Goal: Task Accomplishment & Management: Use online tool/utility

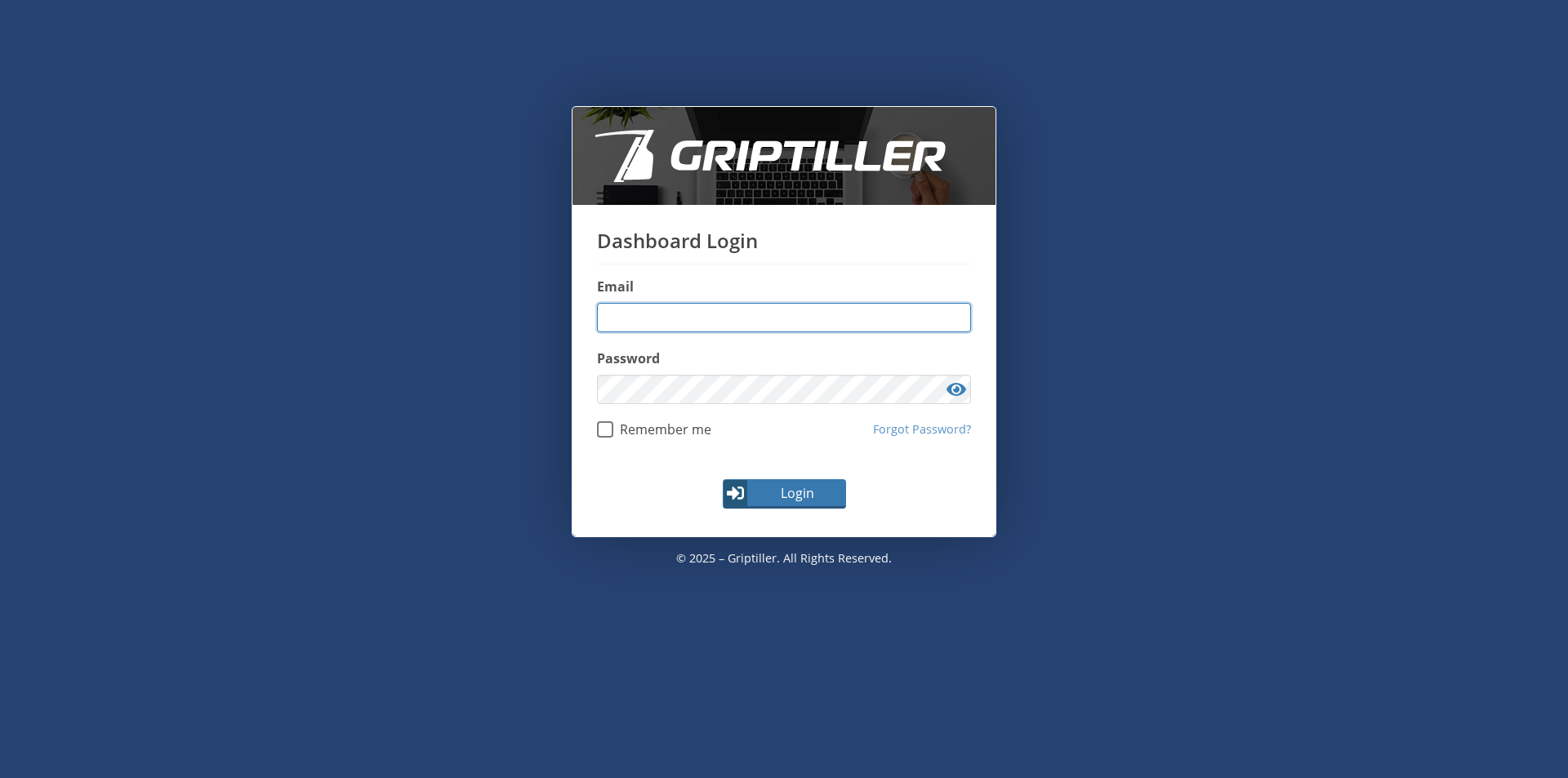
type input "**********"
click at [792, 493] on span "Login" at bounding box center [797, 493] width 95 height 20
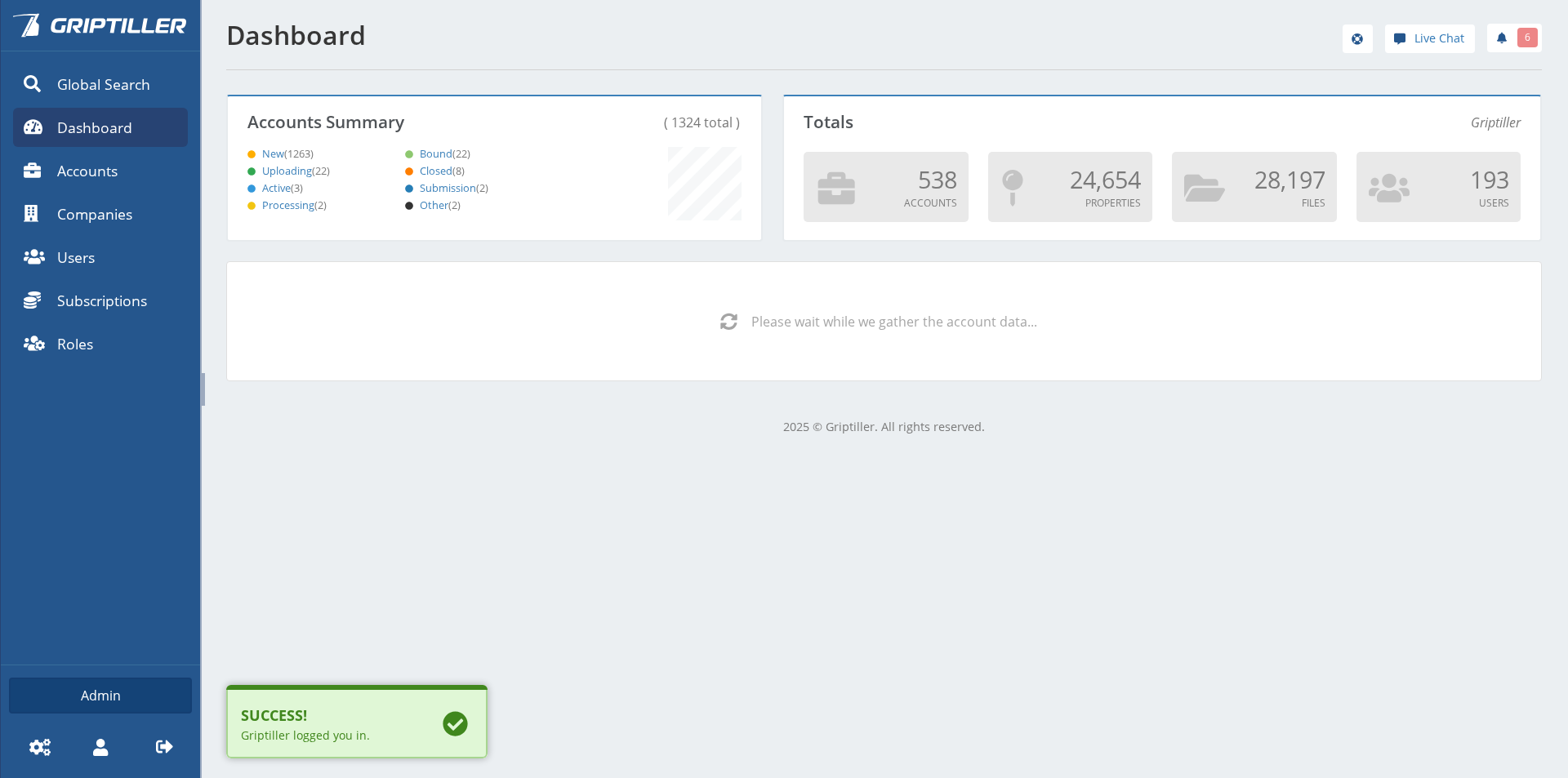
scroll to position [144, 529]
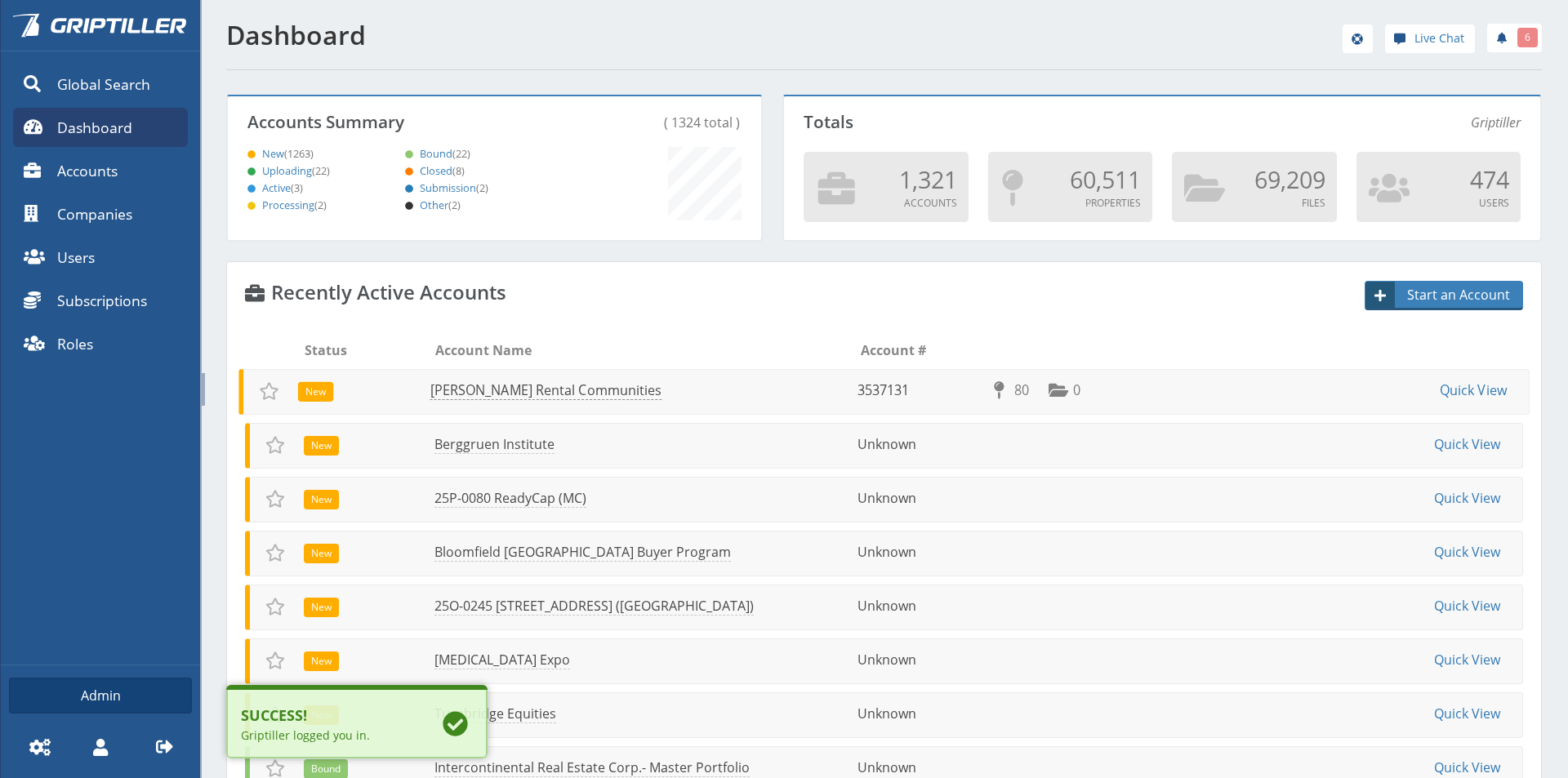
click at [506, 392] on link "[PERSON_NAME] Rental Communities" at bounding box center [545, 390] width 232 height 19
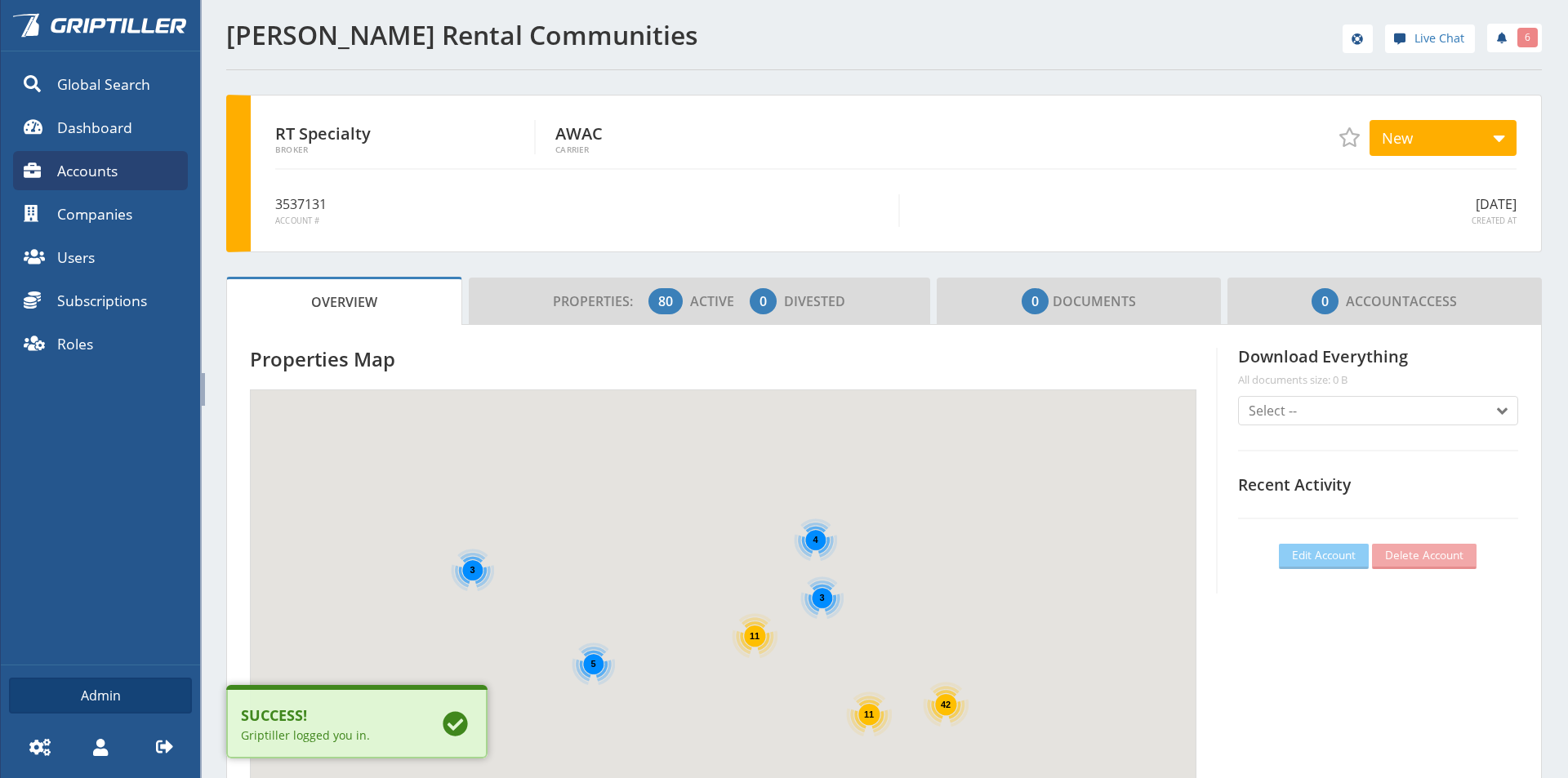
scroll to position [144, 456]
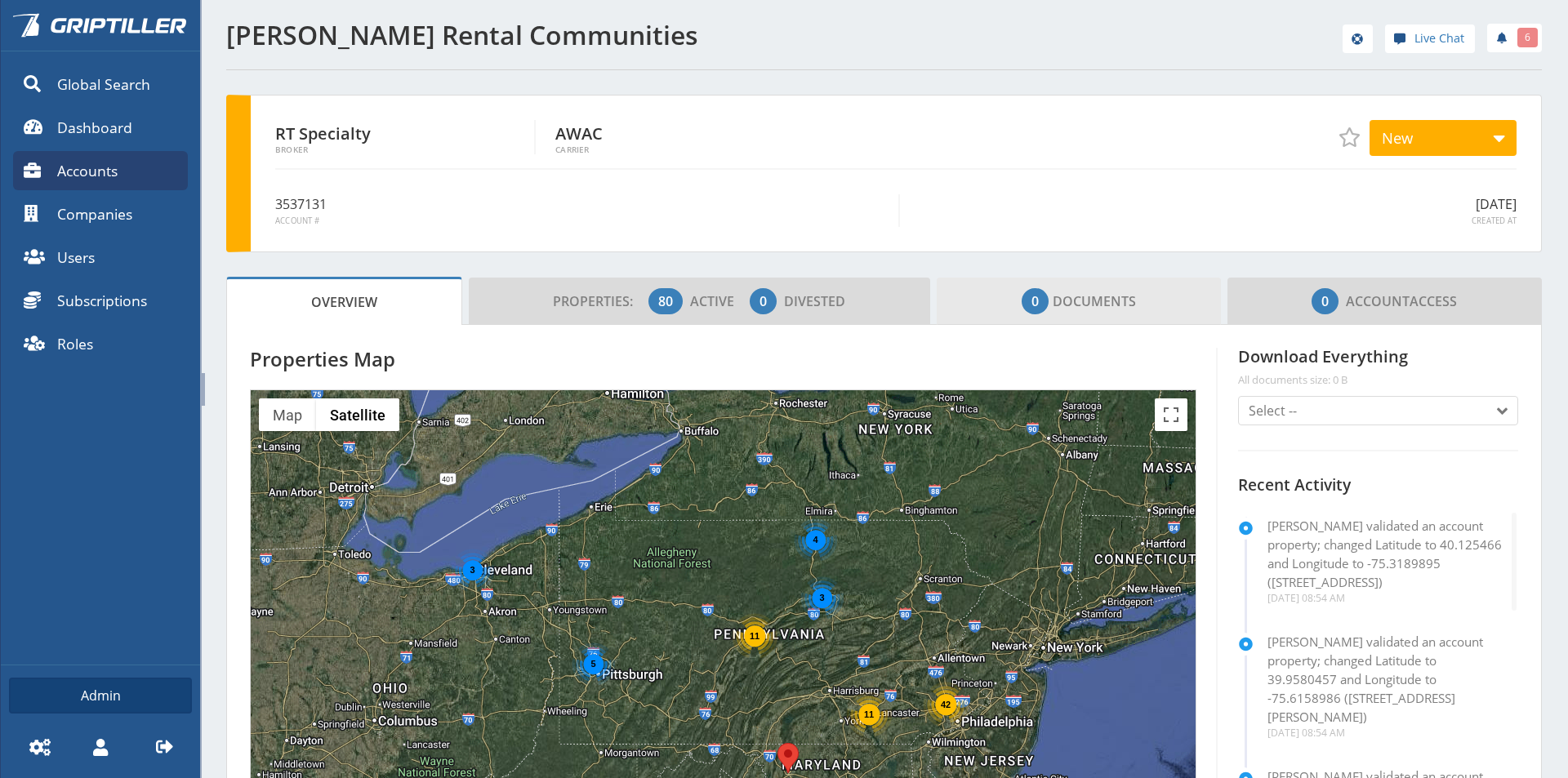
click at [1118, 300] on span "0 Documents" at bounding box center [1078, 301] width 115 height 33
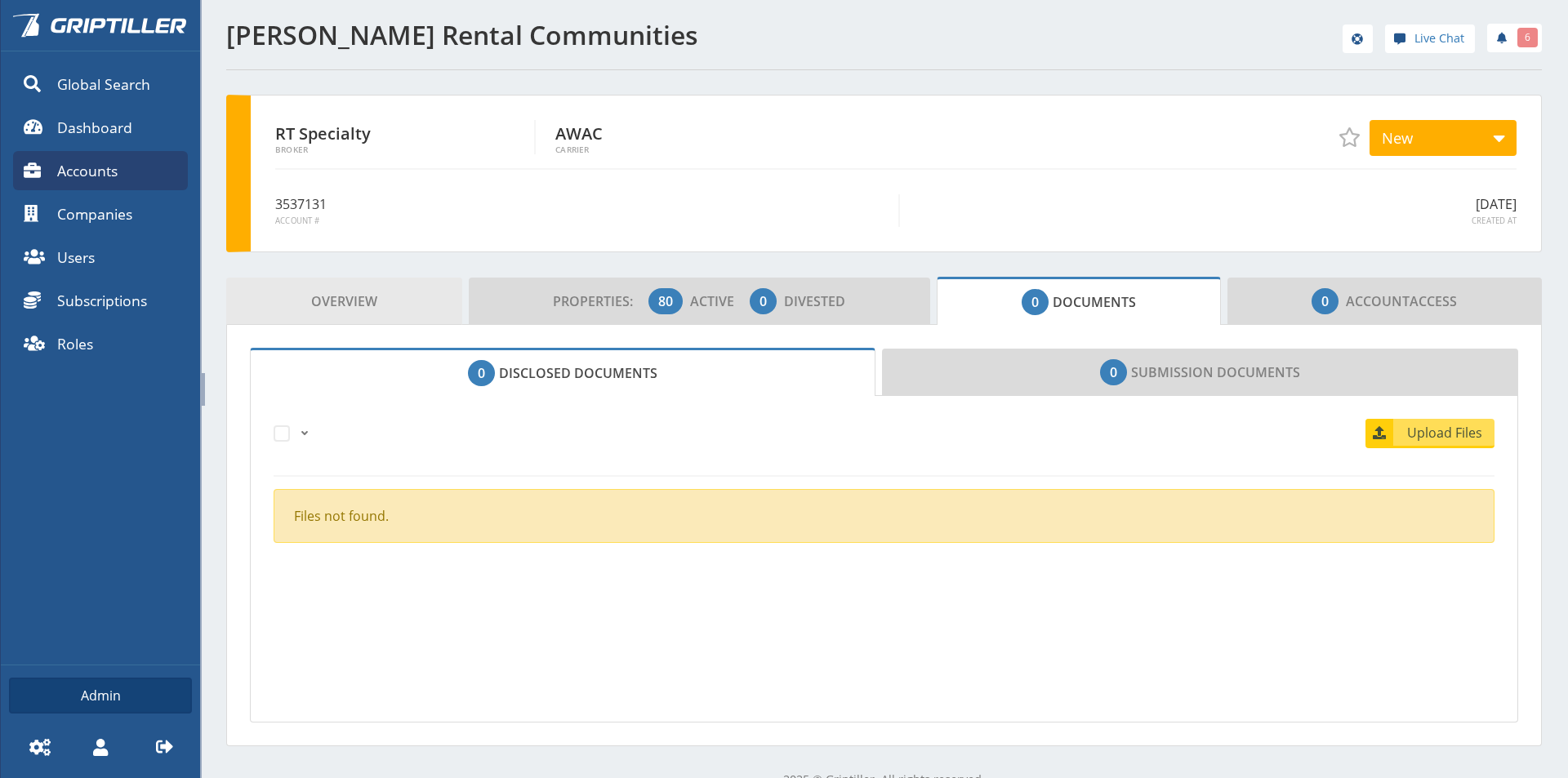
click at [348, 291] on span "Overview" at bounding box center [344, 301] width 66 height 33
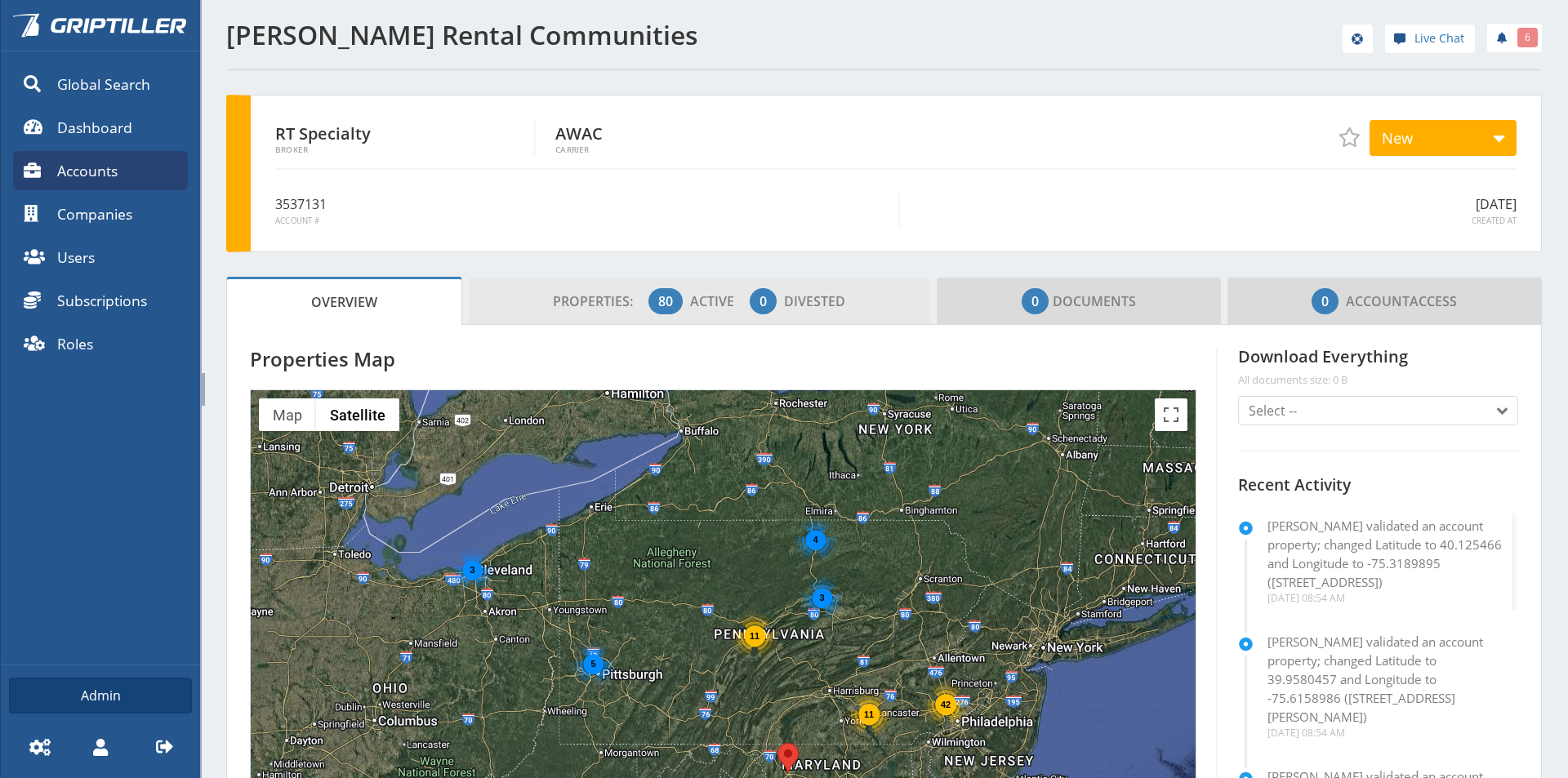
click at [593, 305] on span "Properties:" at bounding box center [599, 301] width 92 height 18
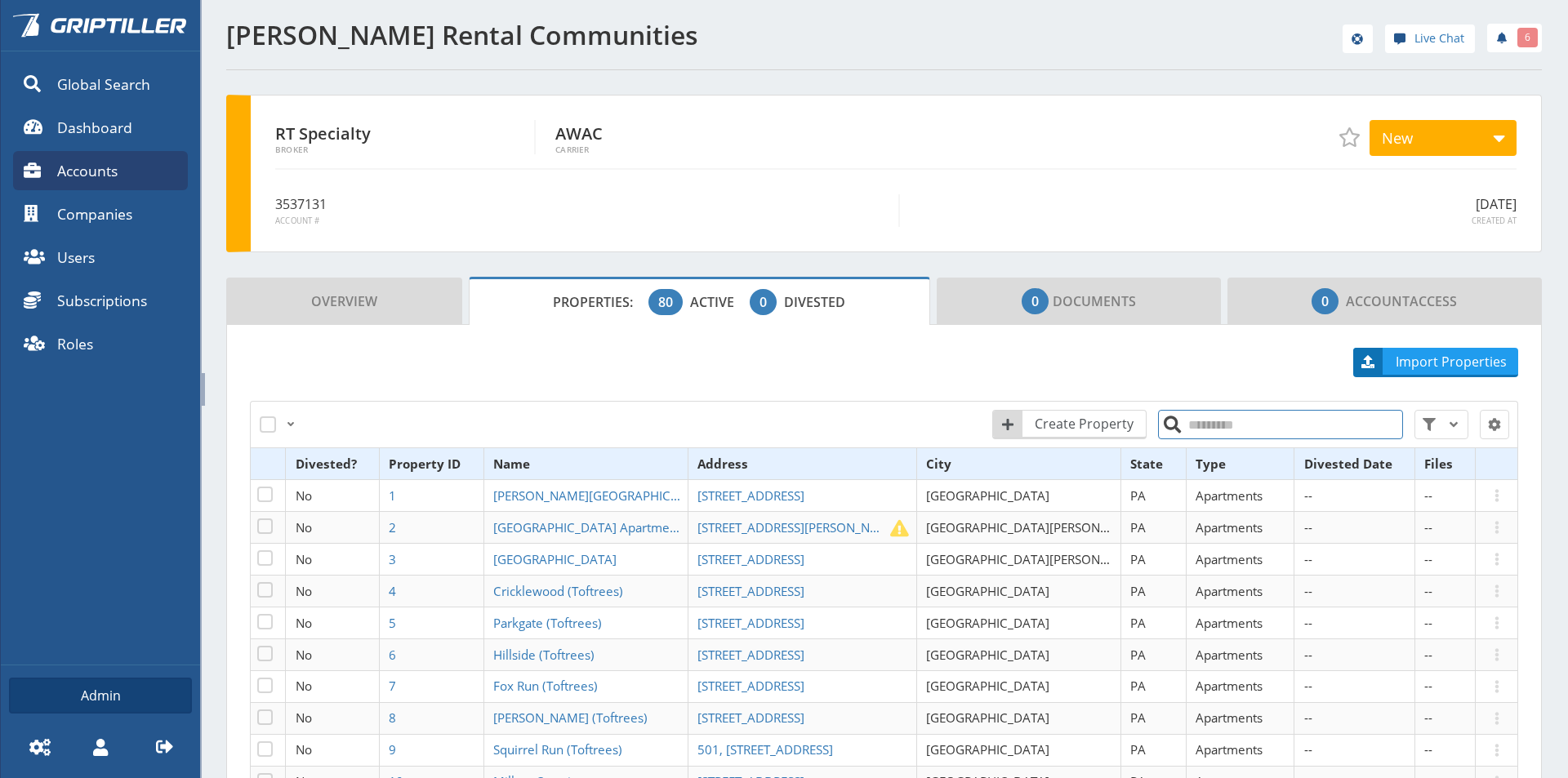
click at [1235, 430] on input "search" at bounding box center [1280, 424] width 245 height 29
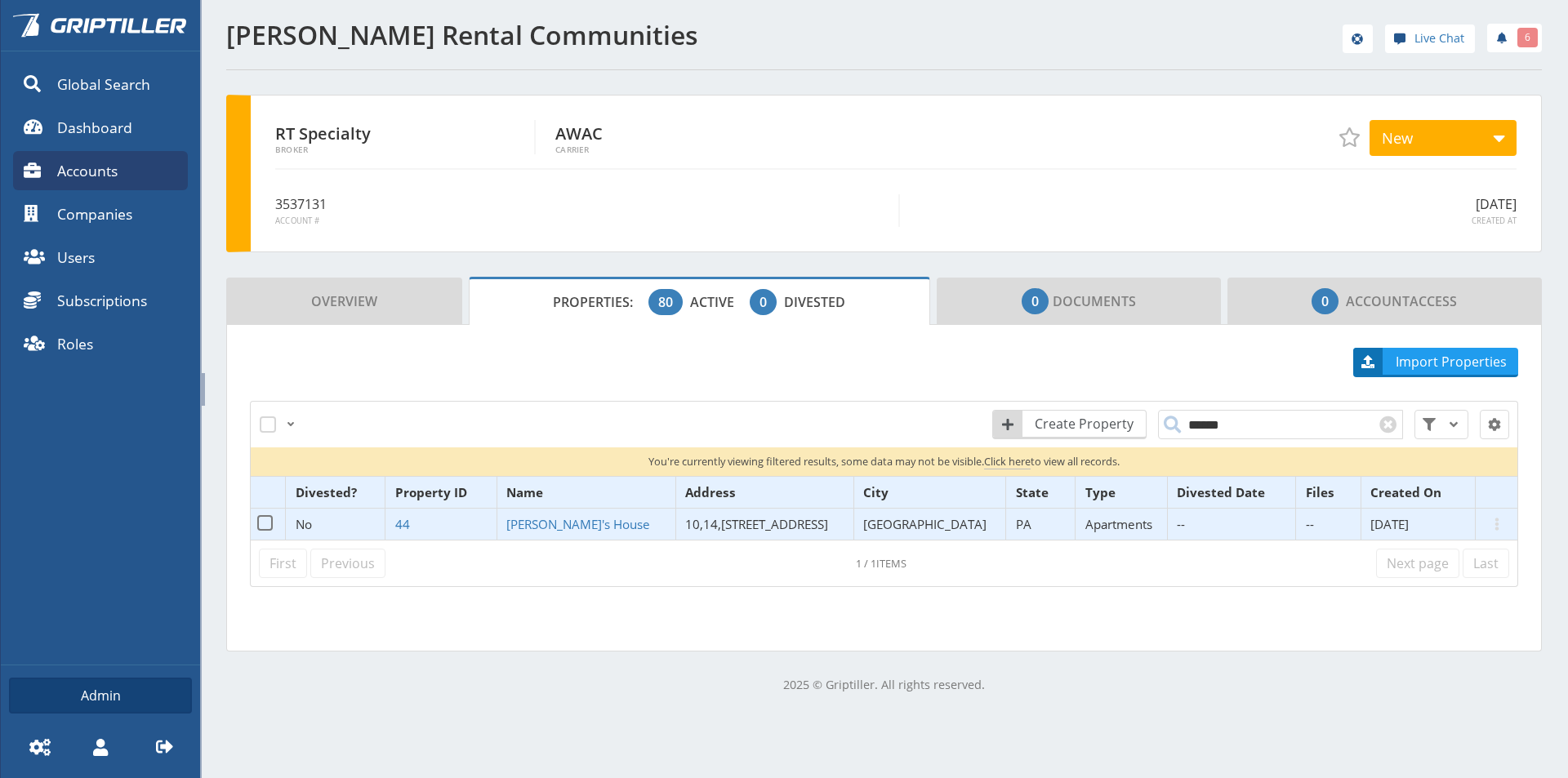
click at [711, 524] on span "10,14,[STREET_ADDRESS]" at bounding box center [756, 524] width 143 height 16
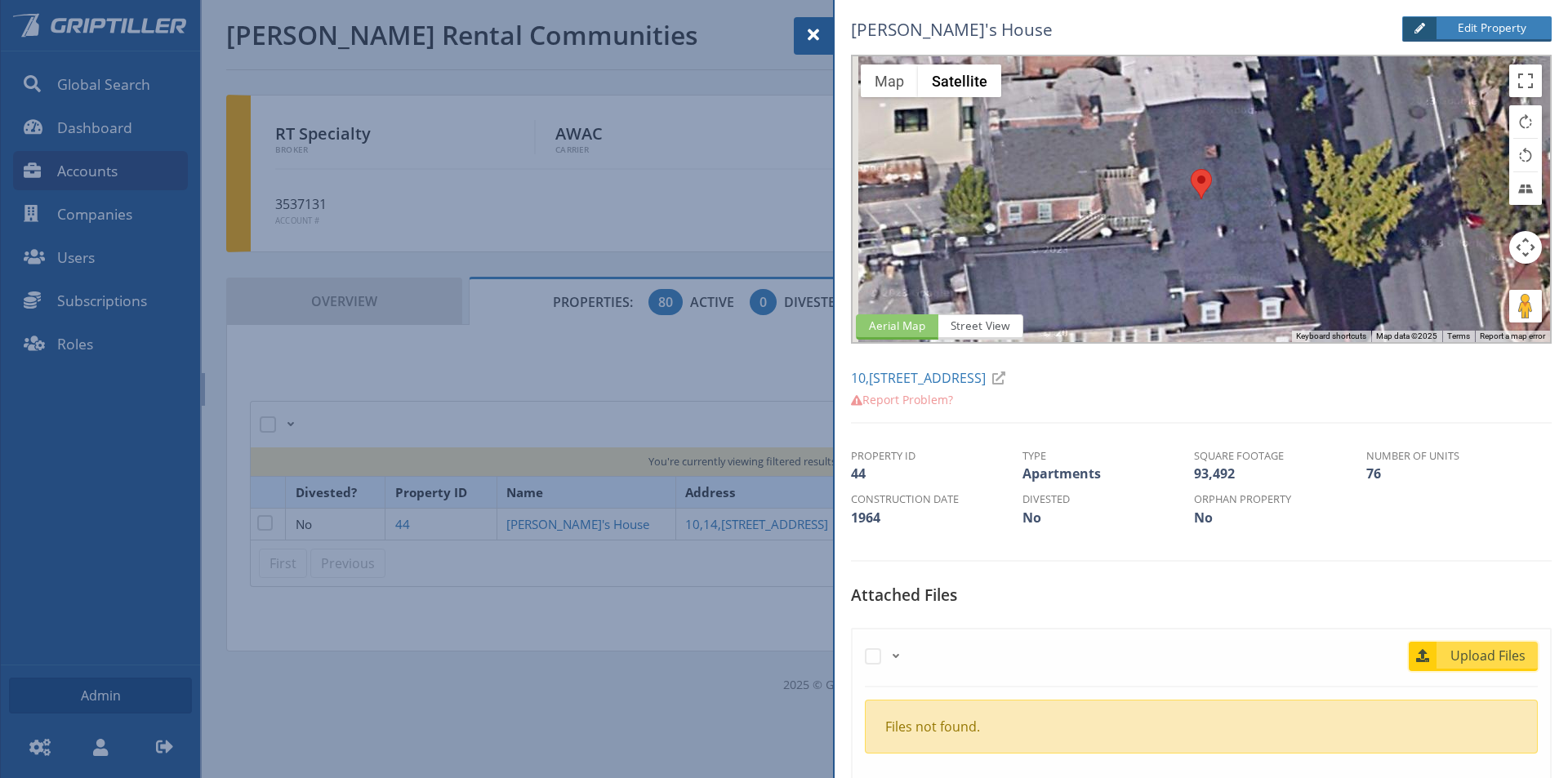
click at [1470, 654] on span "Upload Files" at bounding box center [1488, 655] width 99 height 20
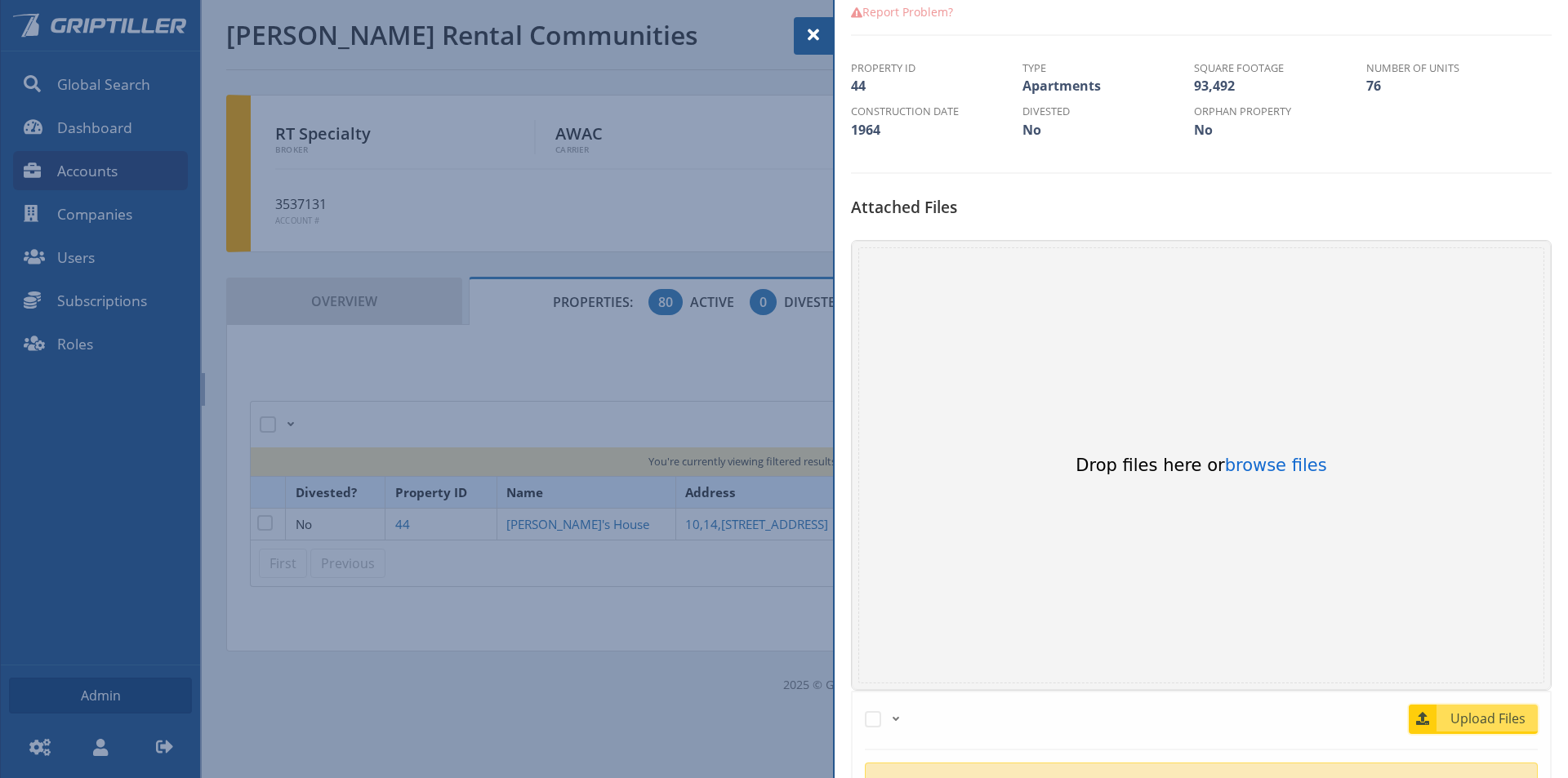
scroll to position [409, 0]
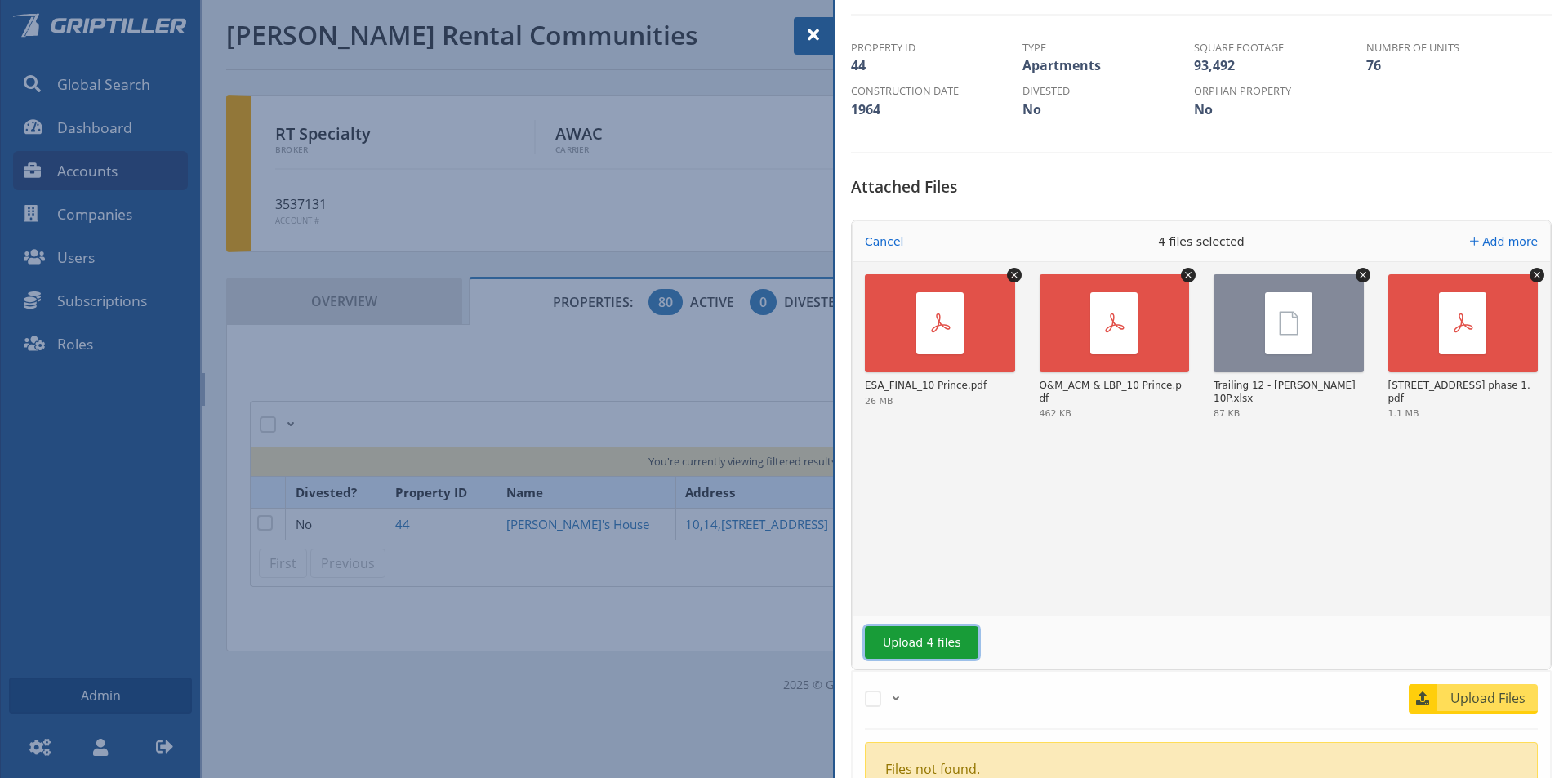
click at [930, 639] on button "Upload 4 files" at bounding box center [921, 642] width 114 height 33
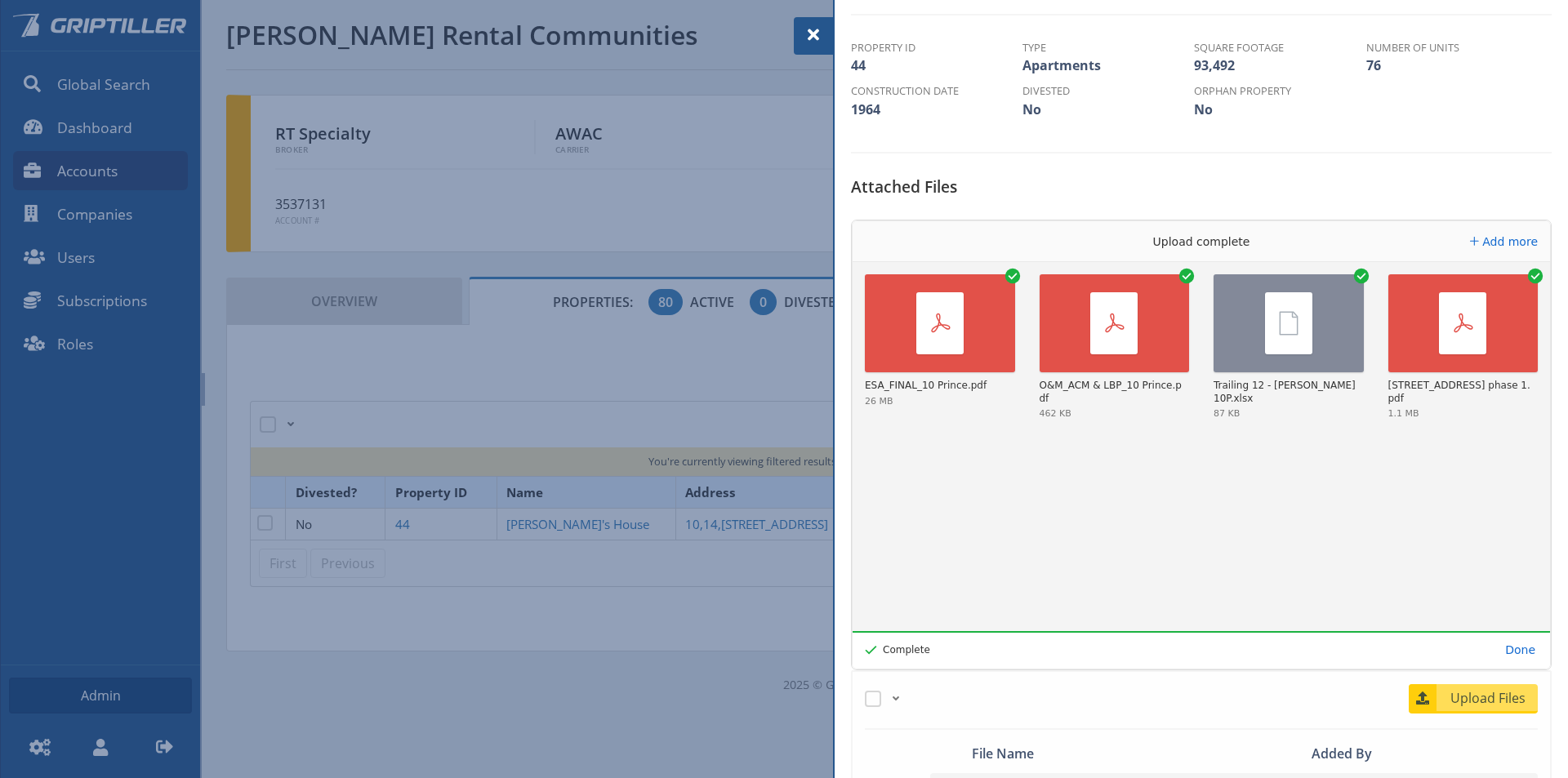
click at [810, 25] on span at bounding box center [814, 35] width 20 height 20
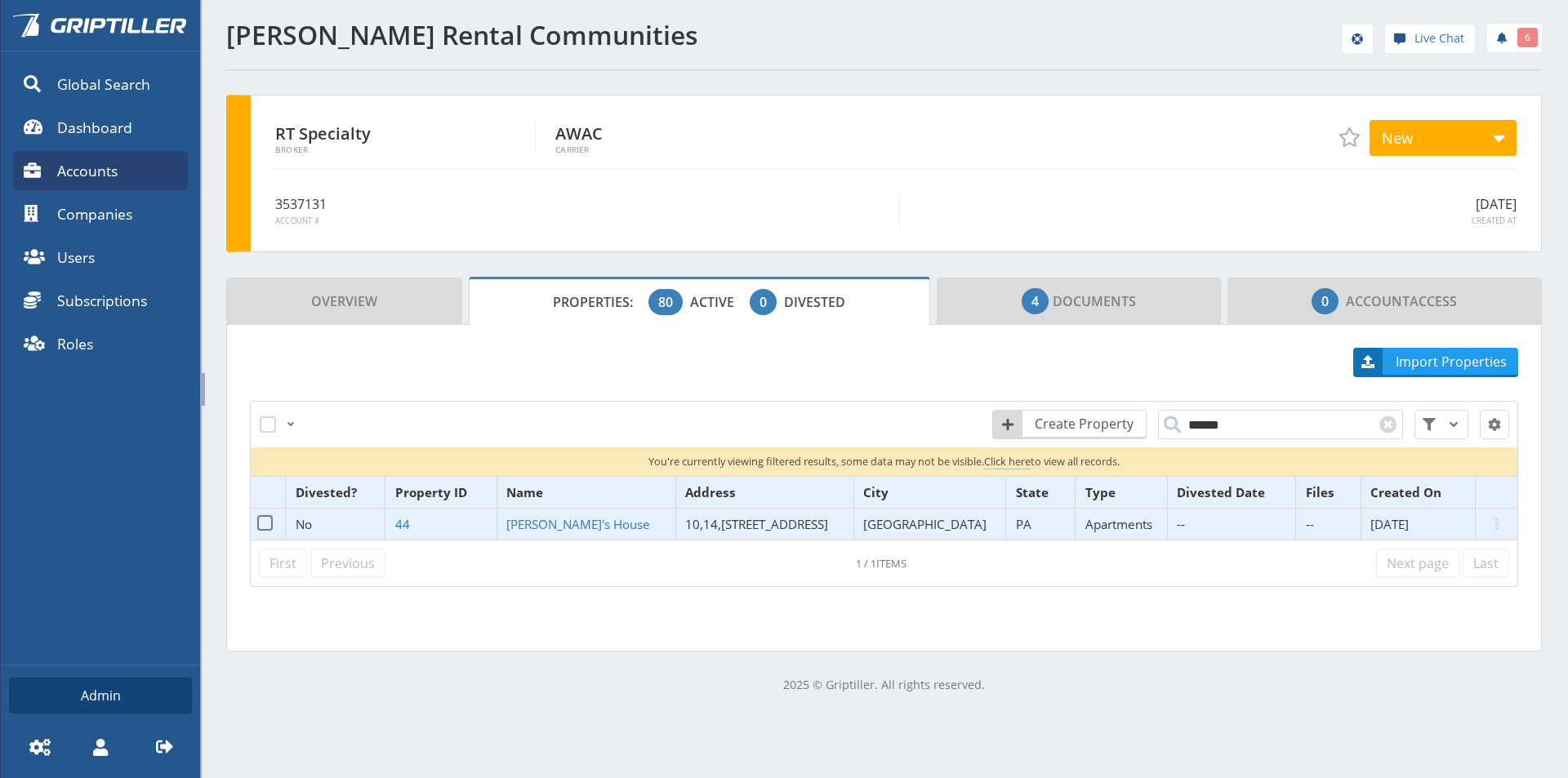
click at [703, 517] on span "10,14,[STREET_ADDRESS]" at bounding box center [756, 524] width 143 height 16
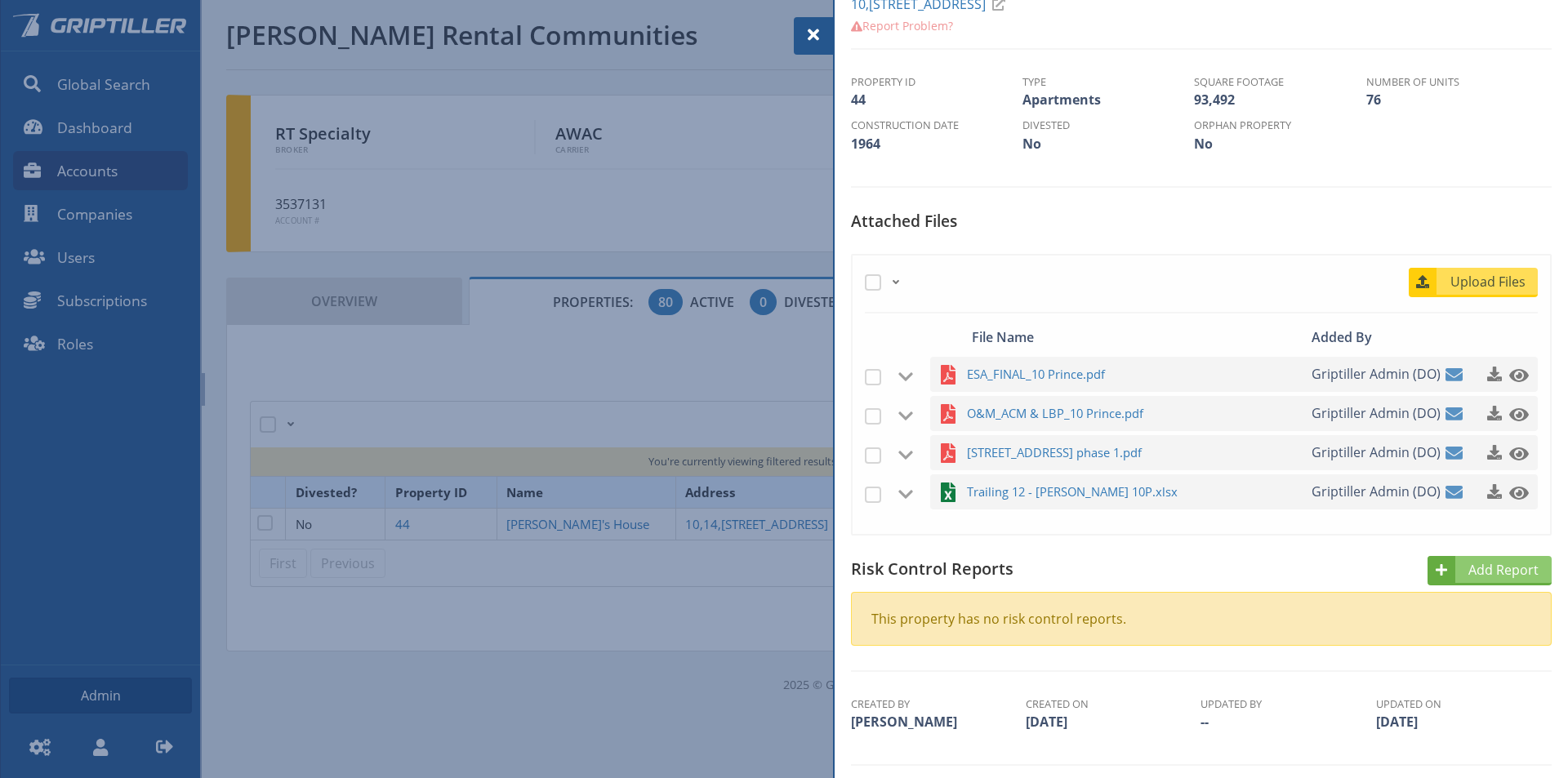
scroll to position [409, 0]
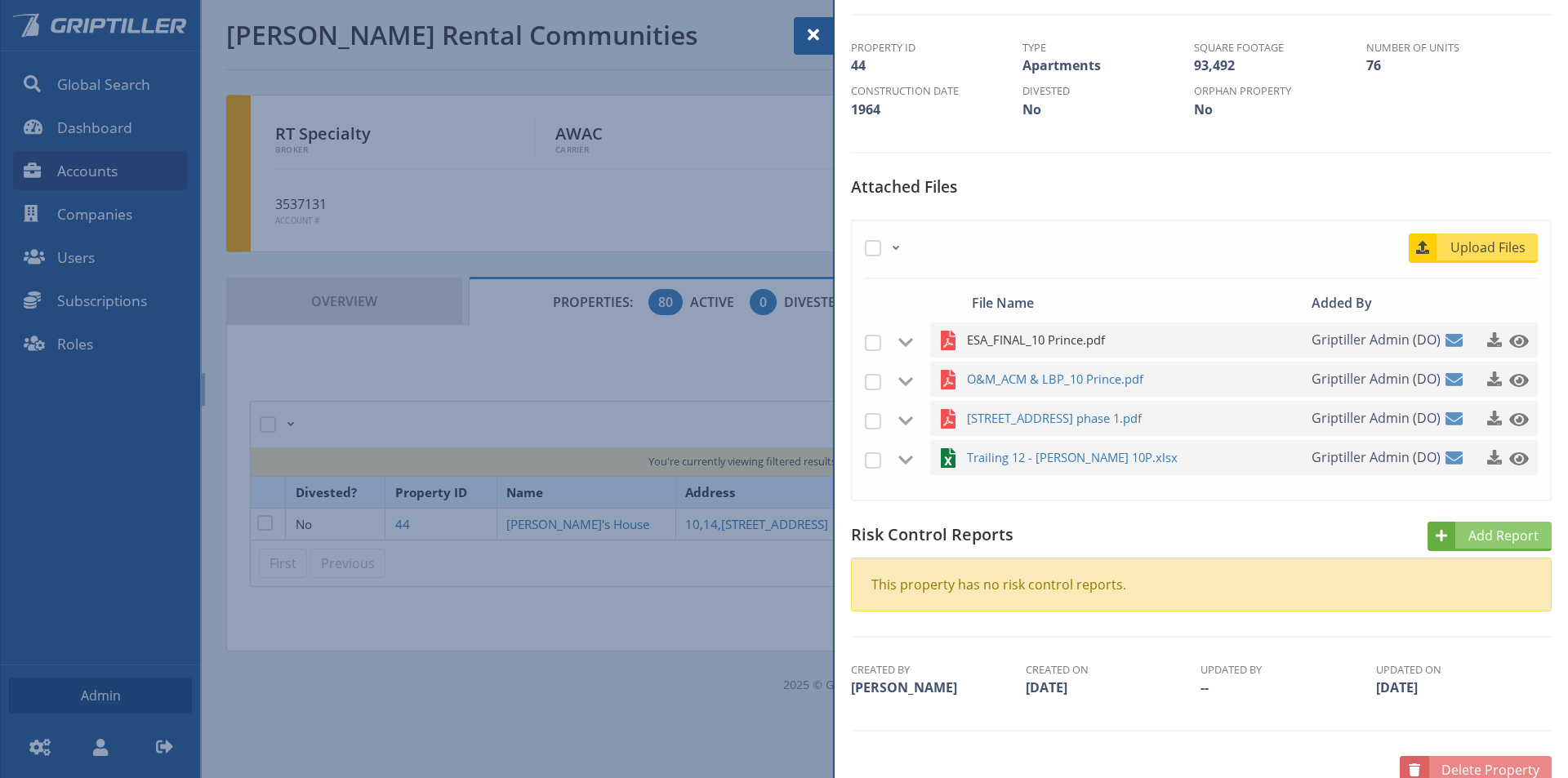
click at [1017, 337] on span "ESA_FINAL_10 Prince.pdf" at bounding box center [1118, 339] width 303 height 20
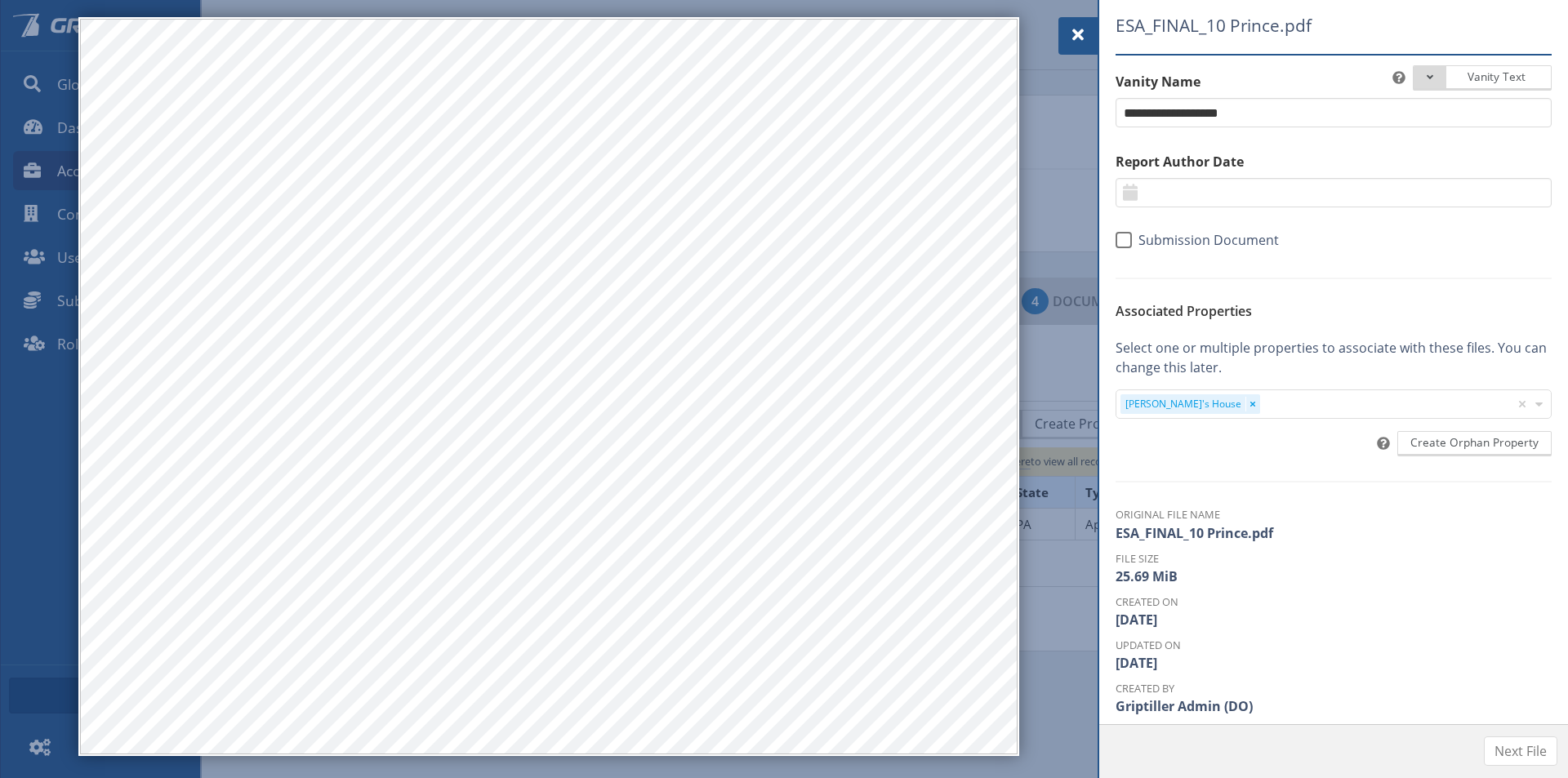
click at [1076, 32] on span at bounding box center [1078, 35] width 20 height 20
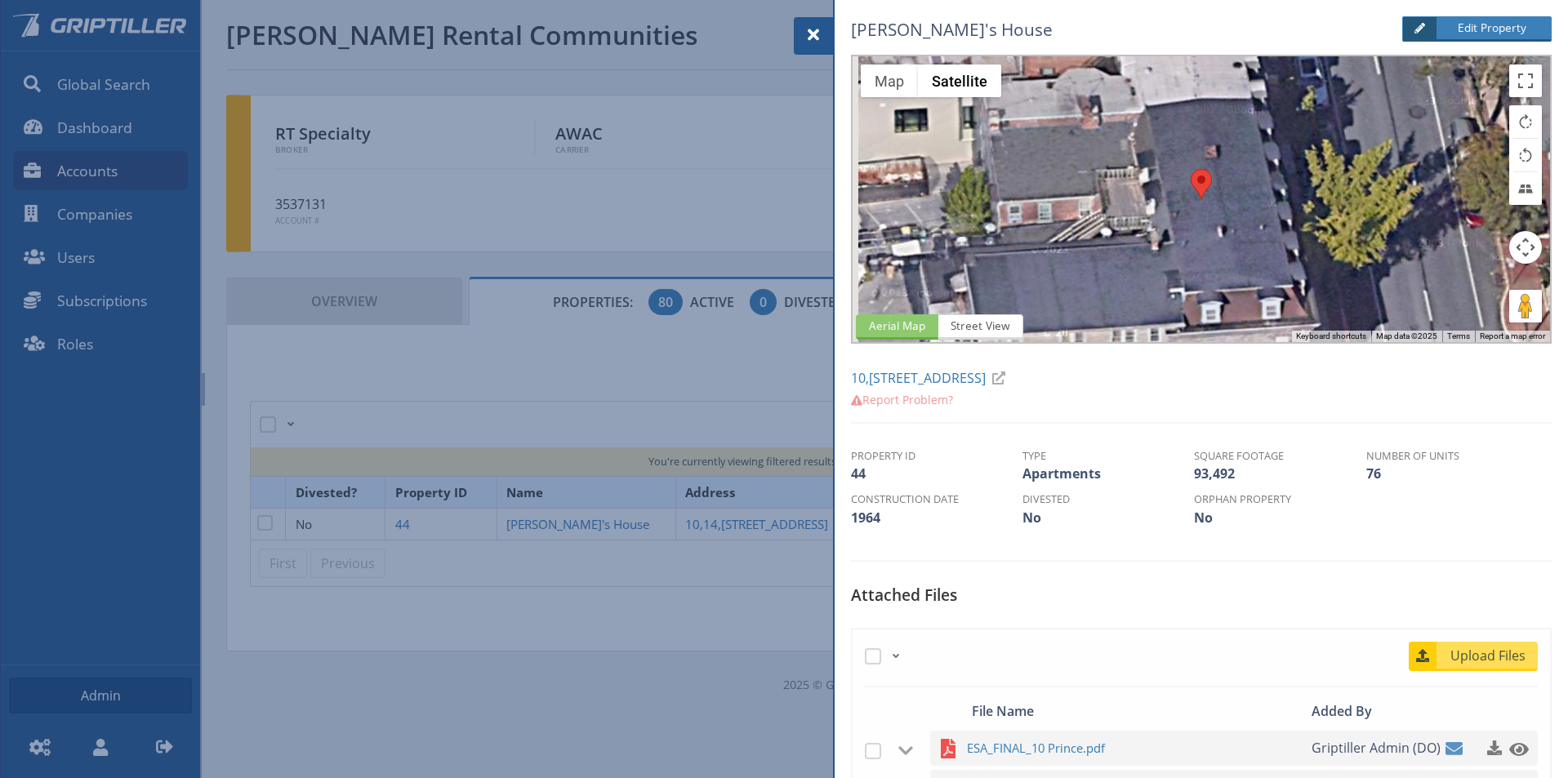
click at [808, 28] on span at bounding box center [814, 35] width 20 height 20
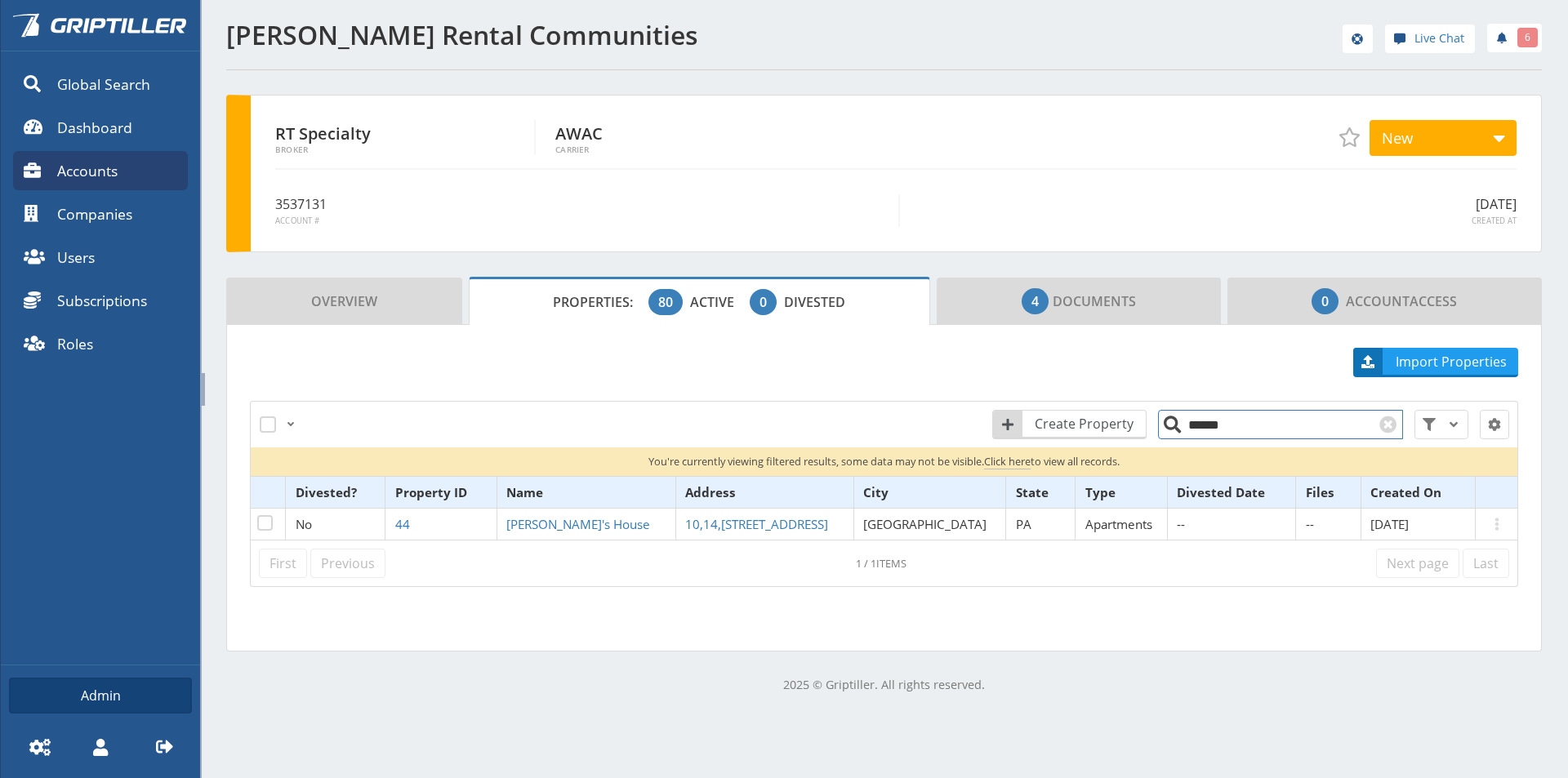
click at [1204, 432] on input "******" at bounding box center [1280, 424] width 245 height 29
drag, startPoint x: 1218, startPoint y: 427, endPoint x: 1165, endPoint y: 428, distance: 53.0
click at [1165, 428] on input "******" at bounding box center [1280, 424] width 245 height 29
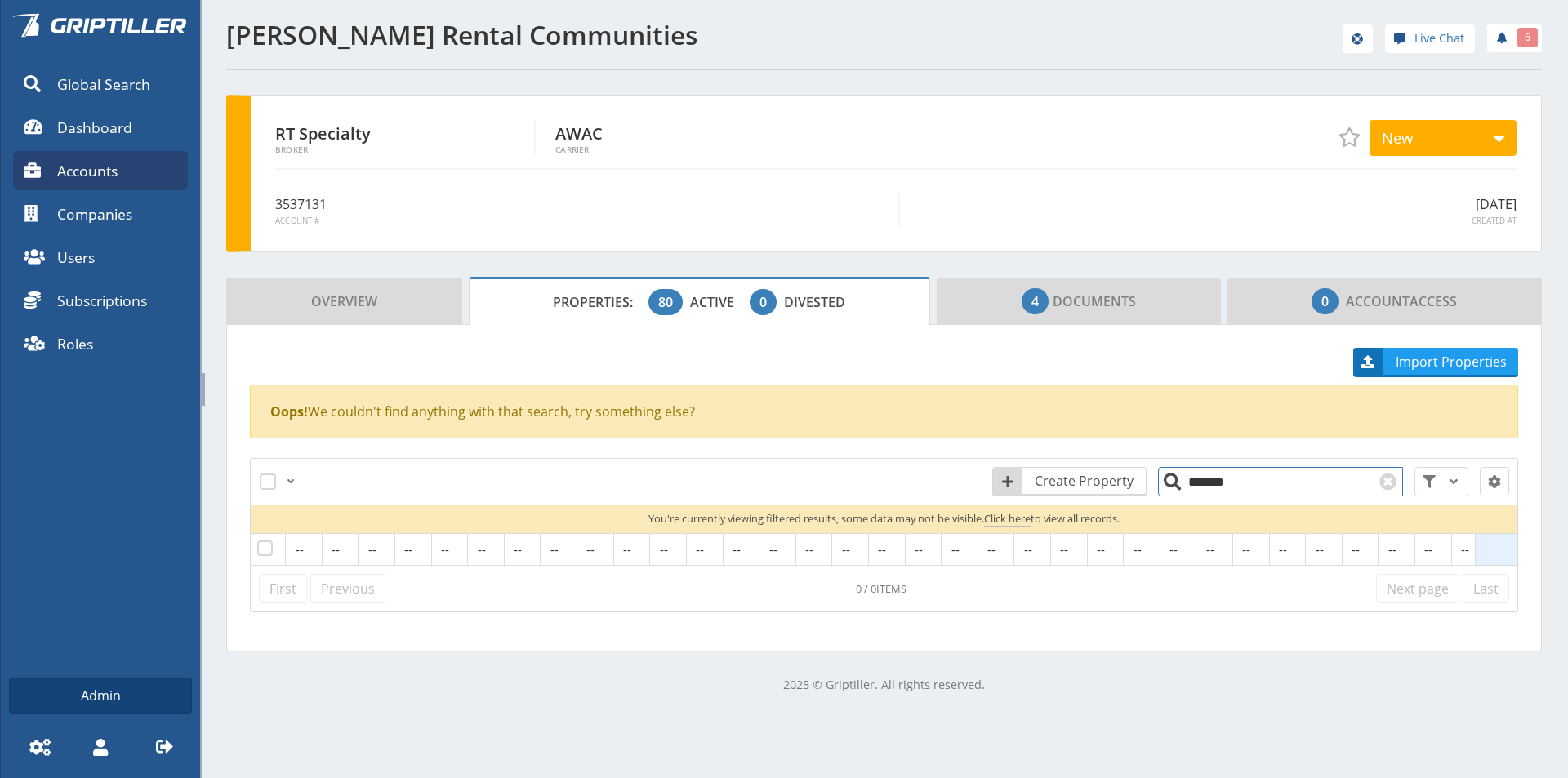
drag, startPoint x: 1195, startPoint y: 480, endPoint x: 1156, endPoint y: 482, distance: 39.1
click at [1158, 482] on input "*******" at bounding box center [1280, 481] width 245 height 29
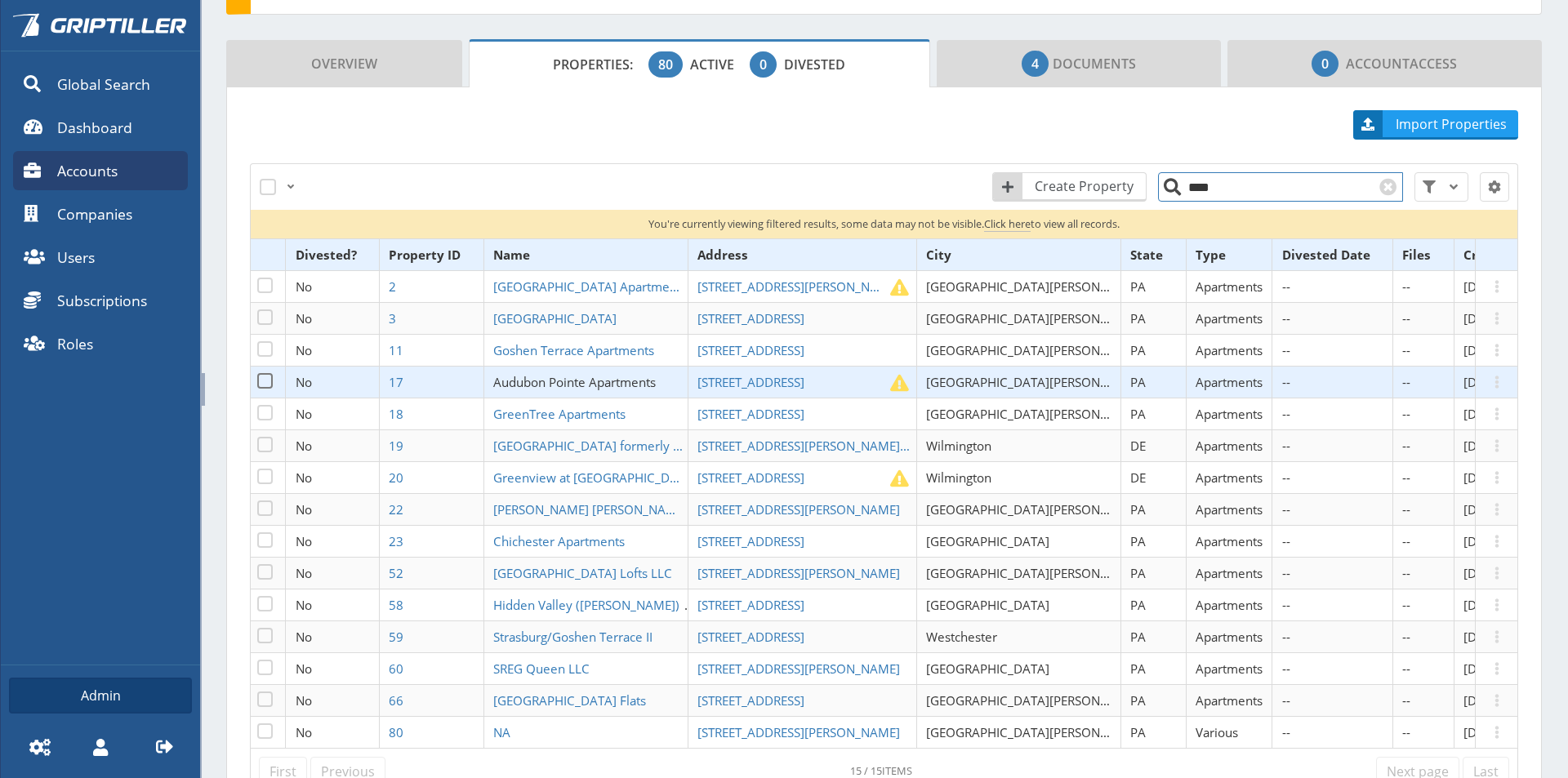
scroll to position [245, 0]
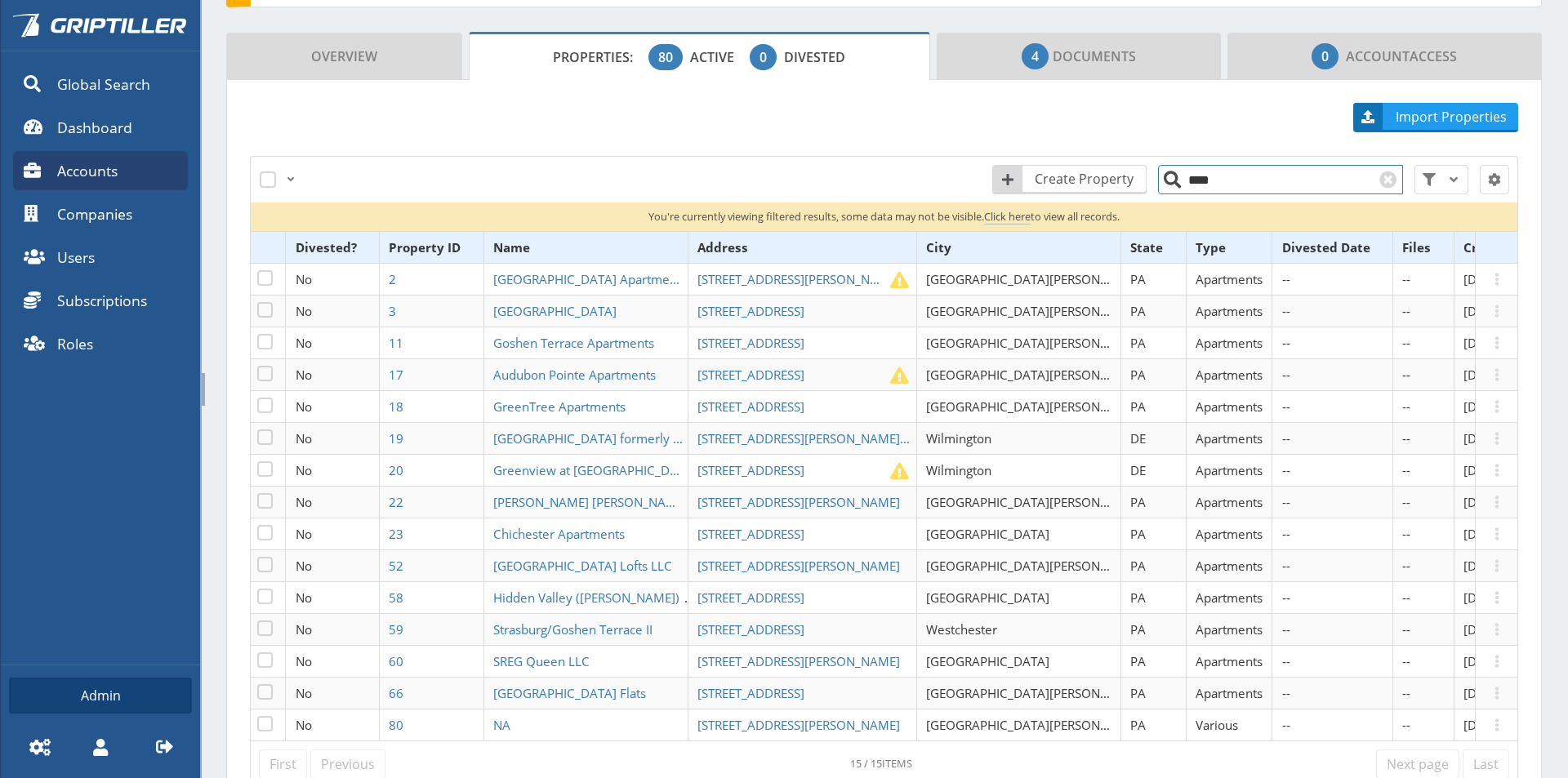
drag, startPoint x: 1210, startPoint y: 179, endPoint x: 1173, endPoint y: 180, distance: 37.0
click at [1173, 180] on input "****" at bounding box center [1280, 179] width 245 height 29
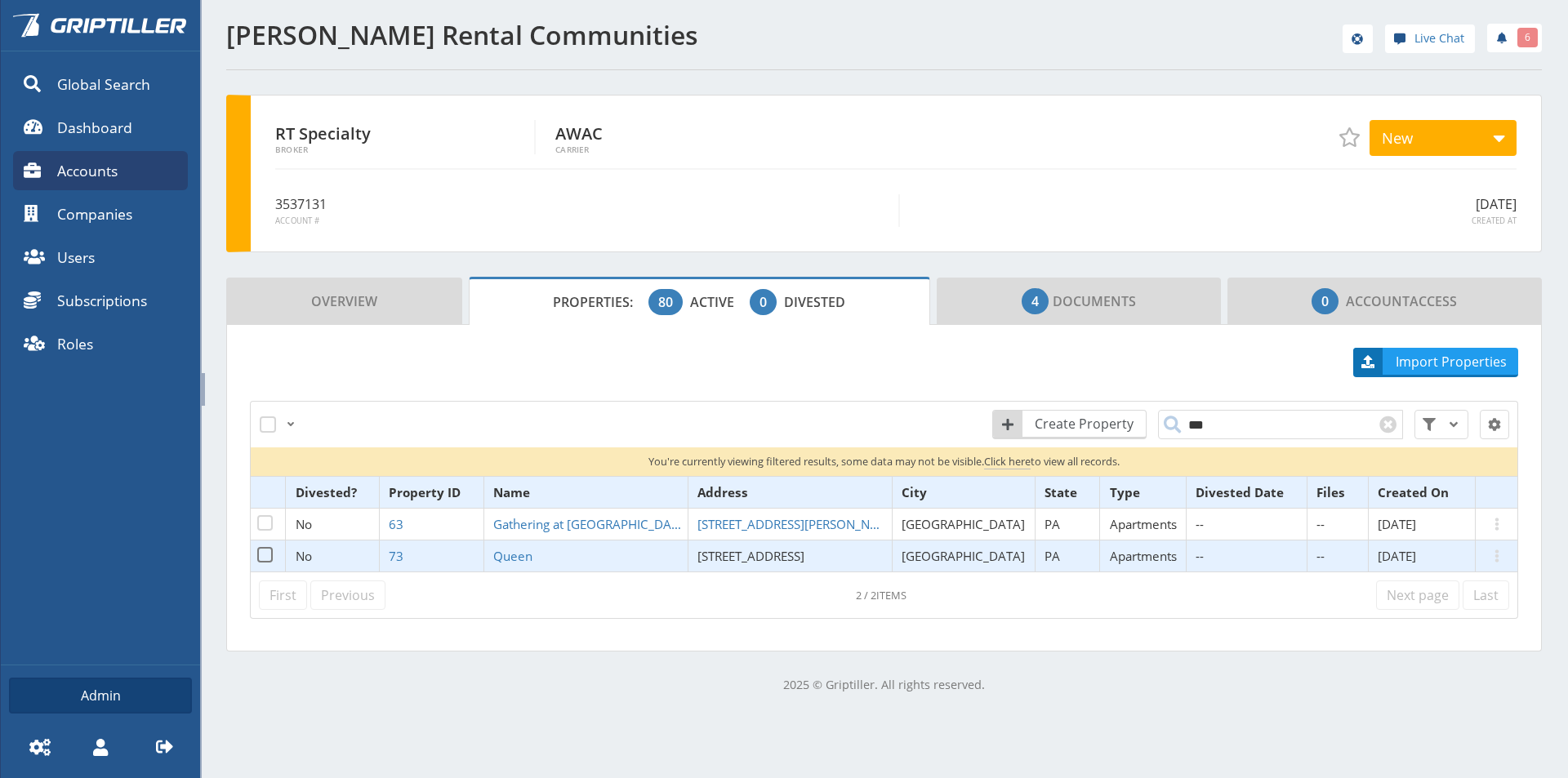
click at [780, 556] on span "[STREET_ADDRESS]" at bounding box center [751, 556] width 107 height 16
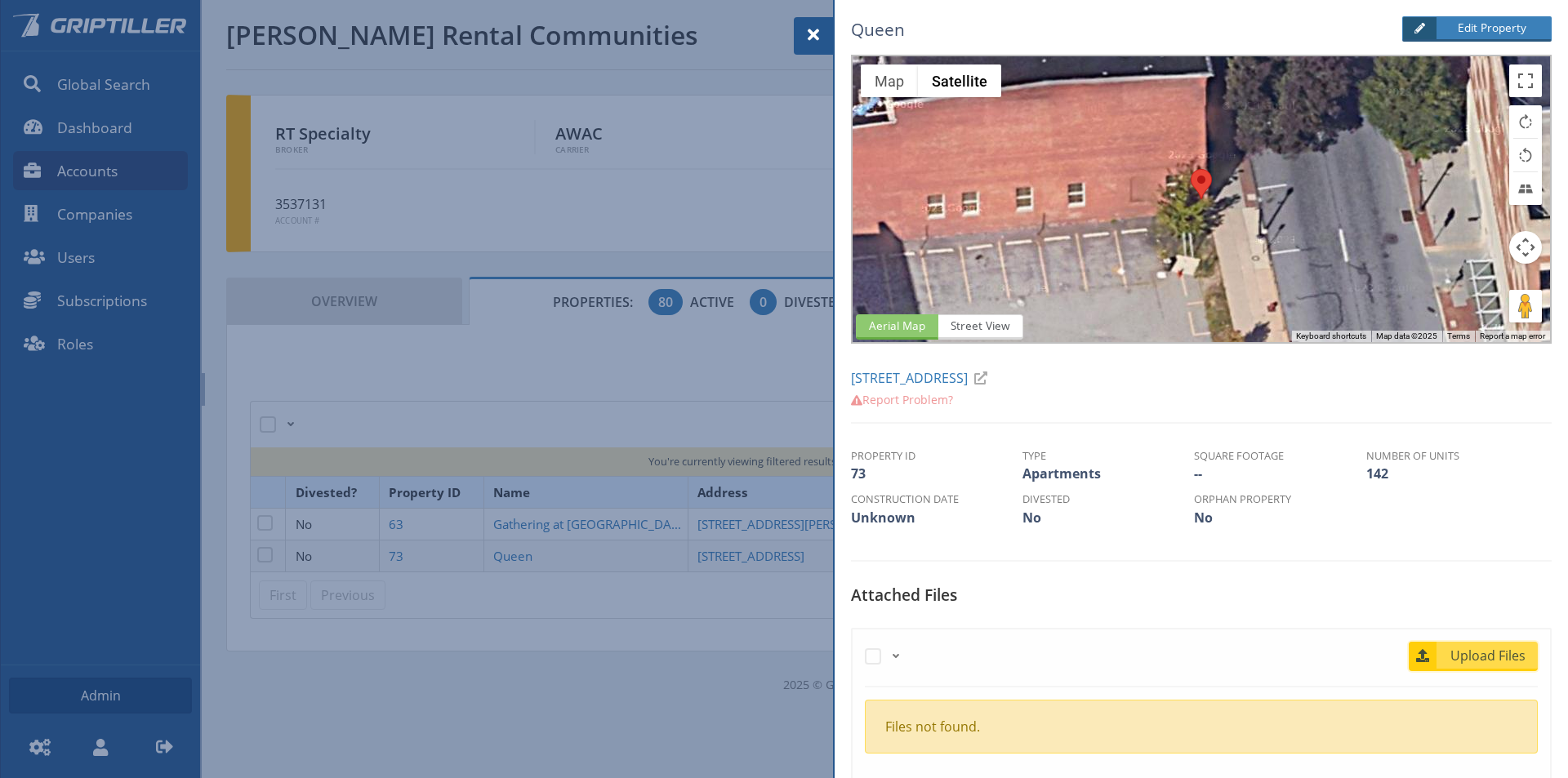
click at [1495, 663] on span "Upload Files" at bounding box center [1488, 655] width 99 height 20
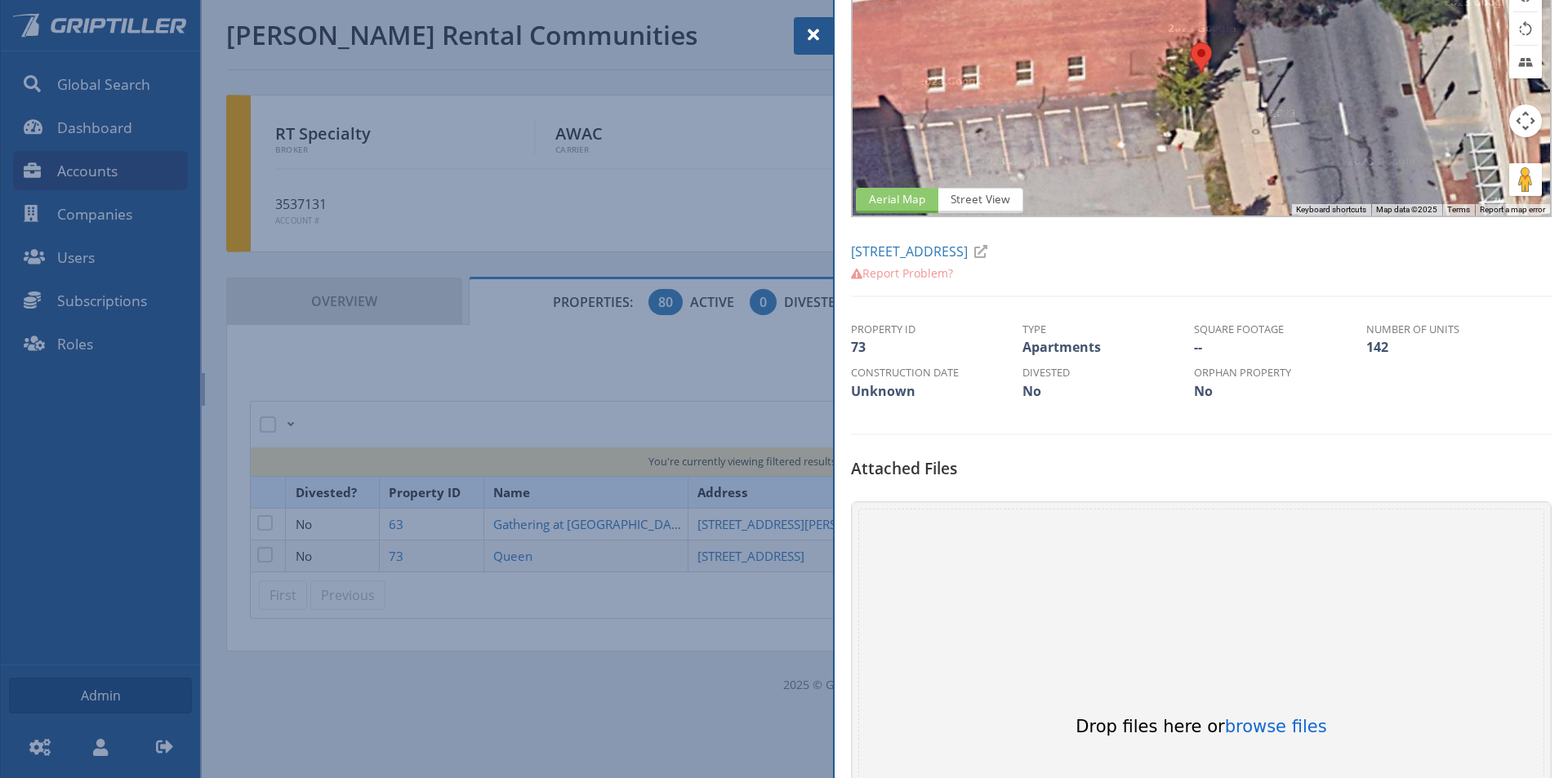
scroll to position [409, 0]
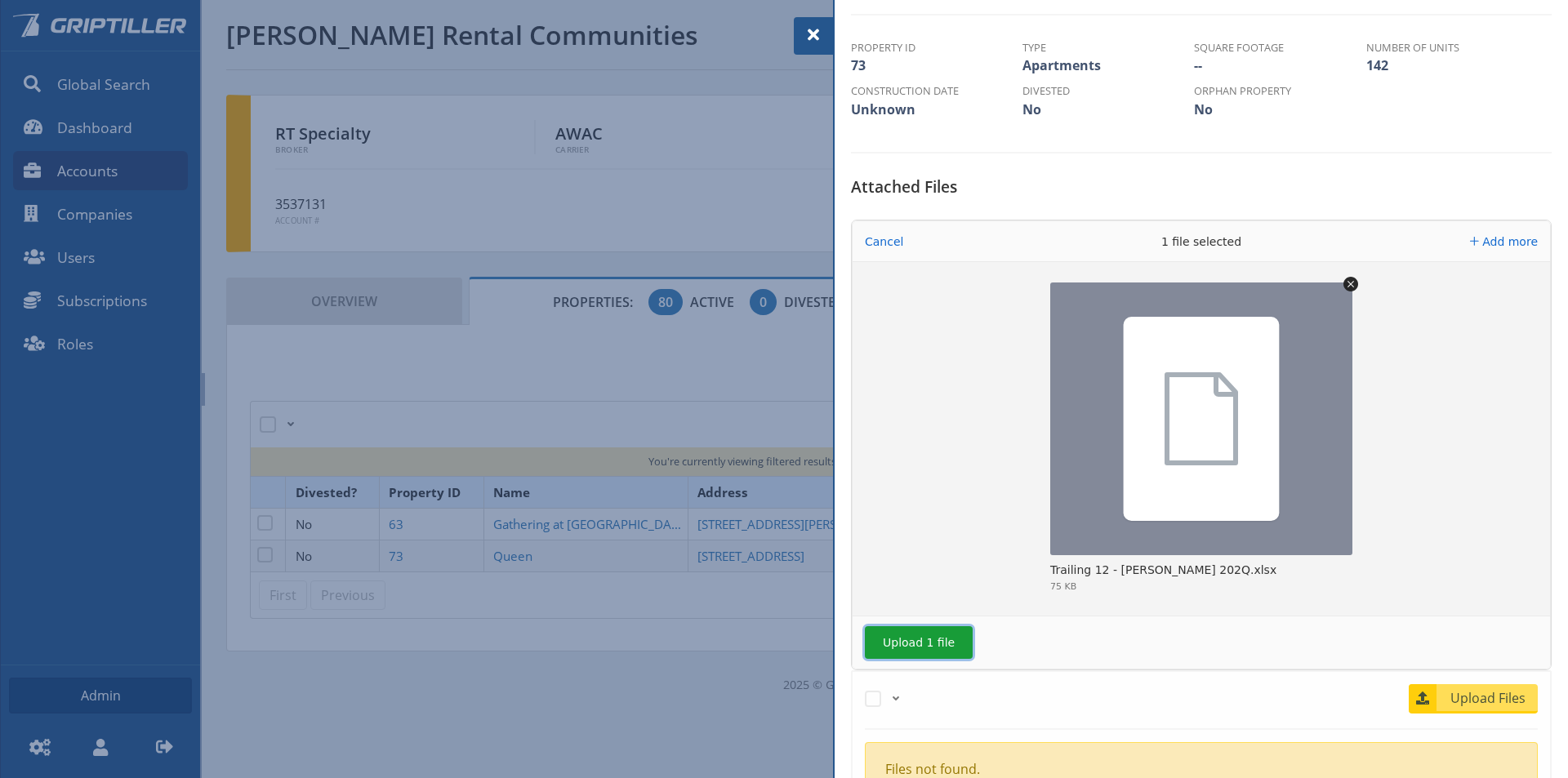
click at [911, 646] on button "Upload 1 file" at bounding box center [918, 642] width 107 height 33
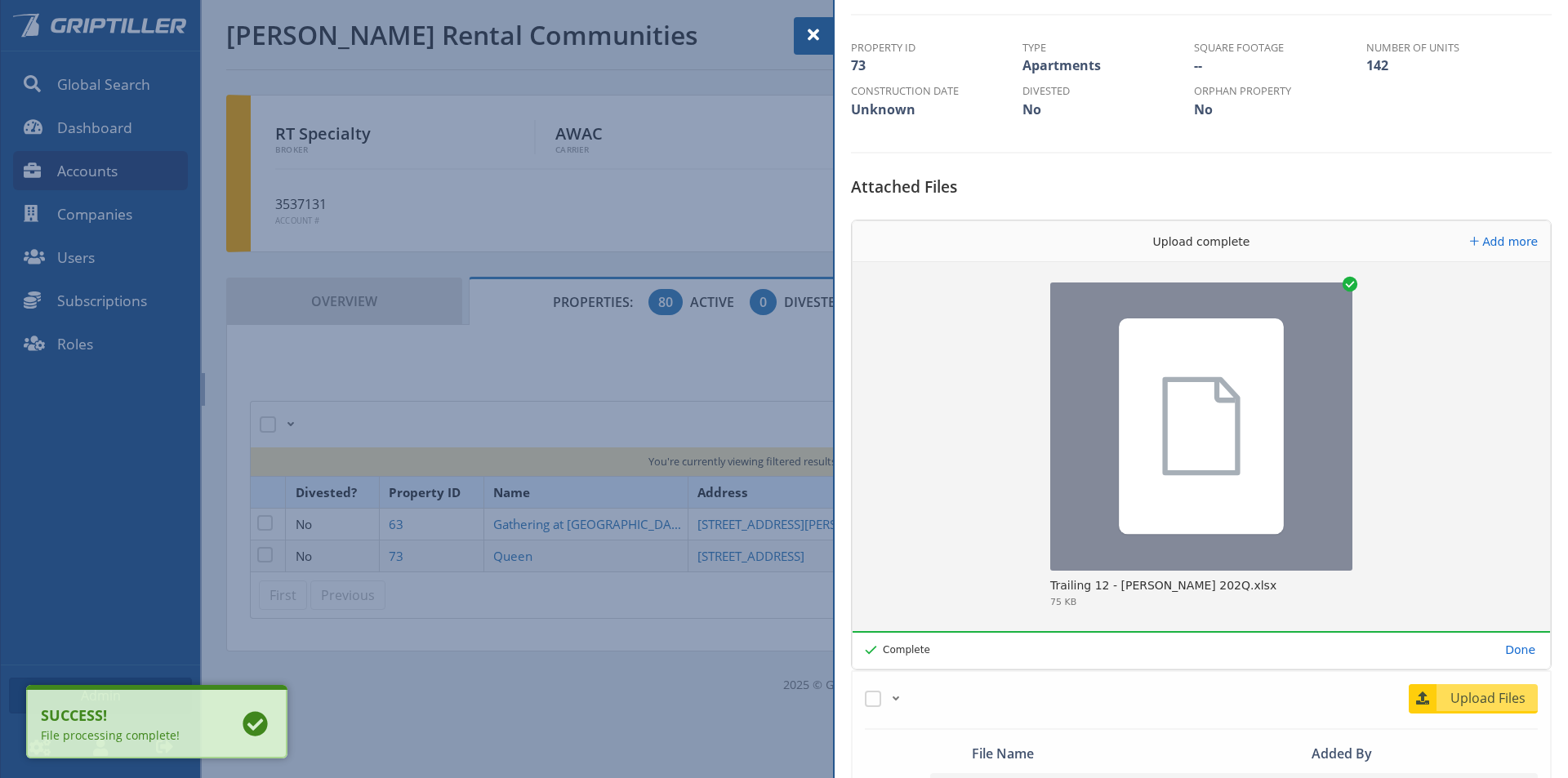
click at [816, 38] on span at bounding box center [814, 35] width 20 height 20
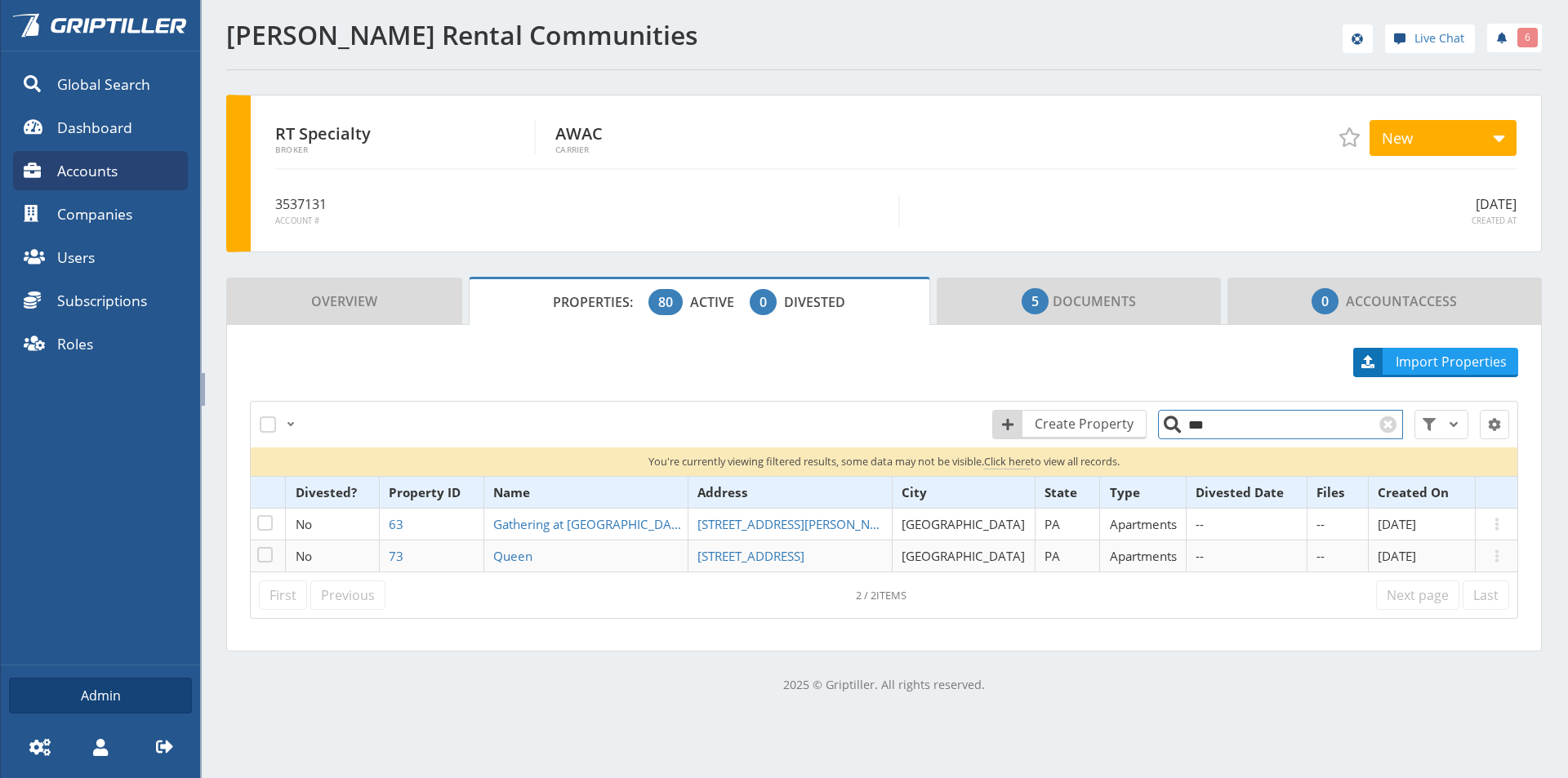
click at [1201, 427] on input "***" at bounding box center [1280, 424] width 245 height 29
drag, startPoint x: 1199, startPoint y: 426, endPoint x: 1174, endPoint y: 426, distance: 25.0
click at [1174, 426] on input "***" at bounding box center [1280, 424] width 245 height 29
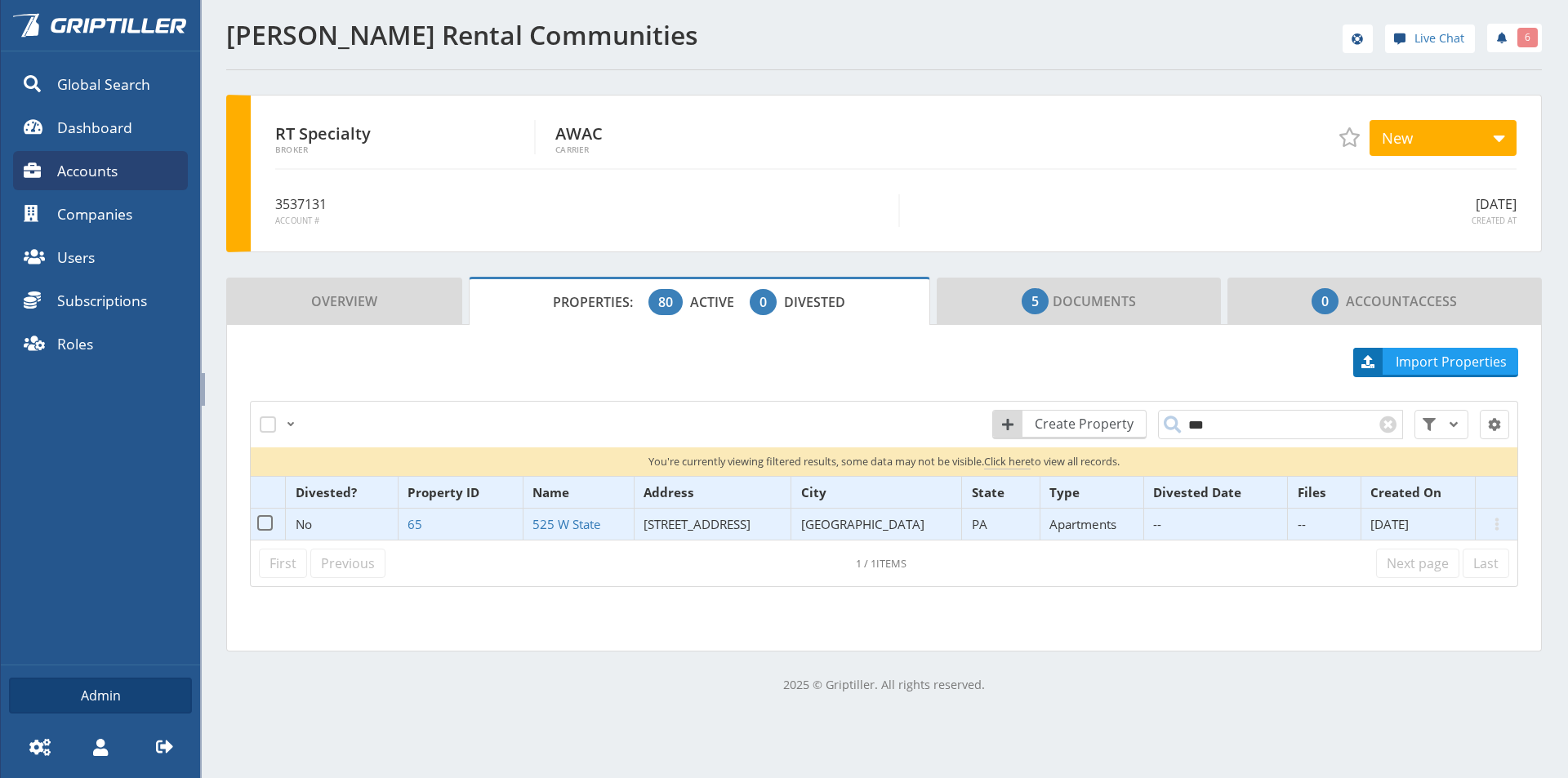
click at [721, 525] on span "[STREET_ADDRESS]" at bounding box center [696, 524] width 107 height 16
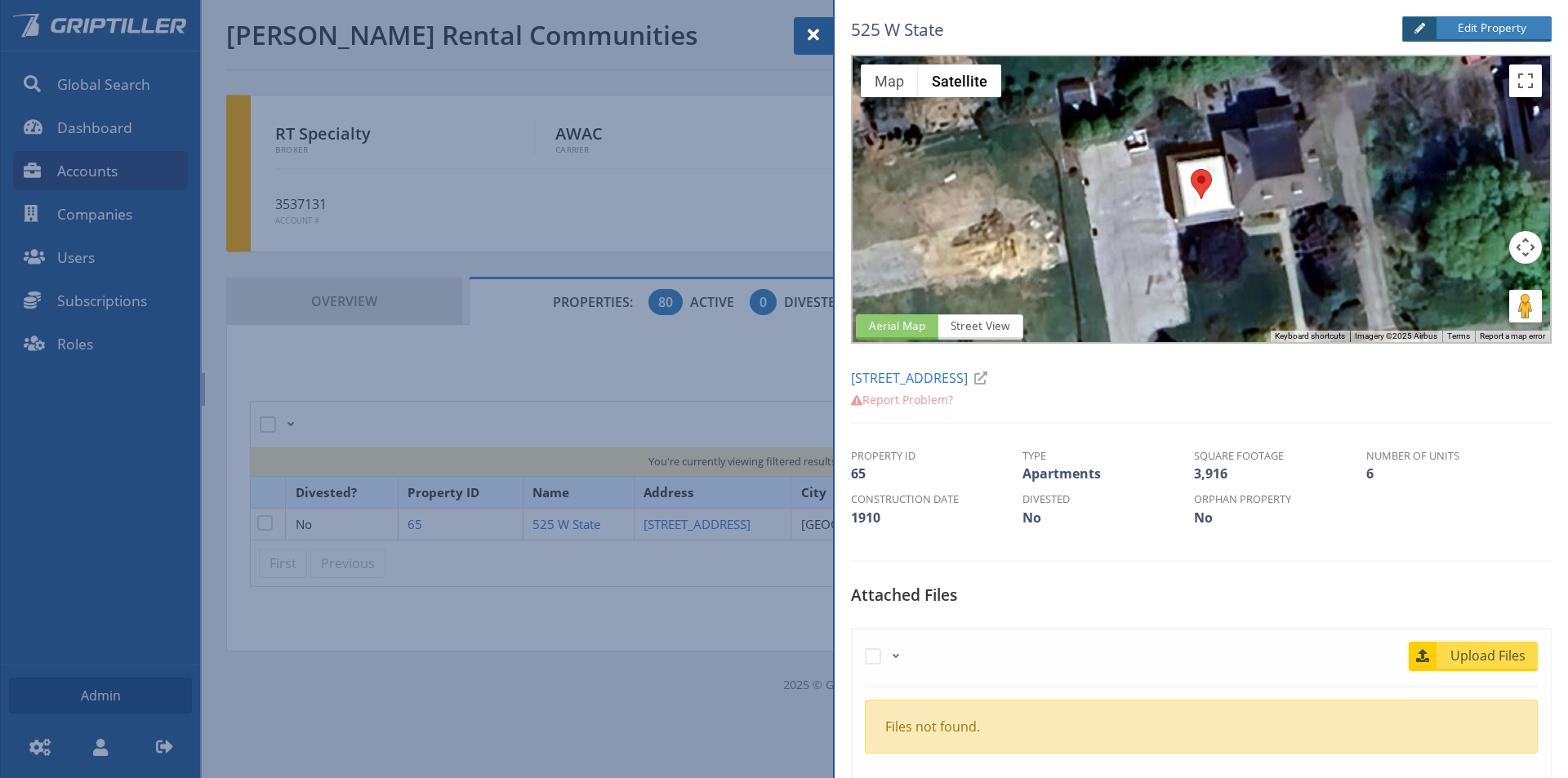
click at [1501, 653] on span "Upload Files" at bounding box center [1488, 655] width 99 height 20
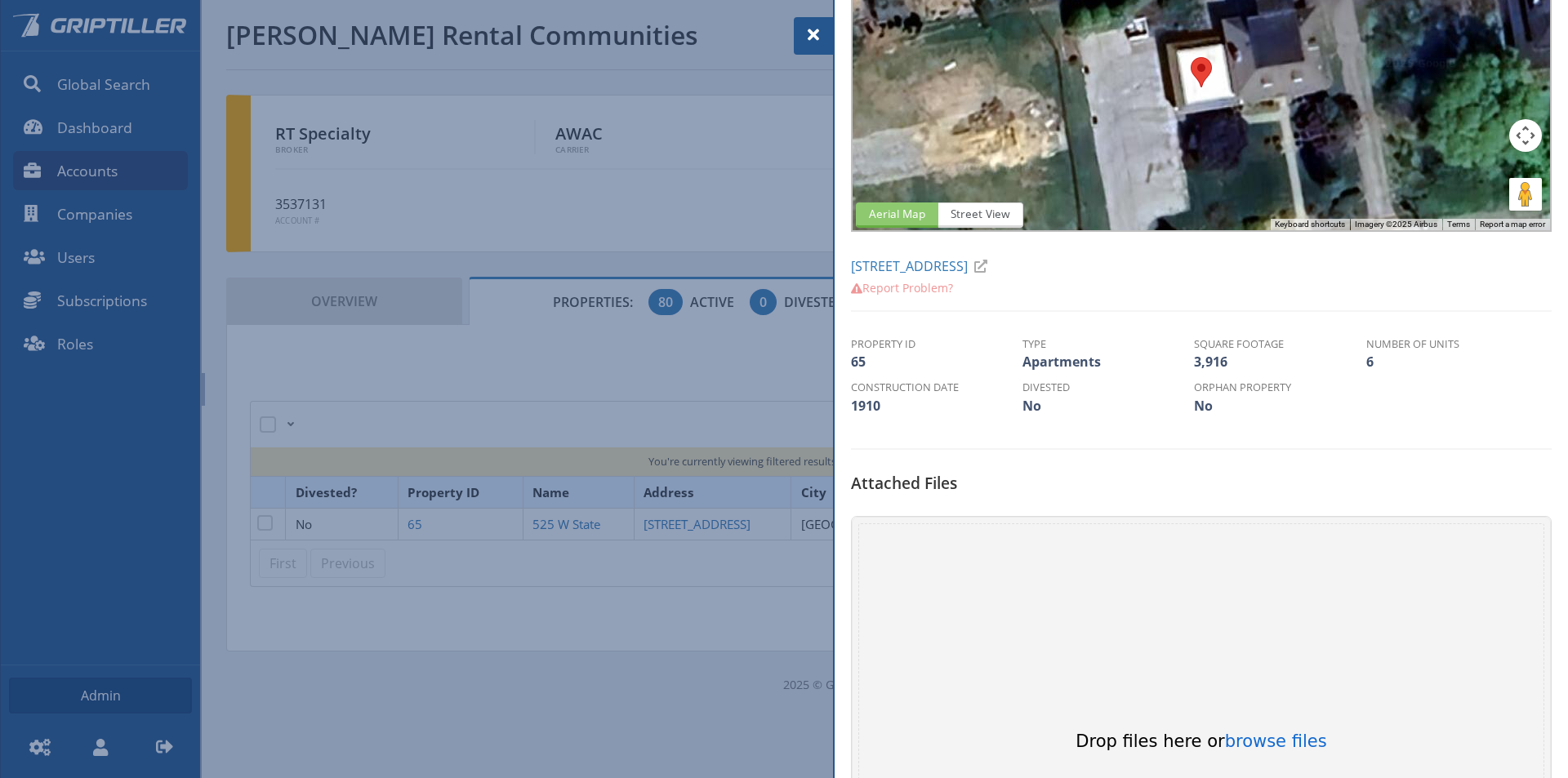
scroll to position [409, 0]
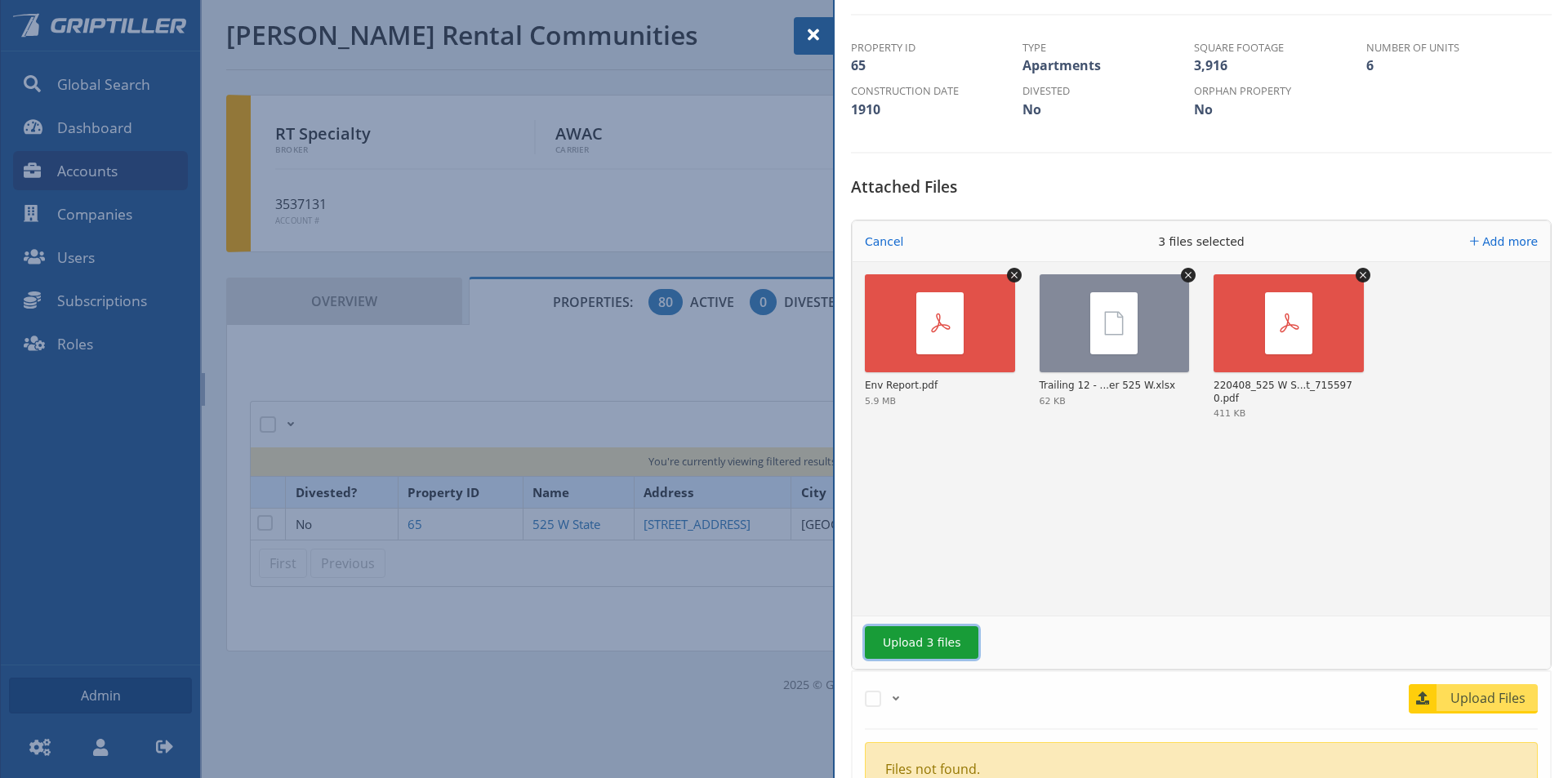
click at [912, 645] on button "Upload 3 files" at bounding box center [921, 642] width 114 height 33
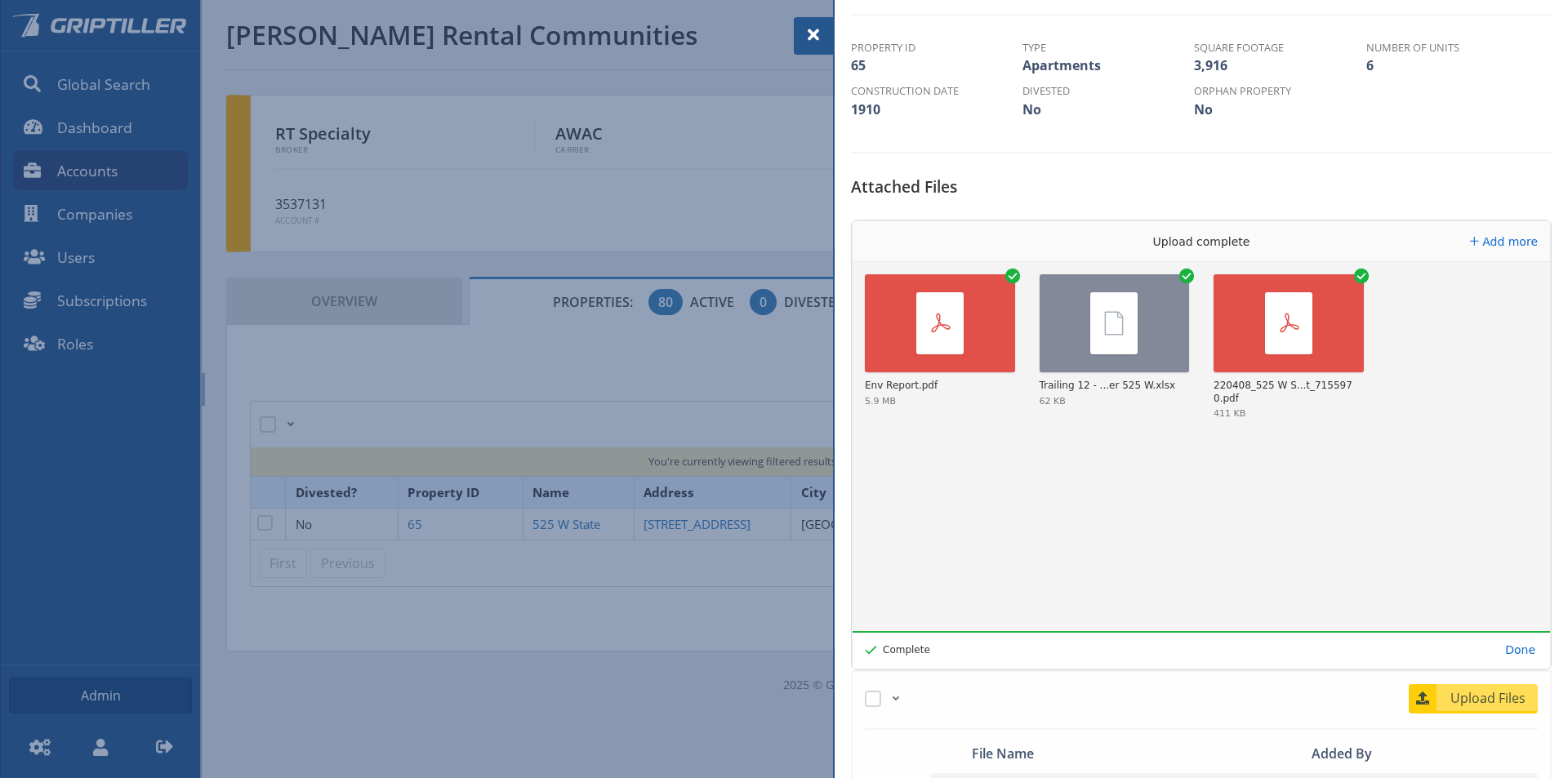
click at [814, 26] on span at bounding box center [814, 35] width 20 height 20
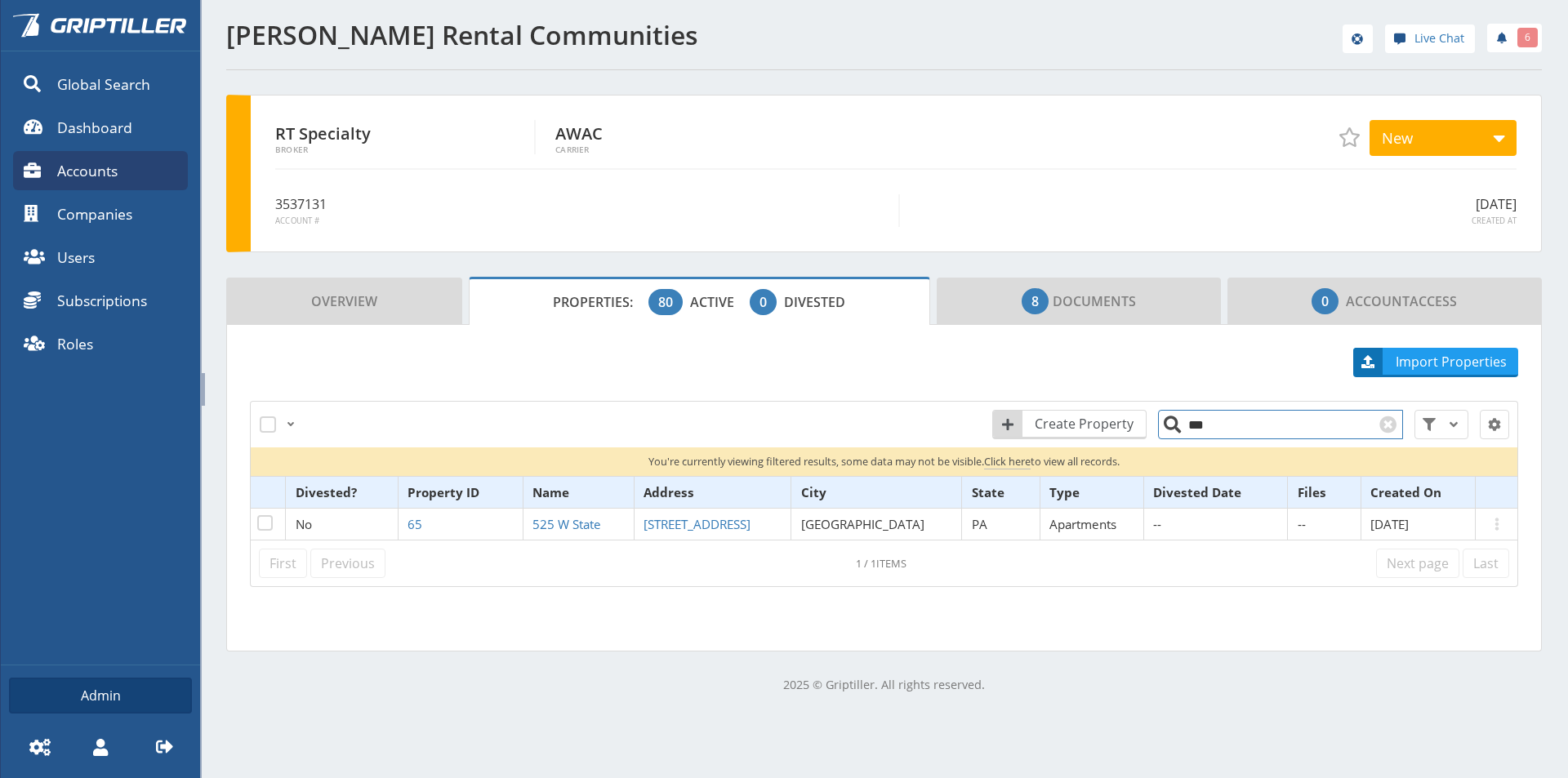
click at [1181, 417] on input "***" at bounding box center [1280, 424] width 245 height 29
drag, startPoint x: 1208, startPoint y: 423, endPoint x: 1162, endPoint y: 425, distance: 46.0
click at [1162, 425] on input "***" at bounding box center [1280, 424] width 245 height 29
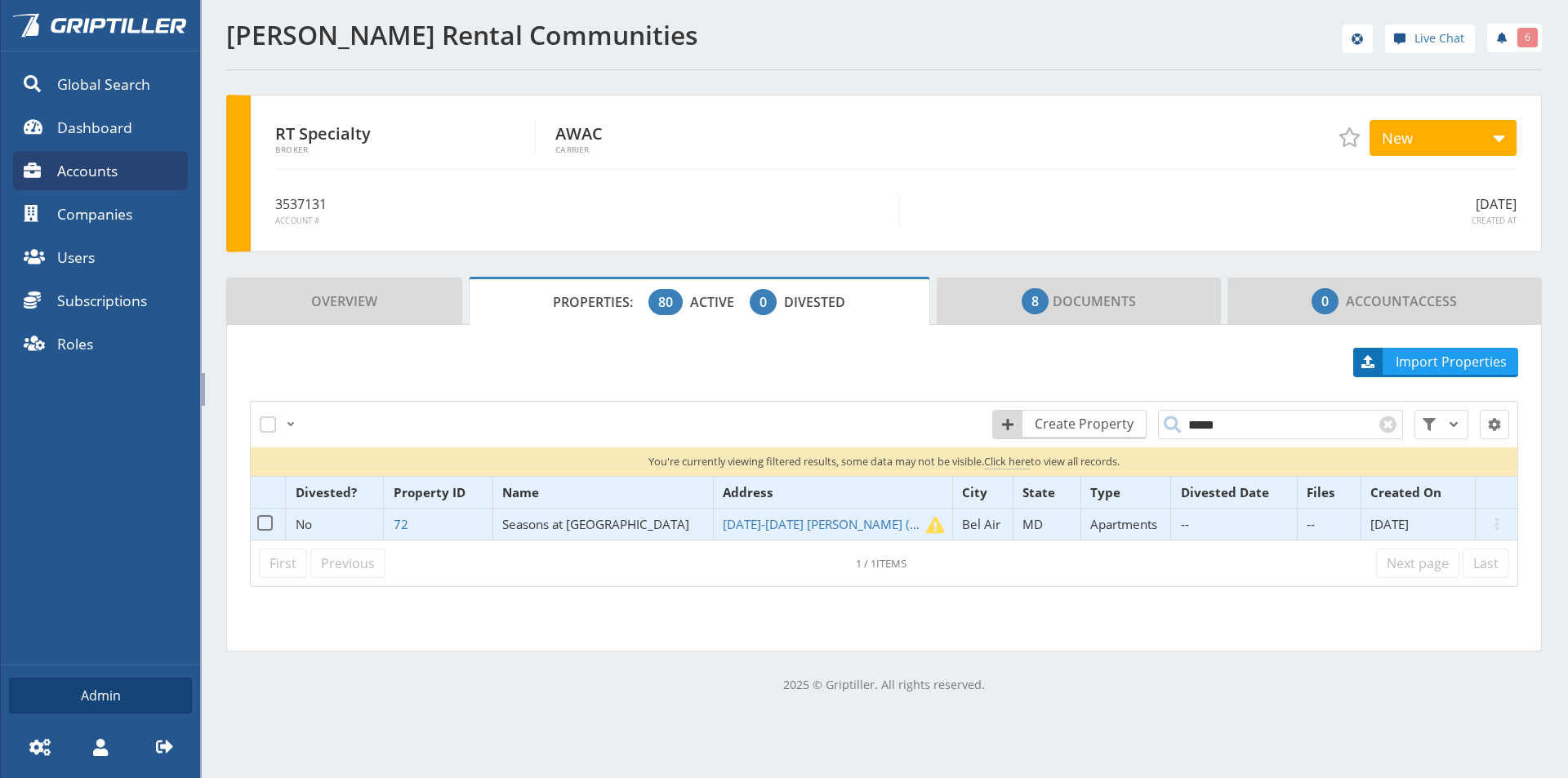
click at [561, 525] on span "Seasons at [GEOGRAPHIC_DATA]" at bounding box center [595, 524] width 187 height 16
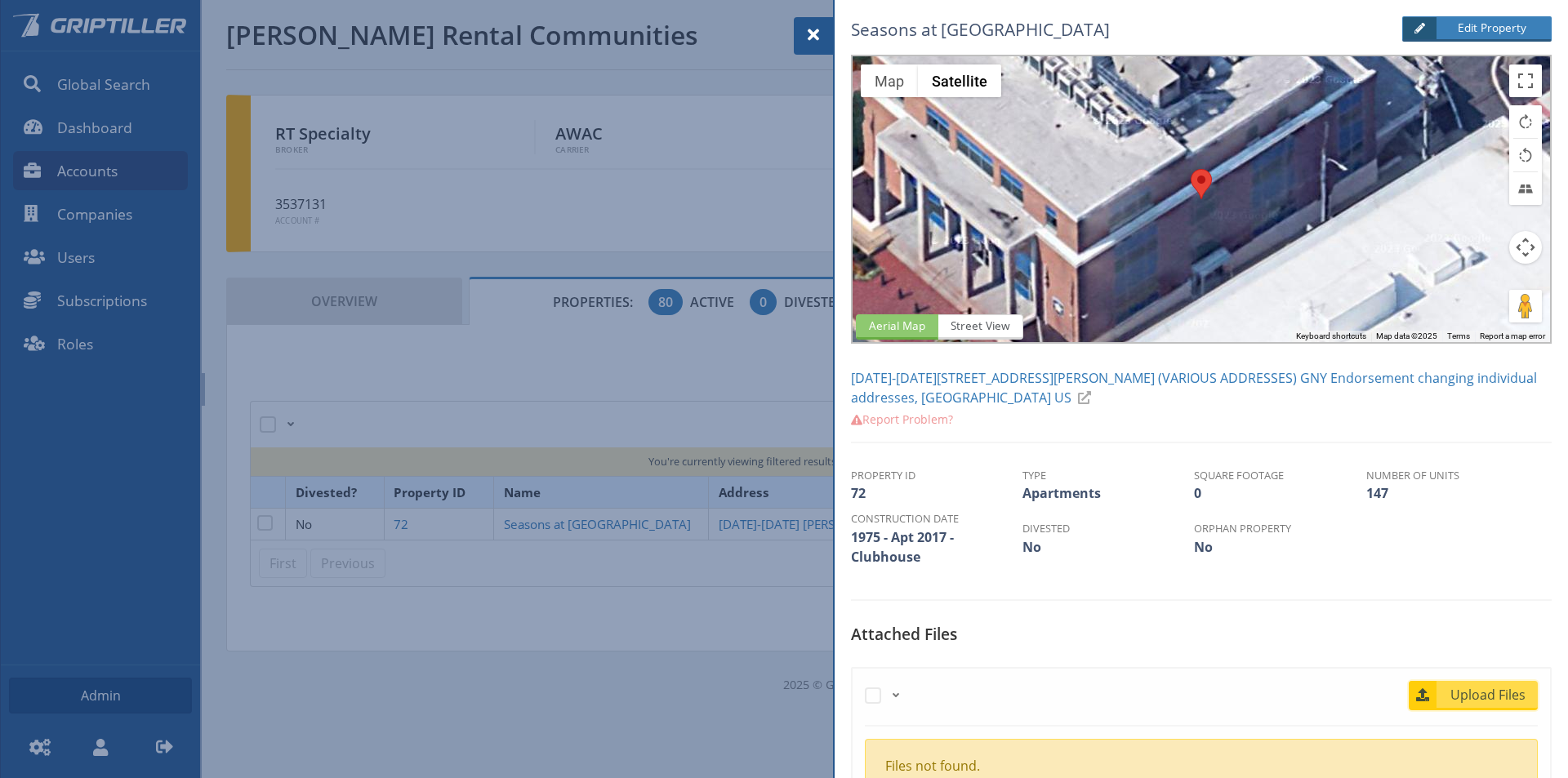
click at [1479, 696] on span "Upload Files" at bounding box center [1488, 695] width 99 height 20
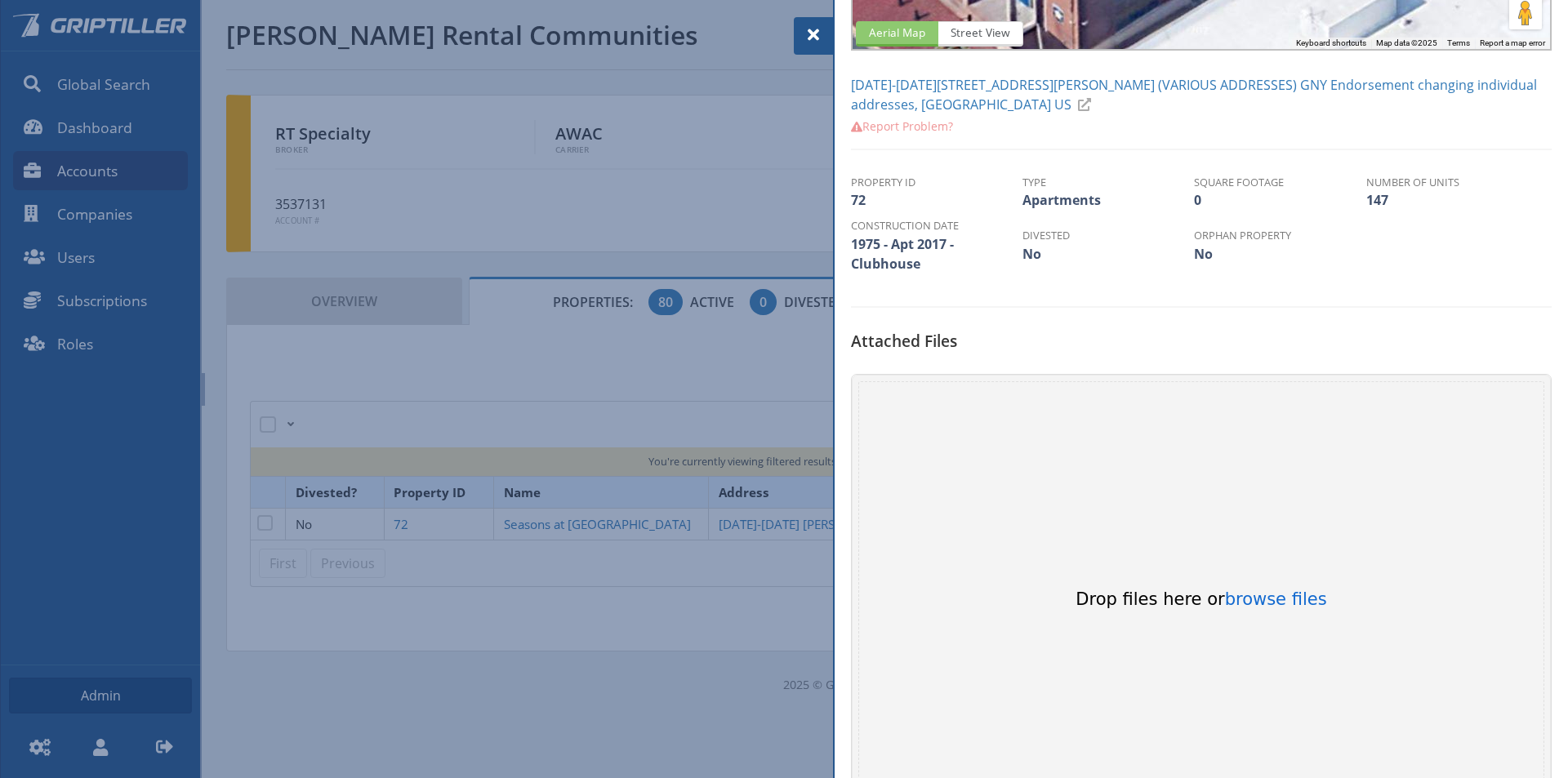
scroll to position [327, 0]
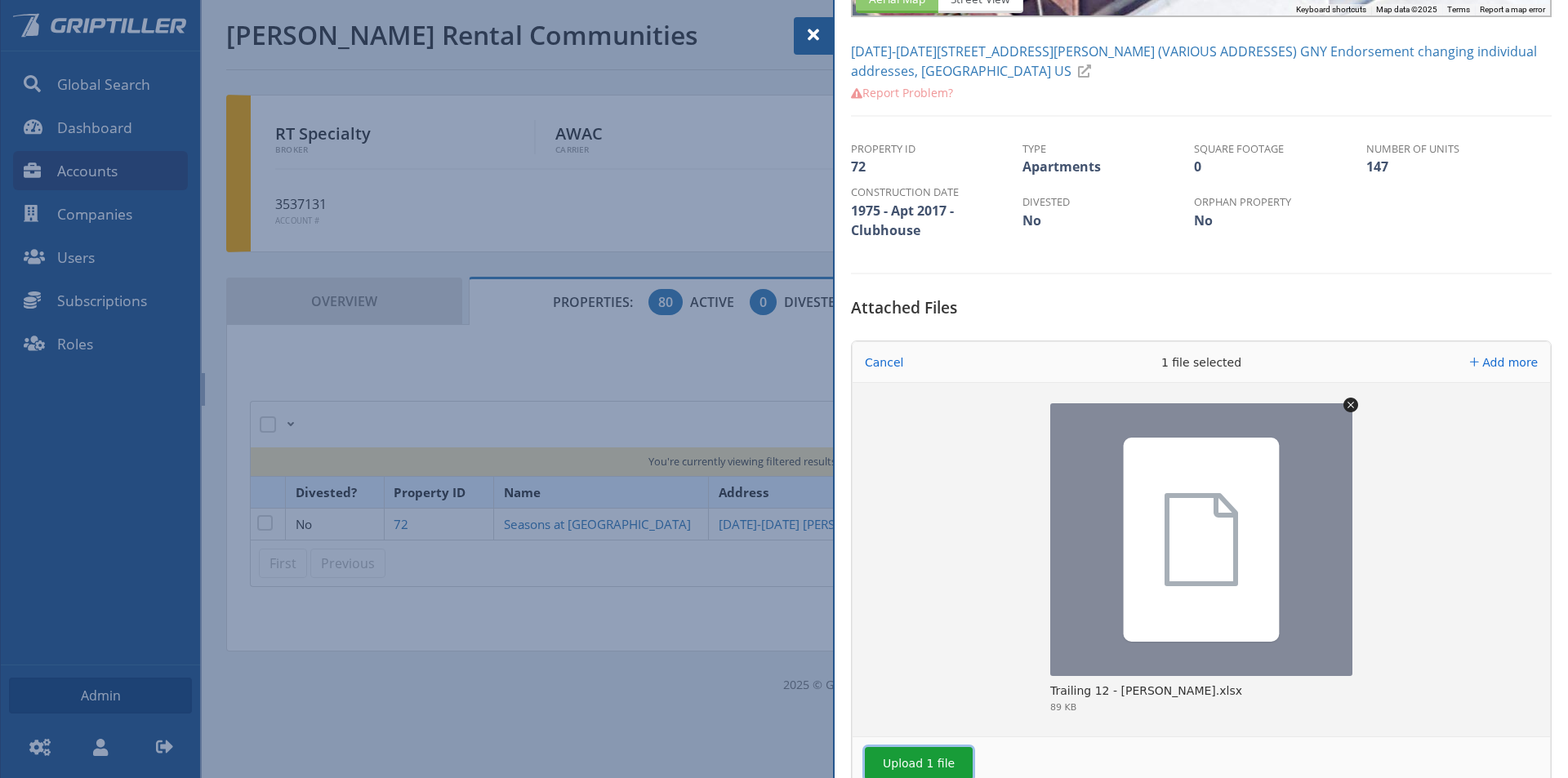
click at [935, 769] on button "Upload 1 file" at bounding box center [918, 763] width 107 height 33
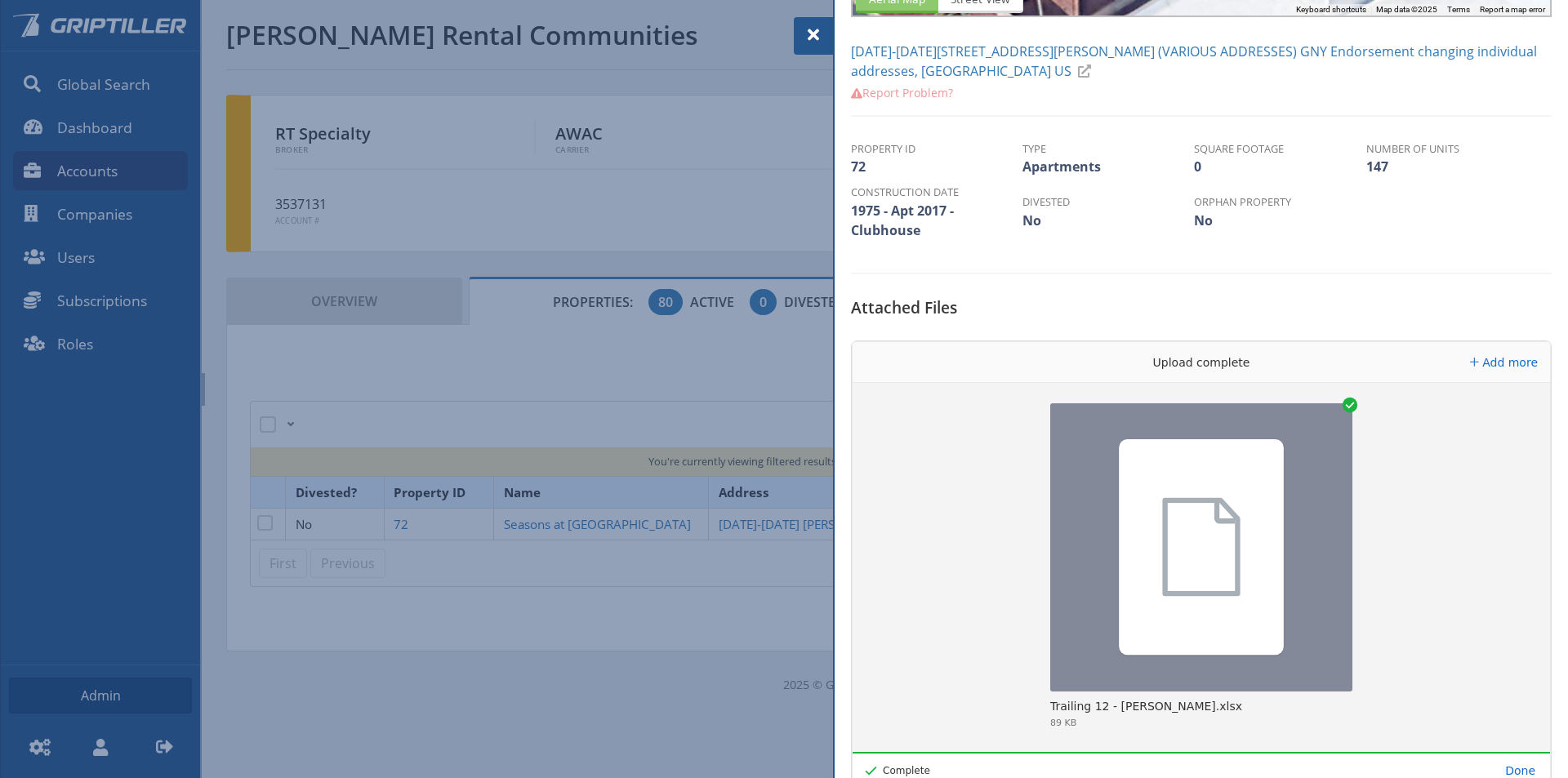
click at [814, 32] on span at bounding box center [814, 35] width 20 height 20
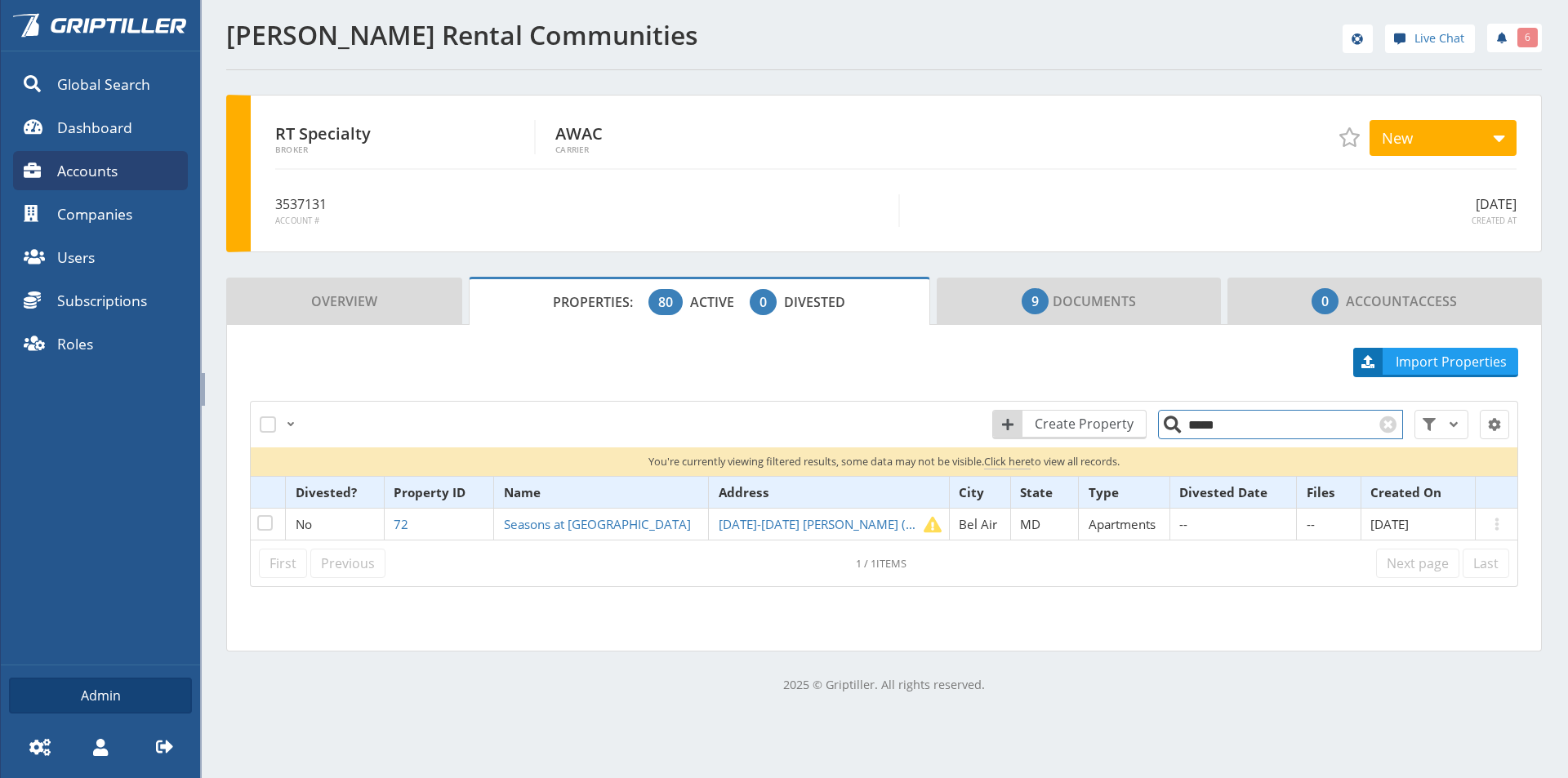
drag, startPoint x: 1230, startPoint y: 420, endPoint x: 1168, endPoint y: 433, distance: 63.3
click at [1168, 433] on input "*****" at bounding box center [1280, 424] width 245 height 29
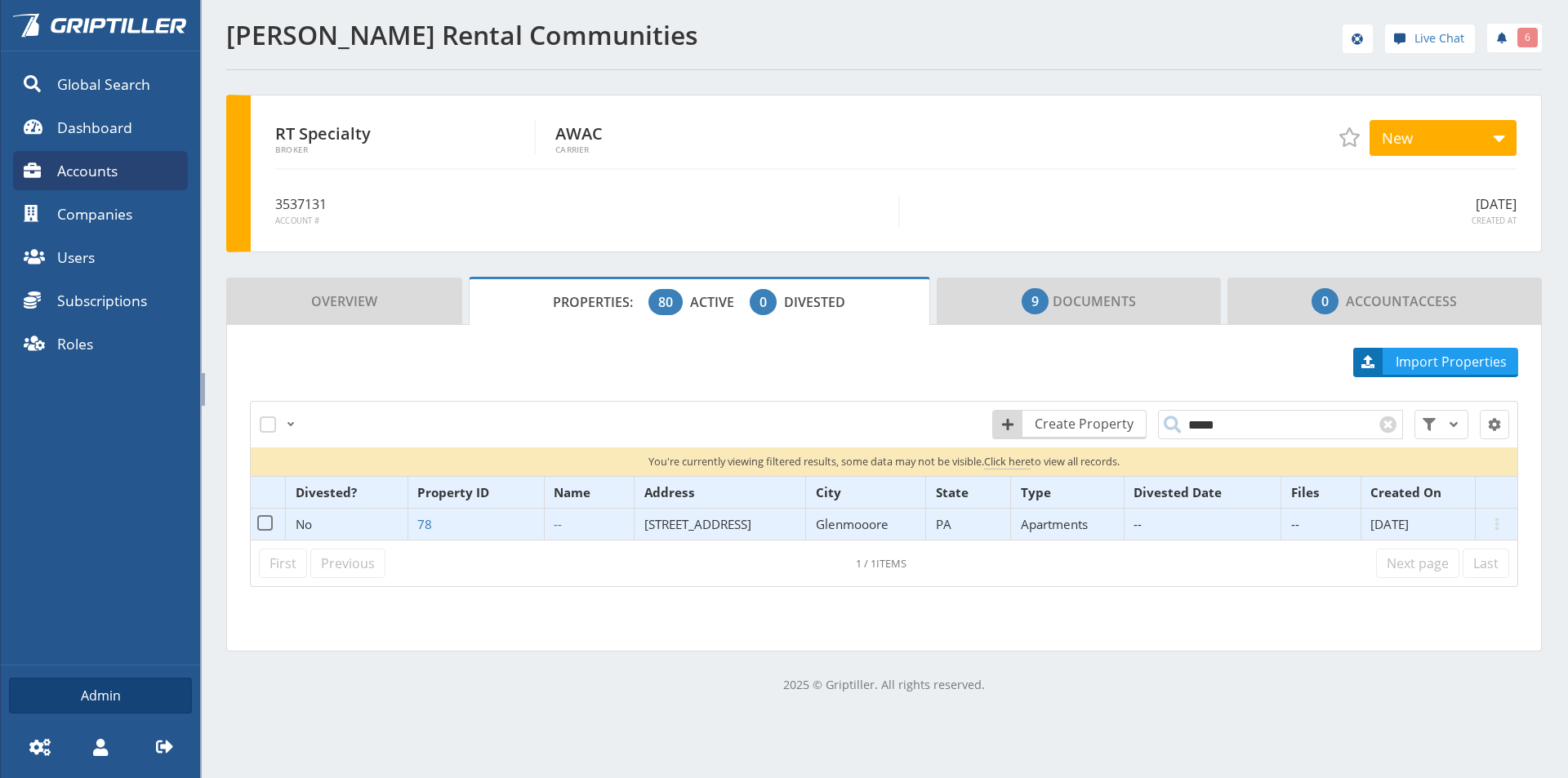
click at [682, 528] on span "[STREET_ADDRESS]" at bounding box center [697, 524] width 107 height 16
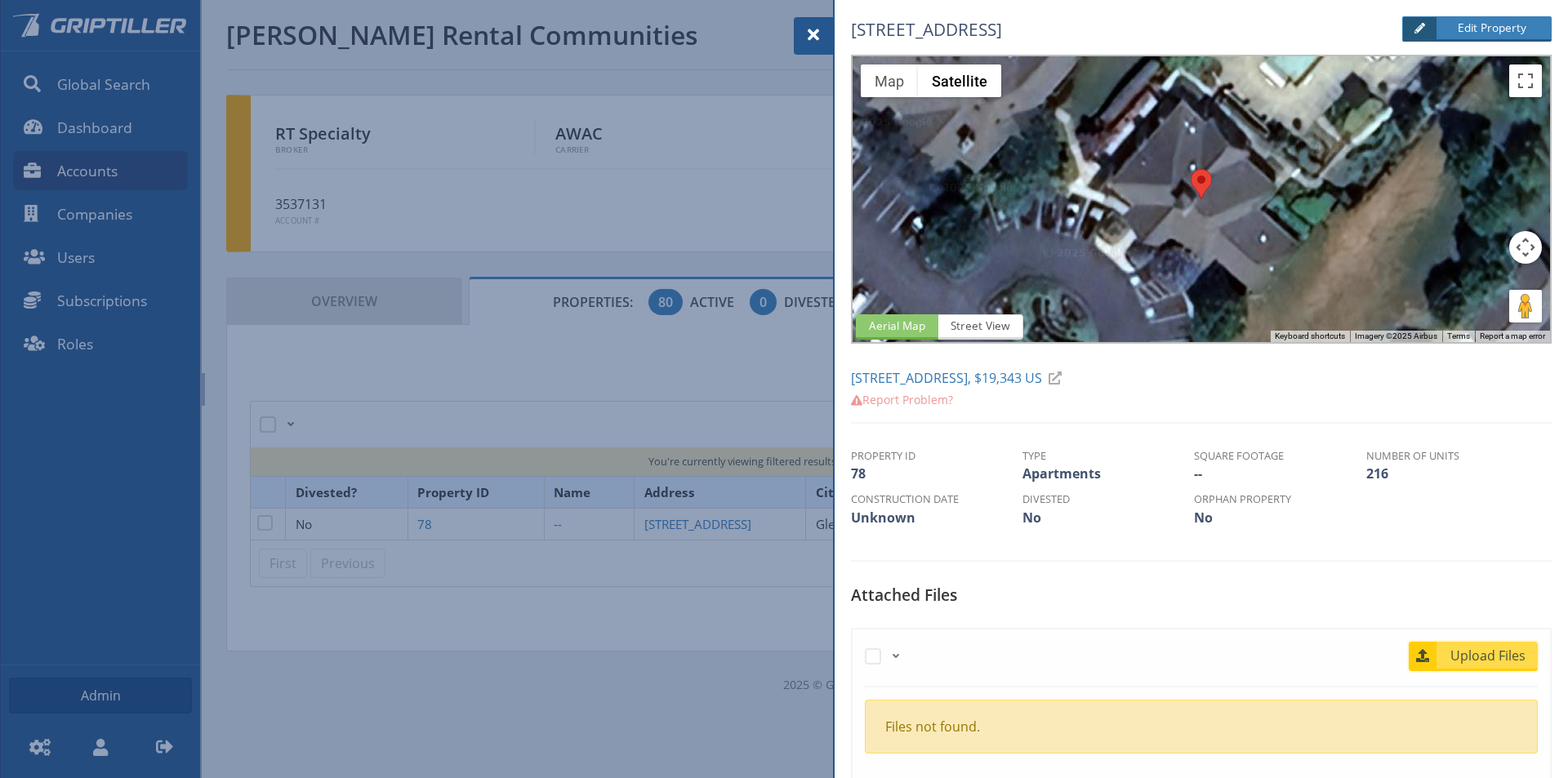
click at [1458, 661] on span "Upload Files" at bounding box center [1488, 655] width 99 height 20
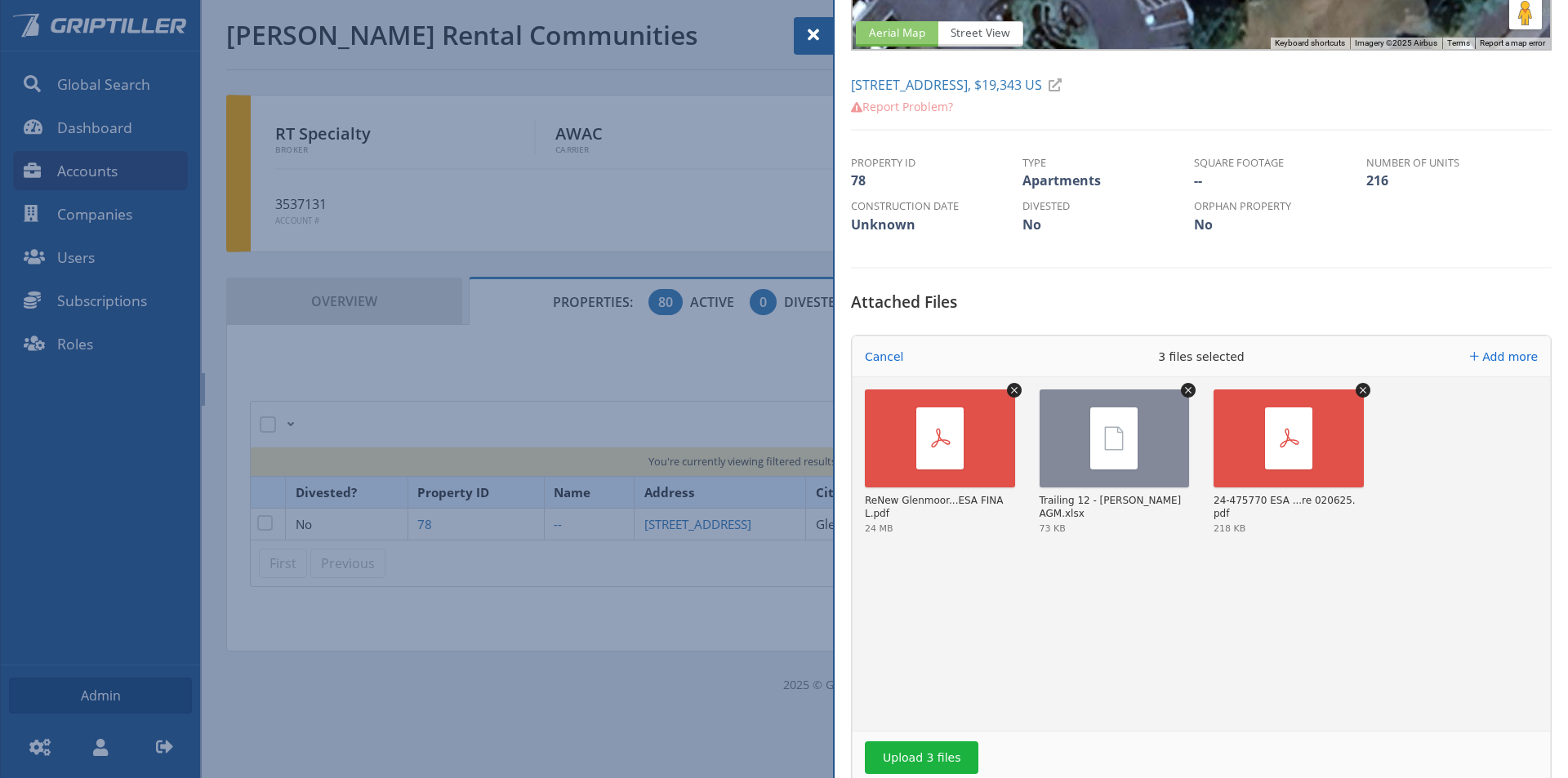
scroll to position [329, 0]
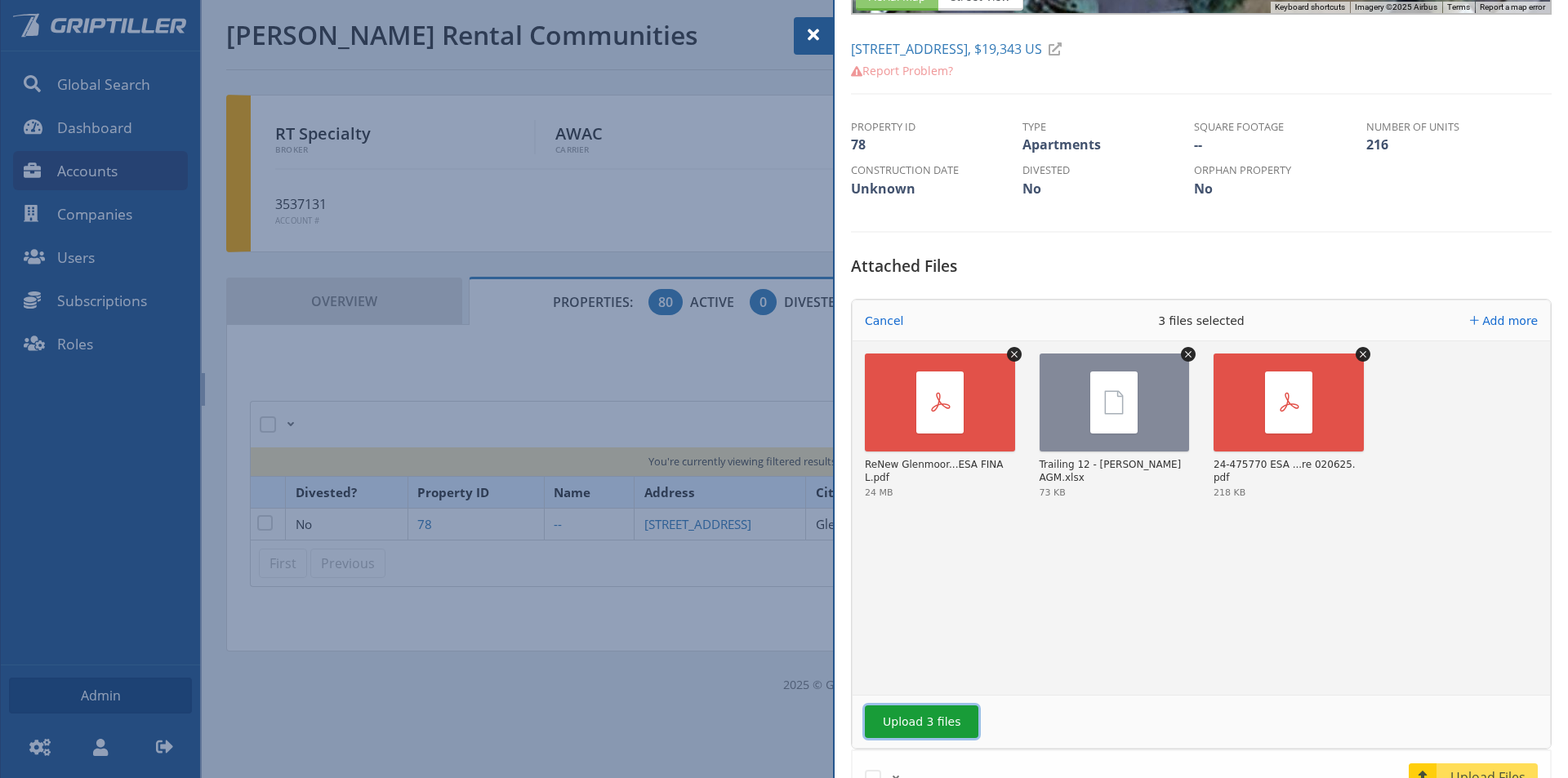
click at [927, 723] on button "Upload 3 files" at bounding box center [921, 721] width 114 height 33
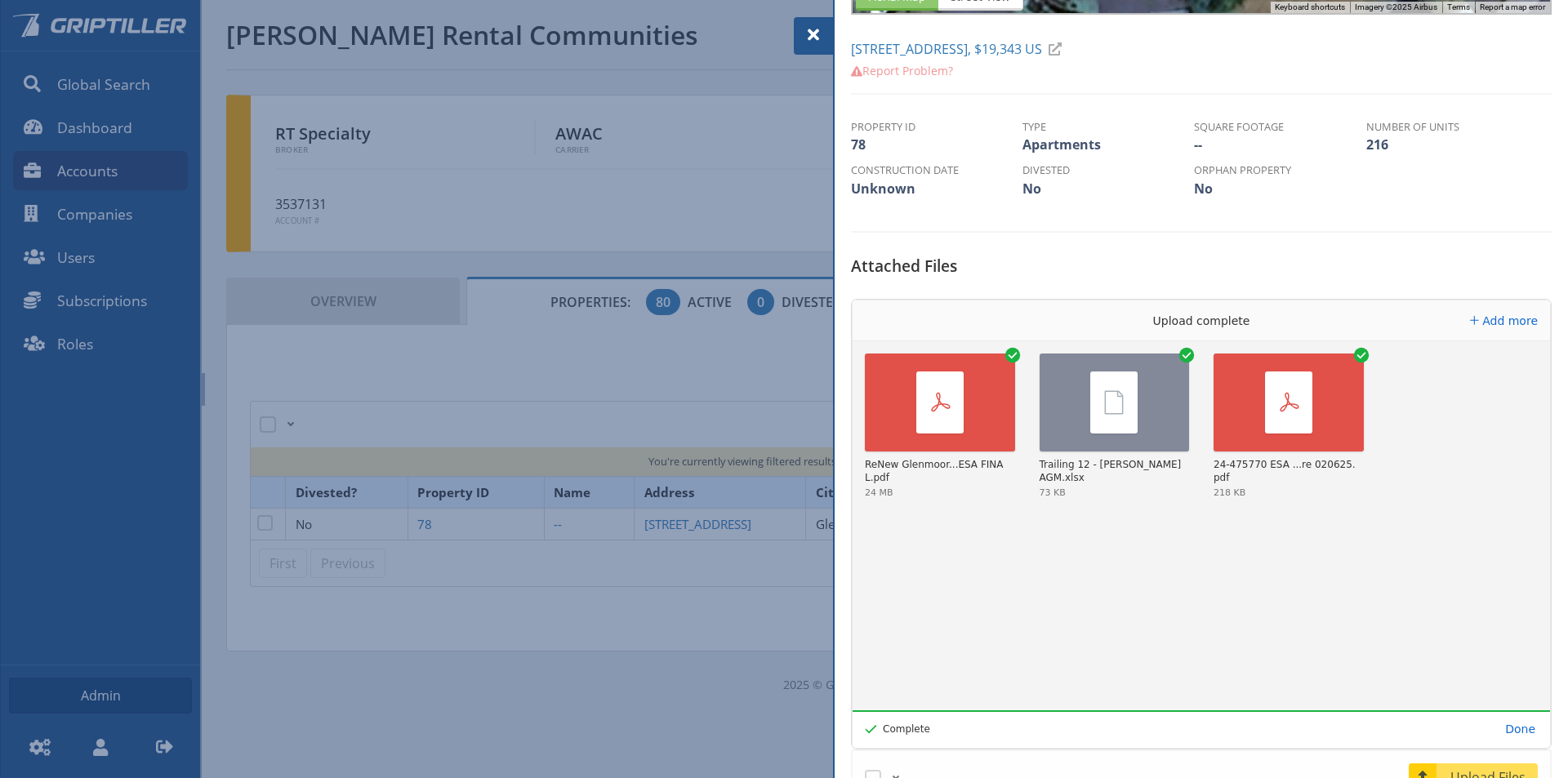
click at [800, 41] on div at bounding box center [813, 36] width 39 height 37
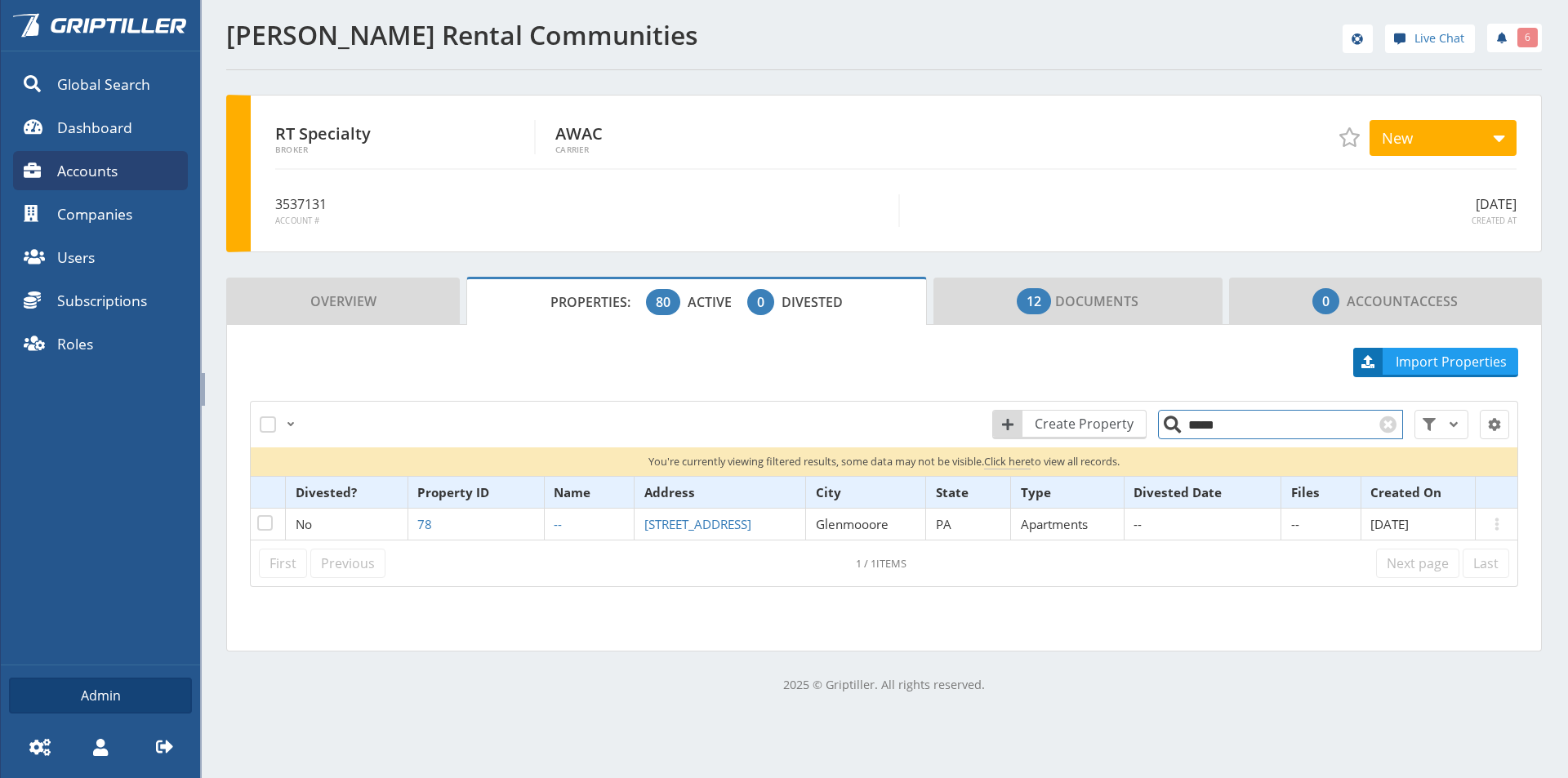
click at [1207, 419] on input "*****" at bounding box center [1280, 424] width 245 height 29
drag, startPoint x: 1219, startPoint y: 424, endPoint x: 1151, endPoint y: 426, distance: 68.0
click at [1158, 426] on input "*****" at bounding box center [1280, 424] width 245 height 29
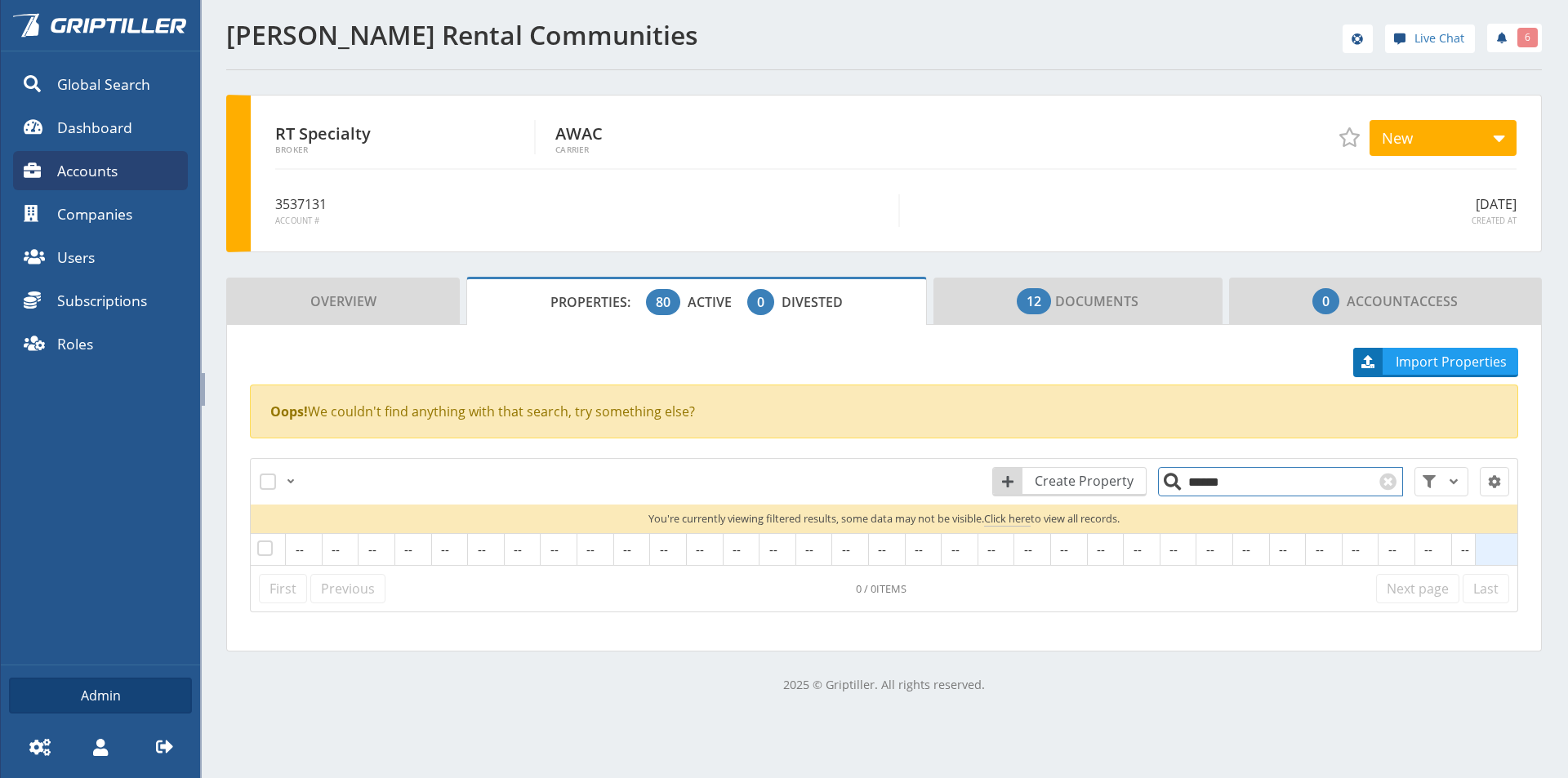
click at [1216, 487] on input "******" at bounding box center [1280, 481] width 245 height 29
drag, startPoint x: 1199, startPoint y: 486, endPoint x: 1150, endPoint y: 489, distance: 49.1
click at [1158, 489] on input "******" at bounding box center [1280, 481] width 245 height 29
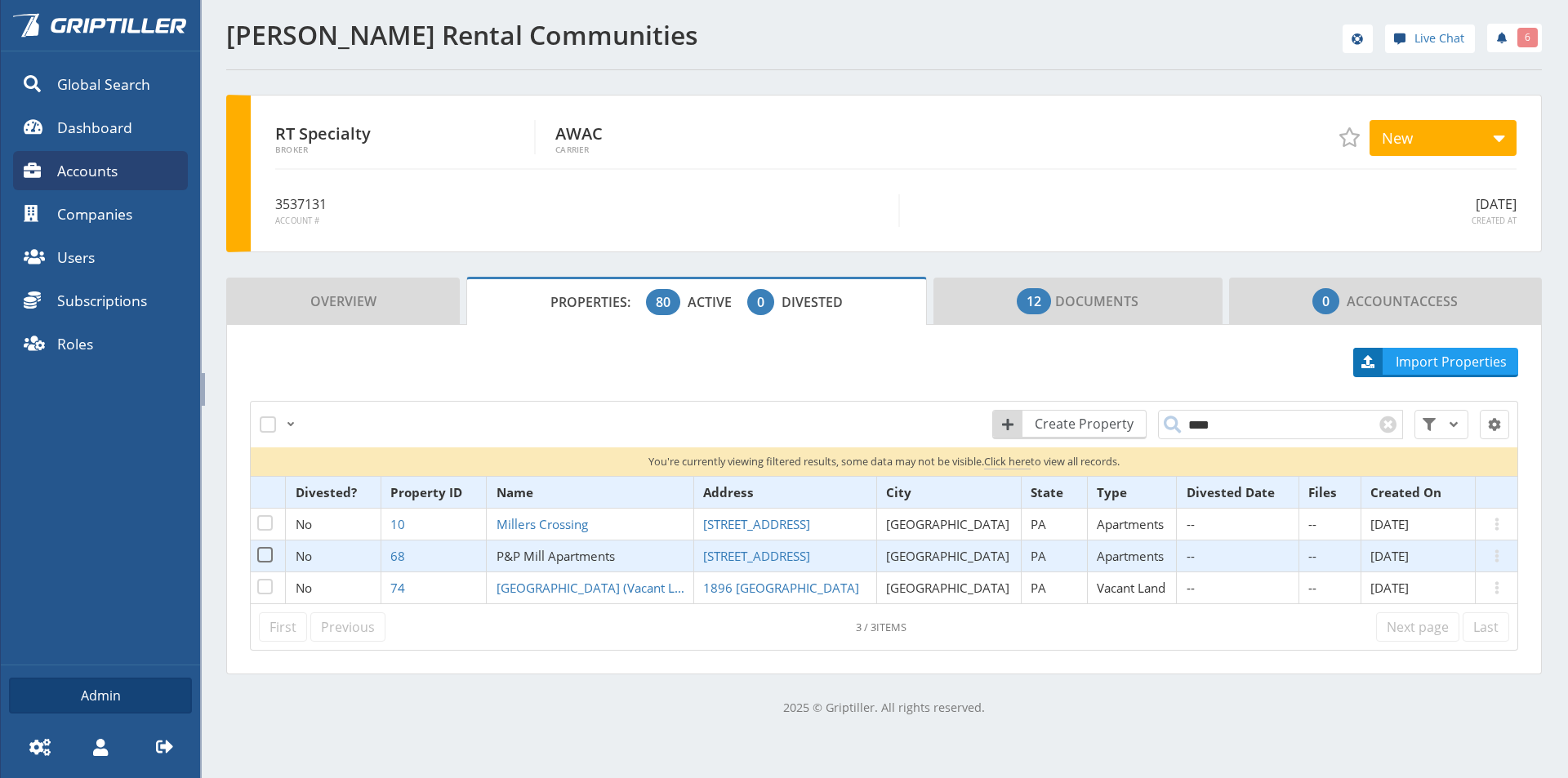
click at [563, 555] on span "P&P Mill Apartments" at bounding box center [555, 556] width 118 height 16
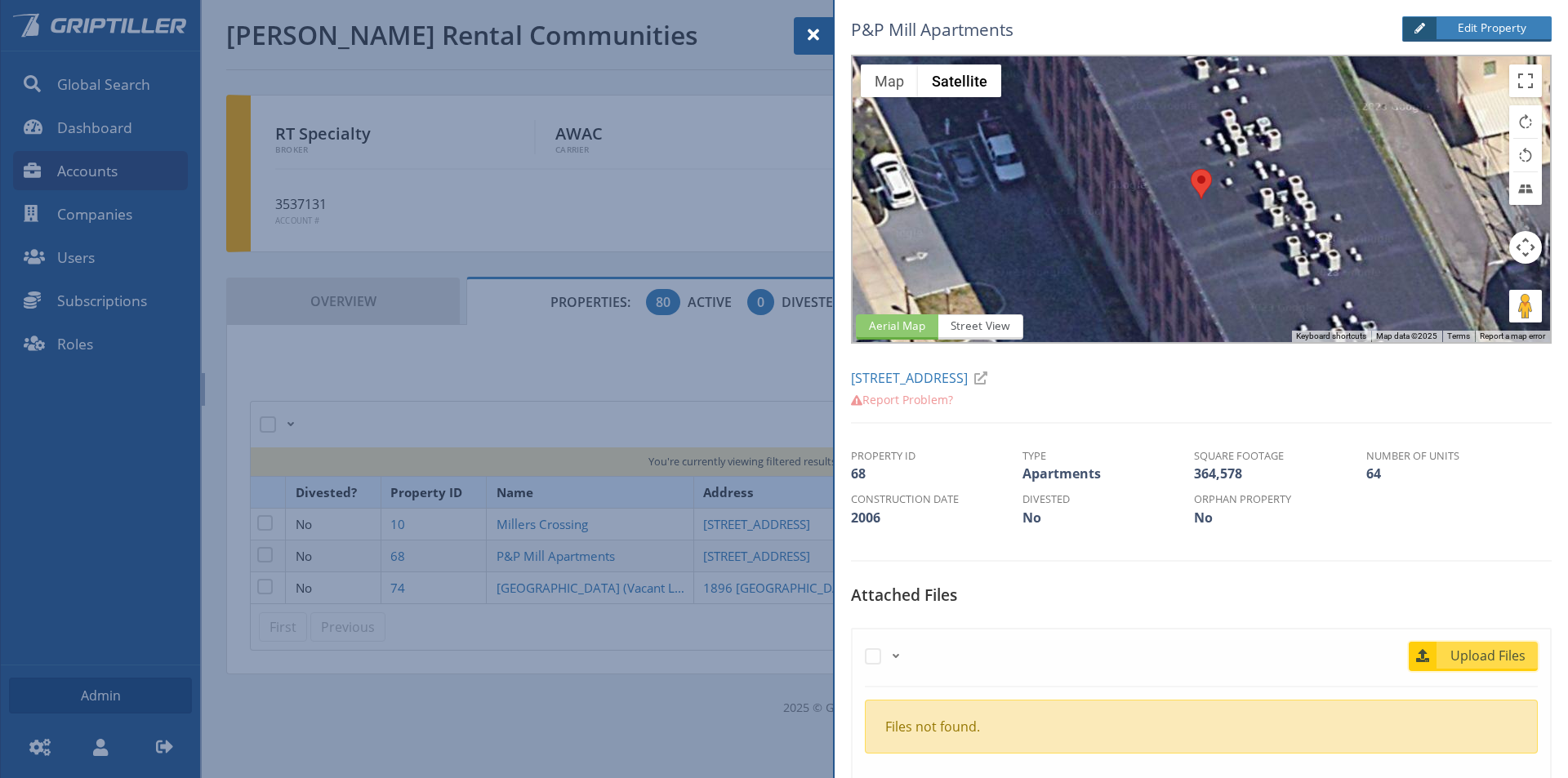
click at [1471, 654] on span "Upload Files" at bounding box center [1488, 655] width 99 height 20
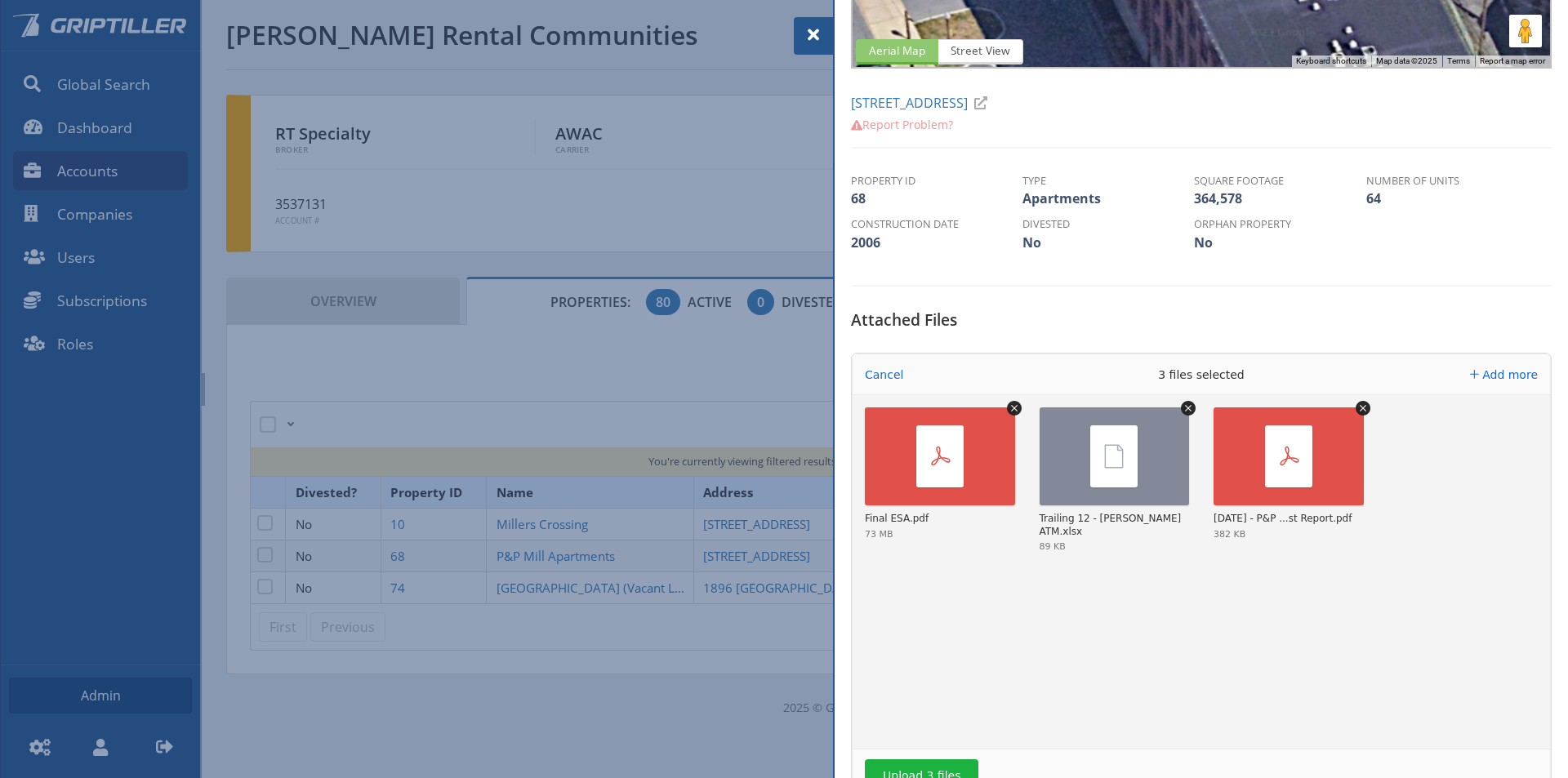
scroll to position [409, 0]
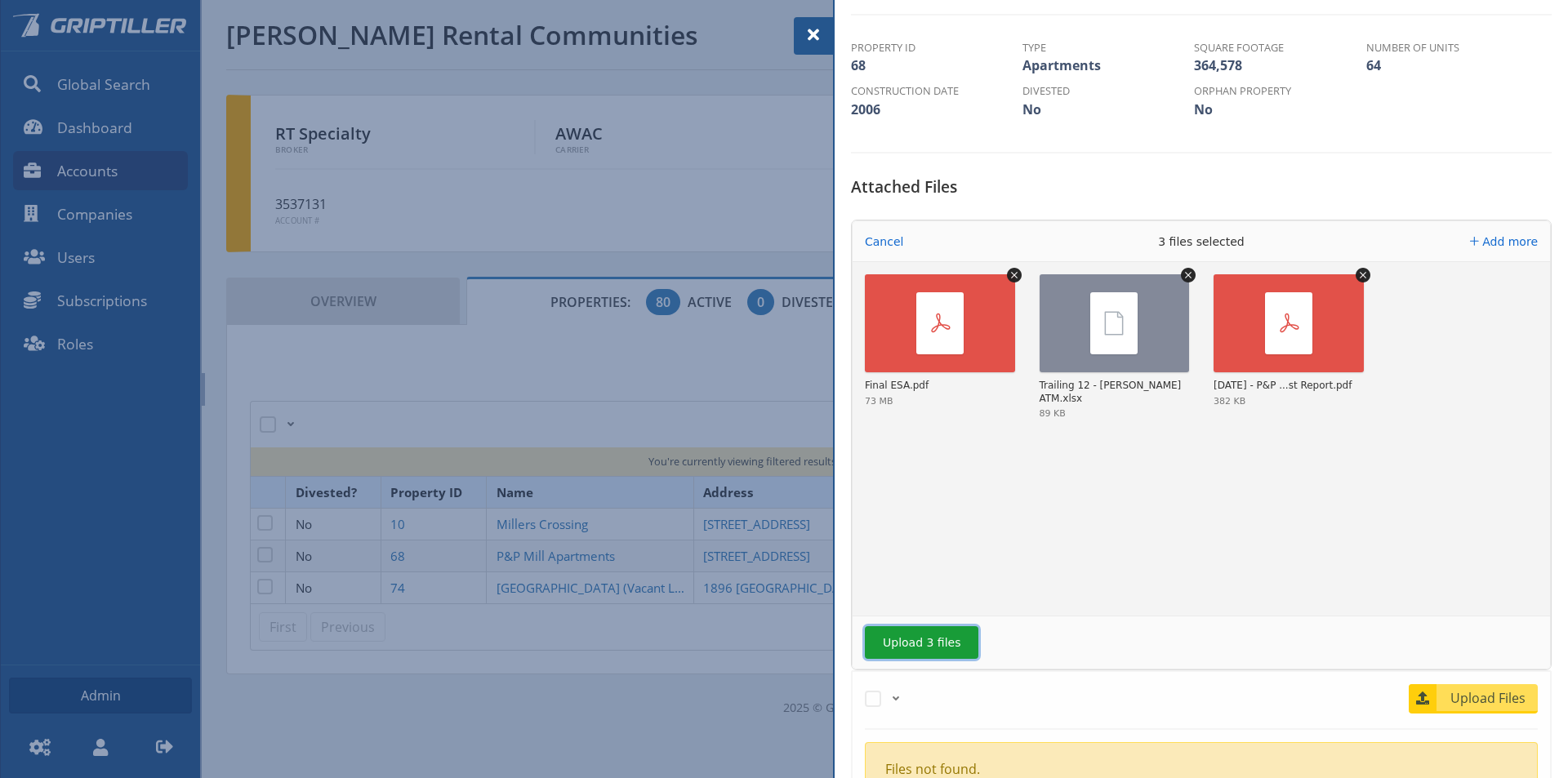
click at [968, 639] on button "Upload 3 files" at bounding box center [921, 642] width 114 height 33
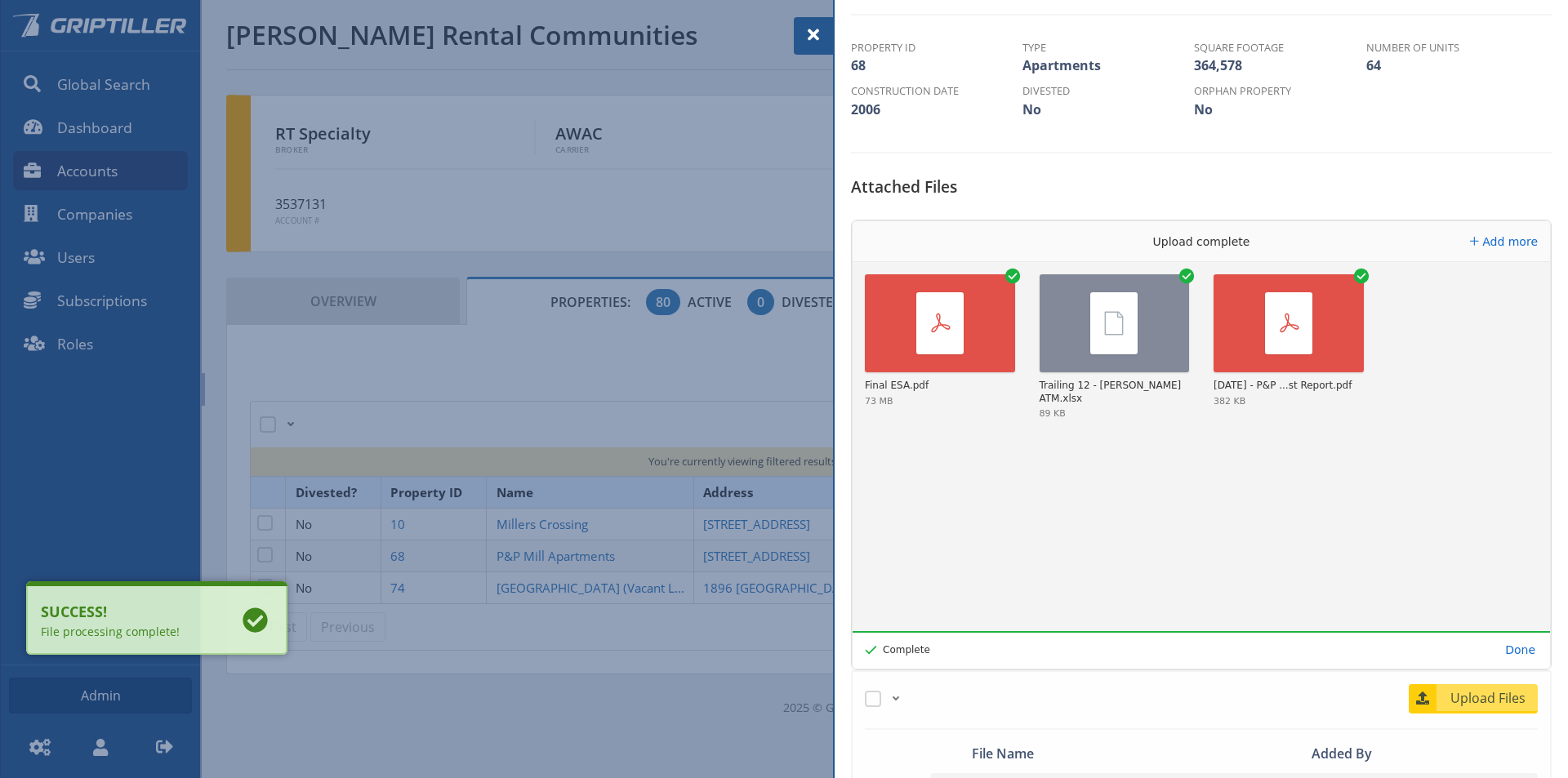
click at [812, 35] on span at bounding box center [814, 35] width 20 height 20
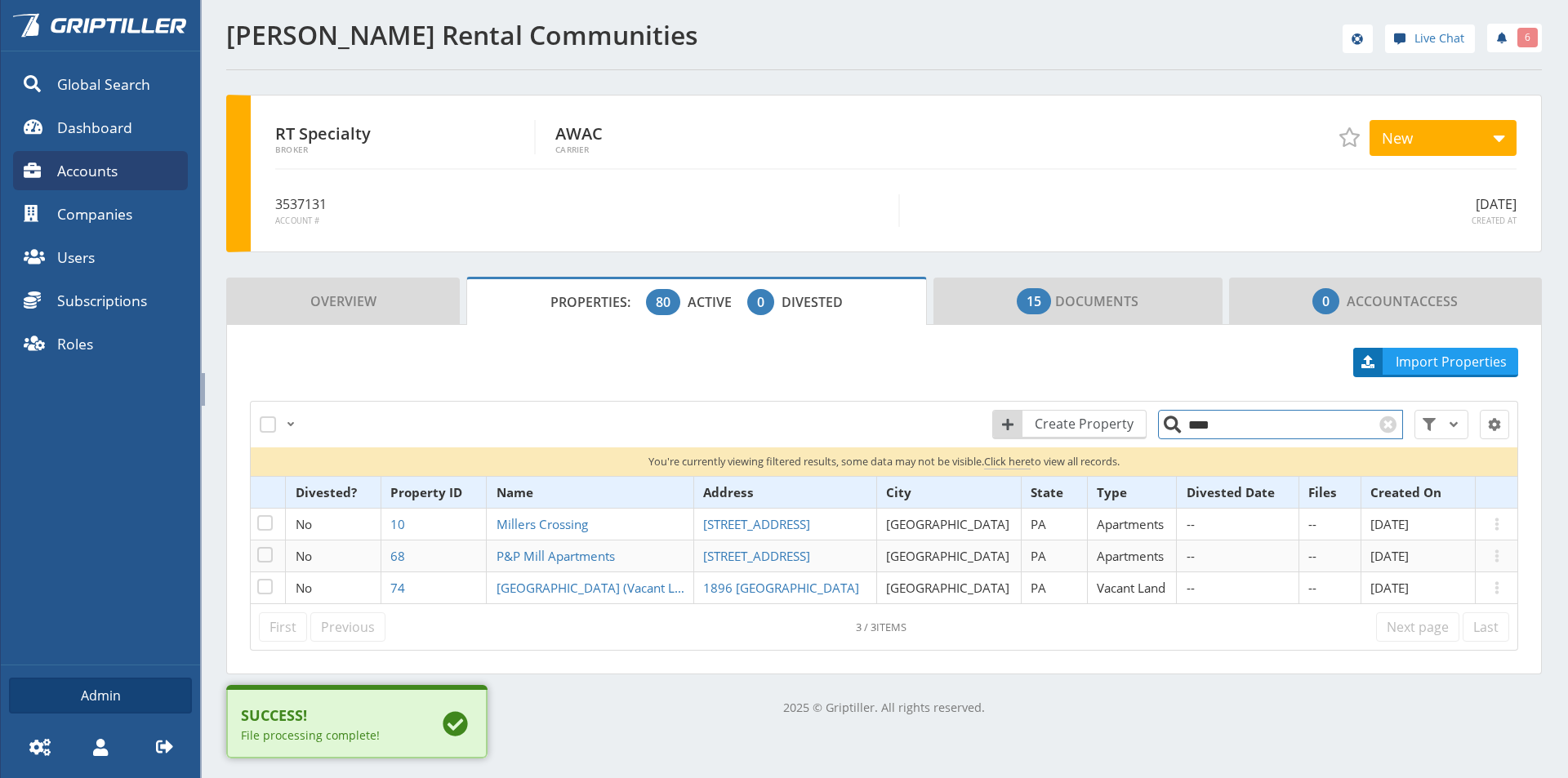
click at [1205, 425] on input "****" at bounding box center [1280, 424] width 245 height 29
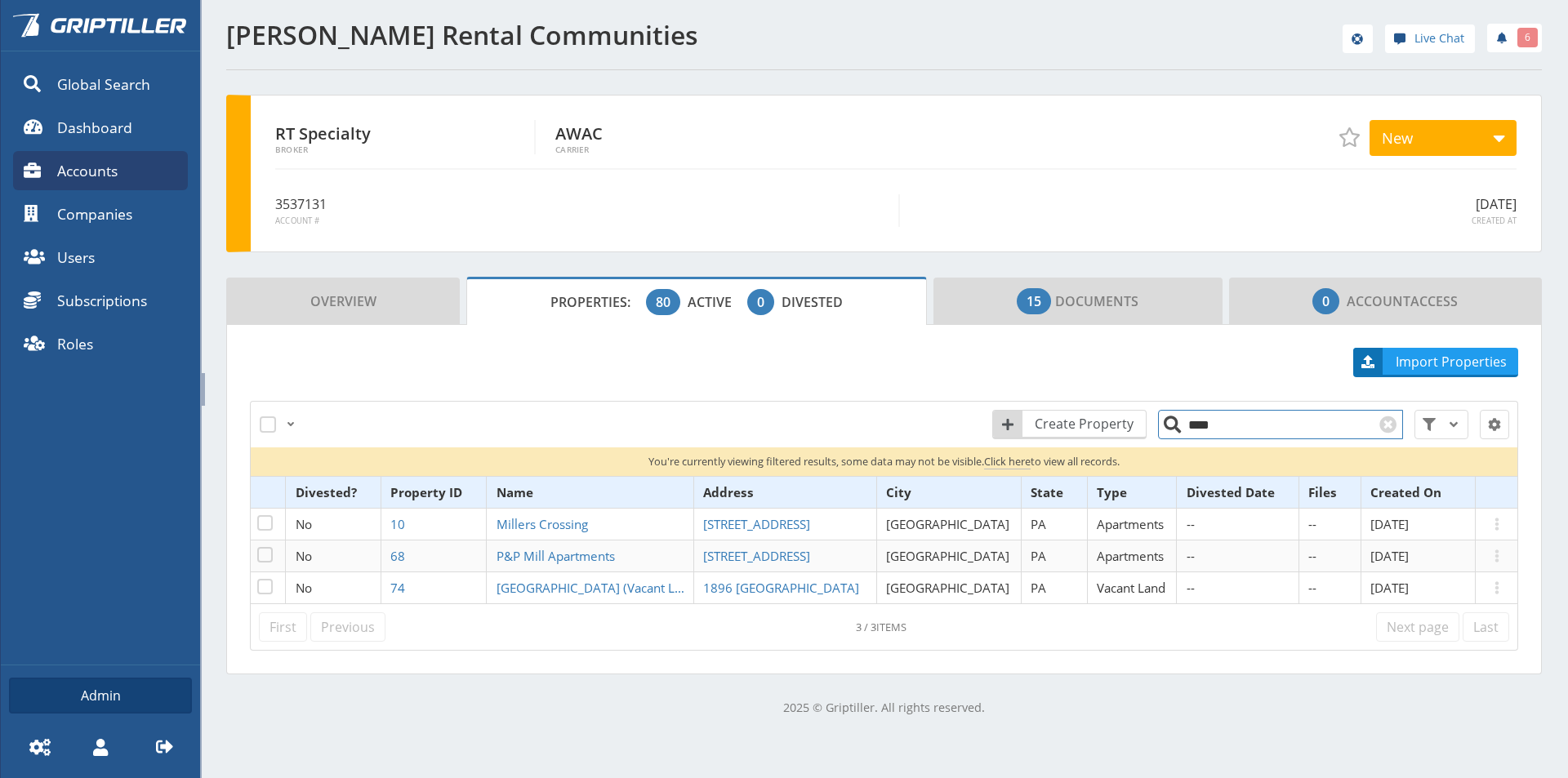
drag, startPoint x: 1184, startPoint y: 429, endPoint x: 1160, endPoint y: 432, distance: 24.2
click at [1160, 432] on input "****" at bounding box center [1280, 424] width 245 height 29
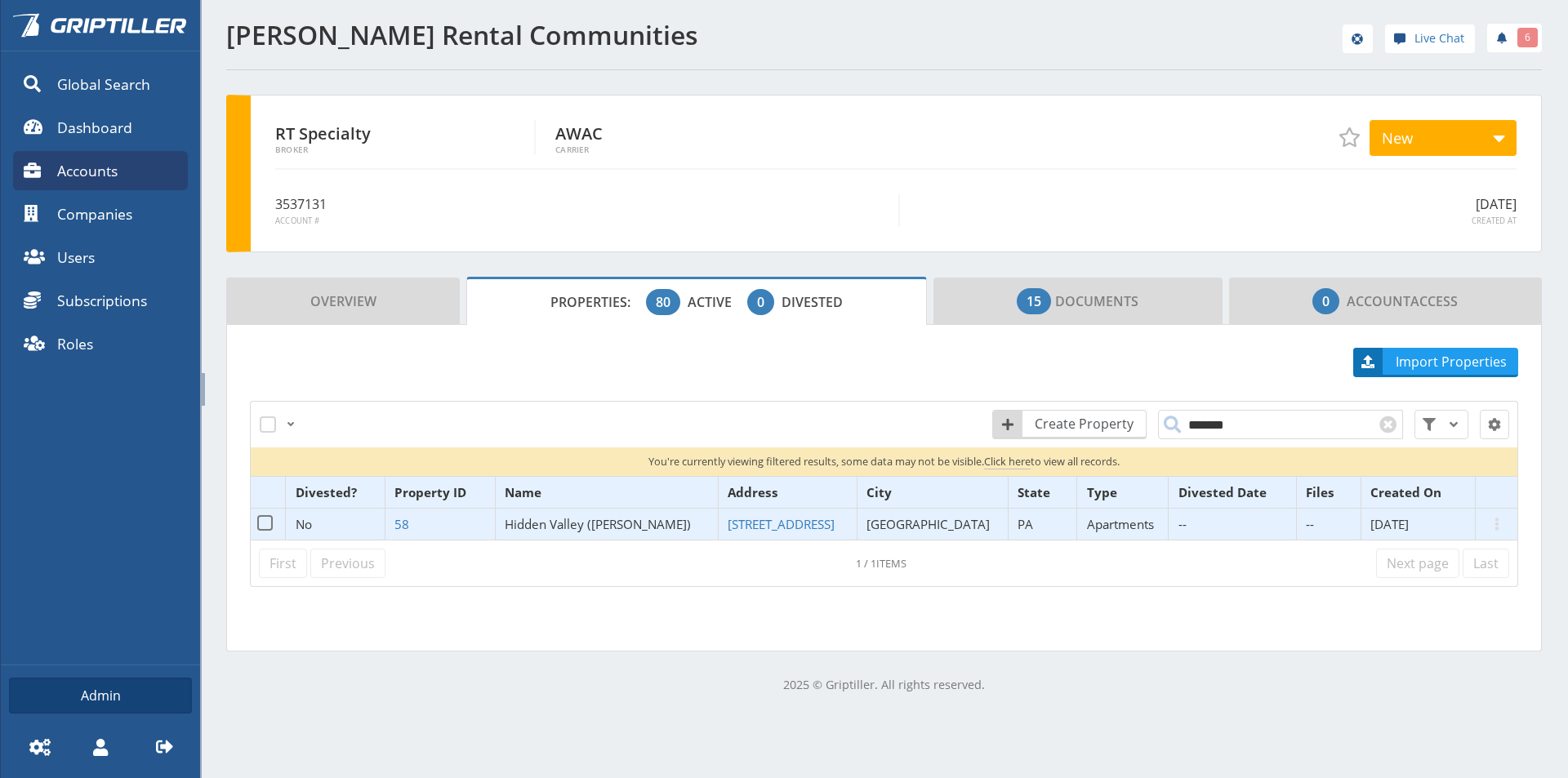
click at [595, 529] on span "Hidden Valley ([PERSON_NAME])" at bounding box center [598, 524] width 187 height 16
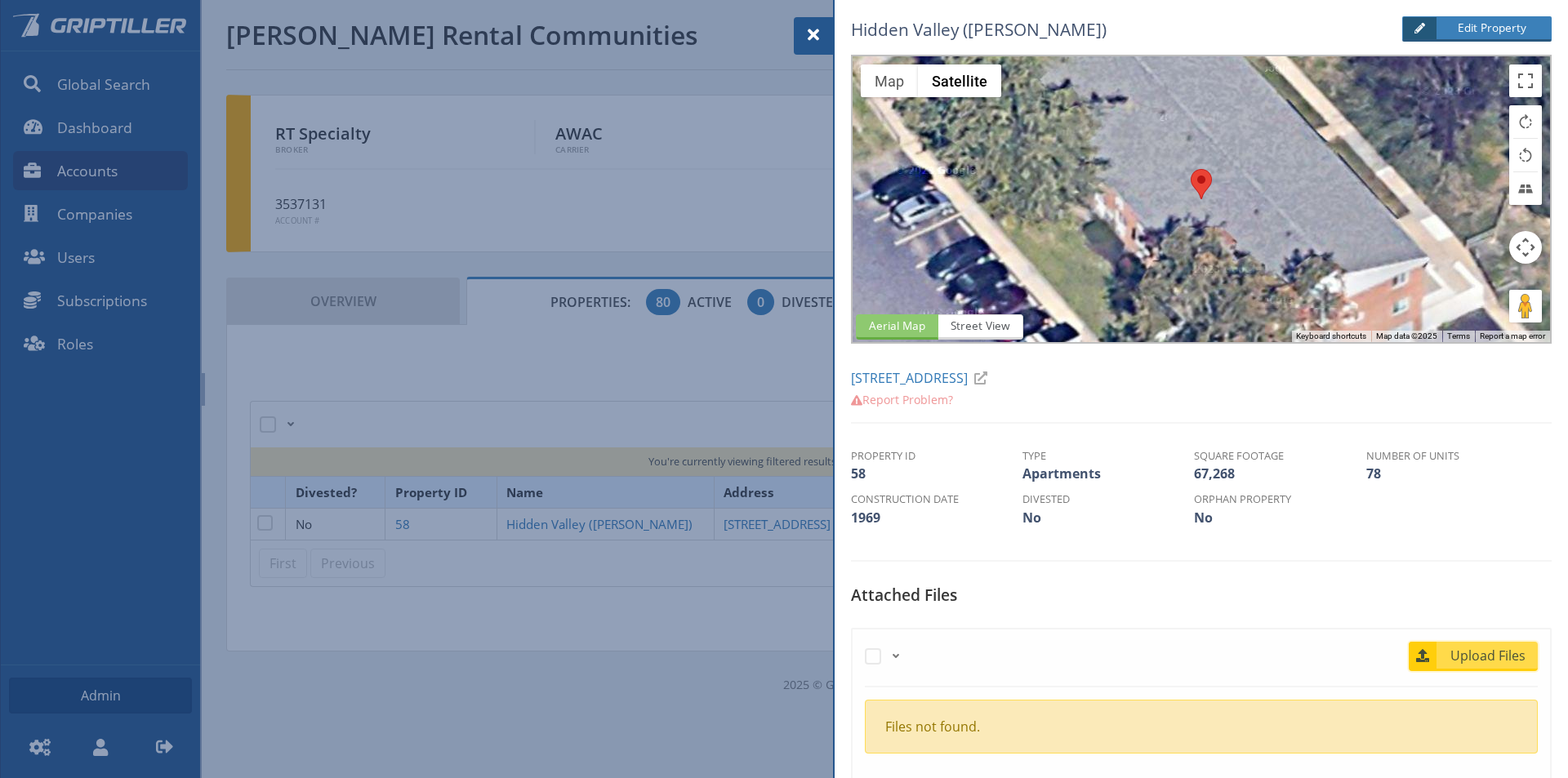
click at [1473, 669] on link "Upload Files" at bounding box center [1473, 656] width 129 height 29
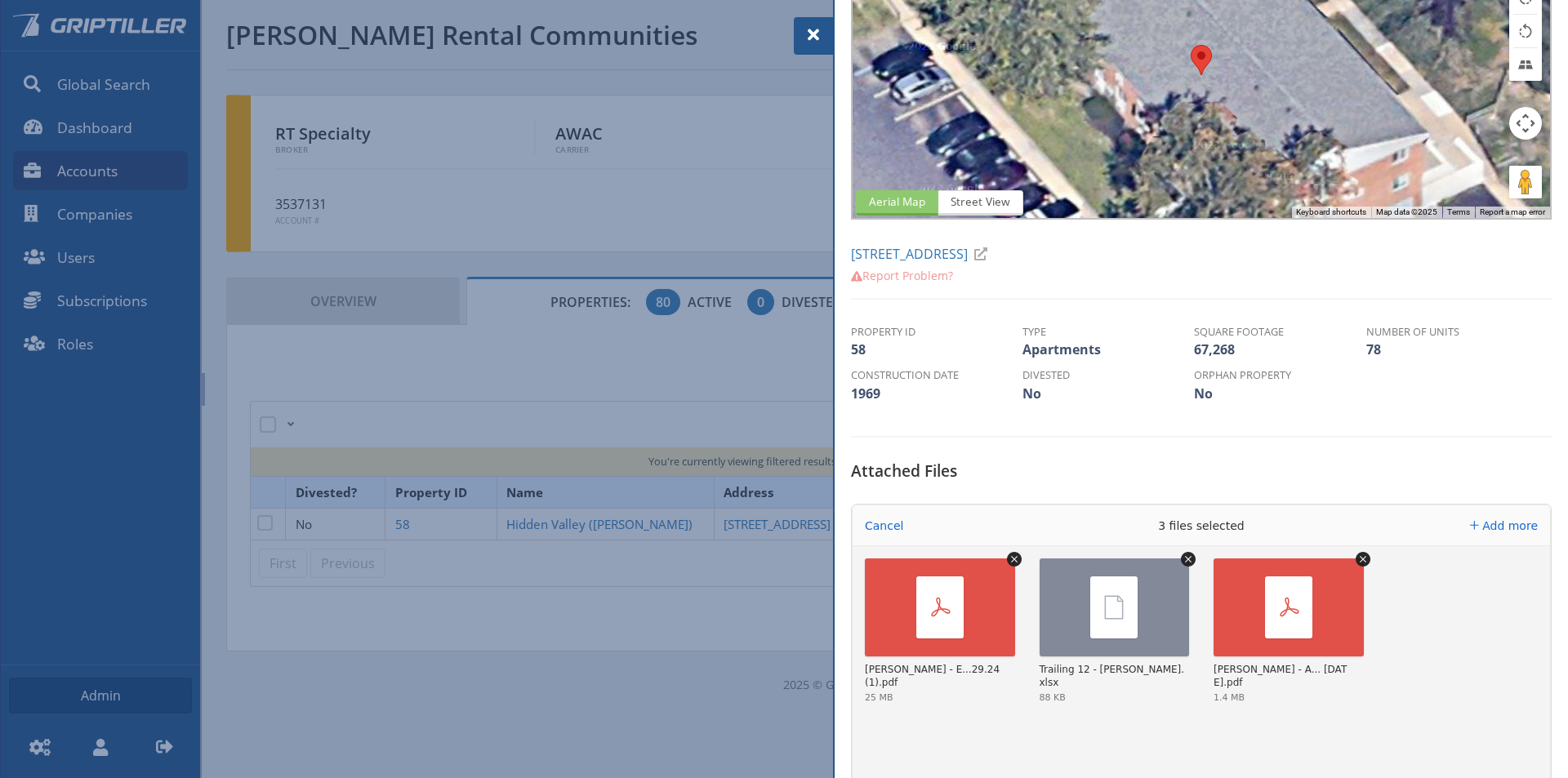
scroll to position [327, 0]
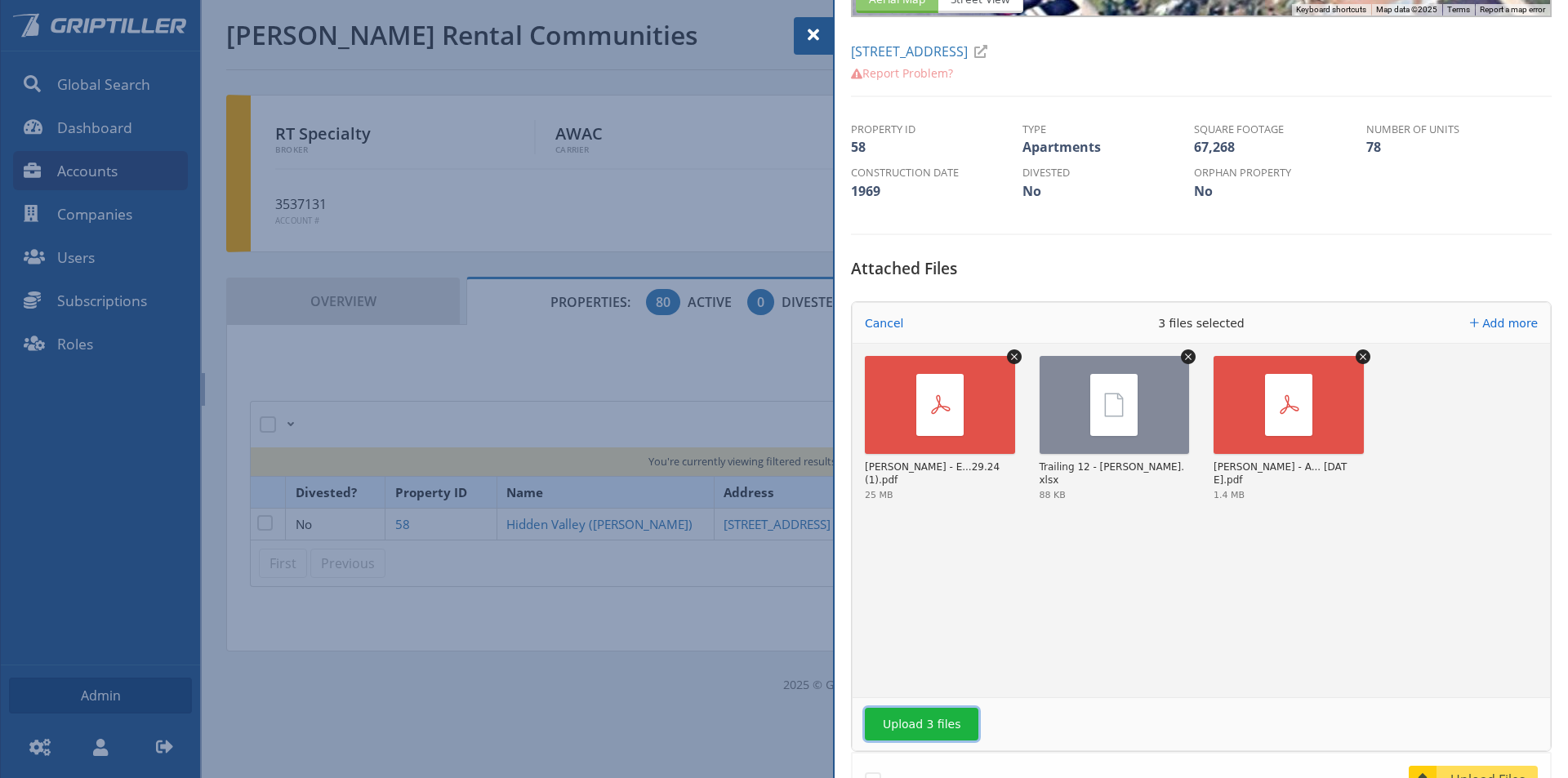
click at [932, 725] on button "Upload 3 files" at bounding box center [921, 724] width 114 height 33
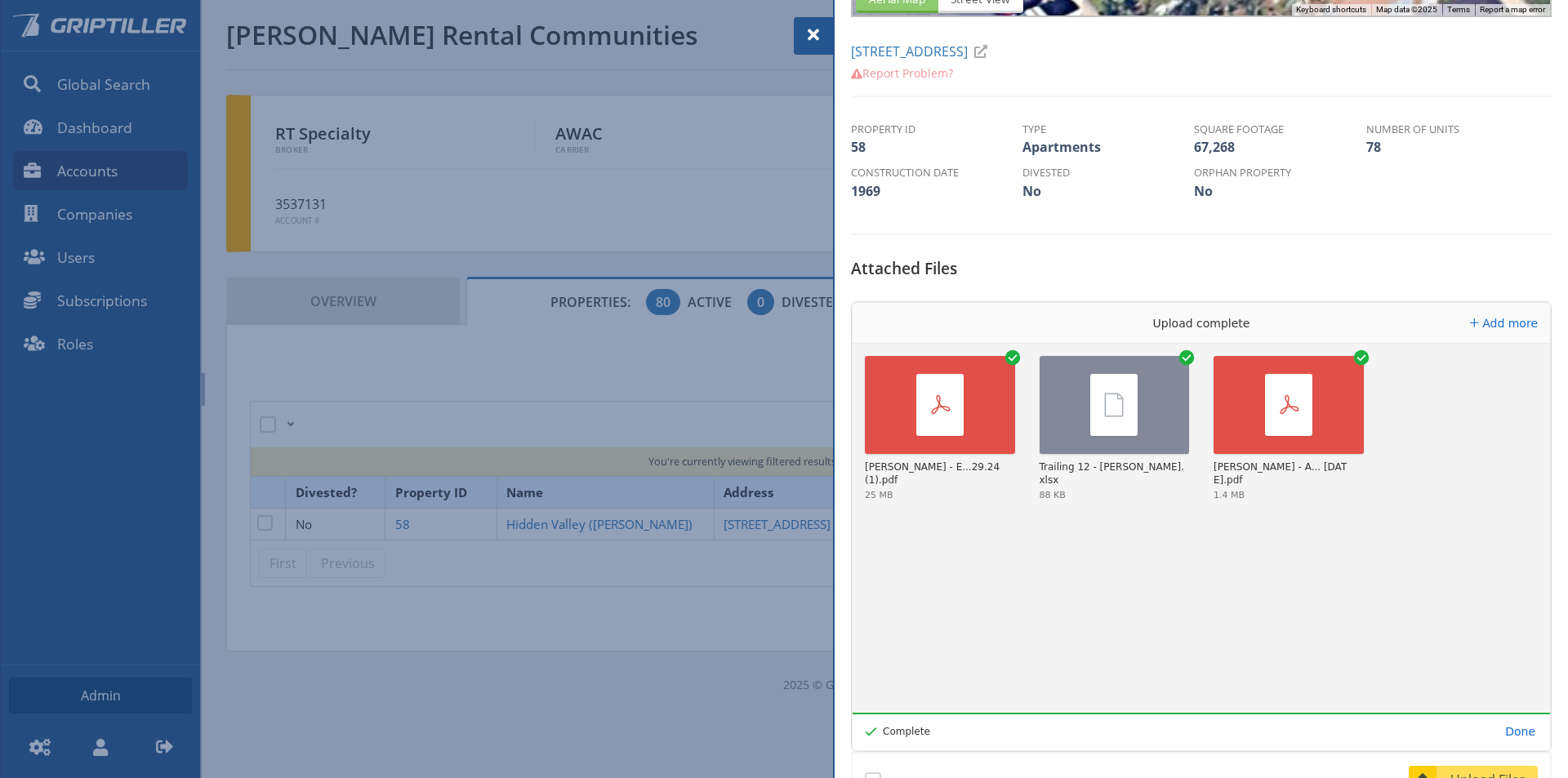
click at [808, 36] on span at bounding box center [814, 35] width 20 height 20
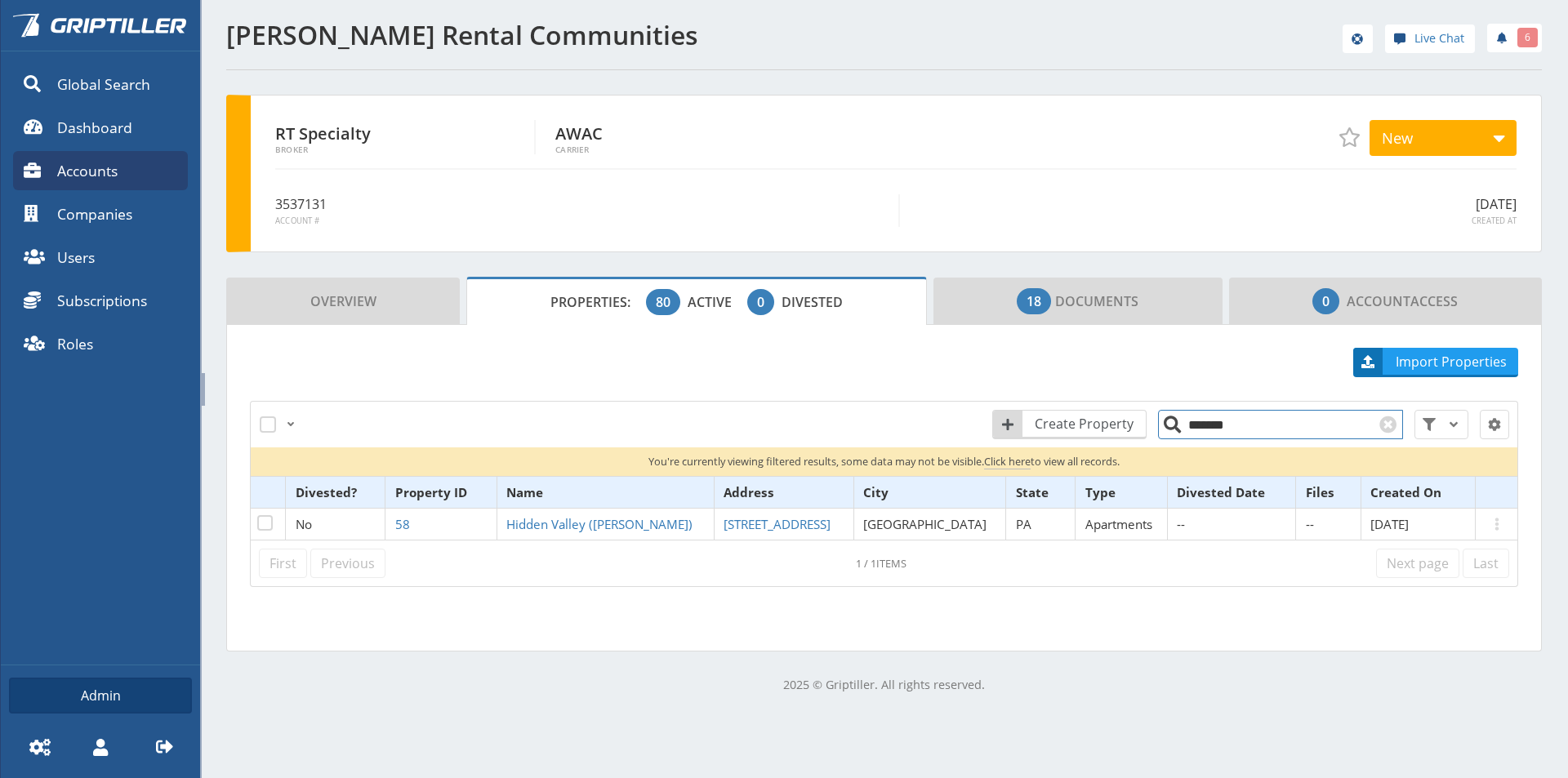
drag, startPoint x: 1223, startPoint y: 430, endPoint x: 1158, endPoint y: 430, distance: 65.0
click at [1158, 430] on input "*******" at bounding box center [1280, 424] width 245 height 29
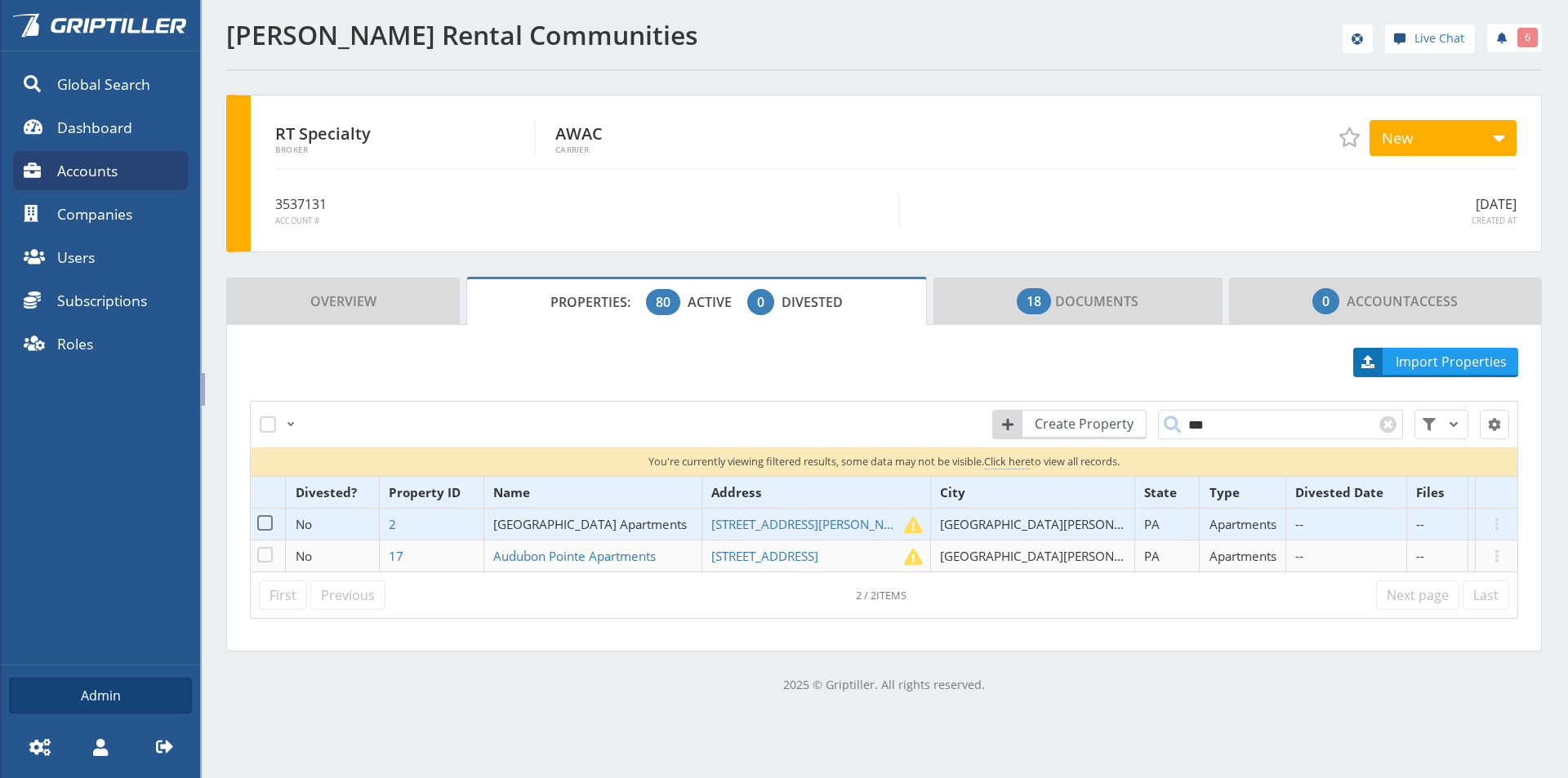
click at [575, 528] on span "[GEOGRAPHIC_DATA] Apartments" at bounding box center [590, 524] width 194 height 16
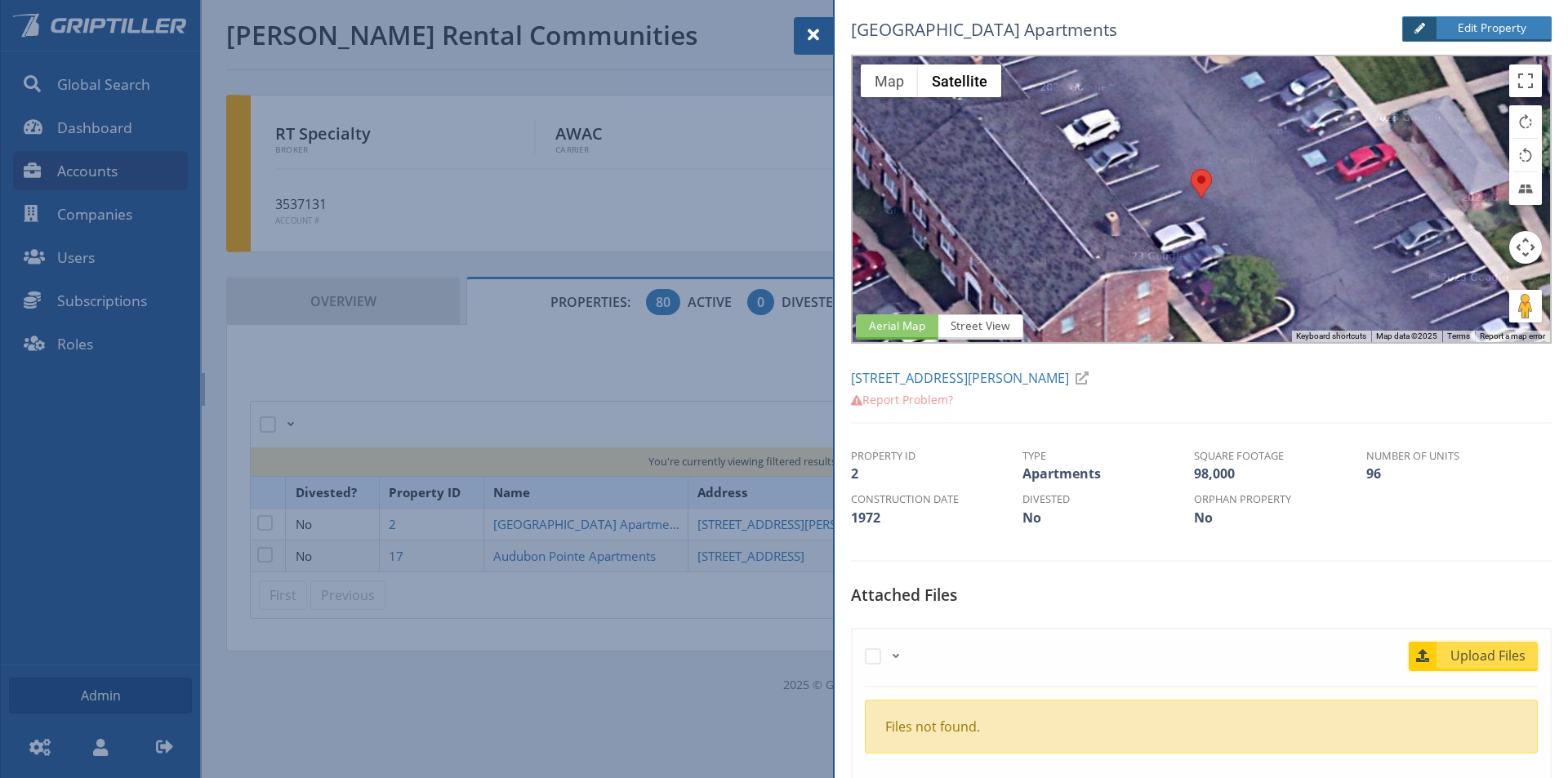
click at [1471, 670] on link "Upload Files" at bounding box center [1473, 656] width 129 height 29
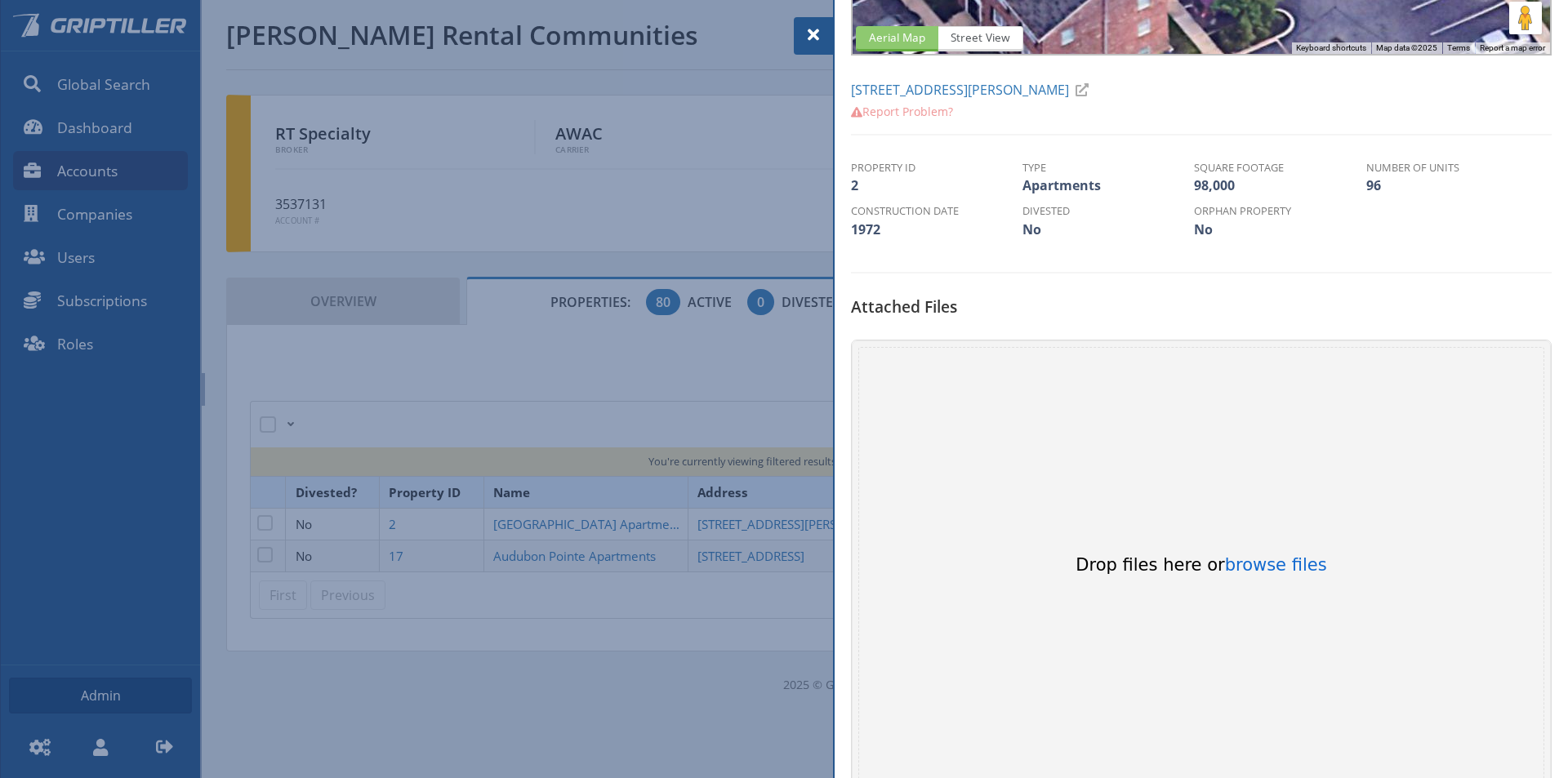
scroll to position [327, 0]
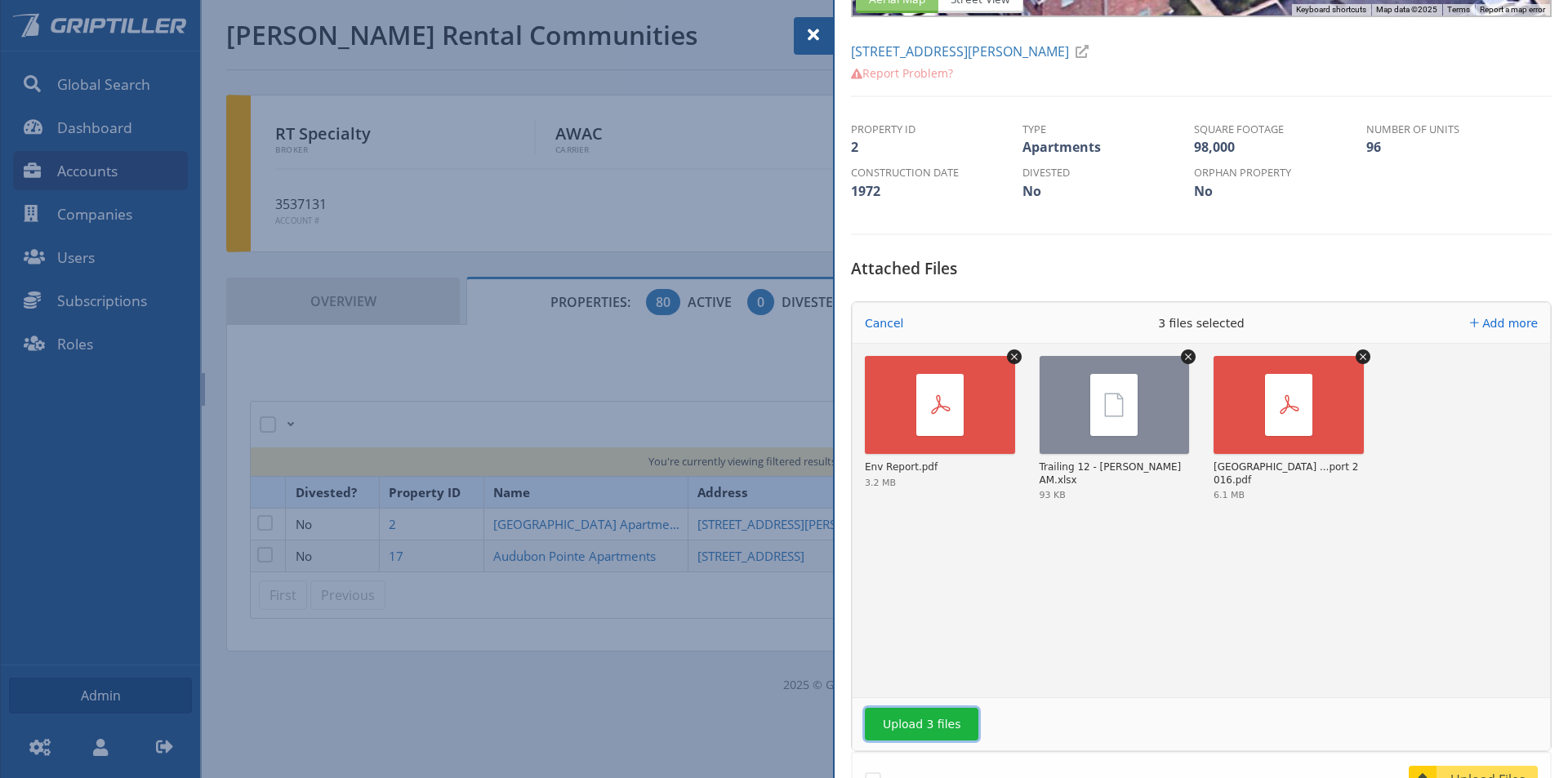
click at [938, 733] on button "Upload 3 files" at bounding box center [921, 724] width 114 height 33
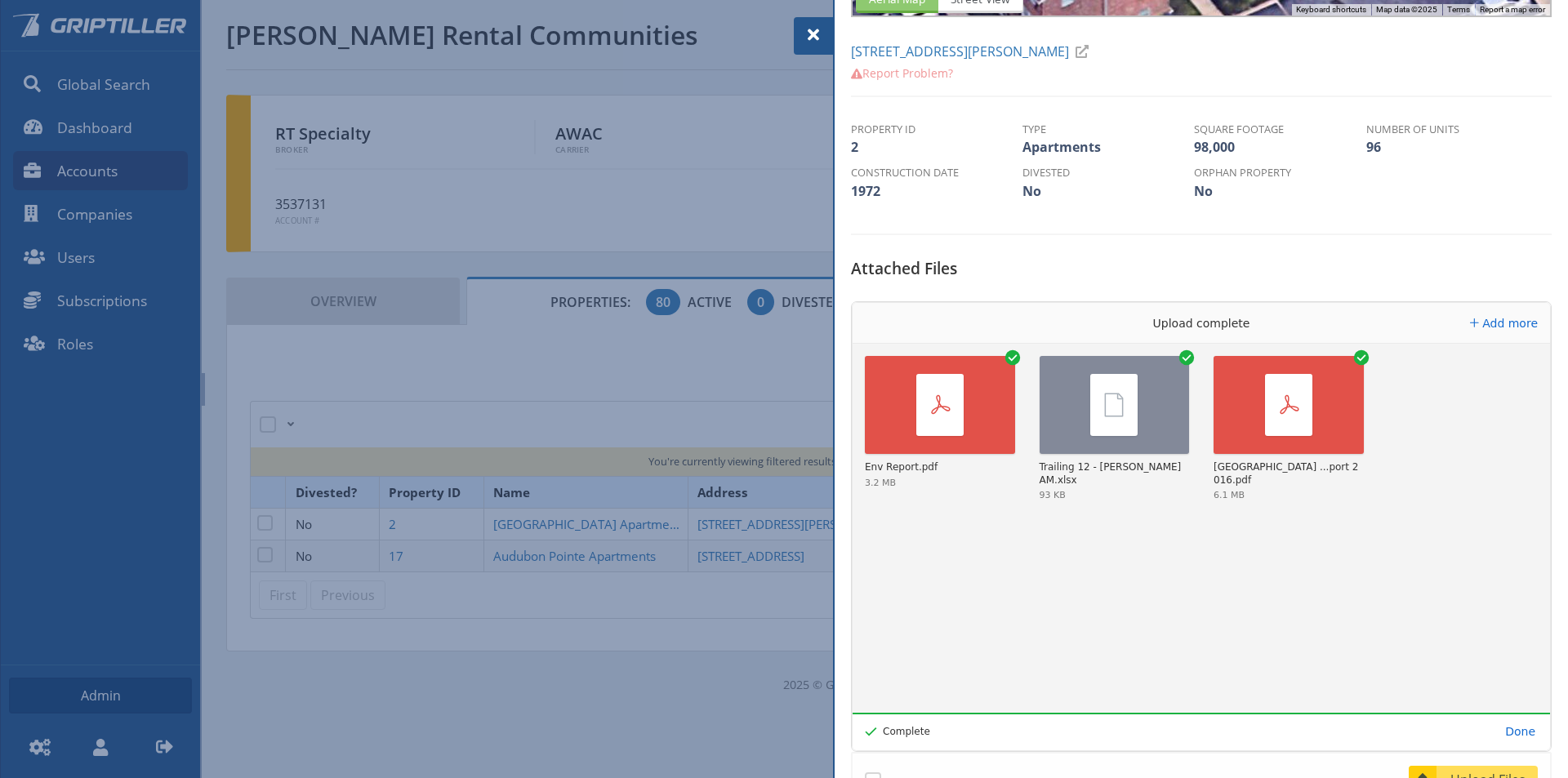
click at [809, 34] on span at bounding box center [814, 35] width 20 height 20
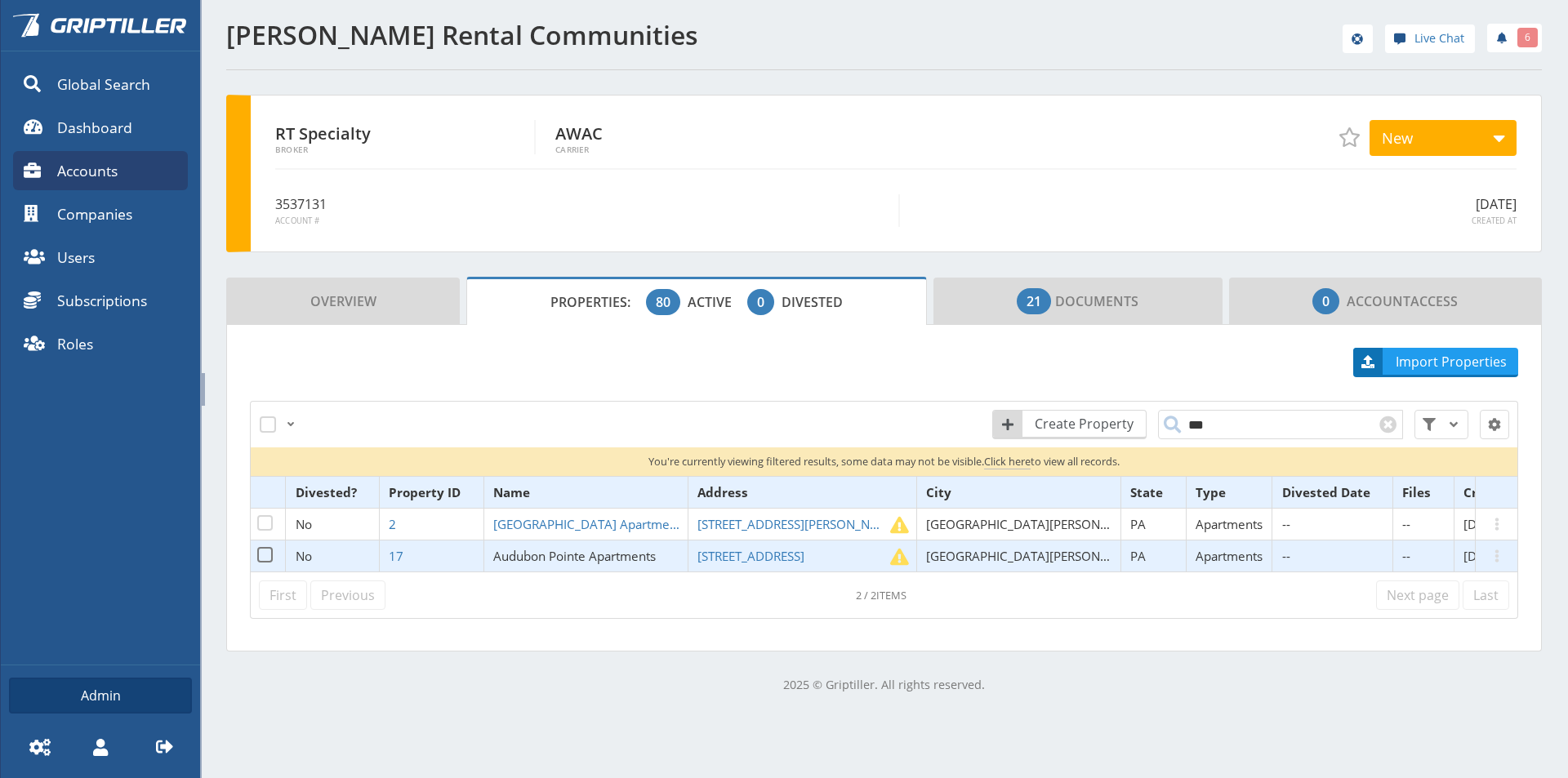
click at [594, 555] on span "Audubon Pointe Apartments" at bounding box center [574, 556] width 163 height 16
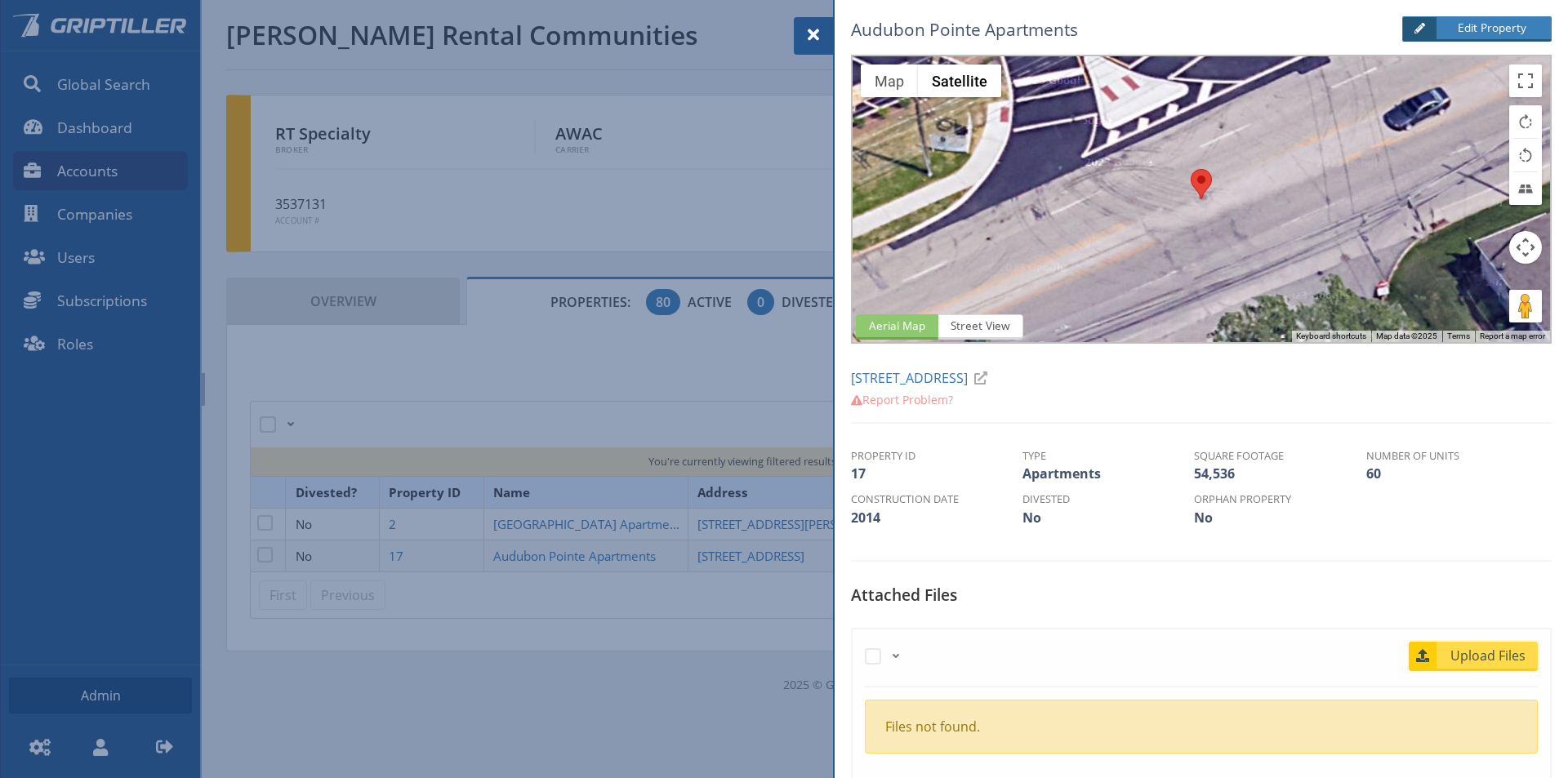
click at [1486, 653] on span "Upload Files" at bounding box center [1488, 655] width 99 height 20
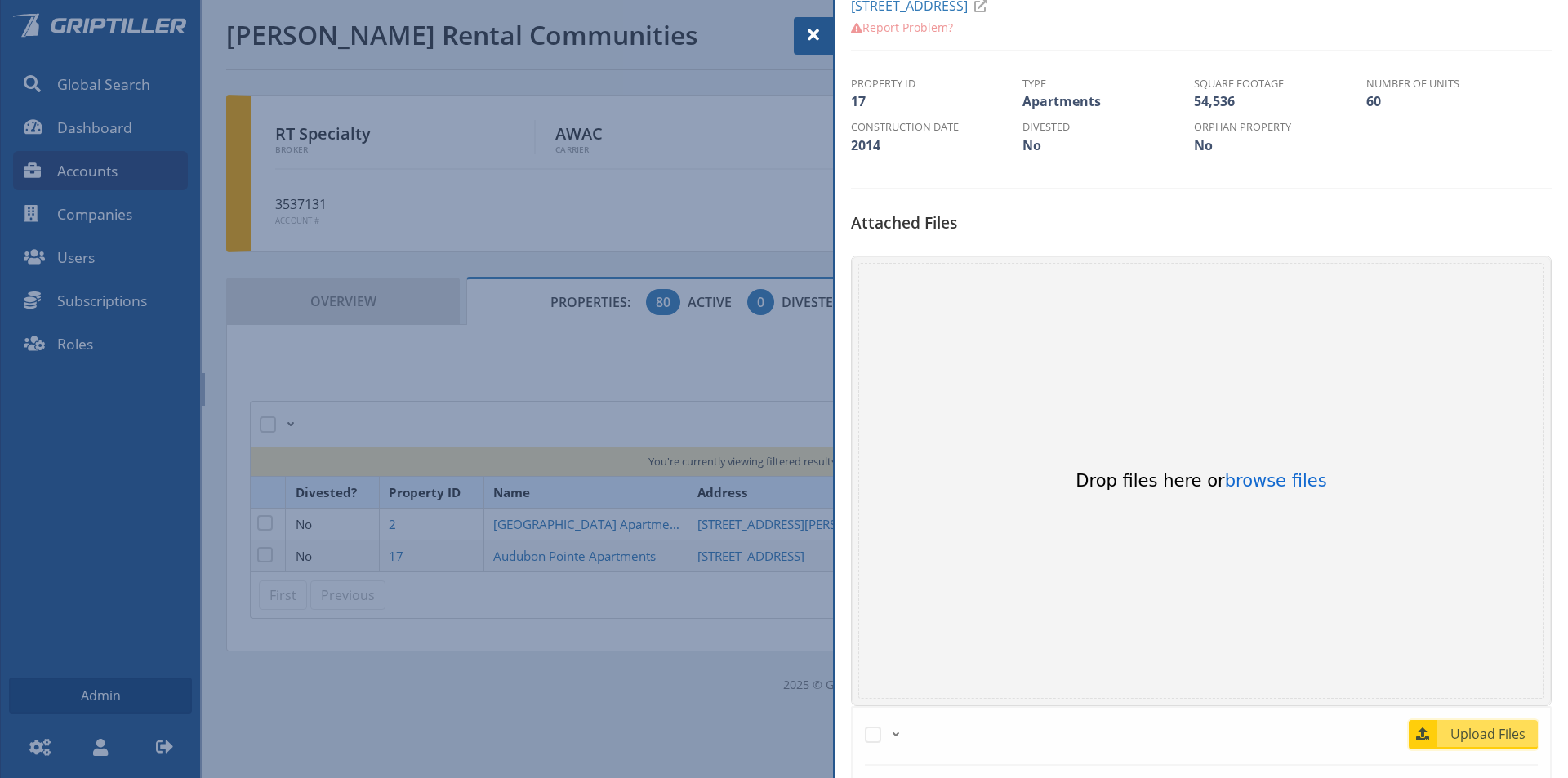
scroll to position [409, 0]
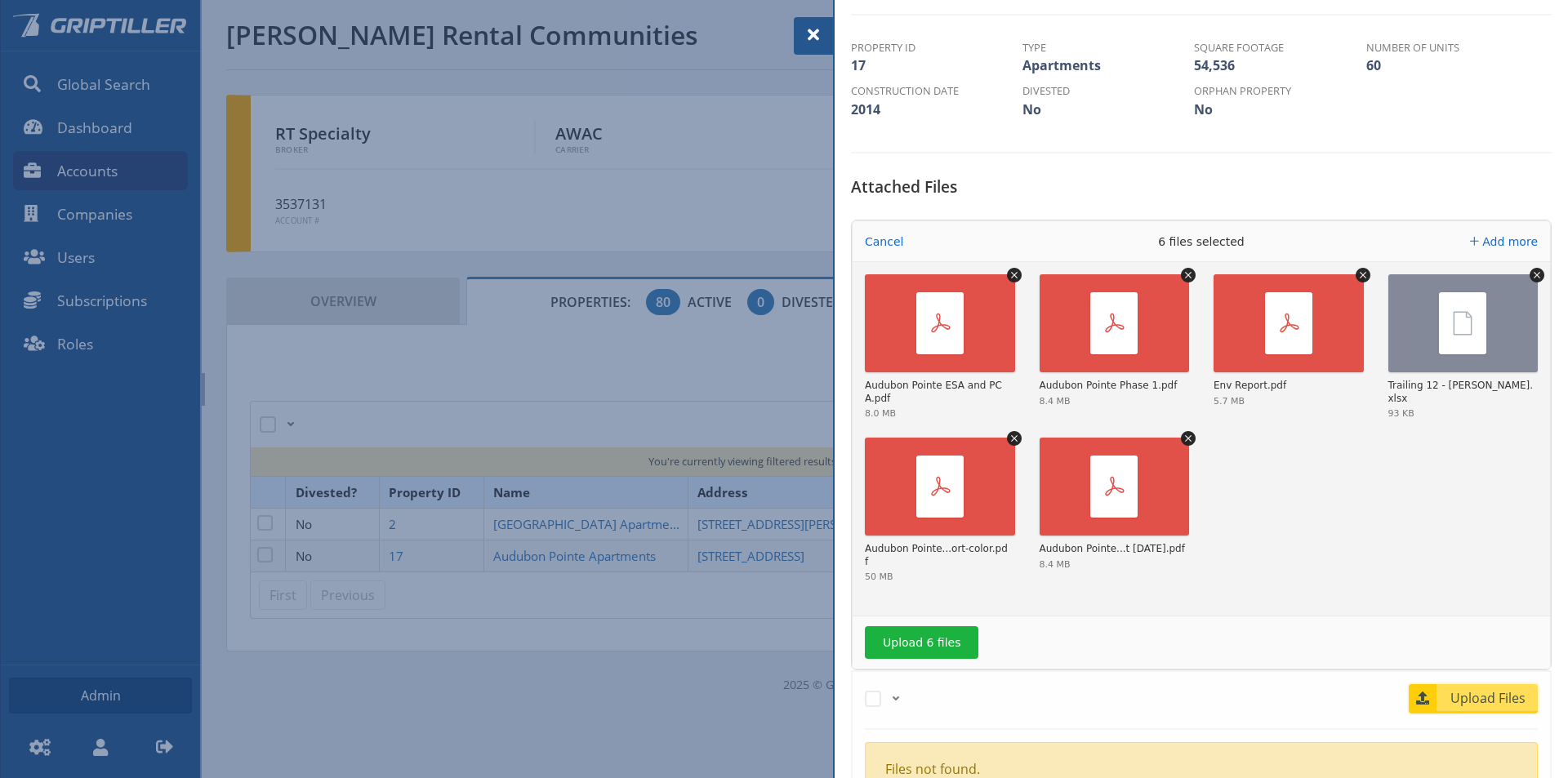
click at [1480, 703] on span "Upload Files" at bounding box center [1488, 698] width 99 height 20
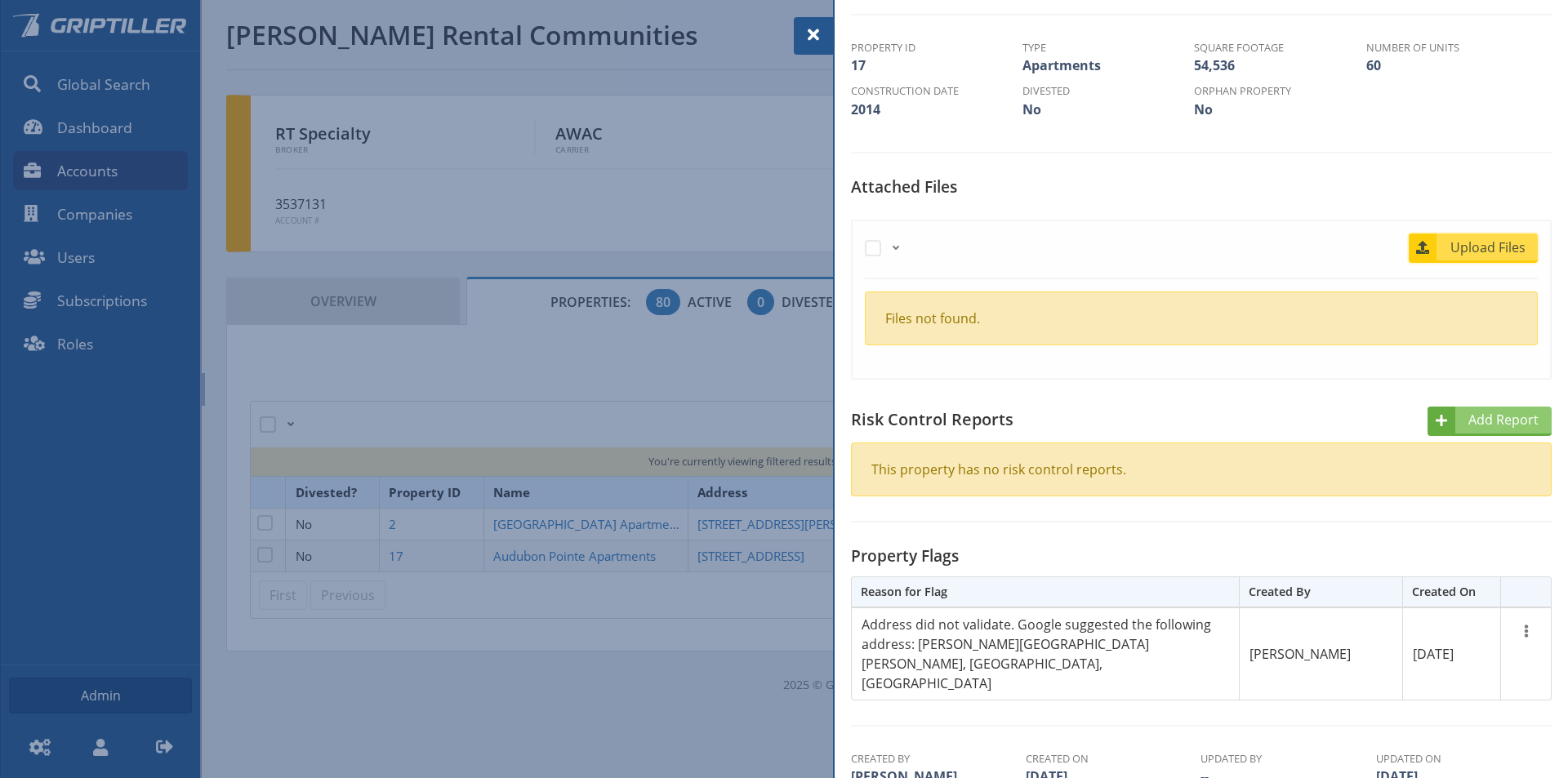
click at [1451, 250] on span "Upload Files" at bounding box center [1488, 247] width 99 height 20
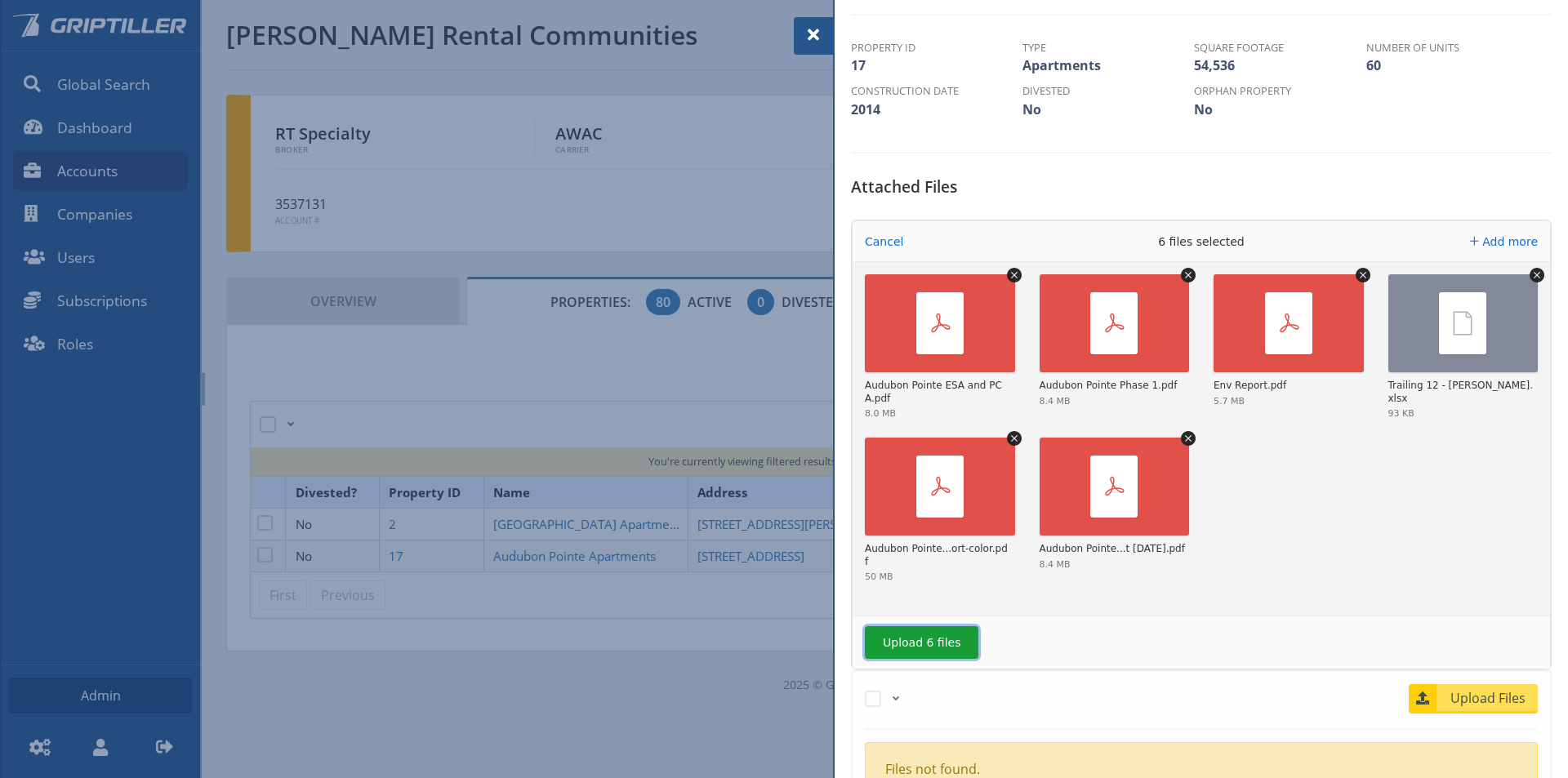
click at [906, 639] on button "Upload 6 files" at bounding box center [921, 642] width 114 height 33
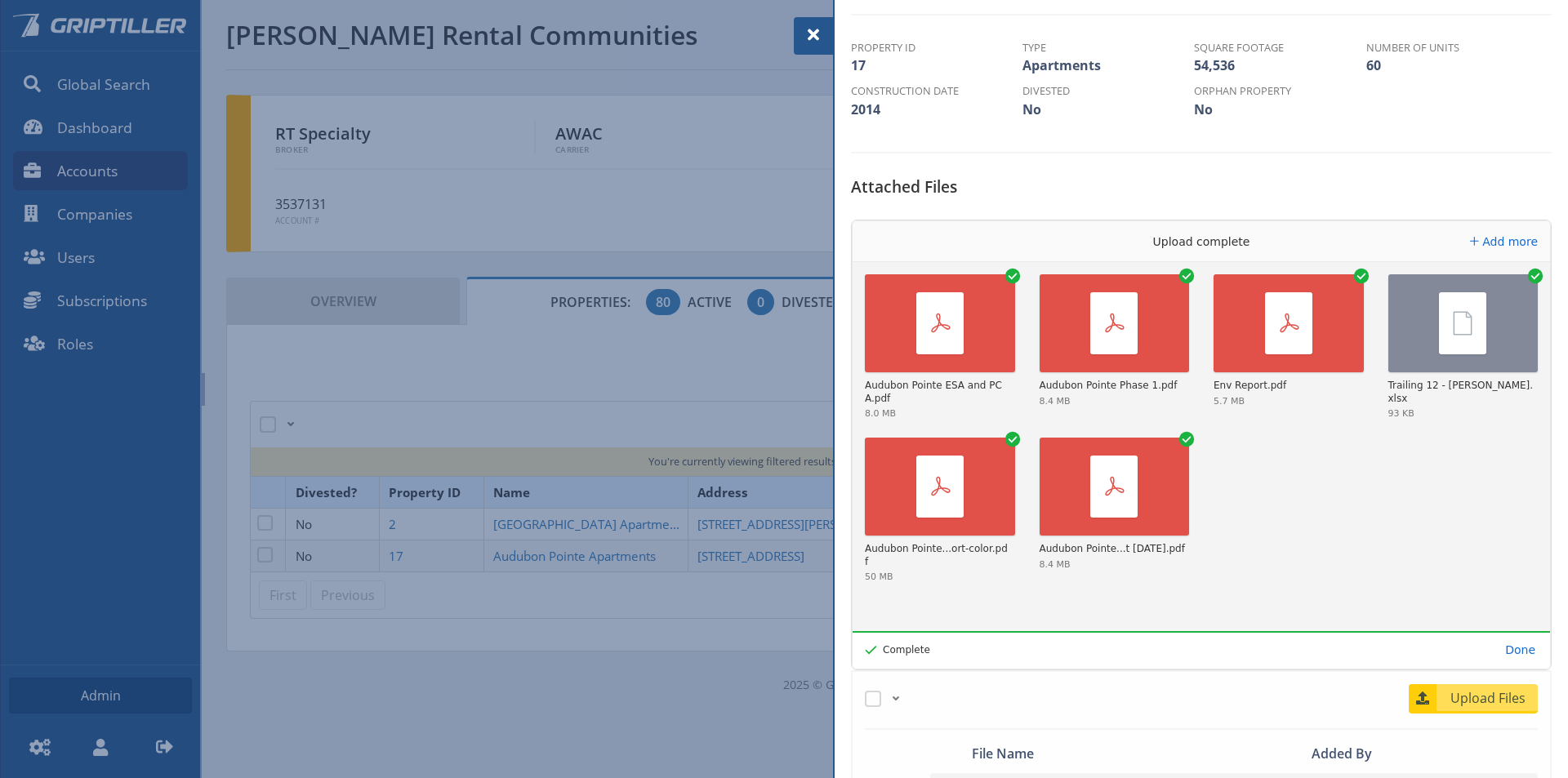
click at [811, 24] on div at bounding box center [813, 36] width 39 height 37
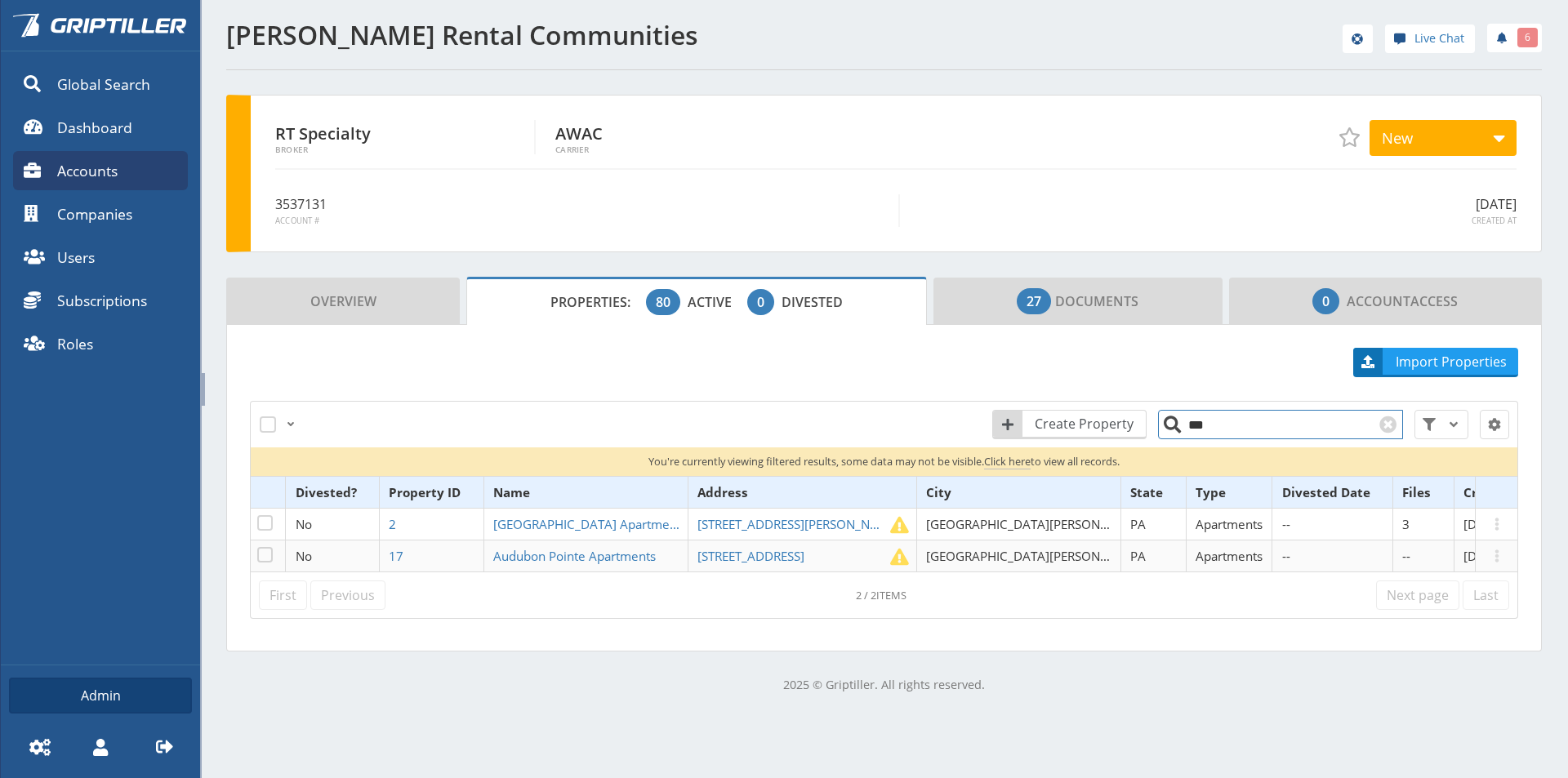
drag, startPoint x: 1204, startPoint y: 429, endPoint x: 1172, endPoint y: 429, distance: 32.0
click at [1172, 429] on input "***" at bounding box center [1280, 424] width 245 height 29
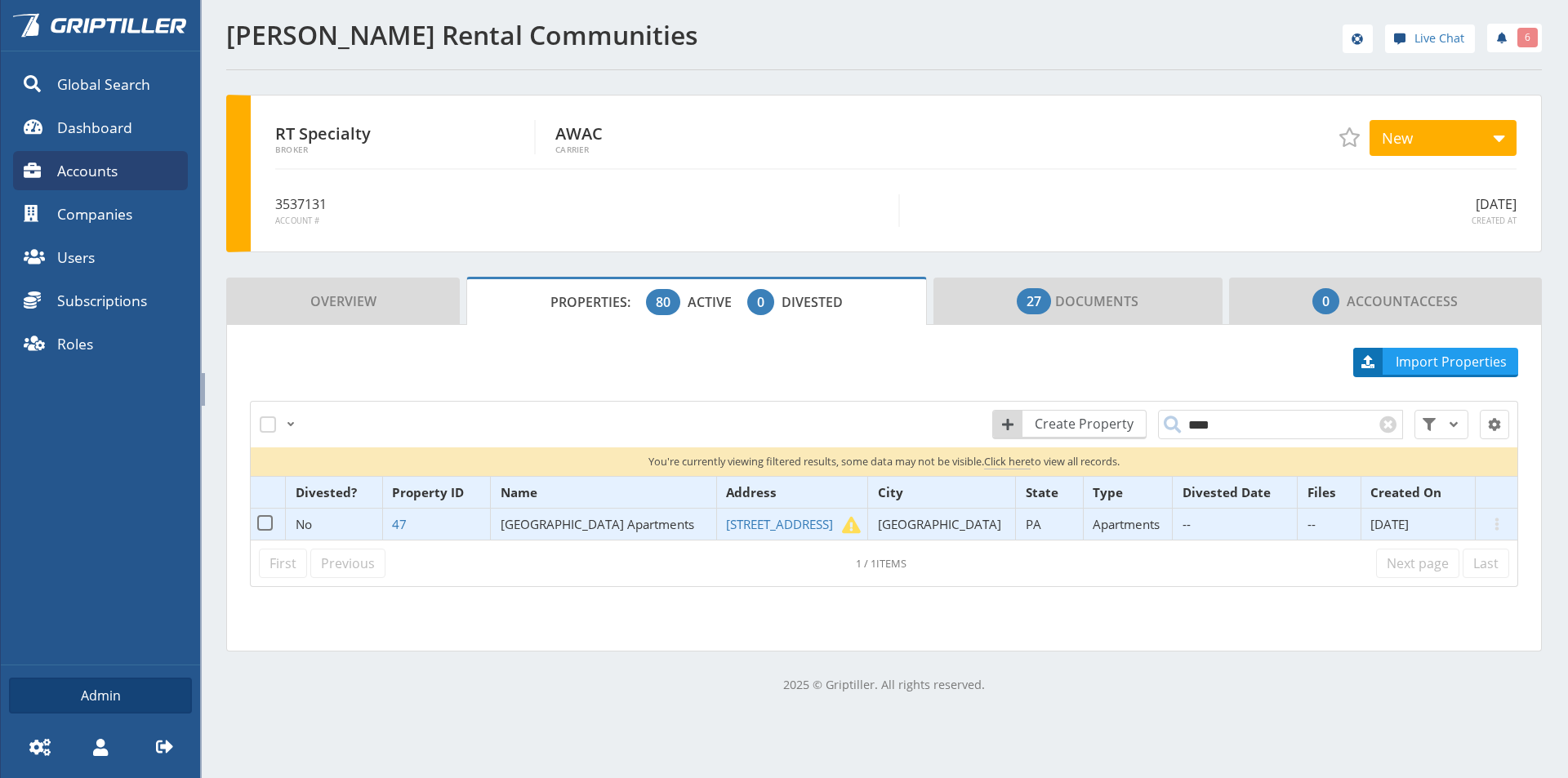
click at [608, 530] on span "[GEOGRAPHIC_DATA] Apartments" at bounding box center [597, 524] width 194 height 16
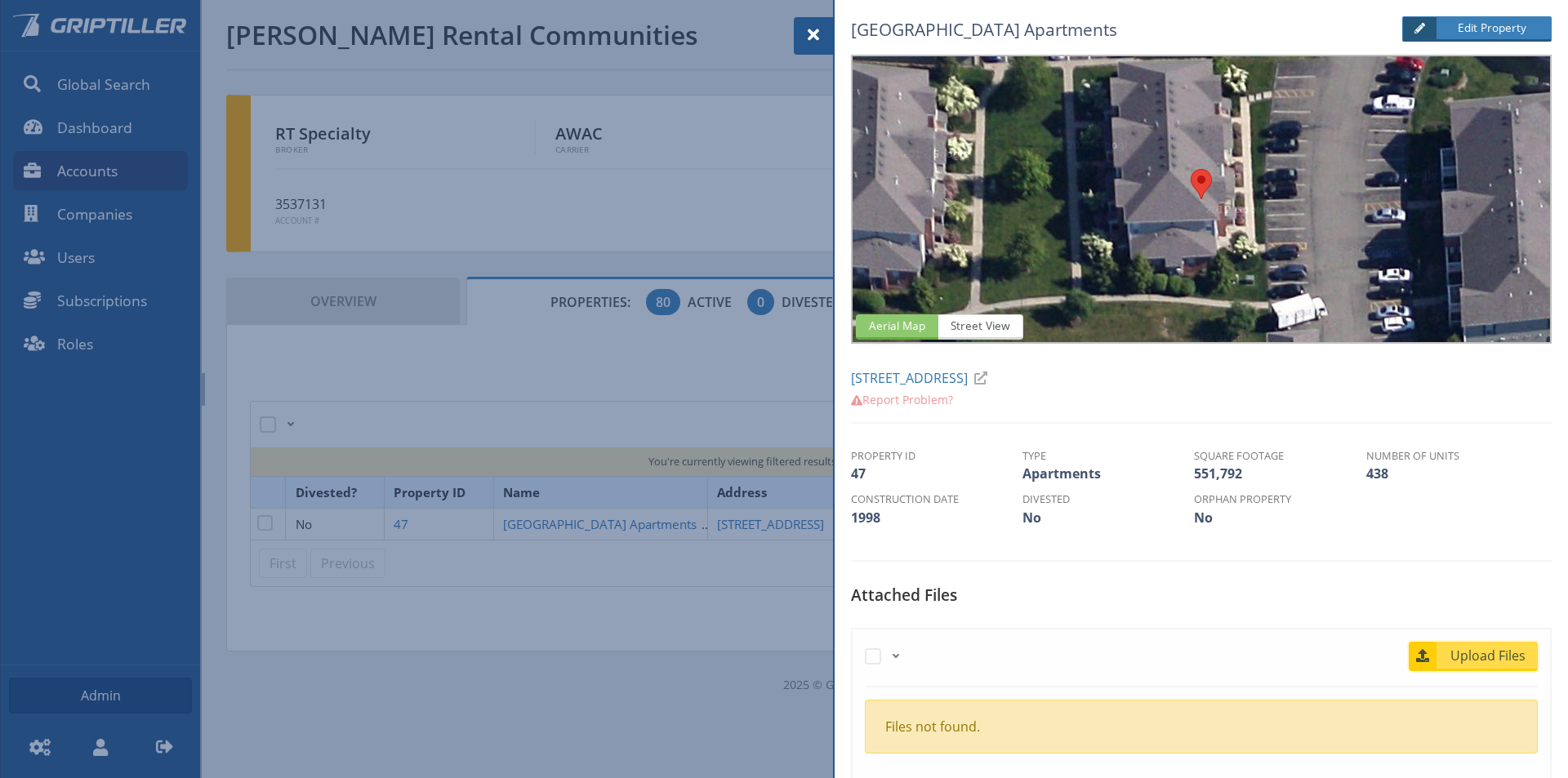
click at [1483, 655] on span "Upload Files" at bounding box center [1488, 655] width 99 height 20
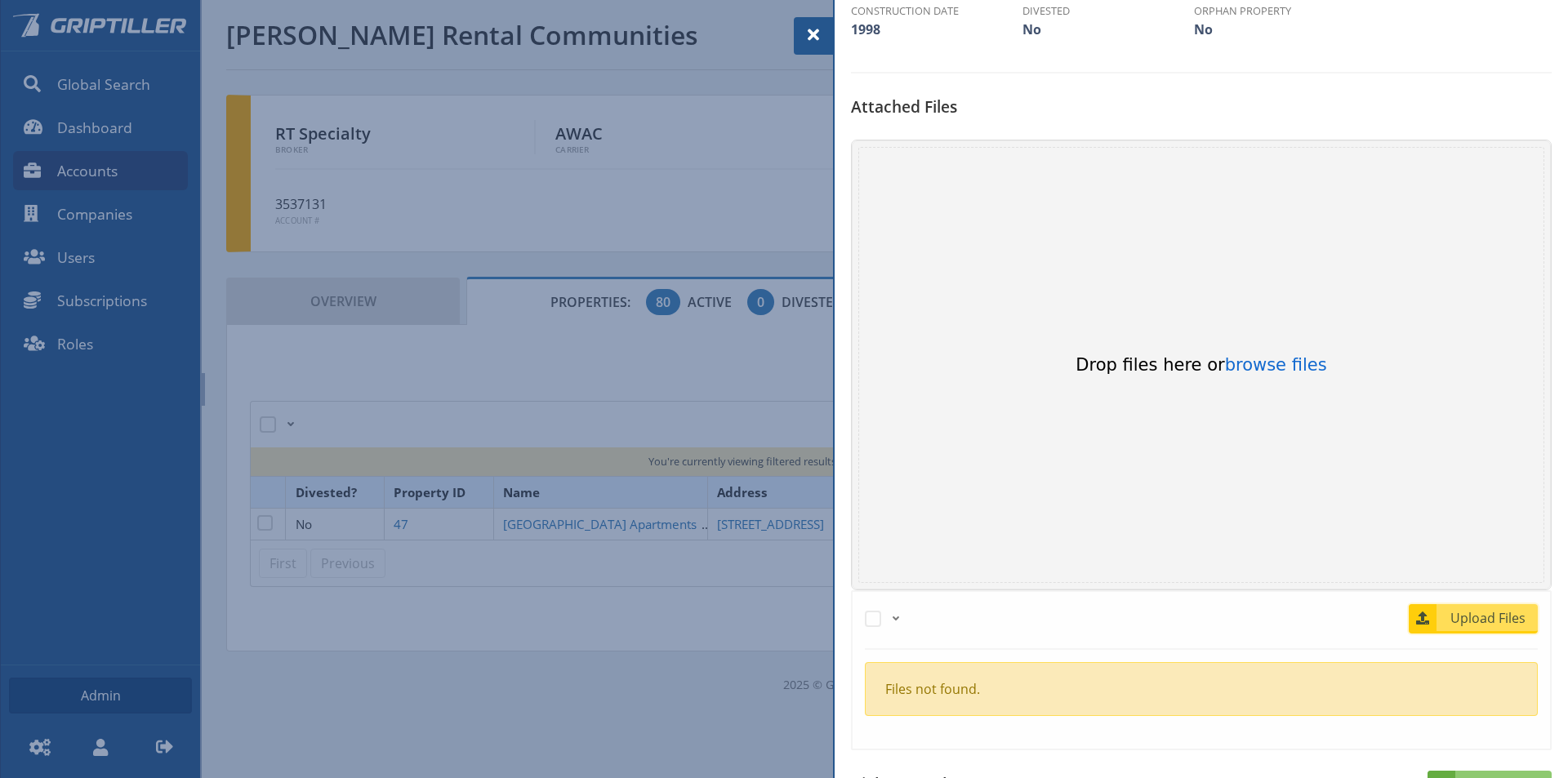
scroll to position [490, 0]
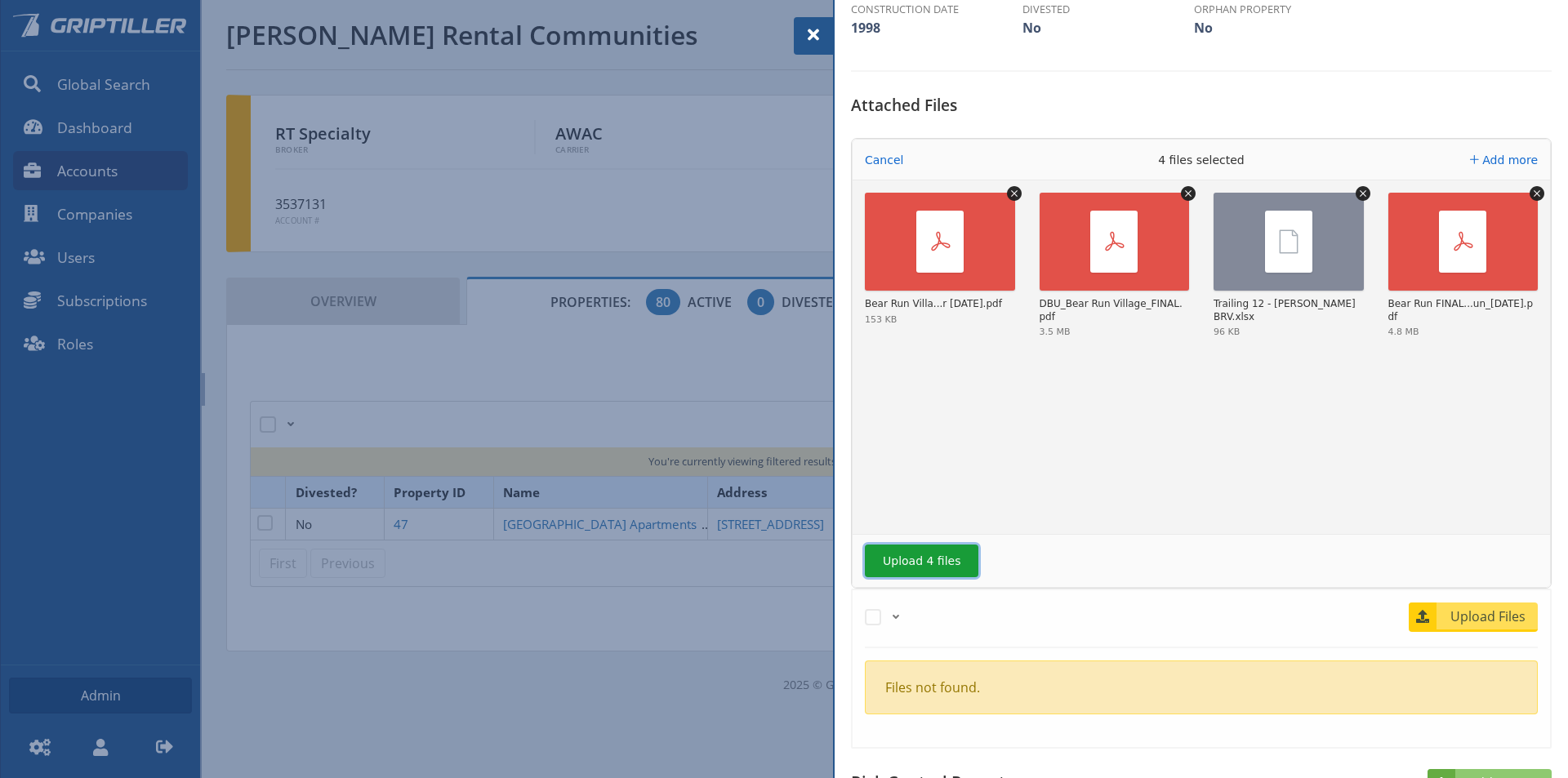
click at [911, 572] on button "Upload 4 files" at bounding box center [921, 560] width 114 height 33
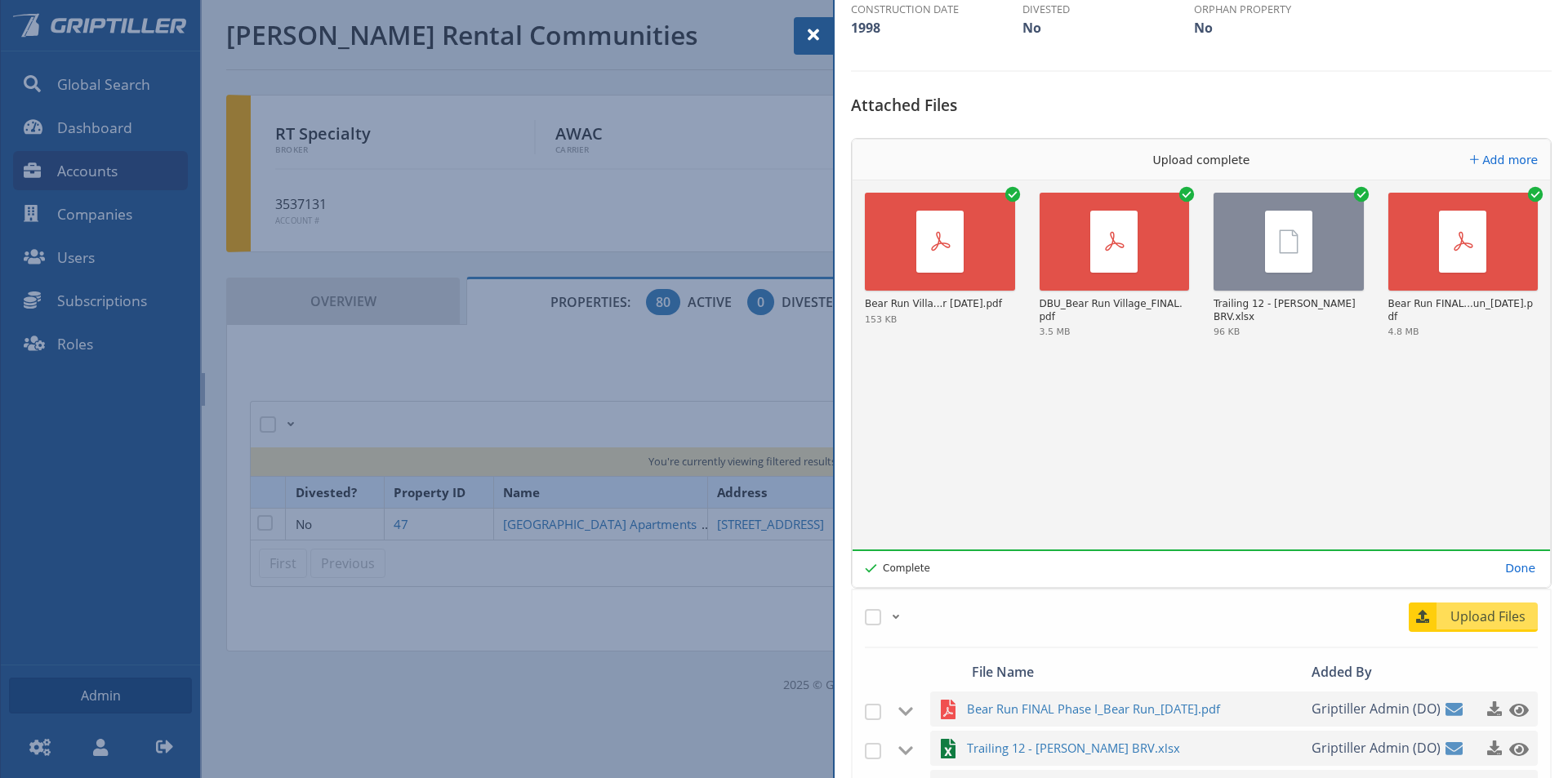
click at [809, 31] on span at bounding box center [814, 35] width 20 height 20
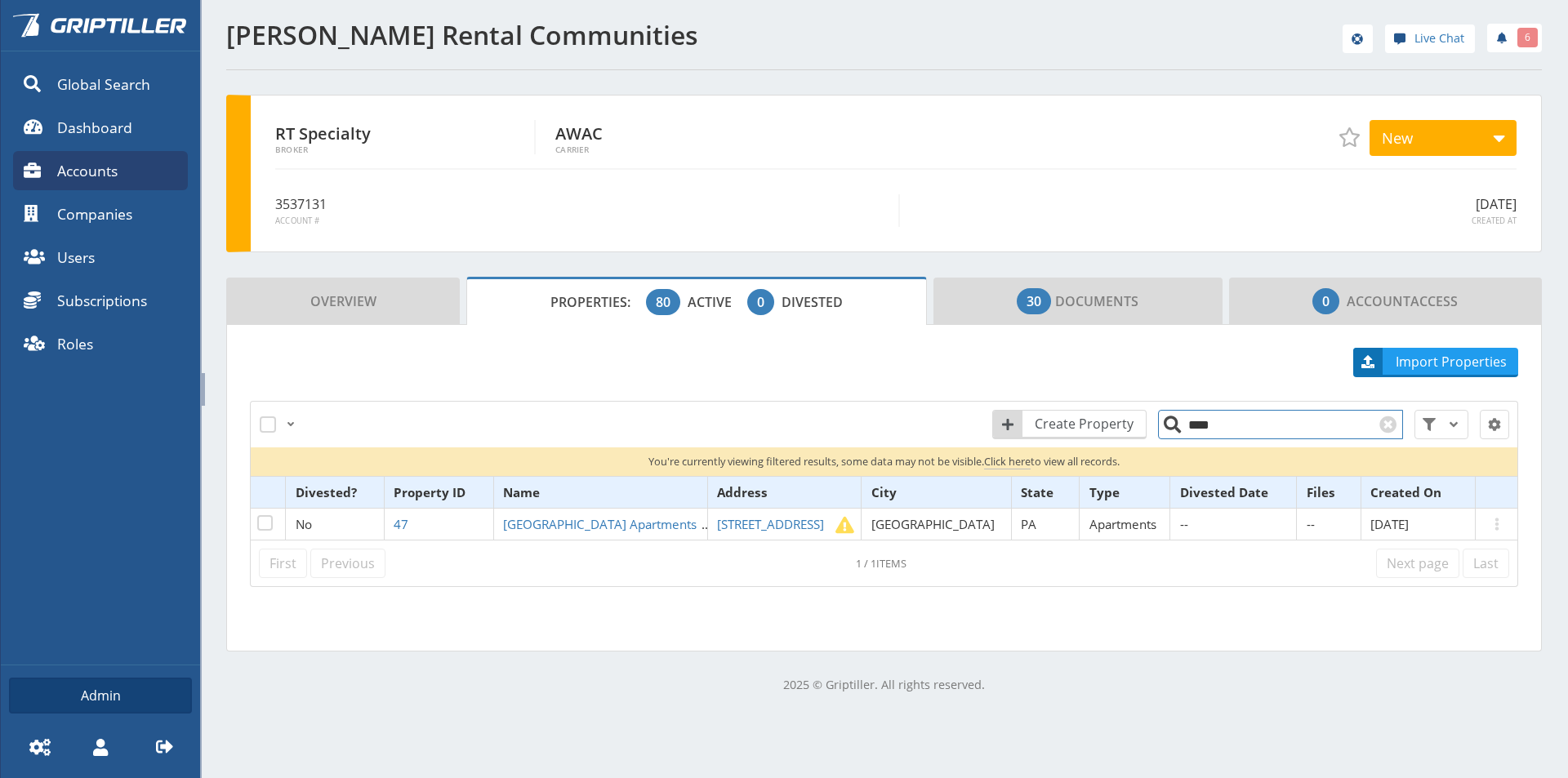
drag, startPoint x: 1206, startPoint y: 430, endPoint x: 1183, endPoint y: 431, distance: 23.0
click at [1183, 431] on input "****" at bounding box center [1280, 424] width 245 height 29
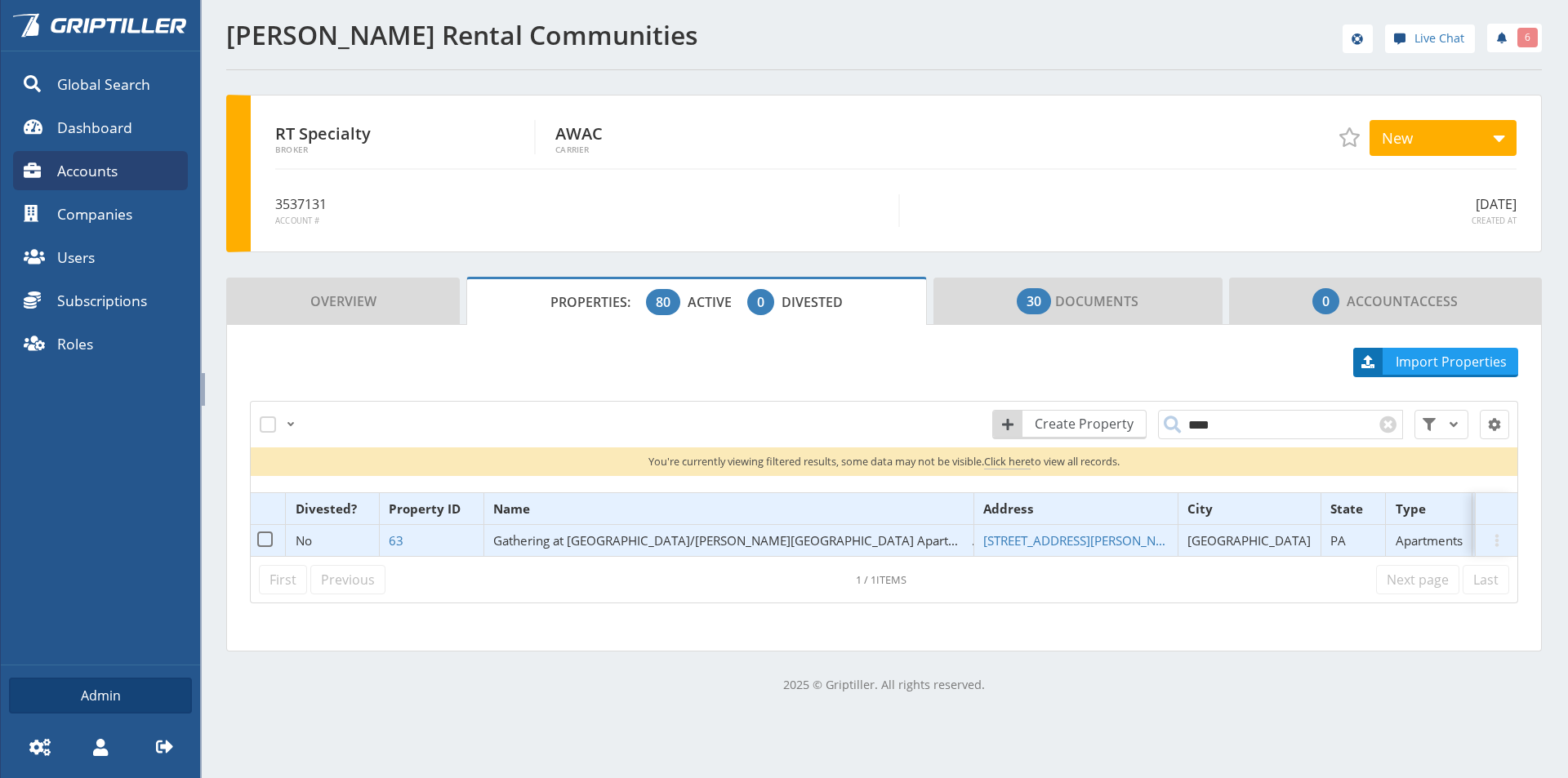
click at [596, 539] on span "Gathering at [GEOGRAPHIC_DATA]/[PERSON_NAME][GEOGRAPHIC_DATA] Apartments" at bounding box center [738, 540] width 490 height 16
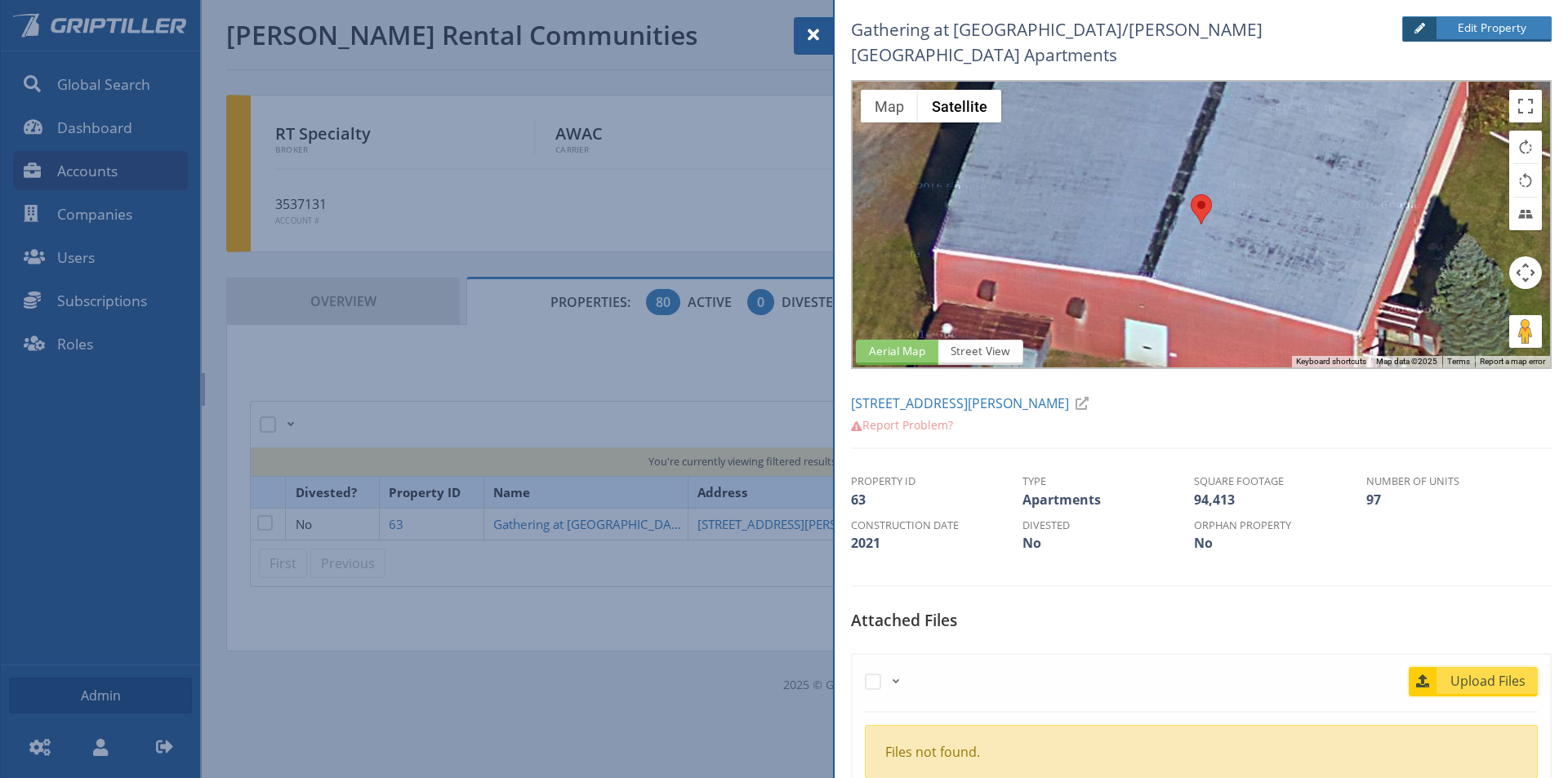
click at [1488, 671] on span "Upload Files" at bounding box center [1488, 681] width 99 height 20
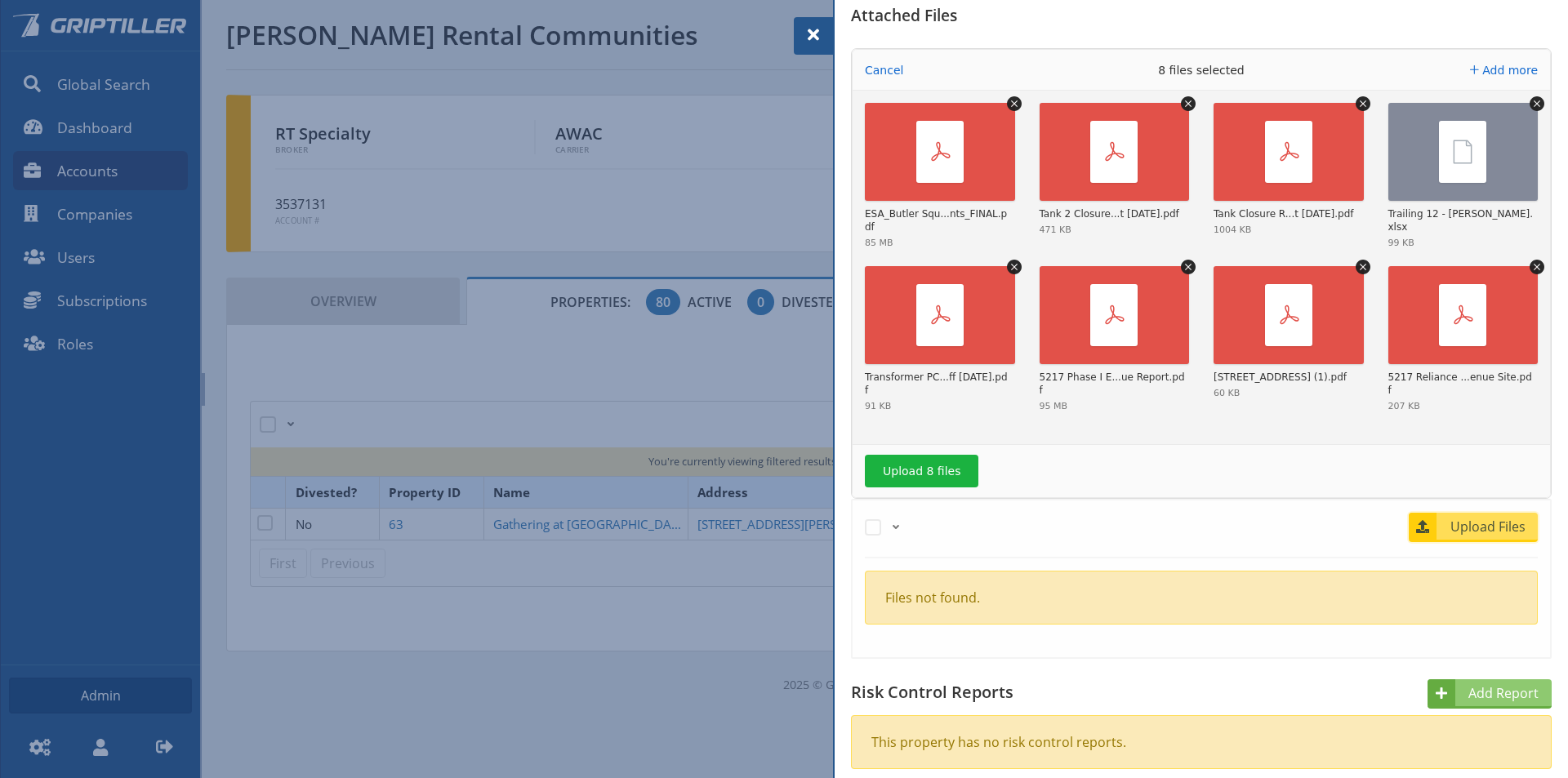
scroll to position [653, 0]
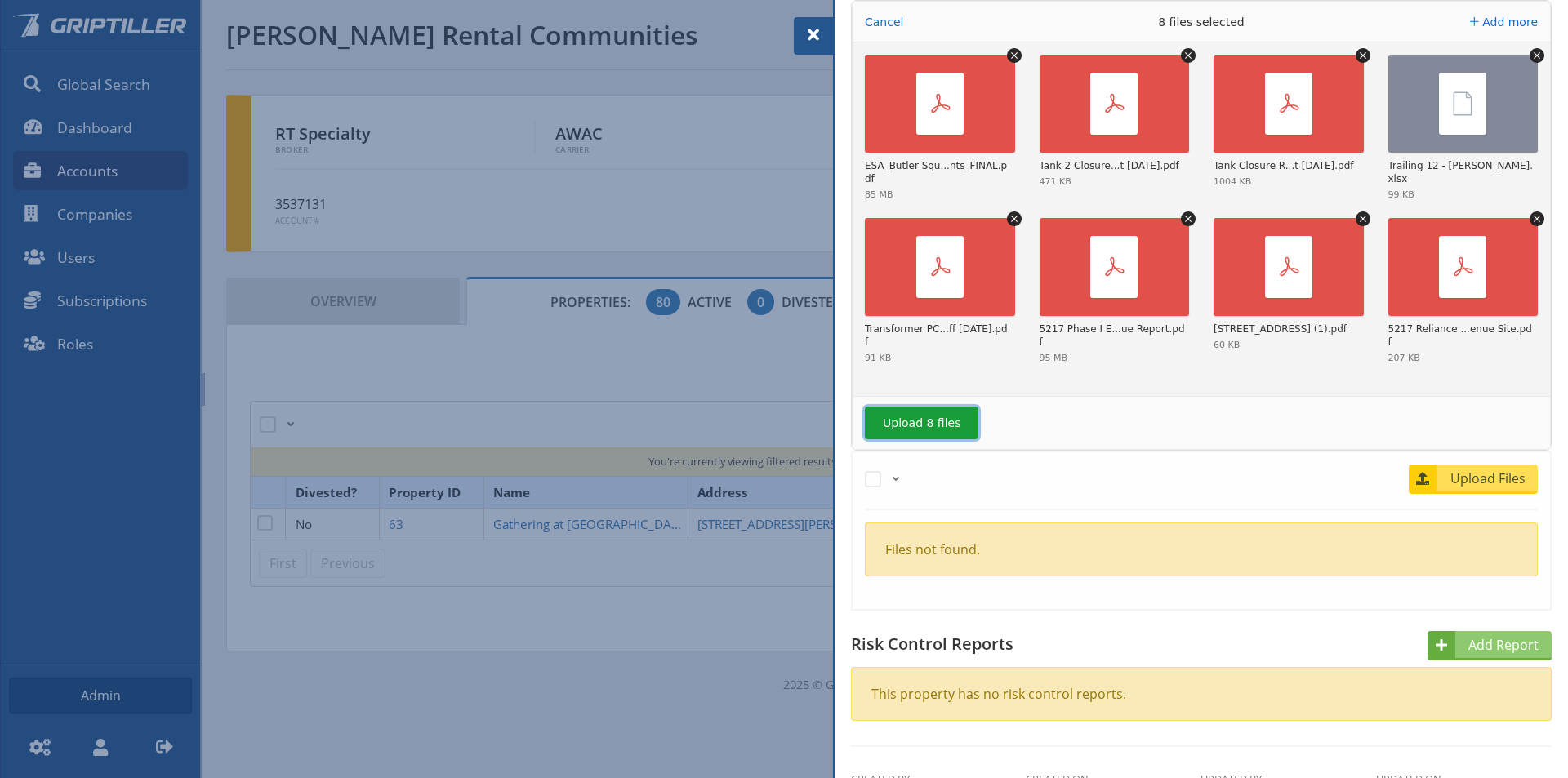
click at [908, 407] on button "Upload 8 files" at bounding box center [921, 423] width 114 height 33
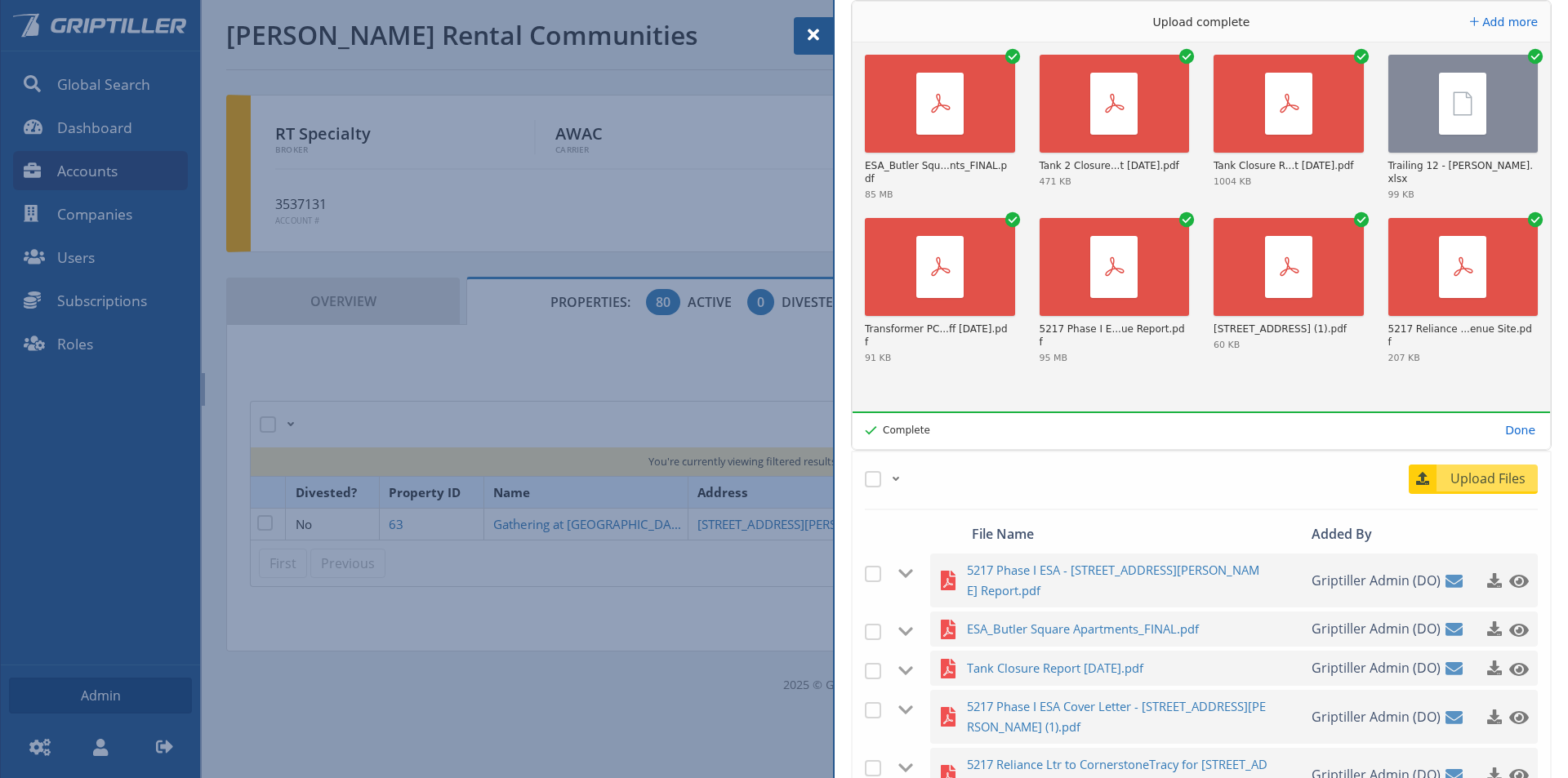
click at [814, 36] on span at bounding box center [814, 35] width 20 height 20
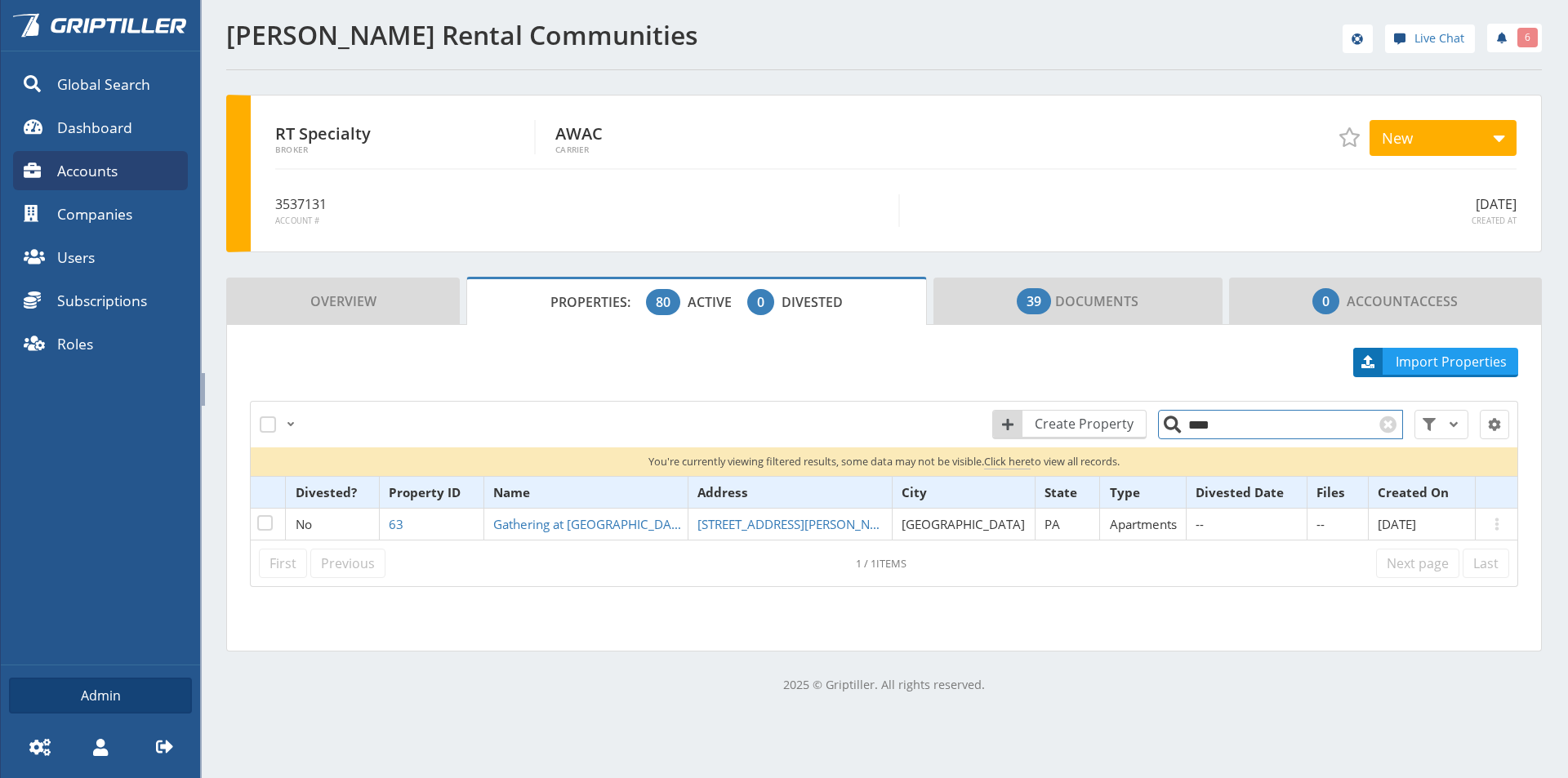
drag, startPoint x: 1197, startPoint y: 422, endPoint x: 1183, endPoint y: 423, distance: 14.0
click at [1183, 423] on input "****" at bounding box center [1280, 424] width 245 height 29
drag, startPoint x: 1200, startPoint y: 419, endPoint x: 1175, endPoint y: 420, distance: 25.0
click at [1175, 420] on input "****" at bounding box center [1280, 424] width 245 height 29
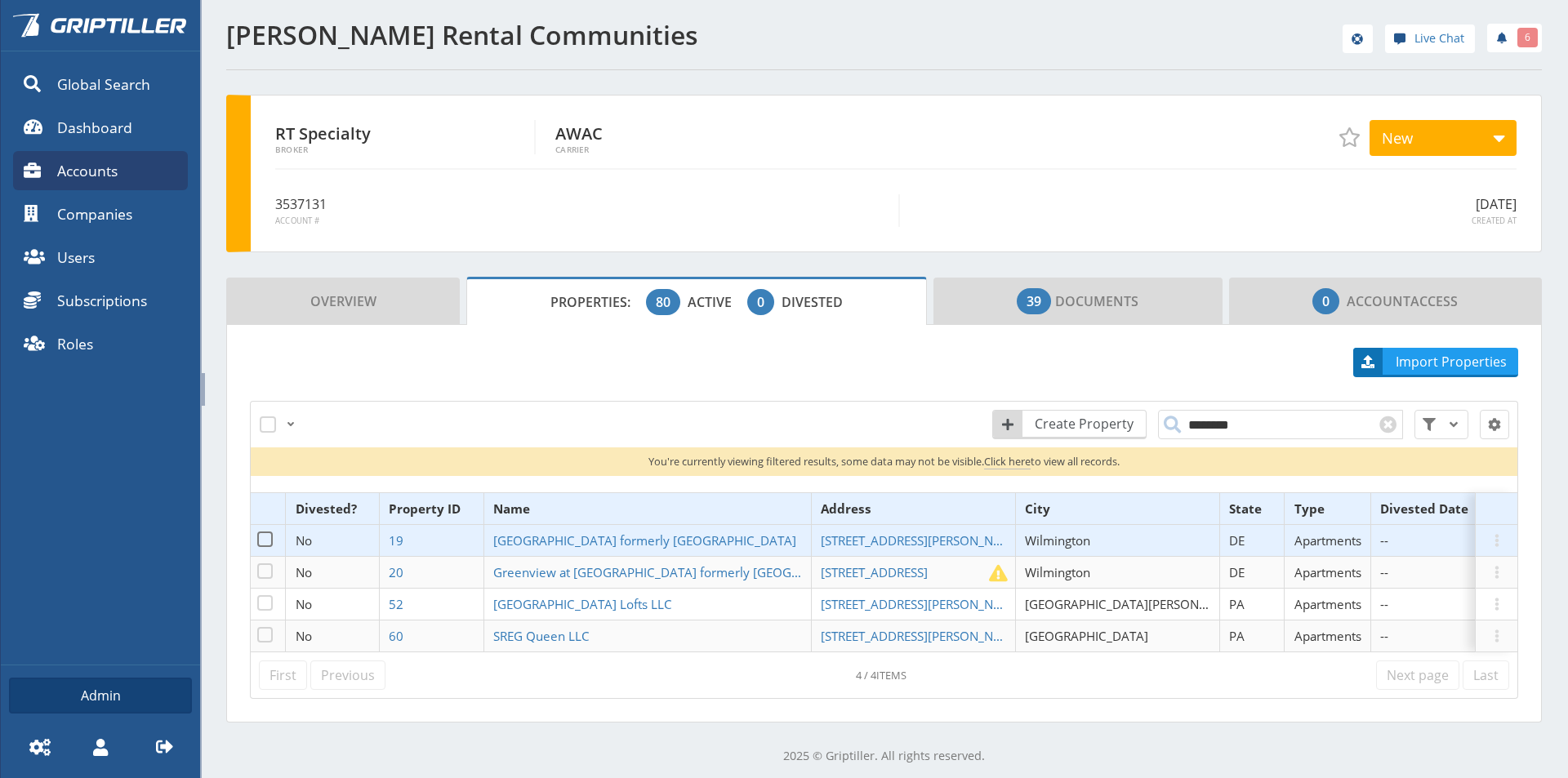
click at [592, 525] on td "[GEOGRAPHIC_DATA] formerly [GEOGRAPHIC_DATA]" at bounding box center [647, 541] width 328 height 32
click at [592, 536] on span "[GEOGRAPHIC_DATA] formerly [GEOGRAPHIC_DATA]" at bounding box center [644, 540] width 303 height 16
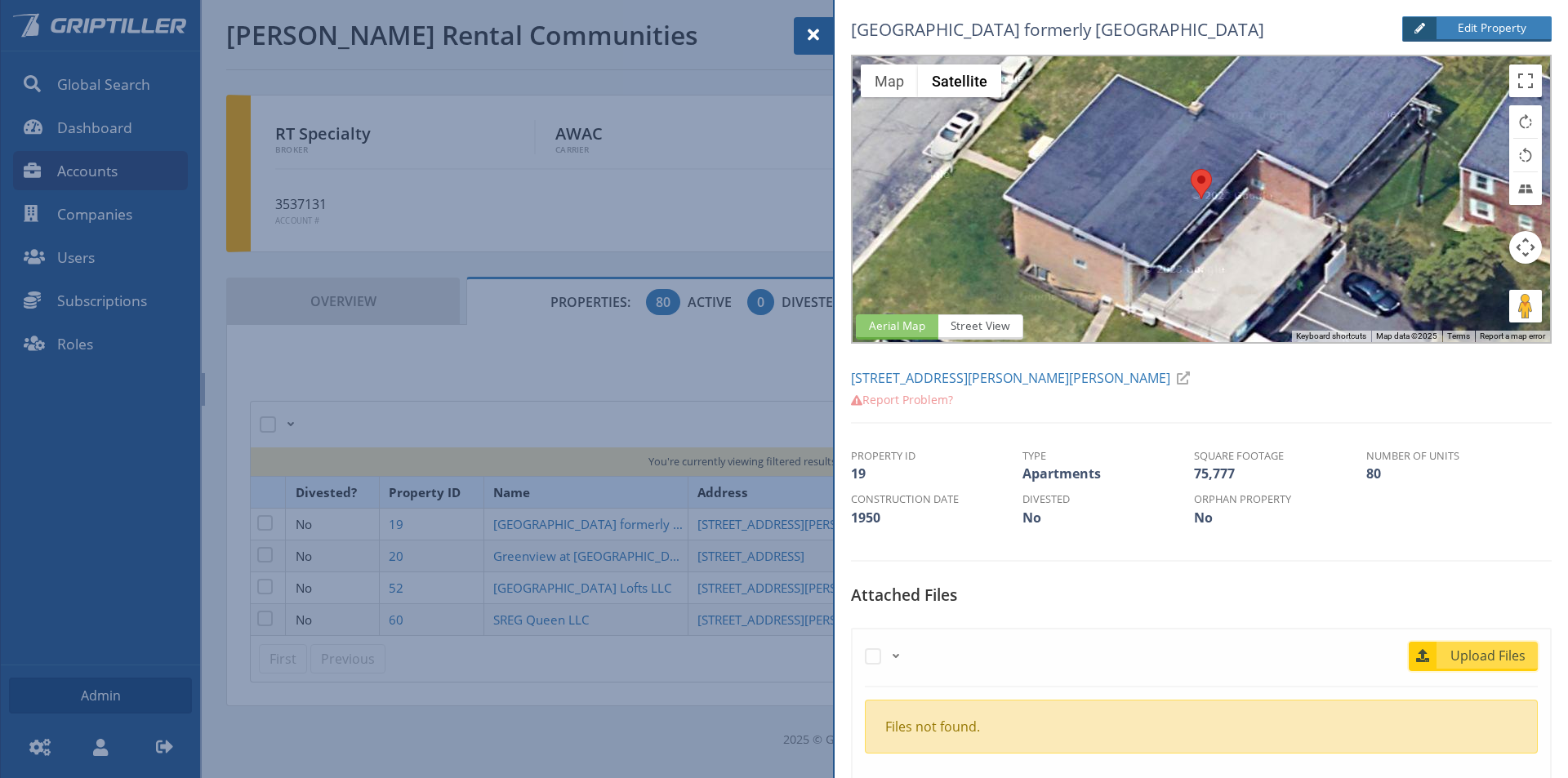
click at [1457, 654] on span "Upload Files" at bounding box center [1488, 655] width 99 height 20
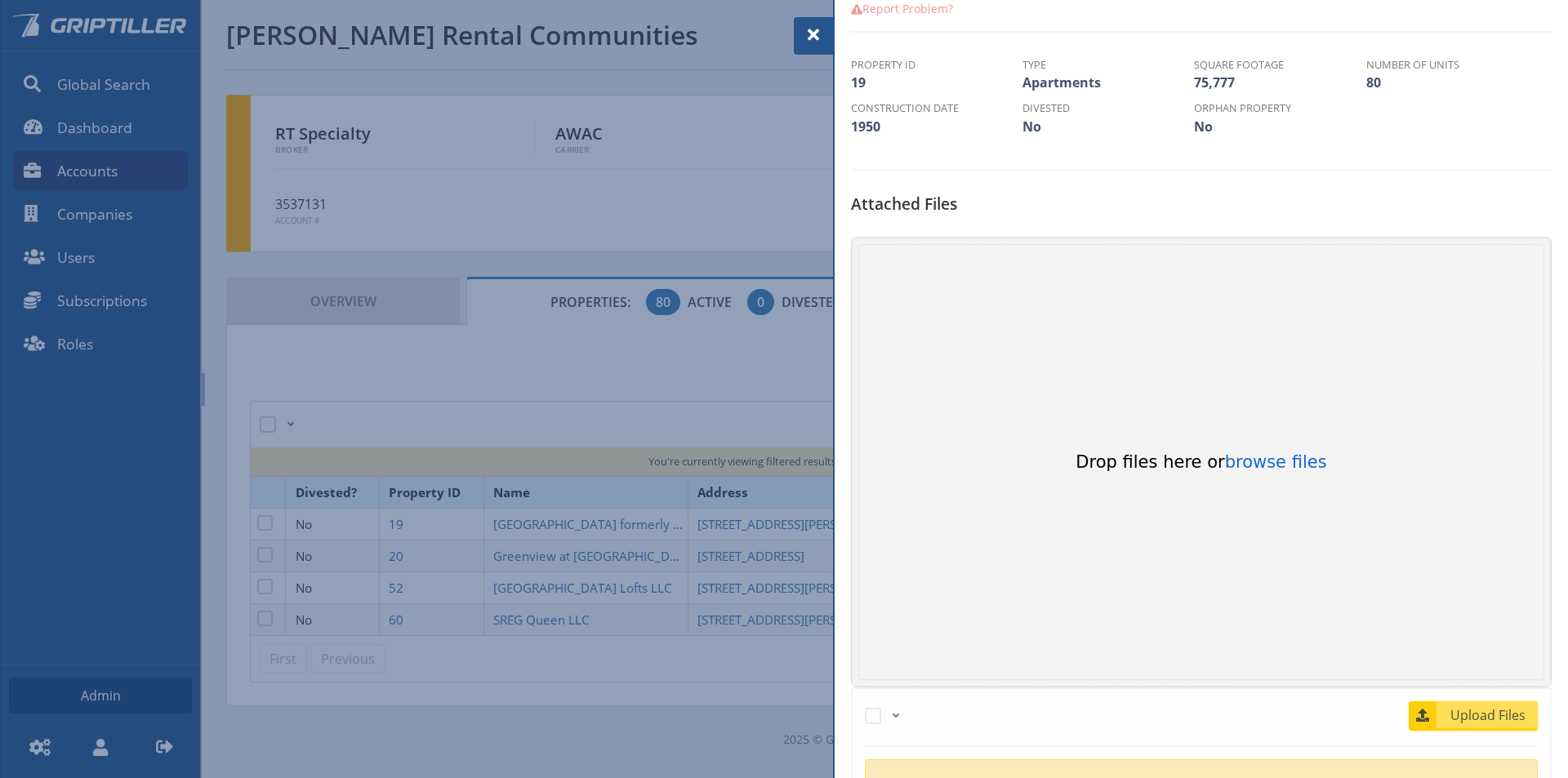
scroll to position [490, 0]
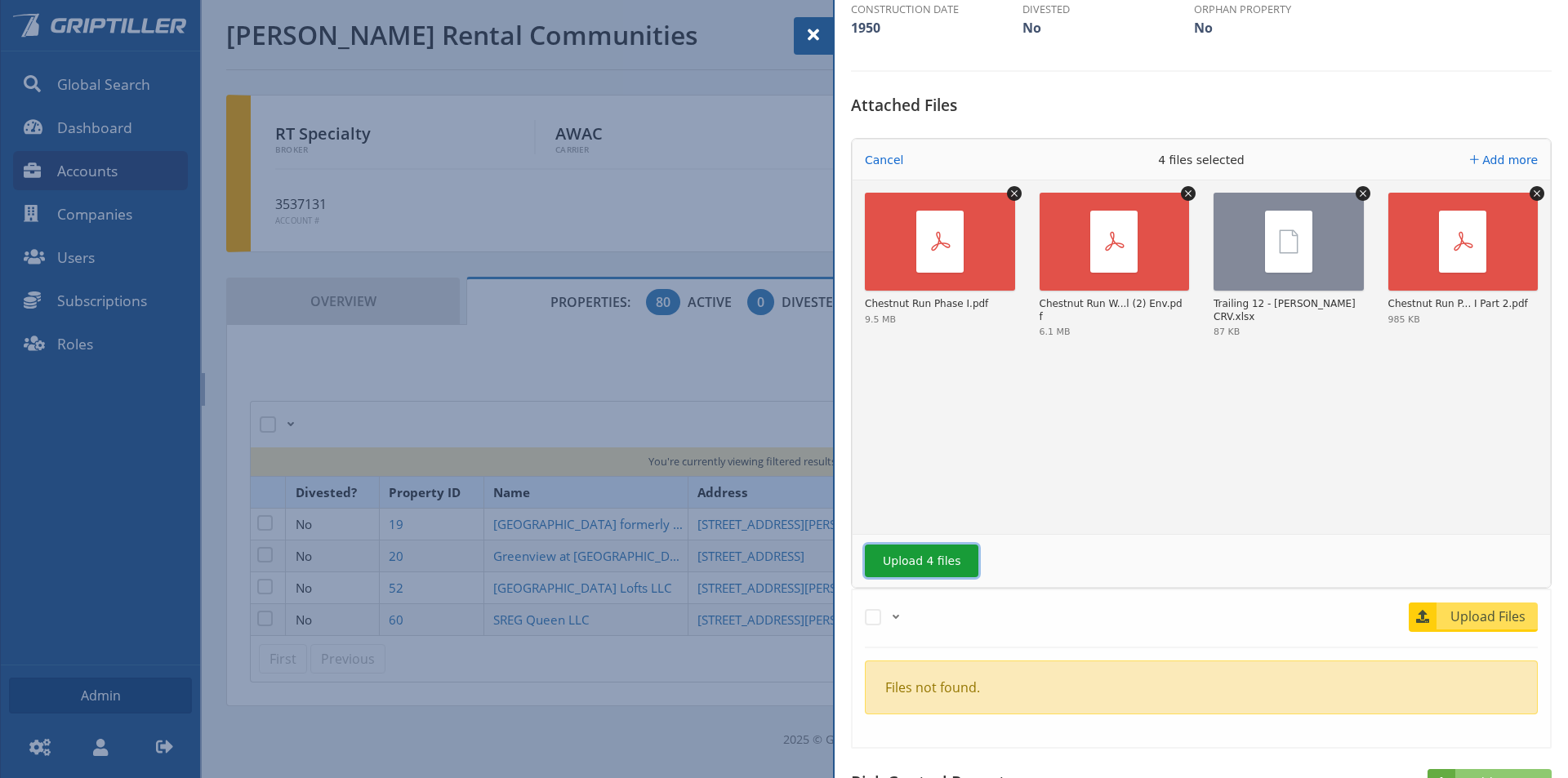
click at [932, 560] on button "Upload 4 files" at bounding box center [921, 560] width 114 height 33
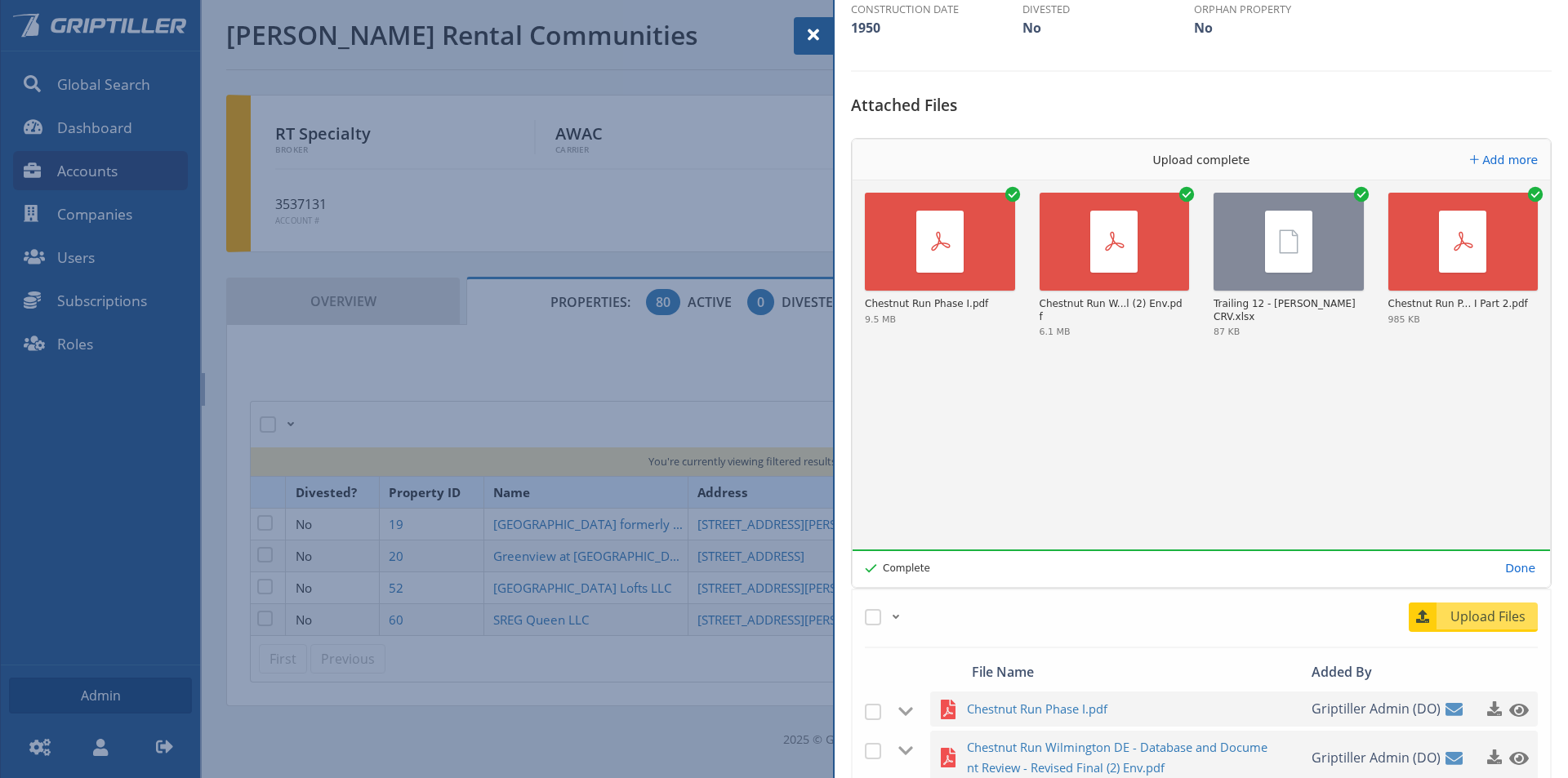
click at [813, 36] on span at bounding box center [814, 35] width 20 height 20
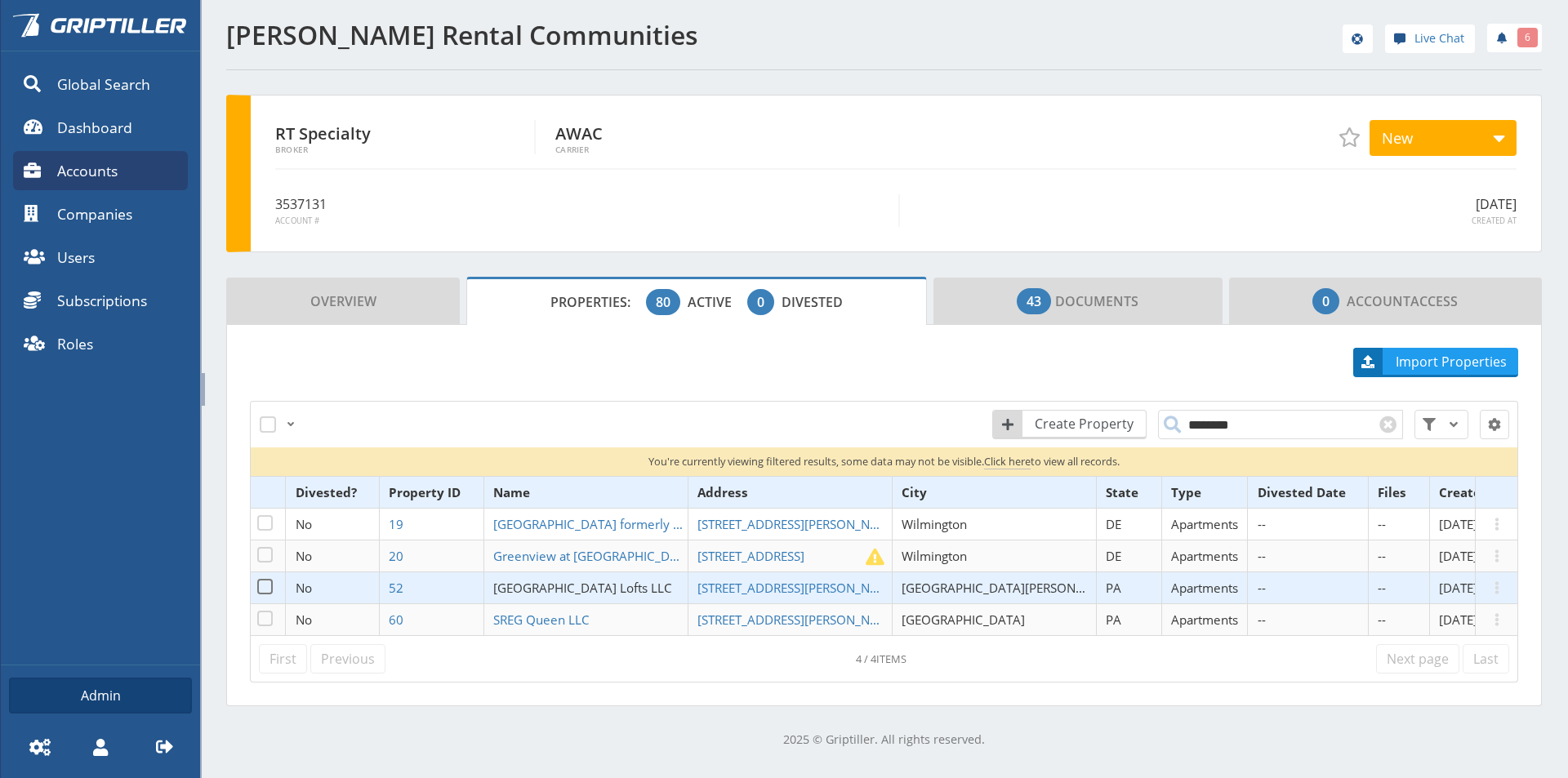
click at [598, 591] on span "[GEOGRAPHIC_DATA] Lofts LLC" at bounding box center [582, 588] width 179 height 16
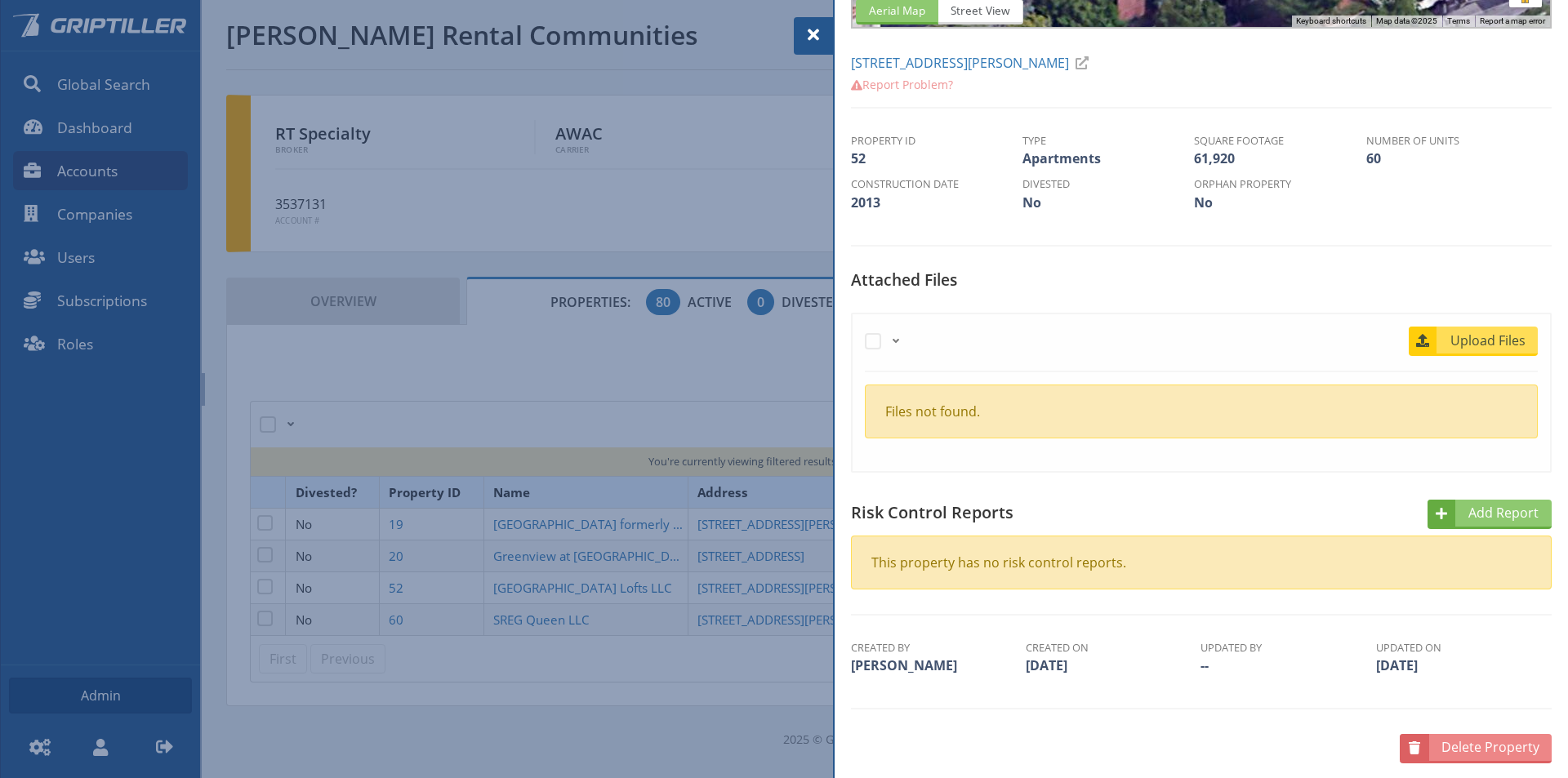
scroll to position [317, 0]
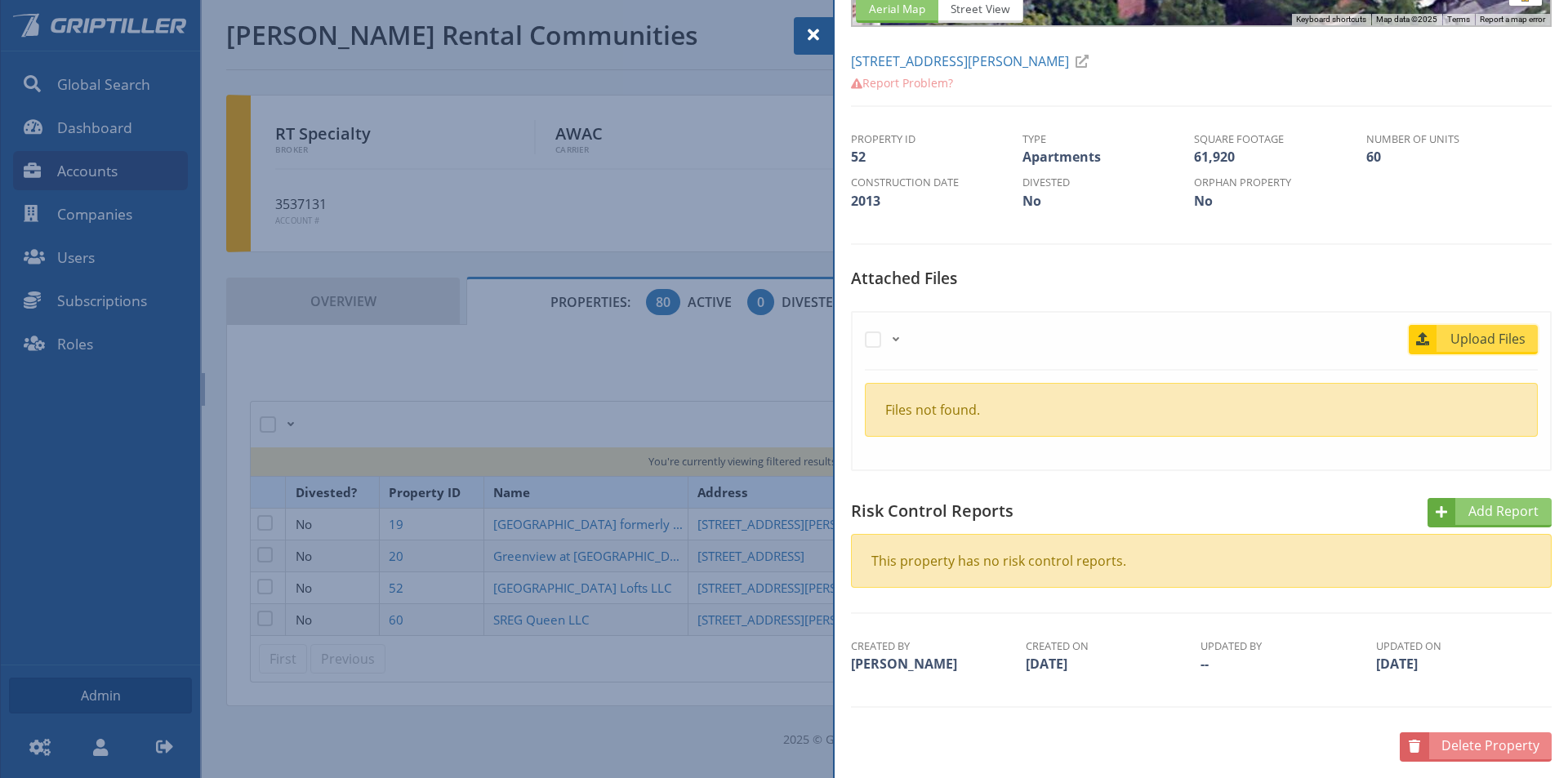
click at [1470, 339] on span "Upload Files" at bounding box center [1488, 338] width 99 height 20
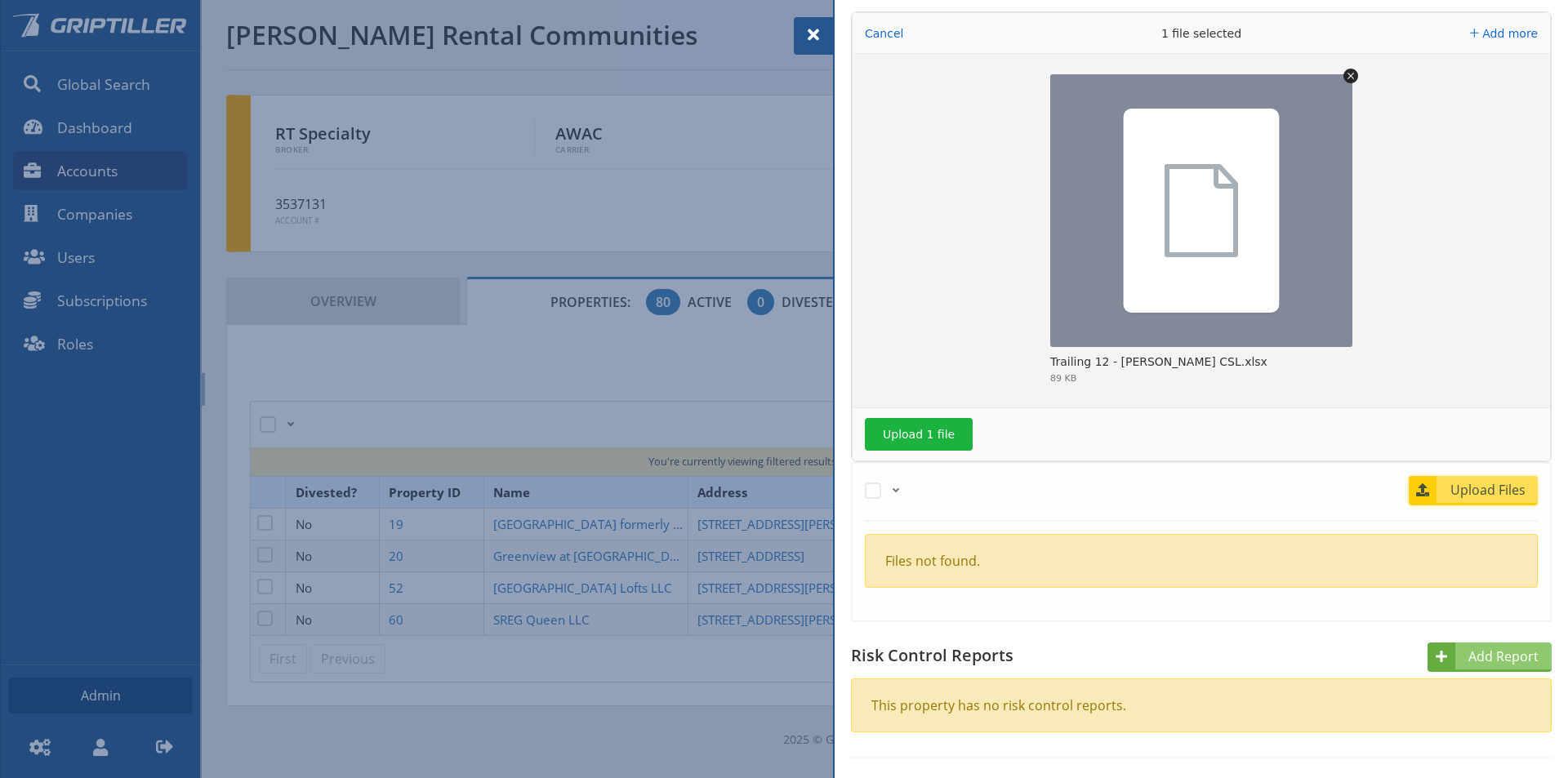
scroll to position [643, 0]
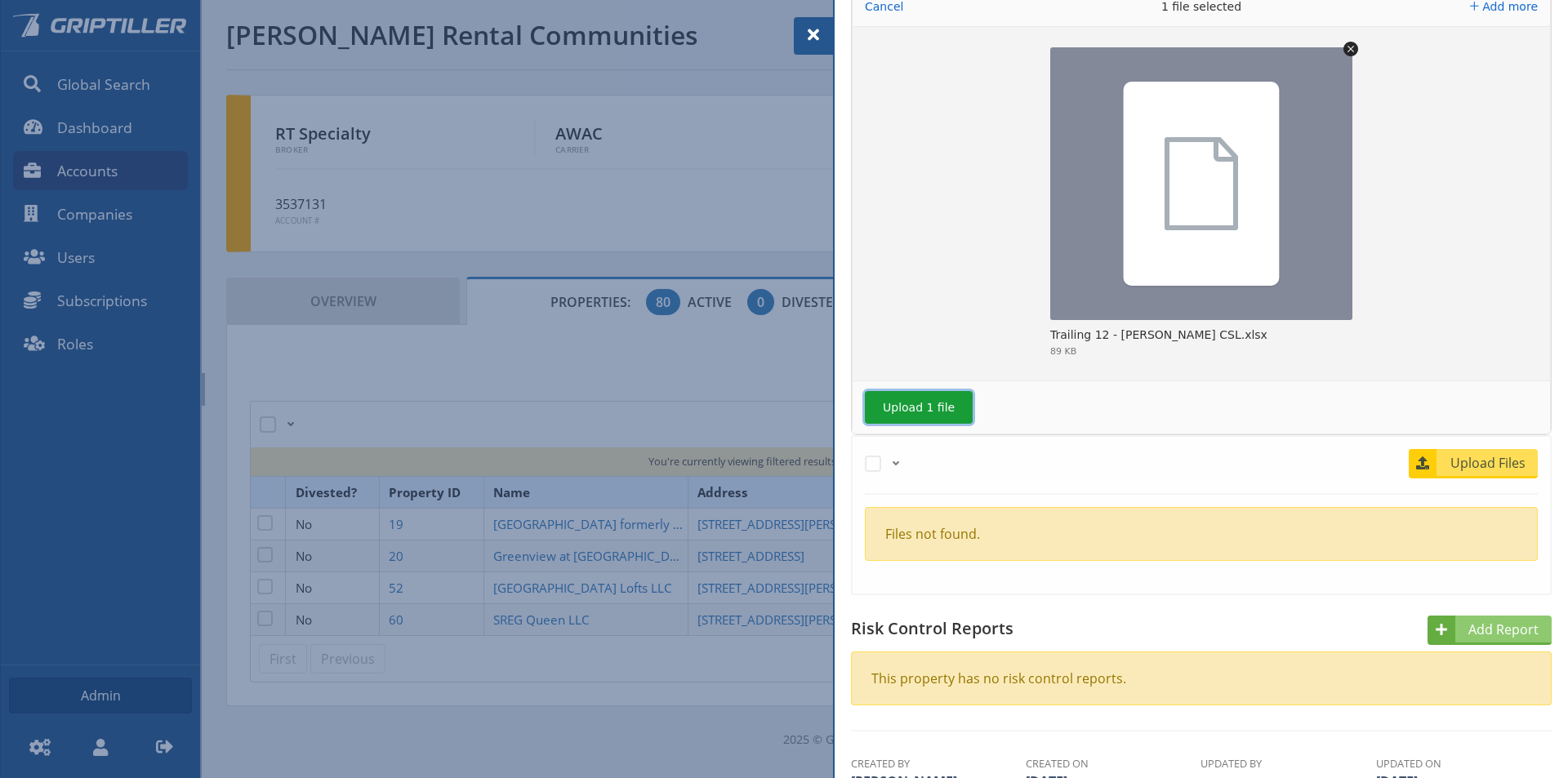
click at [913, 410] on button "Upload 1 file" at bounding box center [918, 407] width 107 height 33
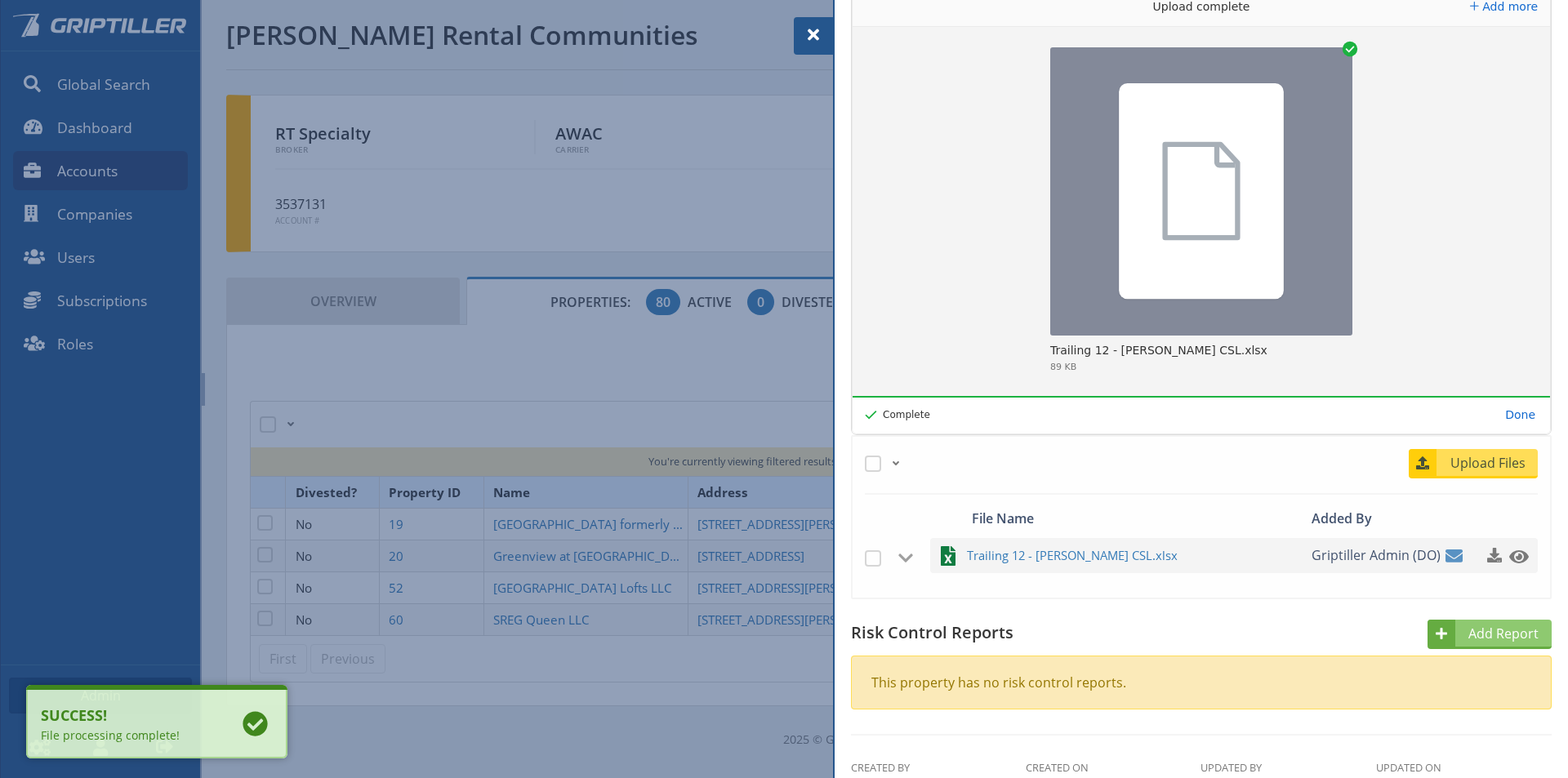
click at [816, 36] on span at bounding box center [814, 35] width 20 height 20
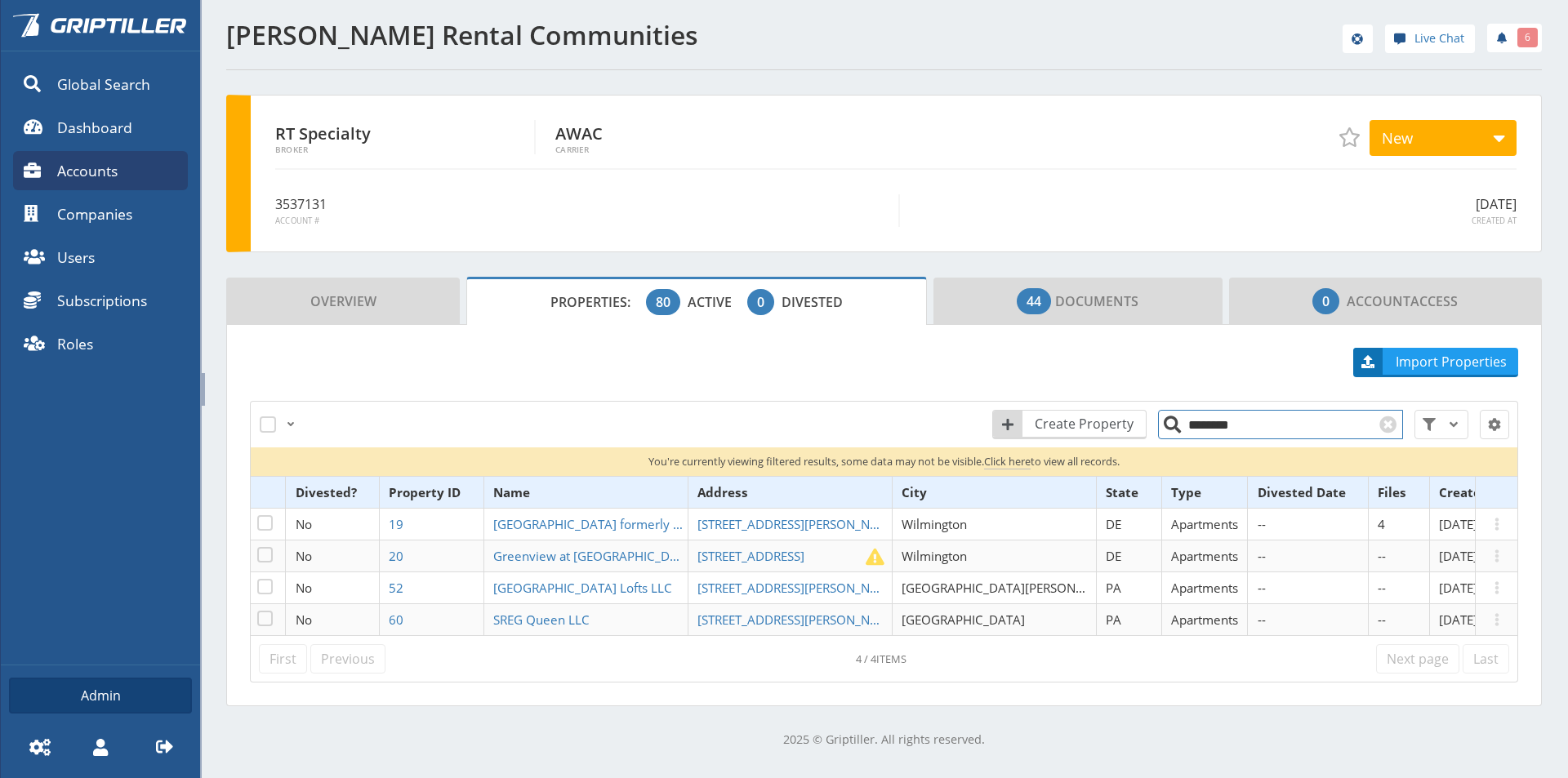
drag, startPoint x: 1249, startPoint y: 425, endPoint x: 1160, endPoint y: 430, distance: 89.1
click at [1160, 430] on input "********" at bounding box center [1280, 424] width 245 height 29
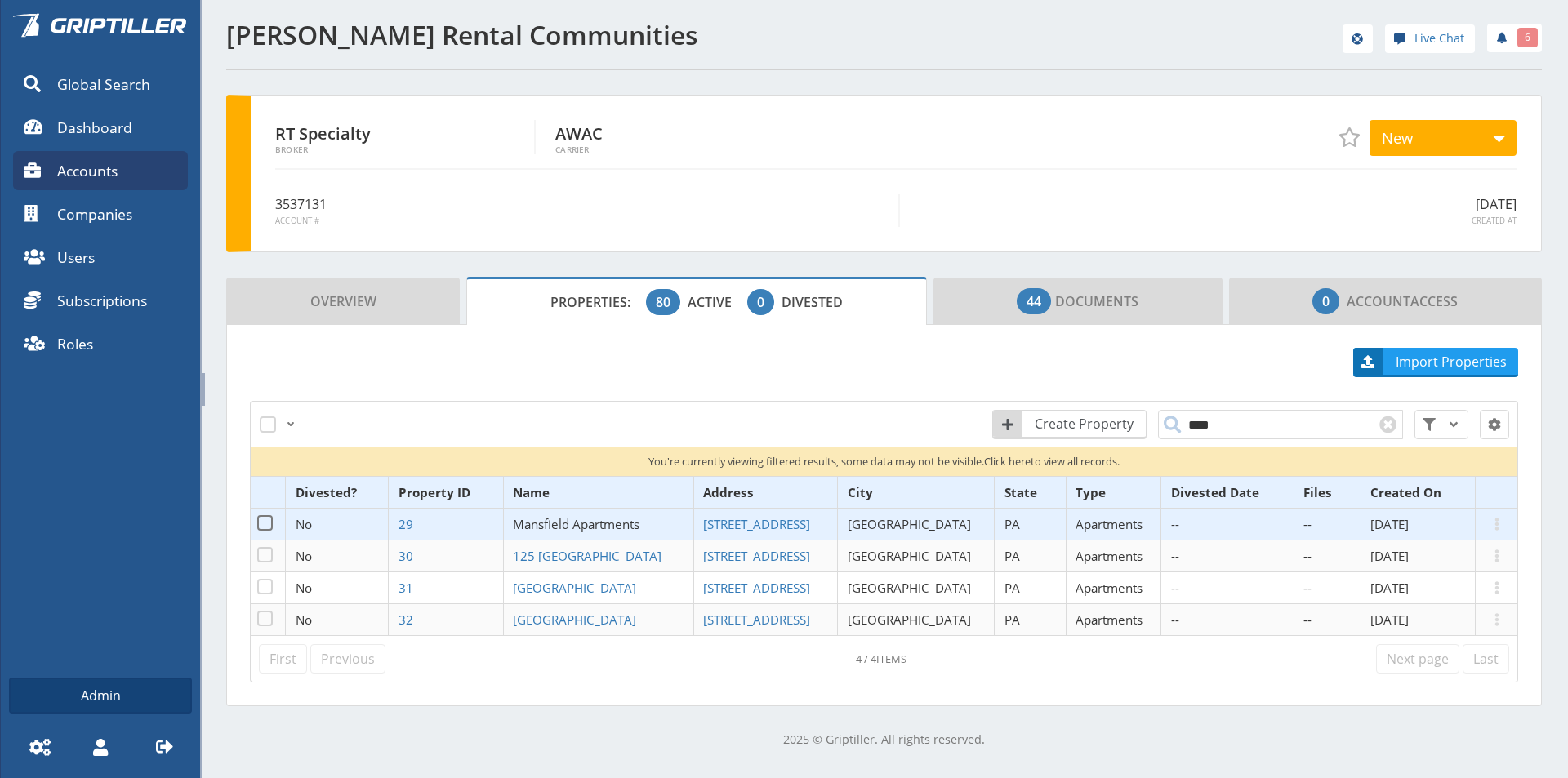
click at [575, 521] on span "Mansfield Apartments" at bounding box center [576, 524] width 126 height 16
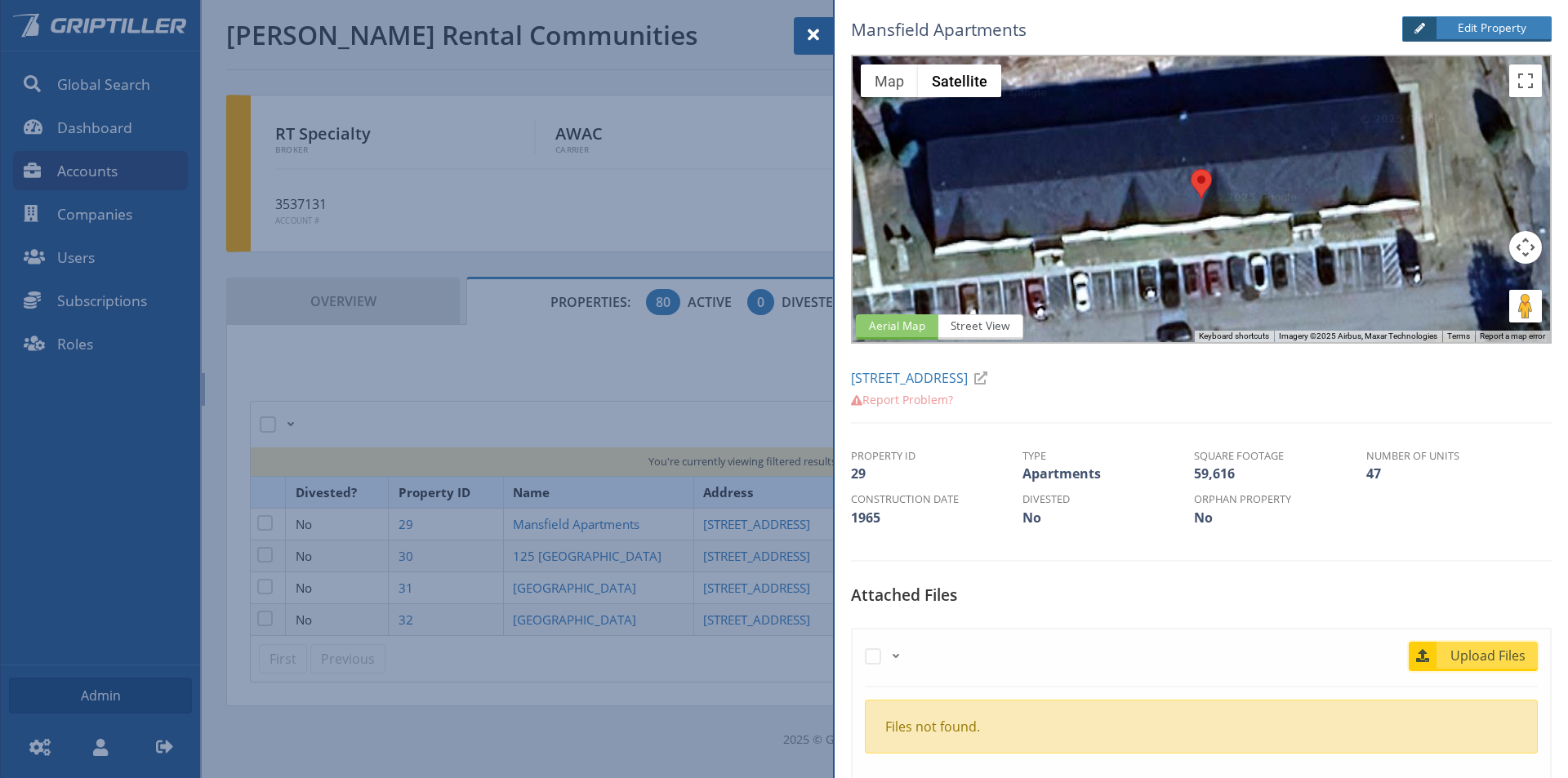
click at [1480, 655] on span "Upload Files" at bounding box center [1488, 655] width 99 height 20
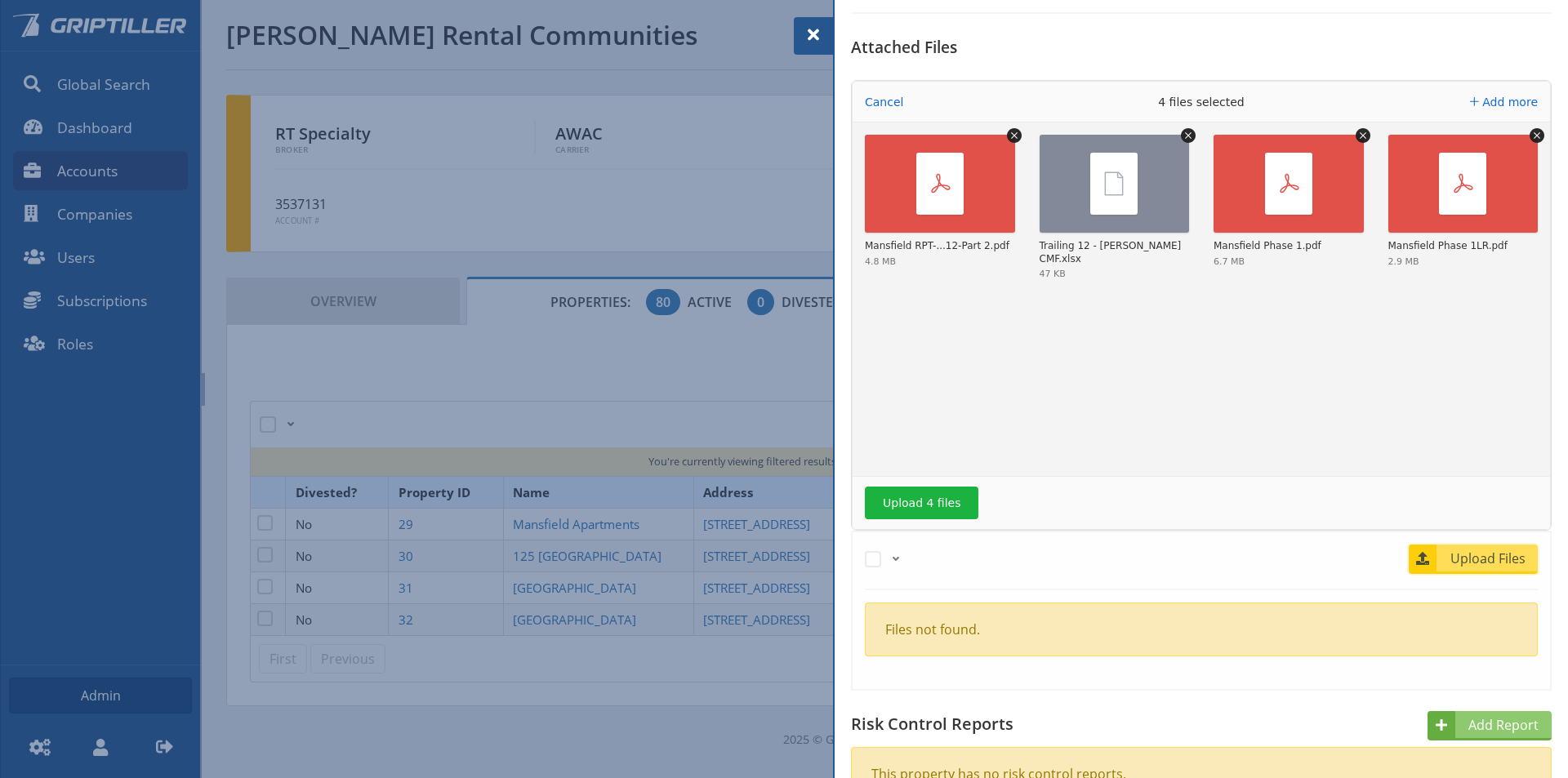
scroll to position [571, 0]
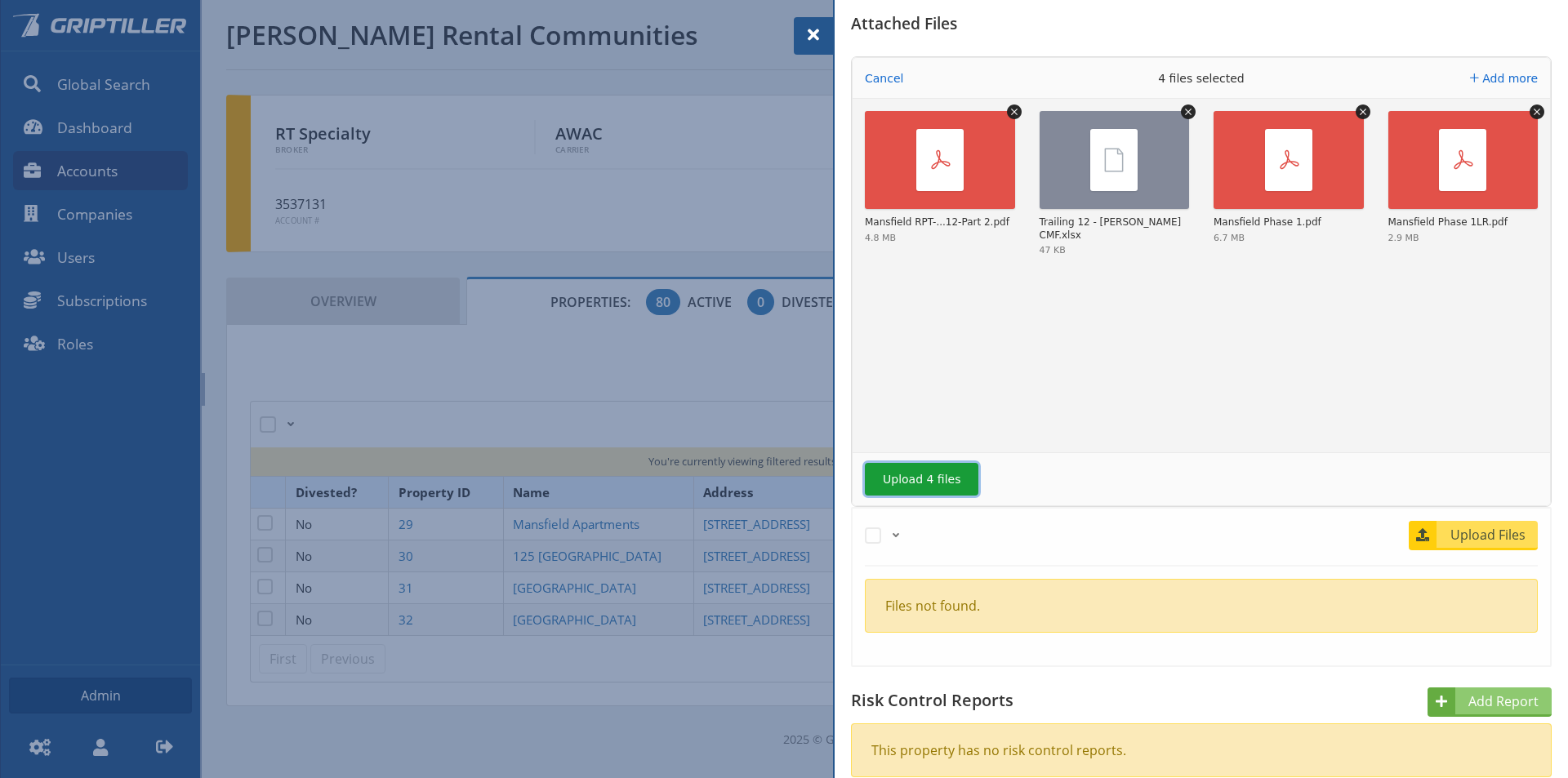
click at [900, 479] on button "Upload 4 files" at bounding box center [921, 479] width 114 height 33
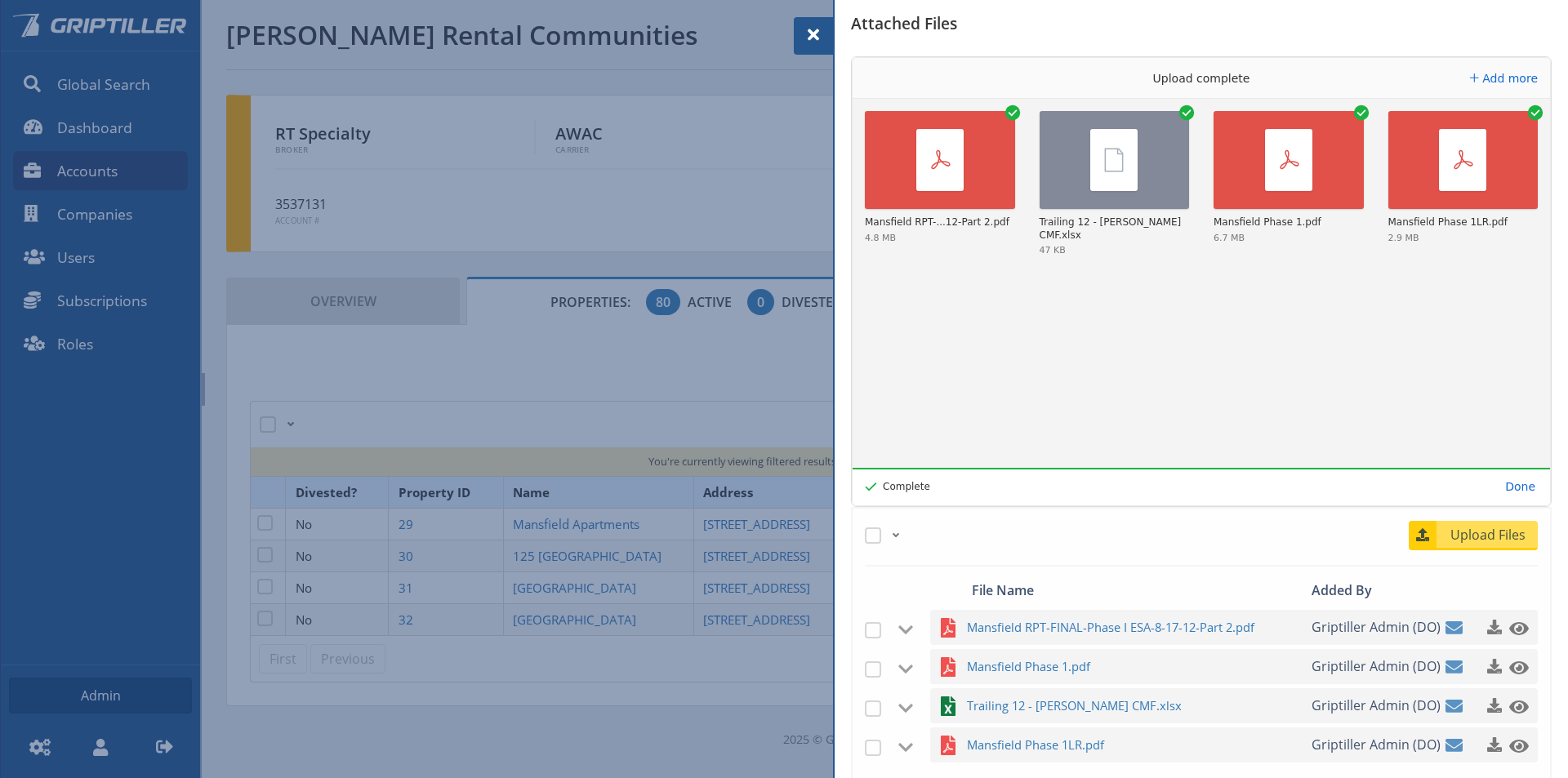
drag, startPoint x: 812, startPoint y: 41, endPoint x: 855, endPoint y: 70, distance: 51.9
click at [812, 41] on span at bounding box center [814, 35] width 20 height 20
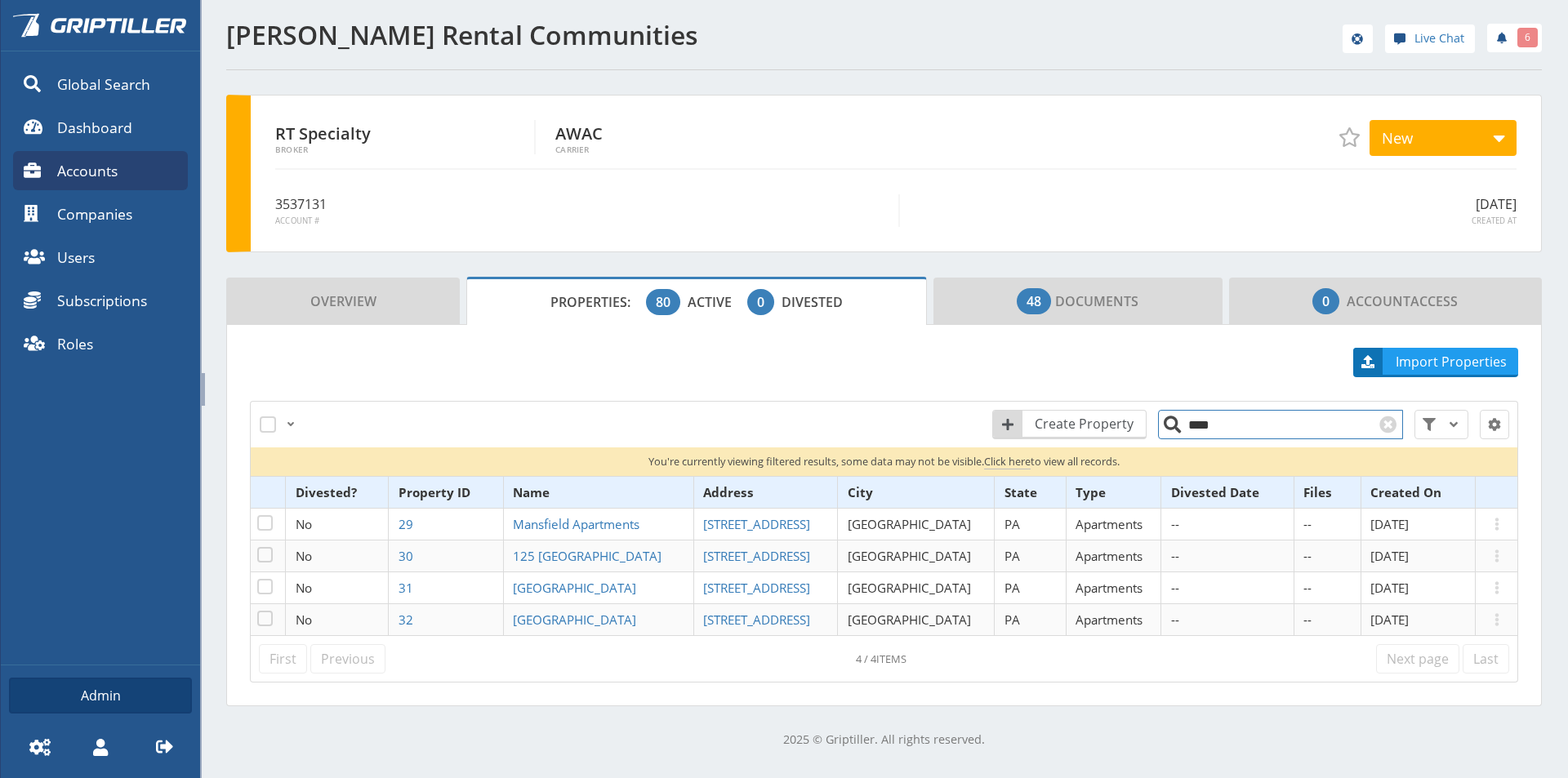
drag, startPoint x: 1220, startPoint y: 423, endPoint x: 1172, endPoint y: 422, distance: 48.0
click at [1169, 427] on input "****" at bounding box center [1280, 424] width 245 height 29
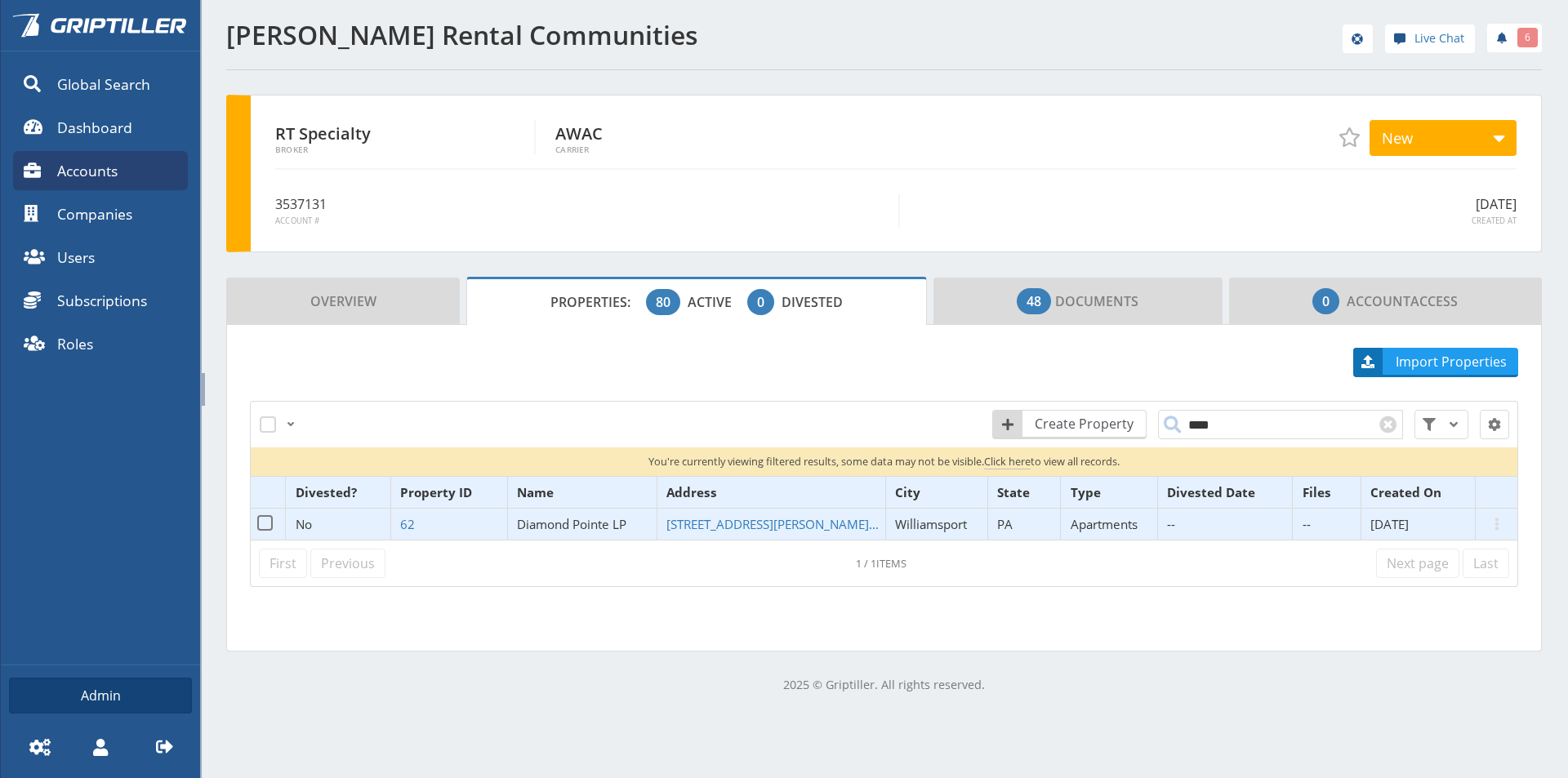
click at [591, 521] on span "Diamond Pointe LP" at bounding box center [571, 524] width 109 height 16
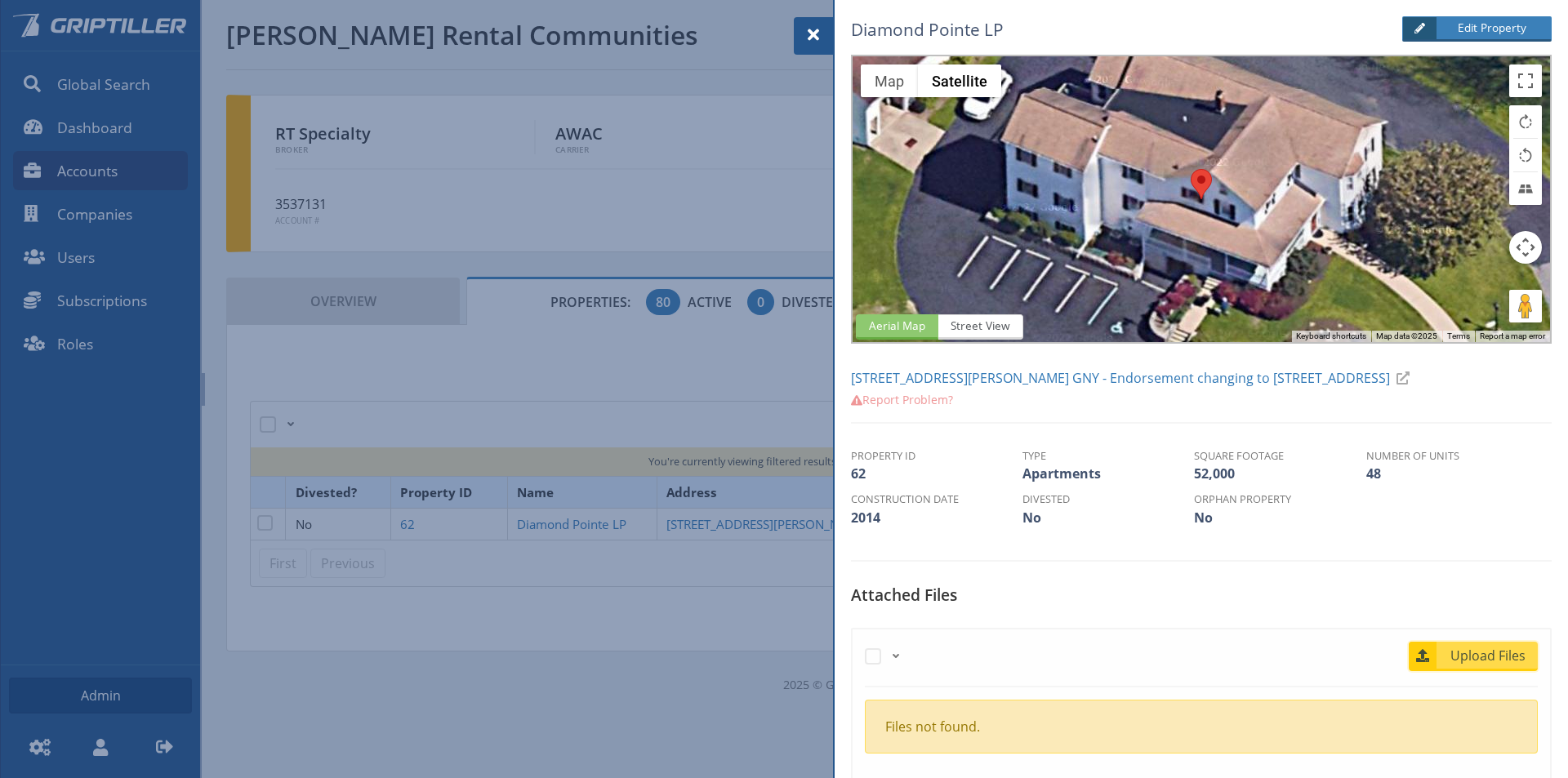
click at [1489, 657] on span "Upload Files" at bounding box center [1488, 655] width 99 height 20
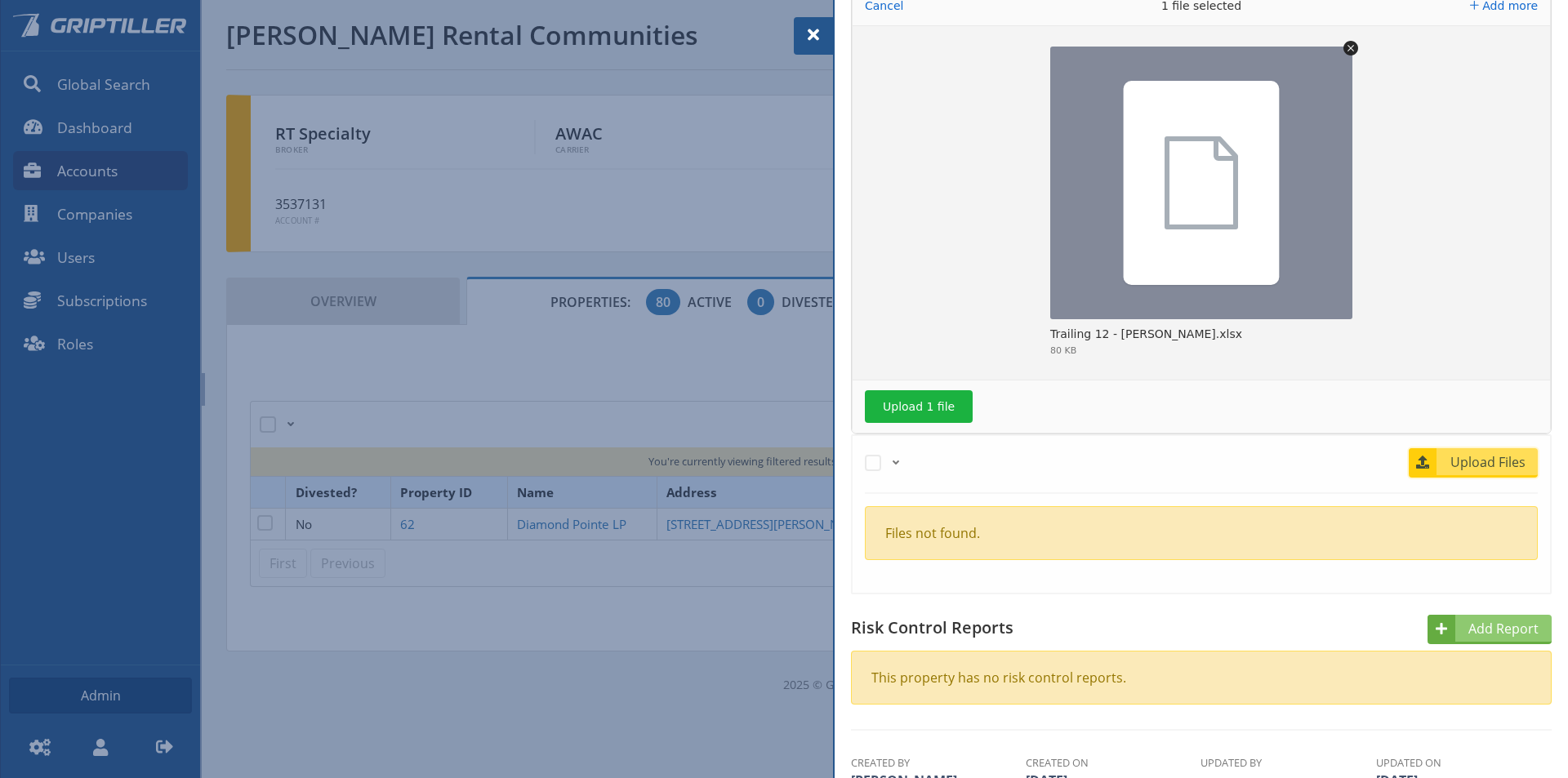
scroll to position [653, 0]
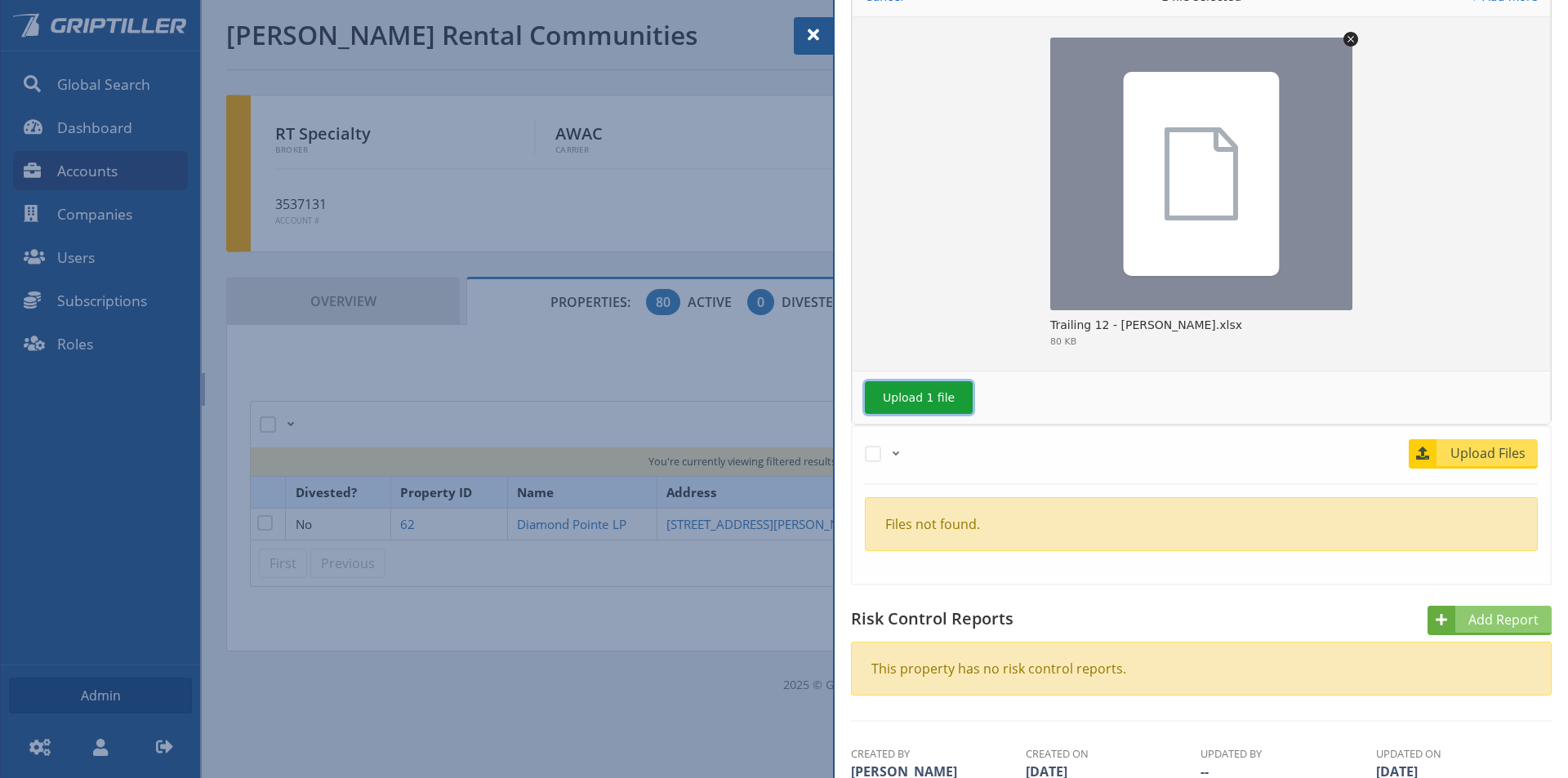
click at [903, 397] on button "Upload 1 file" at bounding box center [918, 397] width 107 height 33
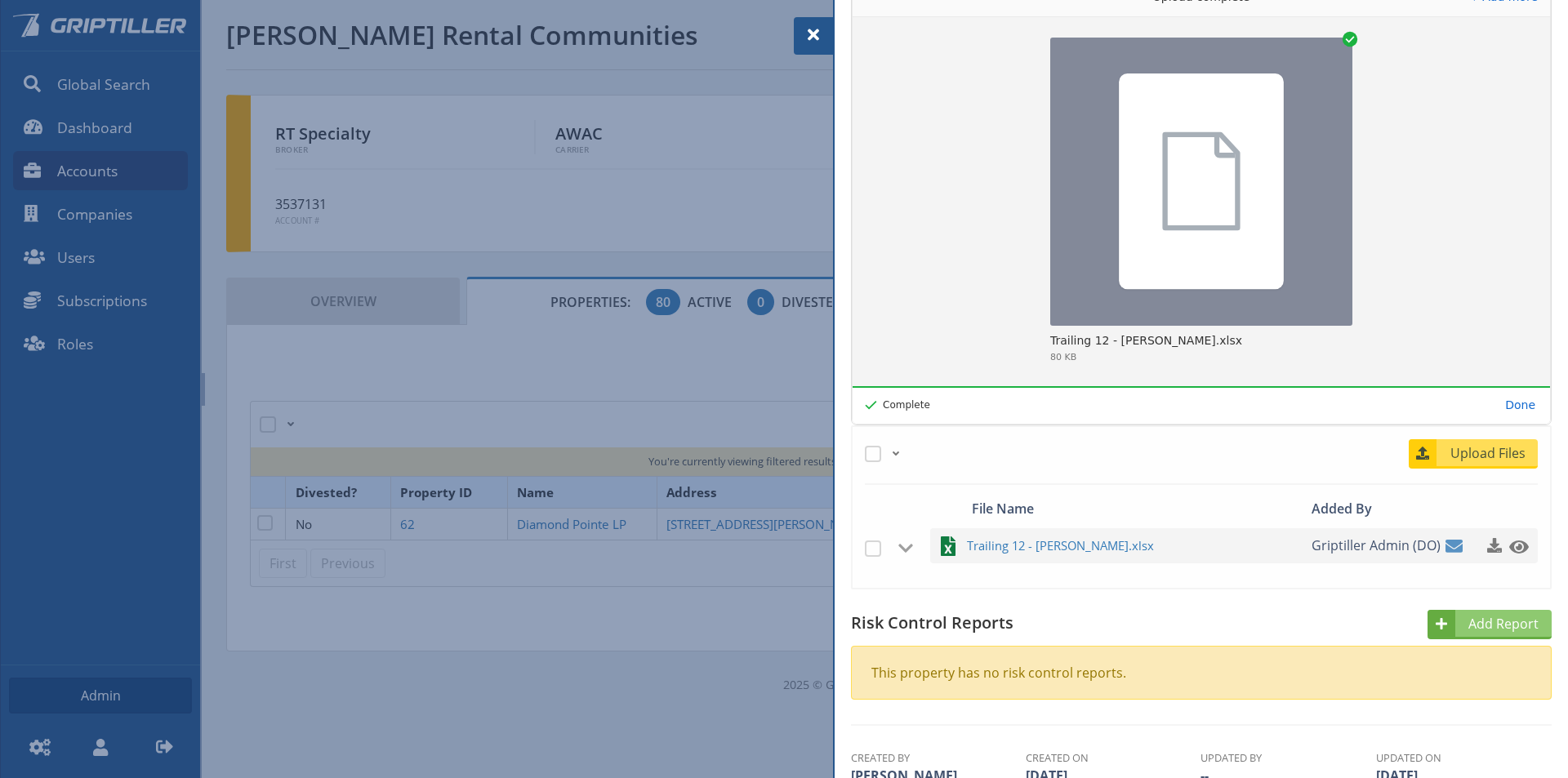
click at [814, 36] on span at bounding box center [814, 35] width 20 height 20
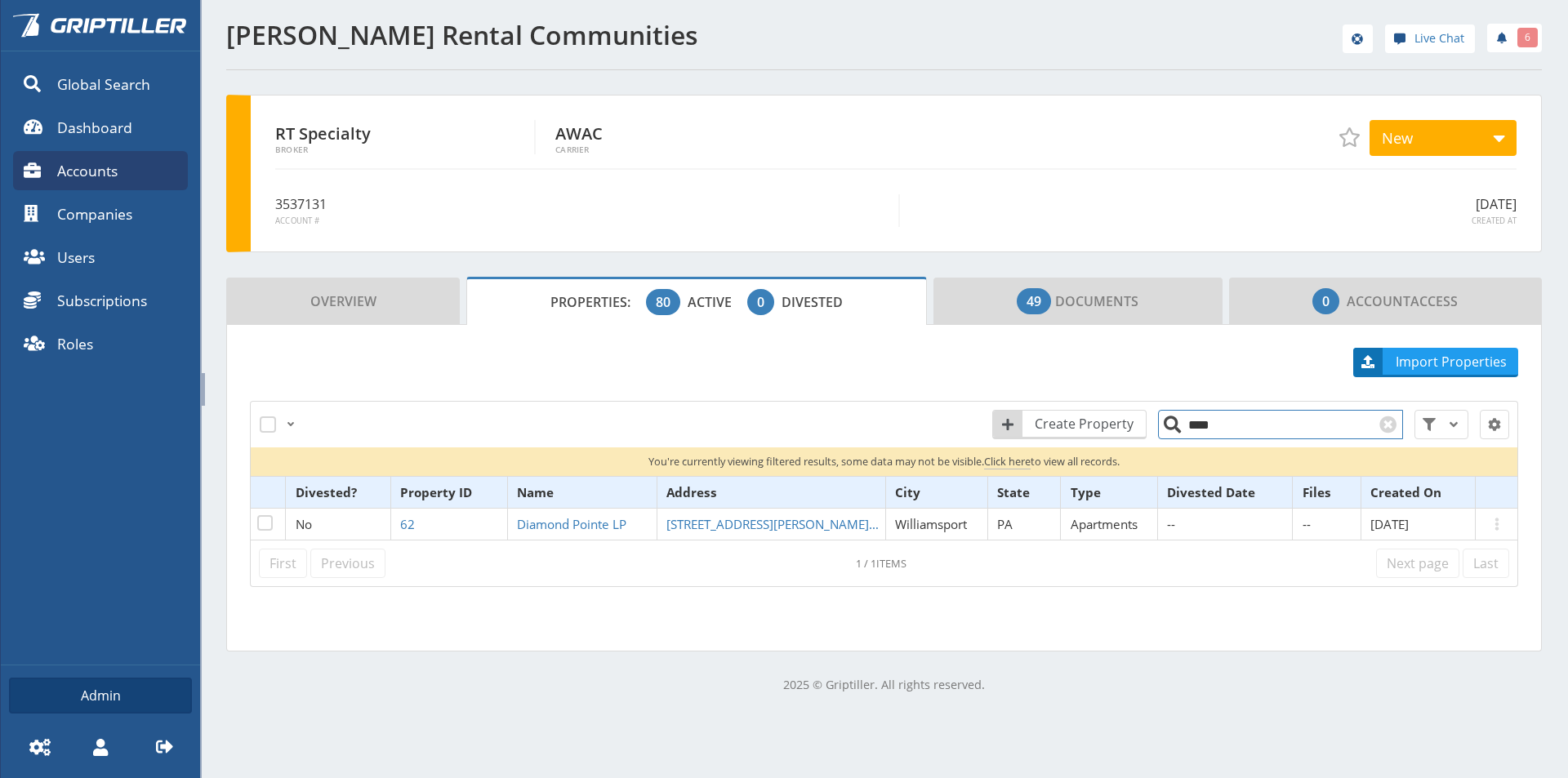
drag, startPoint x: 1194, startPoint y: 429, endPoint x: 1172, endPoint y: 430, distance: 22.0
click at [1172, 430] on input "****" at bounding box center [1280, 424] width 245 height 29
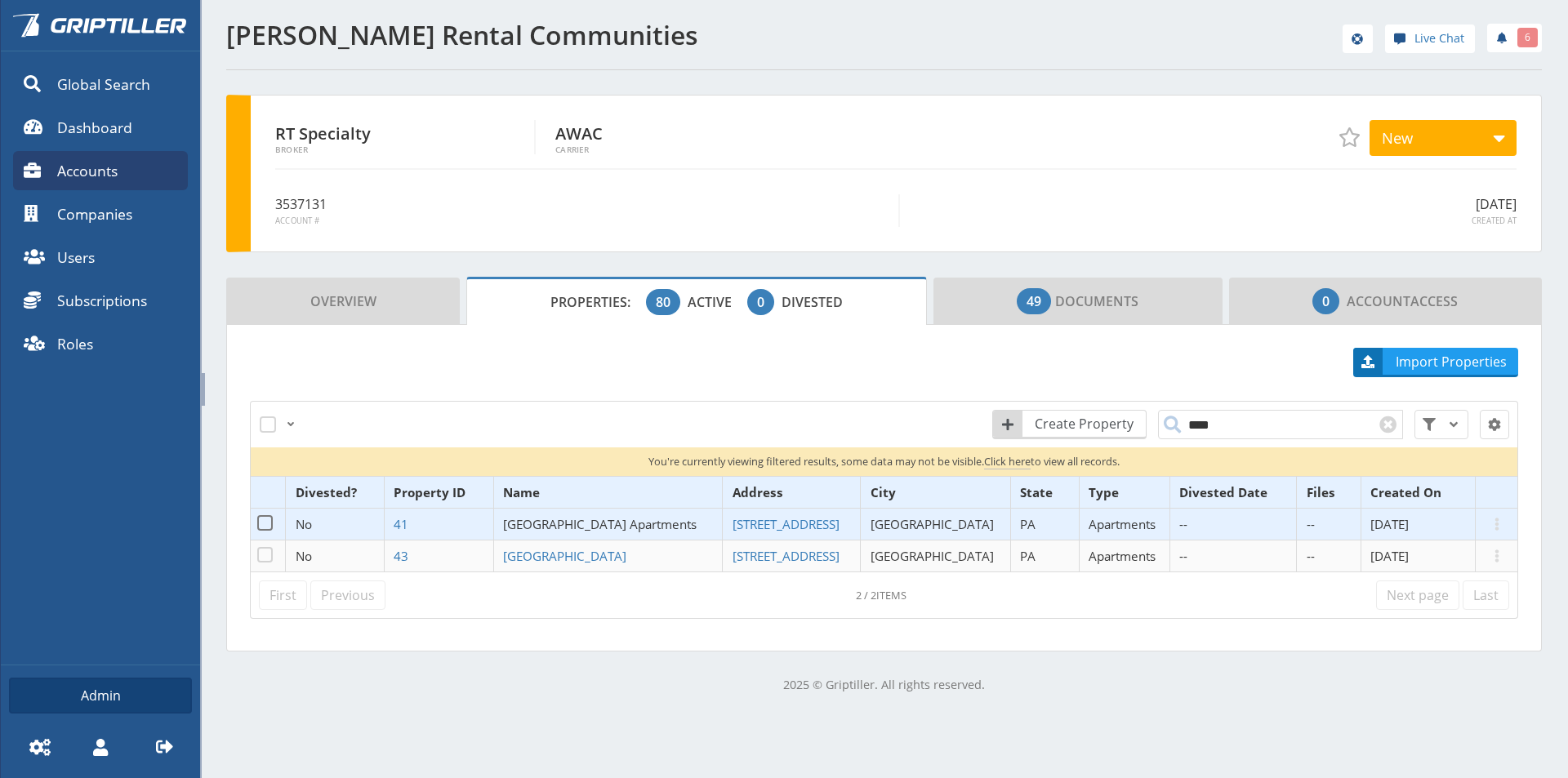
click at [590, 528] on span "[GEOGRAPHIC_DATA] Apartments" at bounding box center [600, 524] width 194 height 16
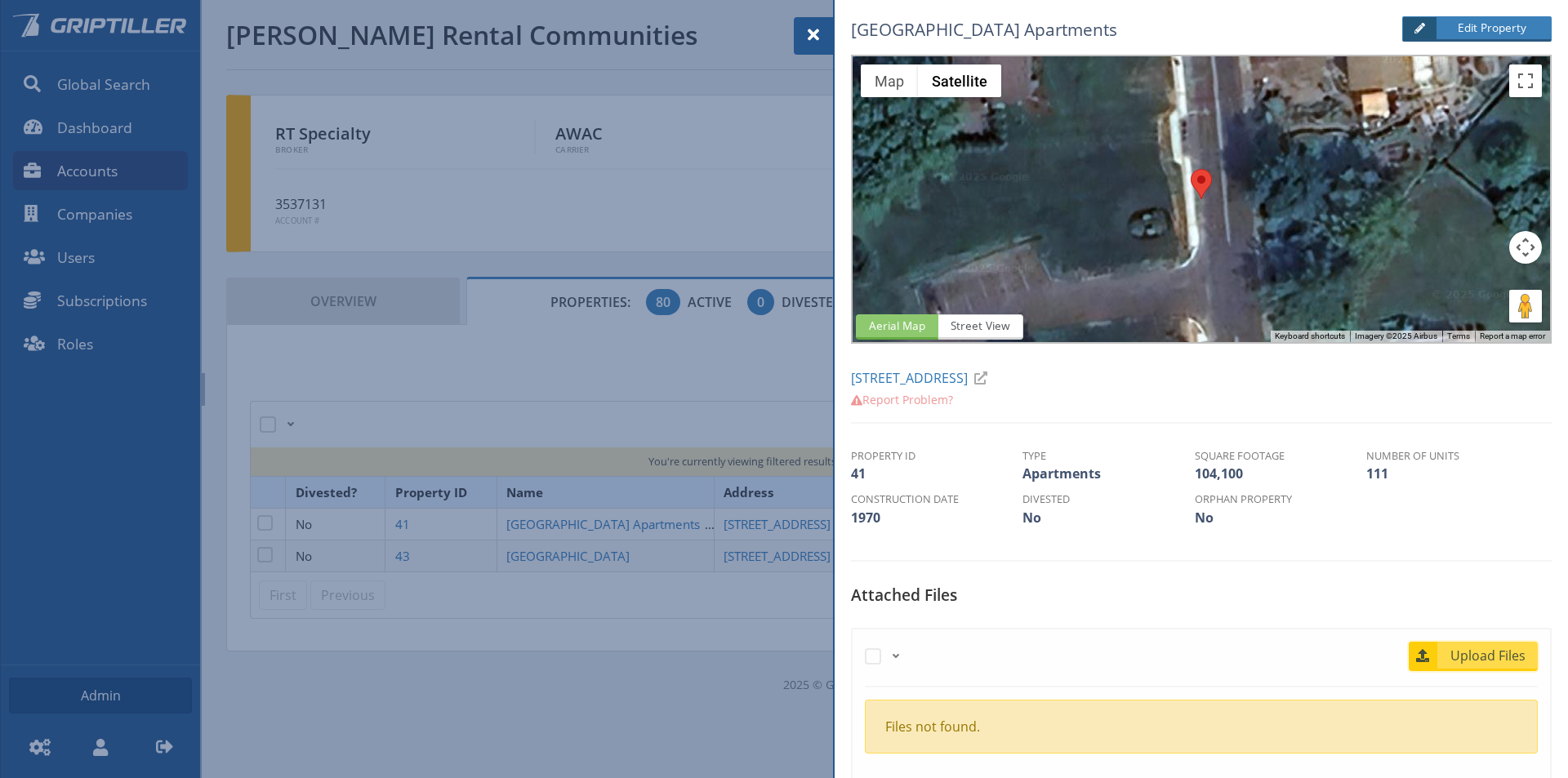
click at [1484, 663] on span "Upload Files" at bounding box center [1488, 655] width 99 height 20
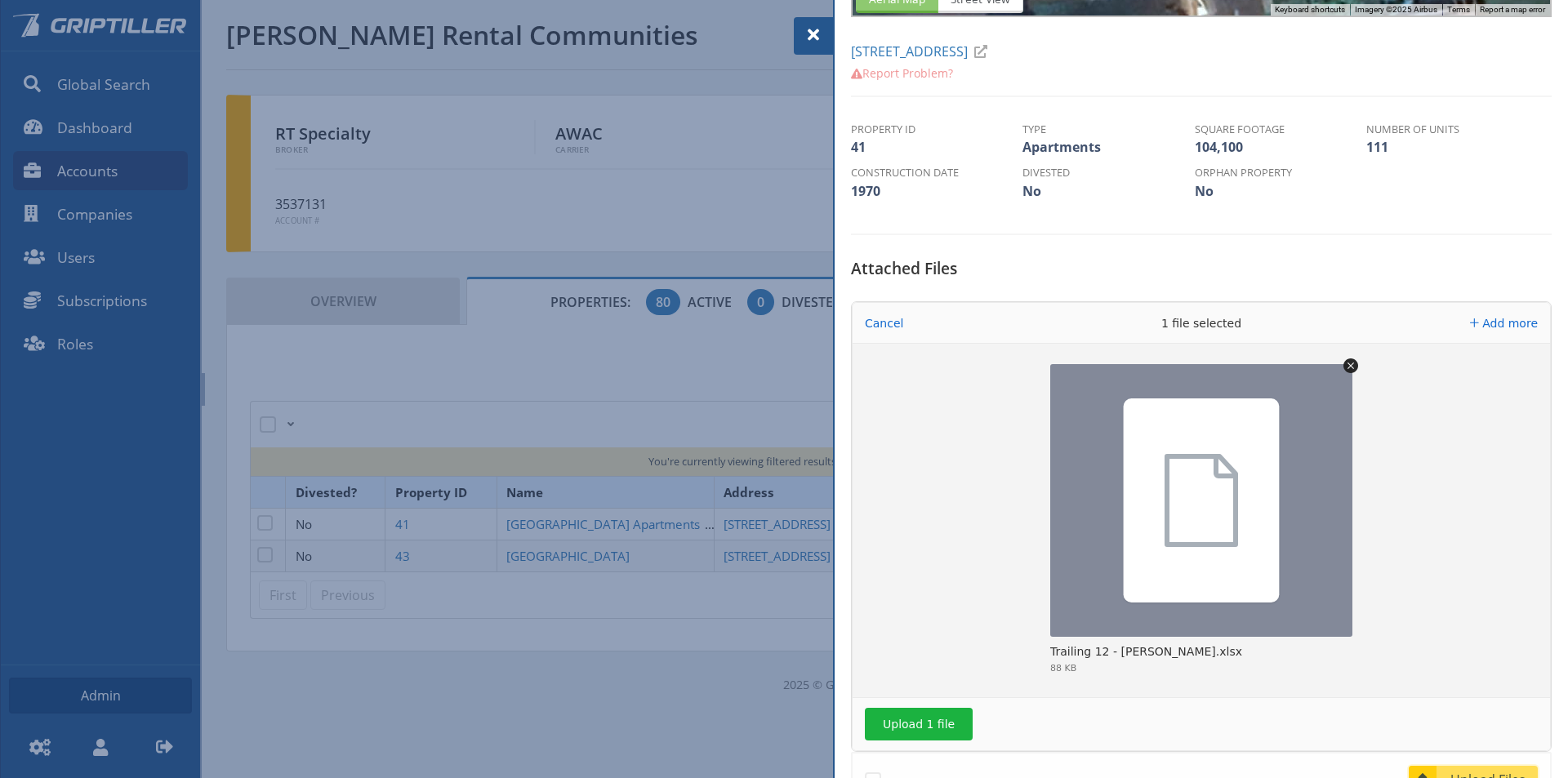
scroll to position [571, 0]
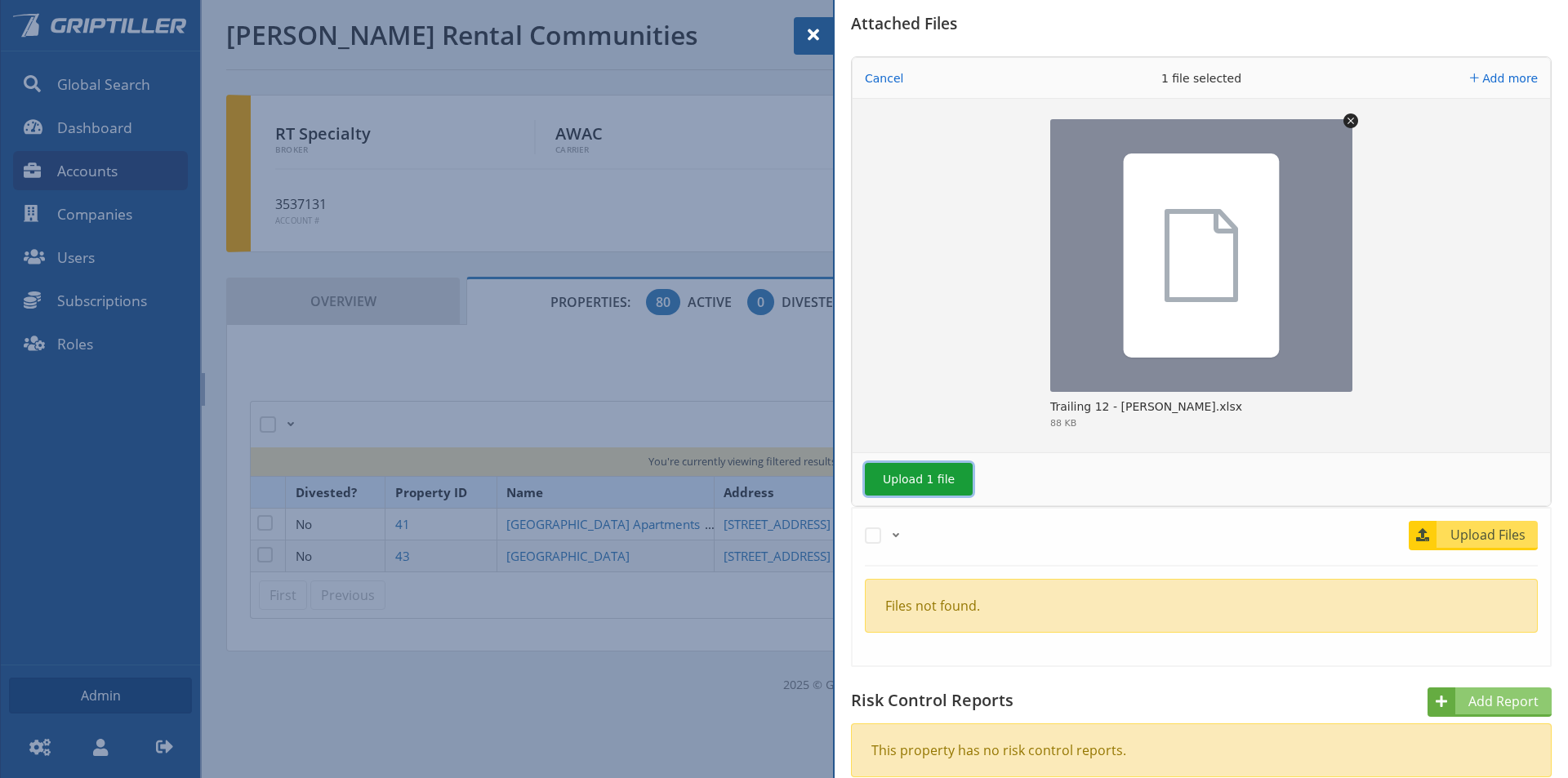
click at [901, 482] on button "Upload 1 file" at bounding box center [918, 479] width 107 height 33
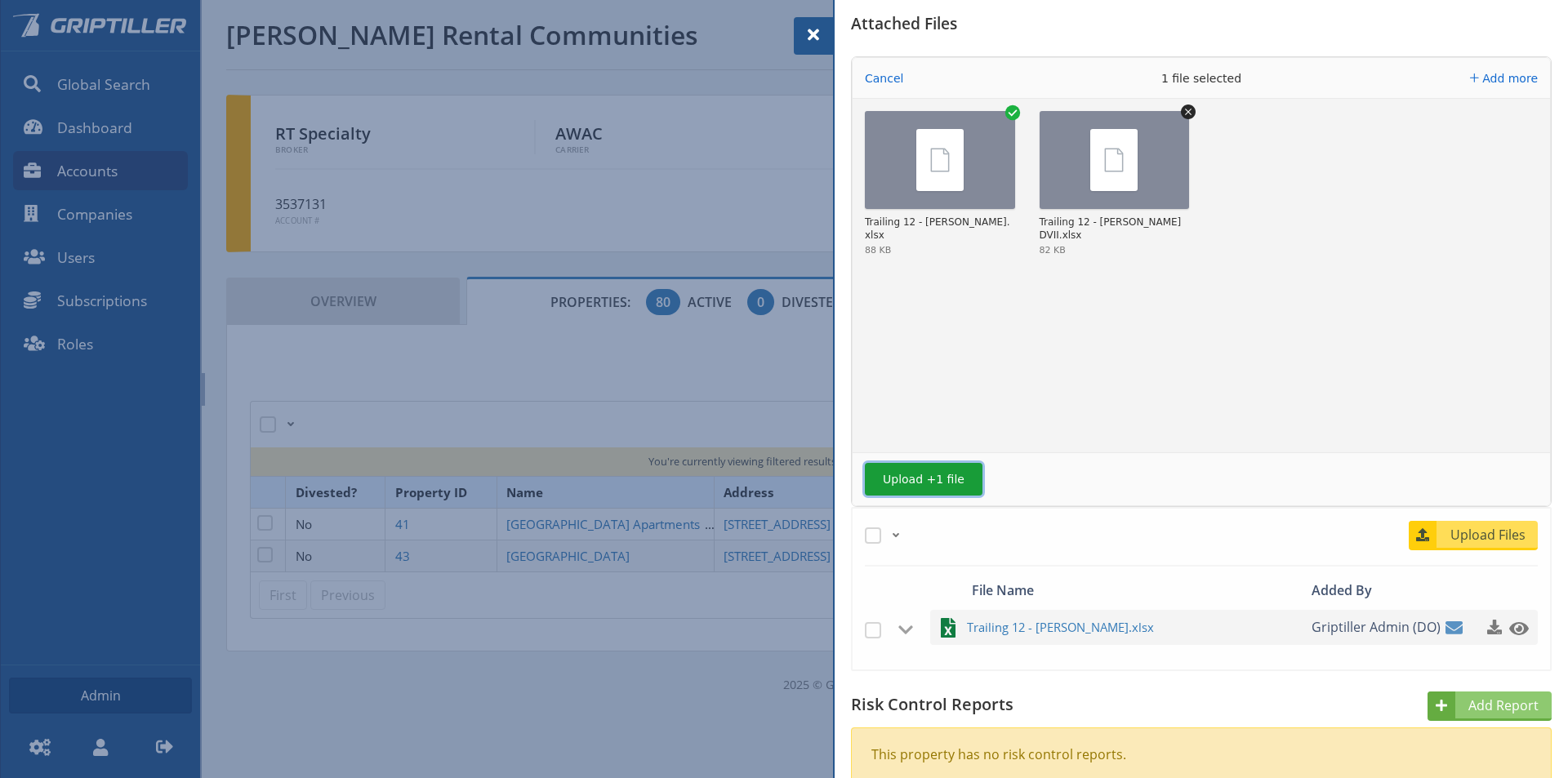
click at [916, 480] on button "Upload +1 file" at bounding box center [923, 479] width 117 height 33
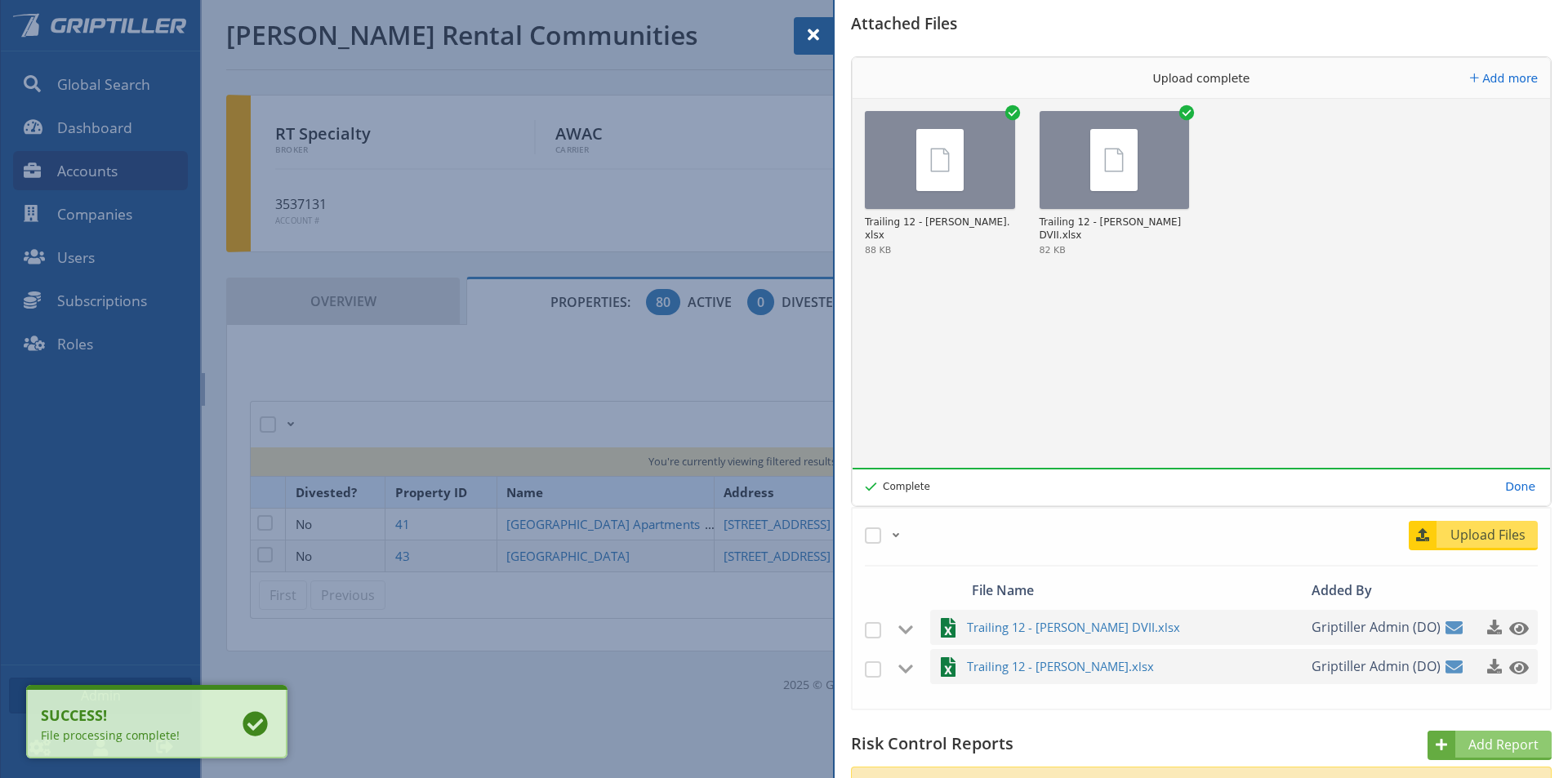
click at [814, 28] on span at bounding box center [814, 35] width 20 height 20
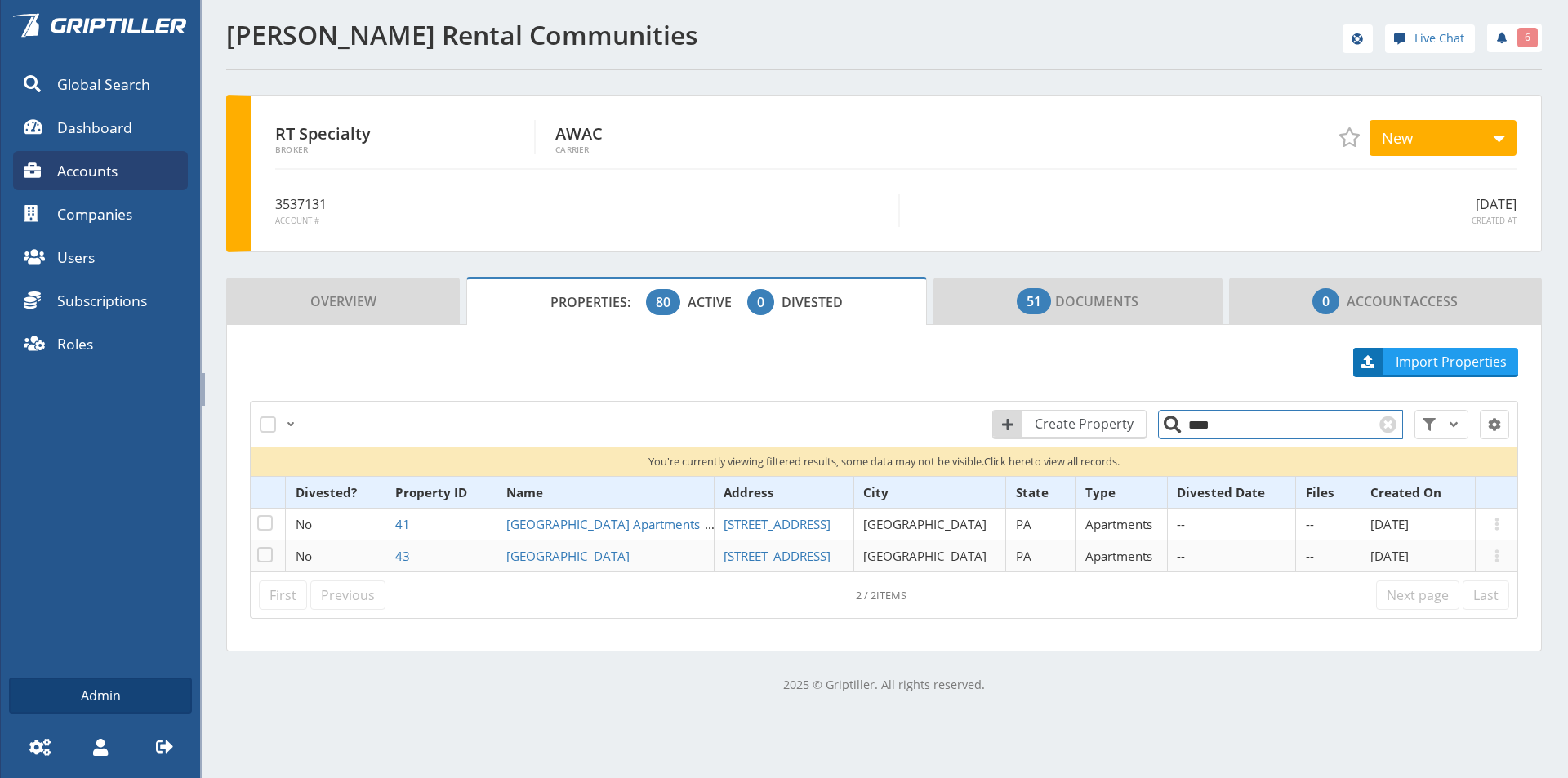
drag, startPoint x: 1194, startPoint y: 426, endPoint x: 1158, endPoint y: 426, distance: 36.0
click at [1158, 426] on input "****" at bounding box center [1280, 424] width 245 height 29
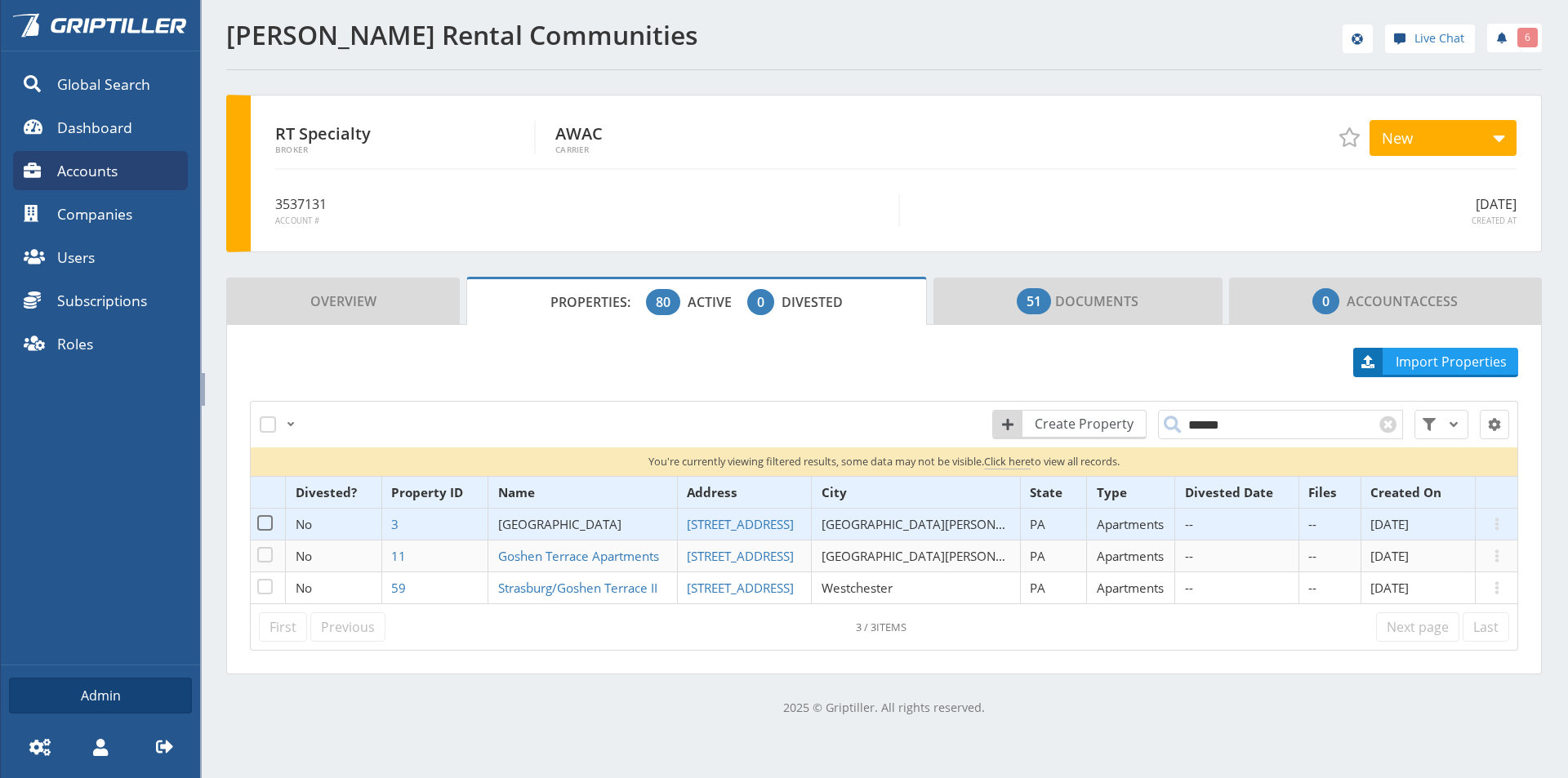
click at [613, 525] on span "[GEOGRAPHIC_DATA]" at bounding box center [560, 524] width 123 height 16
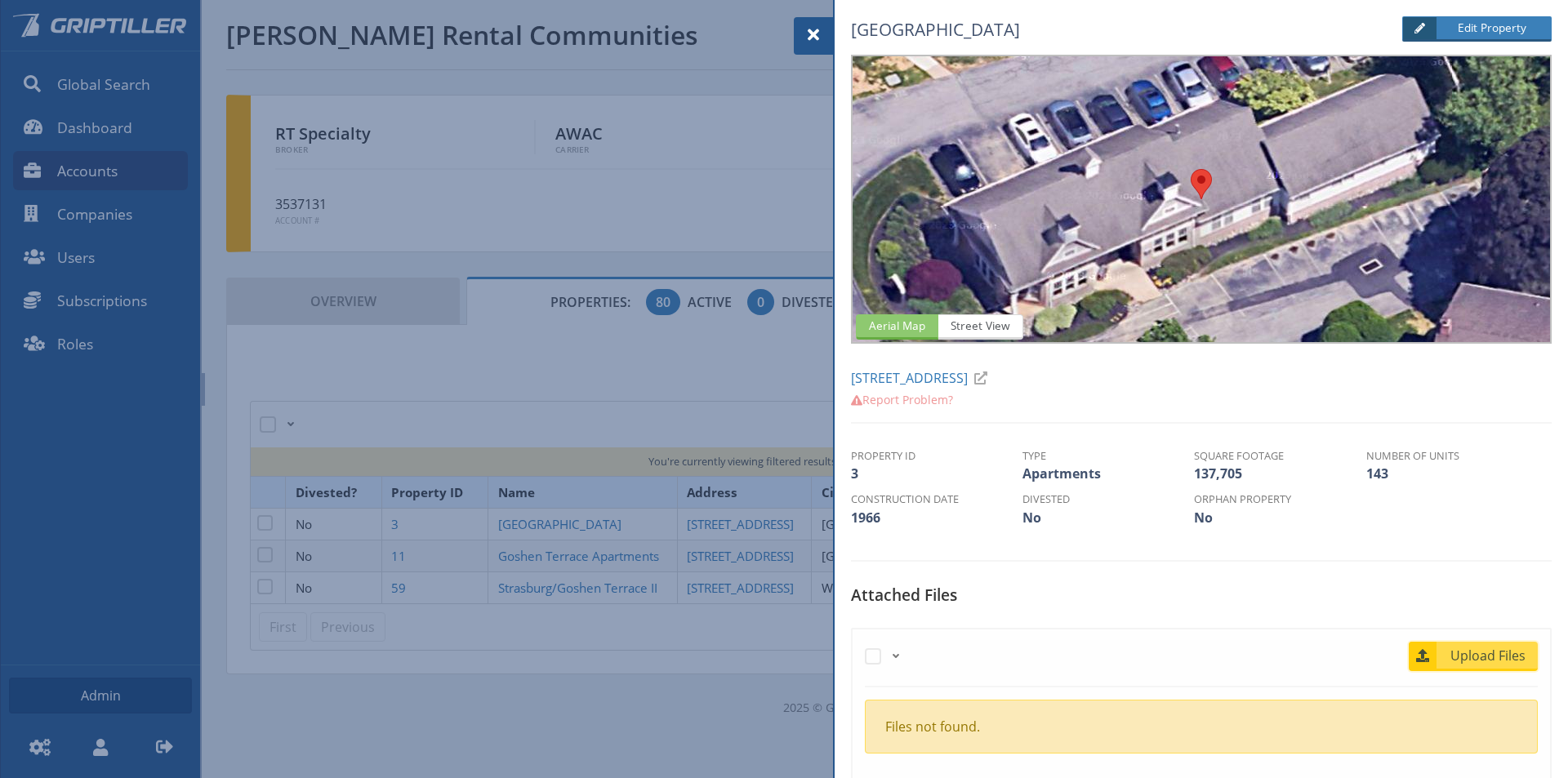
click at [1469, 661] on span "Upload Files" at bounding box center [1488, 655] width 99 height 20
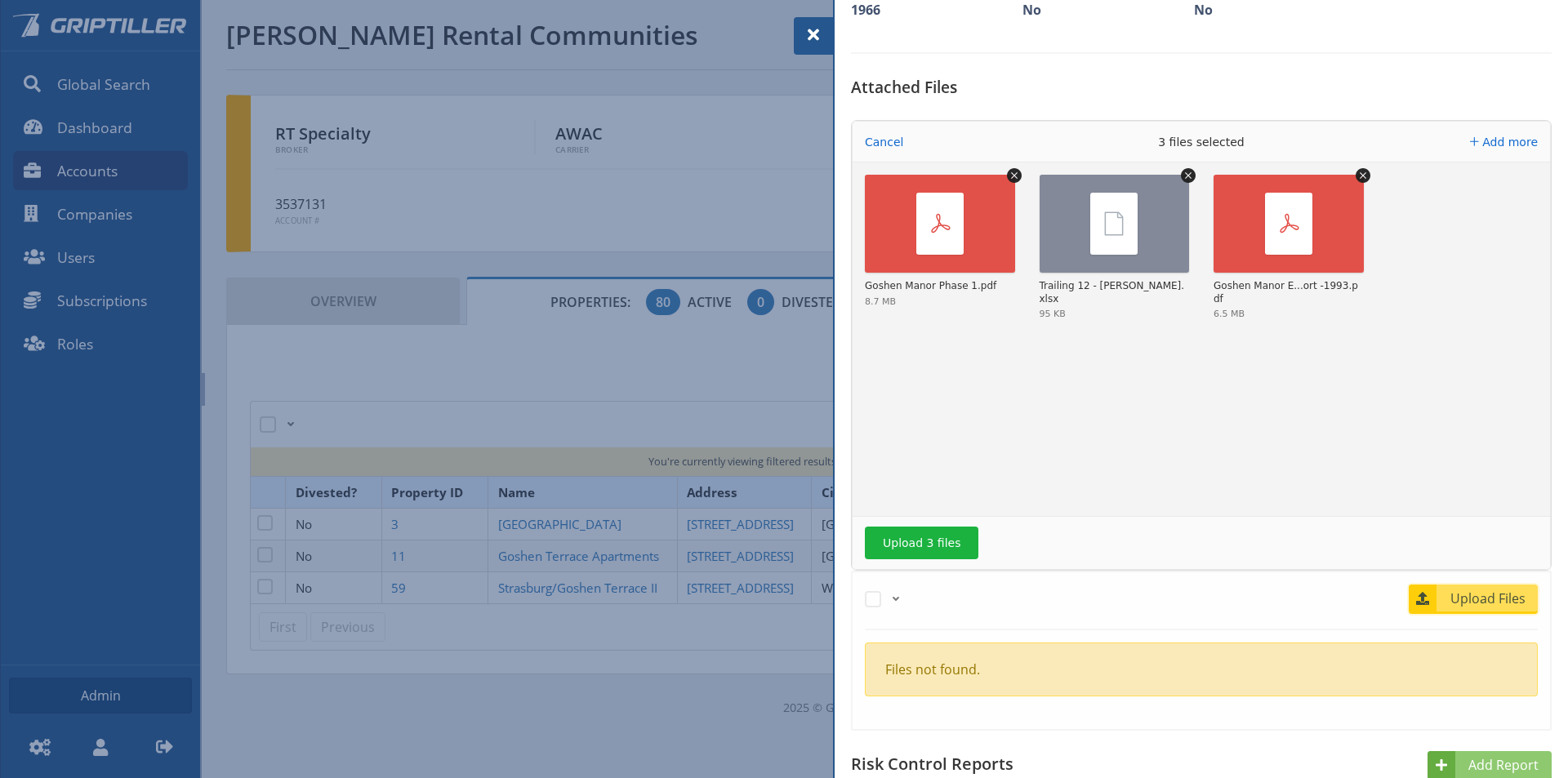
scroll to position [571, 0]
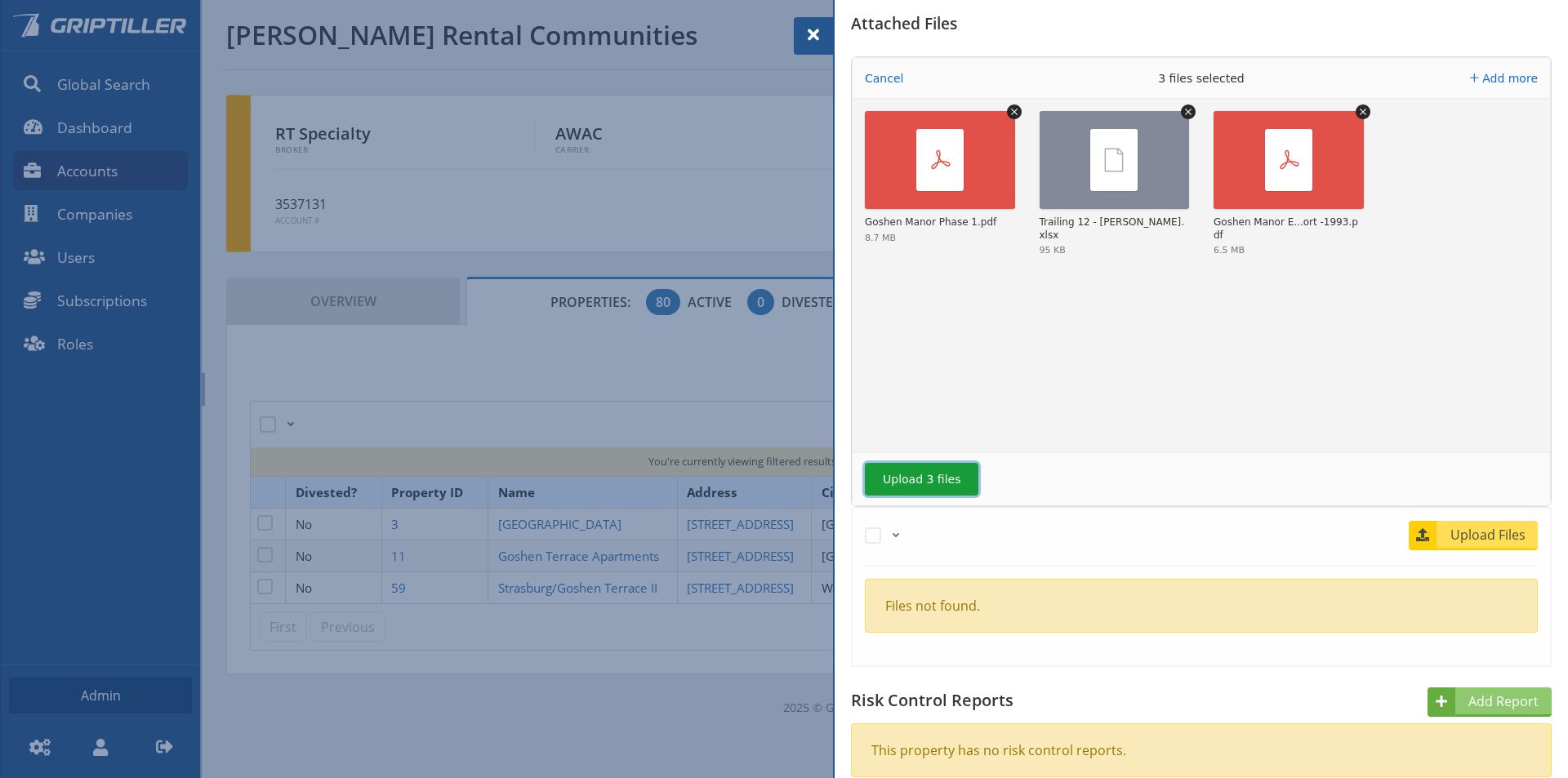
click at [905, 482] on button "Upload 3 files" at bounding box center [921, 479] width 114 height 33
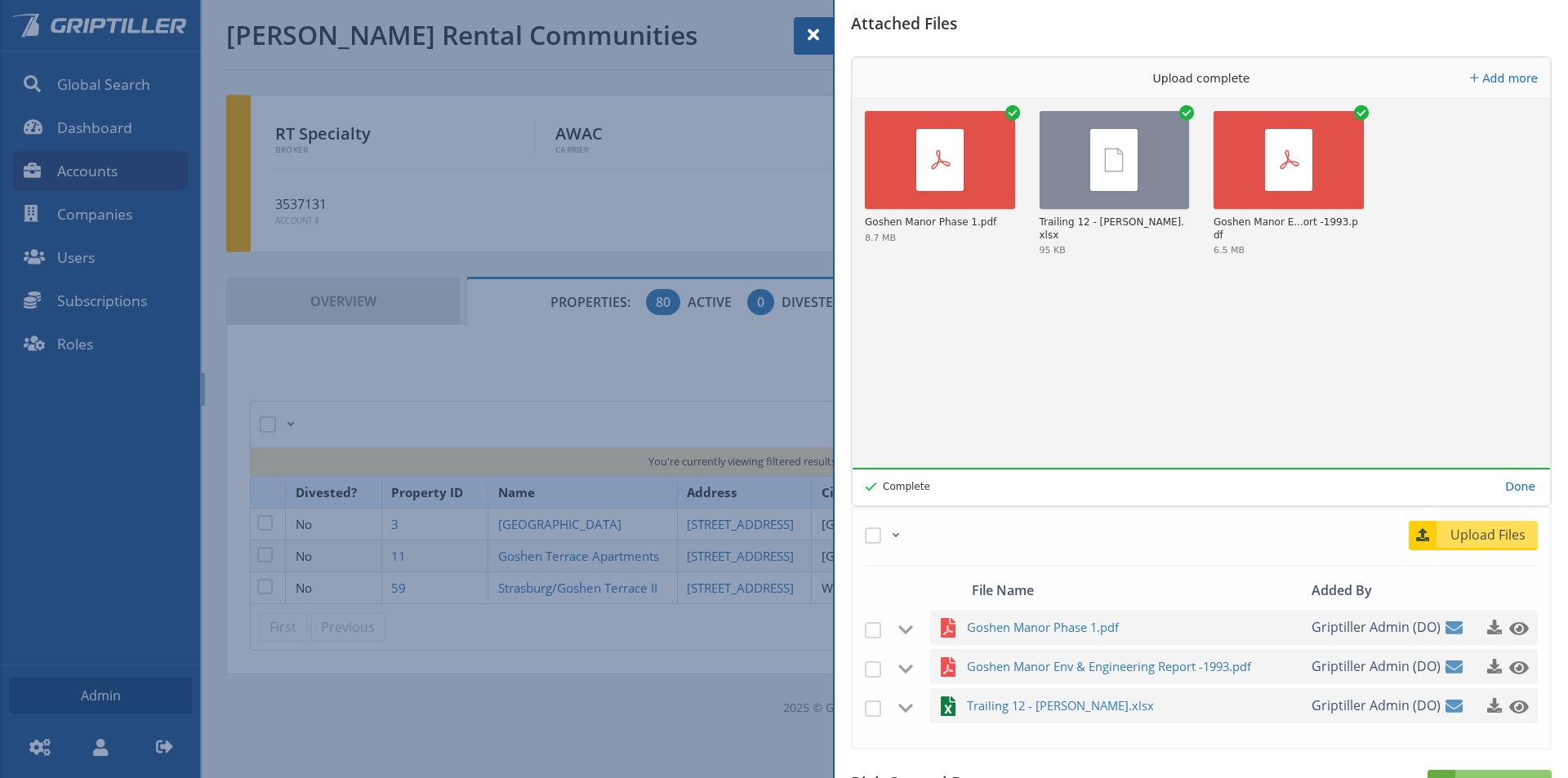
click at [814, 28] on span at bounding box center [814, 35] width 20 height 20
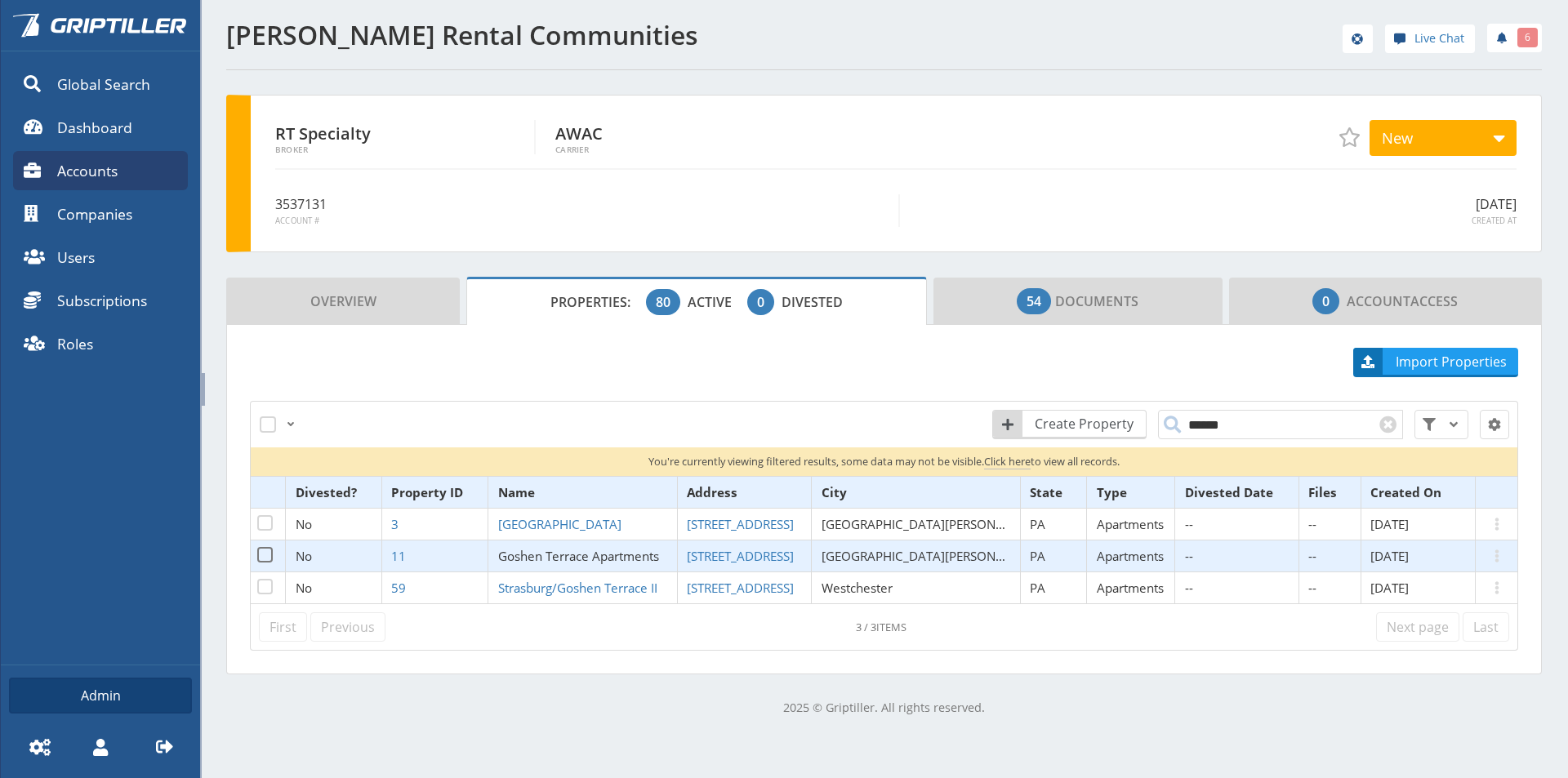
click at [567, 556] on span "Goshen Terrace Apartments" at bounding box center [578, 556] width 161 height 16
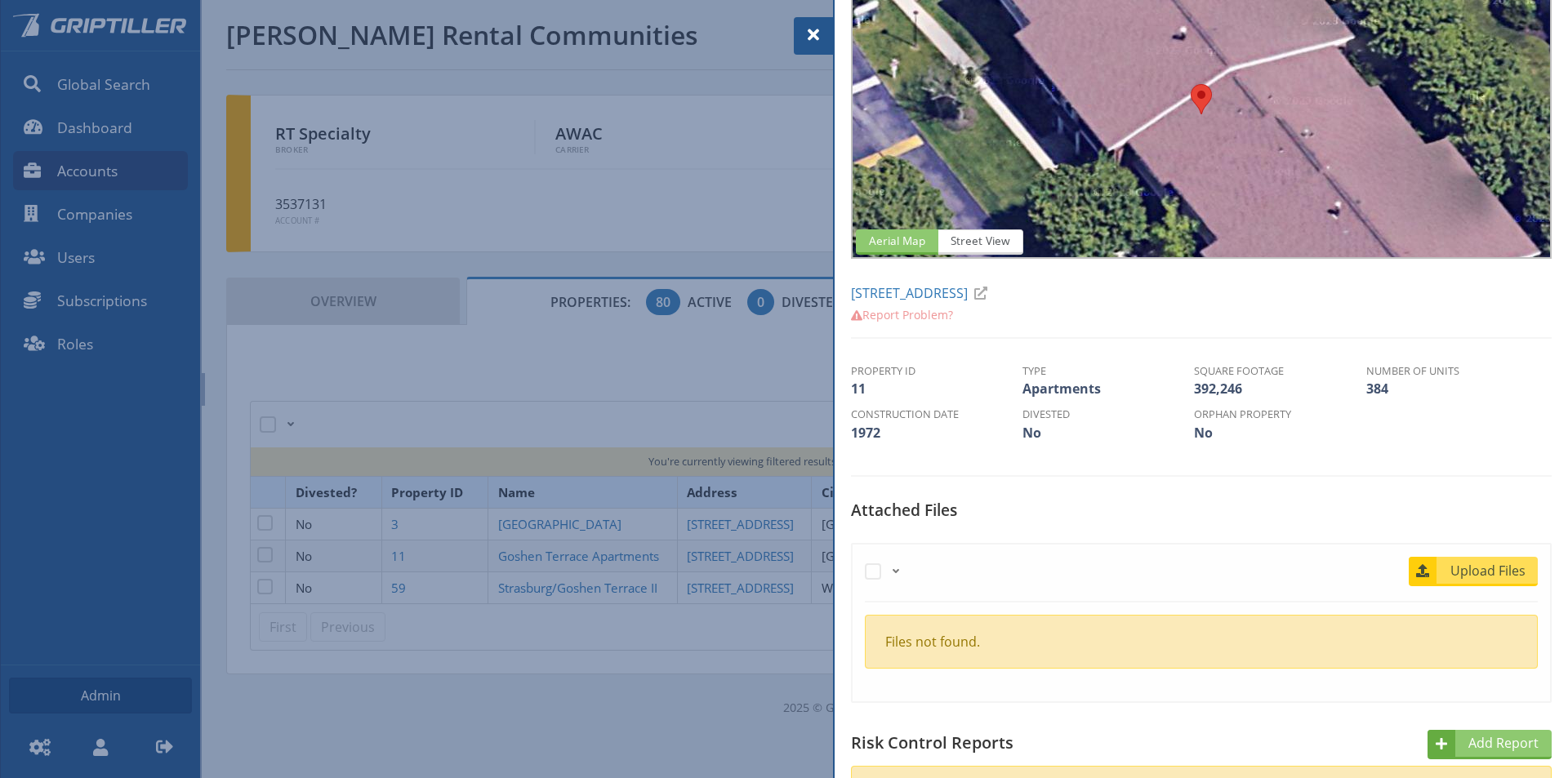
scroll to position [245, 0]
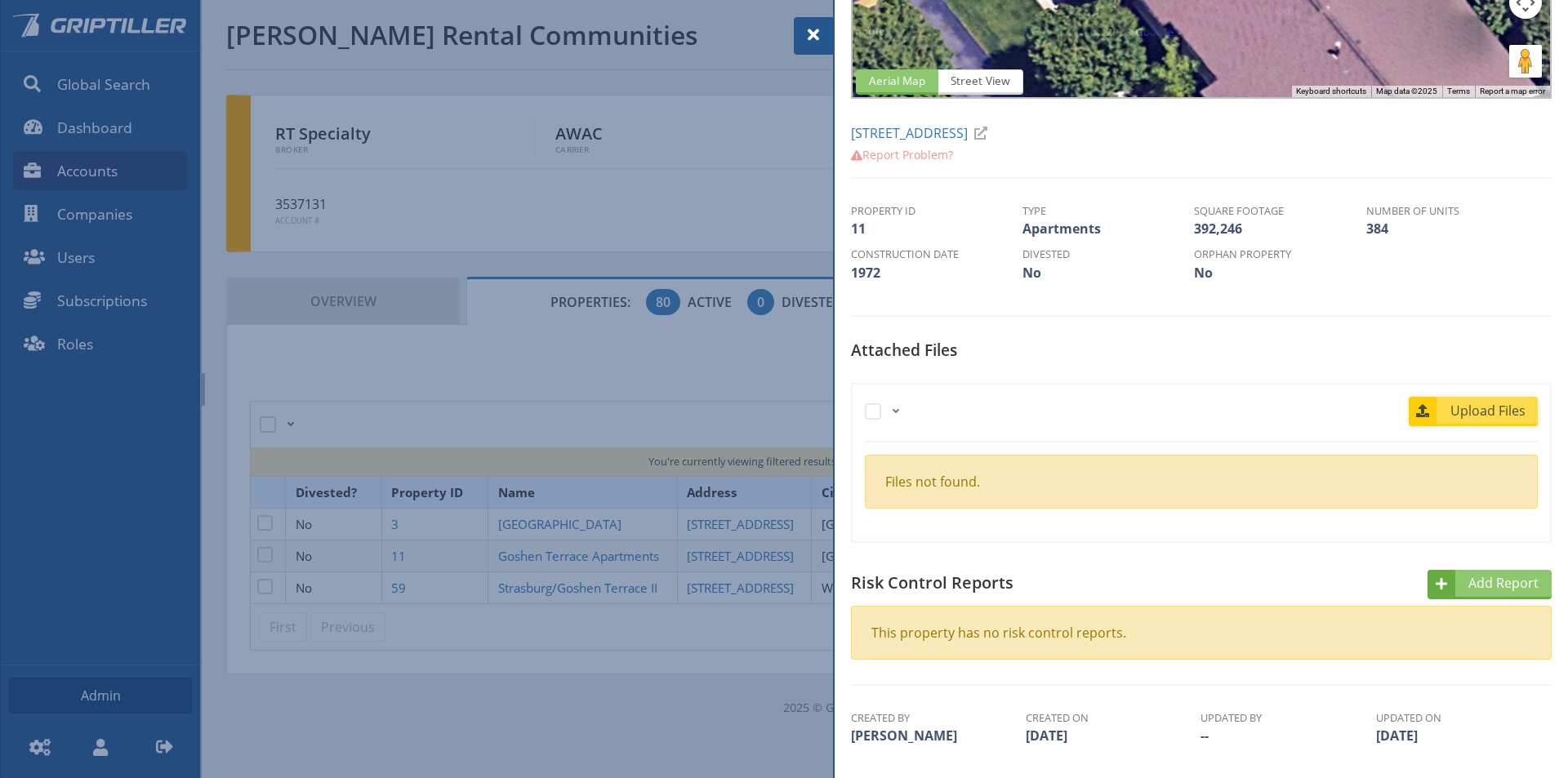
click at [1492, 407] on span "Upload Files" at bounding box center [1488, 410] width 99 height 20
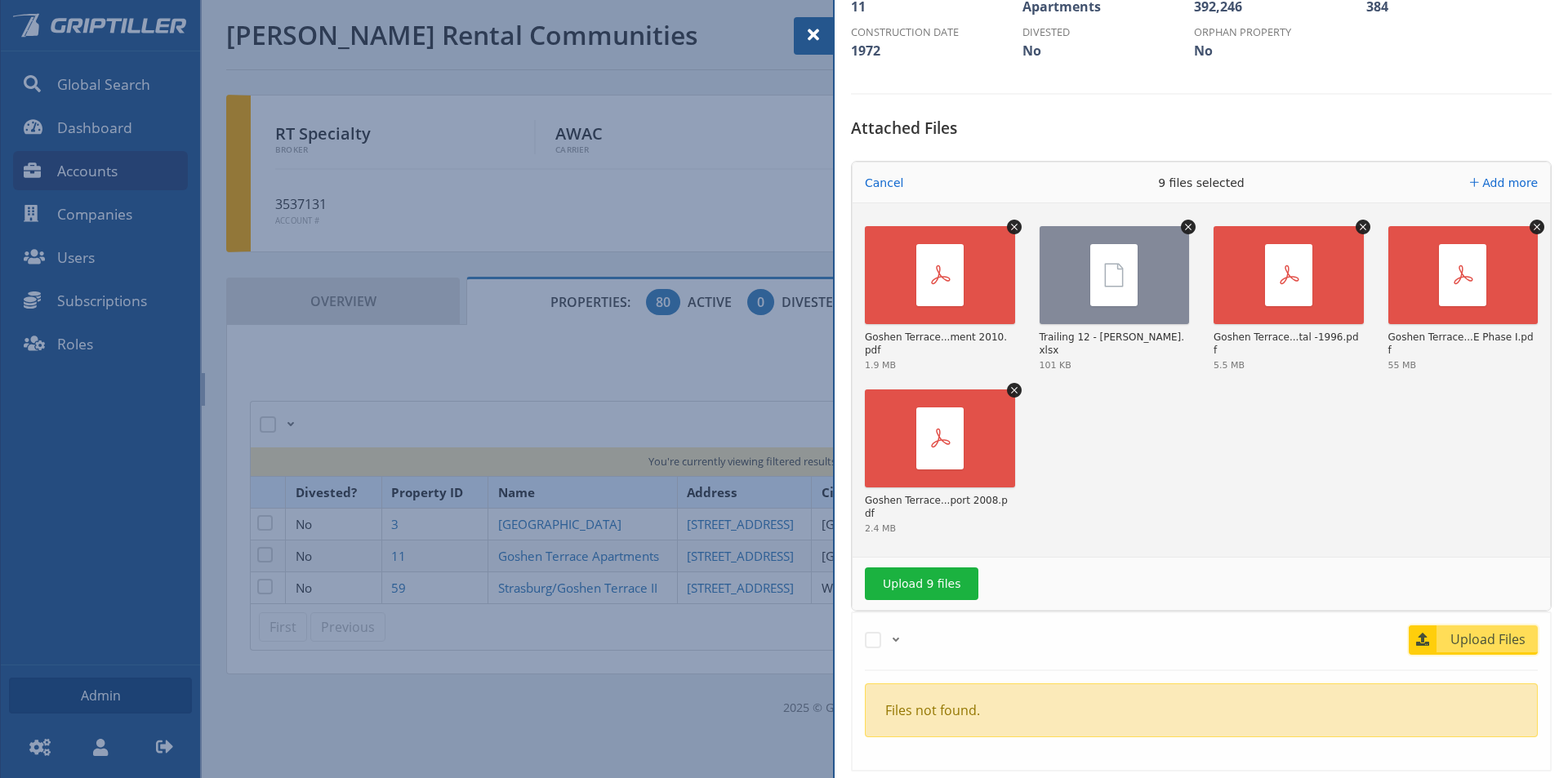
scroll to position [490, 0]
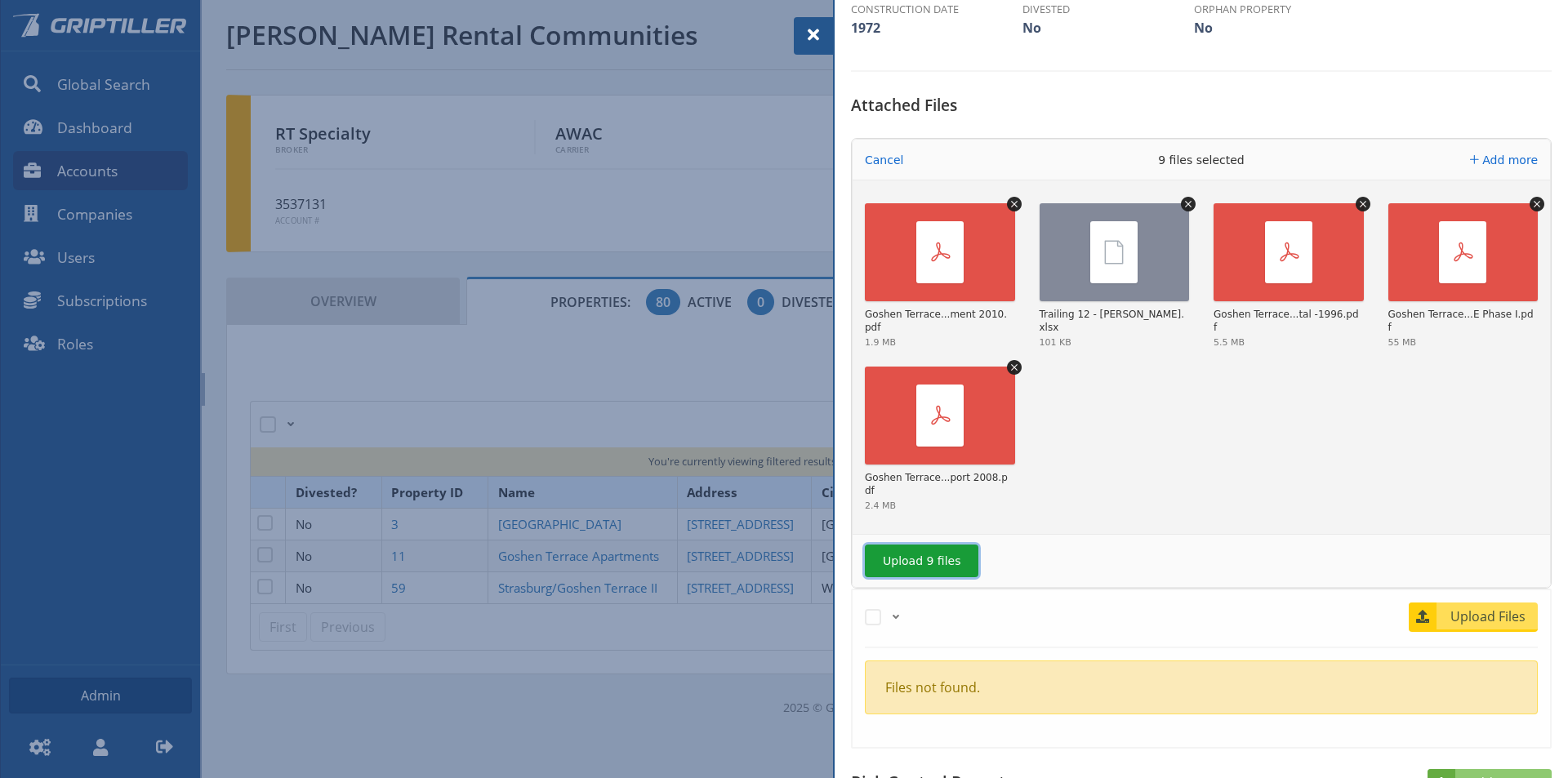
click at [903, 559] on button "Upload 9 files" at bounding box center [921, 560] width 114 height 33
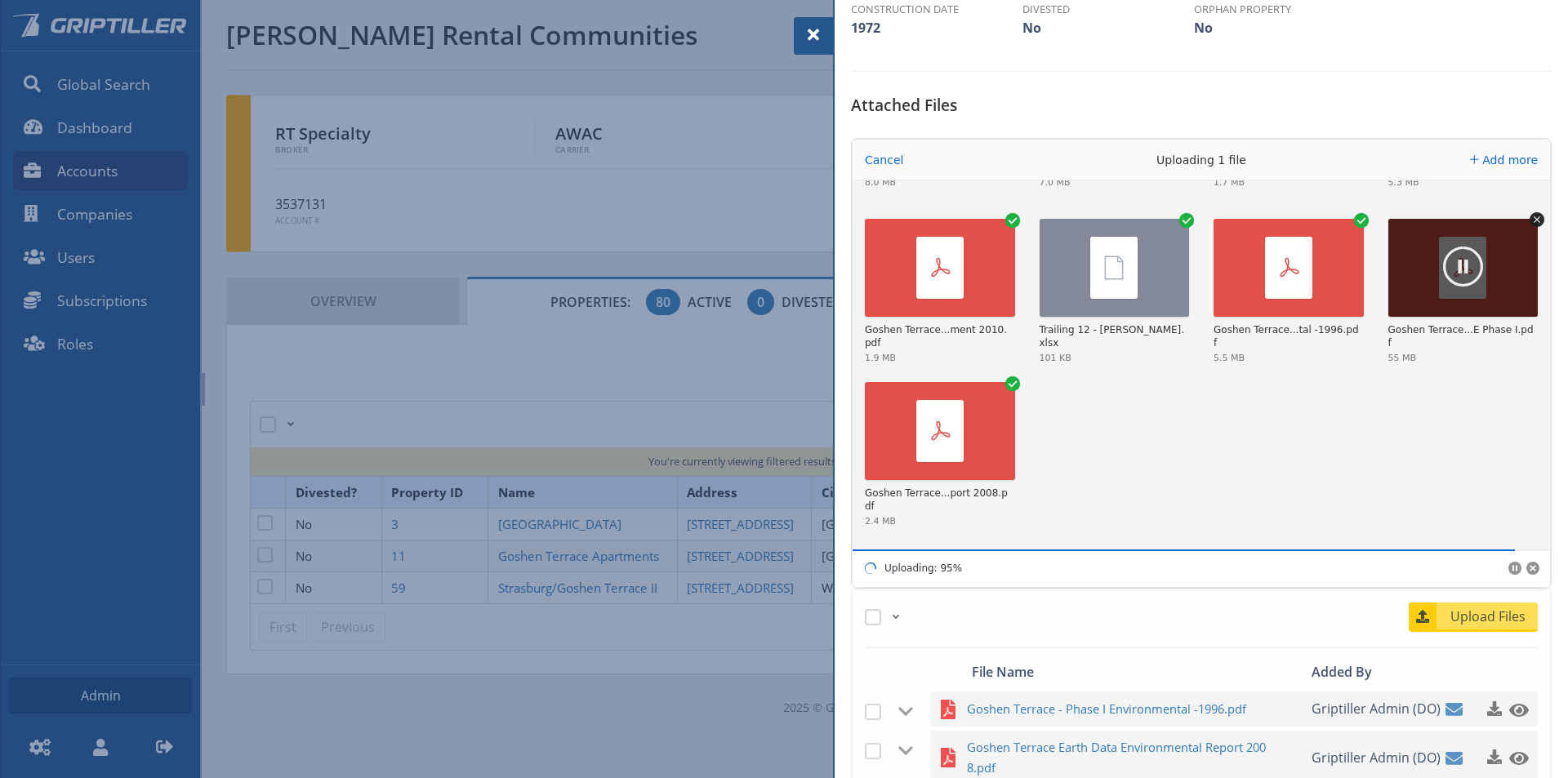
scroll to position [137, 0]
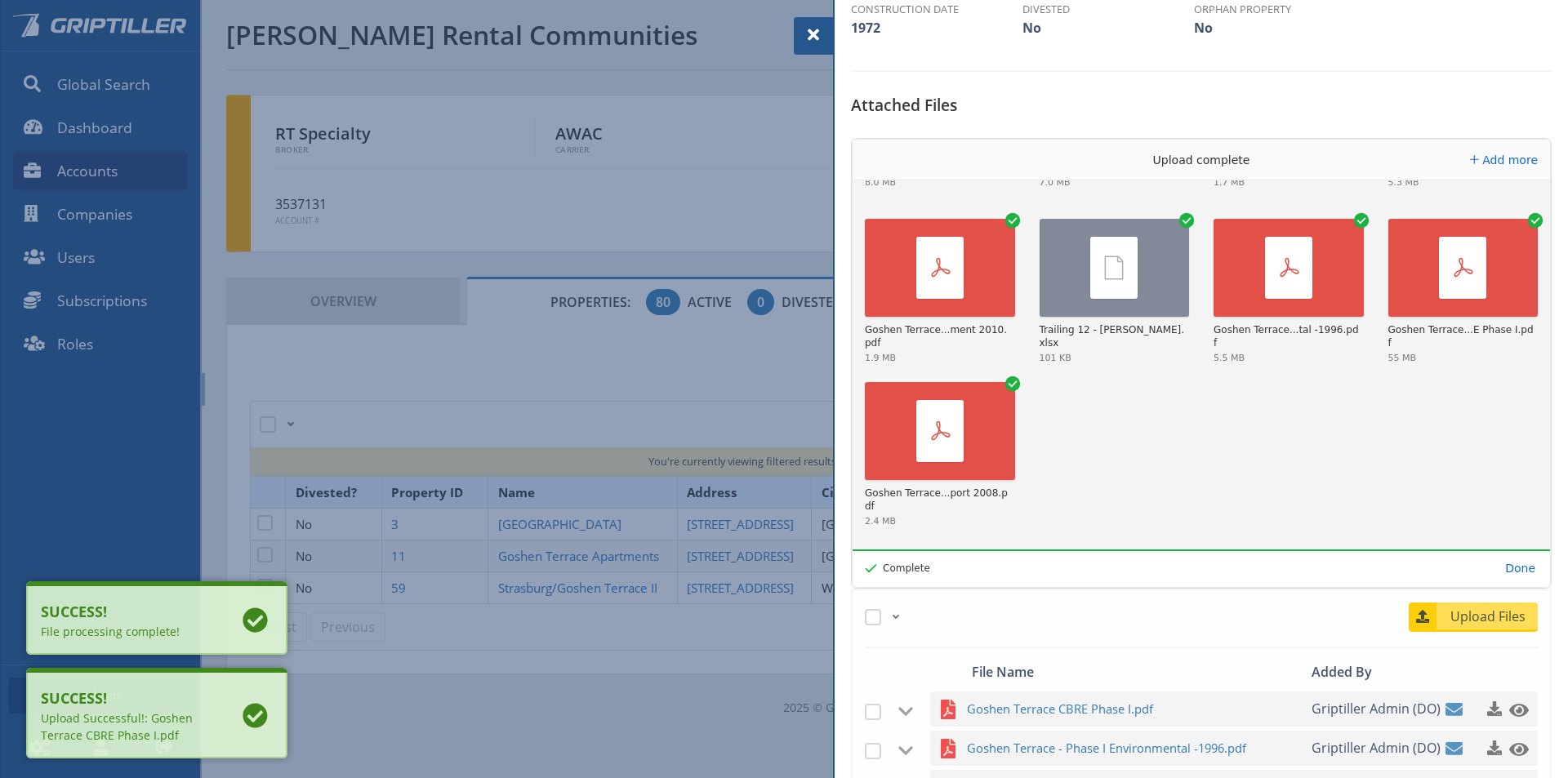
click at [814, 34] on span at bounding box center [814, 35] width 20 height 20
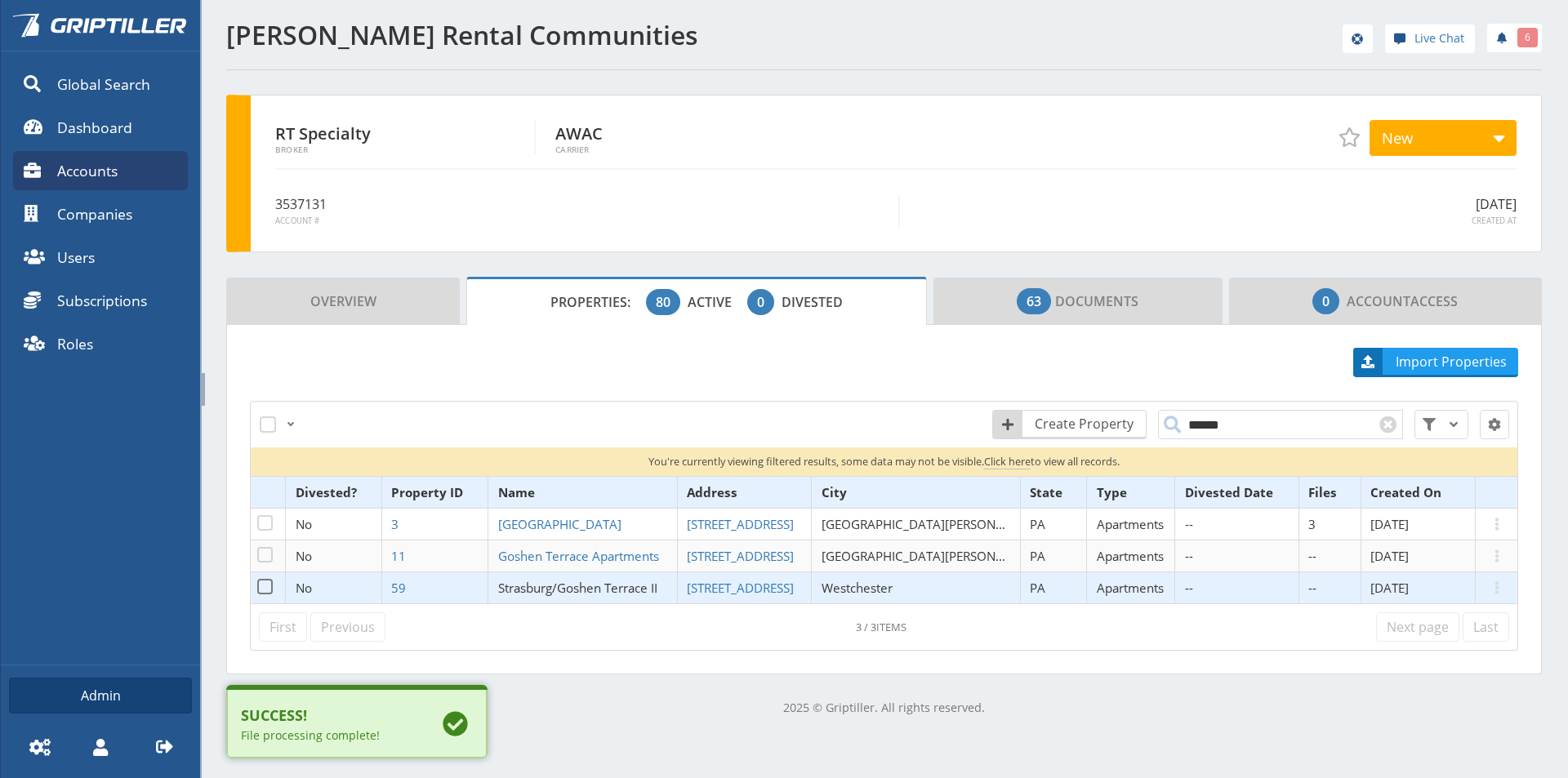
click at [611, 590] on span "Strasburg/Goshen Terrace II" at bounding box center [577, 588] width 159 height 16
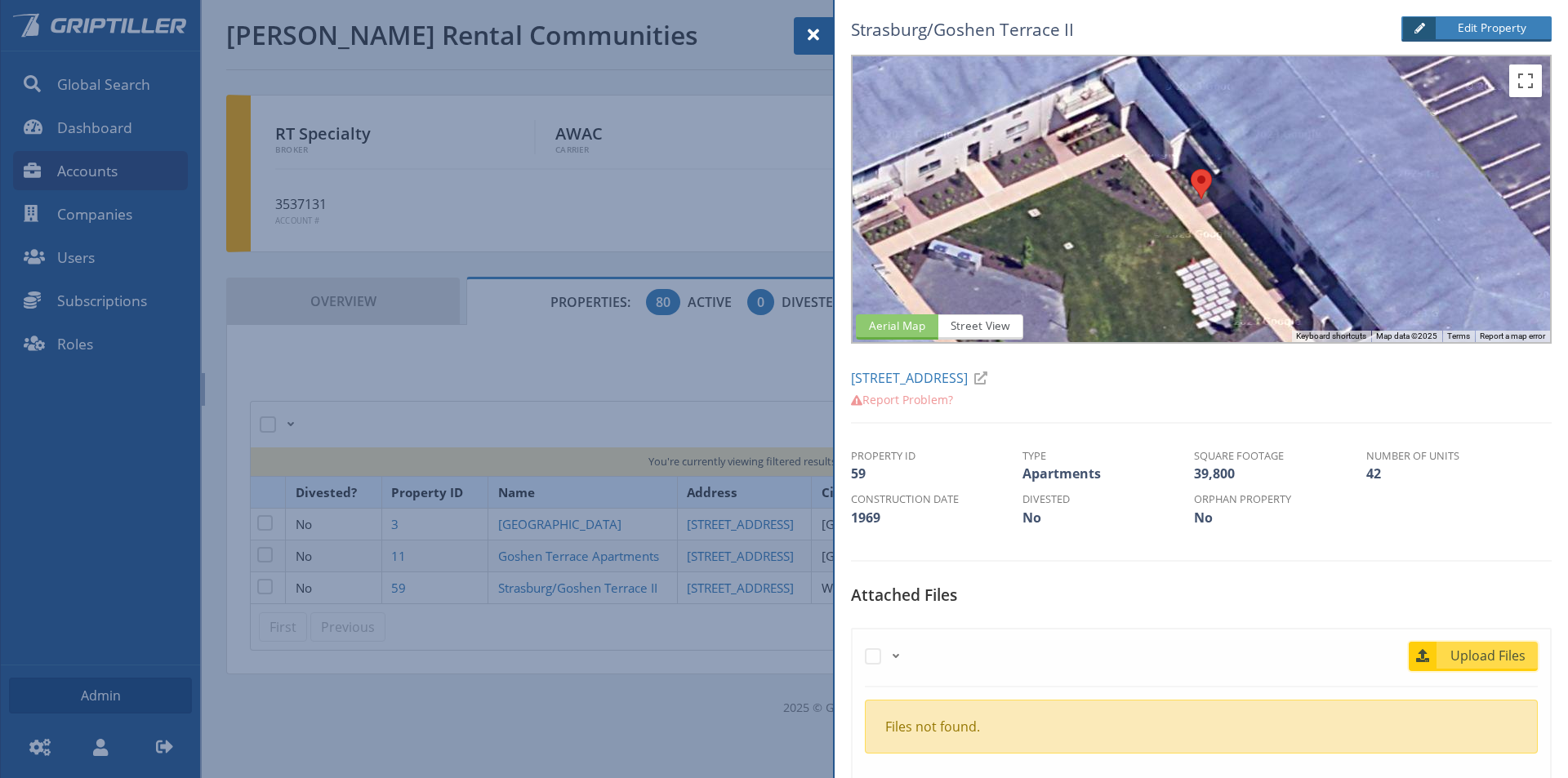
click at [1488, 662] on span "Upload Files" at bounding box center [1488, 655] width 99 height 20
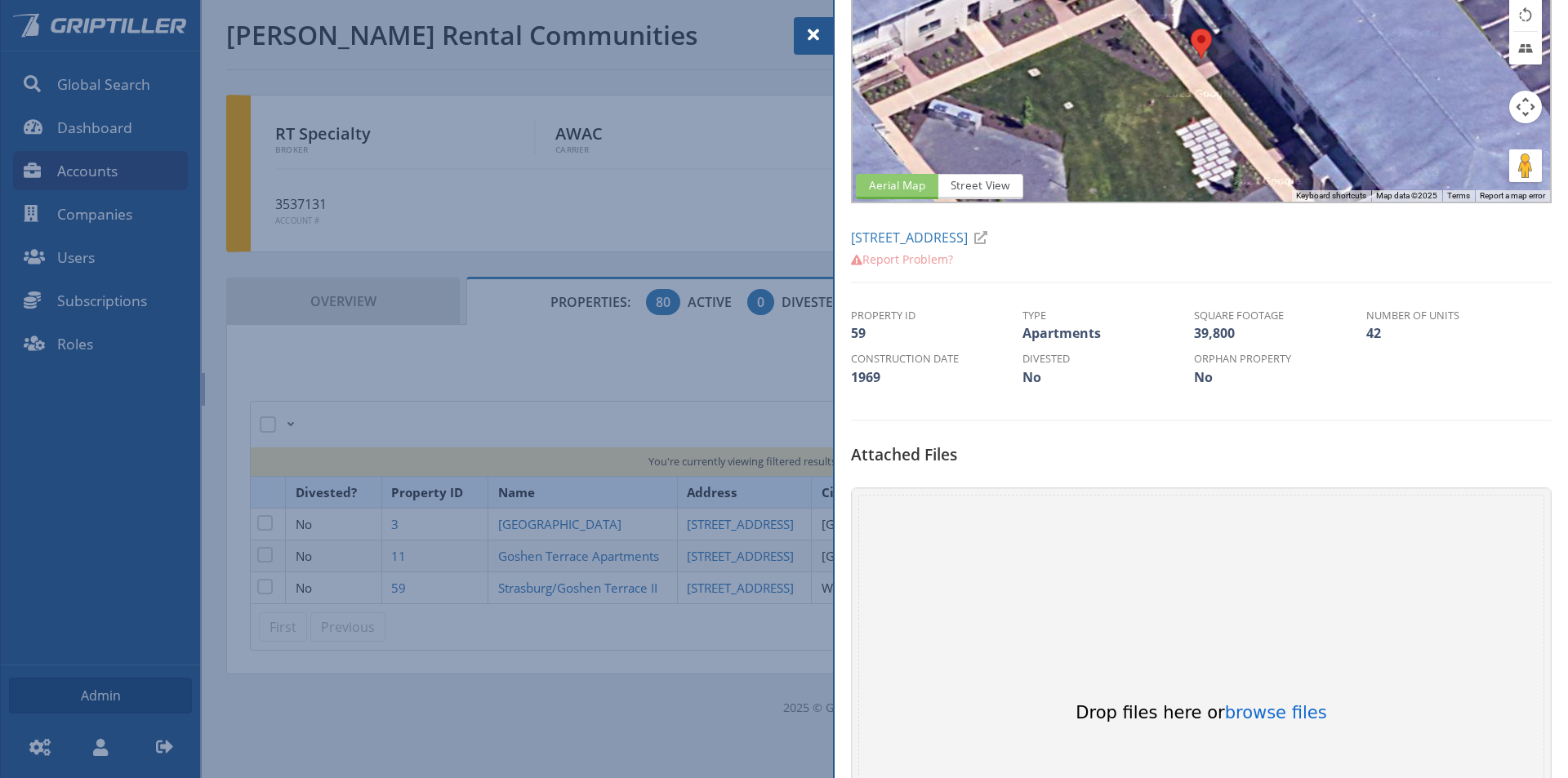
scroll to position [490, 0]
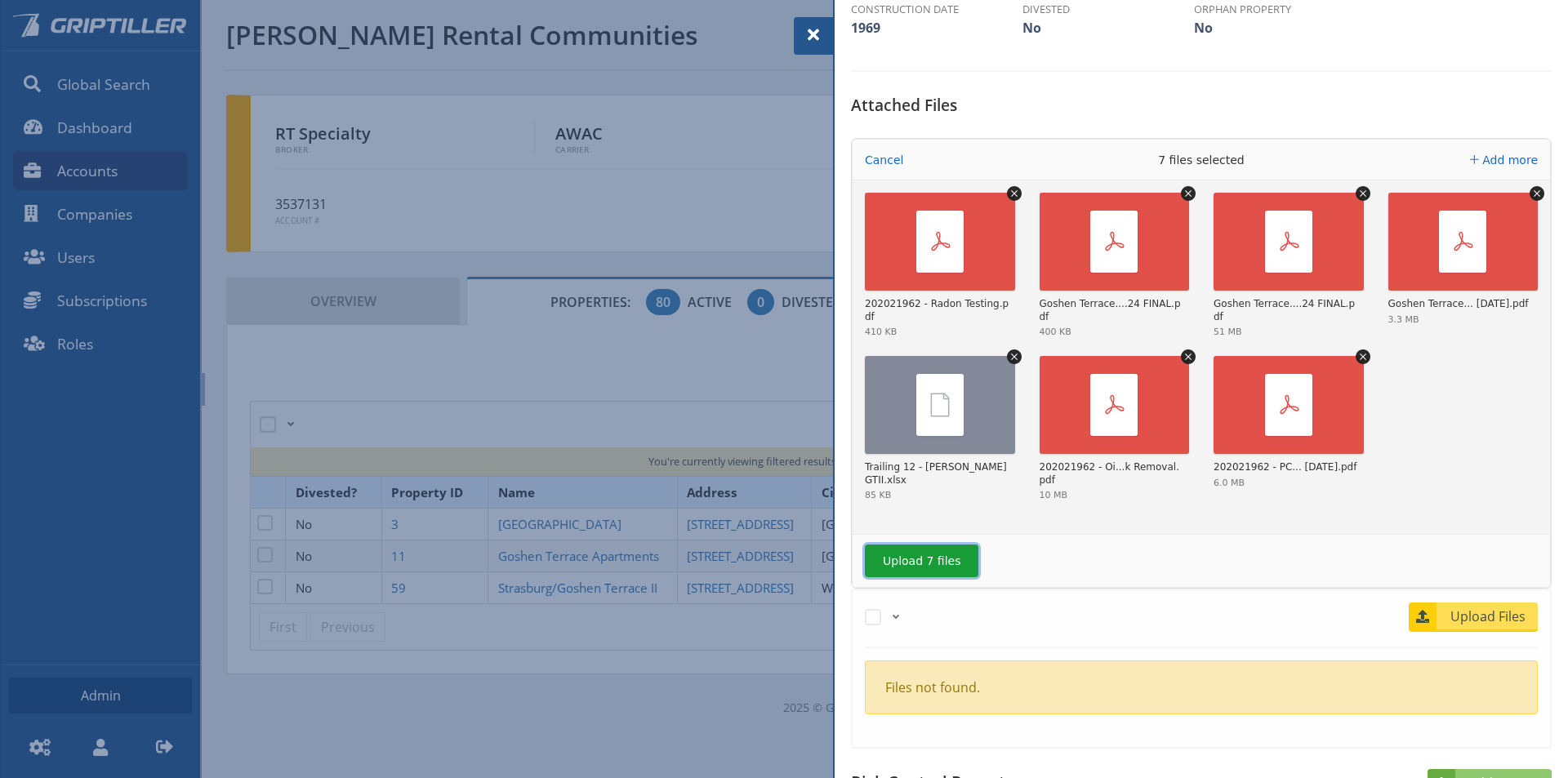
click at [897, 567] on button "Upload 7 files" at bounding box center [921, 560] width 114 height 33
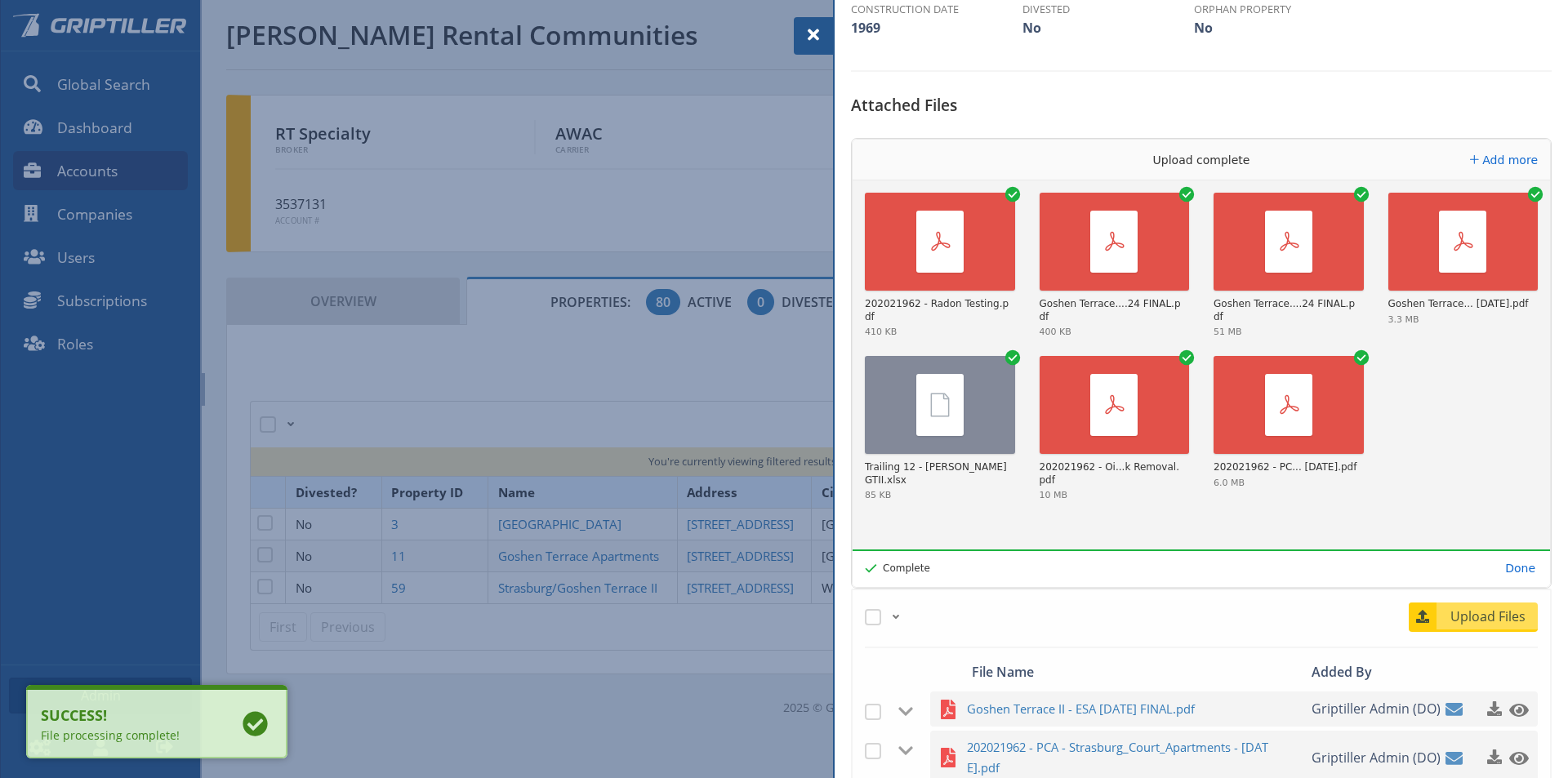
click at [809, 28] on span at bounding box center [814, 35] width 20 height 20
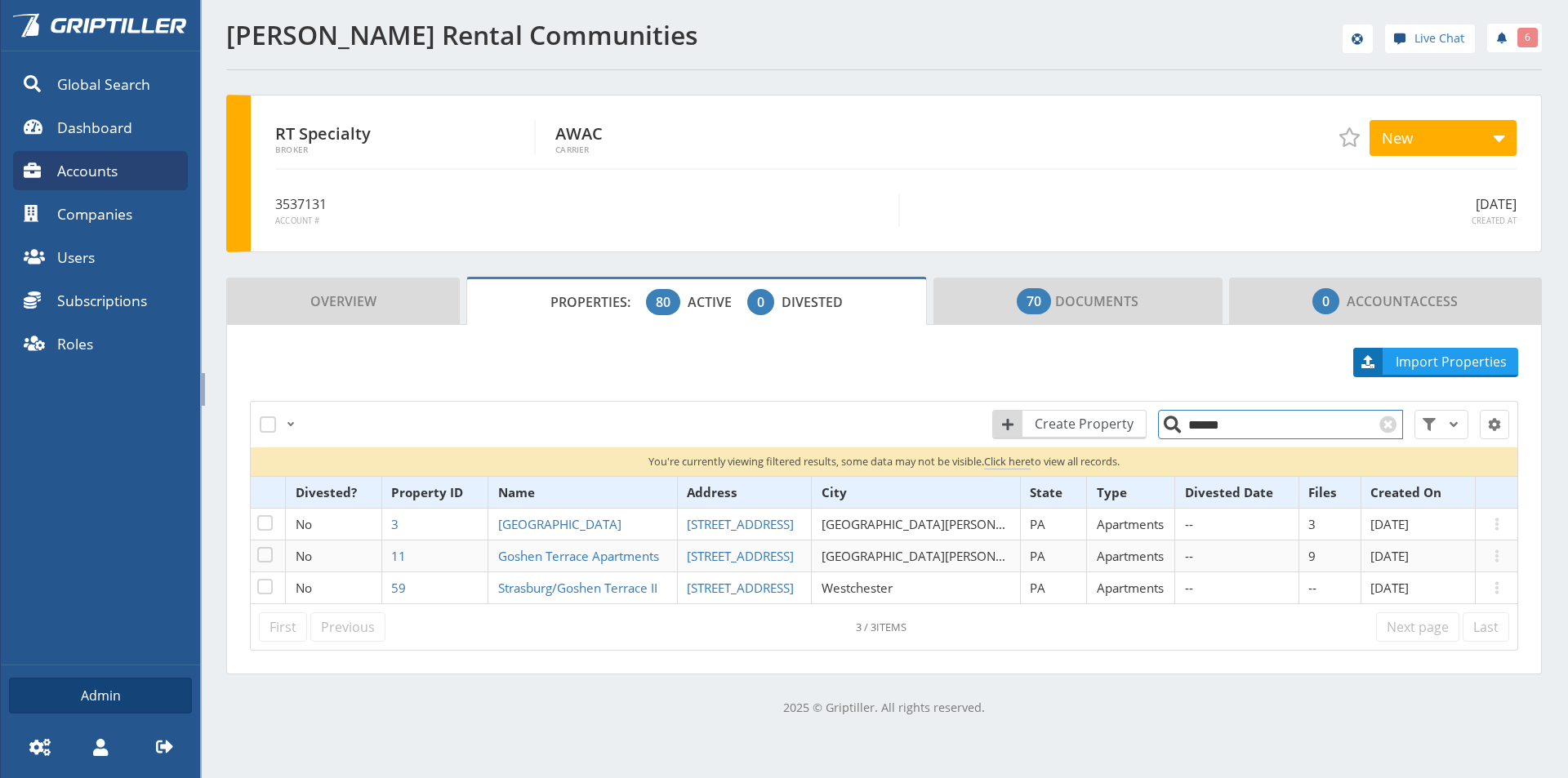
drag, startPoint x: 1231, startPoint y: 423, endPoint x: 1185, endPoint y: 429, distance: 46.4
click at [1185, 429] on input "******" at bounding box center [1280, 424] width 245 height 29
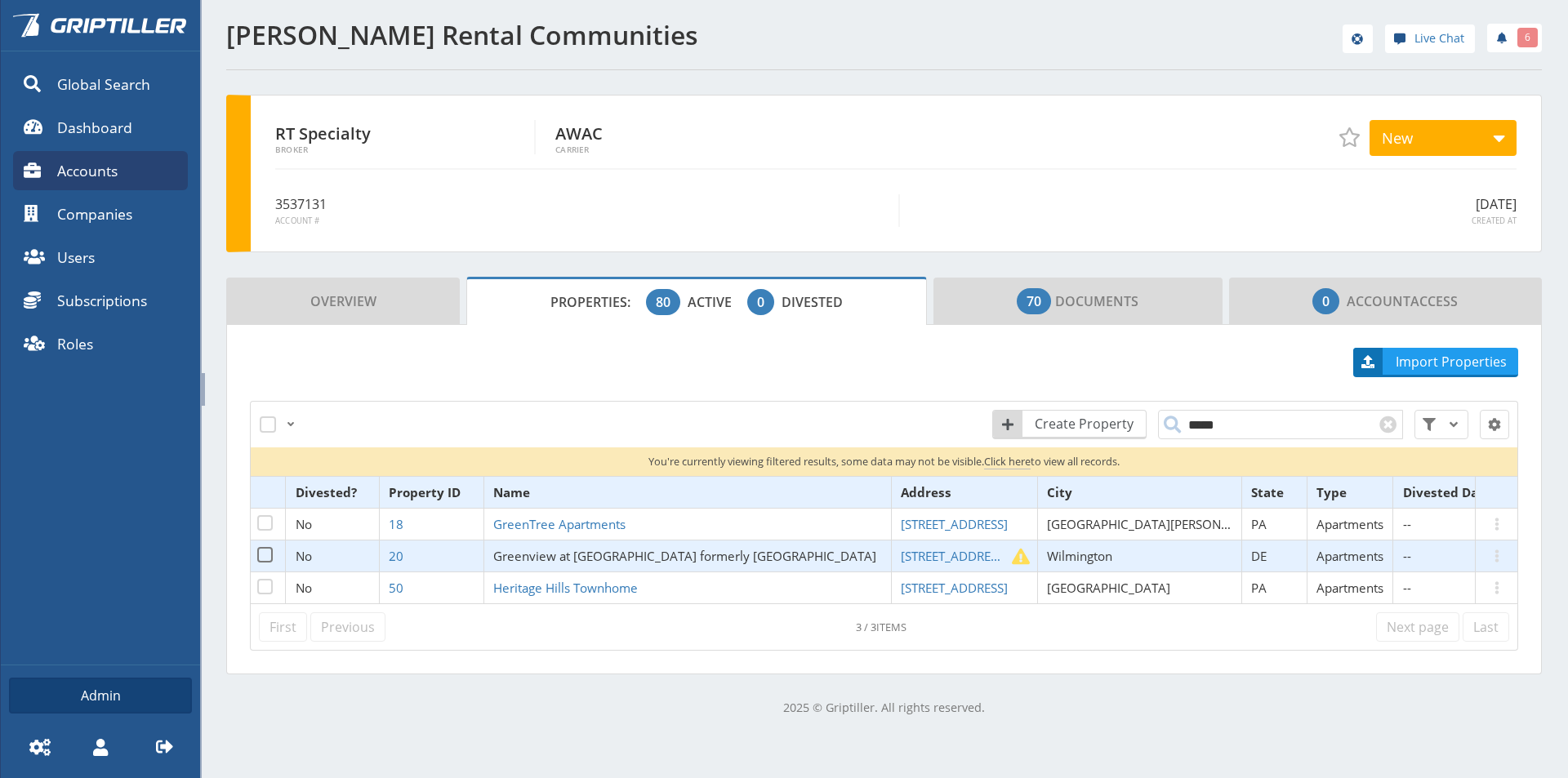
click at [597, 559] on span "Greenview at [GEOGRAPHIC_DATA] formerly [GEOGRAPHIC_DATA]" at bounding box center [684, 556] width 383 height 16
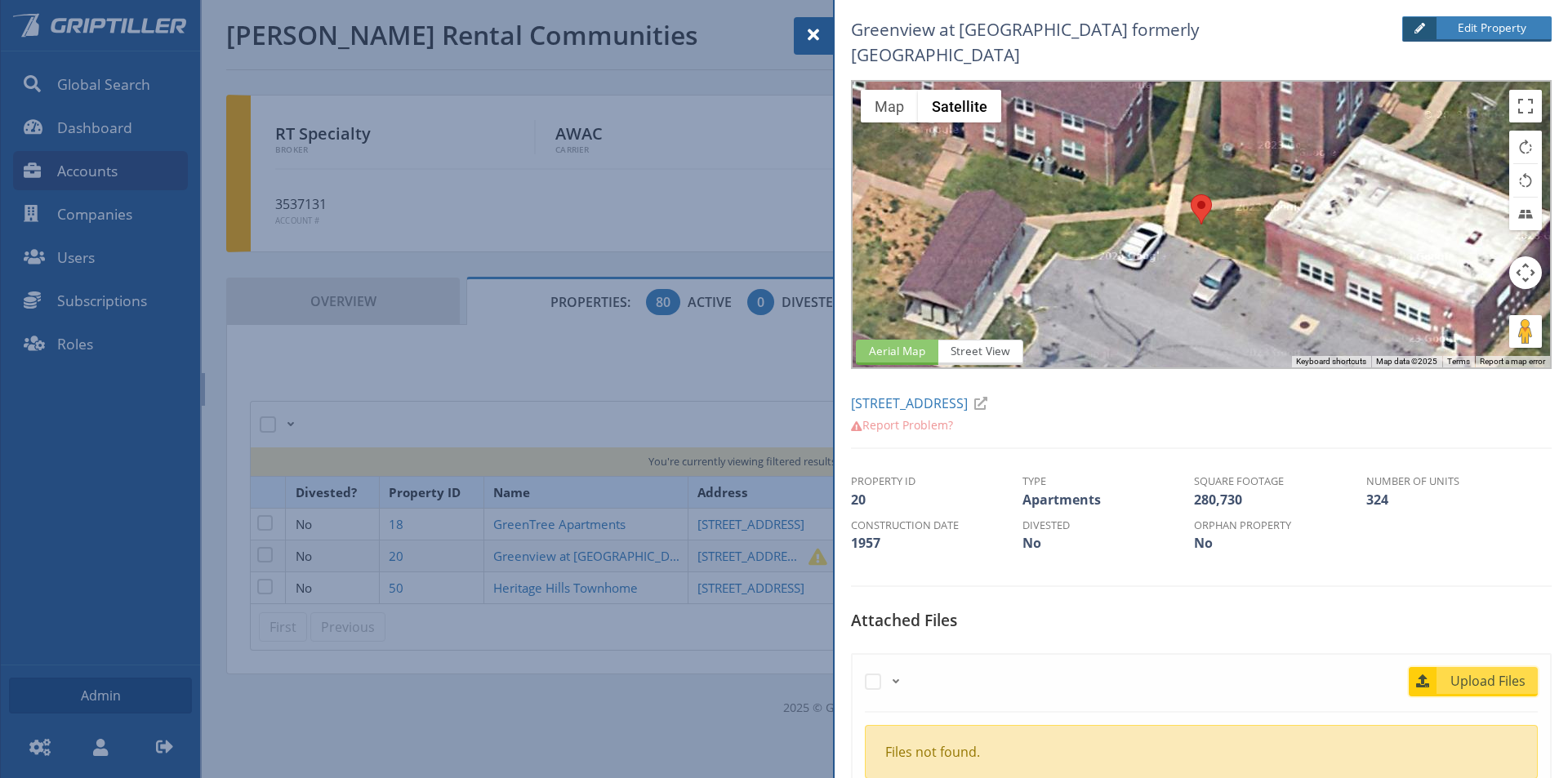
click at [1481, 671] on span "Upload Files" at bounding box center [1488, 681] width 99 height 20
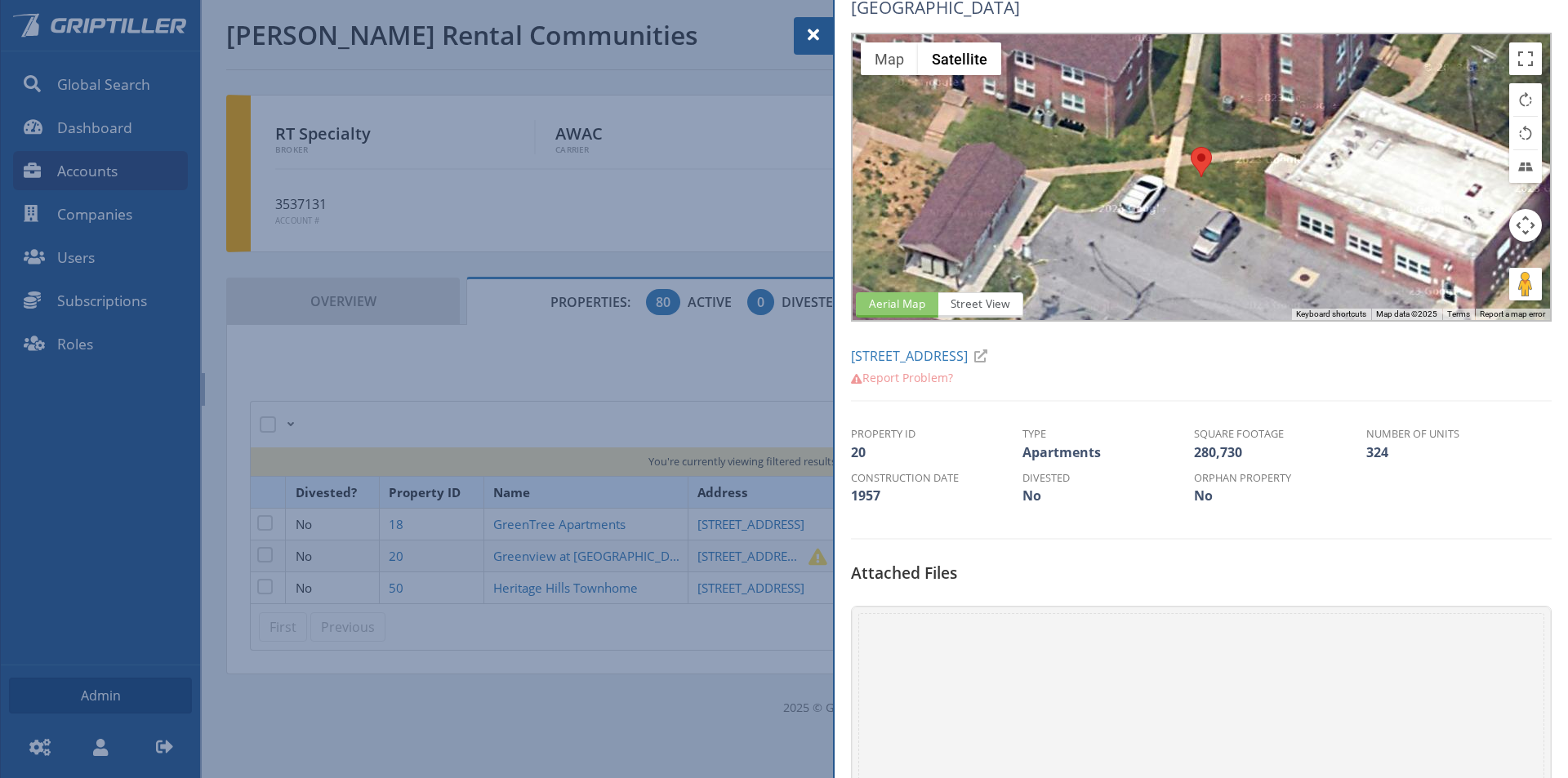
scroll to position [409, 0]
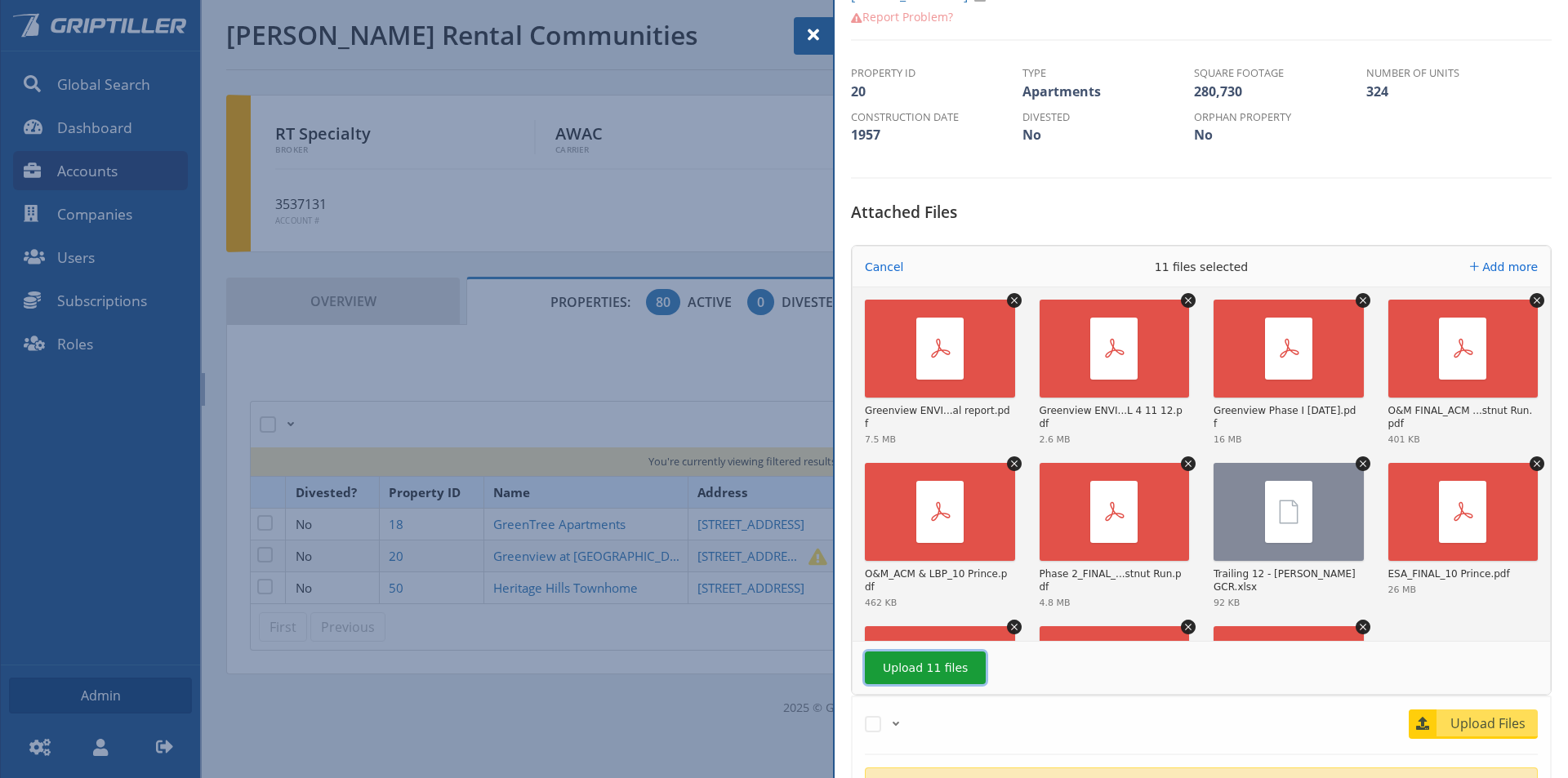
click at [915, 652] on button "Upload 11 files" at bounding box center [925, 668] width 121 height 33
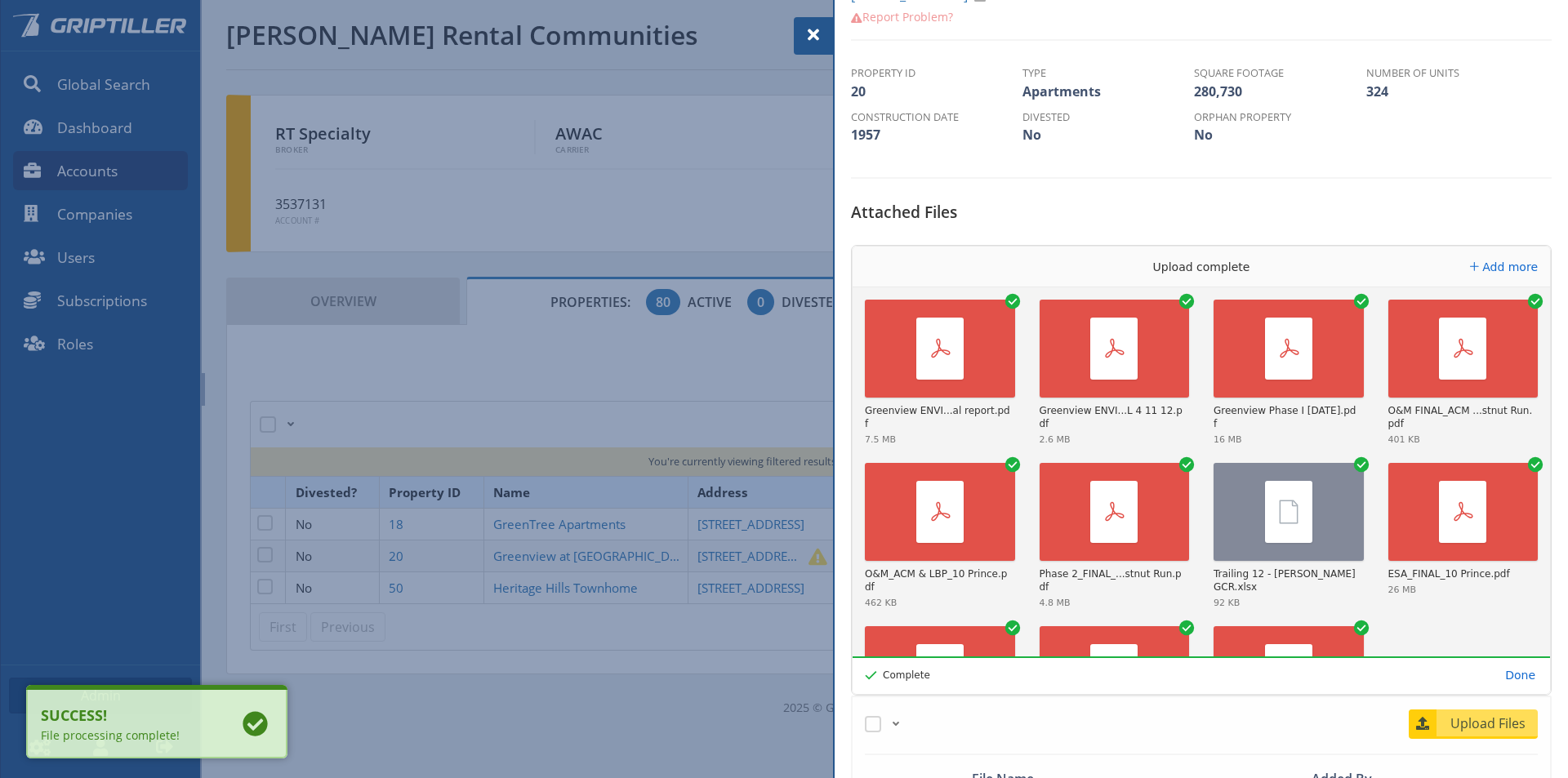
click at [802, 36] on div at bounding box center [813, 36] width 39 height 37
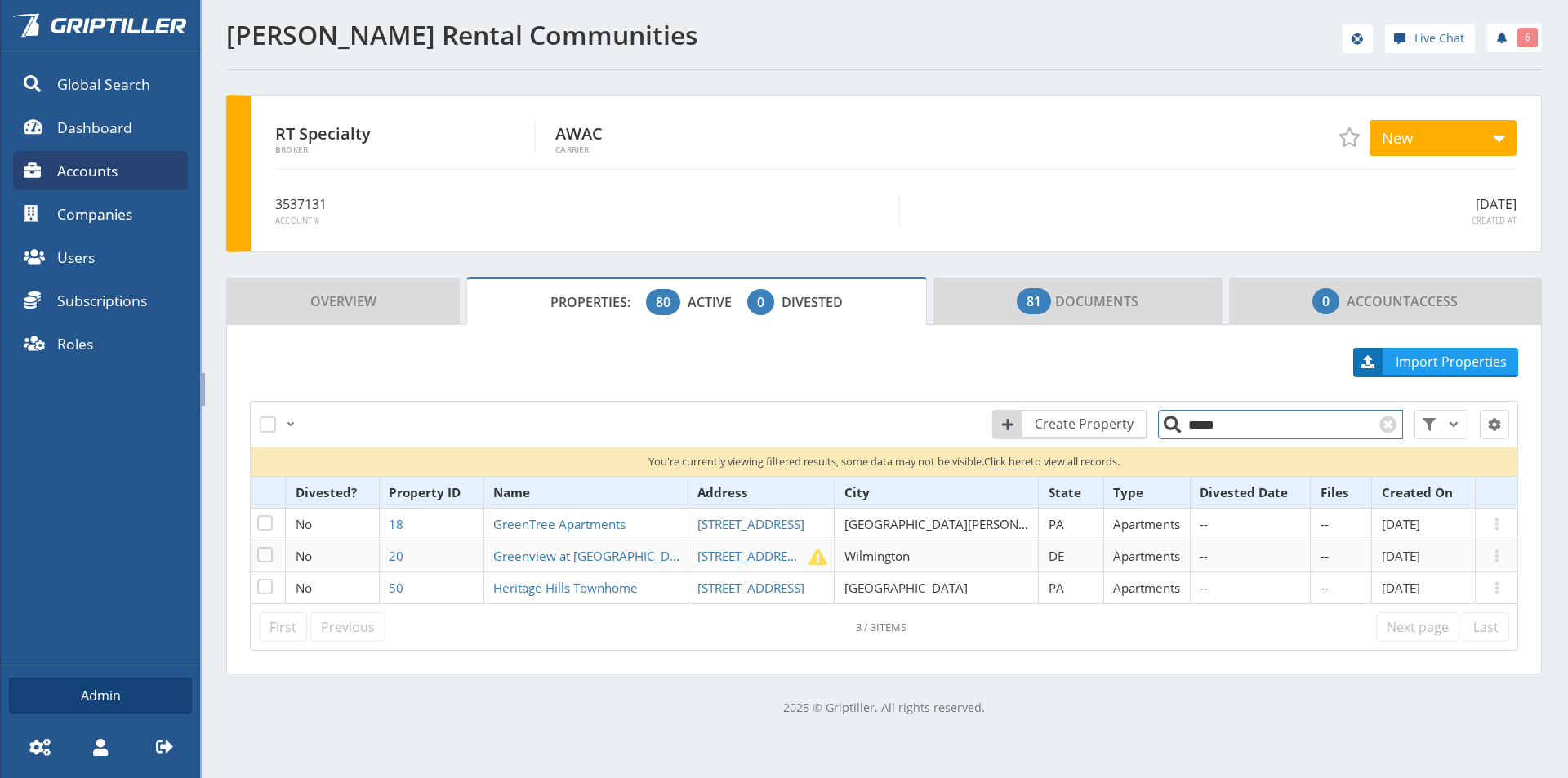
drag, startPoint x: 1229, startPoint y: 430, endPoint x: 1170, endPoint y: 436, distance: 59.3
click at [1171, 436] on input "*****" at bounding box center [1280, 424] width 245 height 29
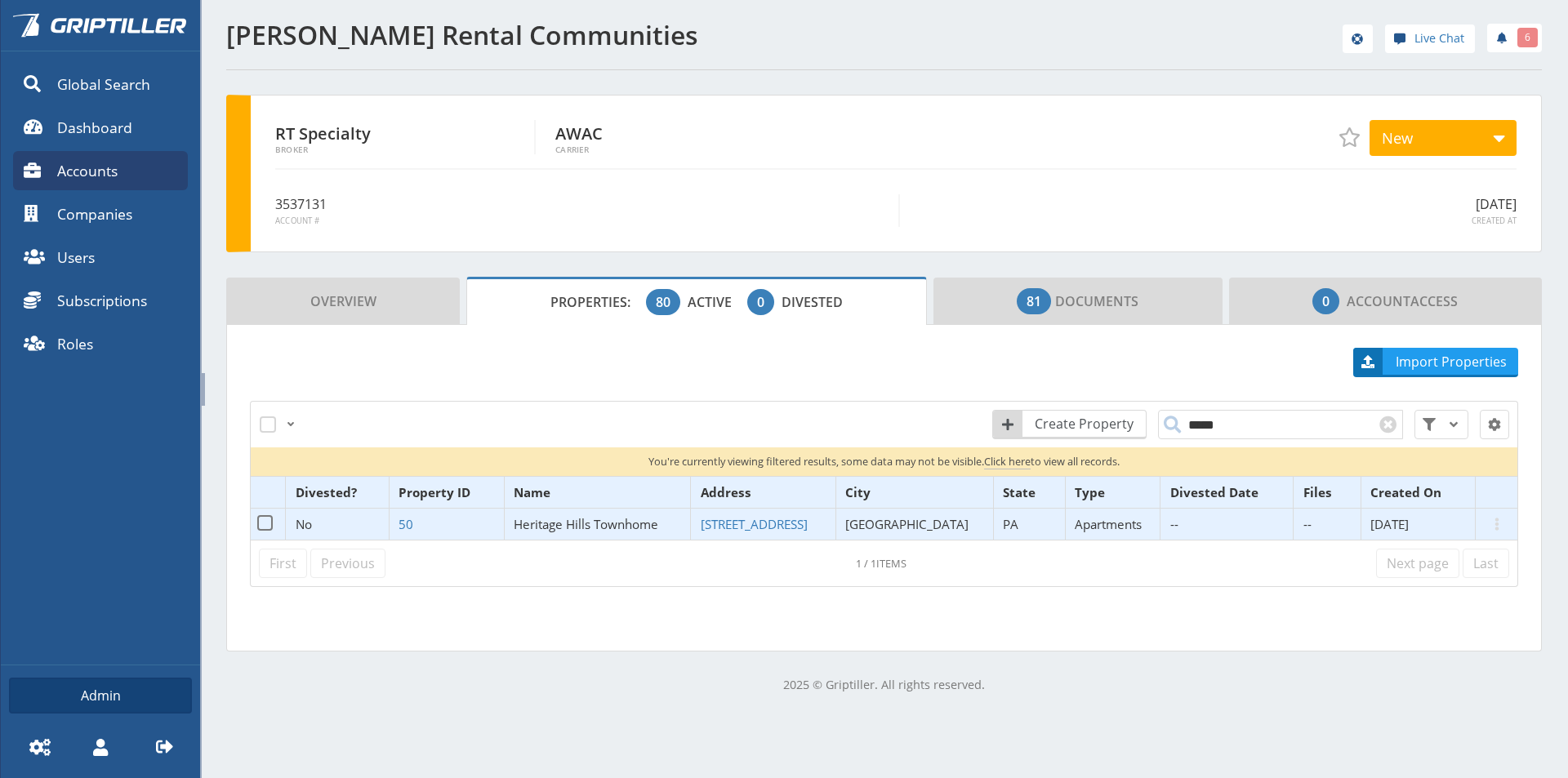
click at [586, 526] on span "Heritage Hills Townhome" at bounding box center [585, 524] width 145 height 16
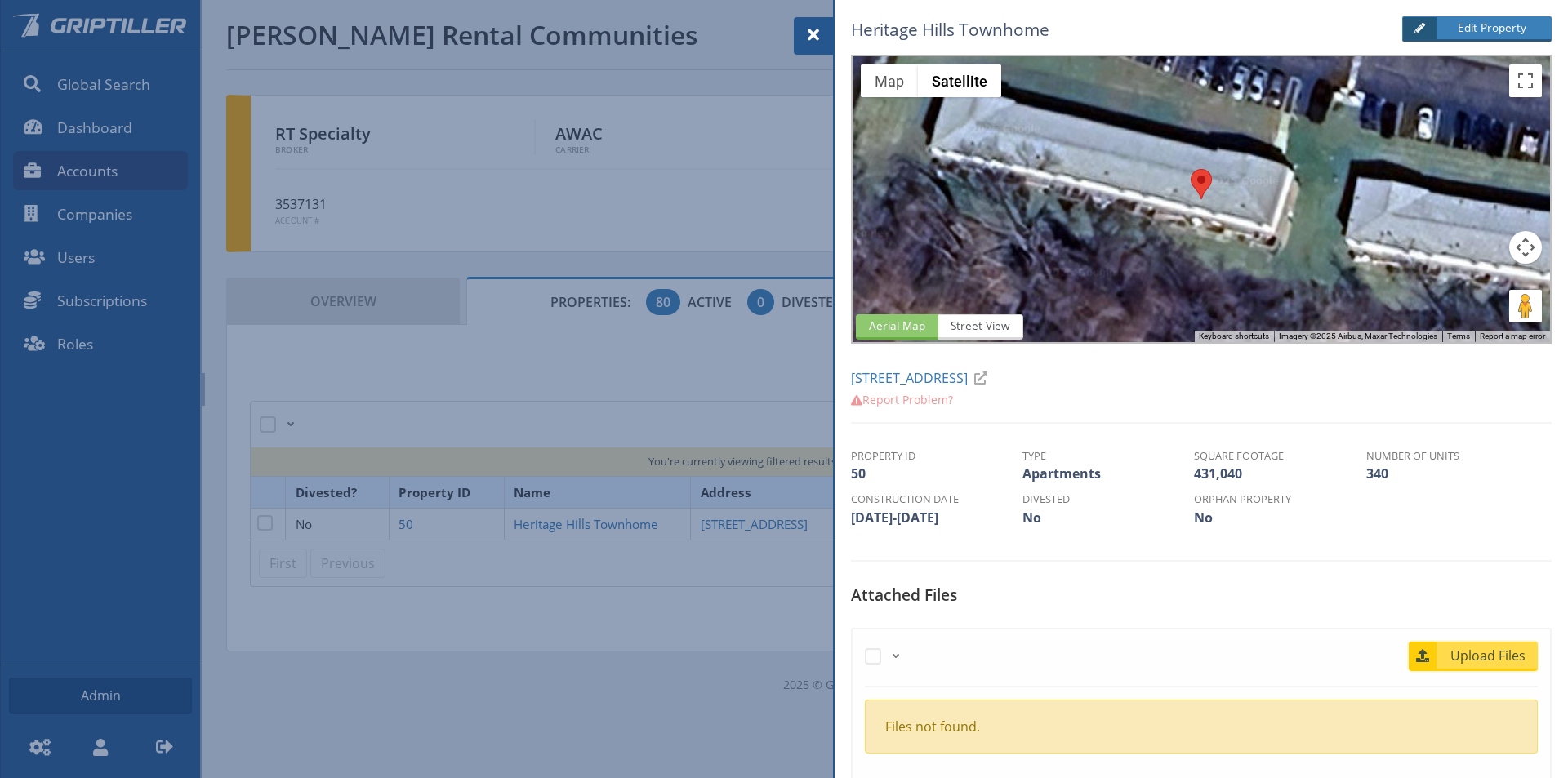
click at [1487, 659] on span "Upload Files" at bounding box center [1488, 655] width 99 height 20
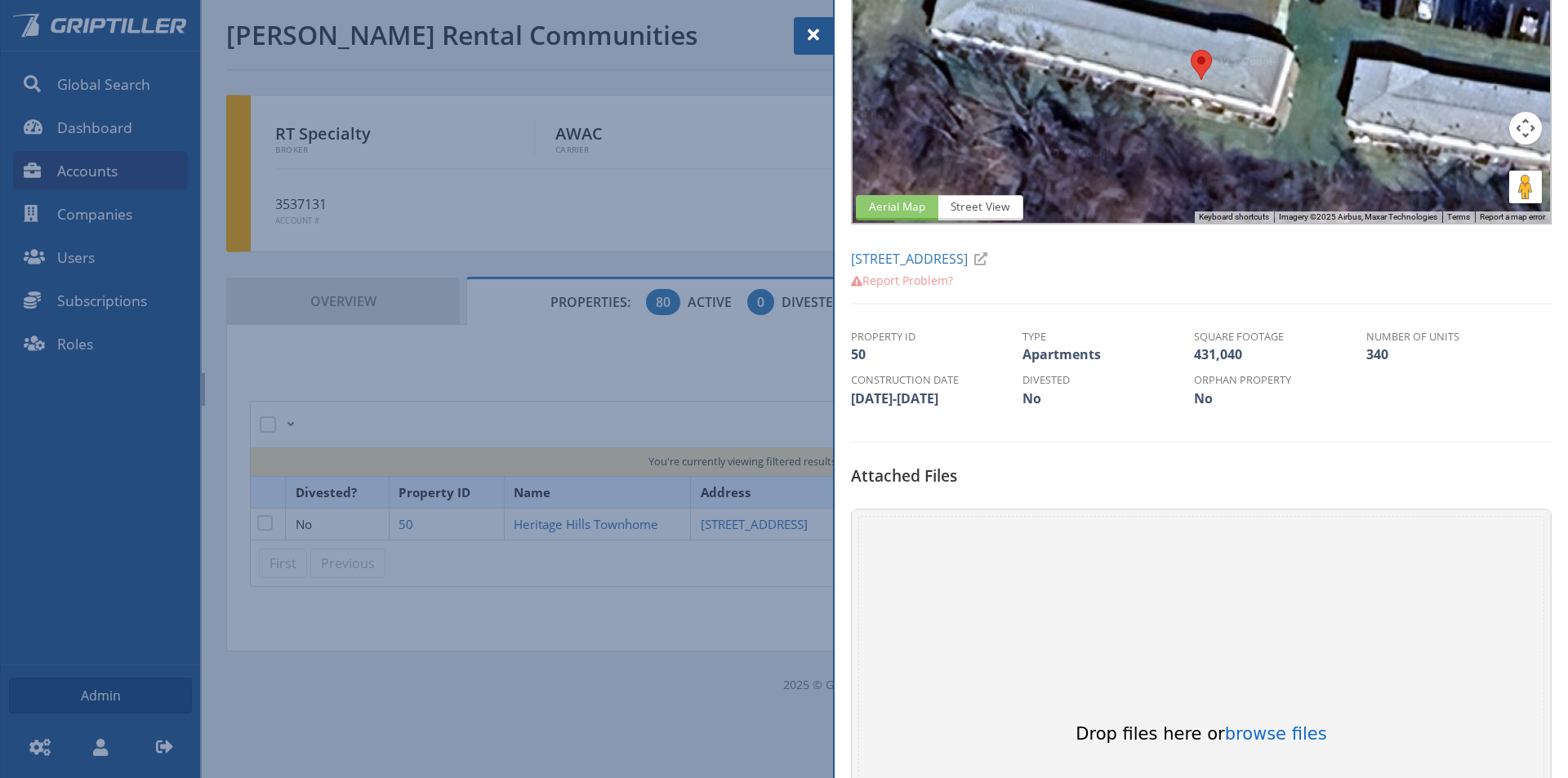
scroll to position [409, 0]
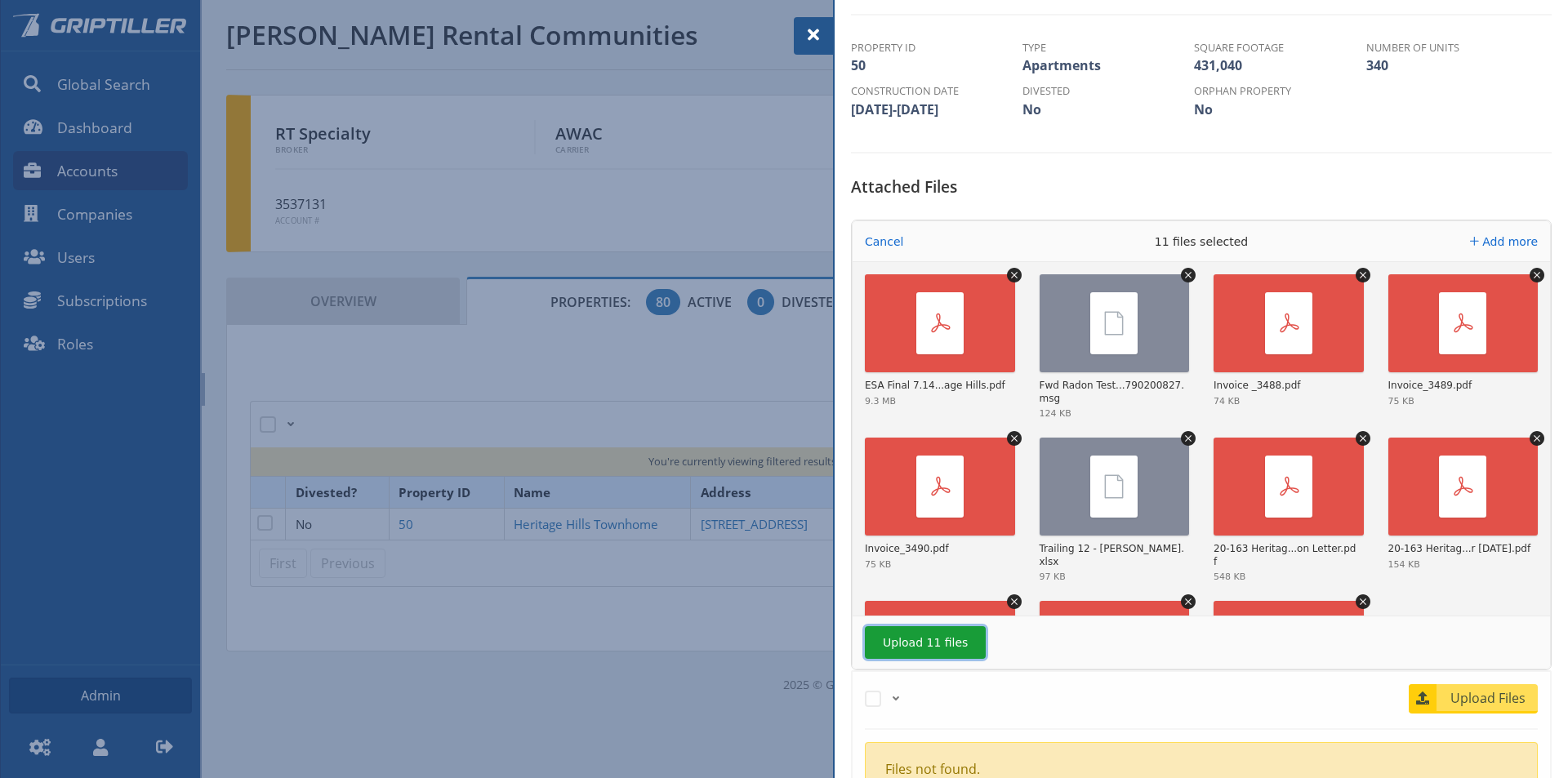
click at [920, 647] on button "Upload 11 files" at bounding box center [925, 642] width 121 height 33
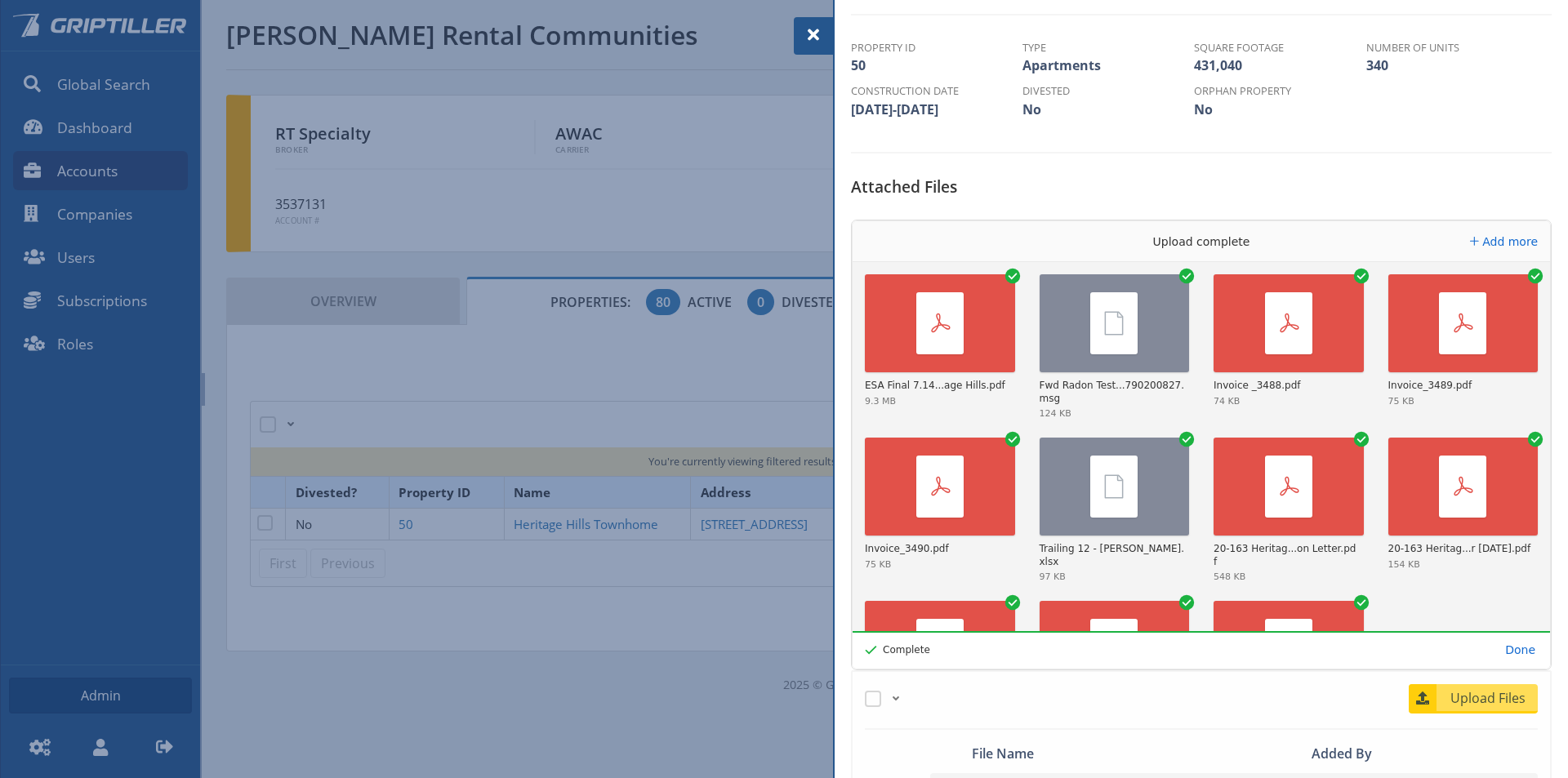
click at [816, 32] on span at bounding box center [814, 35] width 20 height 20
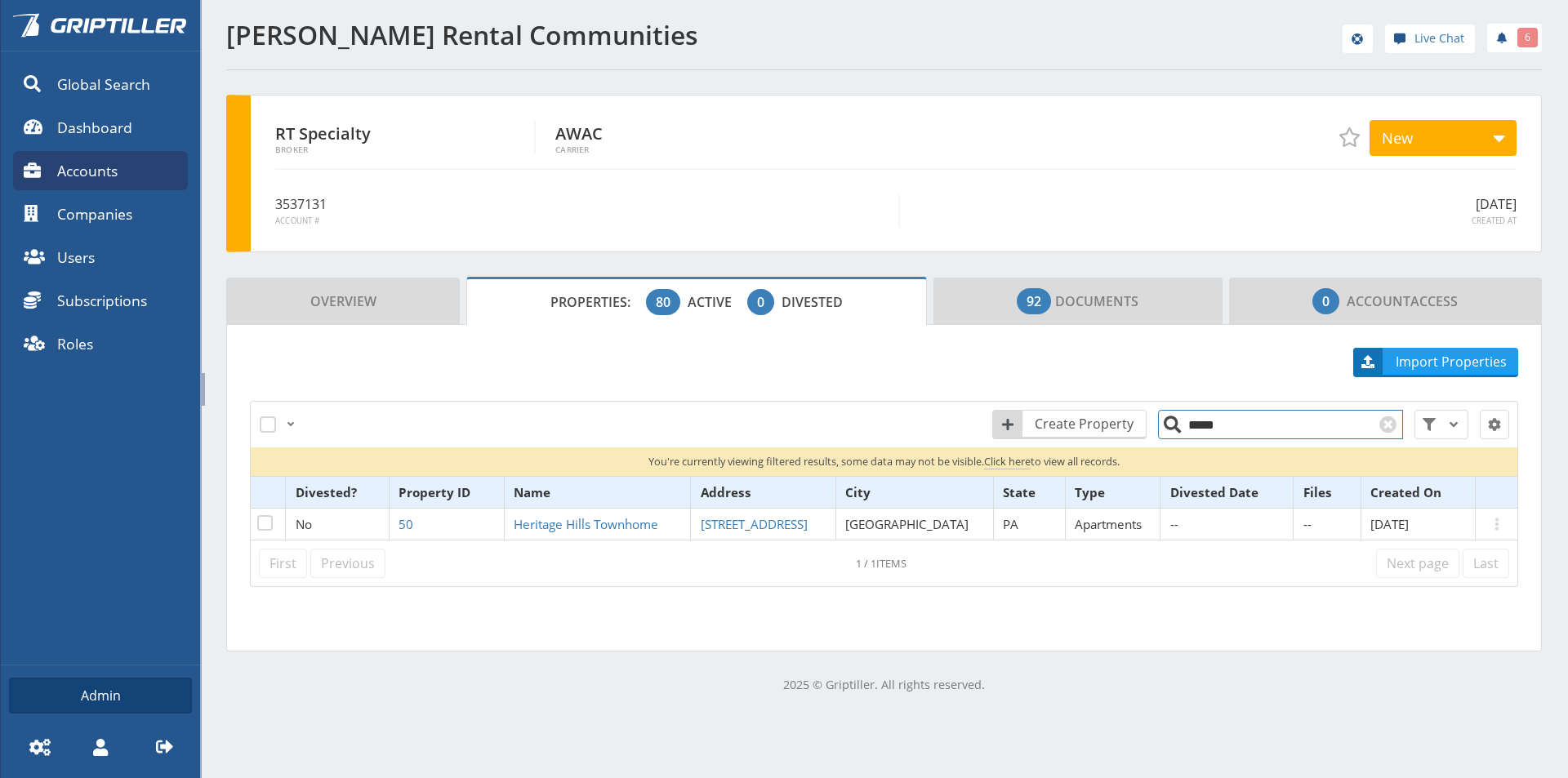
drag, startPoint x: 1206, startPoint y: 429, endPoint x: 1186, endPoint y: 433, distance: 20.4
click at [1186, 433] on input "*****" at bounding box center [1280, 424] width 245 height 29
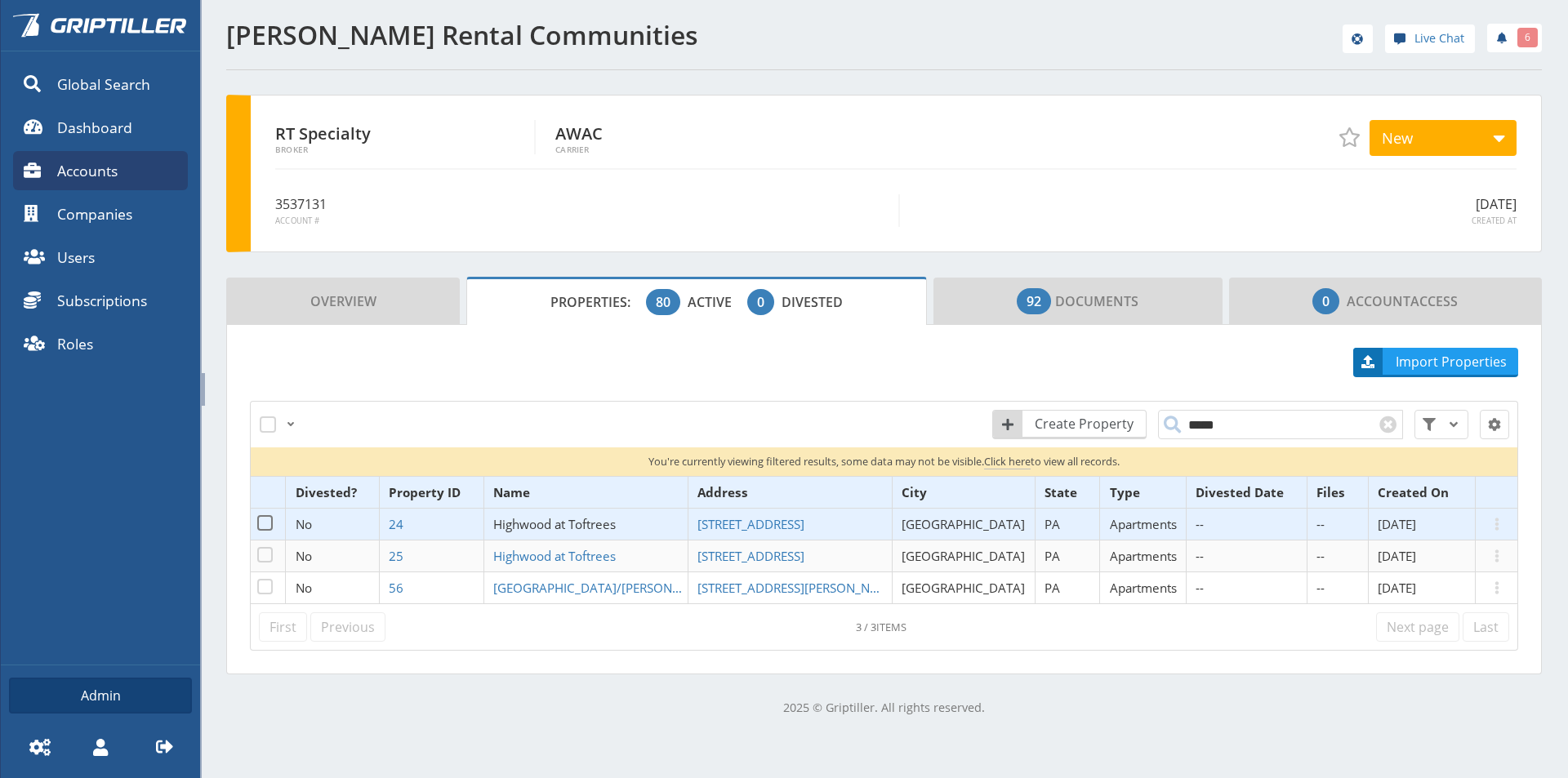
click at [562, 528] on span "Highwood at Toftrees" at bounding box center [554, 524] width 123 height 16
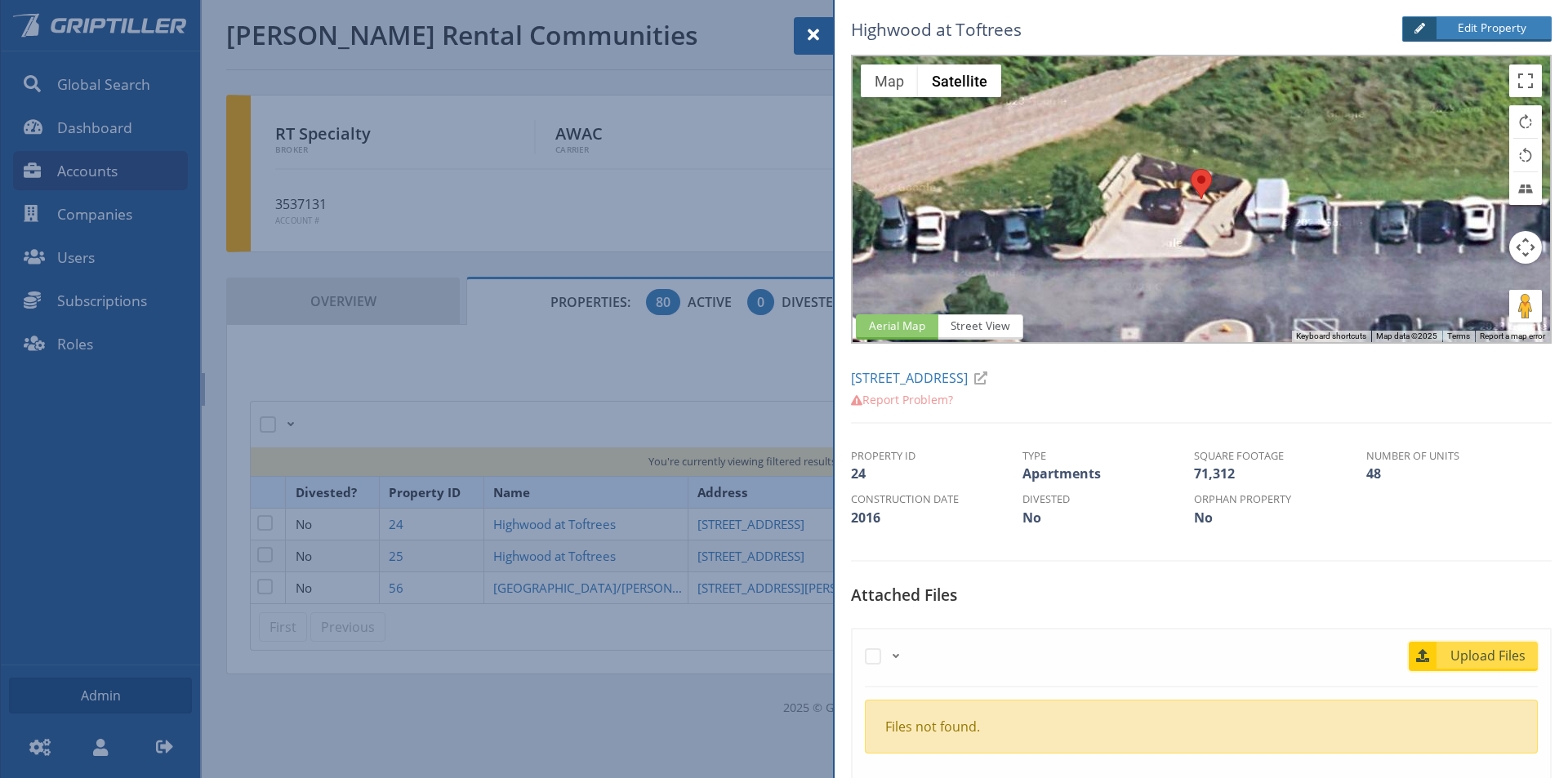
click at [1472, 658] on span "Upload Files" at bounding box center [1488, 655] width 99 height 20
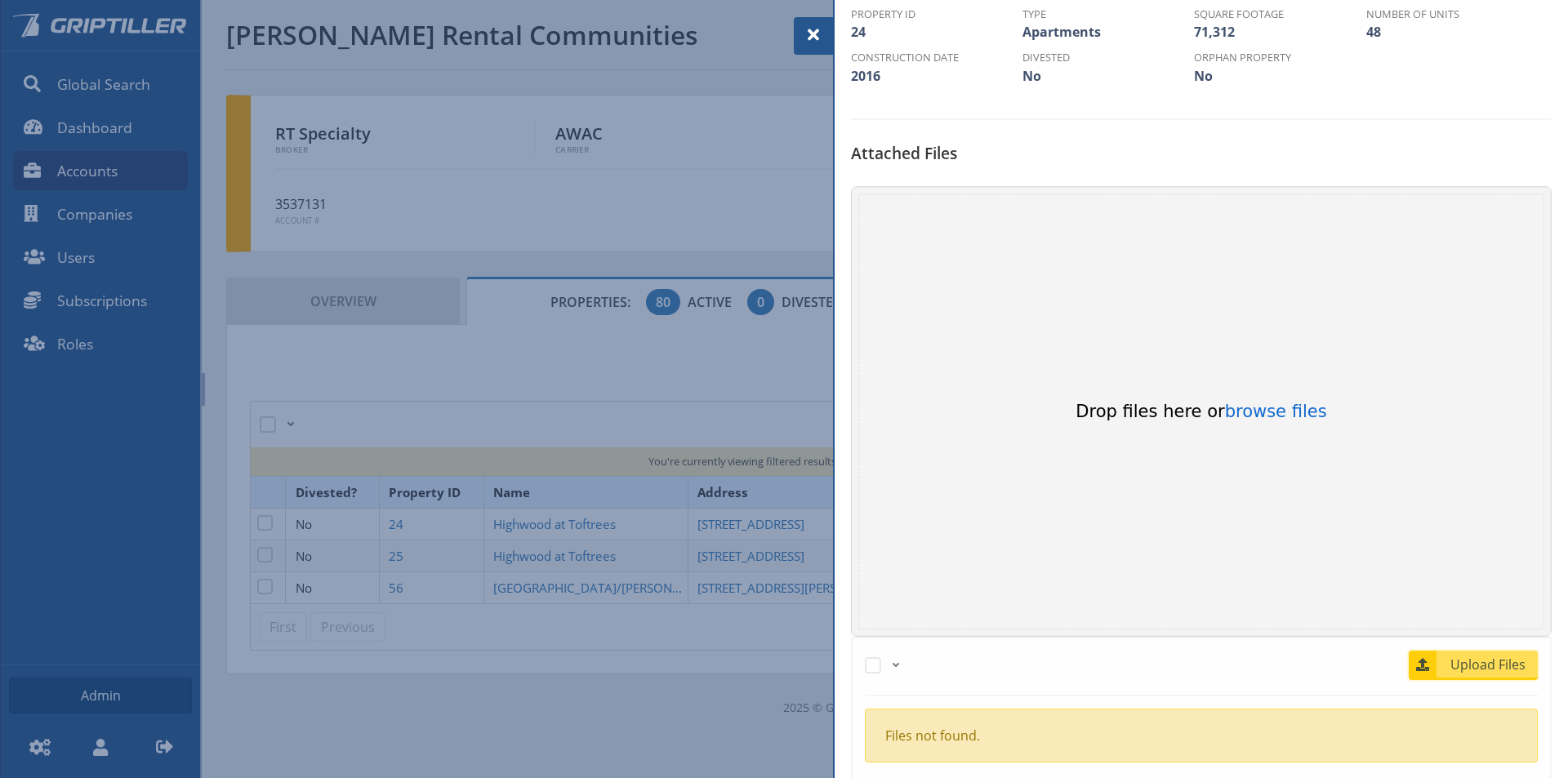
scroll to position [490, 0]
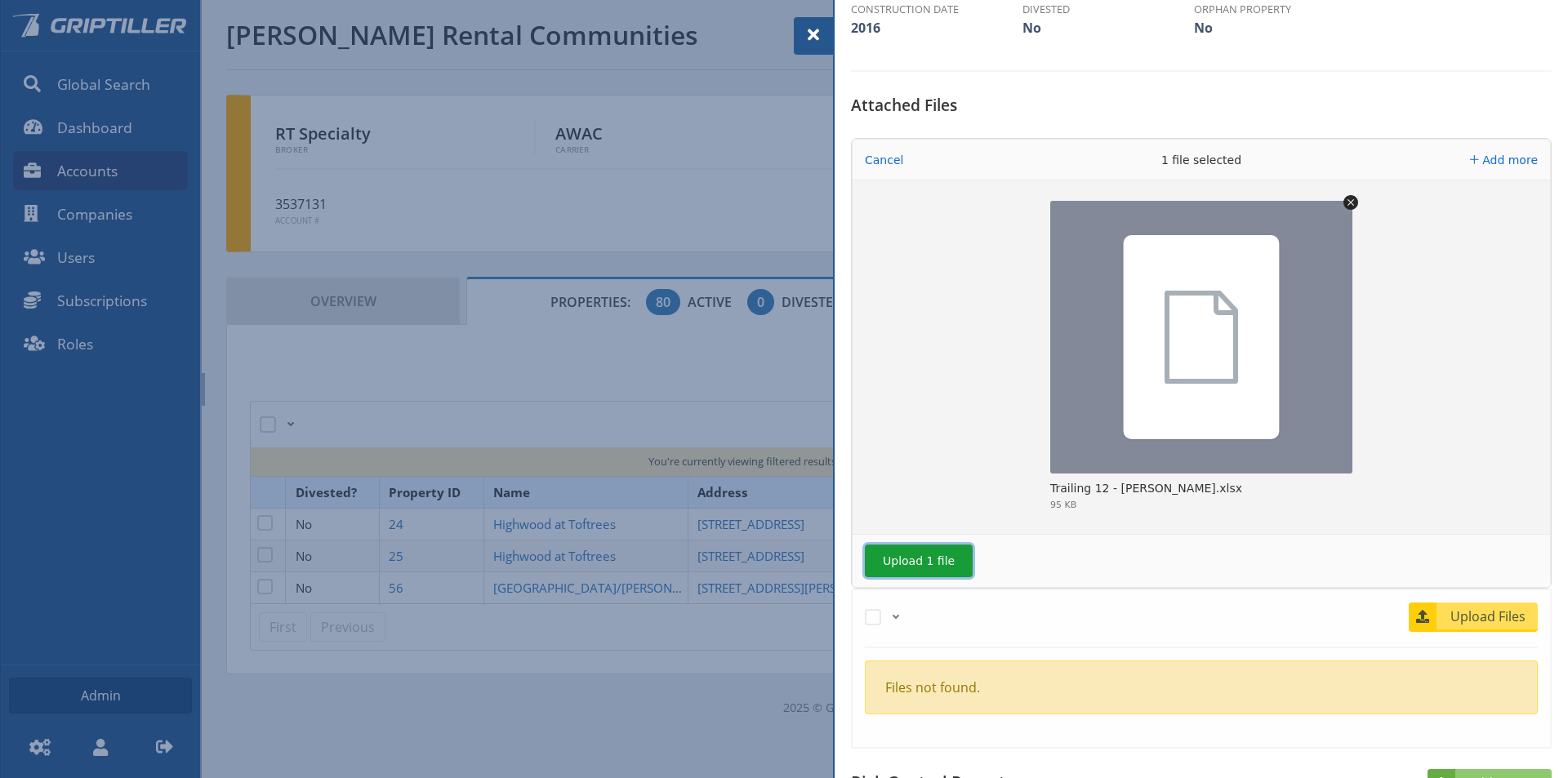
click at [915, 569] on button "Upload 1 file" at bounding box center [918, 560] width 107 height 33
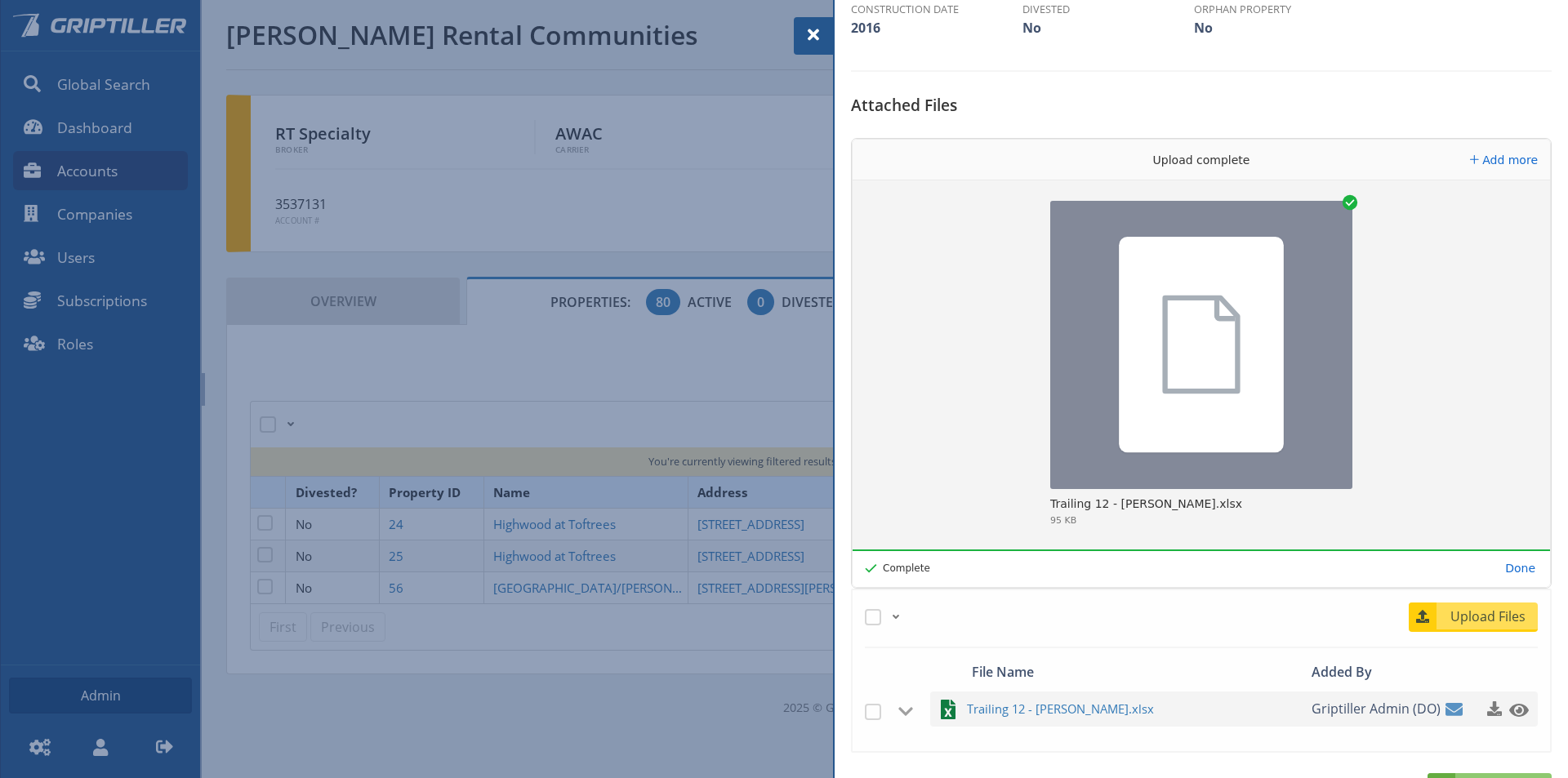
click at [806, 36] on span at bounding box center [814, 35] width 20 height 20
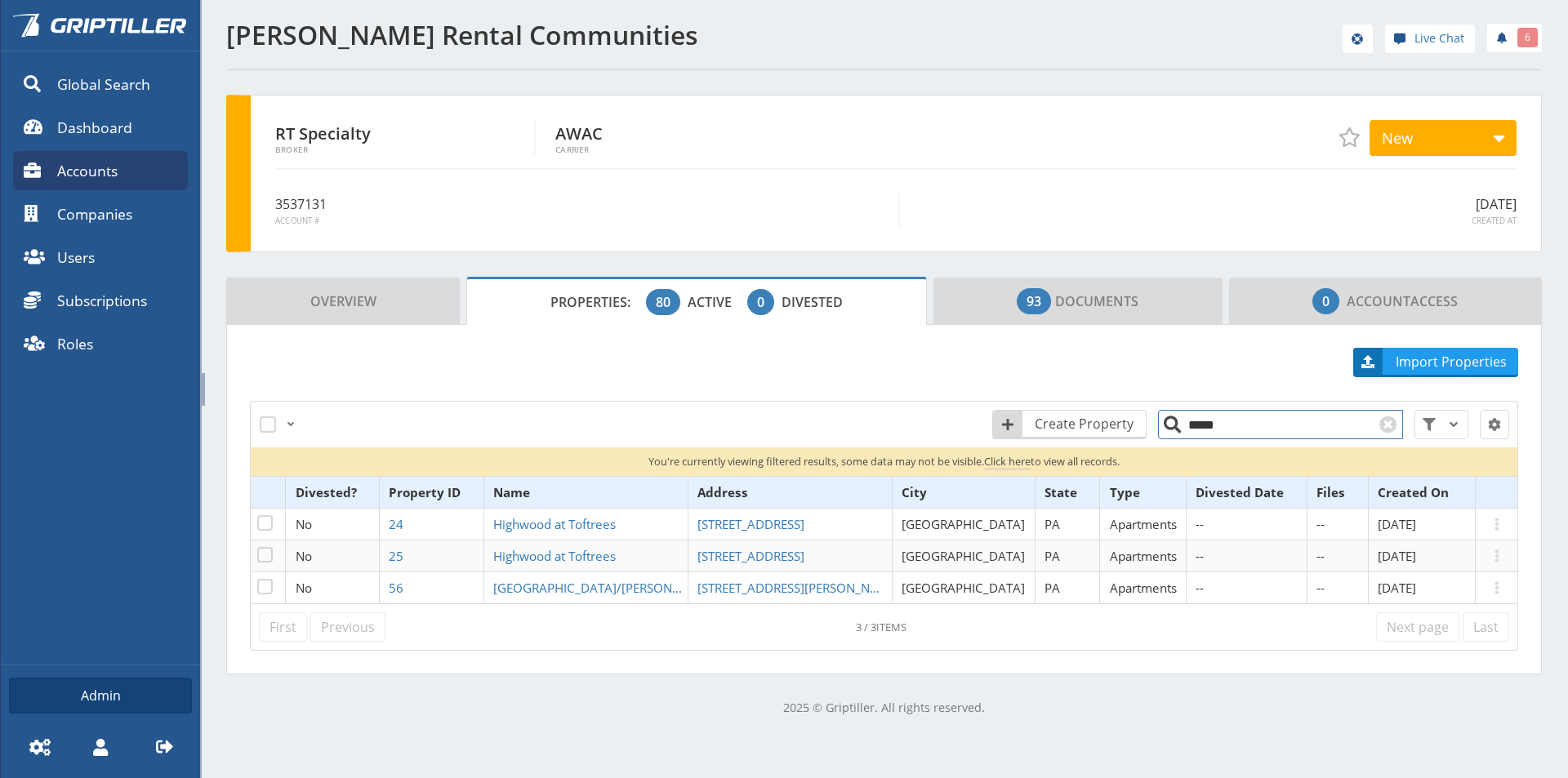
drag, startPoint x: 1190, startPoint y: 433, endPoint x: 1169, endPoint y: 433, distance: 21.0
click at [1168, 433] on input "*****" at bounding box center [1280, 424] width 245 height 29
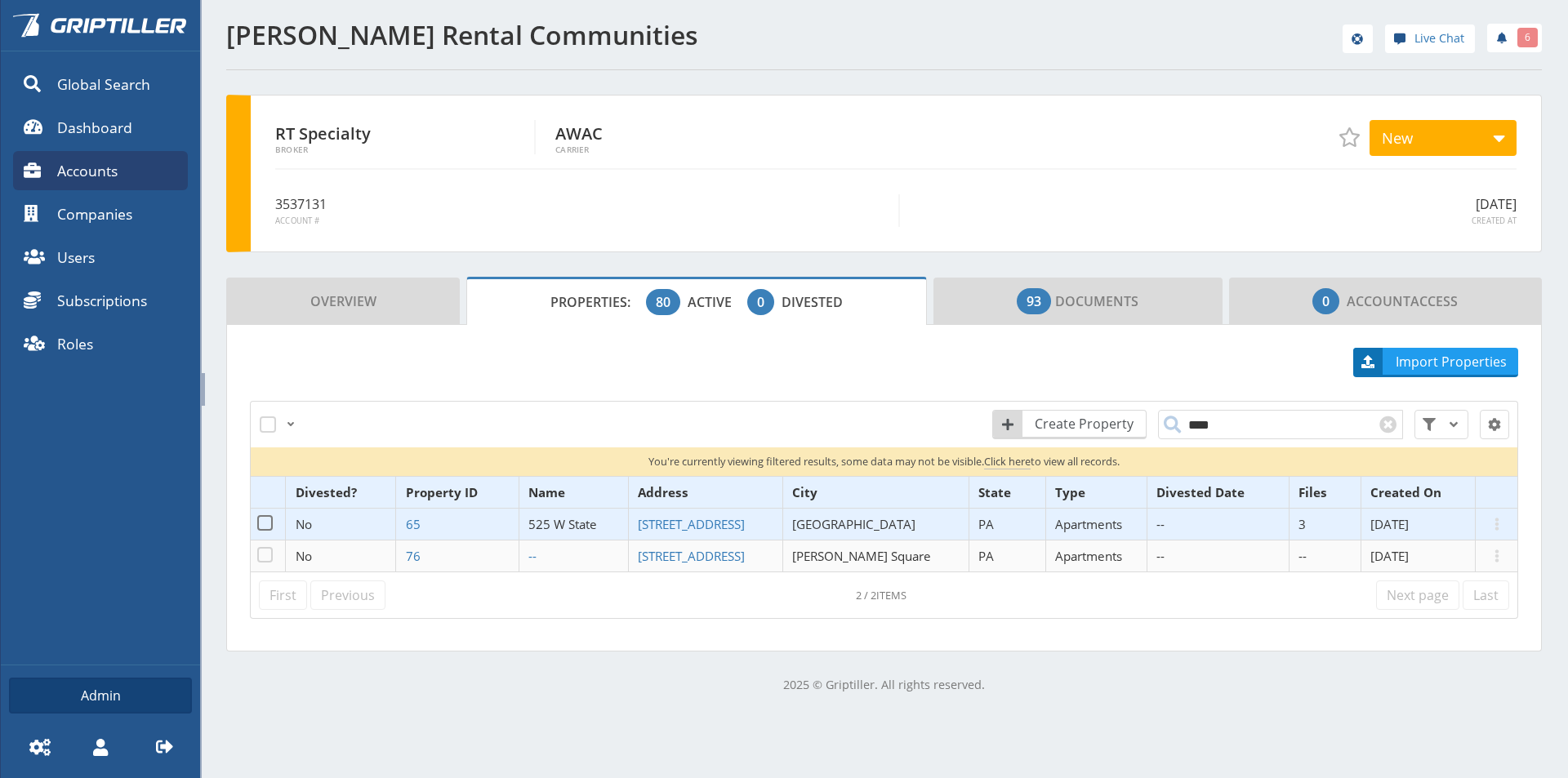
click at [577, 522] on span "525 W State" at bounding box center [562, 524] width 68 height 16
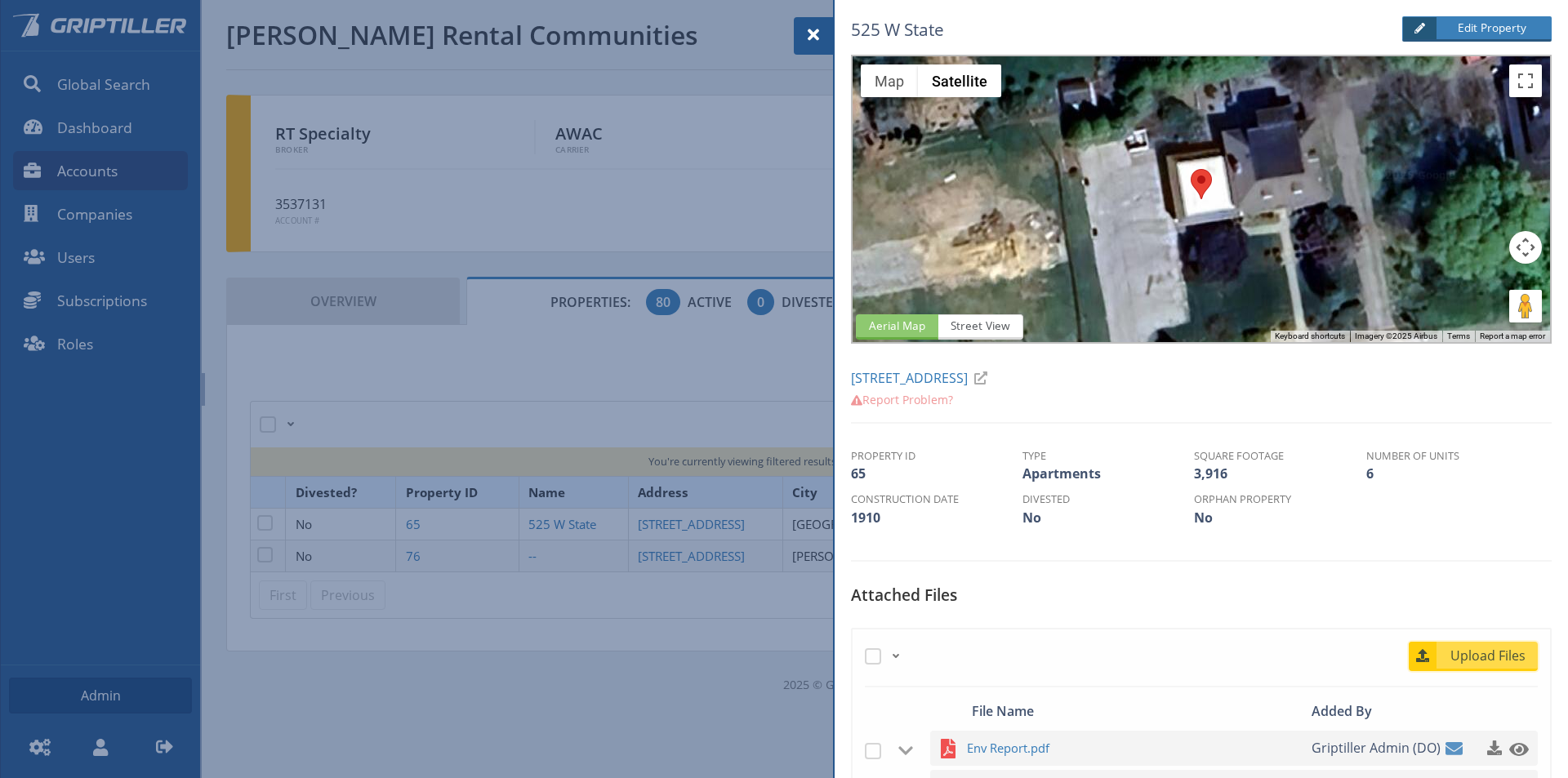
click at [1485, 657] on span "Upload Files" at bounding box center [1488, 655] width 99 height 20
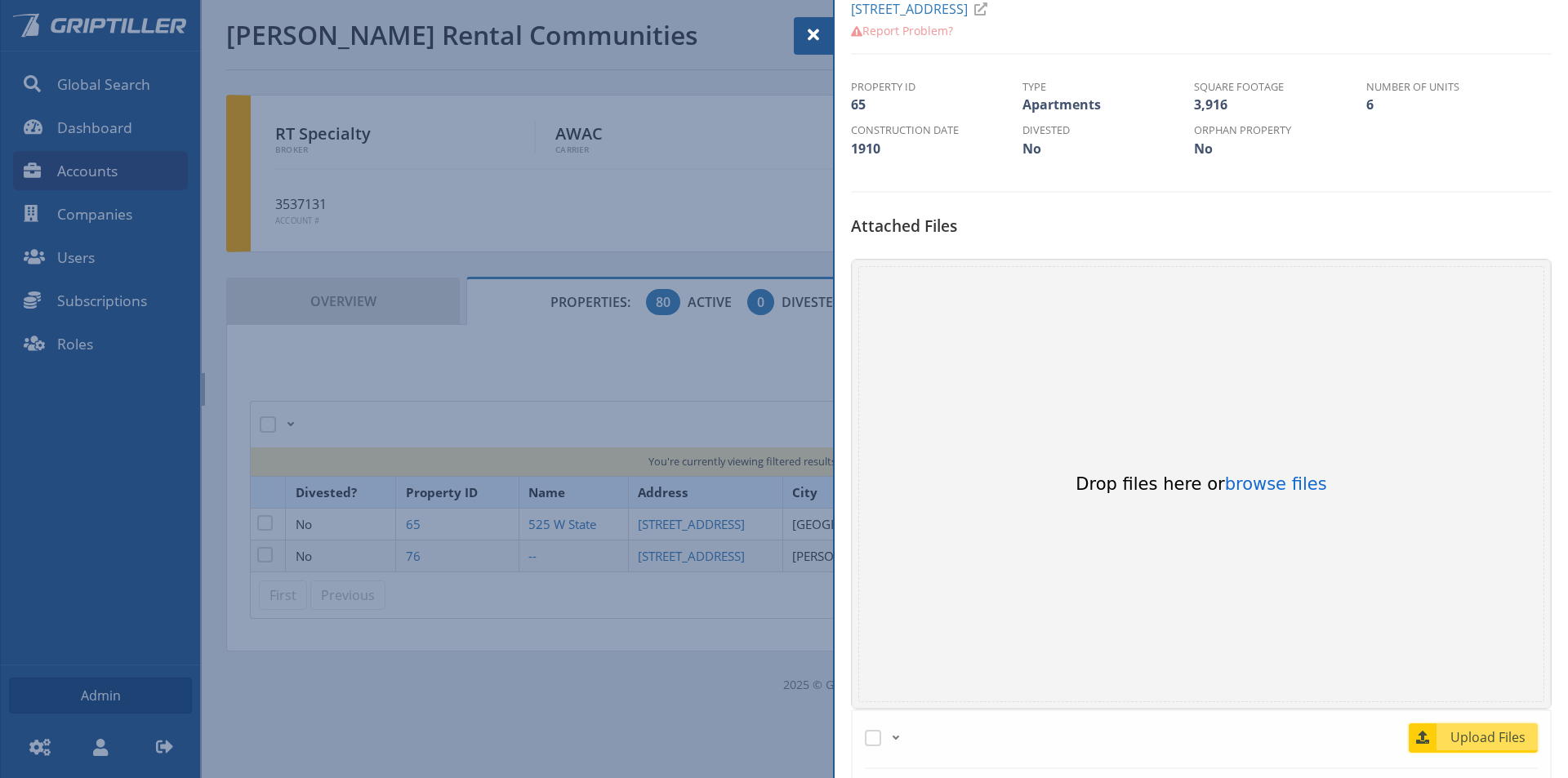
scroll to position [409, 0]
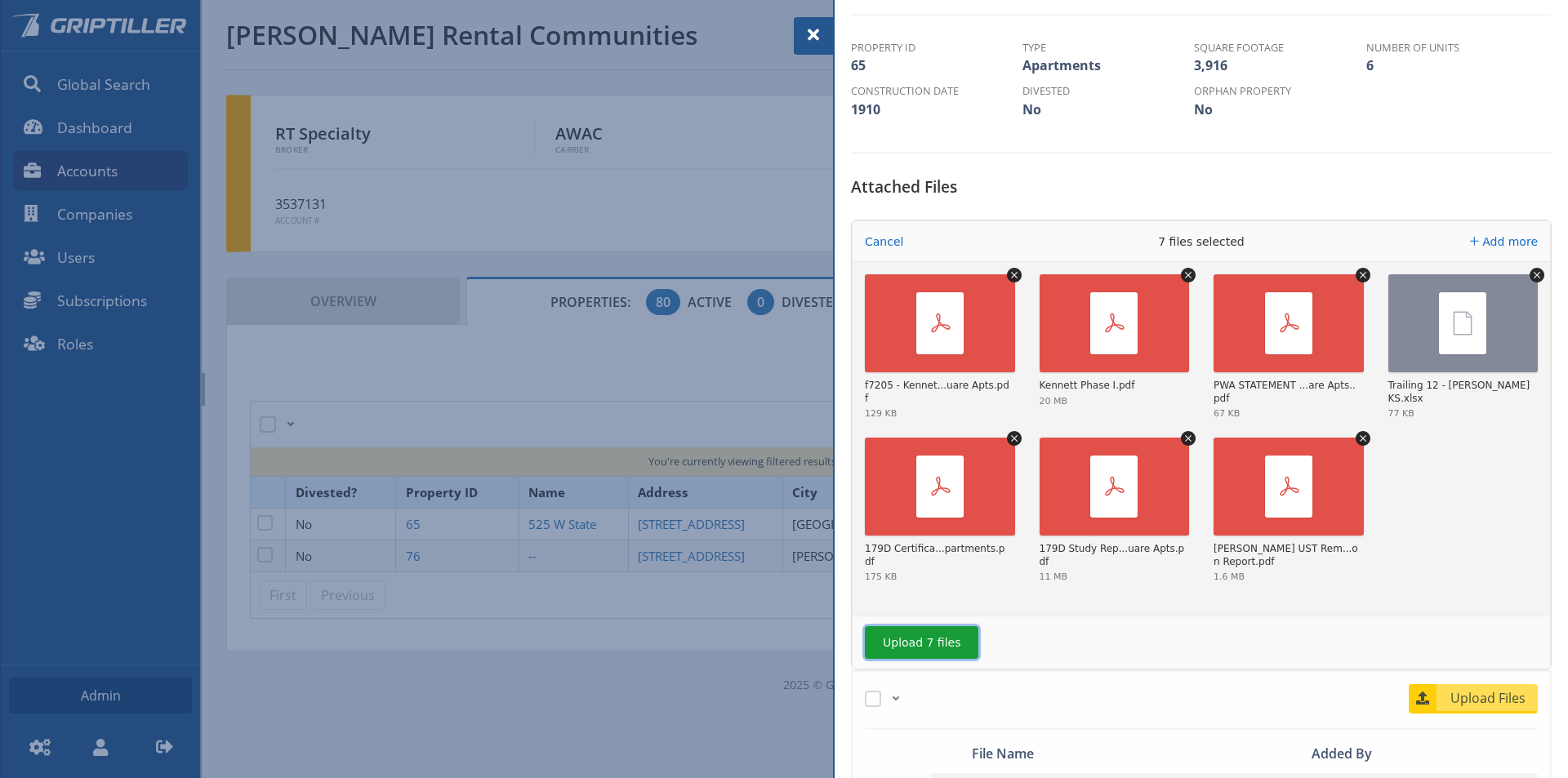
click at [937, 636] on button "Upload 7 files" at bounding box center [921, 642] width 114 height 33
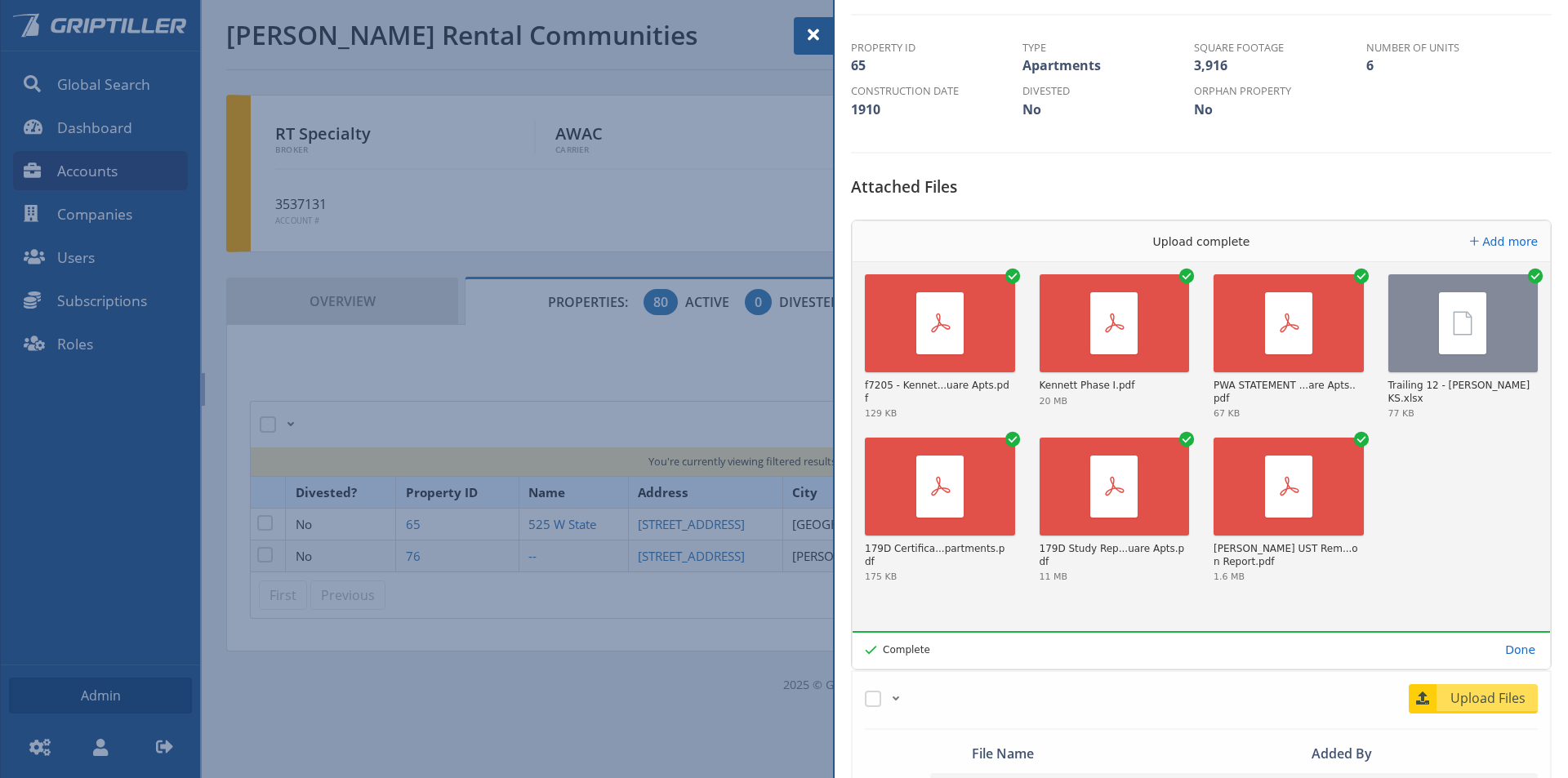
click at [816, 34] on span at bounding box center [814, 35] width 20 height 20
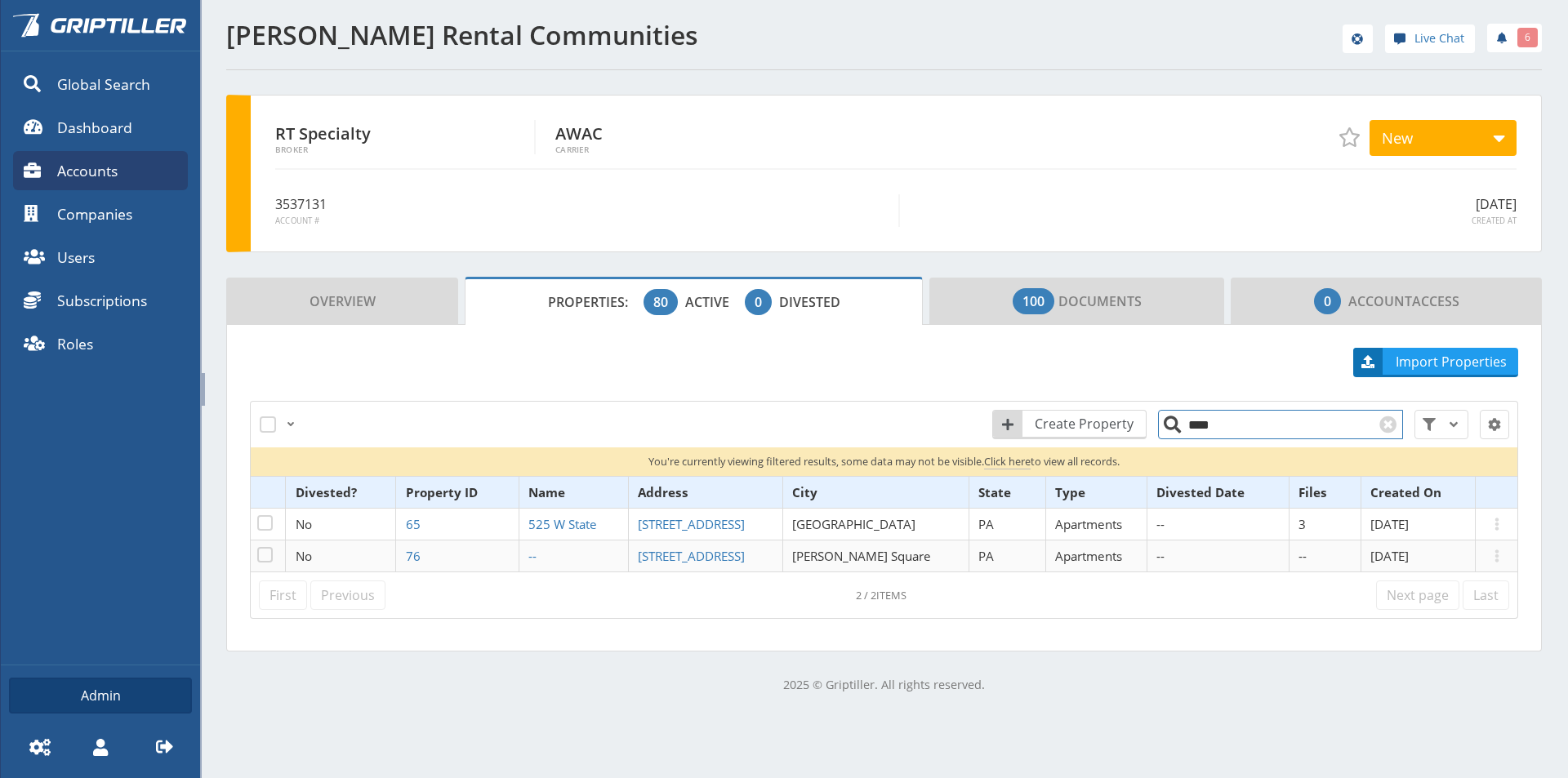
drag, startPoint x: 1215, startPoint y: 433, endPoint x: 1158, endPoint y: 430, distance: 57.1
click at [1166, 432] on input "****" at bounding box center [1280, 424] width 245 height 29
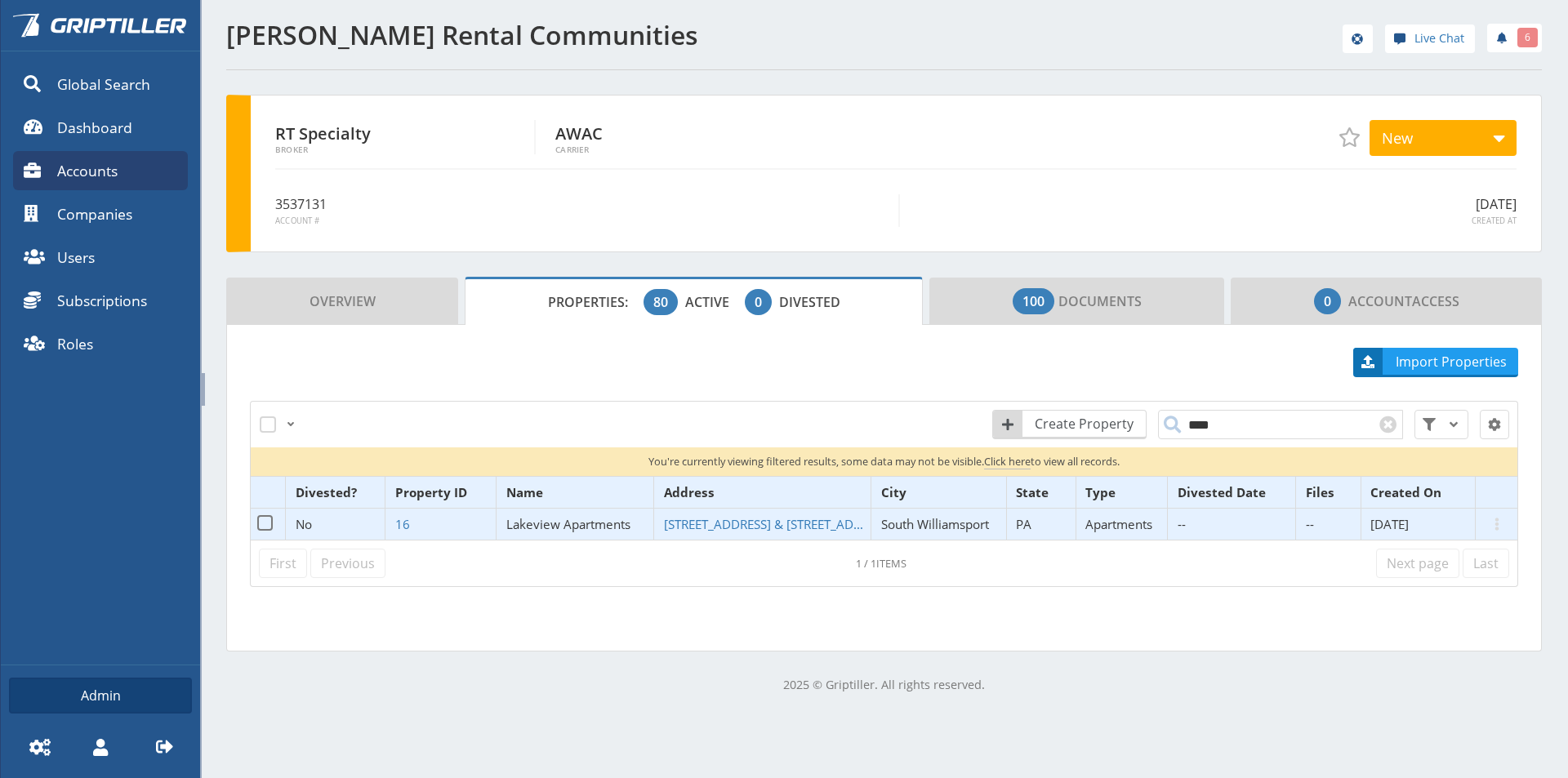
click at [562, 525] on span "Lakeview Apartments" at bounding box center [569, 524] width 124 height 16
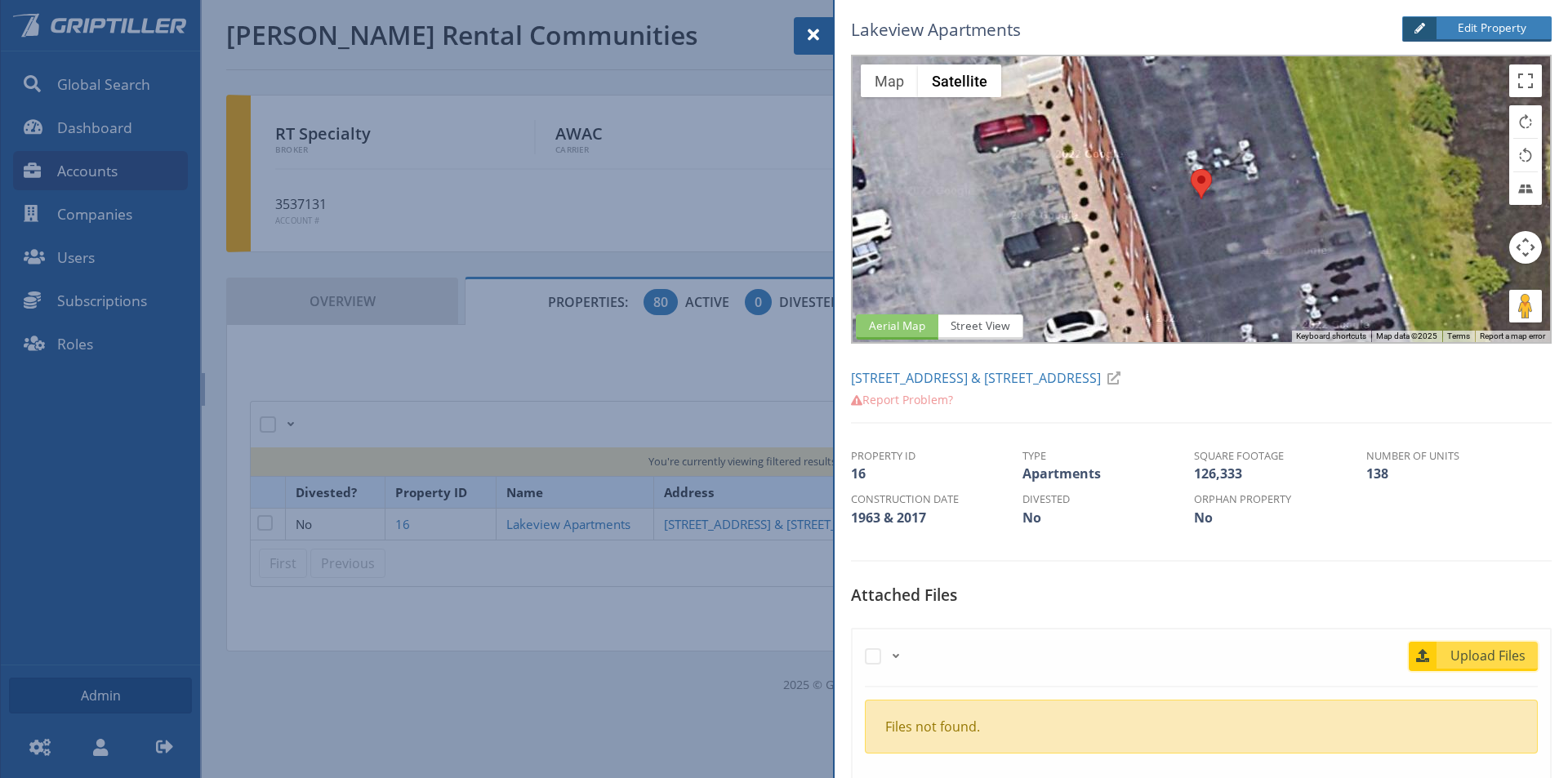
click at [1463, 651] on span "Upload Files" at bounding box center [1488, 655] width 99 height 20
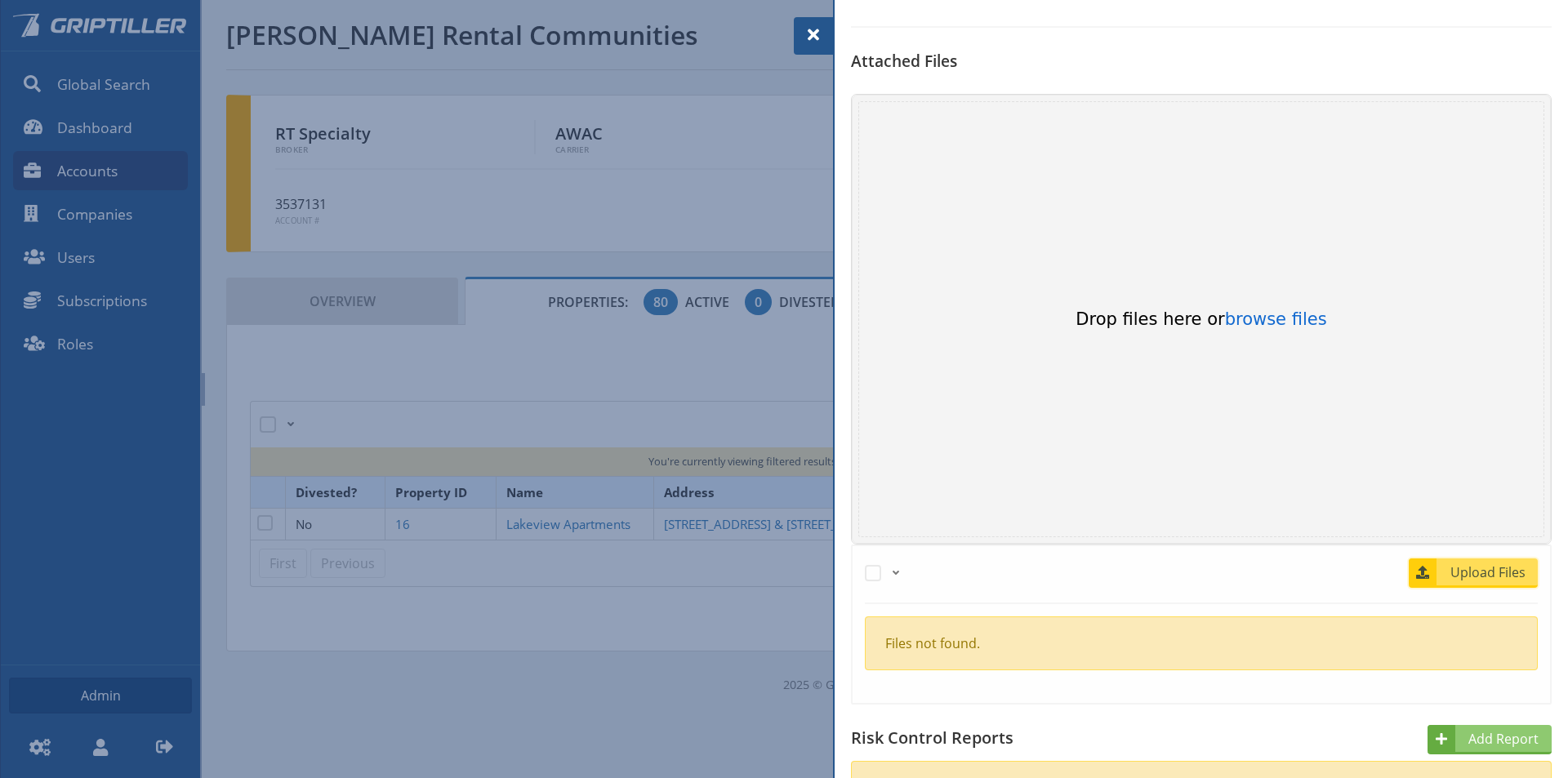
scroll to position [571, 0]
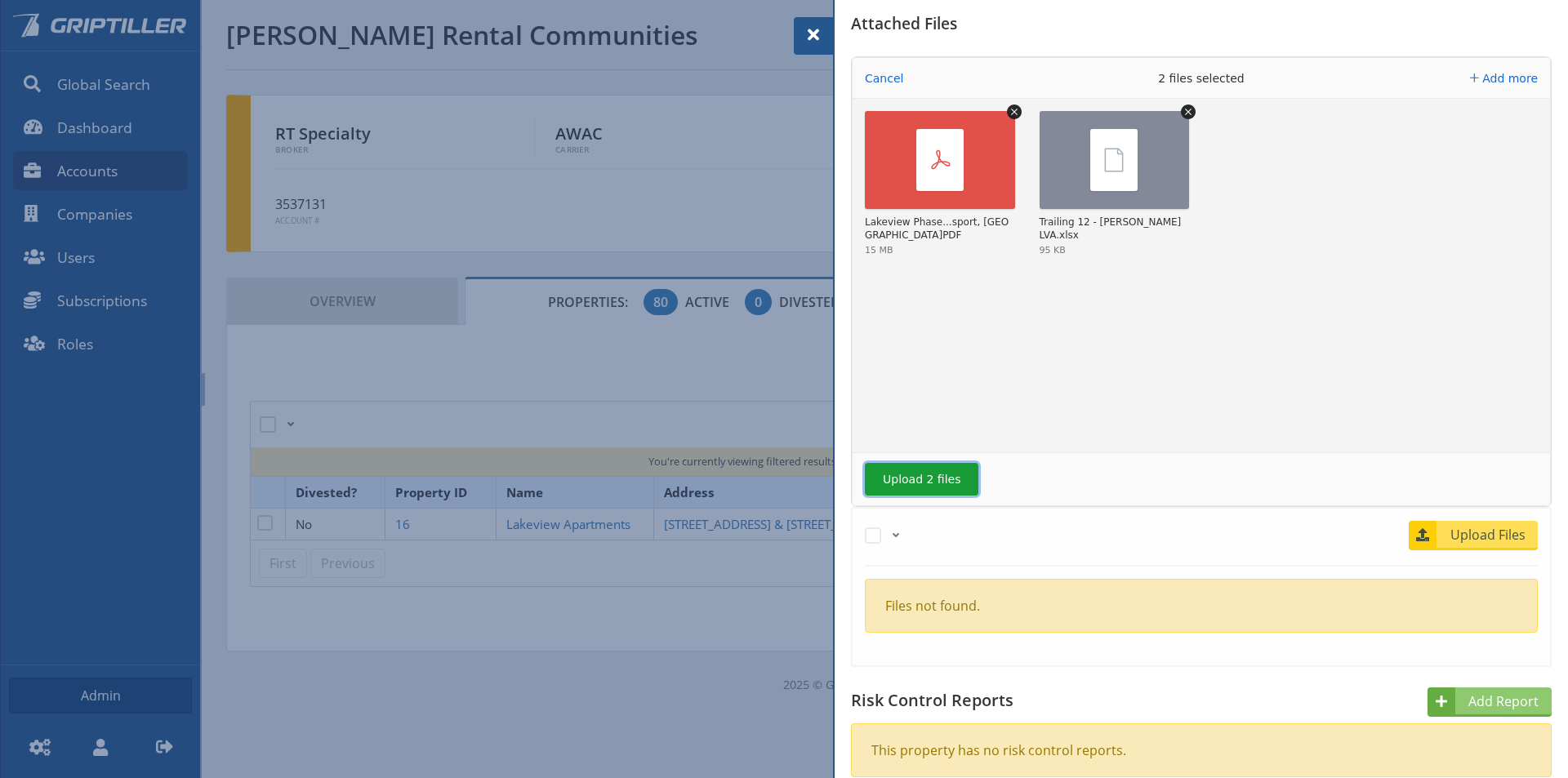
click at [919, 484] on button "Upload 2 files" at bounding box center [921, 479] width 114 height 33
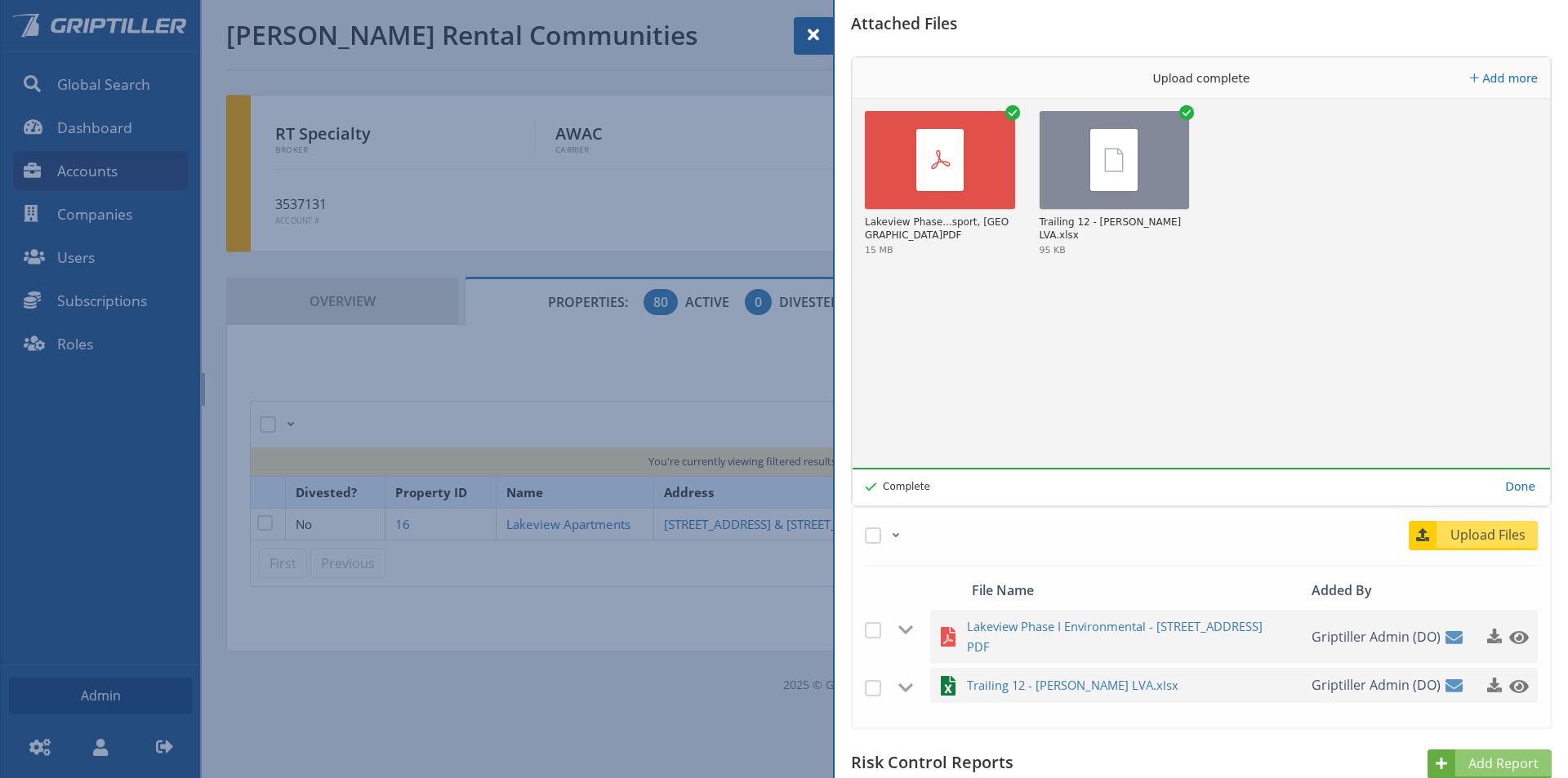
click at [814, 39] on span at bounding box center [814, 35] width 20 height 20
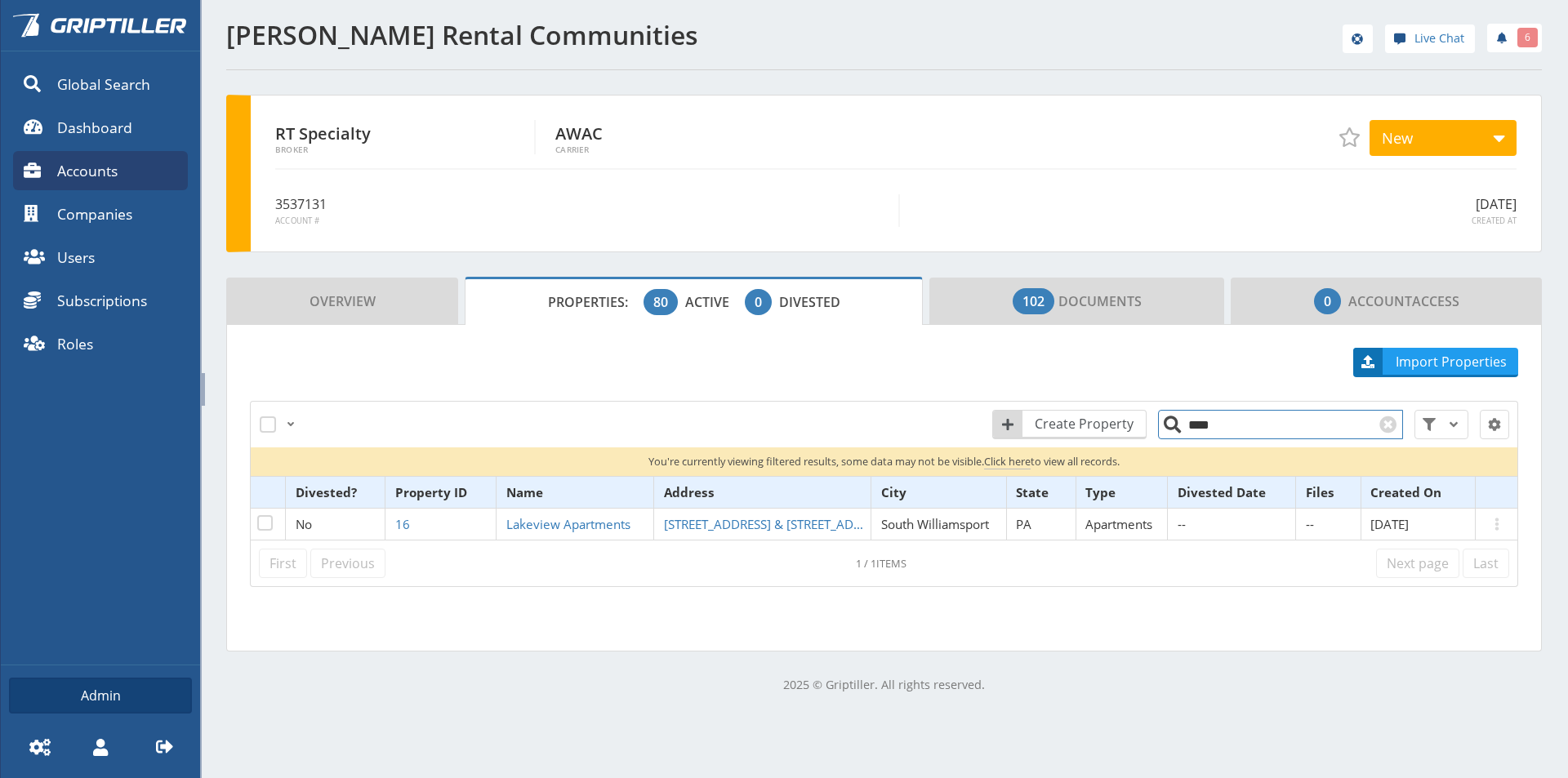
drag, startPoint x: 1207, startPoint y: 425, endPoint x: 1168, endPoint y: 425, distance: 39.0
click at [1168, 425] on input "****" at bounding box center [1280, 424] width 245 height 29
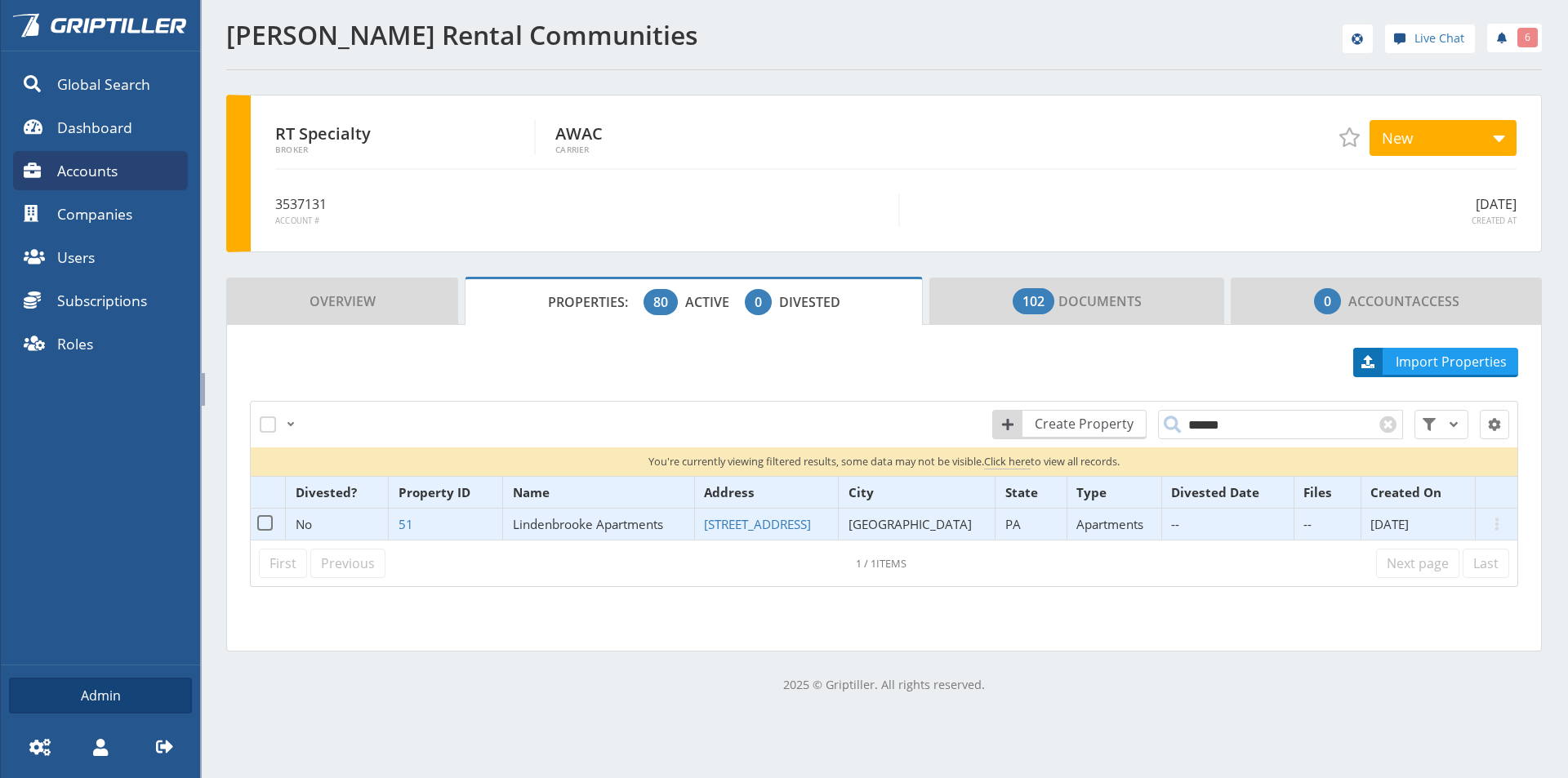
click at [617, 526] on span "Lindenbrooke Apartments" at bounding box center [587, 524] width 150 height 16
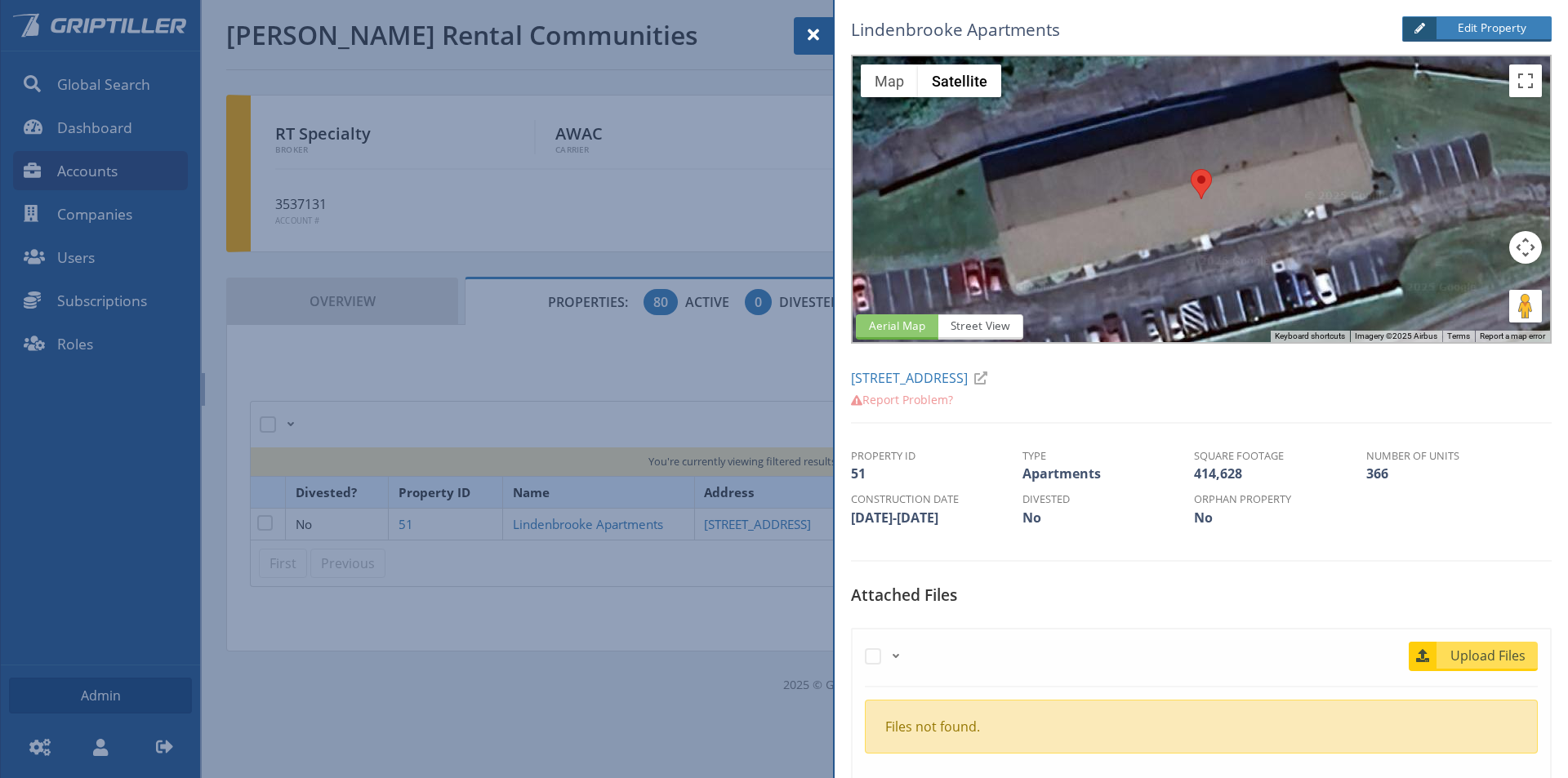
scroll to position [317, 0]
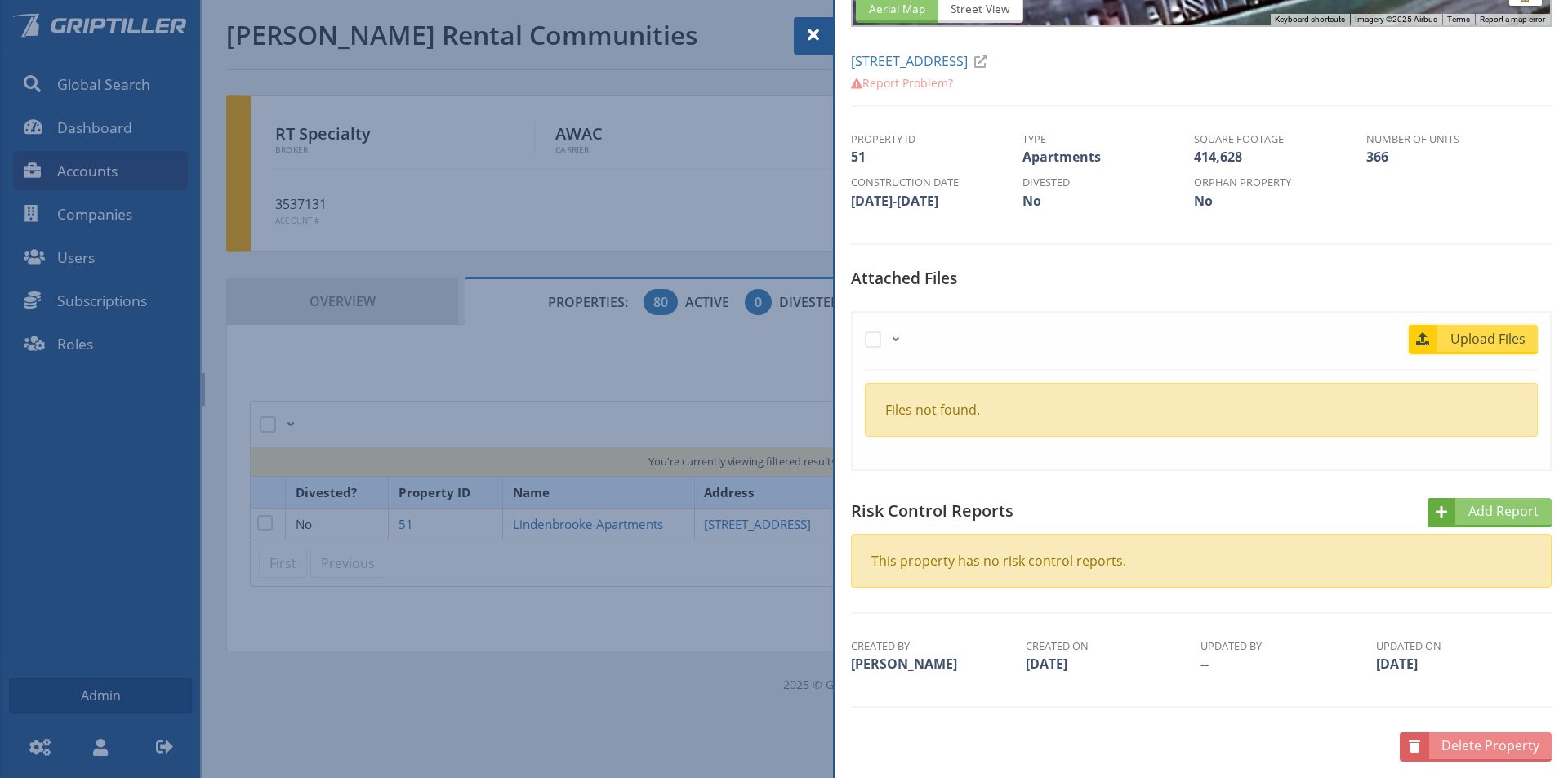
click at [1478, 326] on link "Upload Files" at bounding box center [1473, 339] width 129 height 29
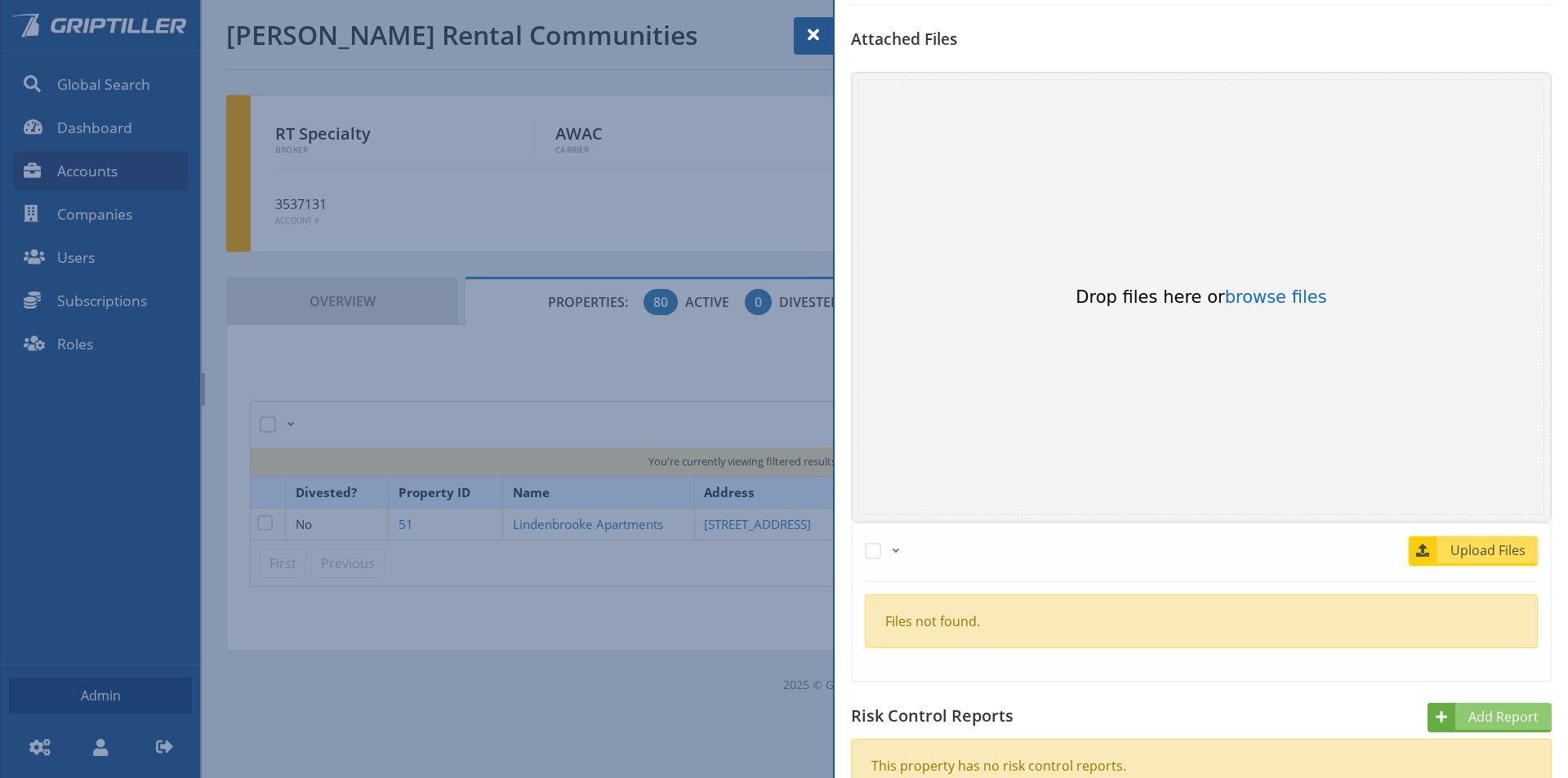
scroll to position [561, 0]
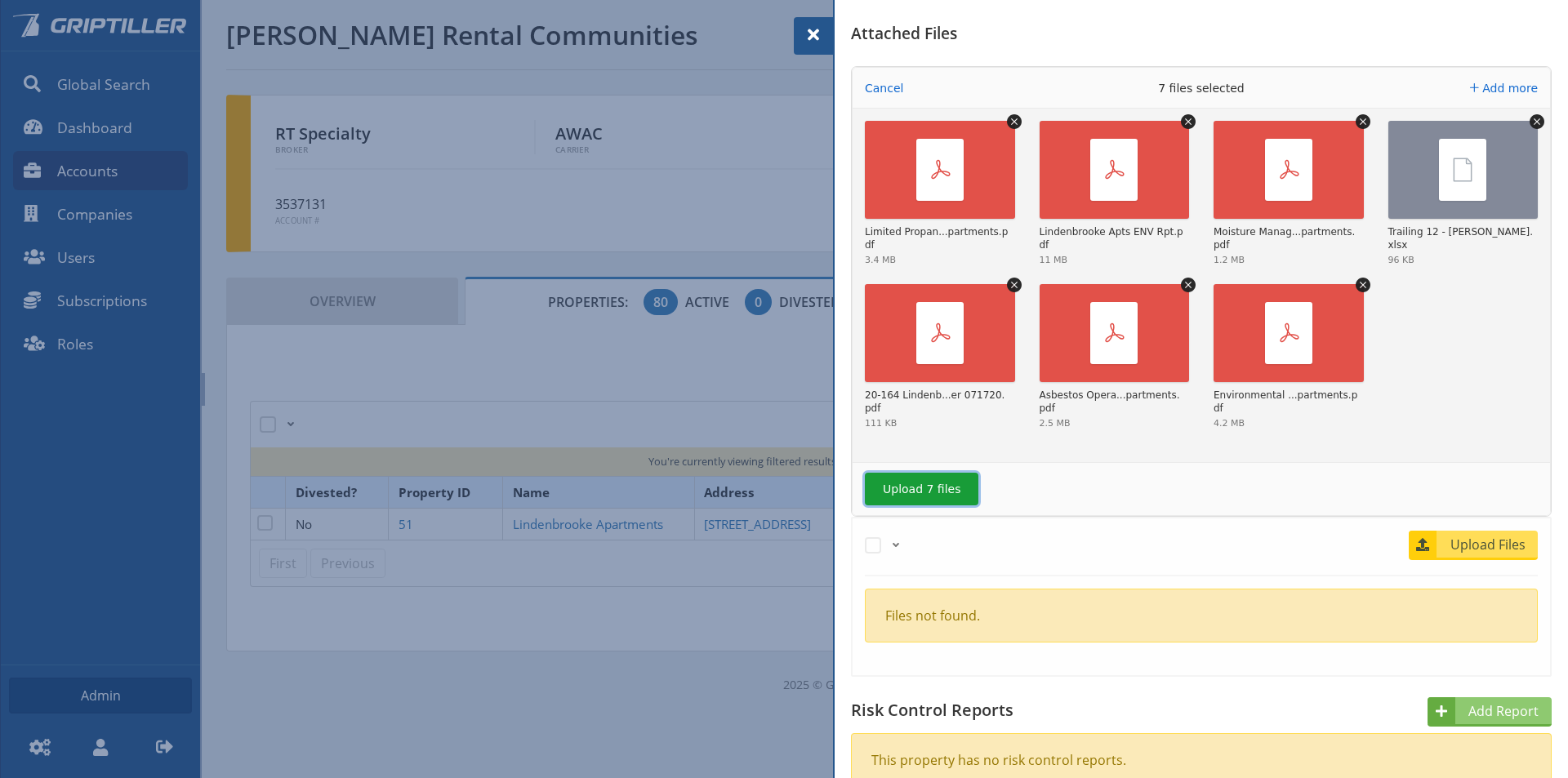
click at [906, 494] on button "Upload 7 files" at bounding box center [921, 488] width 114 height 33
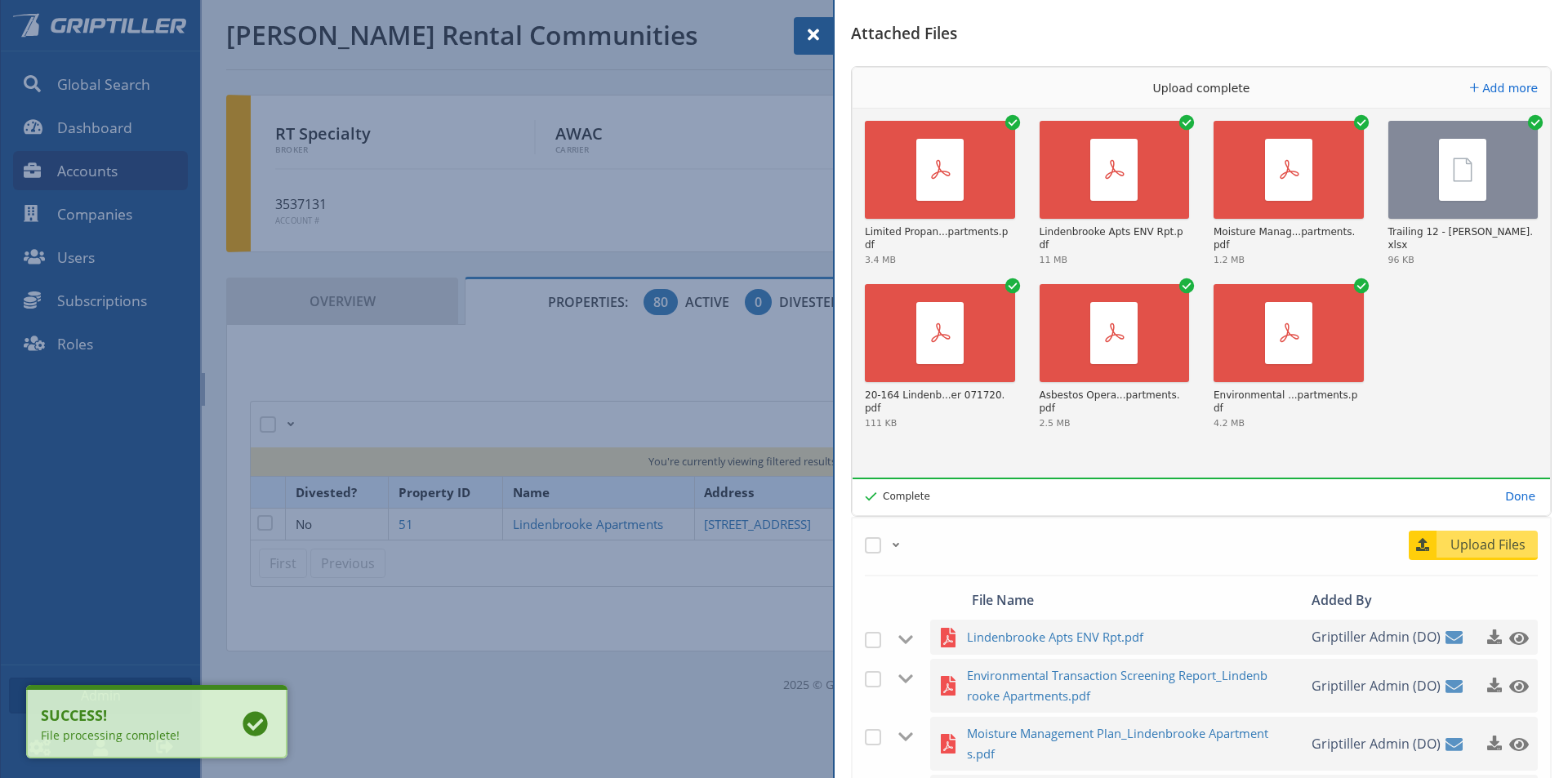
click at [817, 30] on span at bounding box center [814, 35] width 20 height 20
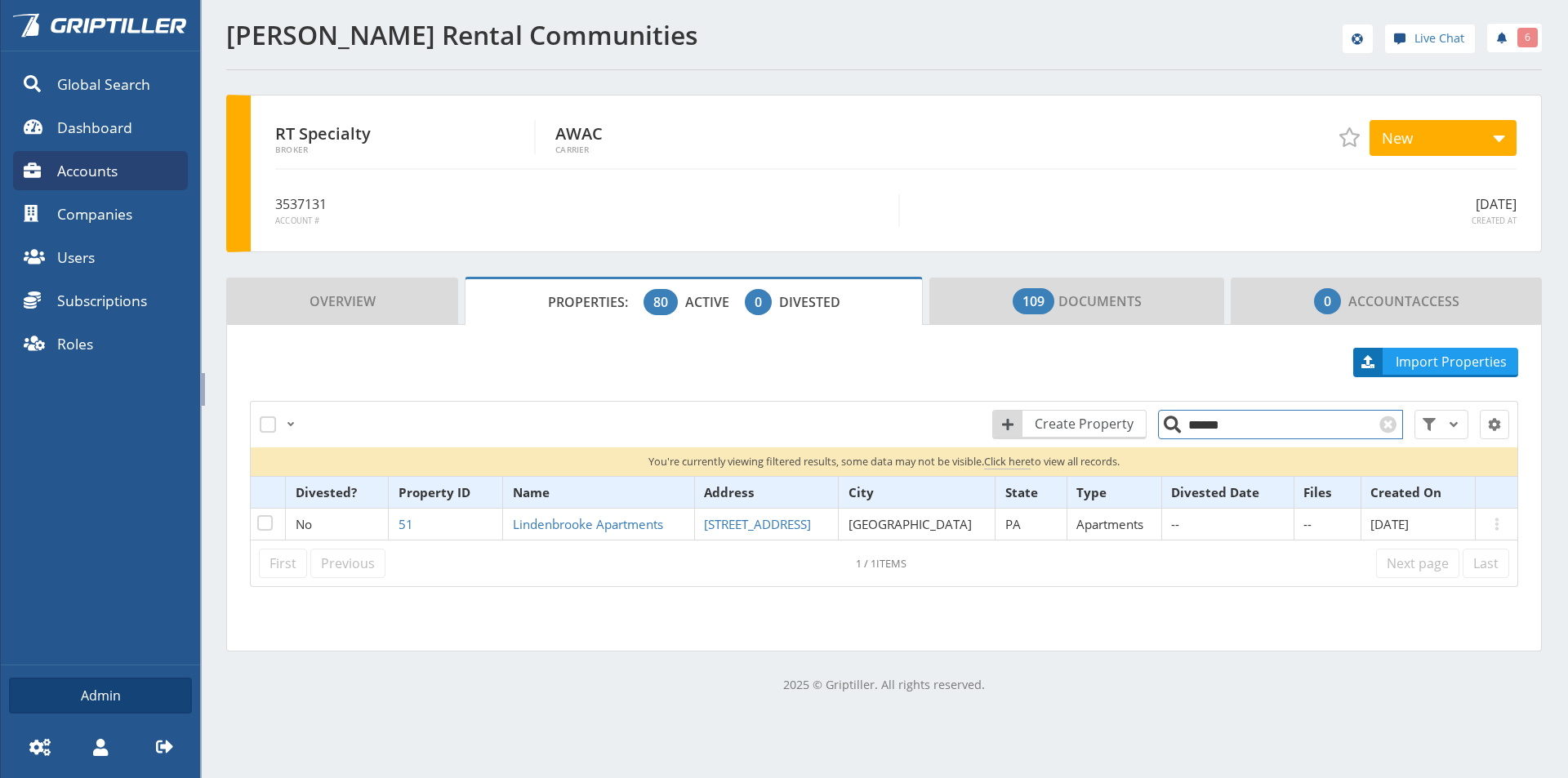
drag, startPoint x: 1224, startPoint y: 419, endPoint x: 1159, endPoint y: 429, distance: 65.8
click at [1159, 429] on input "******" at bounding box center [1280, 424] width 245 height 29
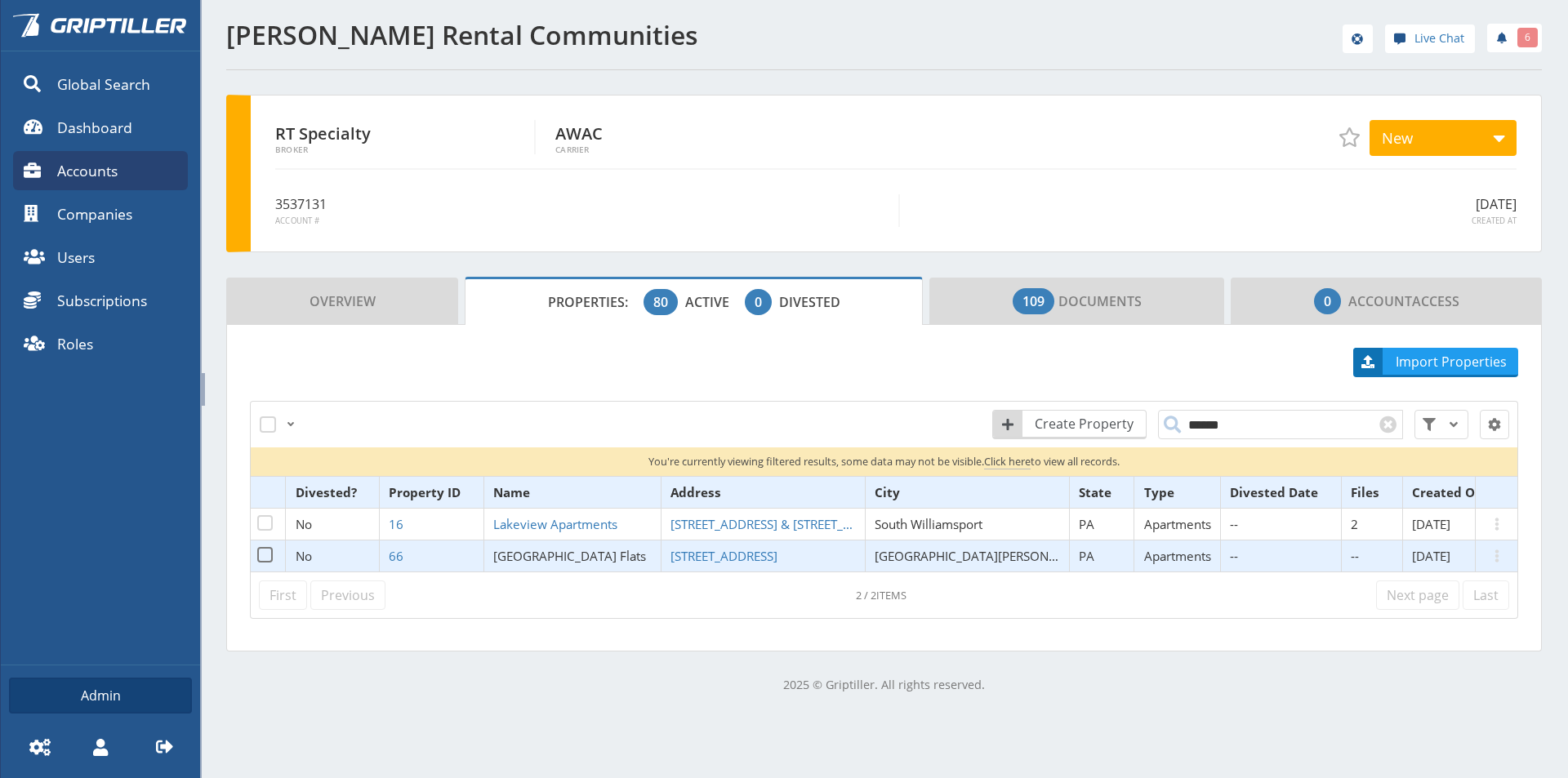
click at [564, 552] on span "[GEOGRAPHIC_DATA] Flats" at bounding box center [569, 556] width 153 height 16
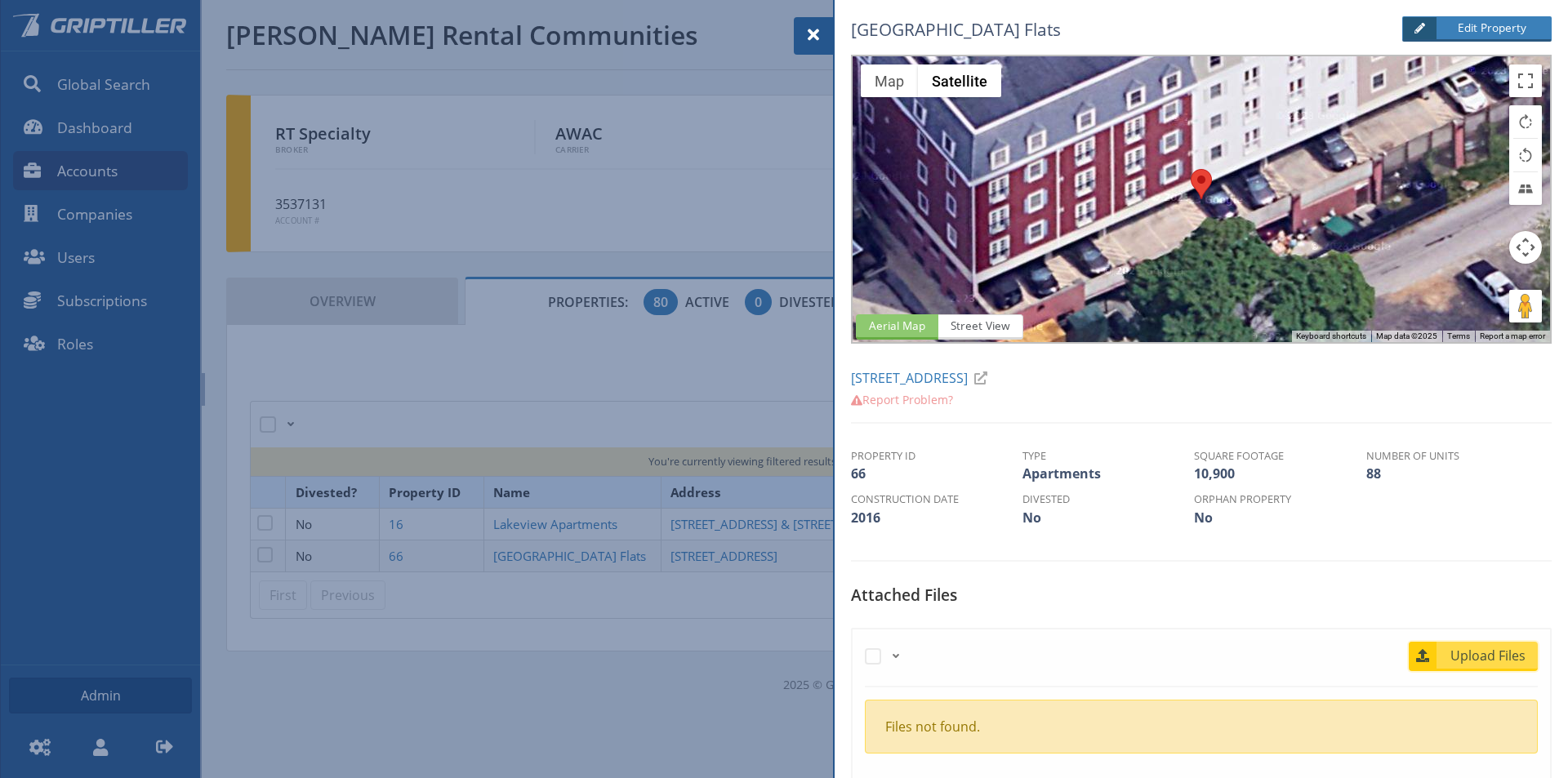
click at [1459, 652] on span "Upload Files" at bounding box center [1488, 655] width 99 height 20
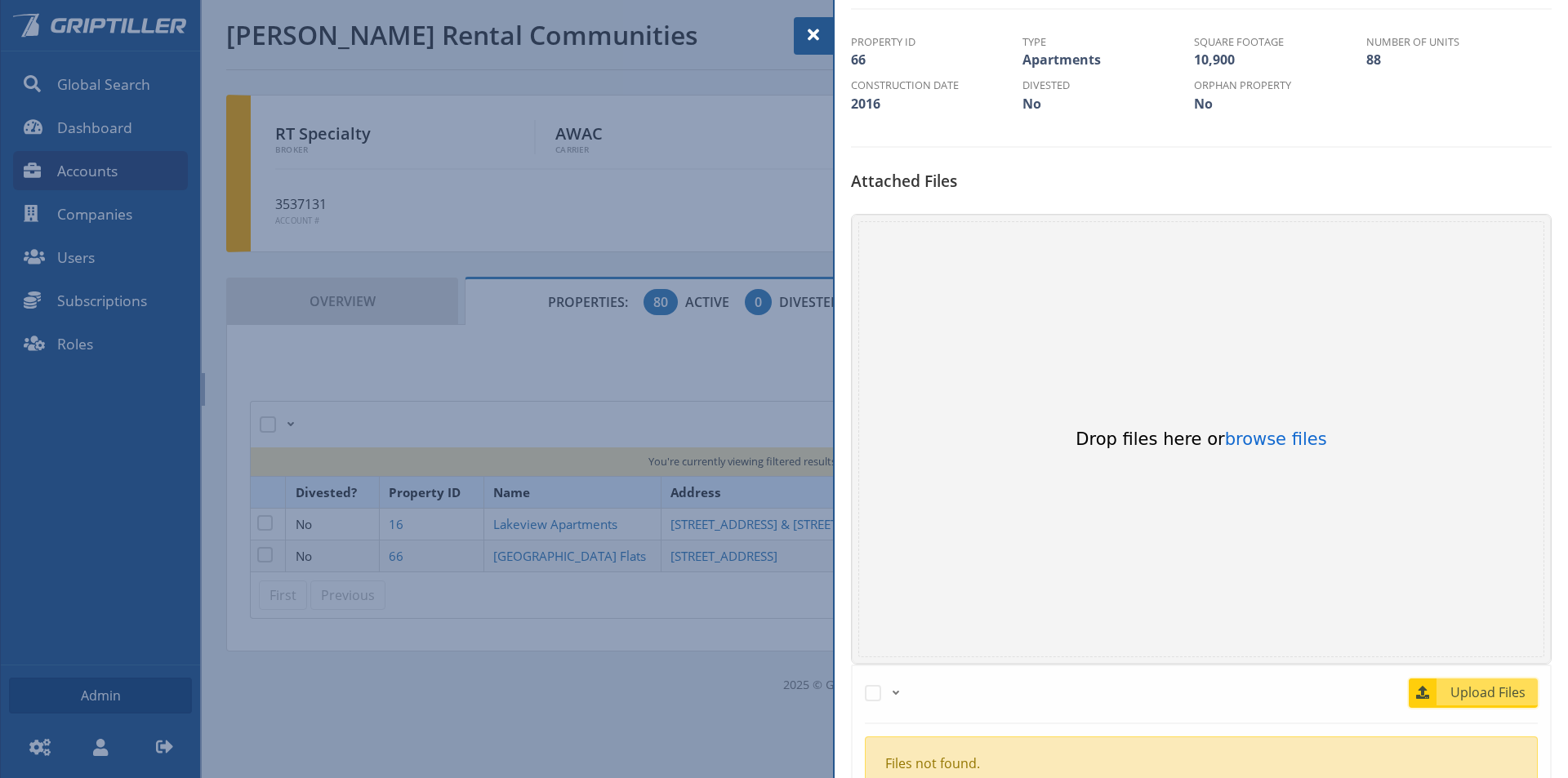
scroll to position [490, 0]
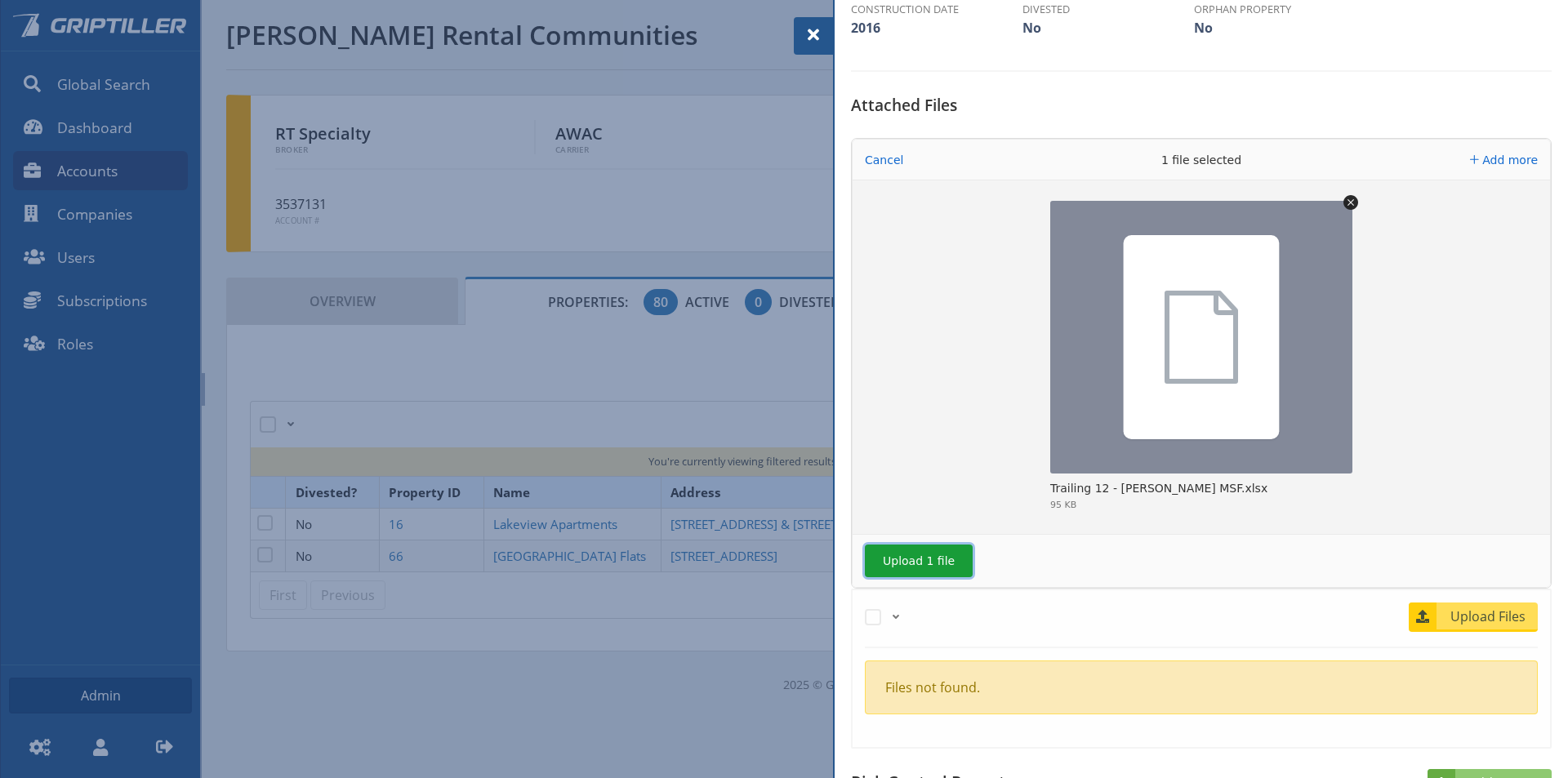
click at [907, 554] on button "Upload 1 file" at bounding box center [918, 560] width 107 height 33
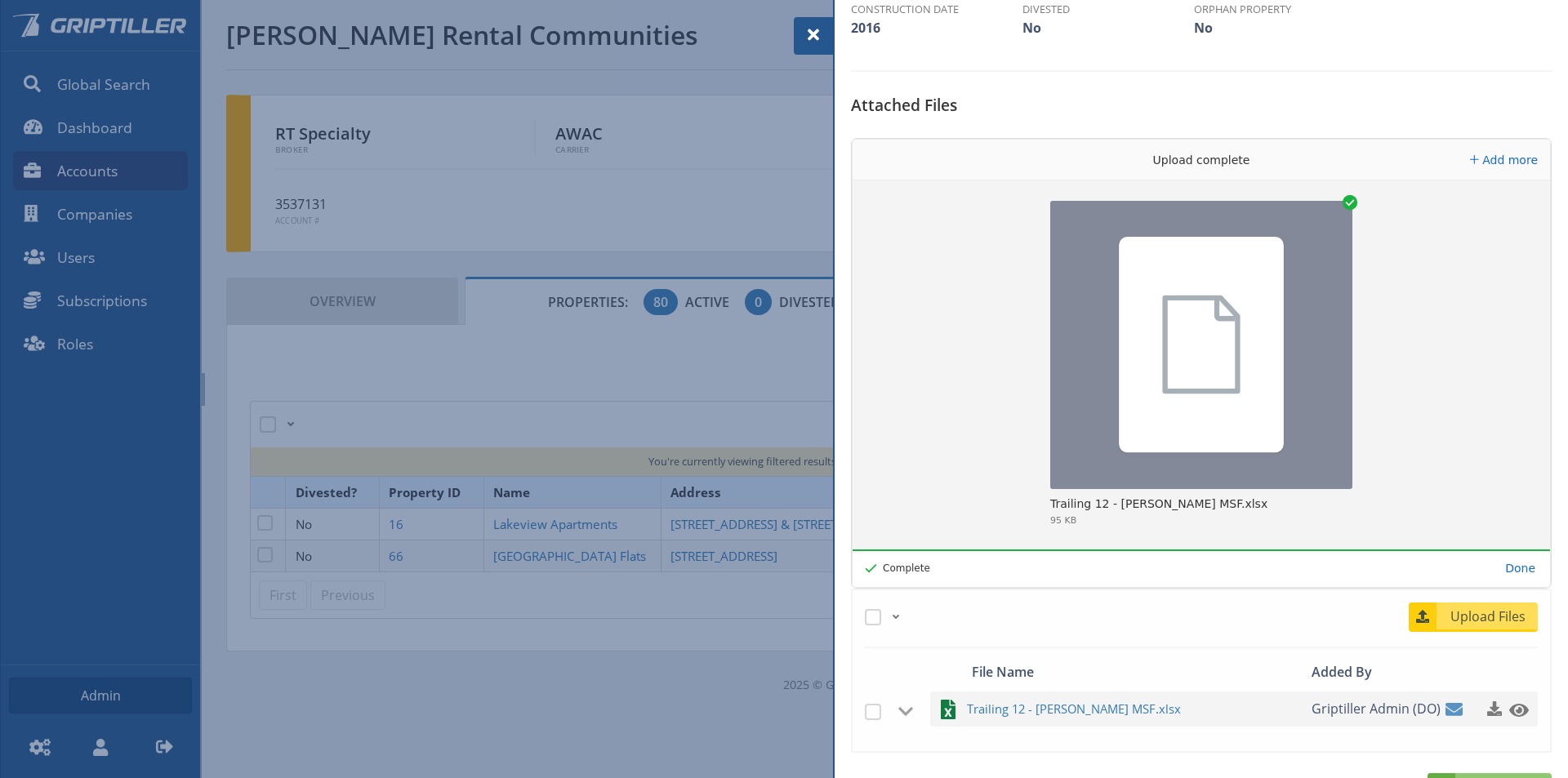
drag, startPoint x: 810, startPoint y: 26, endPoint x: 899, endPoint y: 85, distance: 106.8
click at [810, 26] on span at bounding box center [814, 35] width 20 height 20
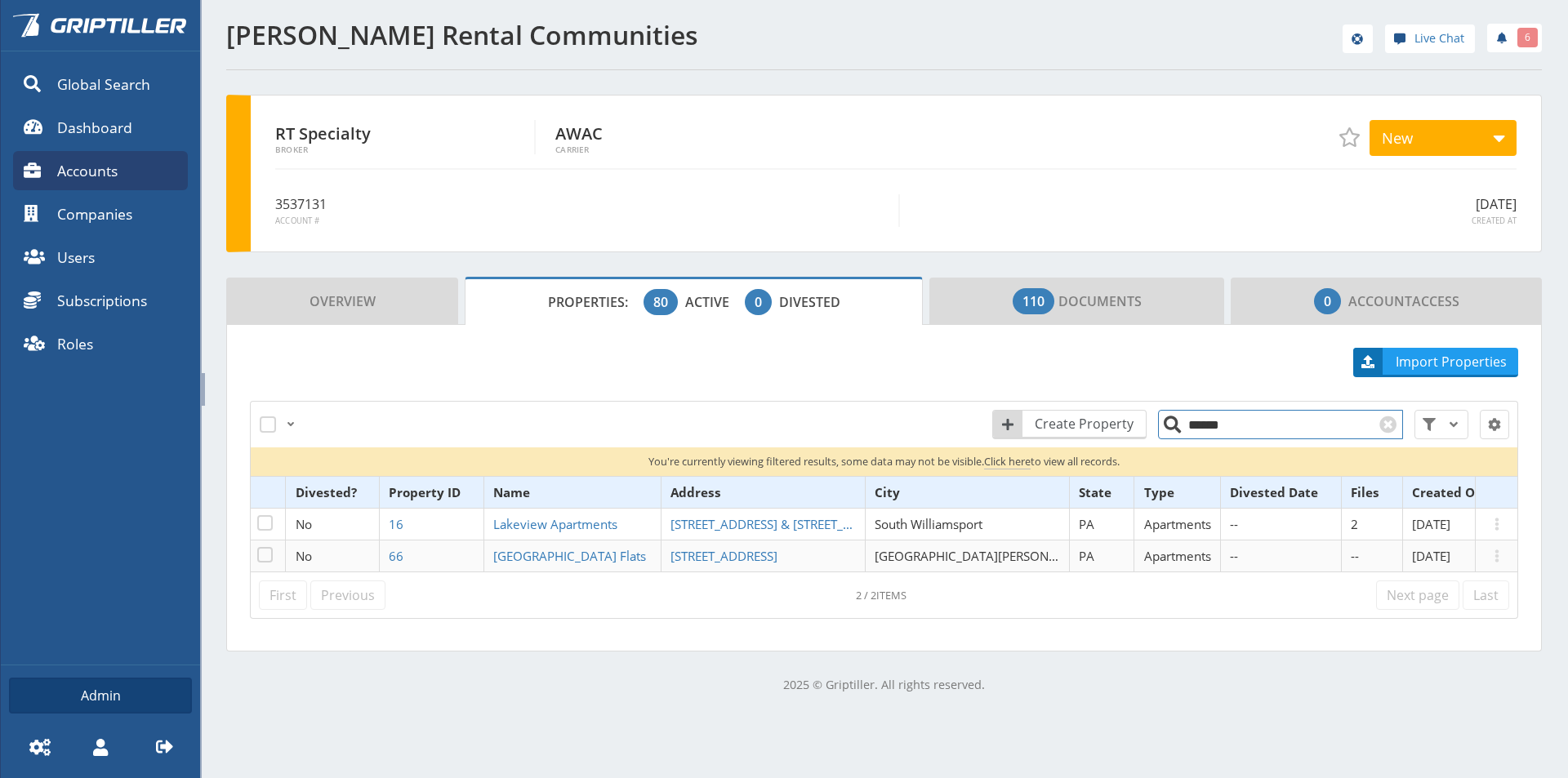
drag, startPoint x: 1216, startPoint y: 427, endPoint x: 1184, endPoint y: 429, distance: 32.1
click at [1184, 429] on input "******" at bounding box center [1280, 424] width 245 height 29
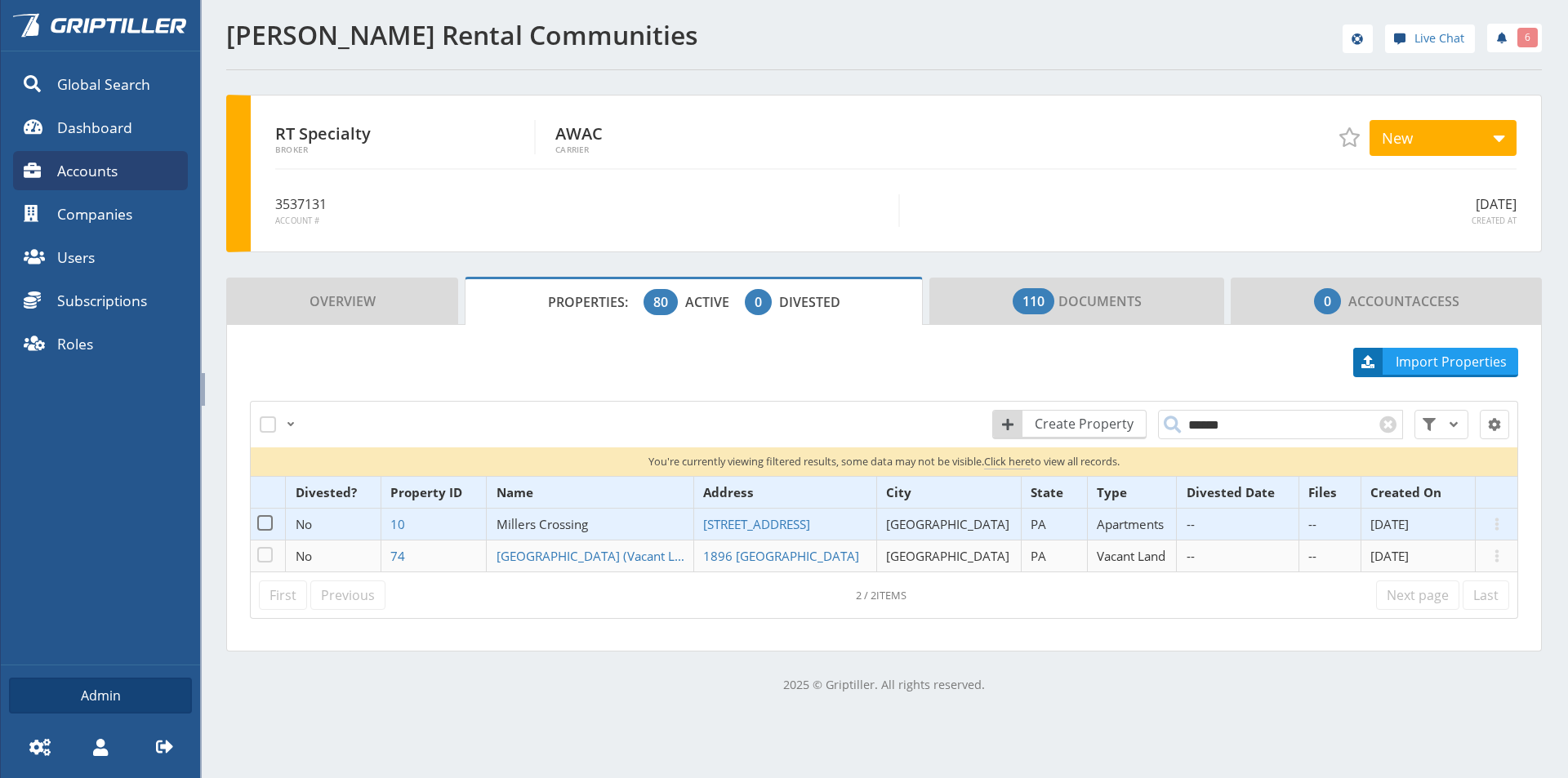
click at [588, 523] on span "Millers Crossing" at bounding box center [542, 524] width 92 height 16
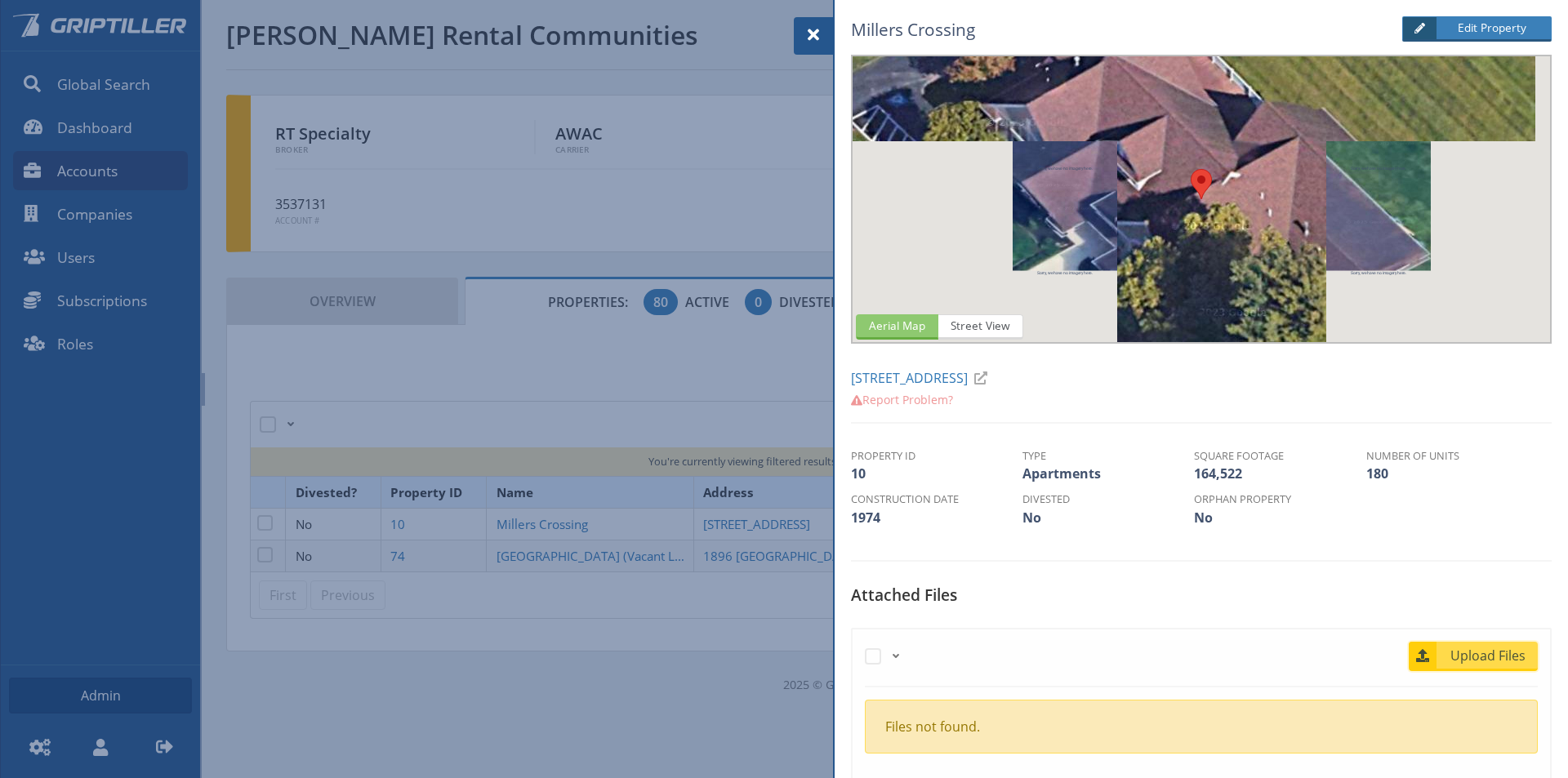
click at [1482, 659] on span "Upload Files" at bounding box center [1488, 655] width 99 height 20
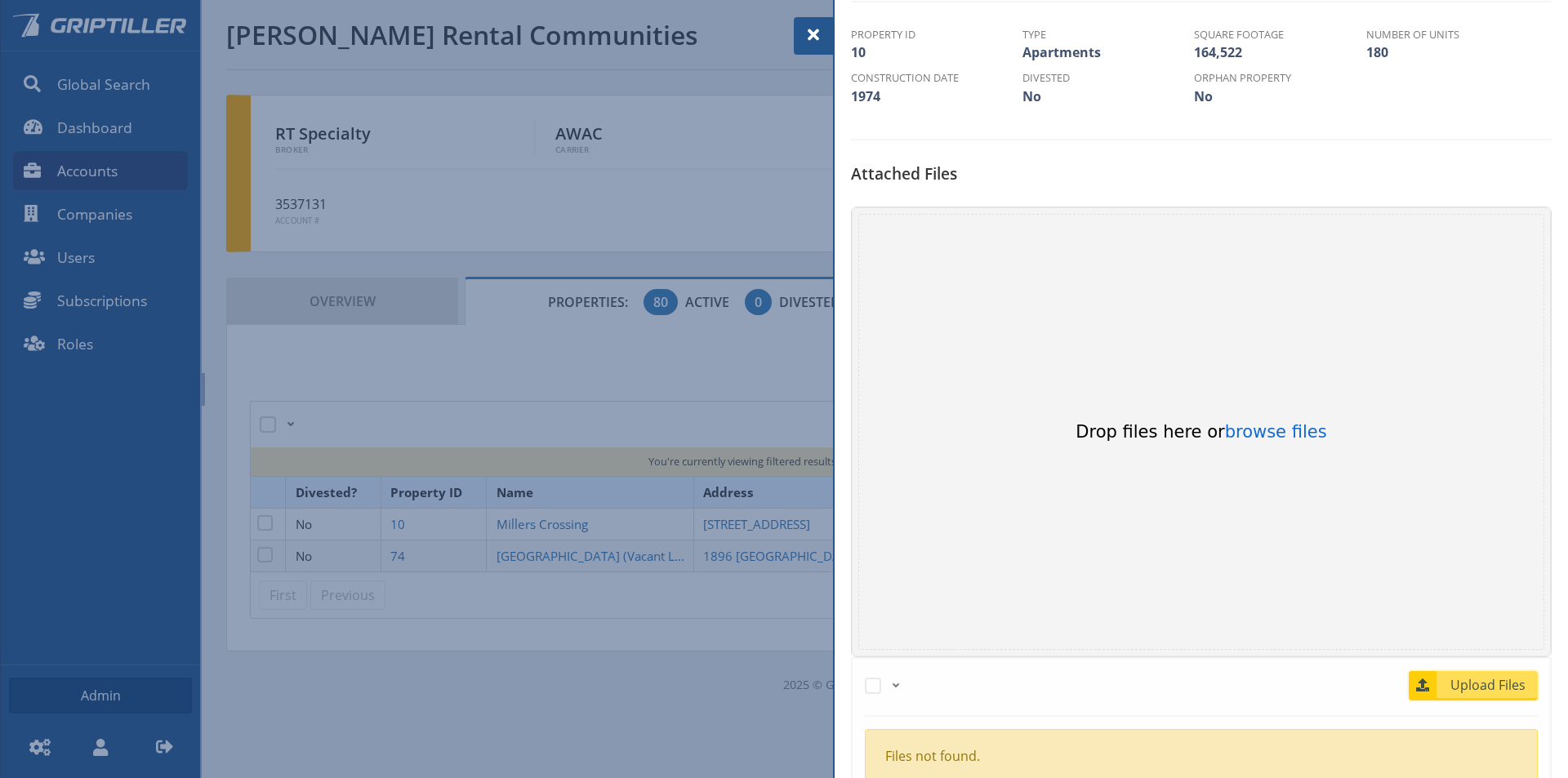
scroll to position [490, 0]
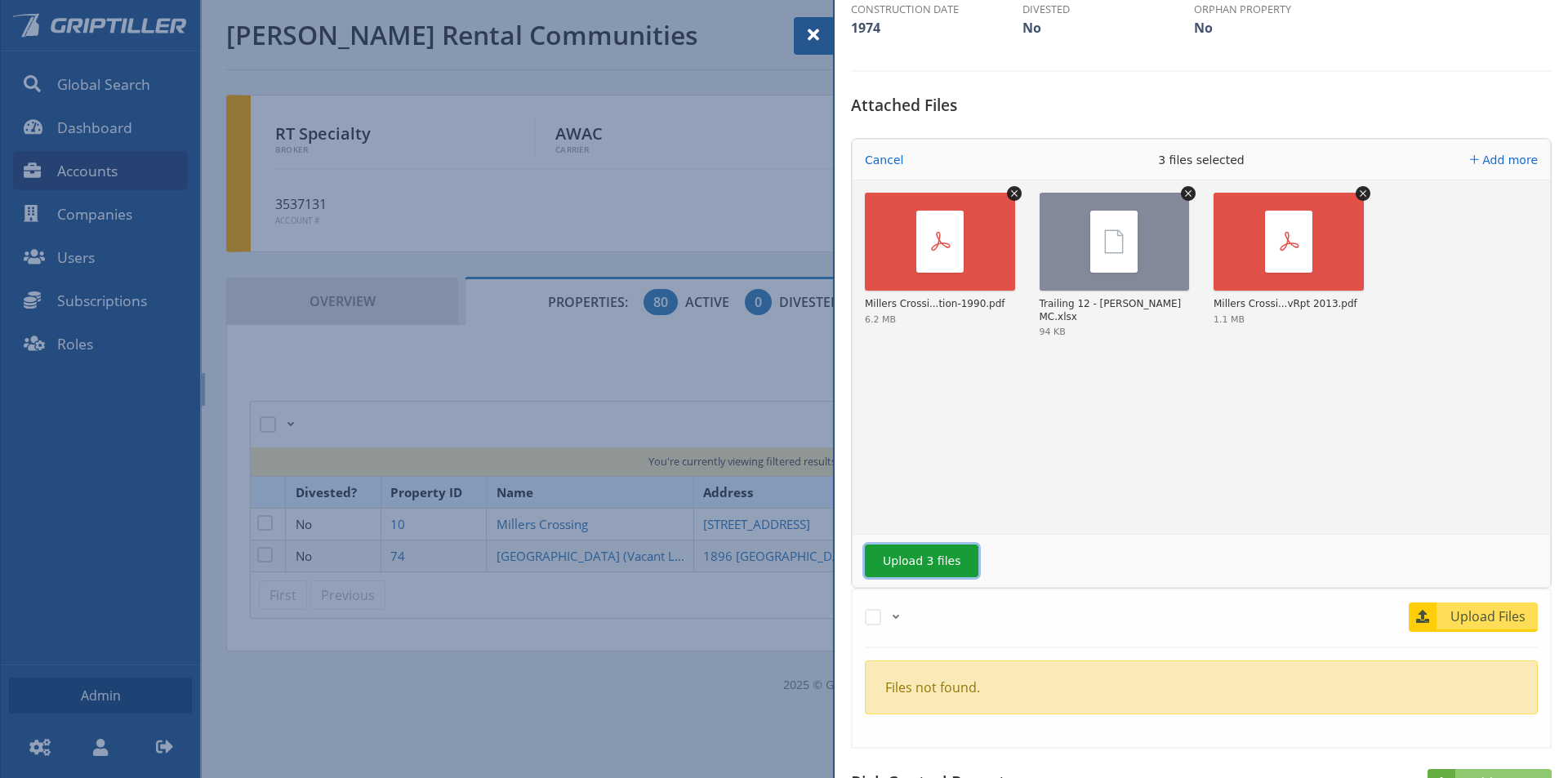
click at [934, 564] on button "Upload 3 files" at bounding box center [921, 560] width 114 height 33
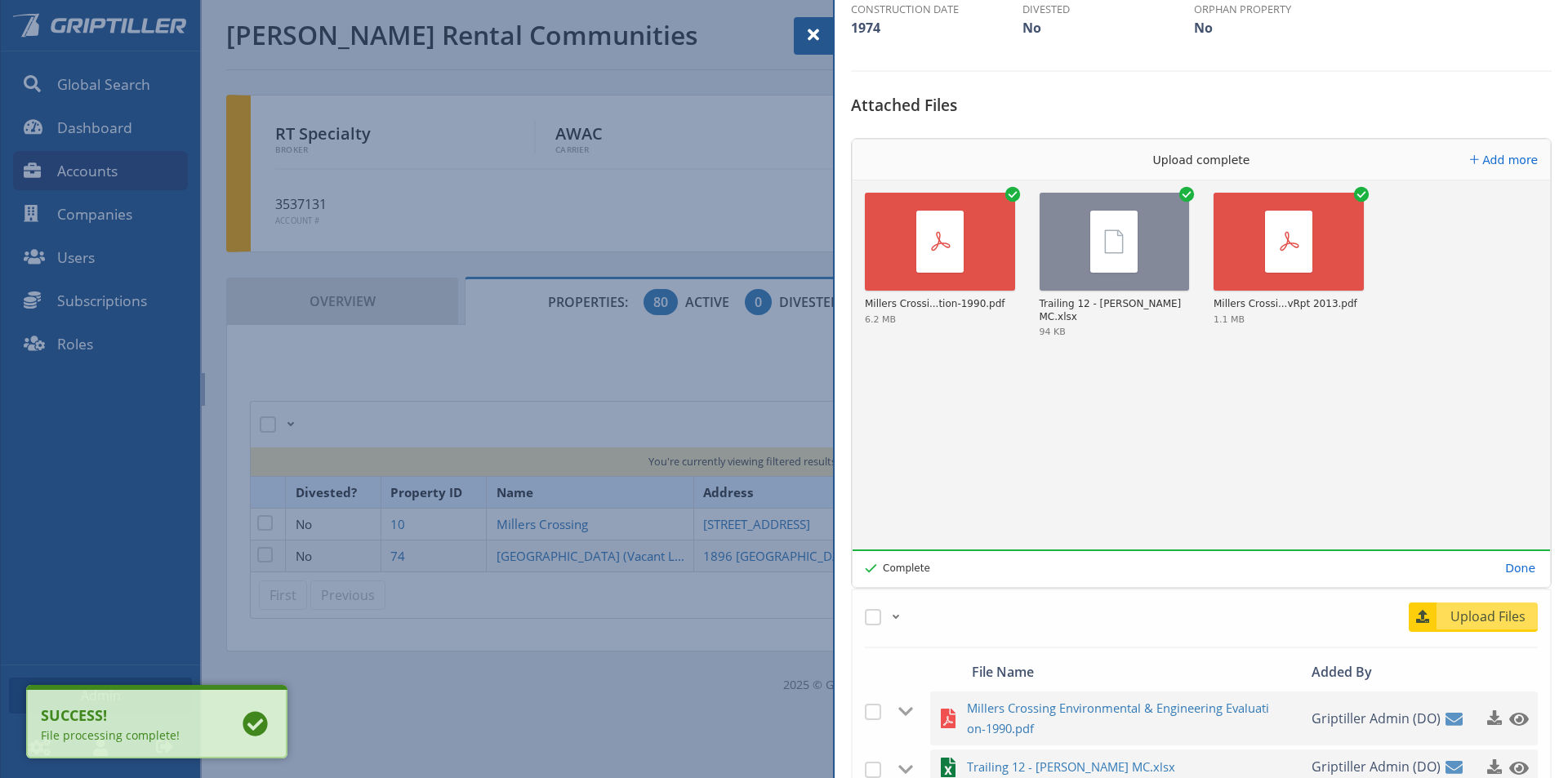
drag, startPoint x: 809, startPoint y: 28, endPoint x: 882, endPoint y: 65, distance: 81.8
click at [809, 28] on span at bounding box center [814, 35] width 20 height 20
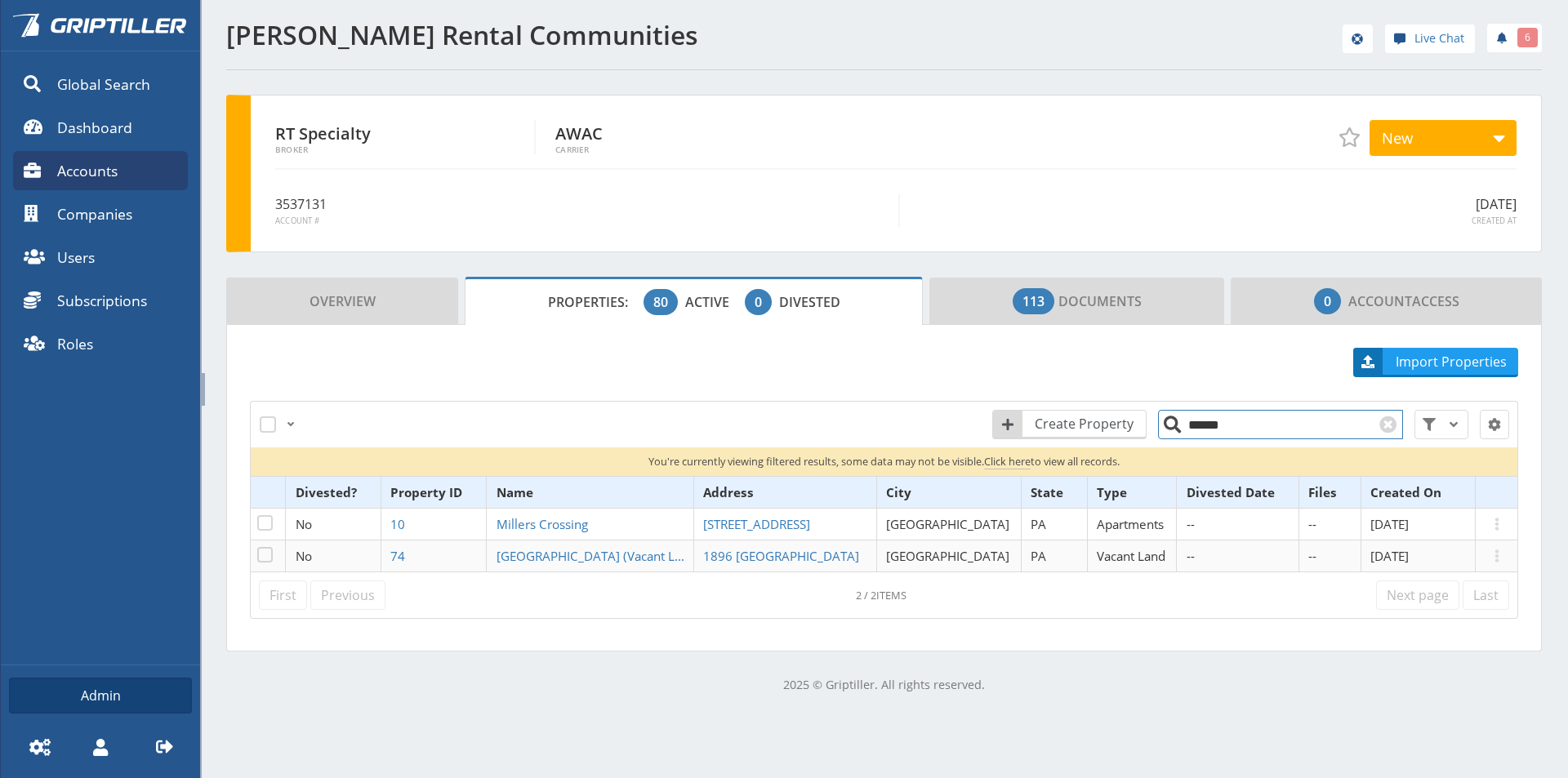
drag, startPoint x: 1216, startPoint y: 421, endPoint x: 1189, endPoint y: 427, distance: 27.7
click at [1189, 427] on input "******" at bounding box center [1280, 424] width 245 height 29
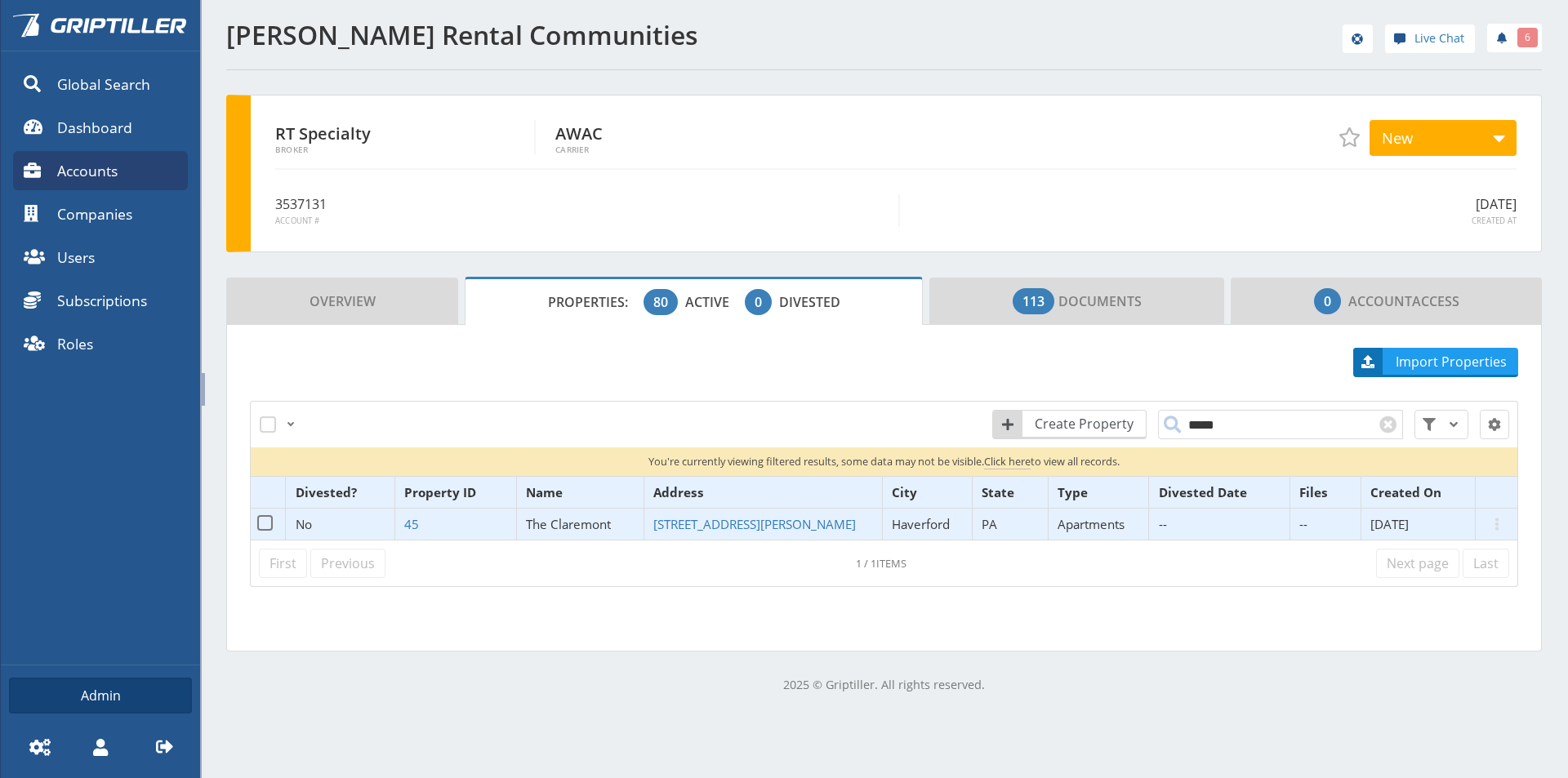
click at [569, 527] on span "The Claremont" at bounding box center [569, 524] width 85 height 16
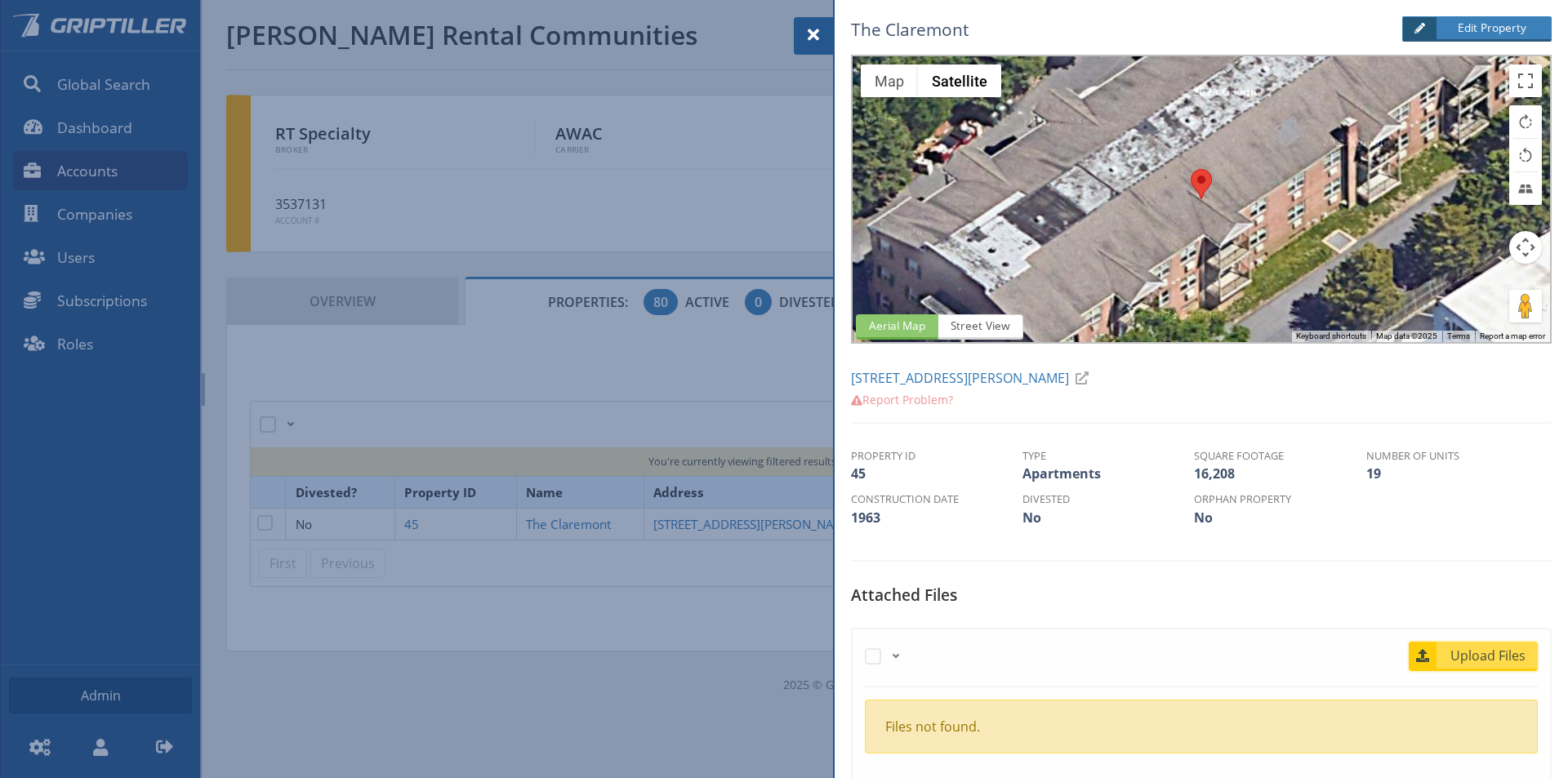
click at [1468, 662] on span "Upload Files" at bounding box center [1488, 655] width 99 height 20
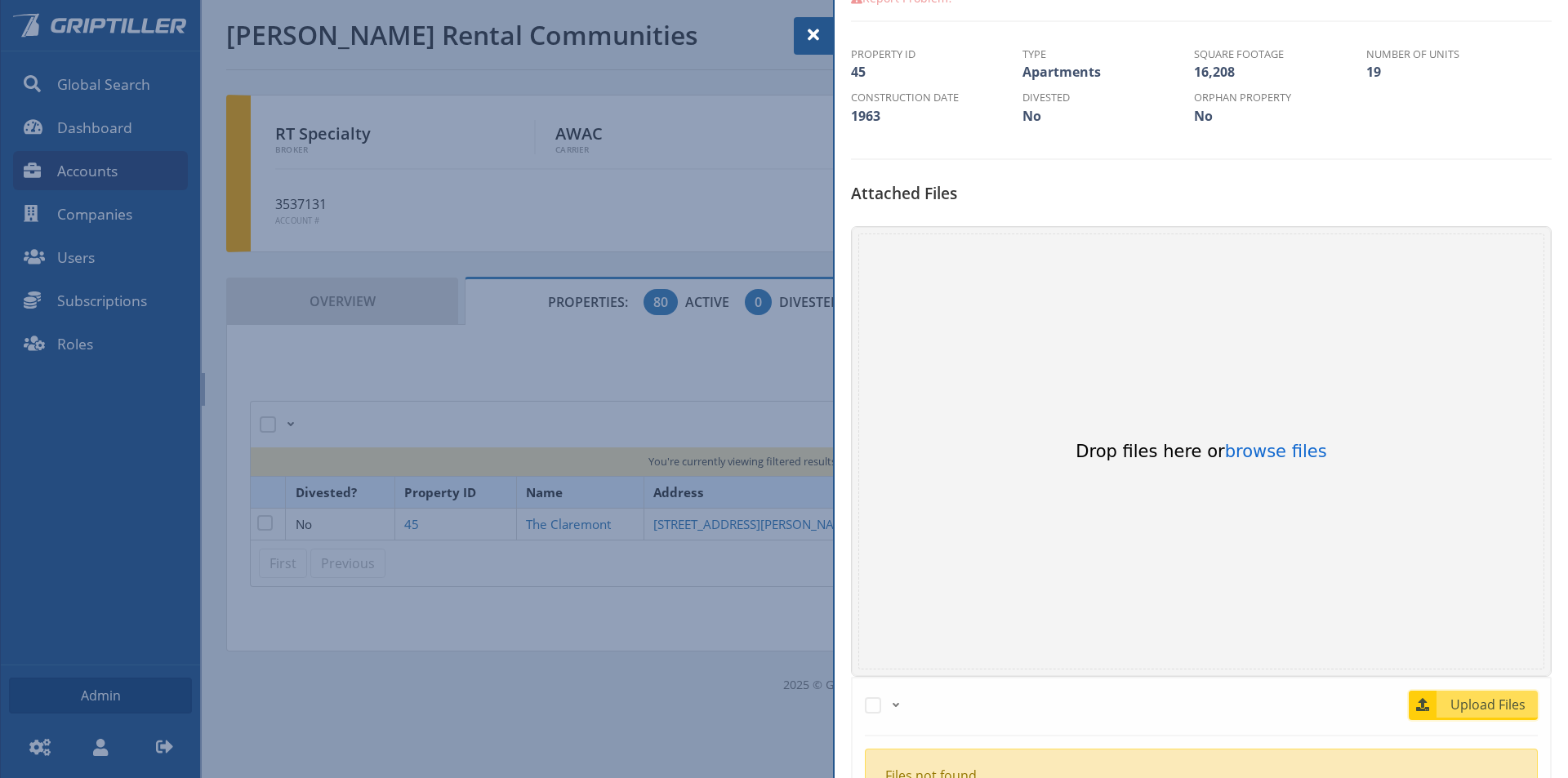
scroll to position [409, 0]
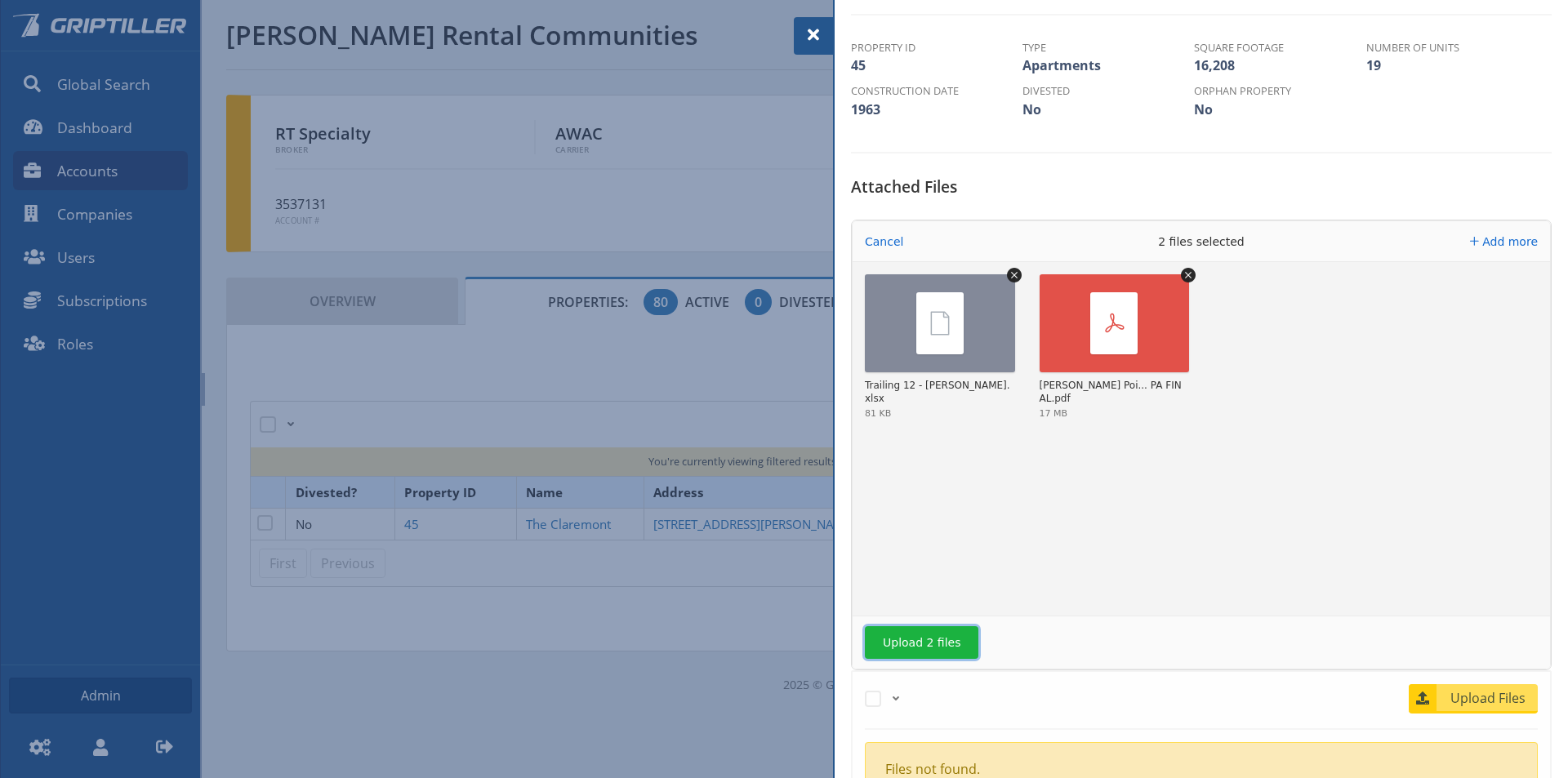
drag, startPoint x: 911, startPoint y: 642, endPoint x: 1366, endPoint y: 602, distance: 456.8
click at [913, 642] on button "Upload 2 files" at bounding box center [921, 642] width 114 height 33
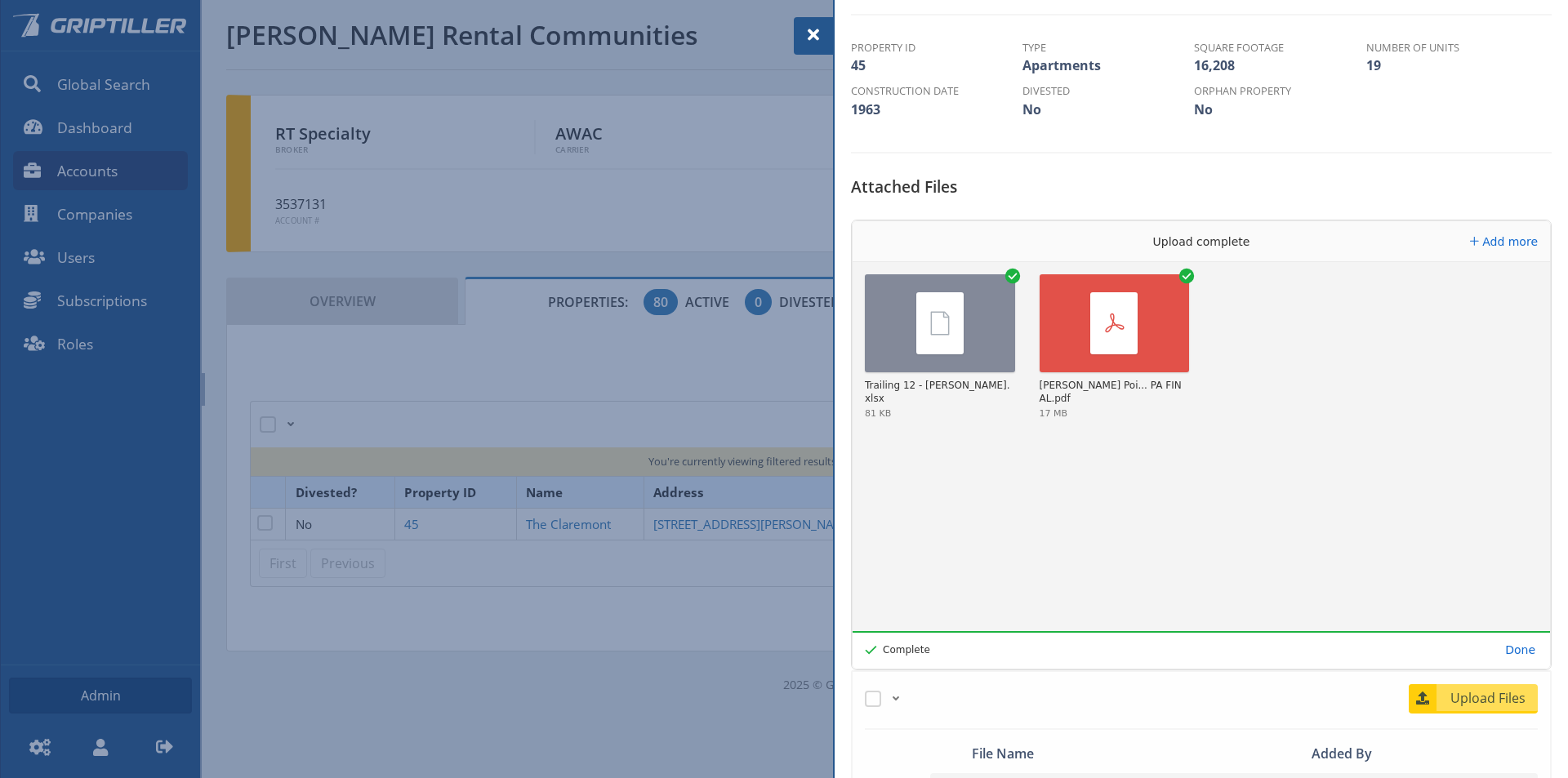
click at [817, 22] on div at bounding box center [813, 36] width 39 height 37
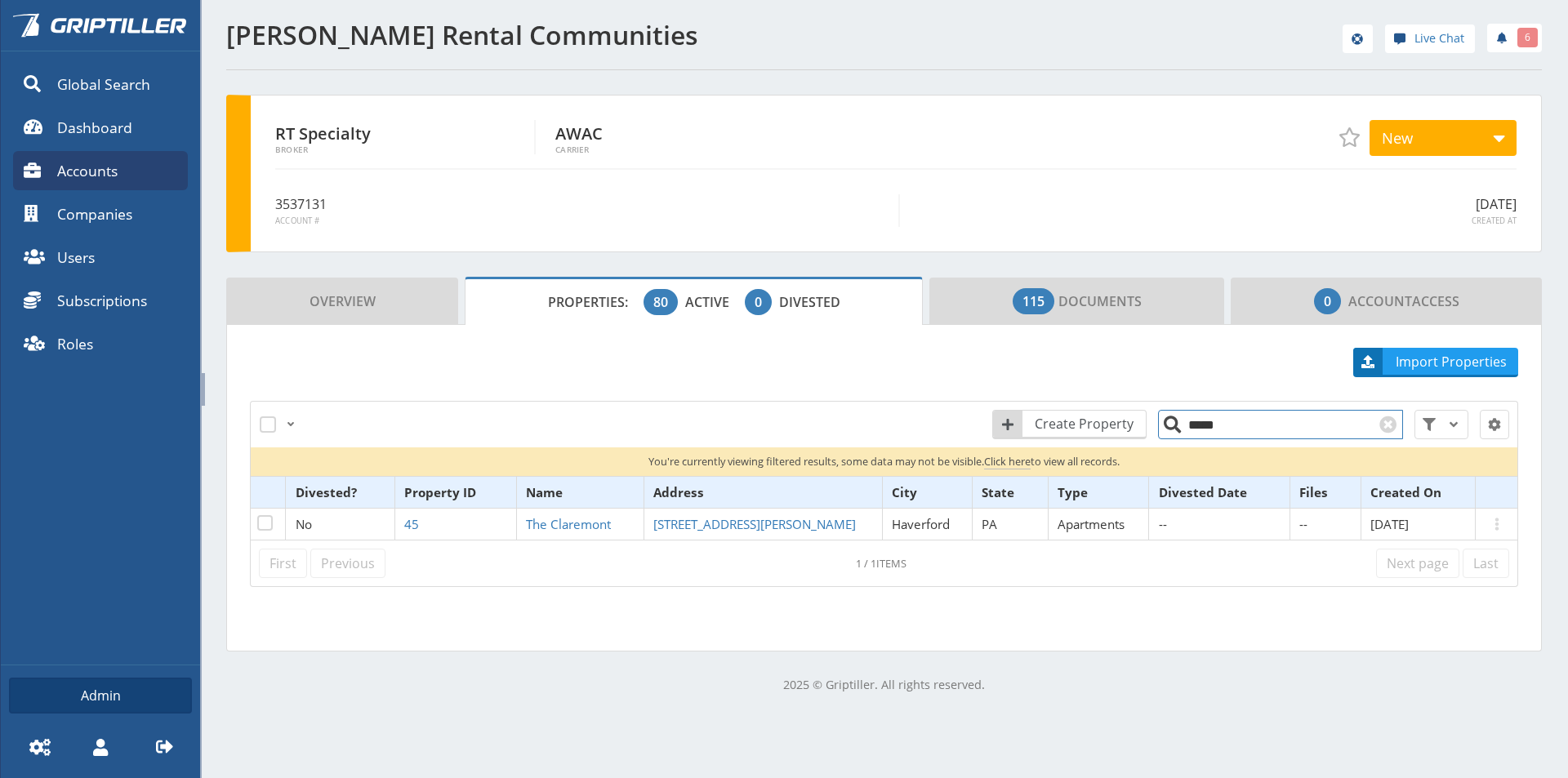
drag, startPoint x: 1229, startPoint y: 425, endPoint x: 1165, endPoint y: 426, distance: 64.0
click at [1165, 426] on input "*****" at bounding box center [1280, 424] width 245 height 29
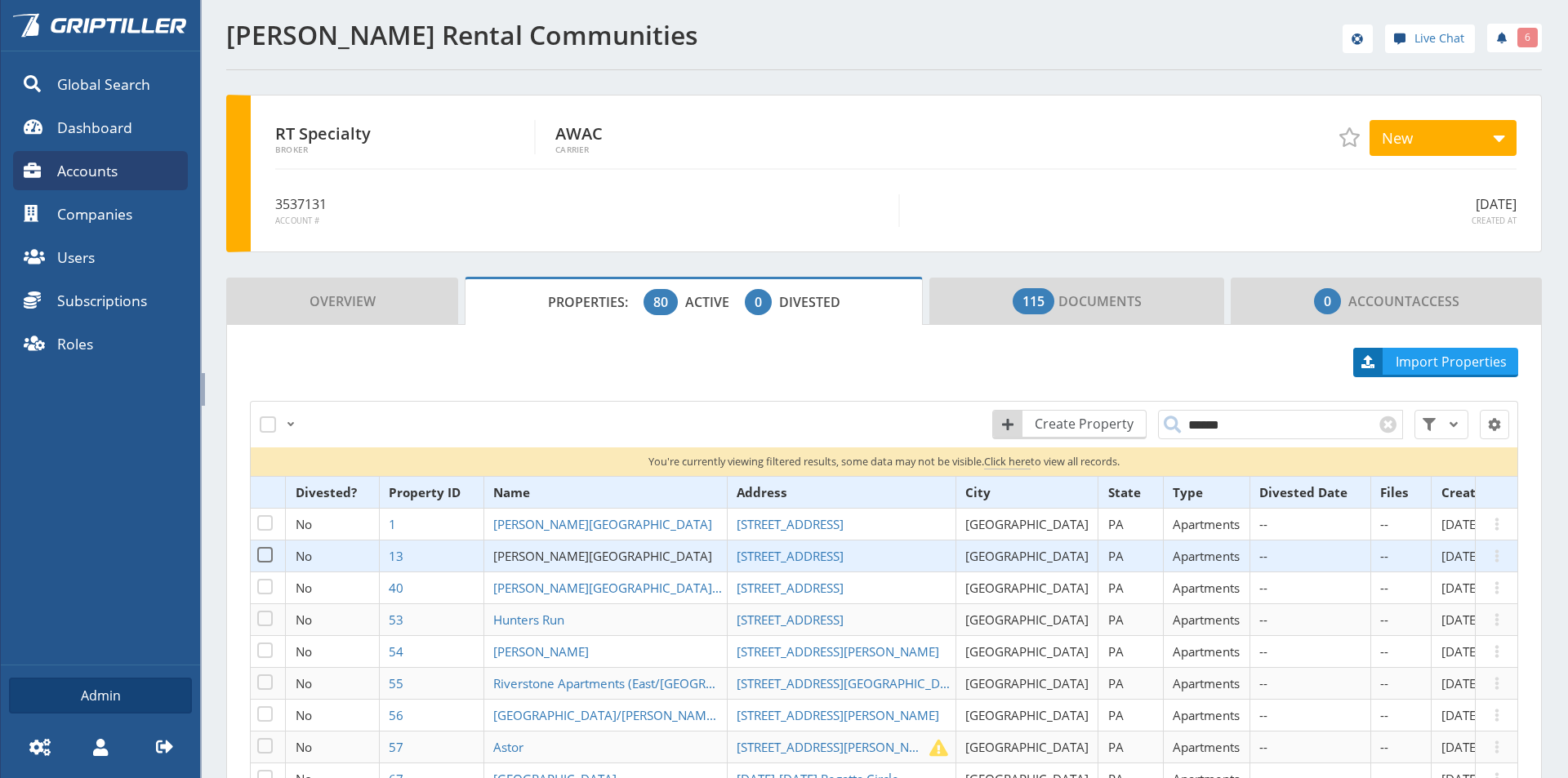
click at [541, 558] on span "[PERSON_NAME][GEOGRAPHIC_DATA]" at bounding box center [602, 556] width 219 height 16
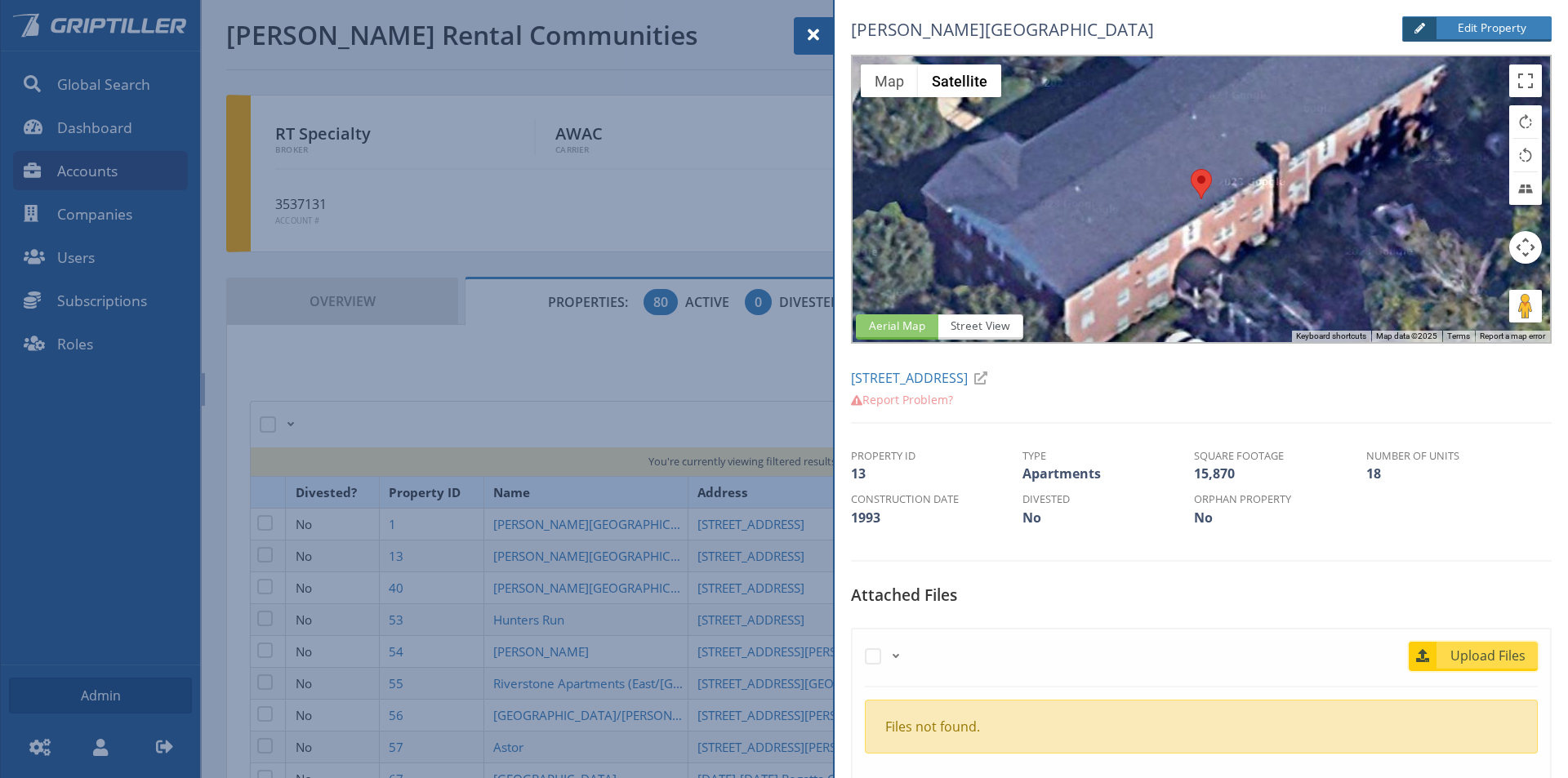
click at [1476, 664] on span "Upload Files" at bounding box center [1488, 655] width 99 height 20
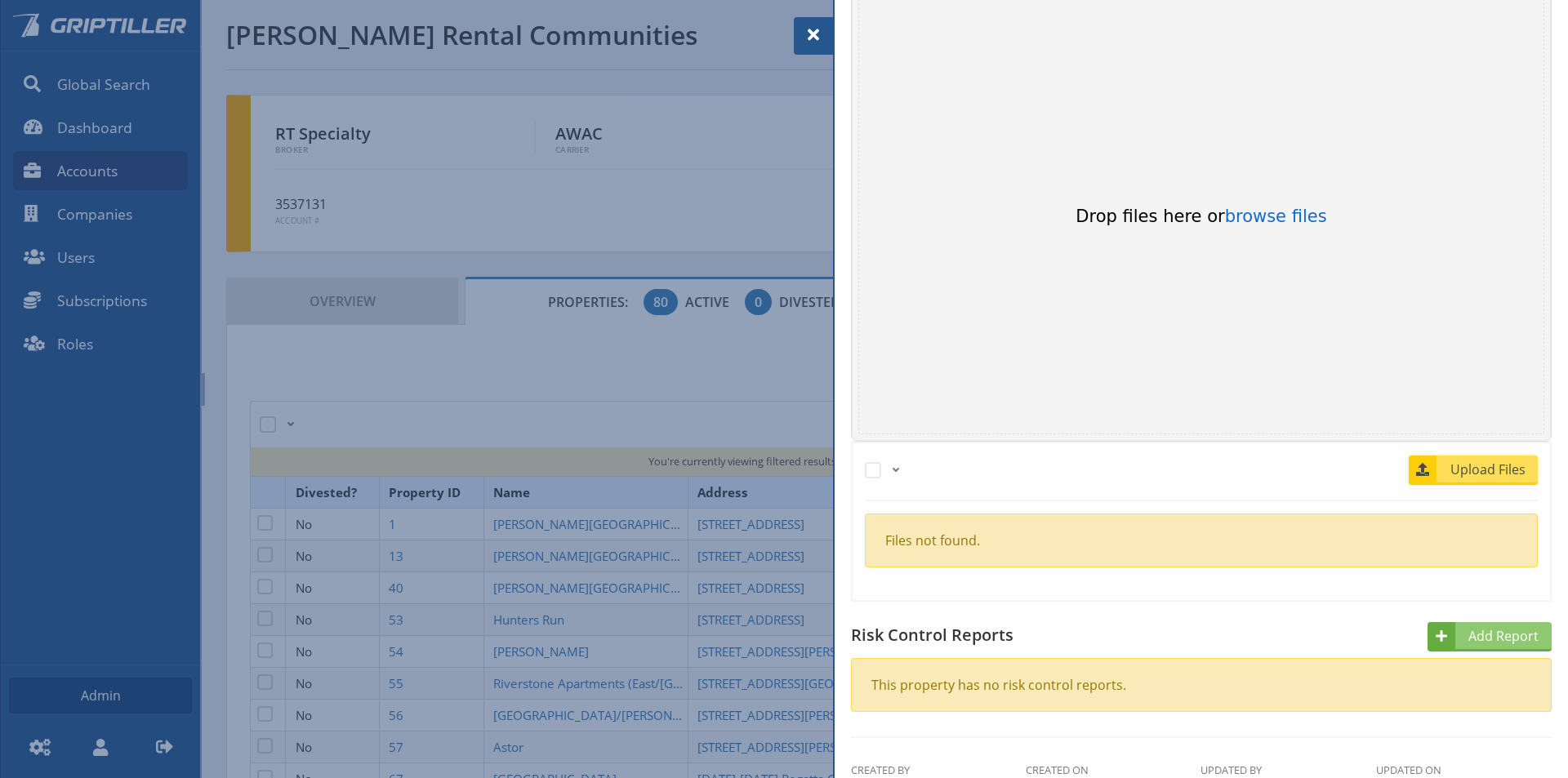
scroll to position [653, 0]
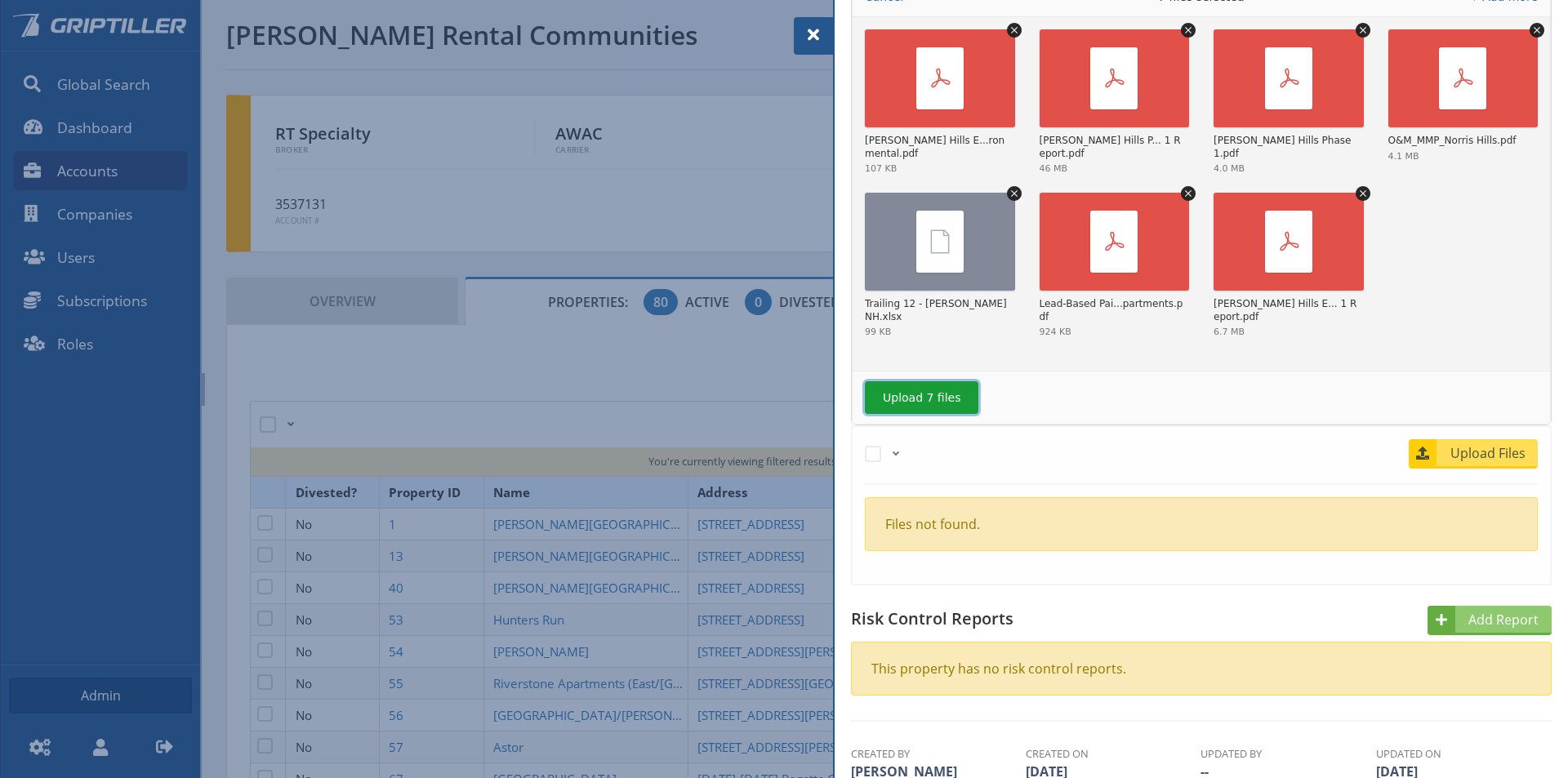
click at [925, 395] on button "Upload 7 files" at bounding box center [921, 397] width 114 height 33
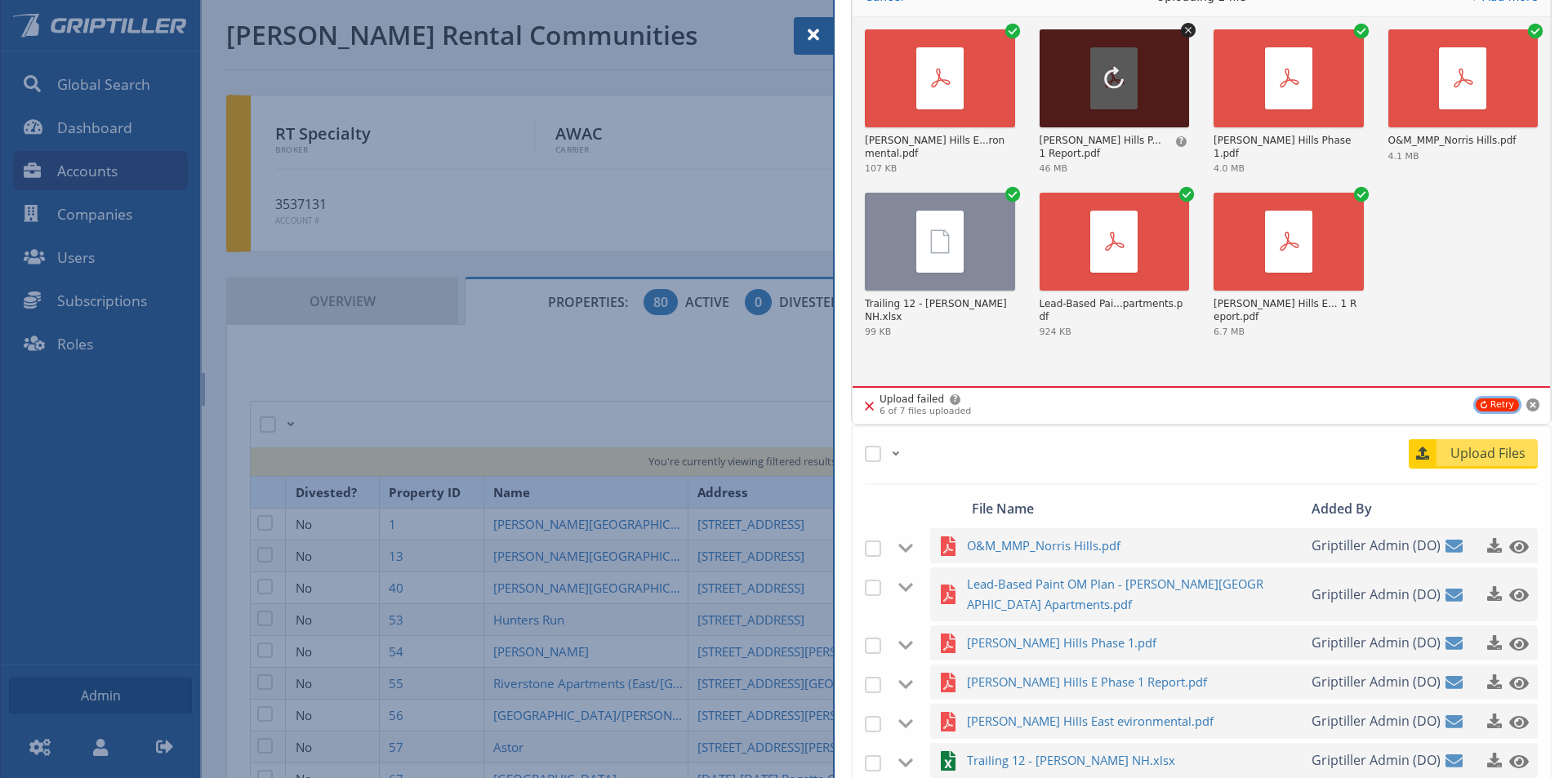
click at [1489, 409] on button "Retry" at bounding box center [1497, 405] width 44 height 13
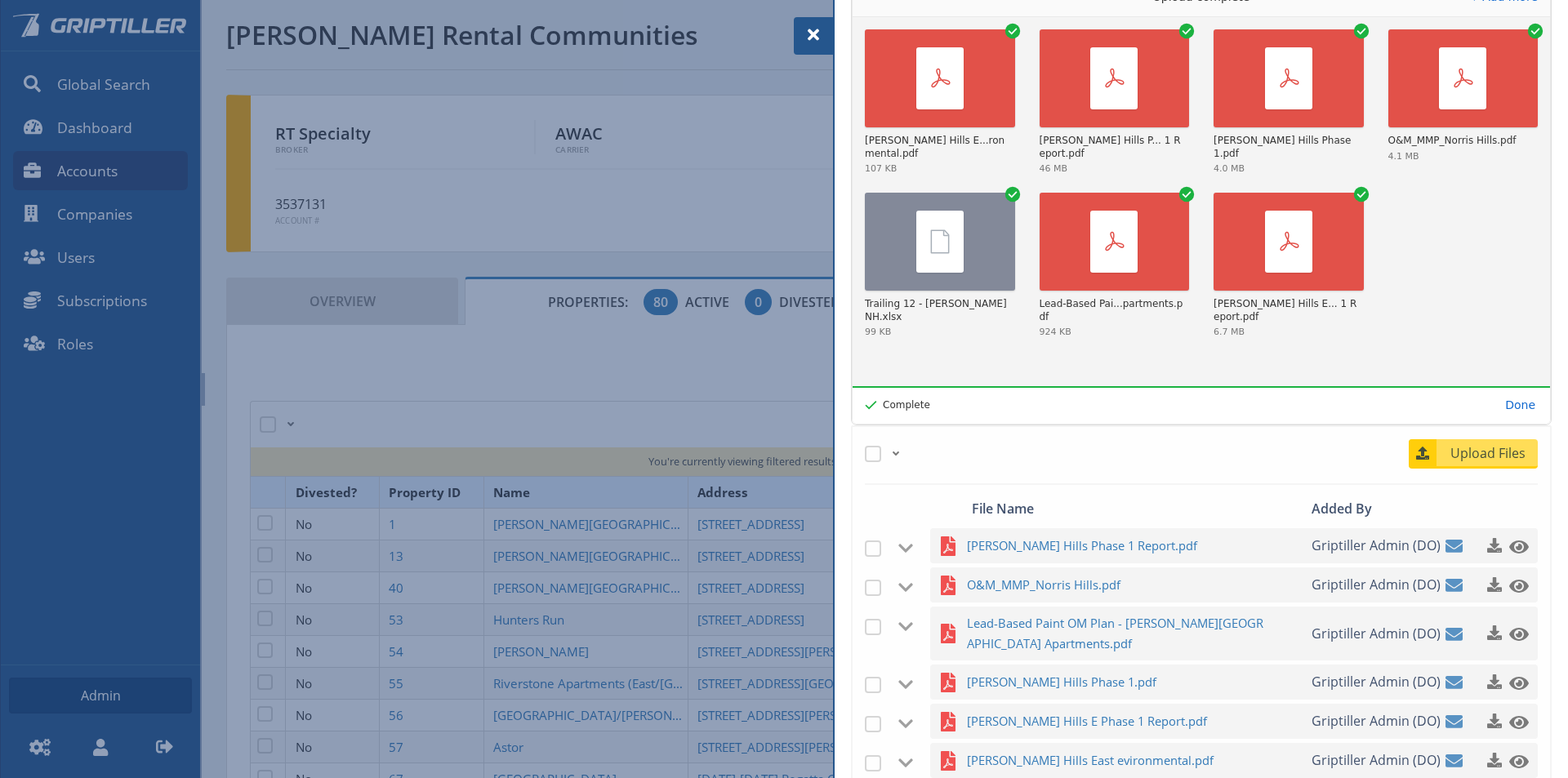
click at [808, 26] on span at bounding box center [814, 35] width 20 height 20
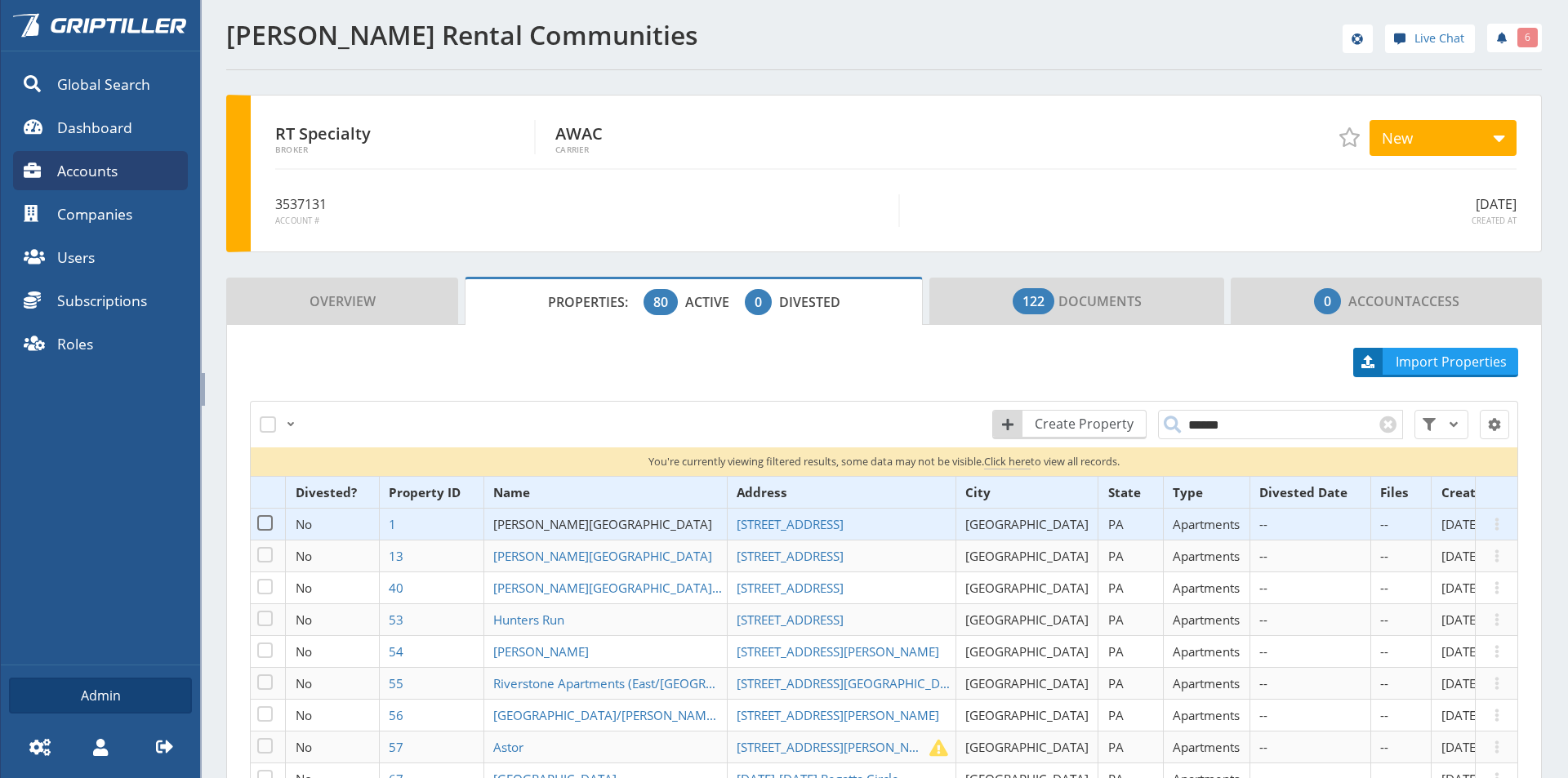
click at [585, 520] on span "[PERSON_NAME][GEOGRAPHIC_DATA]" at bounding box center [602, 524] width 219 height 16
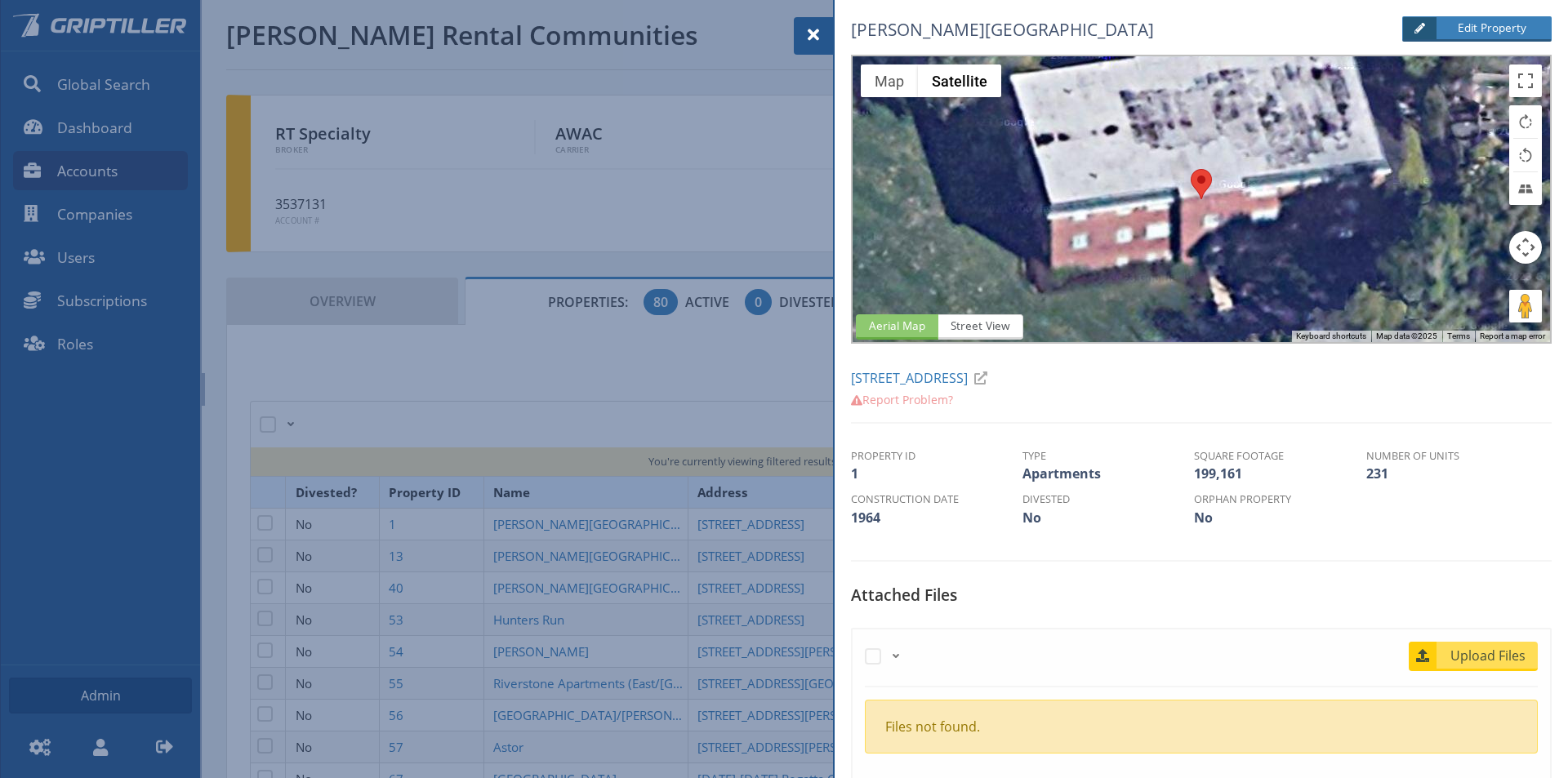
scroll to position [317, 0]
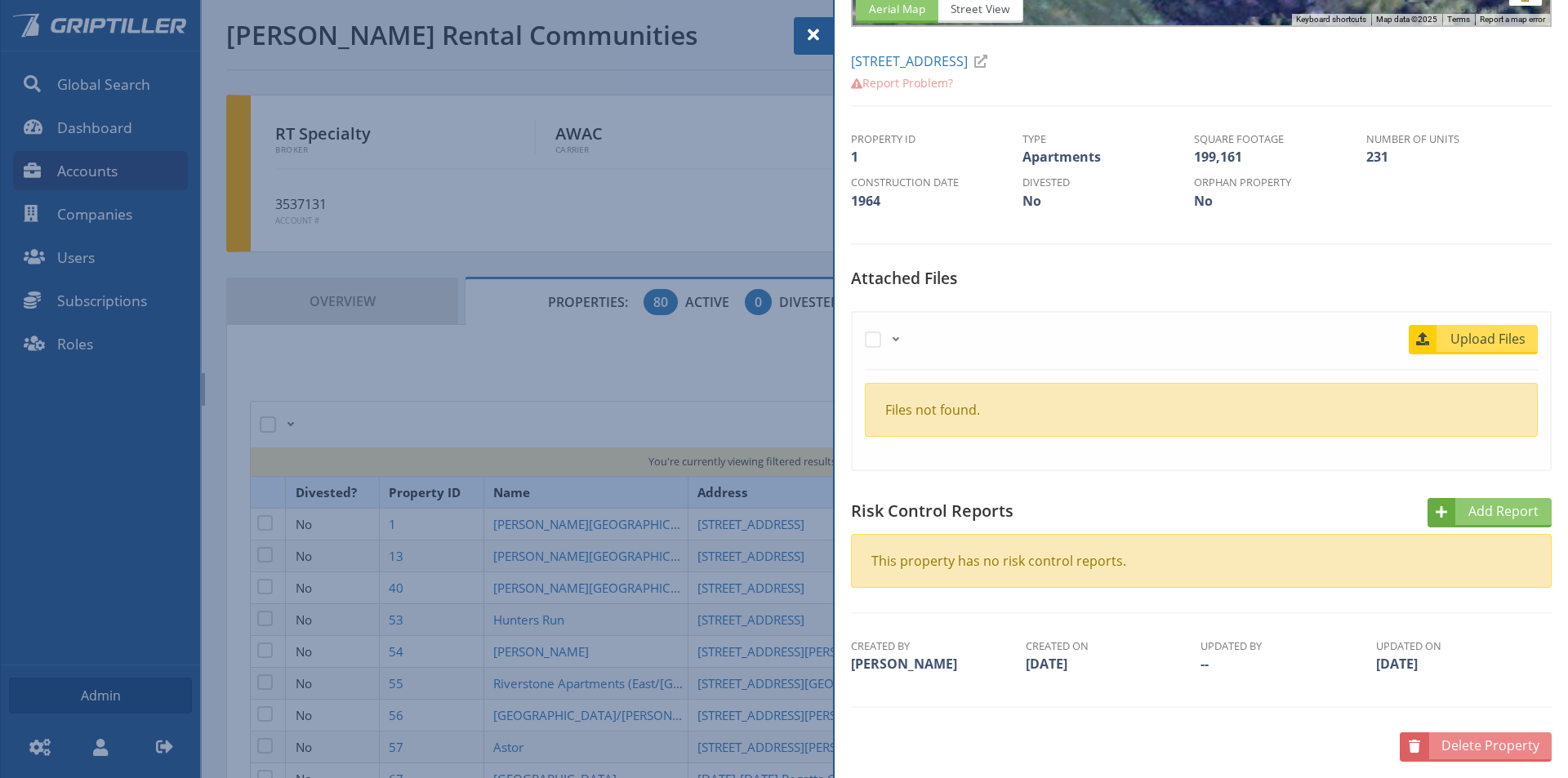
click at [820, 33] on span at bounding box center [814, 35] width 20 height 20
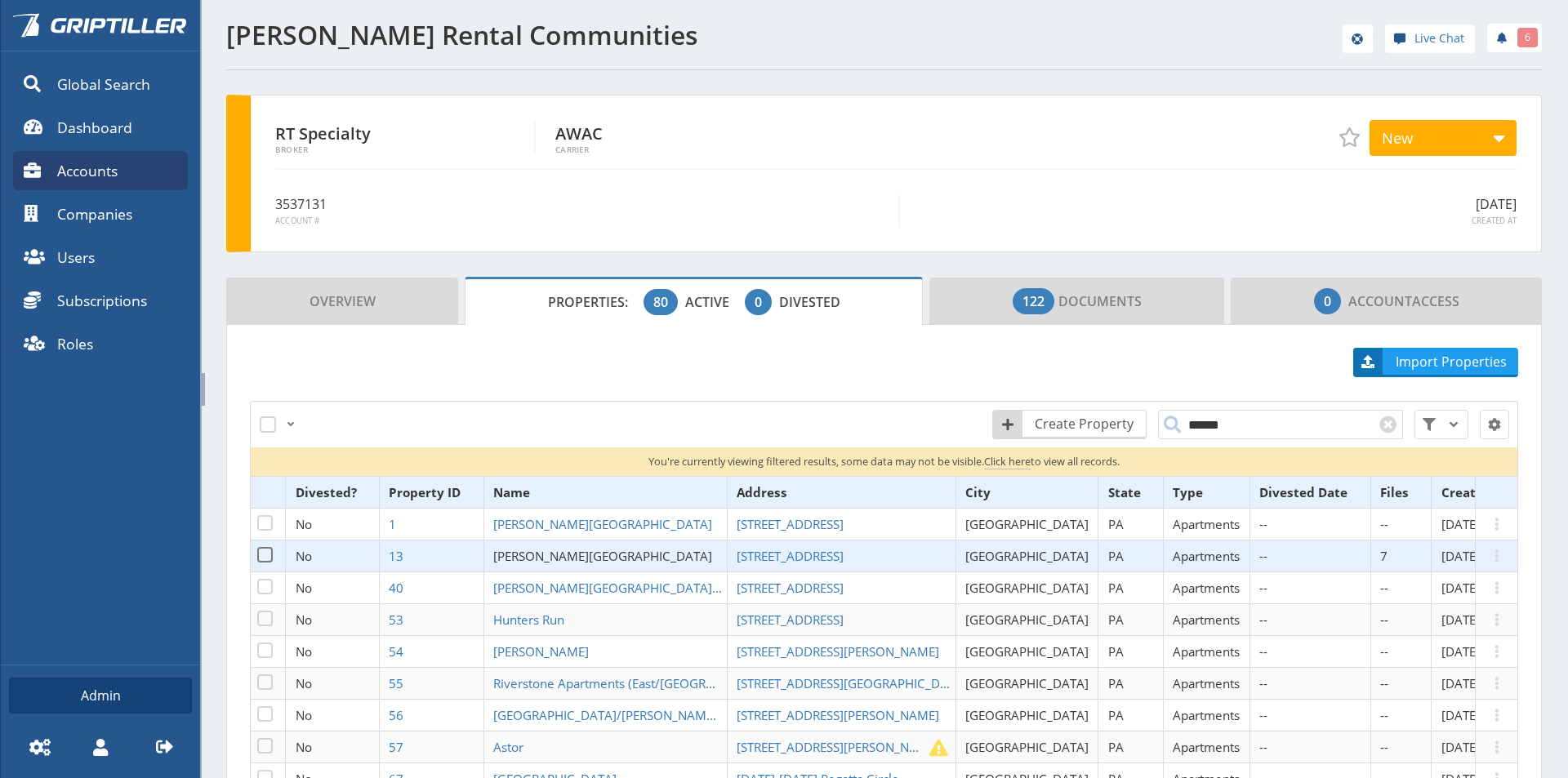
click at [583, 553] on span "[PERSON_NAME][GEOGRAPHIC_DATA]" at bounding box center [602, 556] width 219 height 16
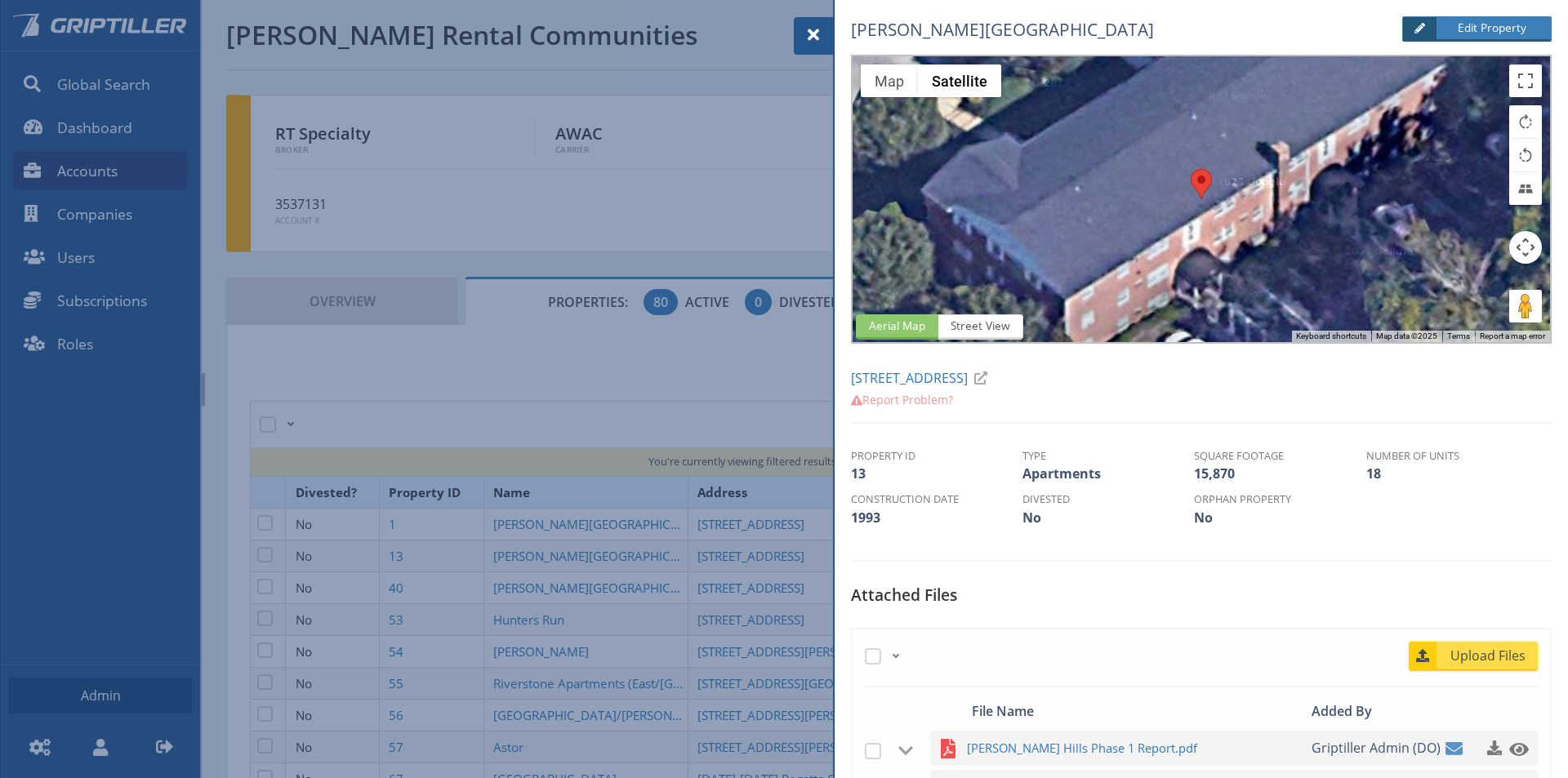
click at [1480, 667] on link "Upload Files" at bounding box center [1473, 656] width 129 height 29
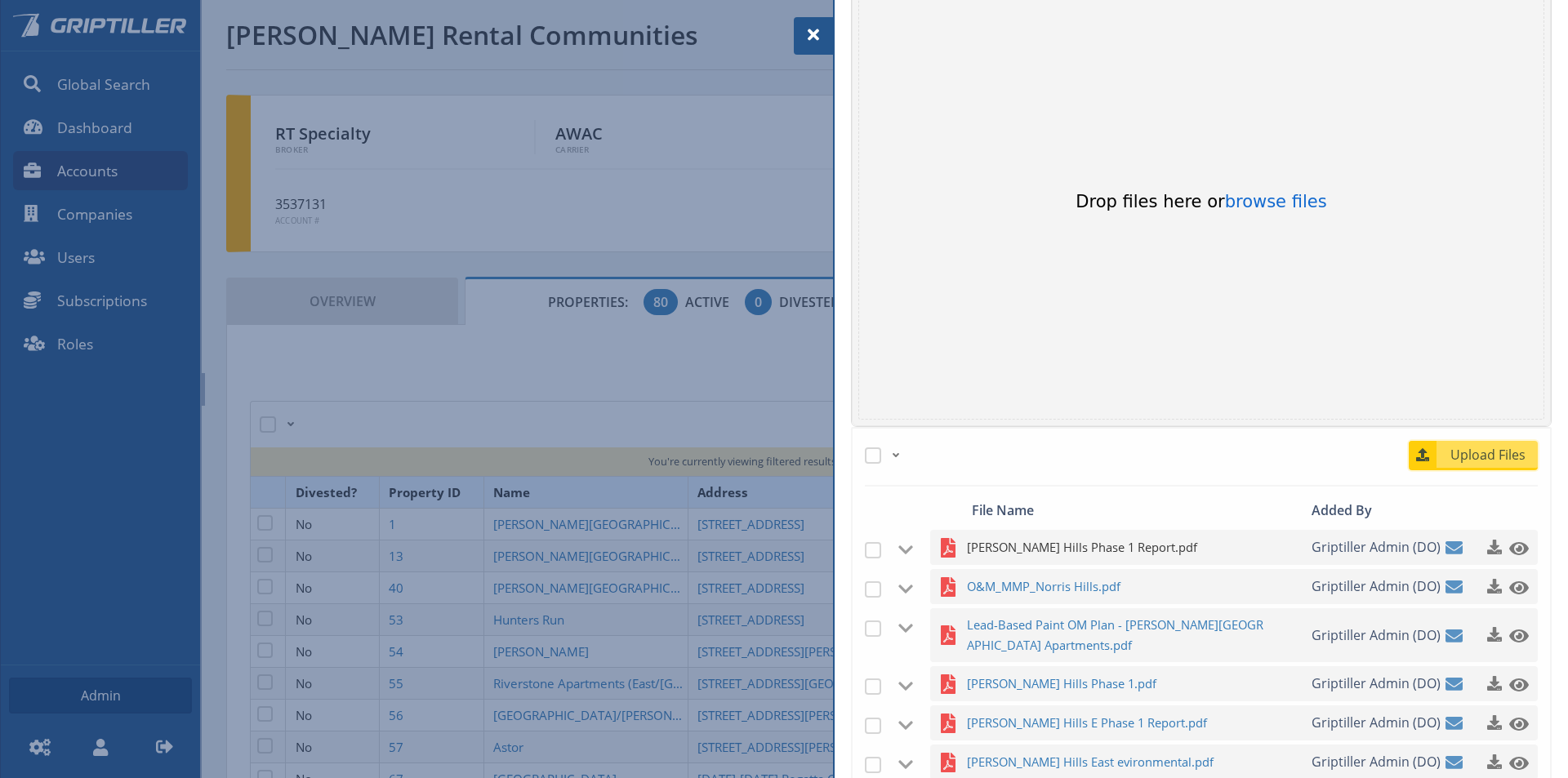
scroll to position [653, 0]
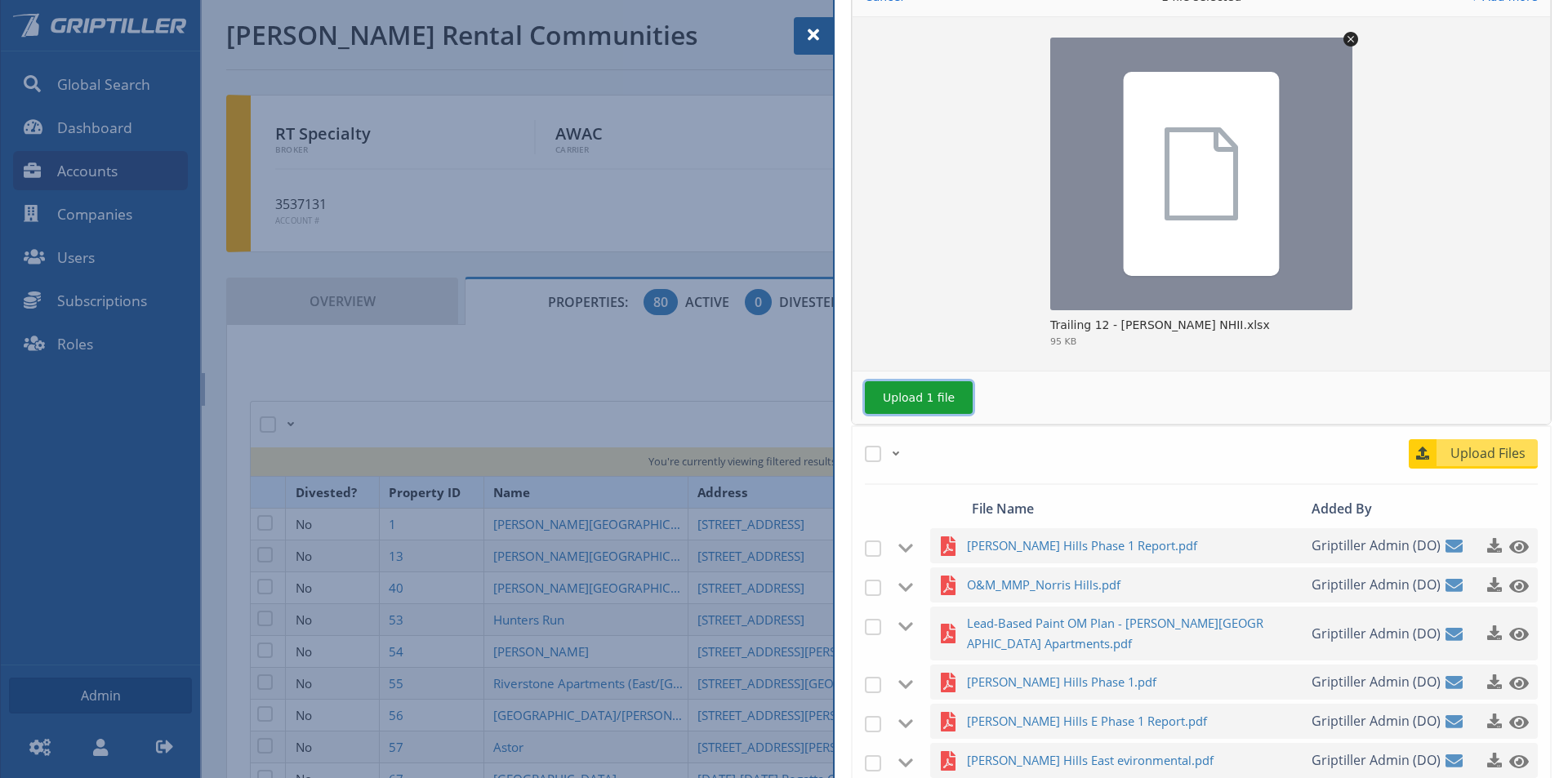
click at [918, 394] on button "Upload 1 file" at bounding box center [918, 397] width 107 height 33
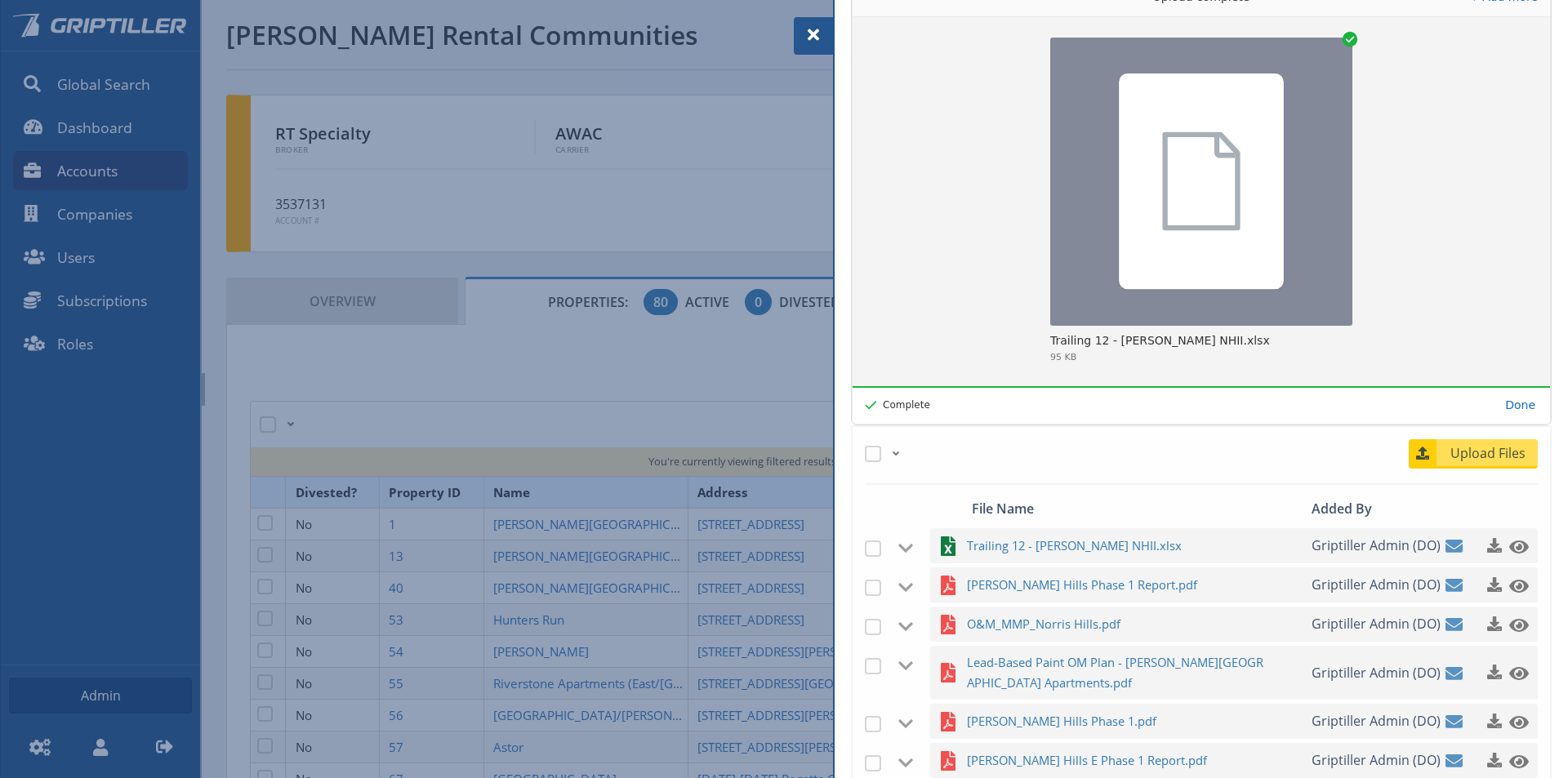
drag, startPoint x: 815, startPoint y: 29, endPoint x: 840, endPoint y: 47, distance: 30.8
click at [815, 29] on span at bounding box center [814, 35] width 20 height 20
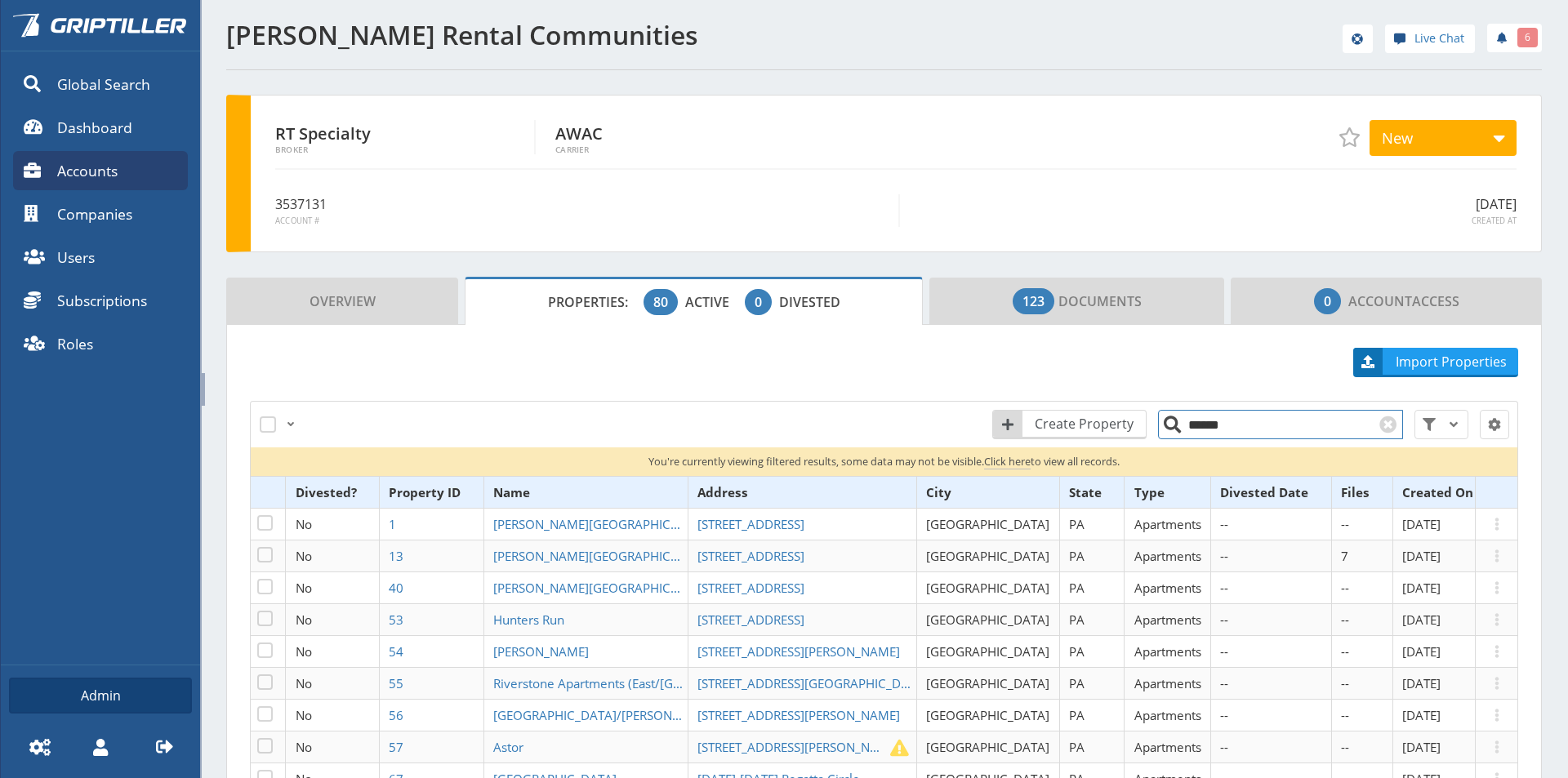
drag, startPoint x: 1212, startPoint y: 426, endPoint x: 1155, endPoint y: 429, distance: 57.1
click at [1158, 428] on input "******" at bounding box center [1280, 424] width 245 height 29
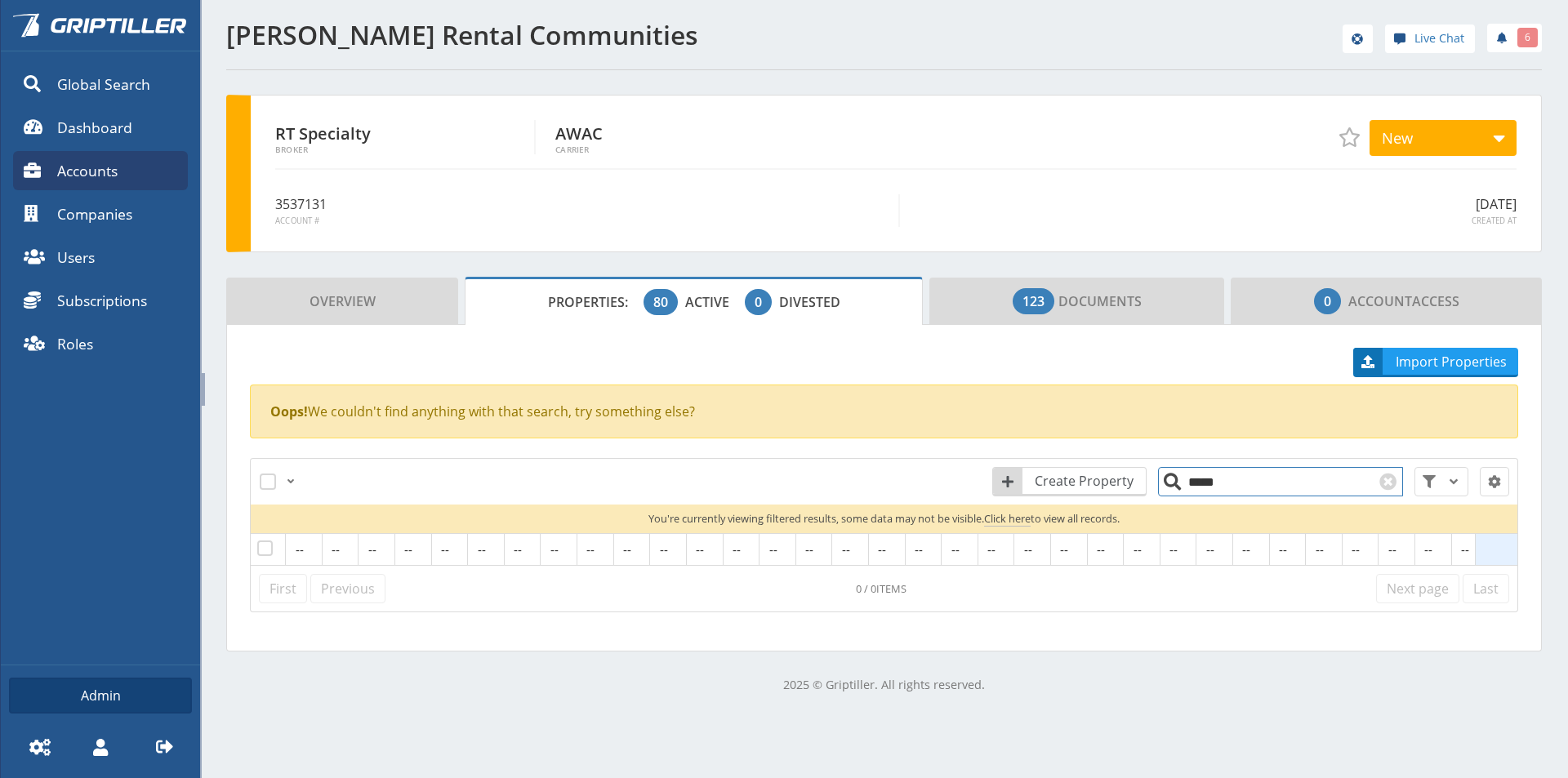
click at [1209, 488] on input "*****" at bounding box center [1280, 481] width 245 height 29
click at [1234, 484] on input "******" at bounding box center [1280, 481] width 245 height 29
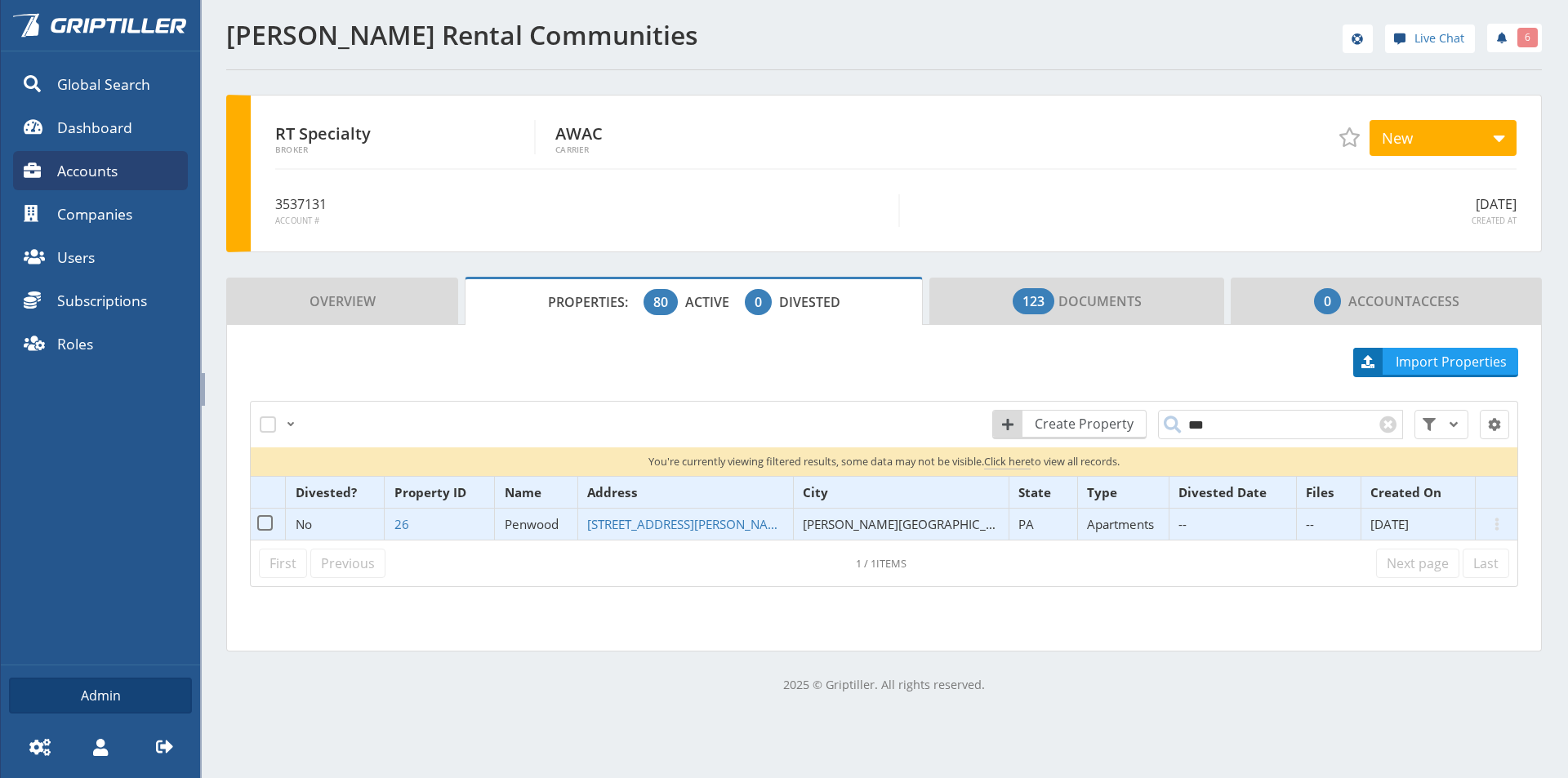
click at [559, 522] on span "Penwood" at bounding box center [531, 524] width 54 height 16
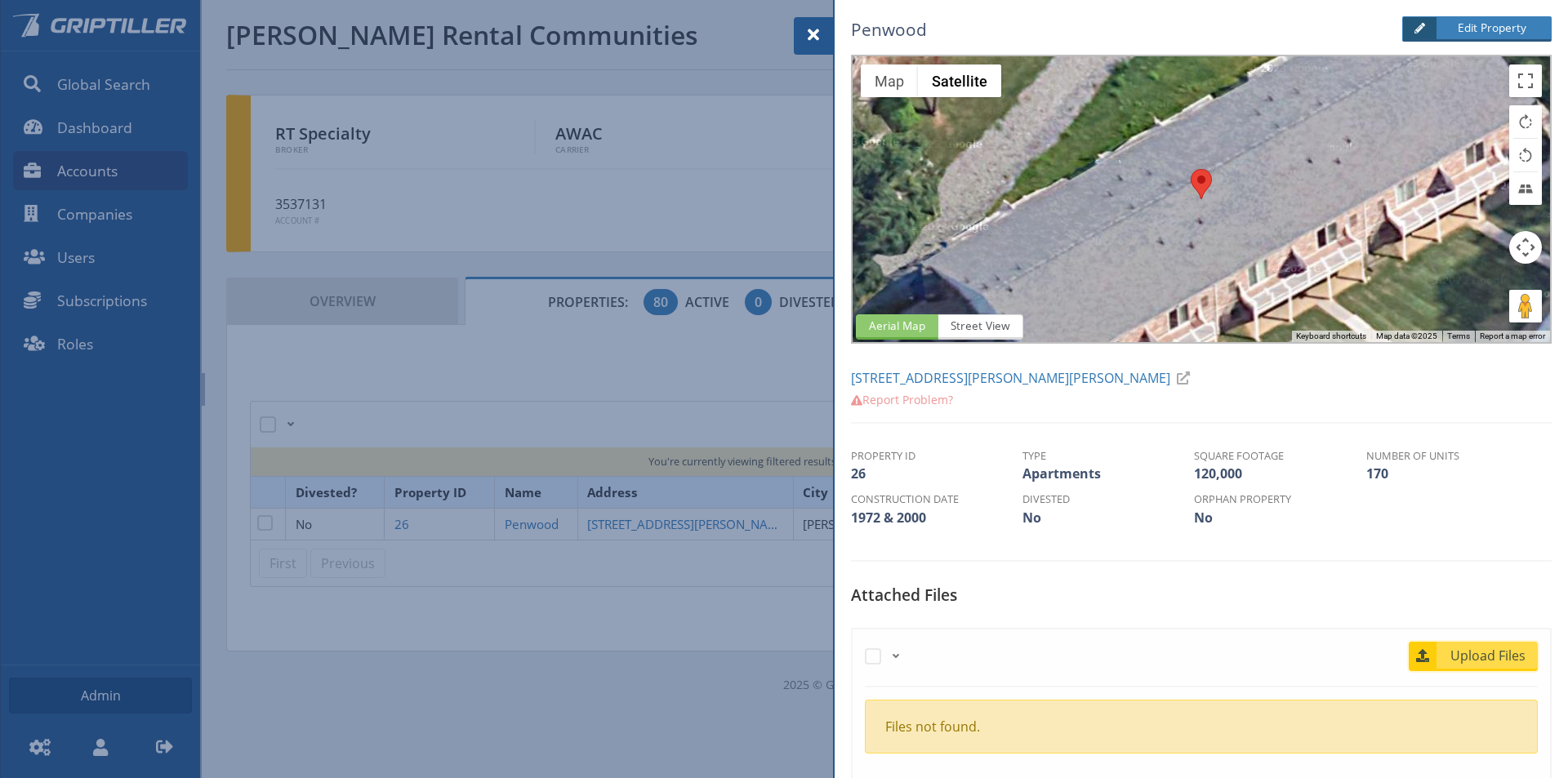
click at [1466, 655] on span "Upload Files" at bounding box center [1488, 655] width 99 height 20
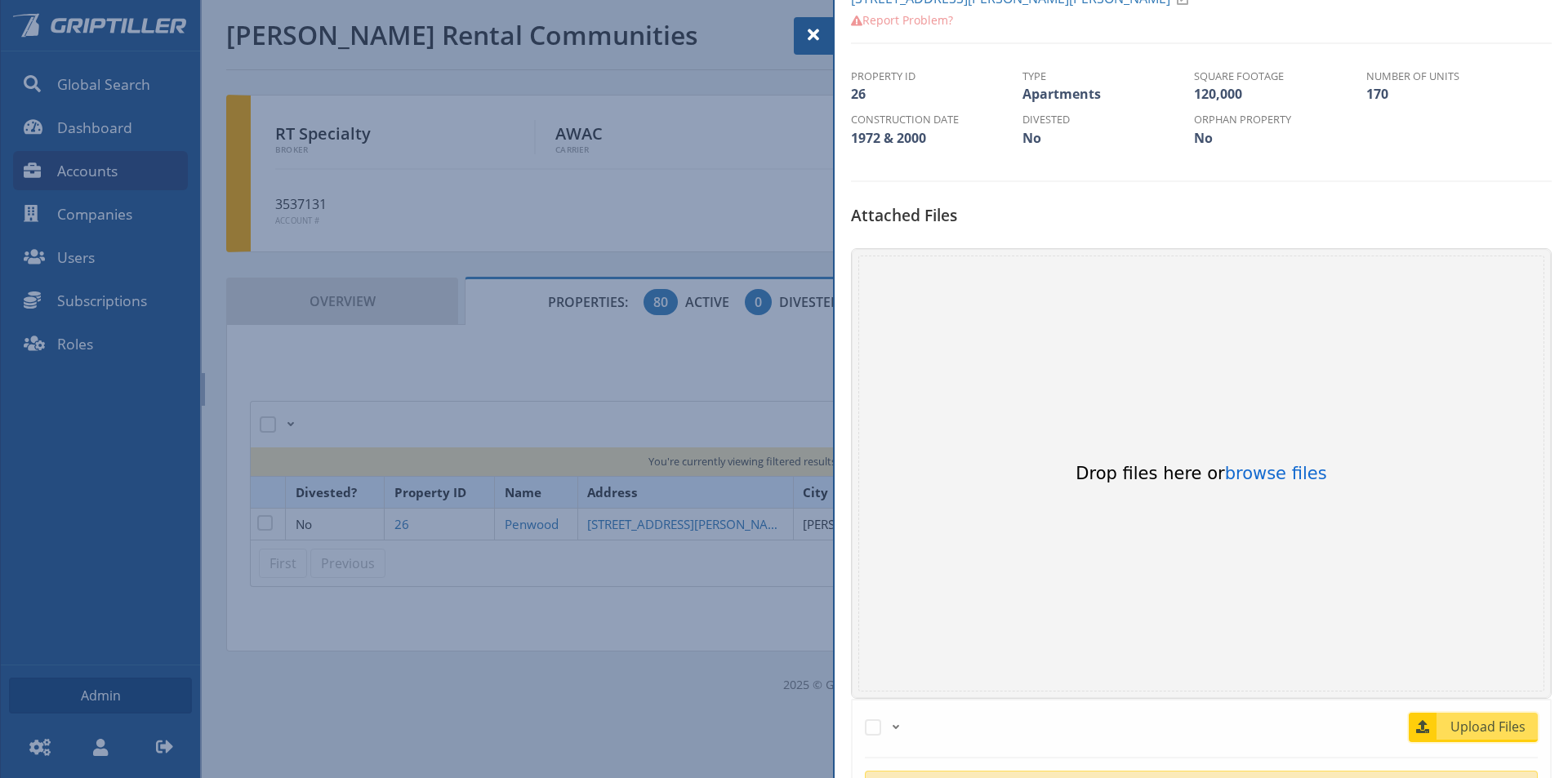
scroll to position [490, 0]
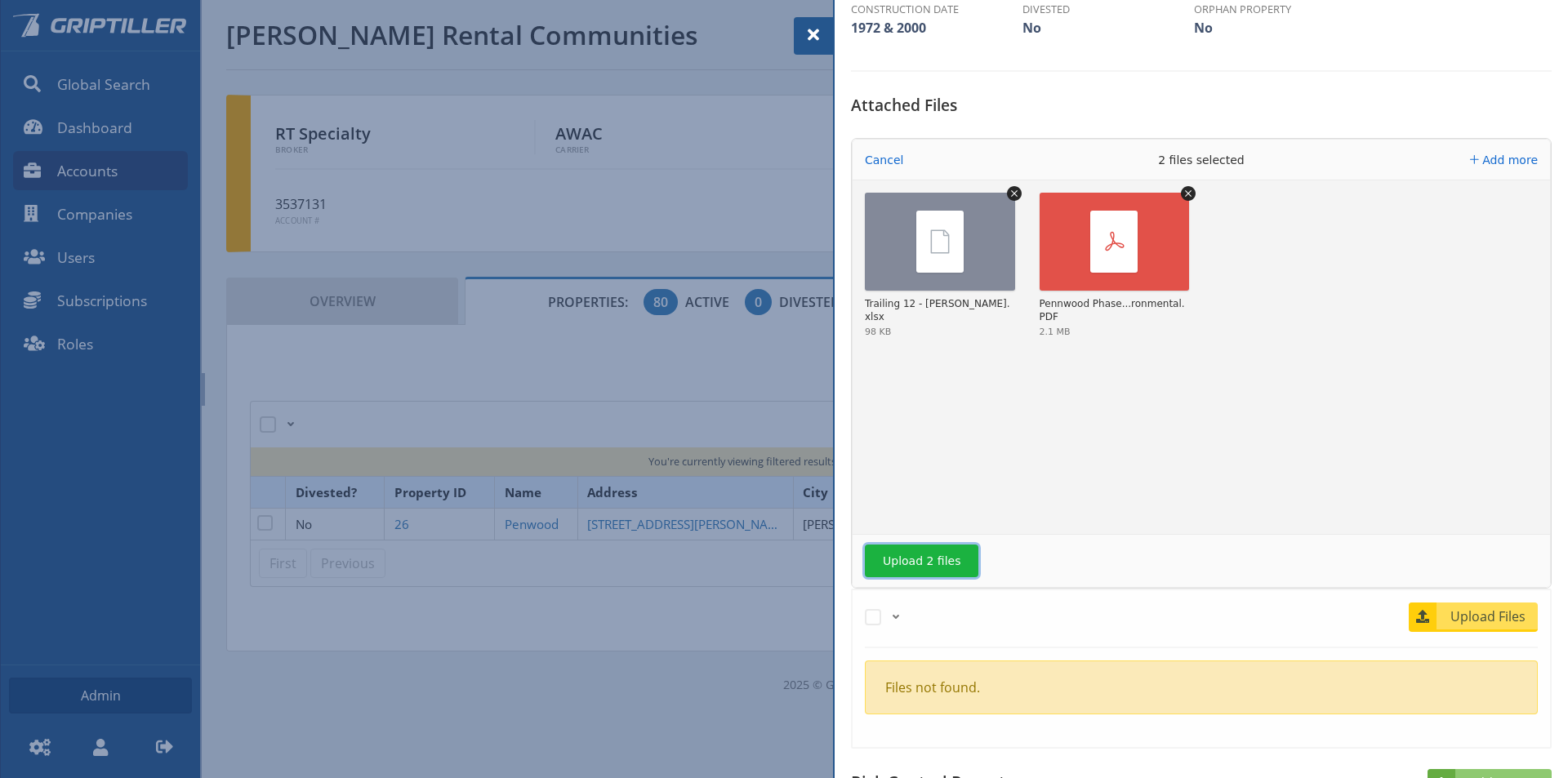
drag, startPoint x: 923, startPoint y: 558, endPoint x: 969, endPoint y: 548, distance: 47.1
click at [924, 558] on button "Upload 2 files" at bounding box center [921, 560] width 114 height 33
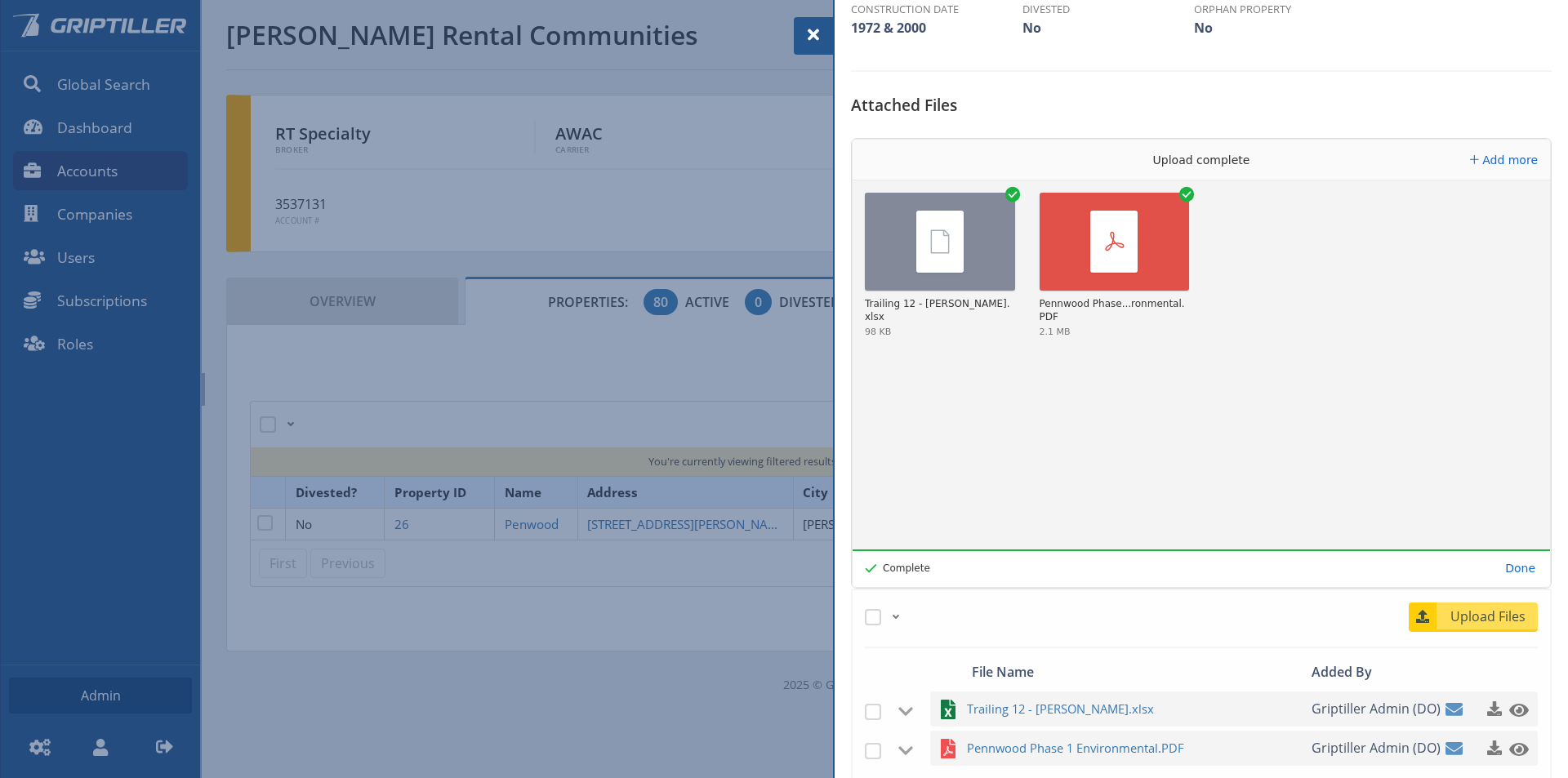
click at [812, 26] on span at bounding box center [814, 35] width 20 height 20
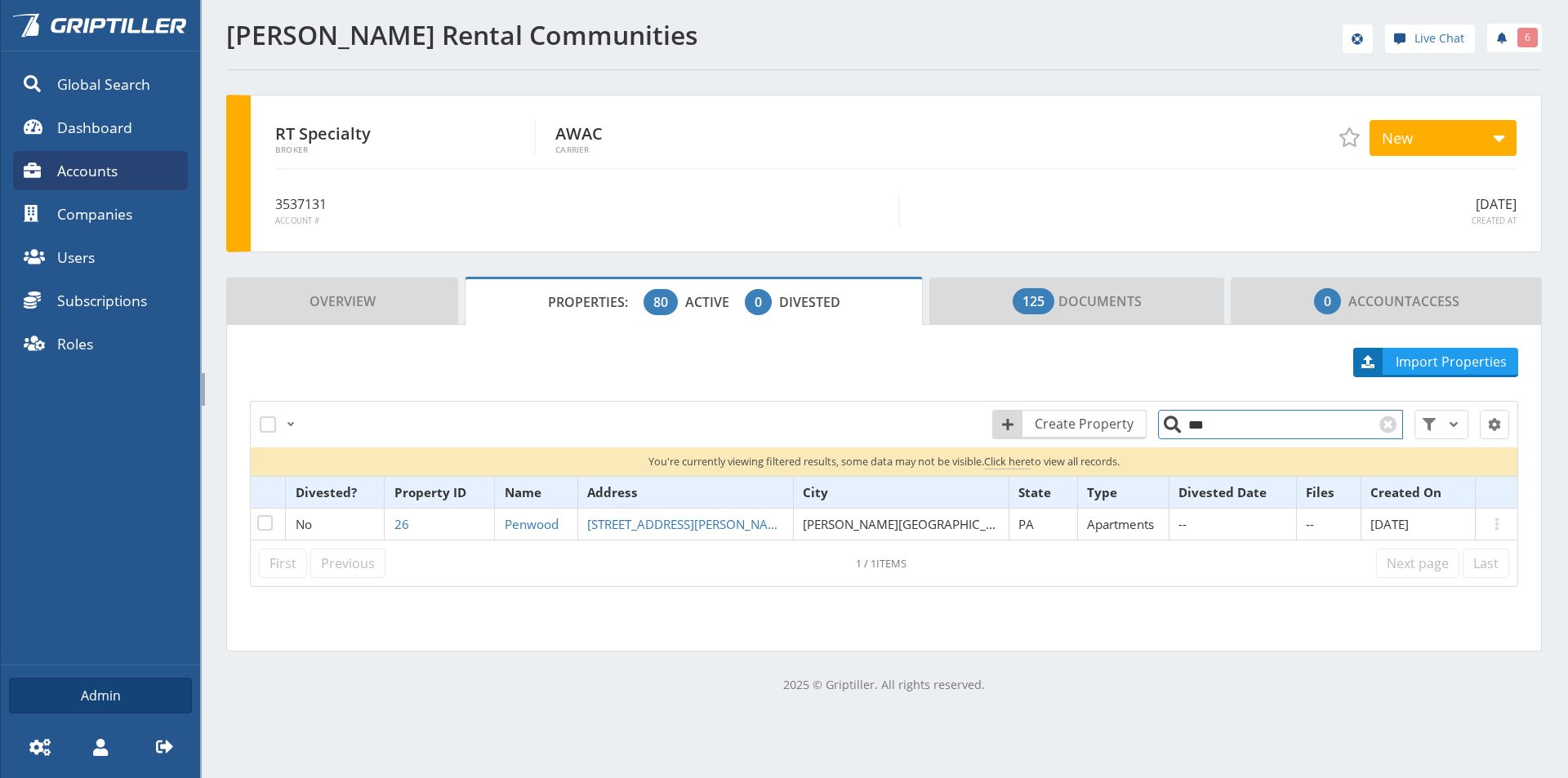
drag, startPoint x: 1203, startPoint y: 420, endPoint x: 1187, endPoint y: 421, distance: 16.0
click at [1187, 421] on input "***" at bounding box center [1280, 424] width 245 height 29
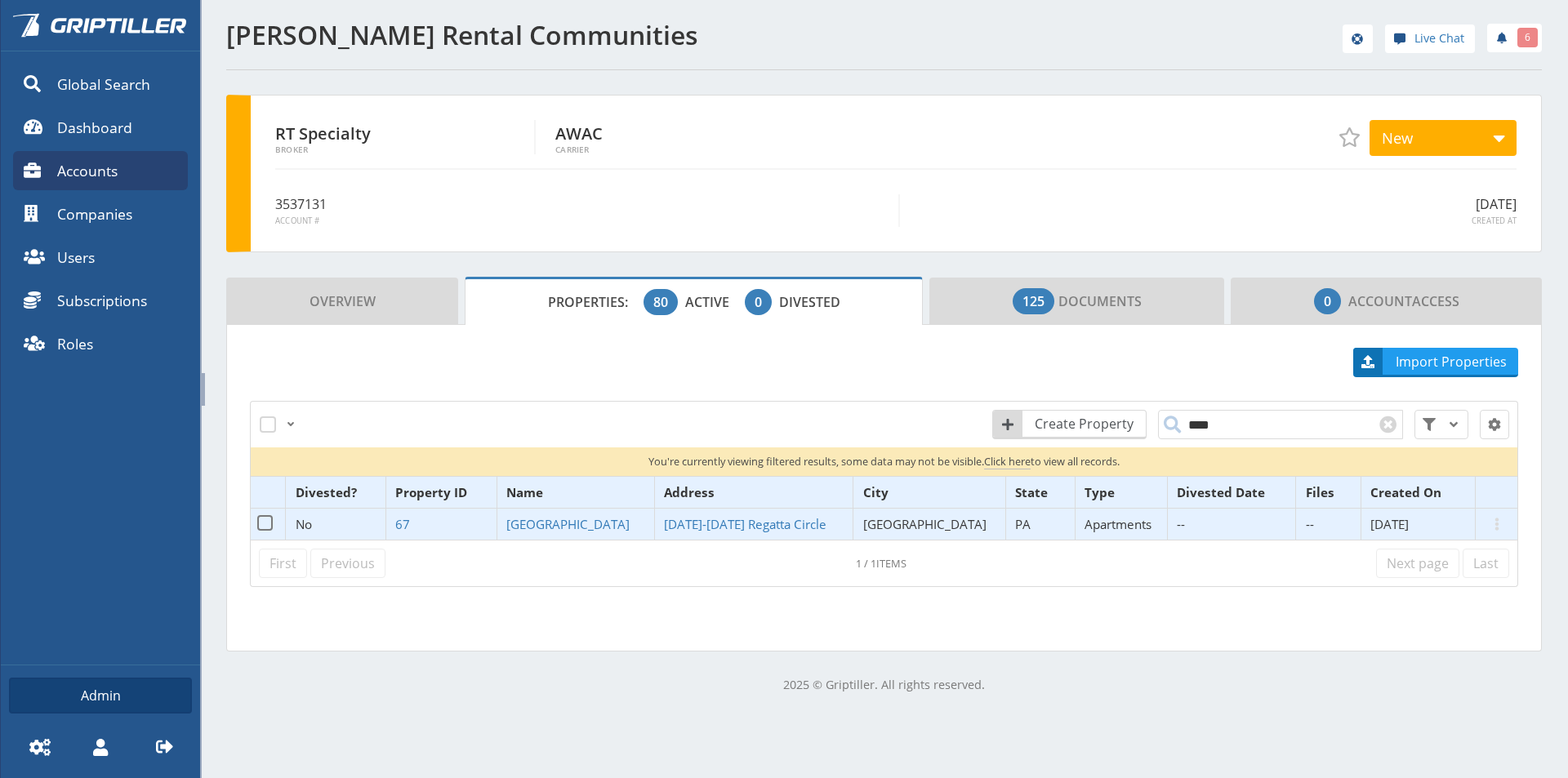
click at [581, 536] on td "[GEOGRAPHIC_DATA]" at bounding box center [575, 525] width 157 height 32
click at [580, 518] on span "[GEOGRAPHIC_DATA]" at bounding box center [568, 524] width 123 height 16
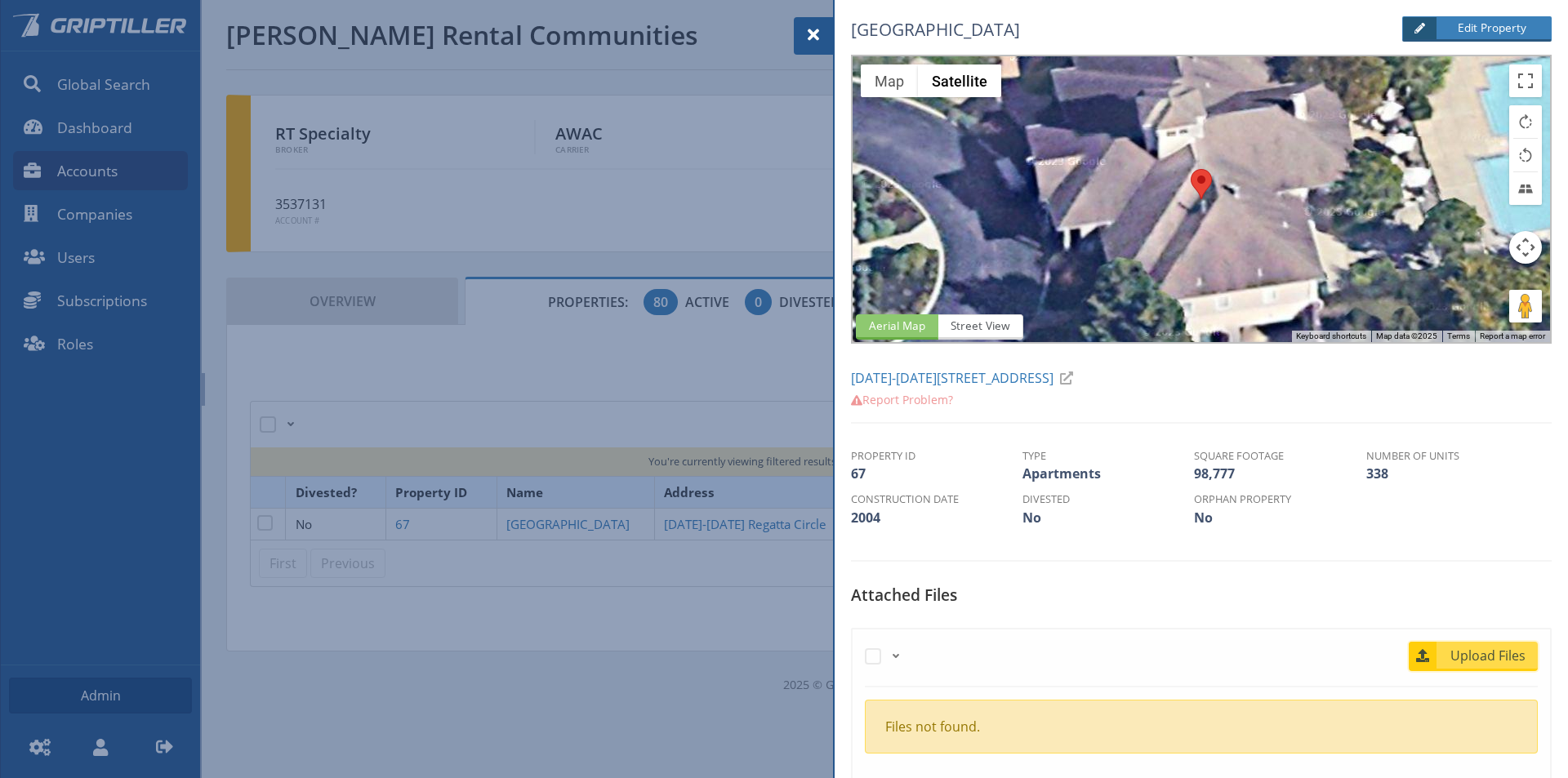
click at [1486, 655] on span "Upload Files" at bounding box center [1488, 655] width 99 height 20
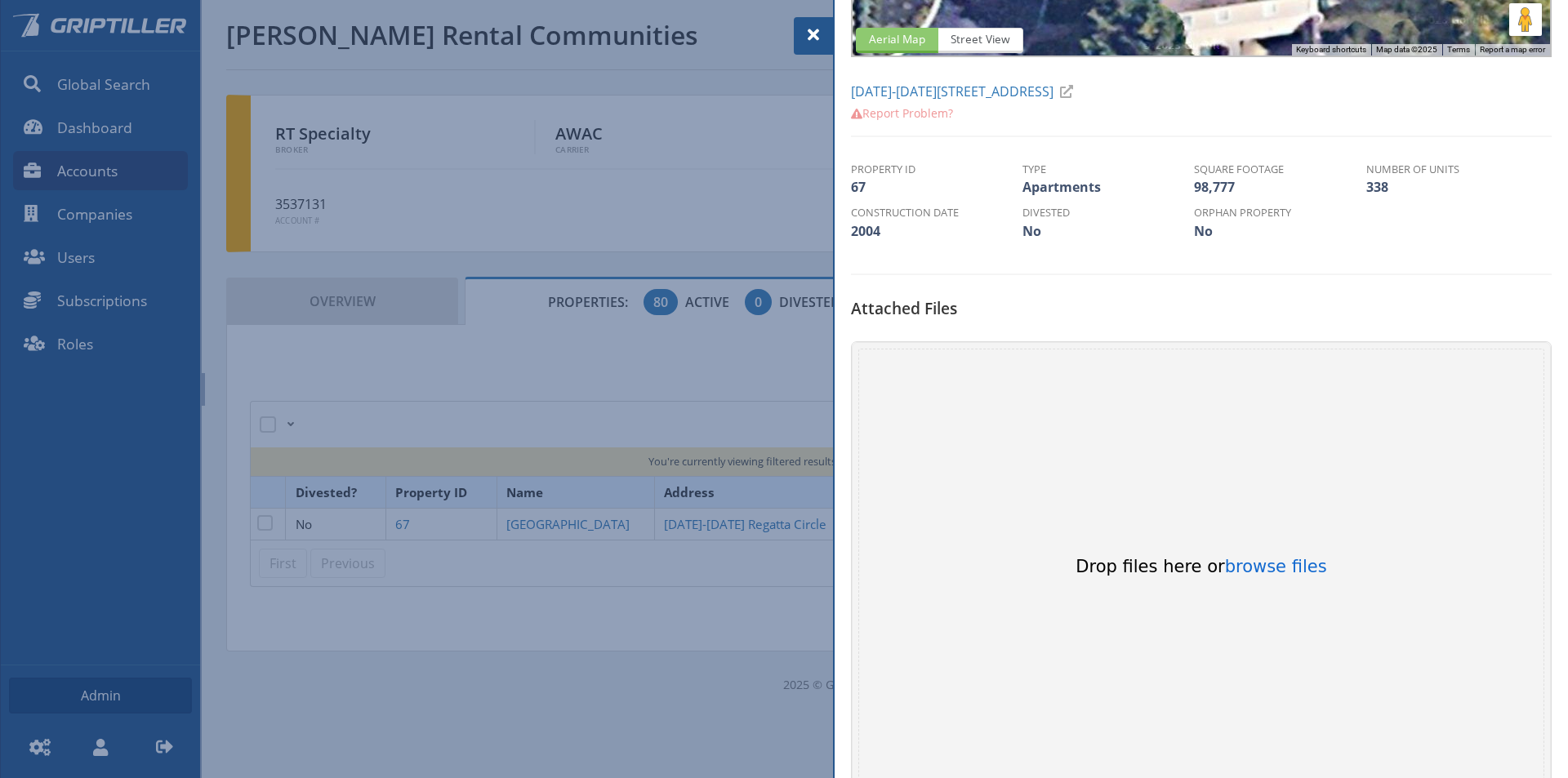
scroll to position [571, 0]
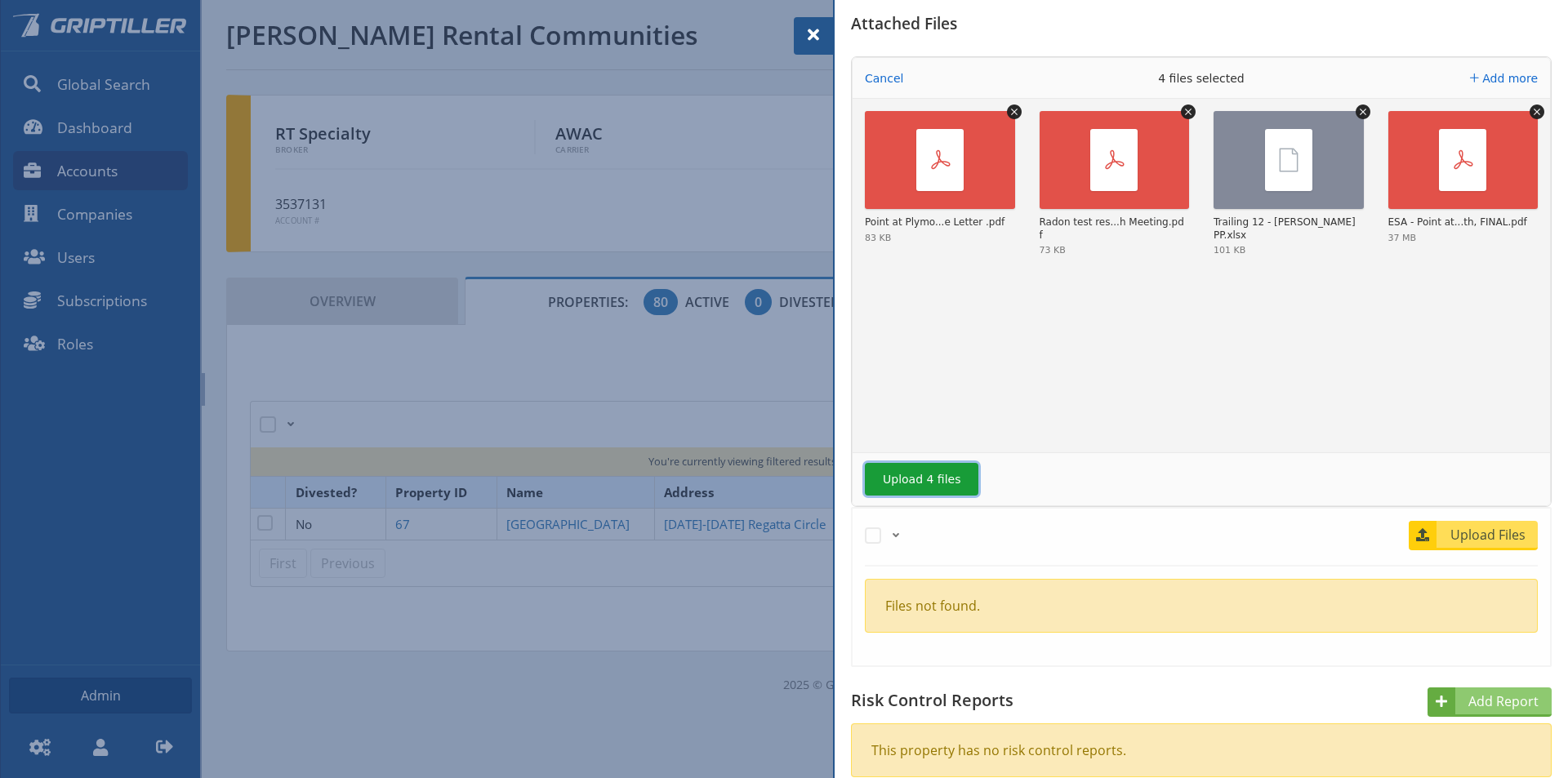
click at [926, 472] on button "Upload 4 files" at bounding box center [921, 479] width 114 height 33
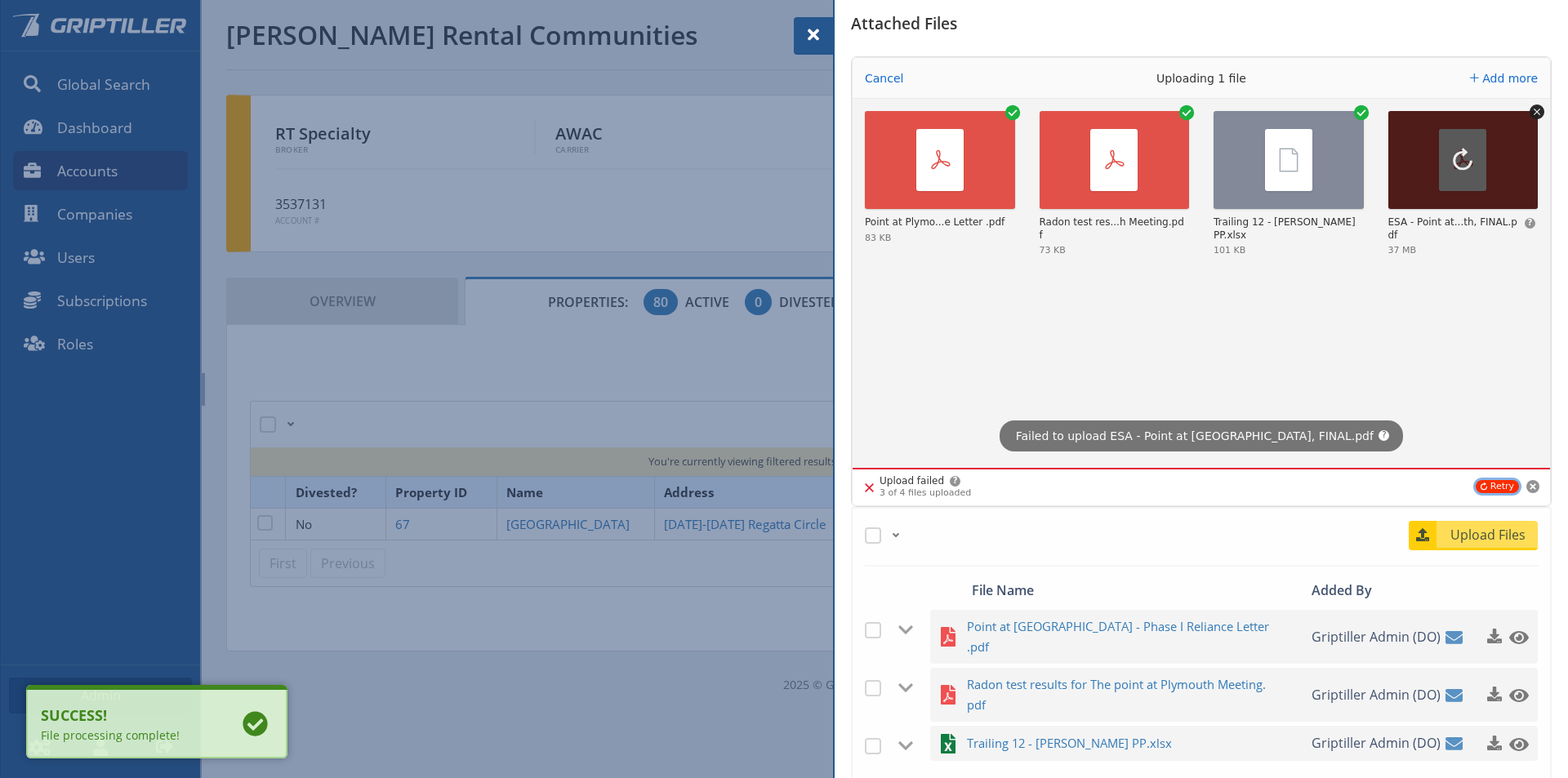
click at [1487, 487] on button "Retry" at bounding box center [1497, 487] width 44 height 13
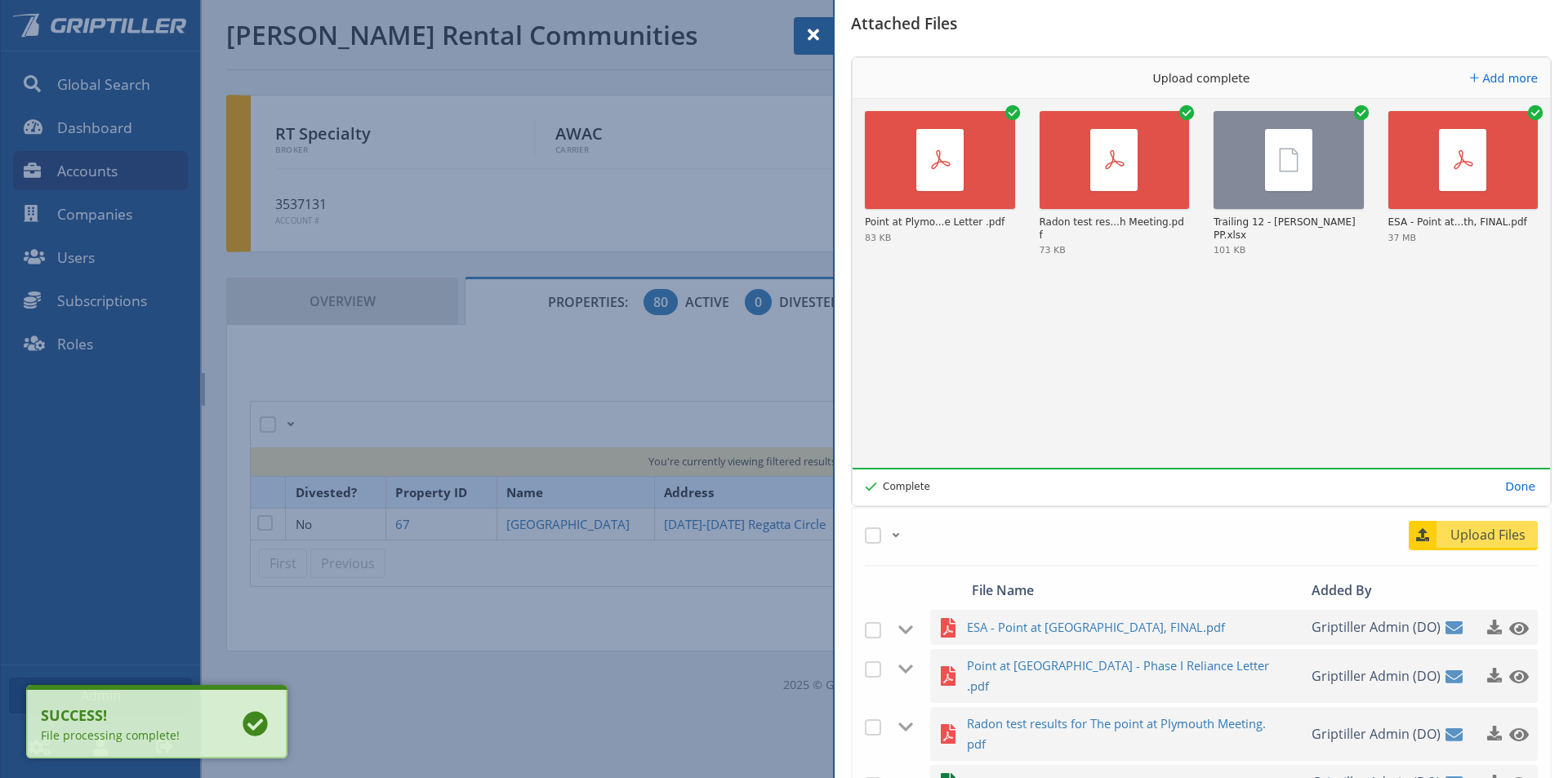
click at [824, 34] on div at bounding box center [813, 36] width 39 height 37
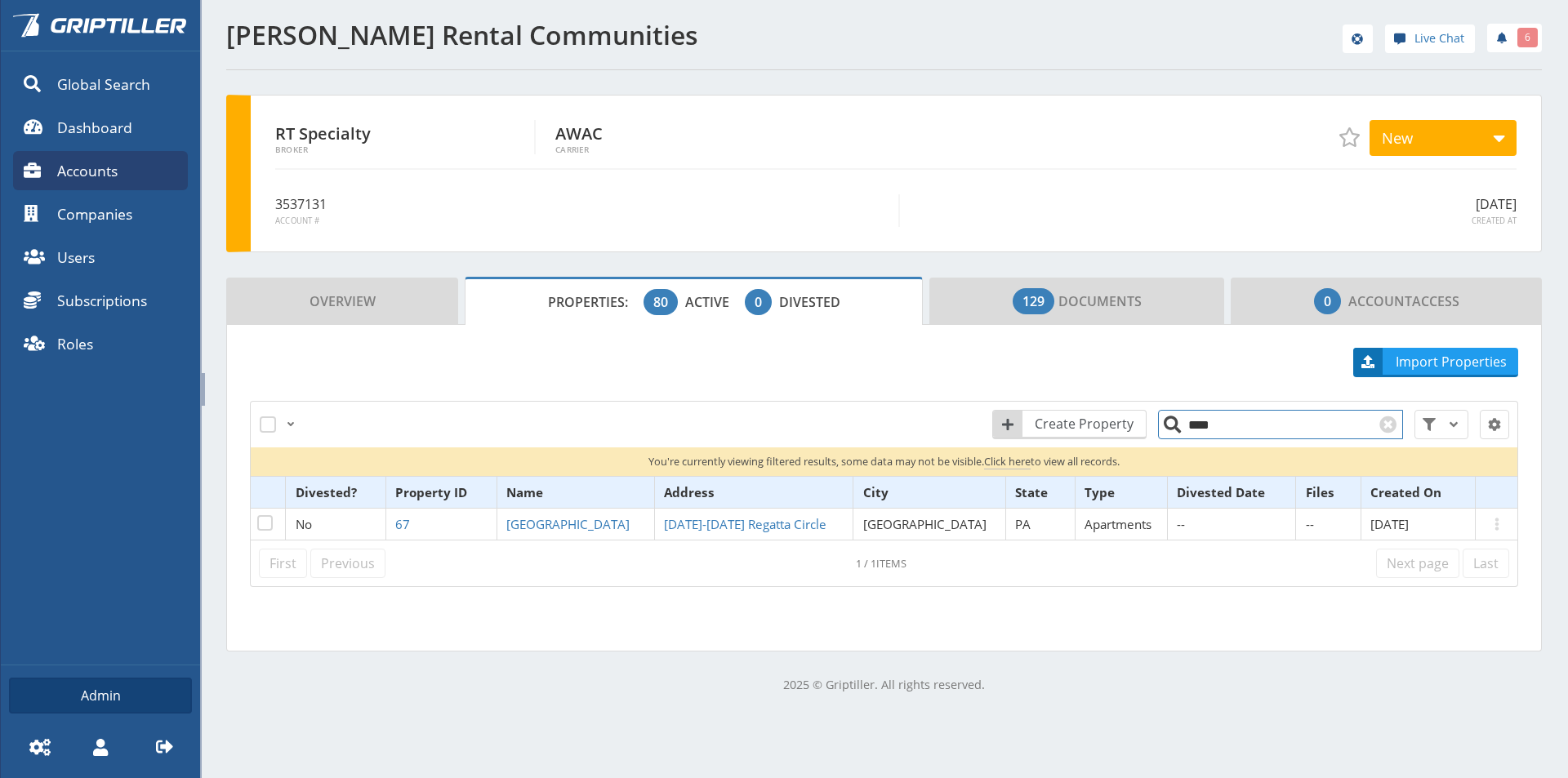
drag, startPoint x: 1210, startPoint y: 429, endPoint x: 1166, endPoint y: 422, distance: 44.6
click at [1165, 426] on input "****" at bounding box center [1280, 424] width 245 height 29
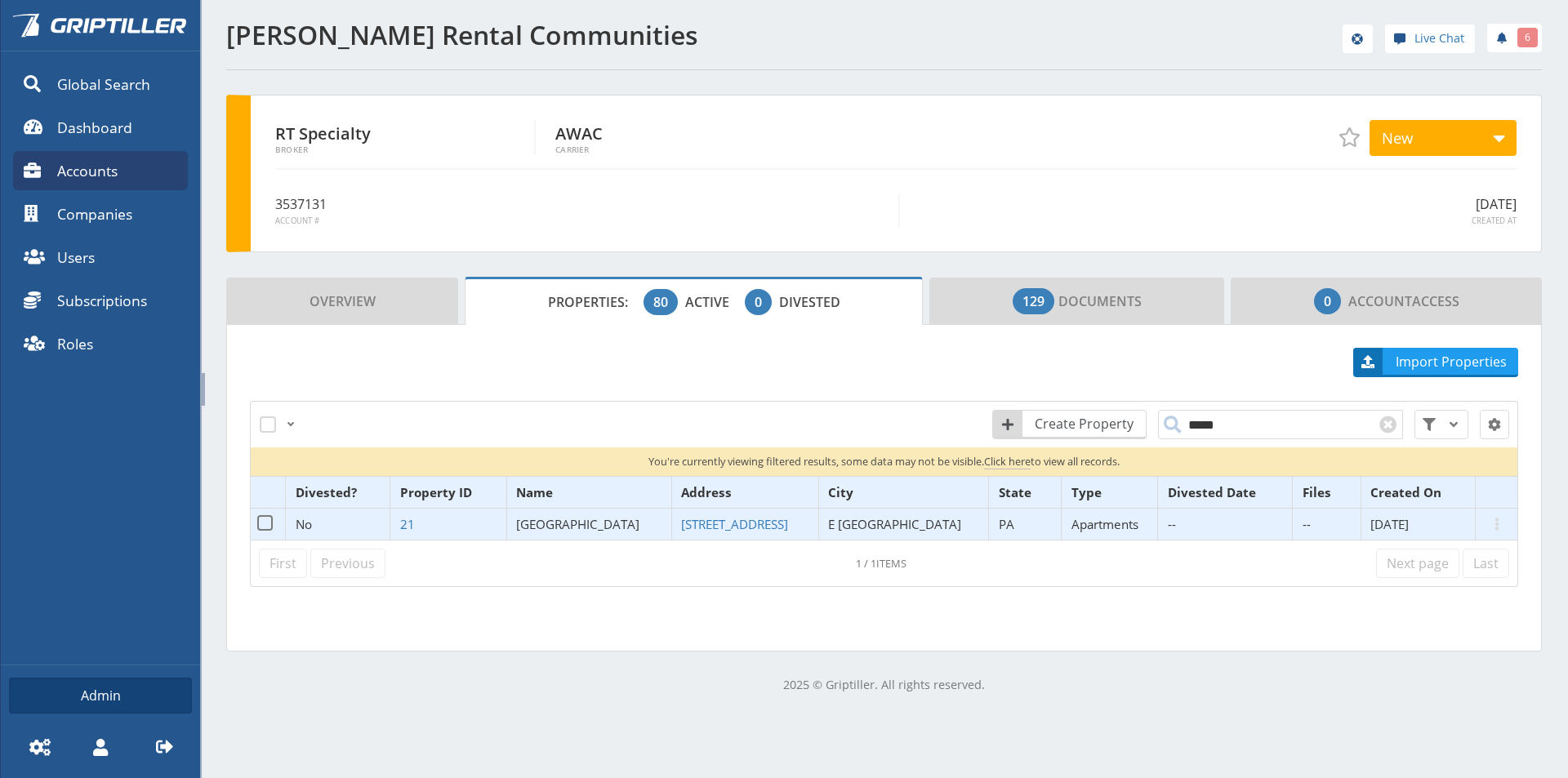
click at [597, 521] on span "[GEOGRAPHIC_DATA]" at bounding box center [577, 524] width 123 height 16
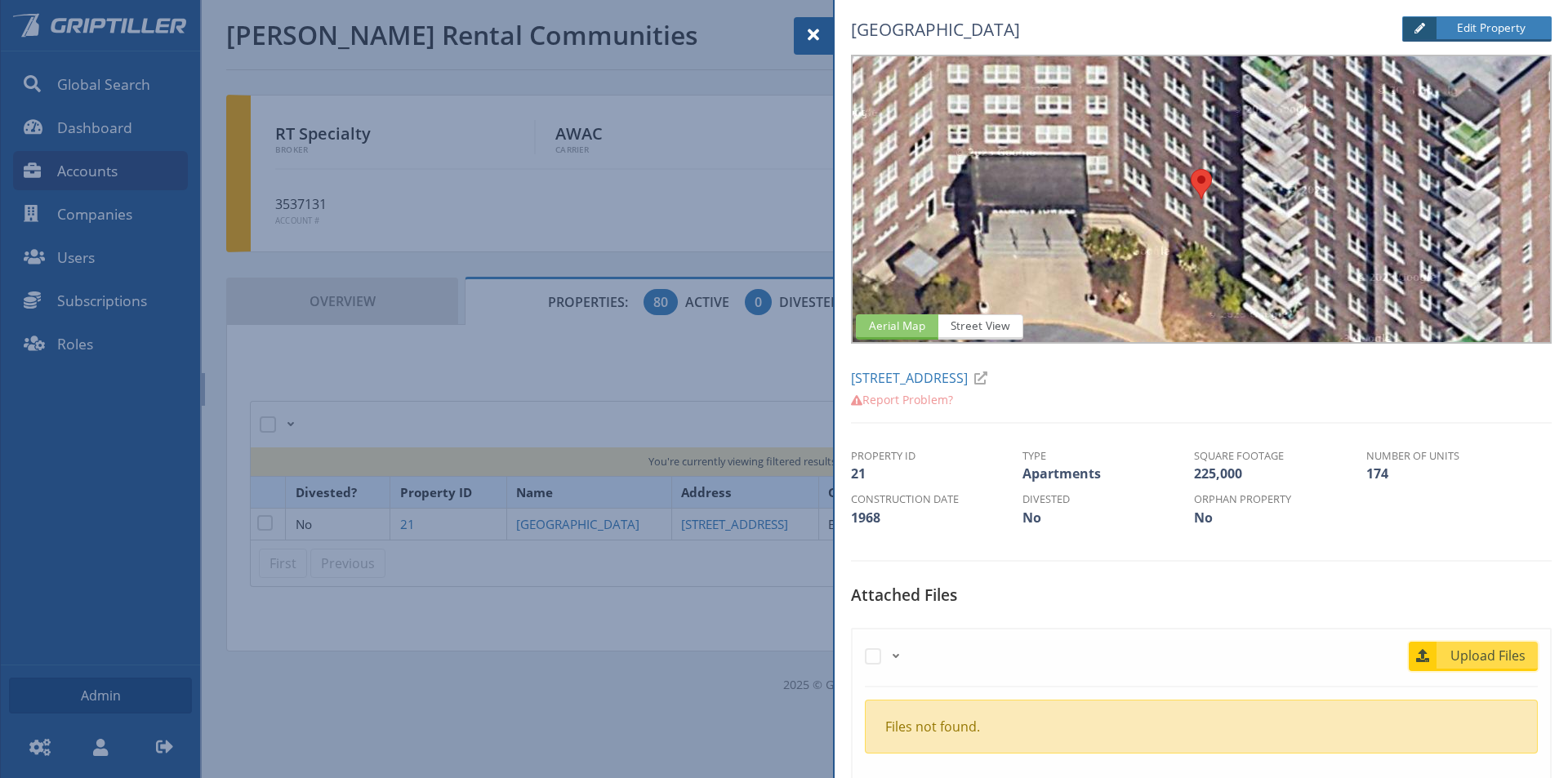
click at [1492, 655] on span "Upload Files" at bounding box center [1488, 655] width 99 height 20
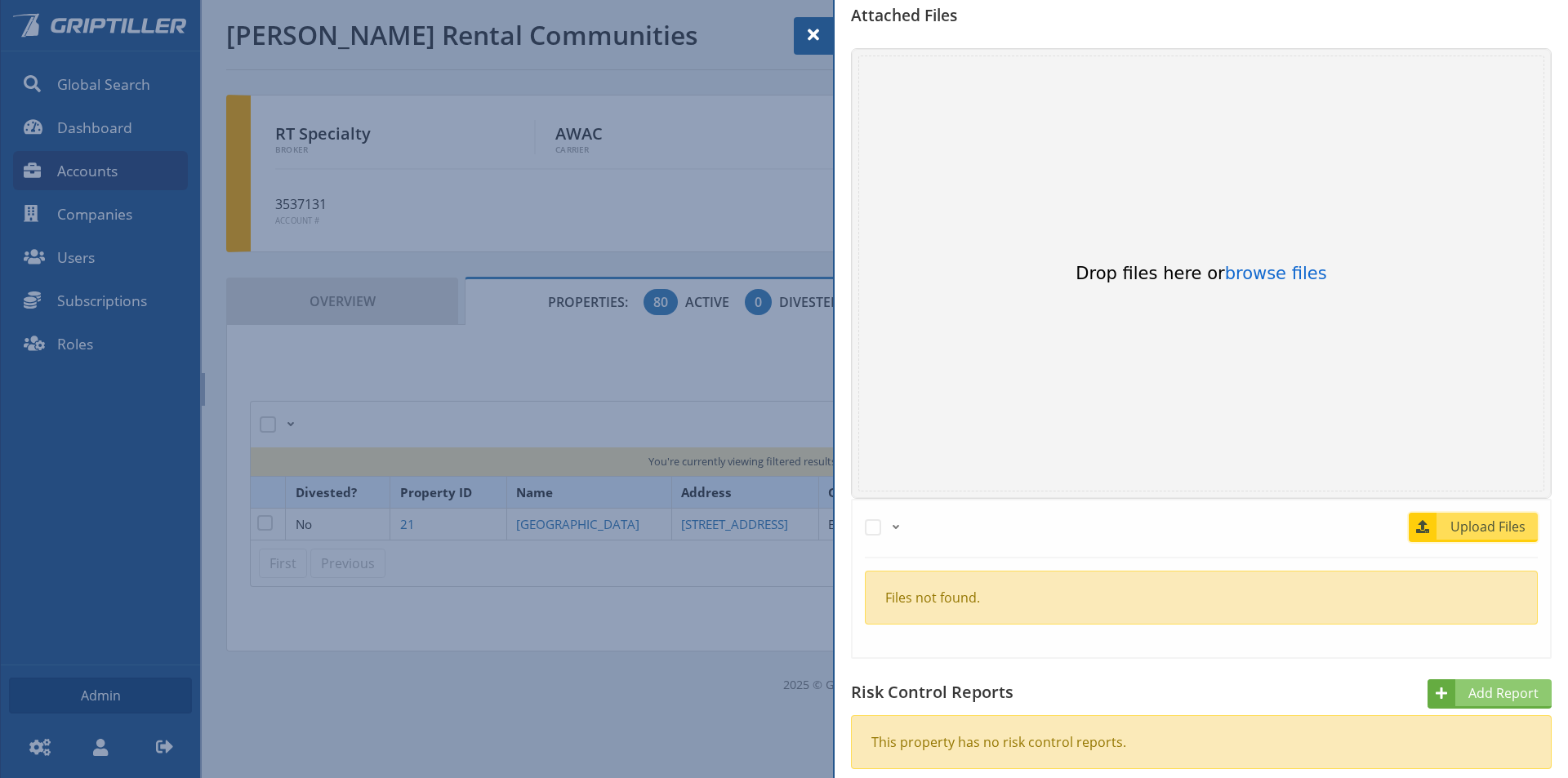
scroll to position [653, 0]
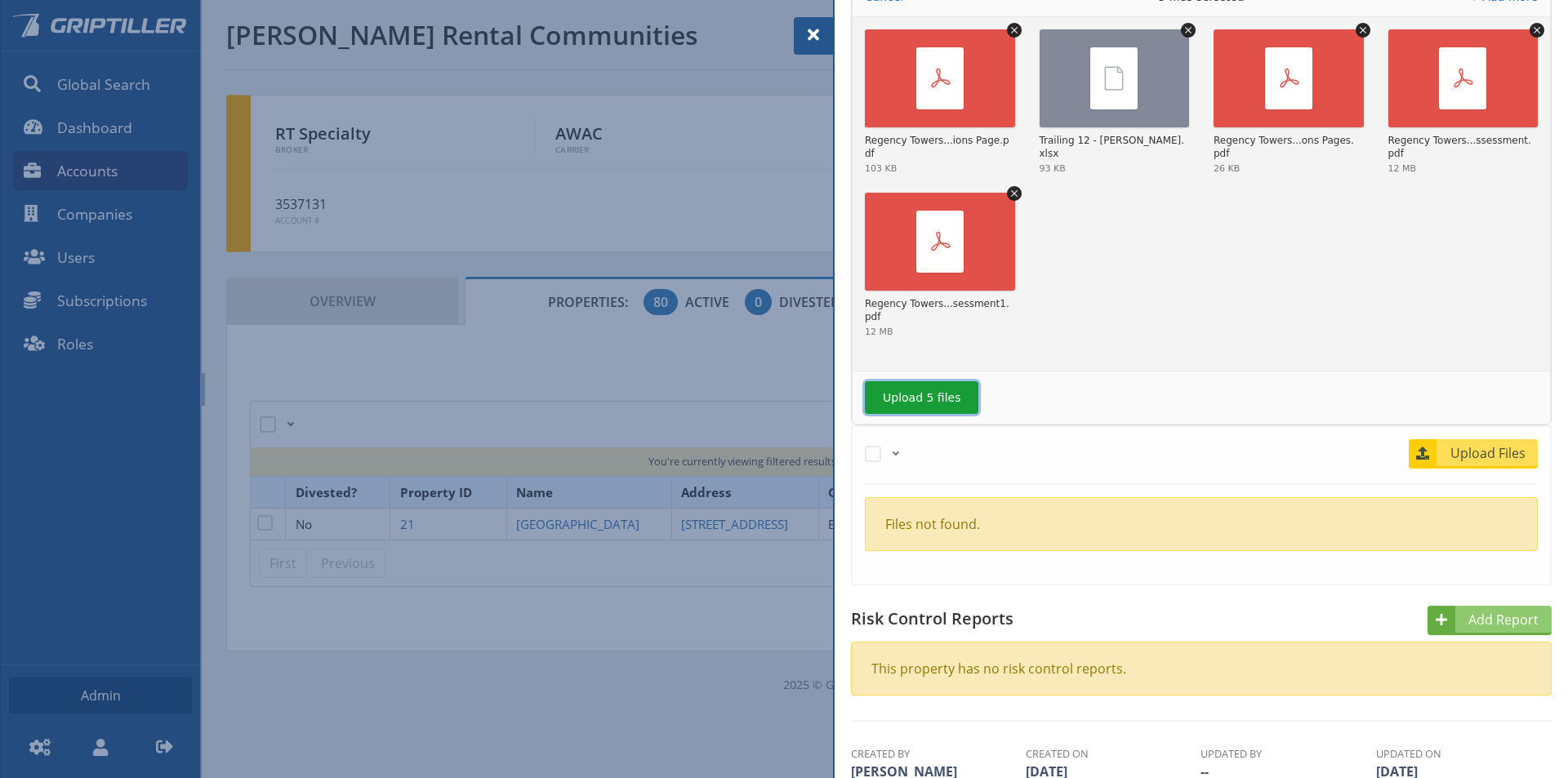
click at [933, 387] on button "Upload 5 files" at bounding box center [921, 397] width 114 height 33
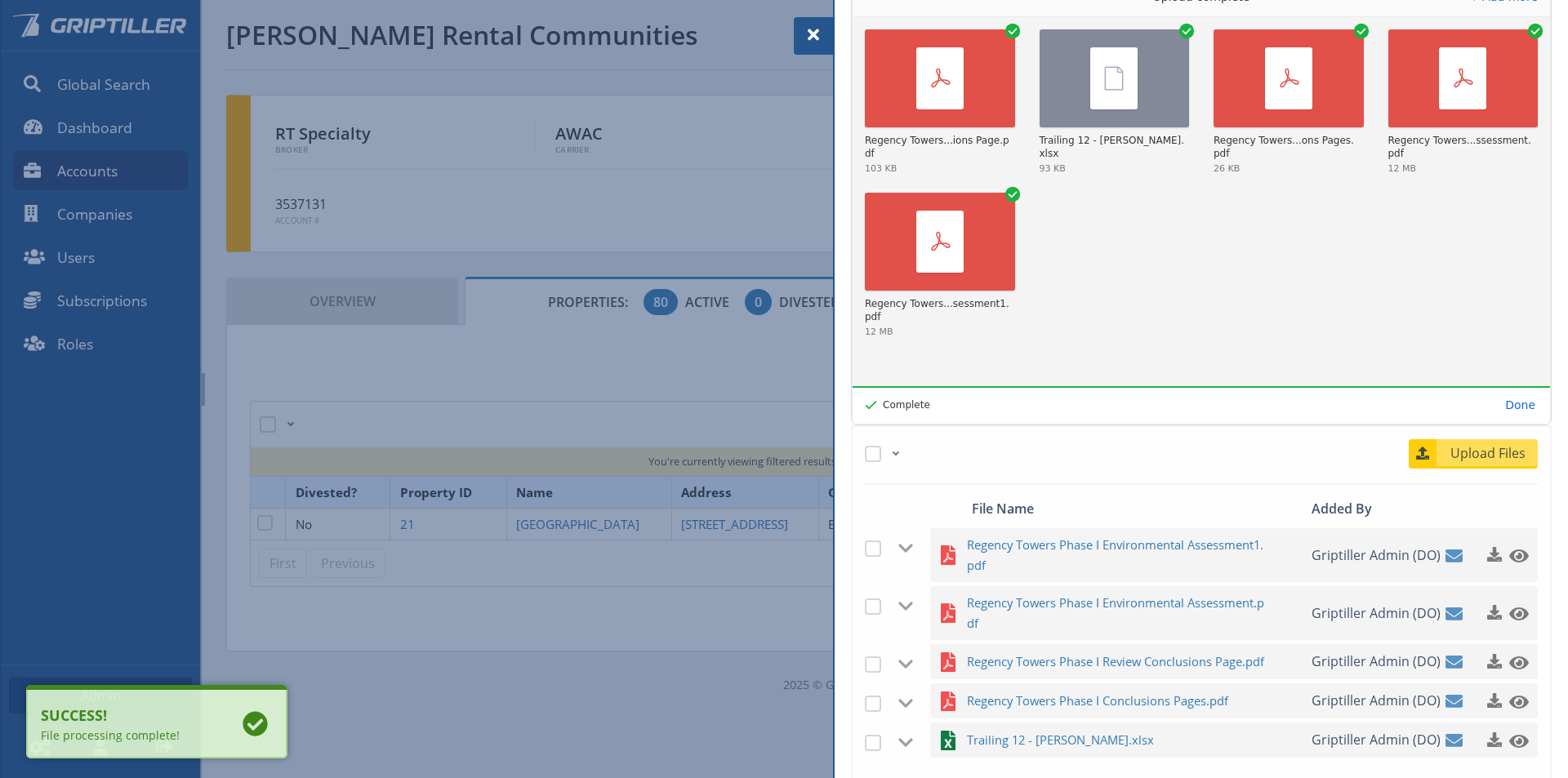
click at [810, 33] on span at bounding box center [814, 35] width 20 height 20
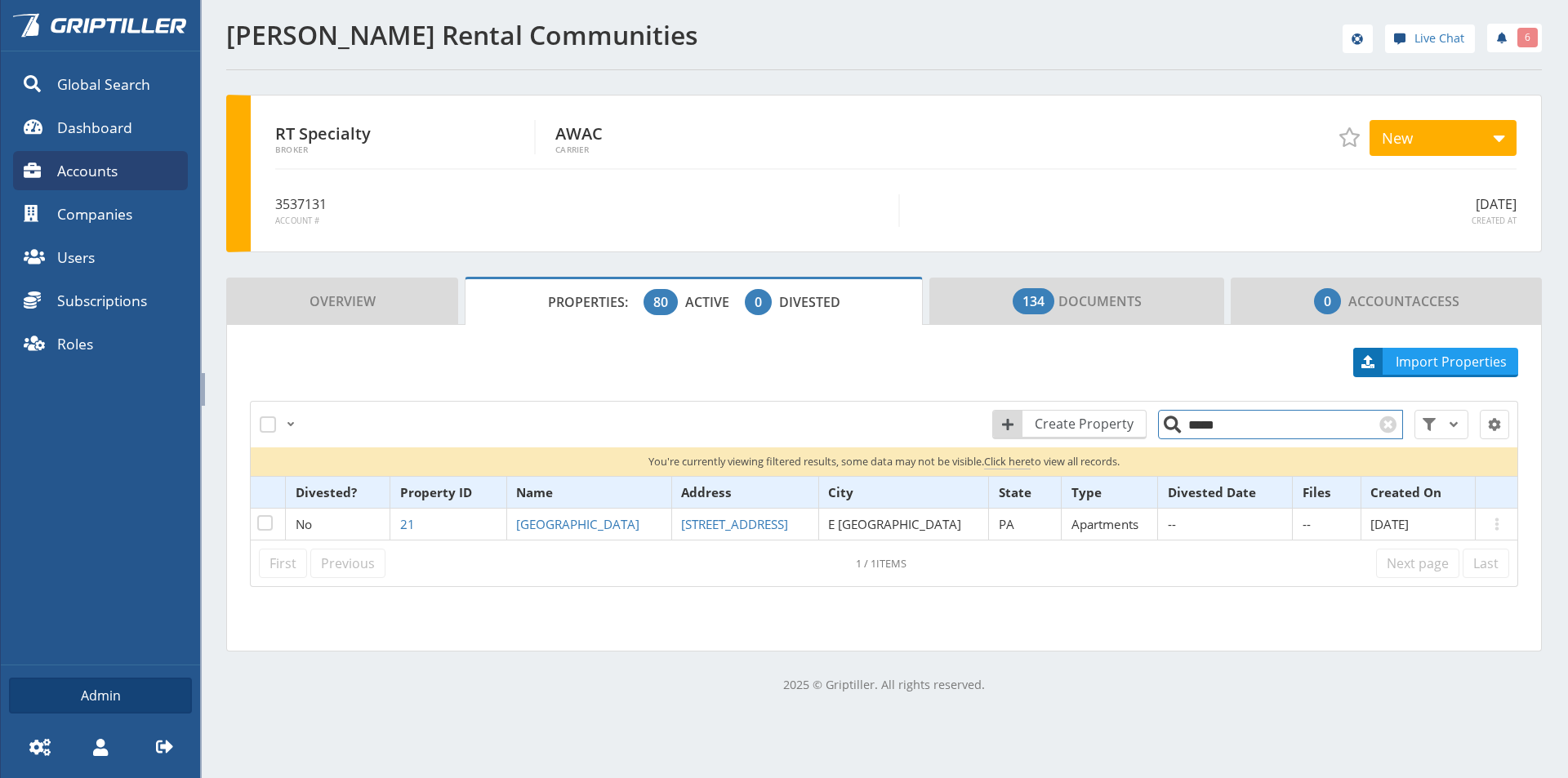
drag, startPoint x: 1222, startPoint y: 430, endPoint x: 1182, endPoint y: 436, distance: 40.4
click at [1182, 436] on input "*****" at bounding box center [1280, 424] width 245 height 29
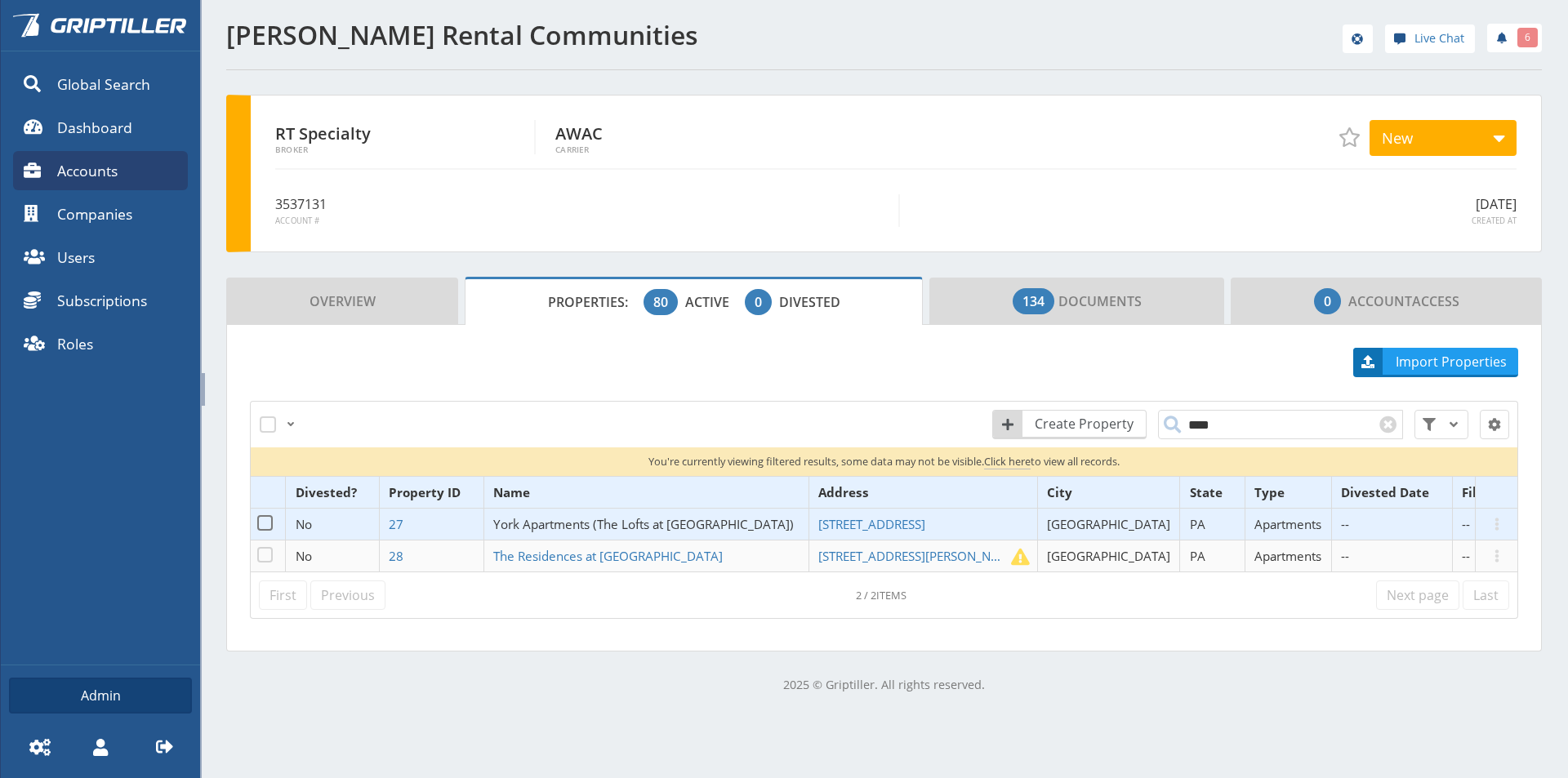
click at [558, 524] on span "York Apartments (The Lofts at [GEOGRAPHIC_DATA])" at bounding box center [643, 524] width 300 height 16
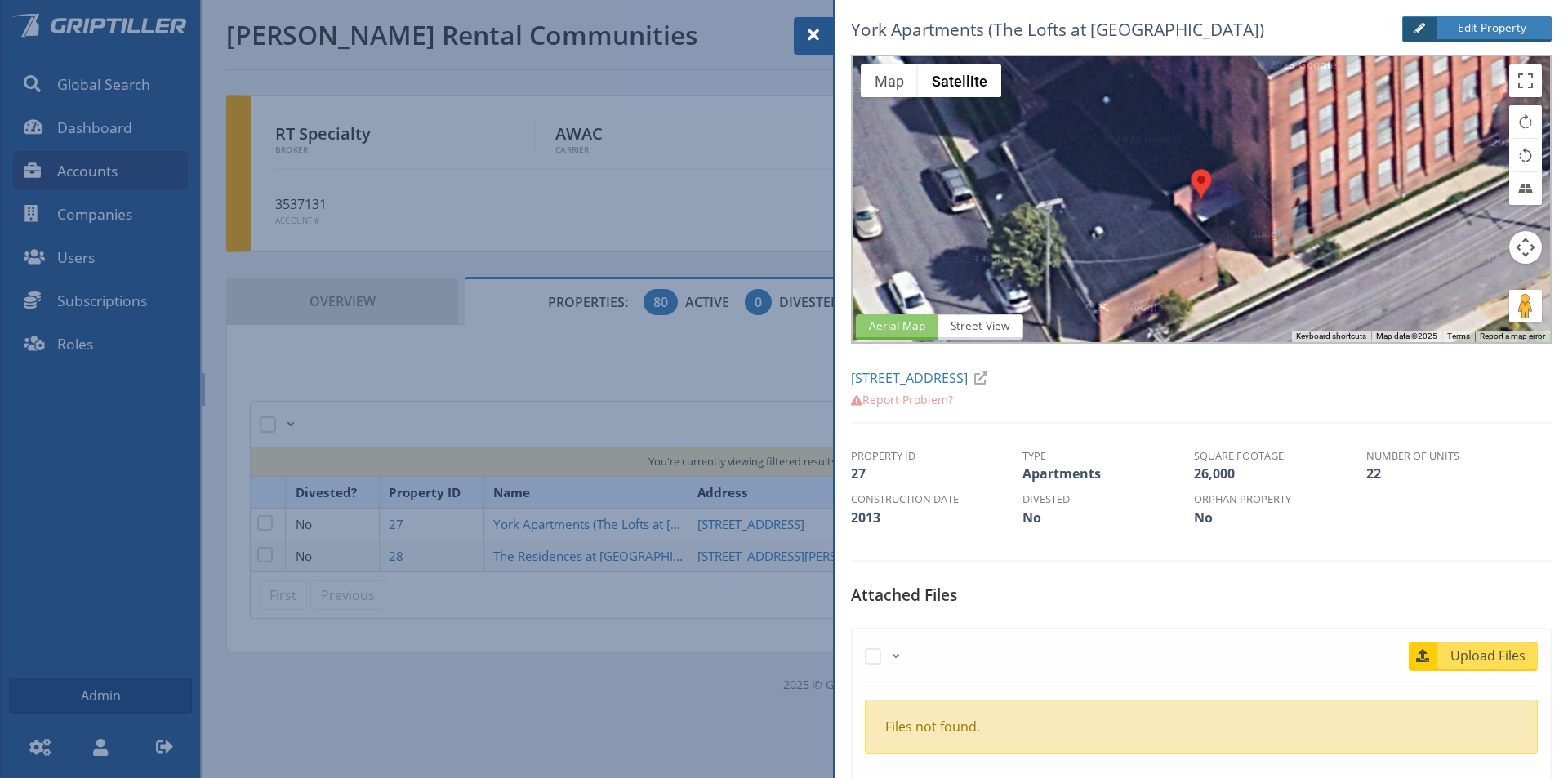
click at [1461, 672] on div "Upload Files" at bounding box center [1432, 660] width 211 height 36
click at [1477, 652] on span "Upload Files" at bounding box center [1488, 655] width 99 height 20
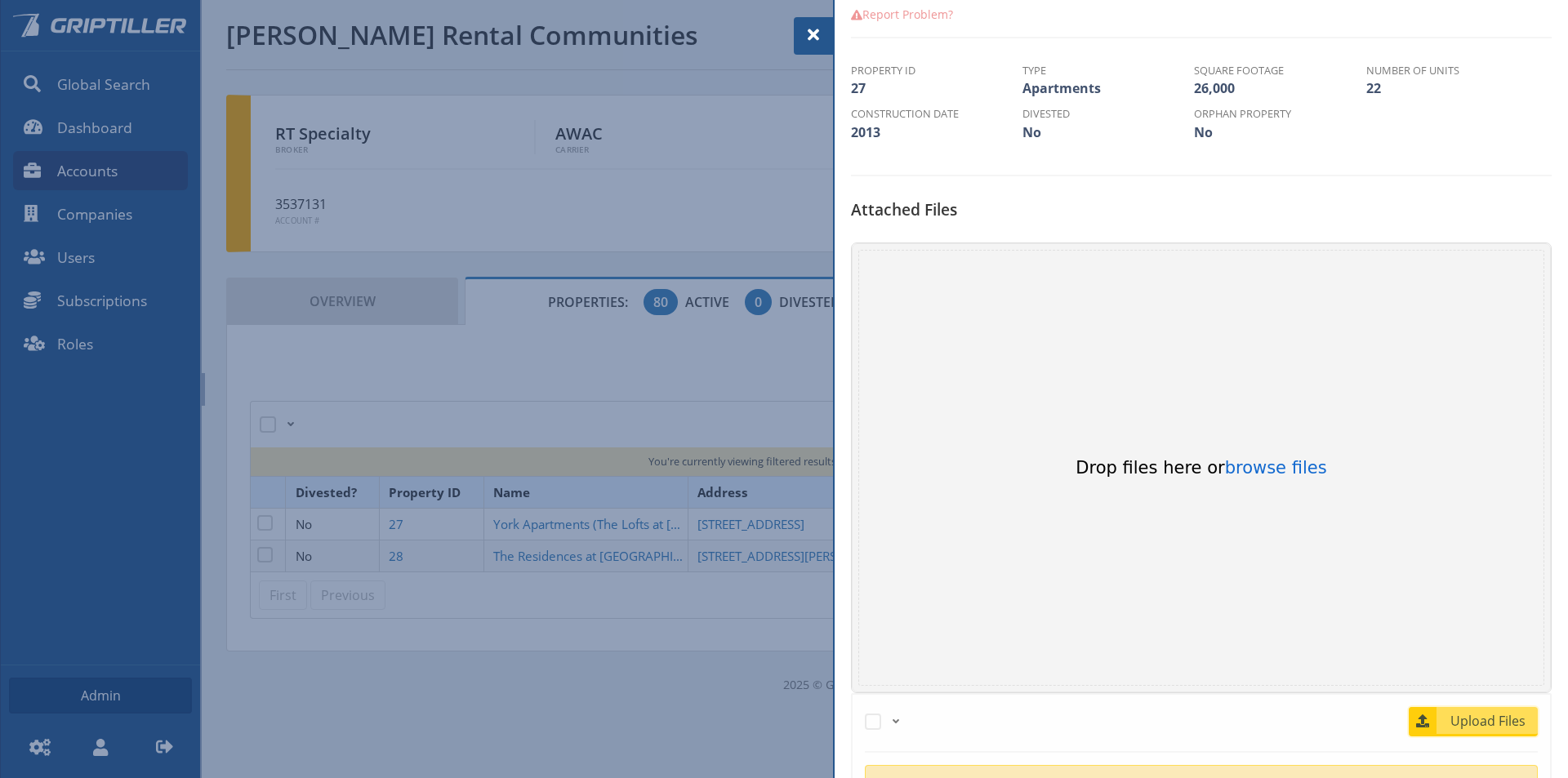
scroll to position [409, 0]
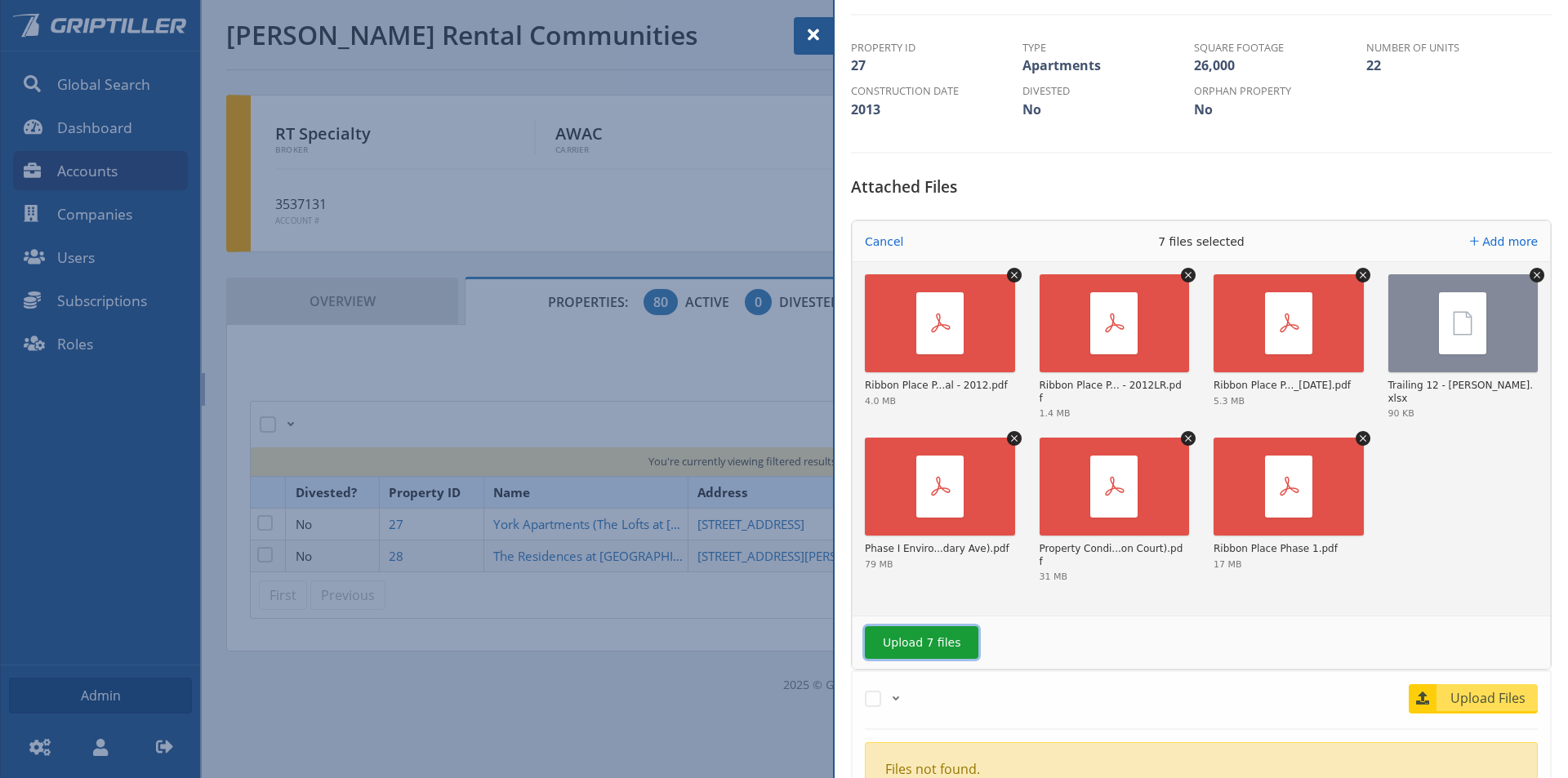
click at [908, 633] on button "Upload 7 files" at bounding box center [921, 642] width 114 height 33
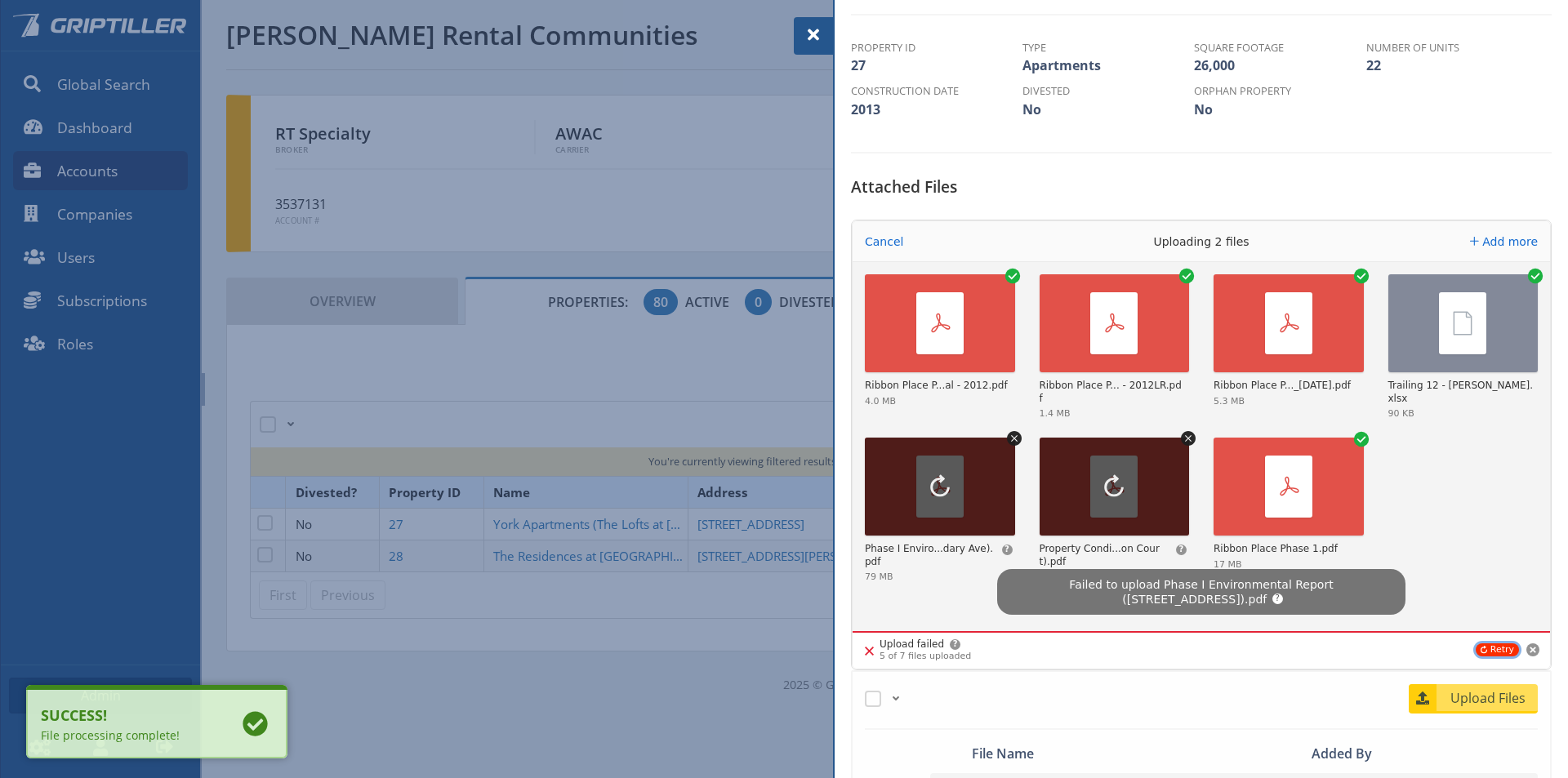
click at [1486, 647] on button "Retry" at bounding box center [1497, 649] width 44 height 13
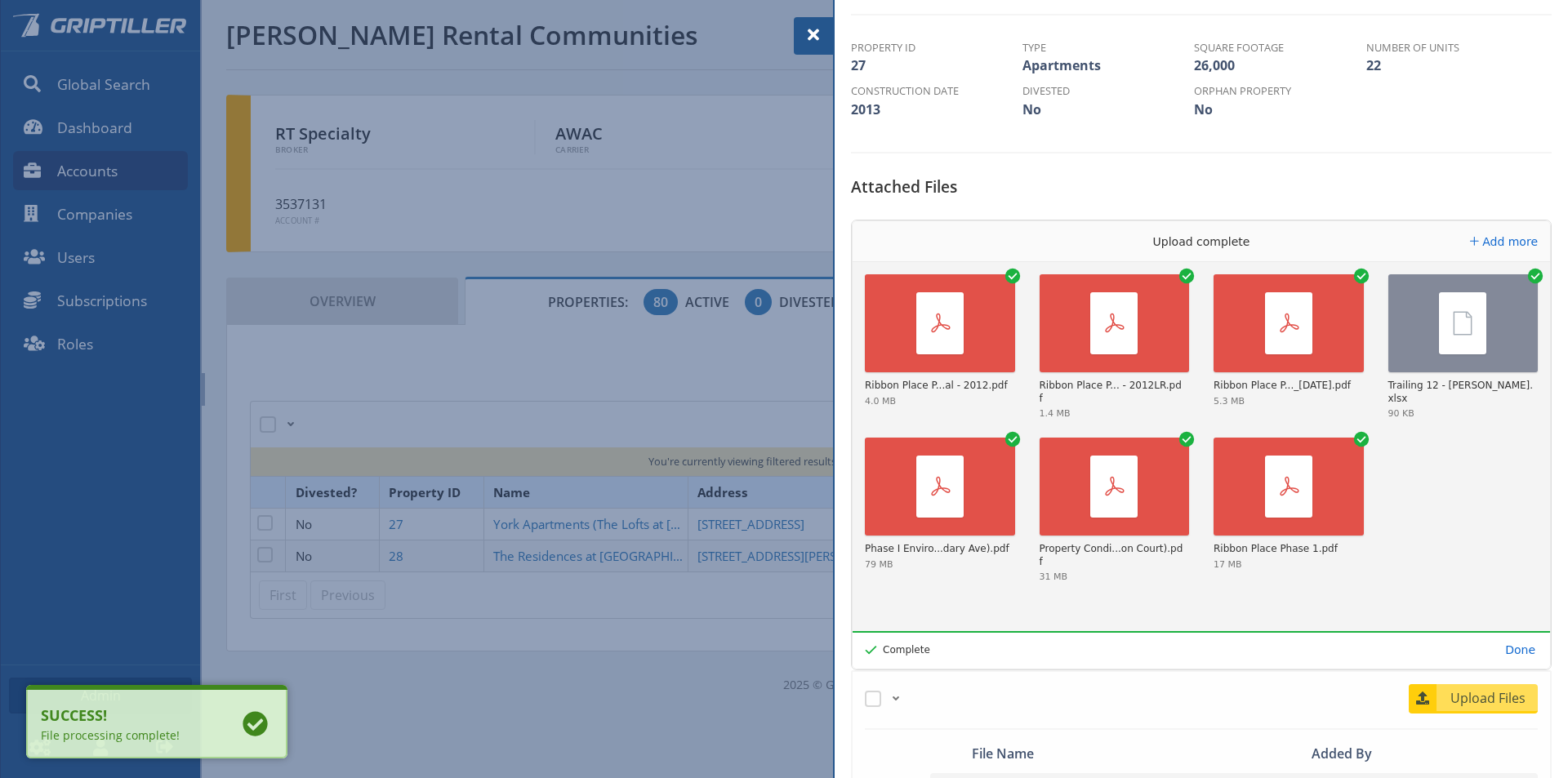
click at [819, 39] on span at bounding box center [814, 35] width 20 height 20
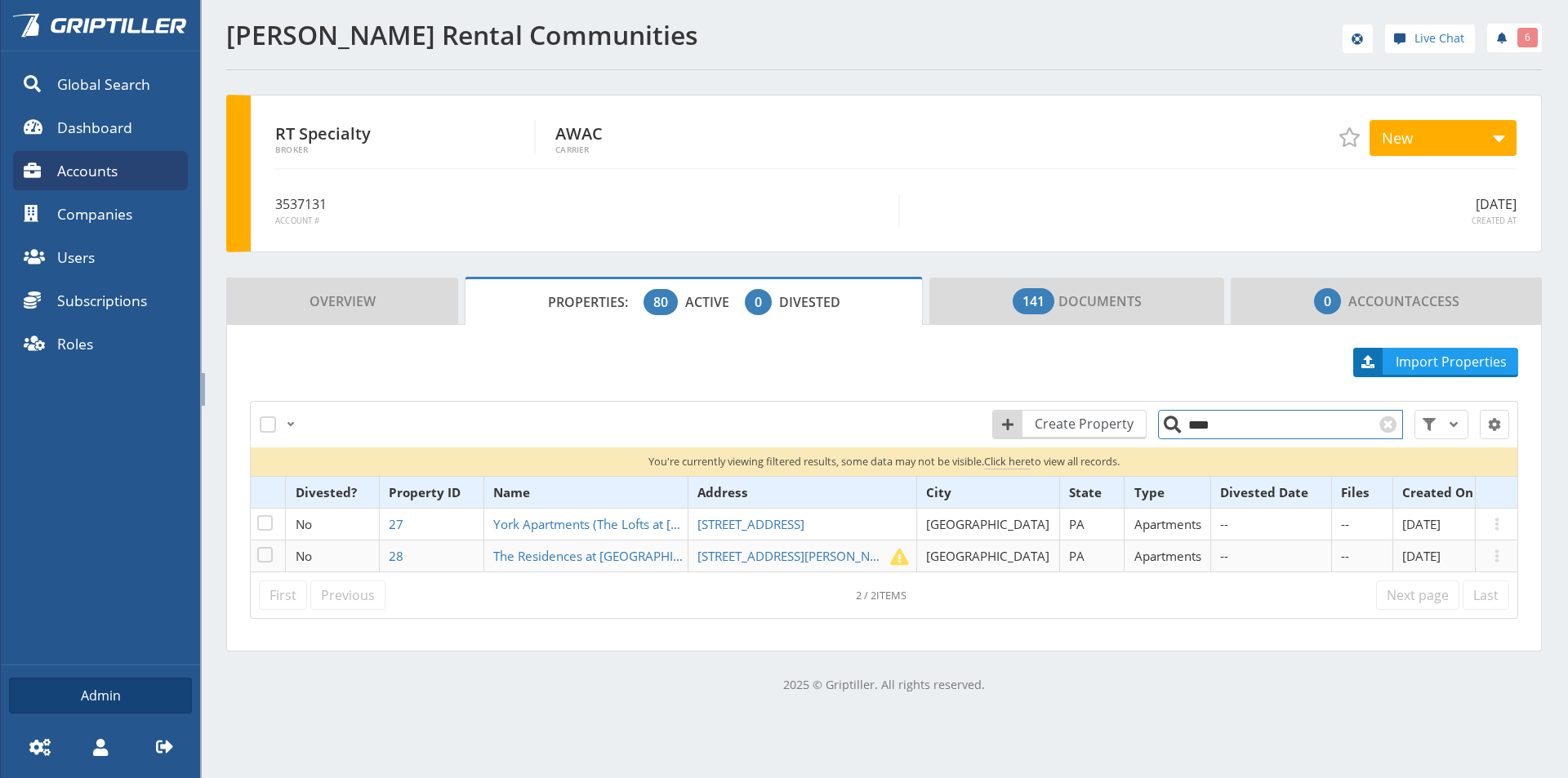
click at [1208, 420] on input "****" at bounding box center [1280, 424] width 245 height 29
drag, startPoint x: 1208, startPoint y: 420, endPoint x: 1174, endPoint y: 427, distance: 34.7
click at [1174, 426] on input "****" at bounding box center [1280, 424] width 245 height 29
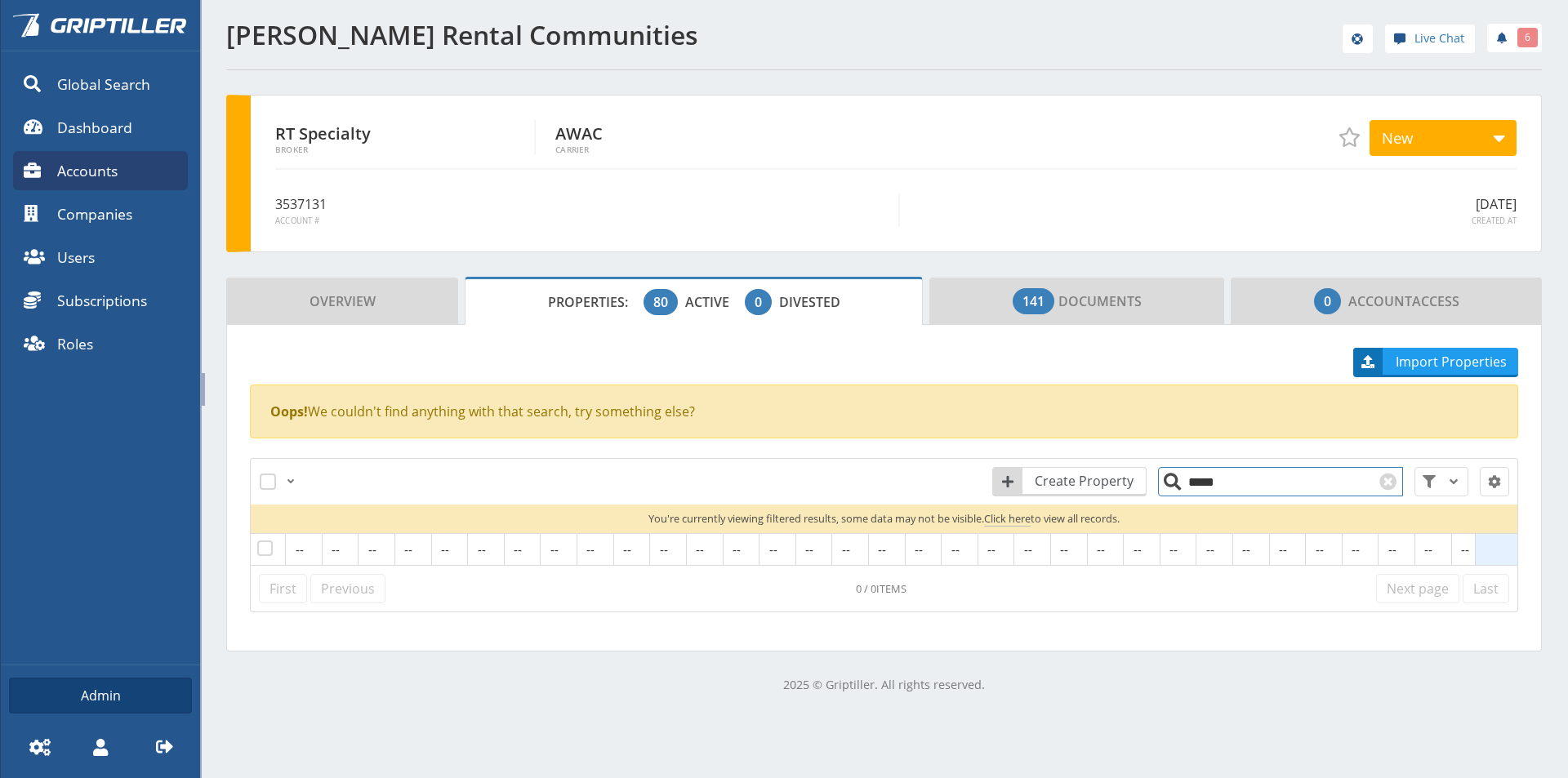
click at [1202, 482] on input "*****" at bounding box center [1280, 481] width 245 height 29
click at [1208, 481] on input "******" at bounding box center [1280, 481] width 245 height 29
drag, startPoint x: 1209, startPoint y: 482, endPoint x: 1168, endPoint y: 485, distance: 41.1
click at [1168, 485] on input "****" at bounding box center [1280, 481] width 245 height 29
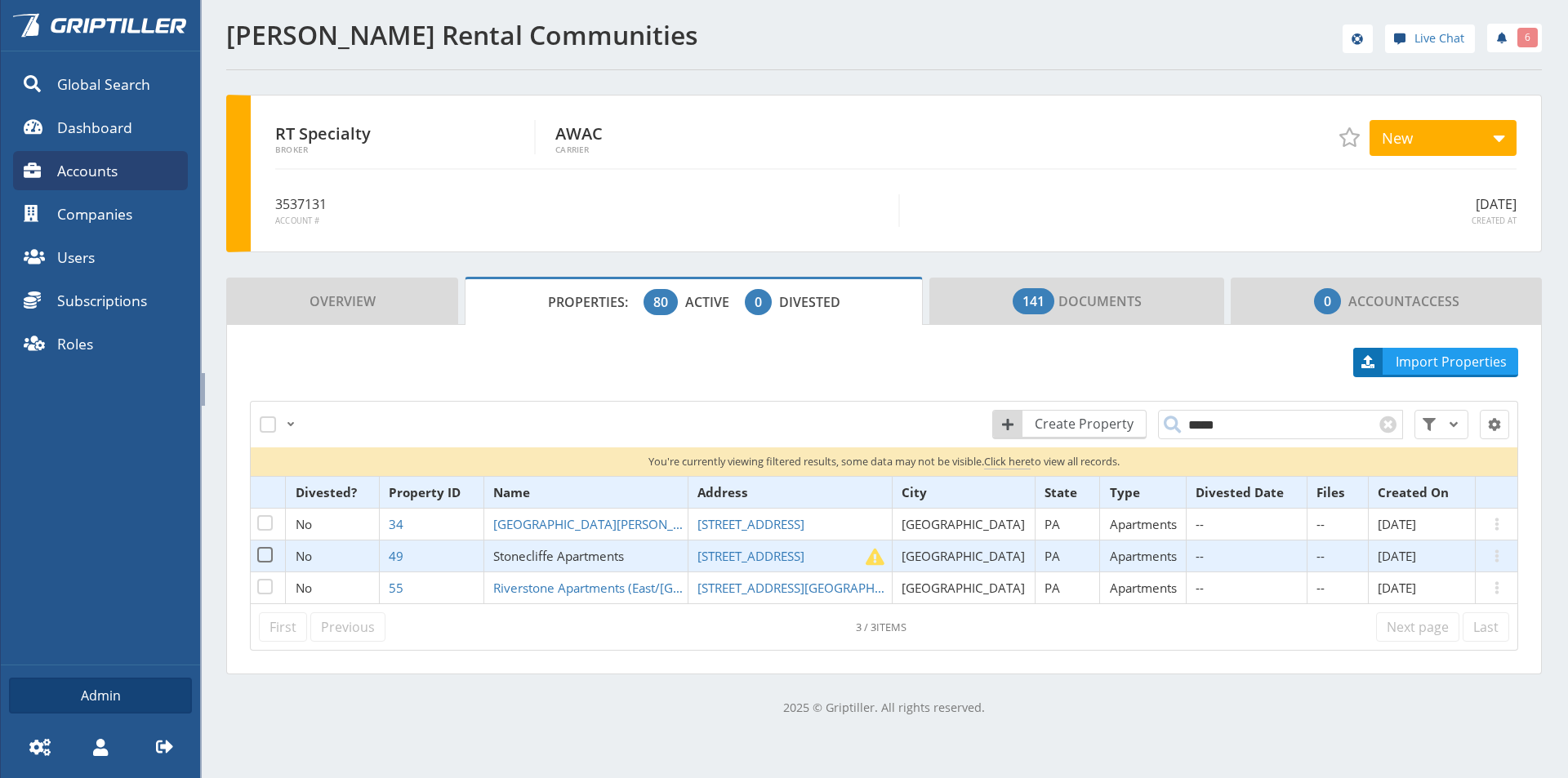
click at [560, 560] on span "Stonecliffe Apartments" at bounding box center [558, 556] width 131 height 16
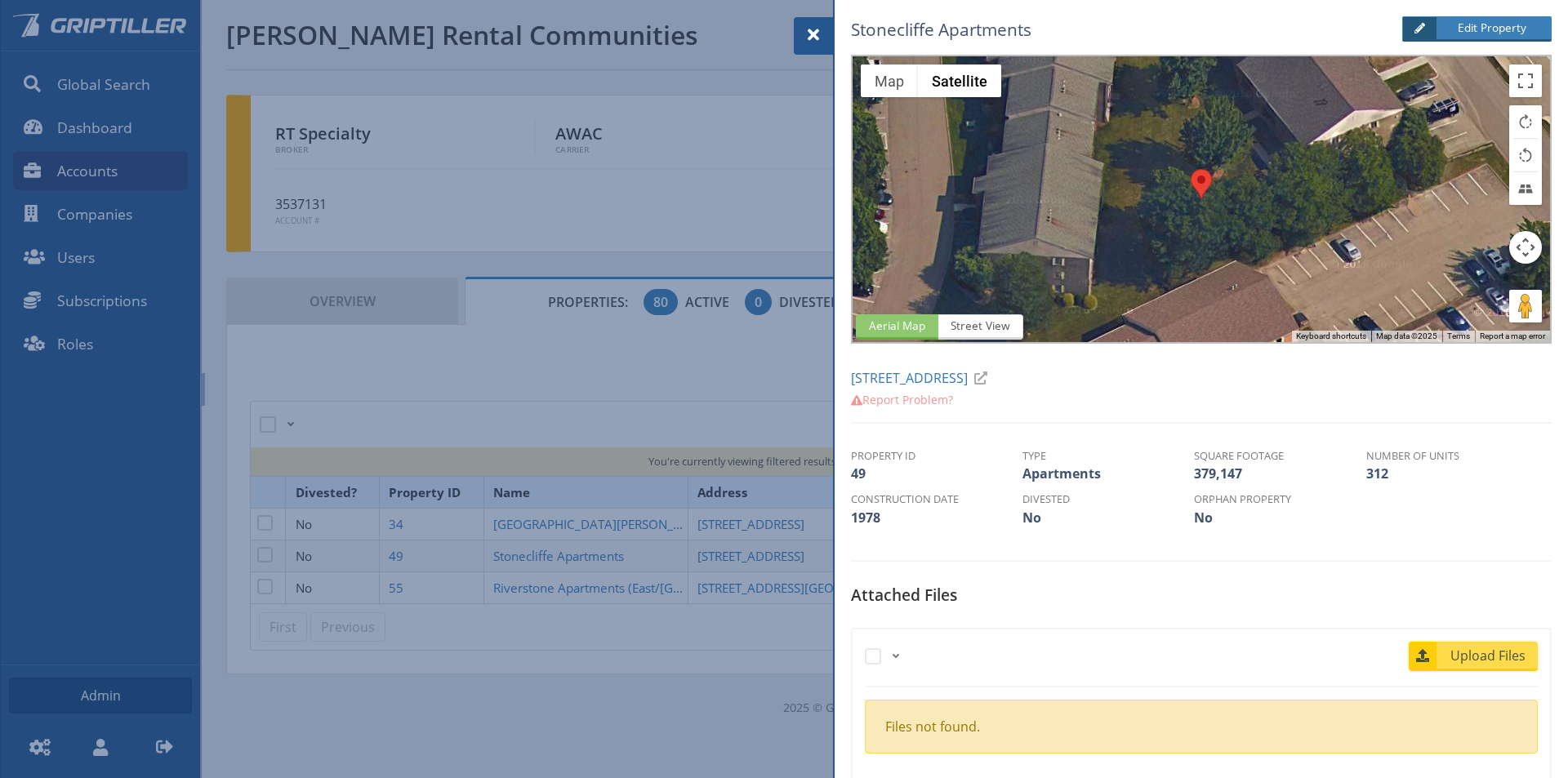
click at [1475, 663] on span "Upload Files" at bounding box center [1488, 655] width 99 height 20
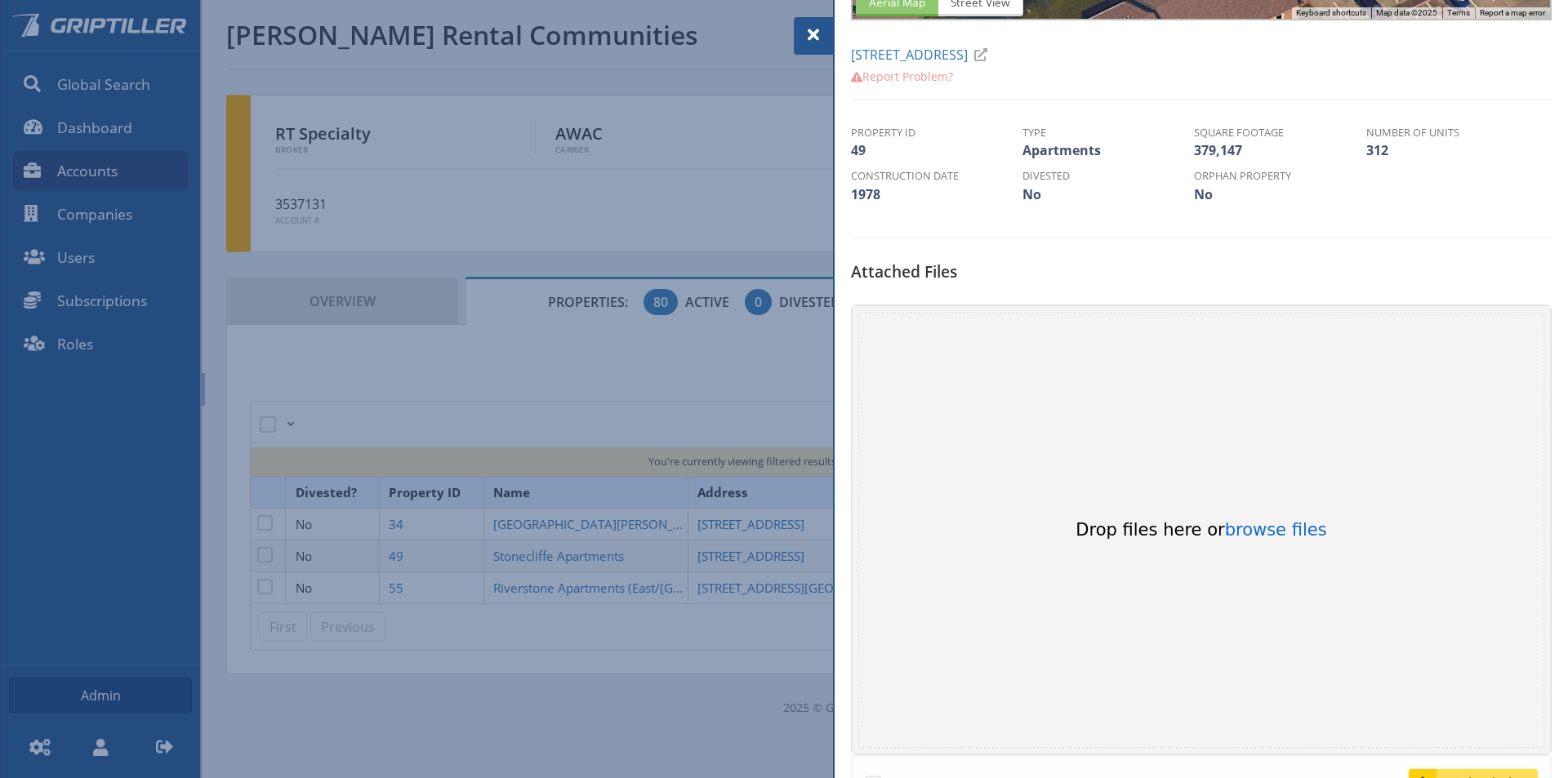
scroll to position [490, 0]
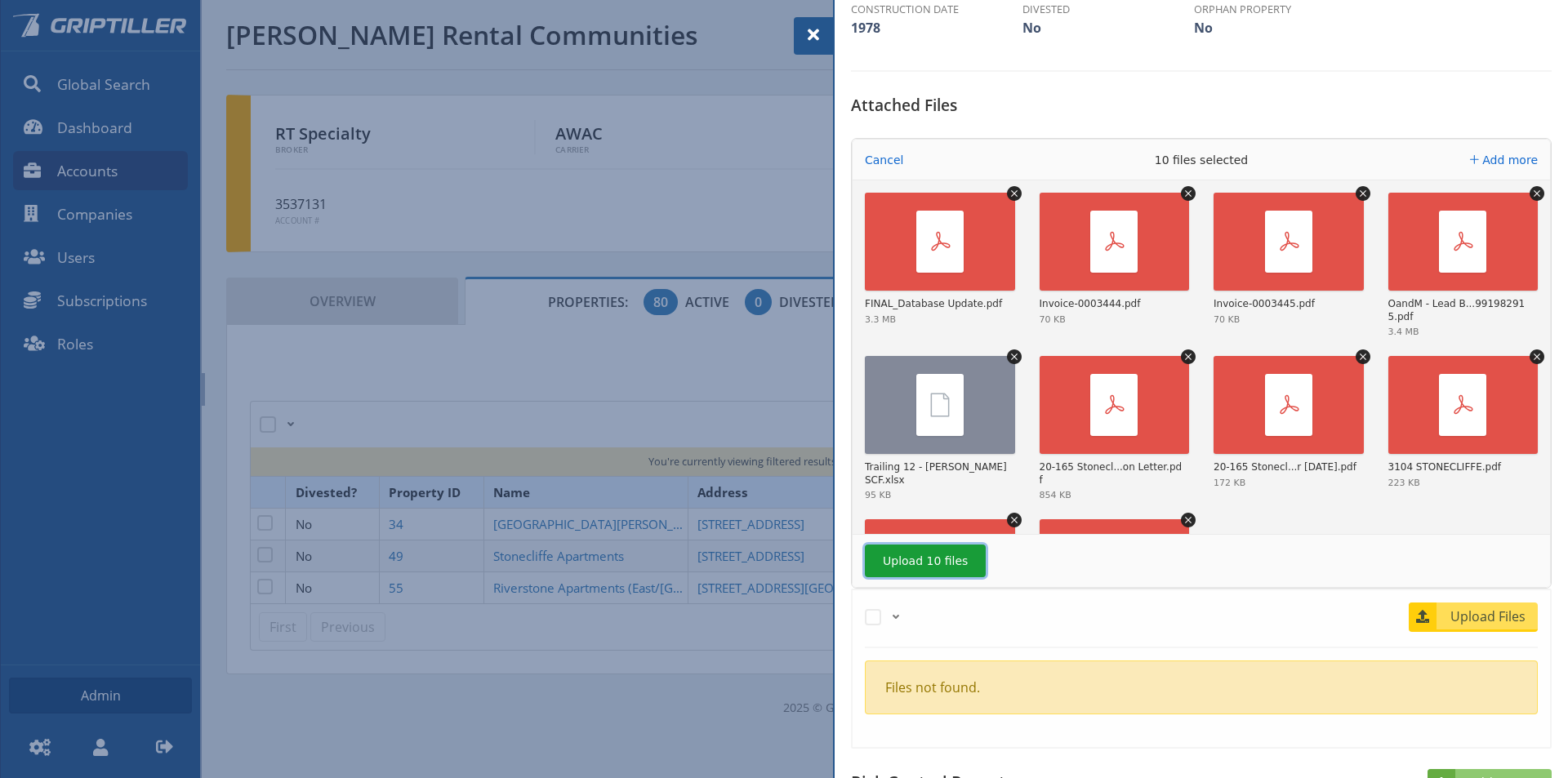
click at [924, 560] on button "Upload 10 files" at bounding box center [925, 560] width 121 height 33
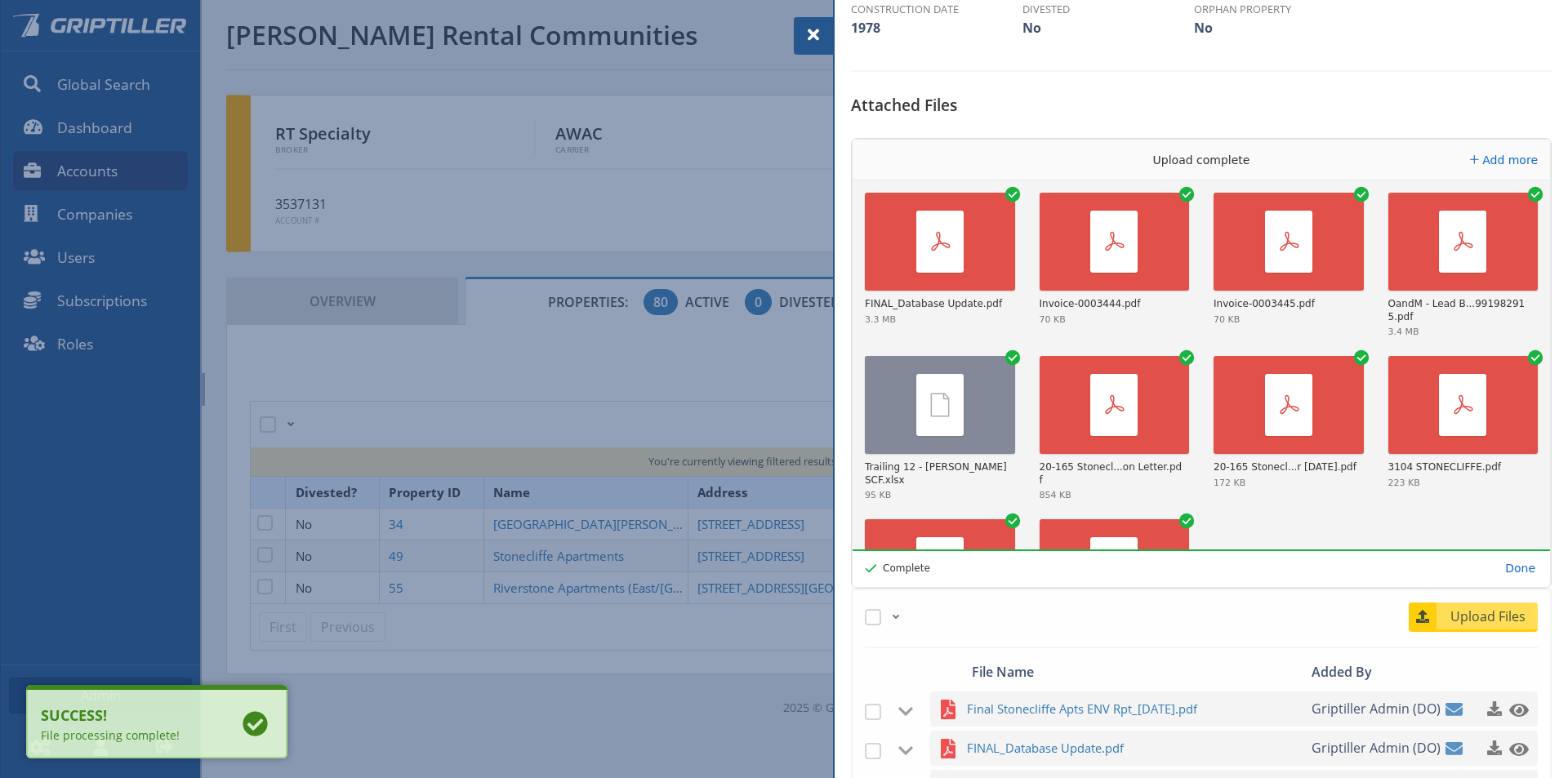
click at [809, 32] on span at bounding box center [814, 35] width 20 height 20
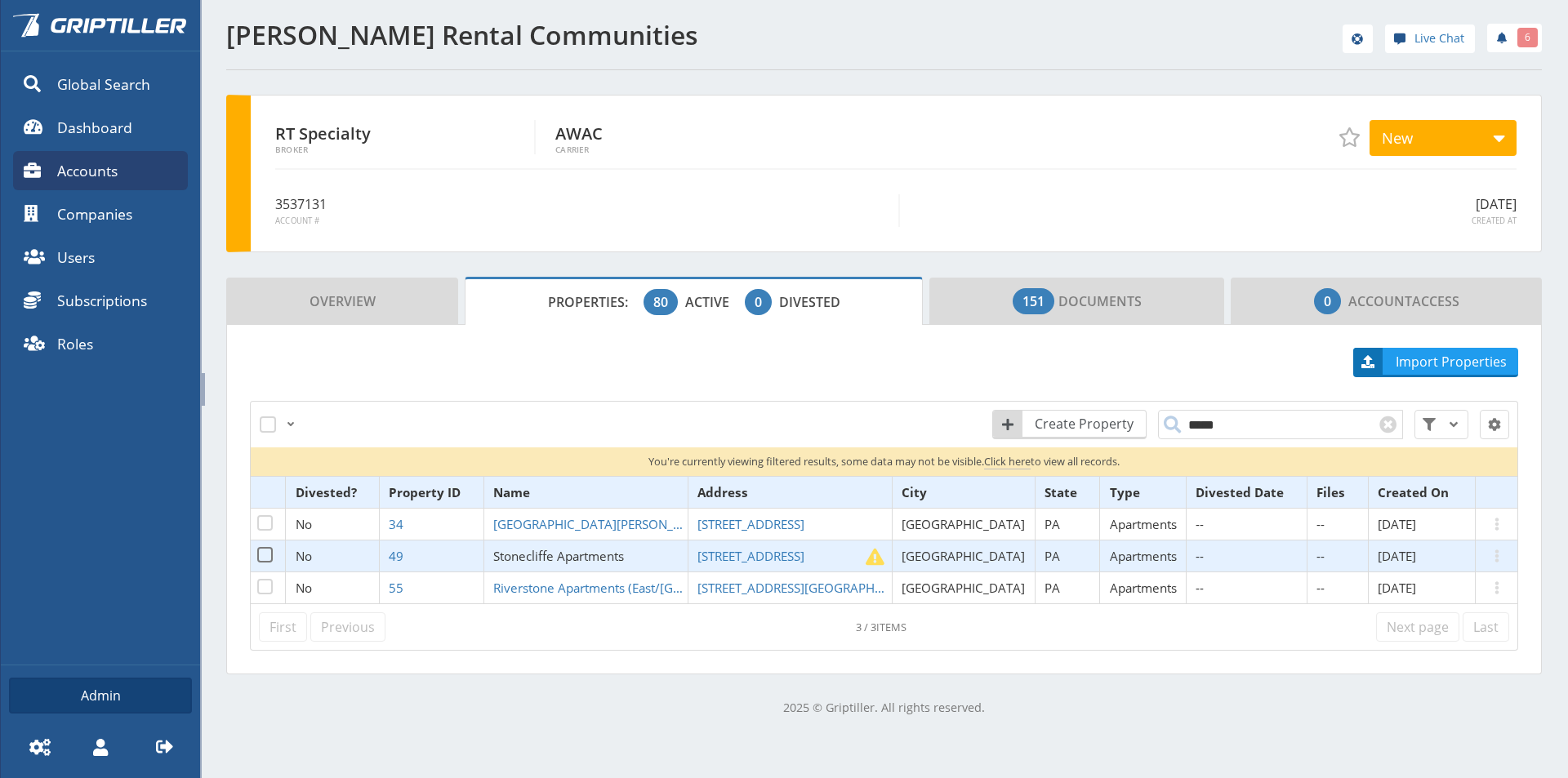
click at [570, 557] on span "Stonecliffe Apartments" at bounding box center [558, 556] width 131 height 16
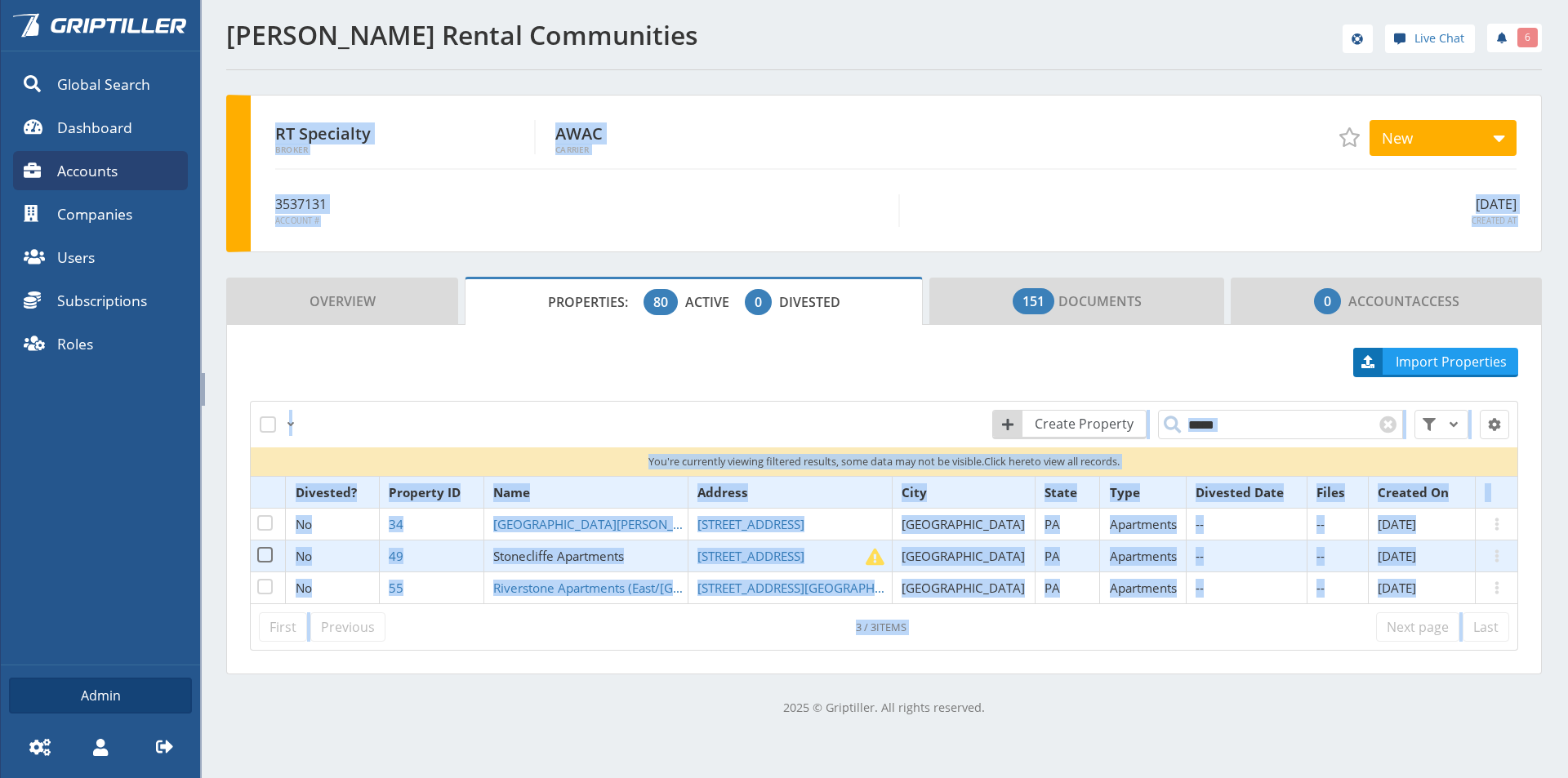
click at [528, 554] on span "Stonecliffe Apartments" at bounding box center [558, 556] width 131 height 16
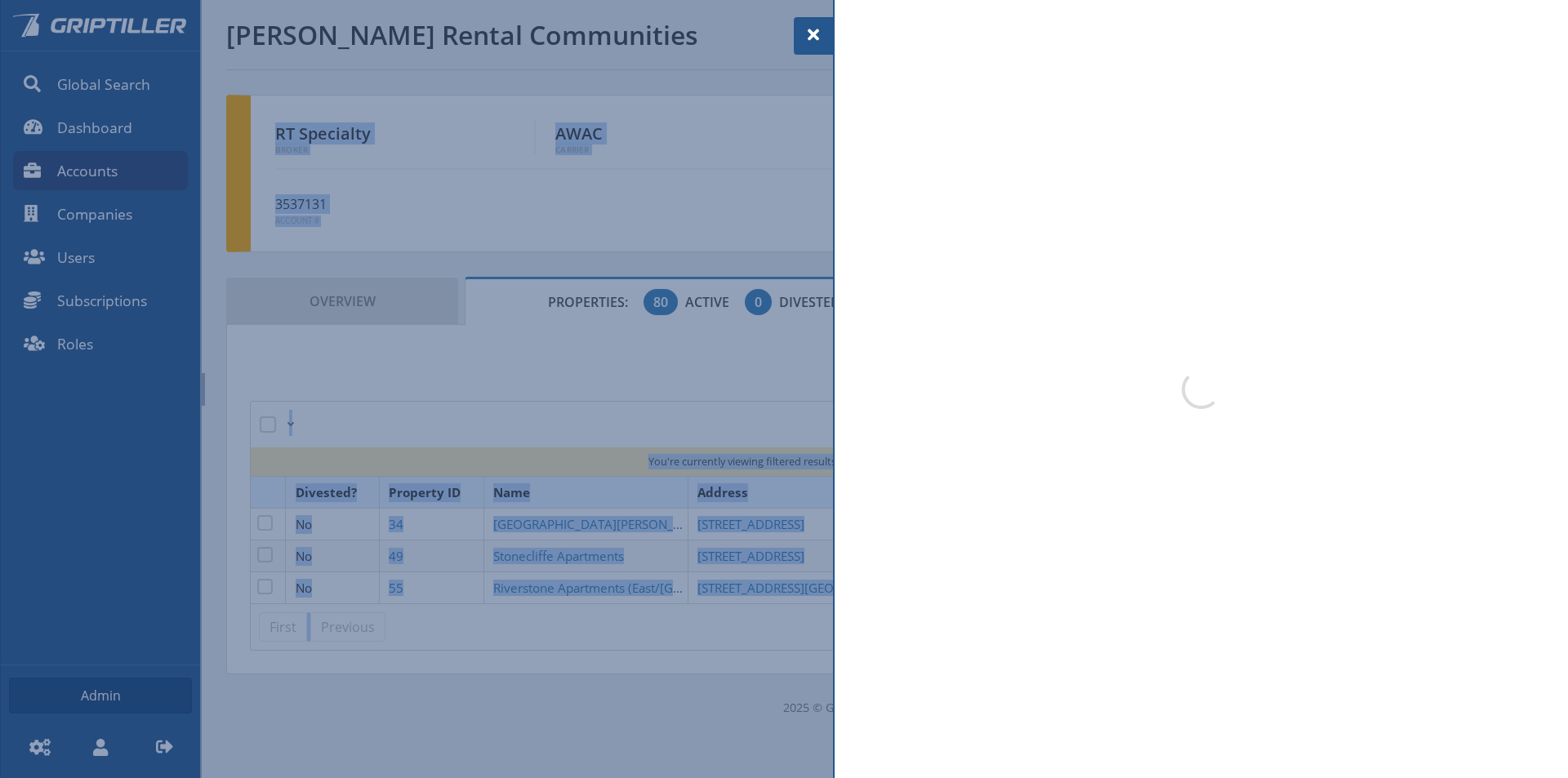
click at [528, 554] on div at bounding box center [784, 389] width 1568 height 778
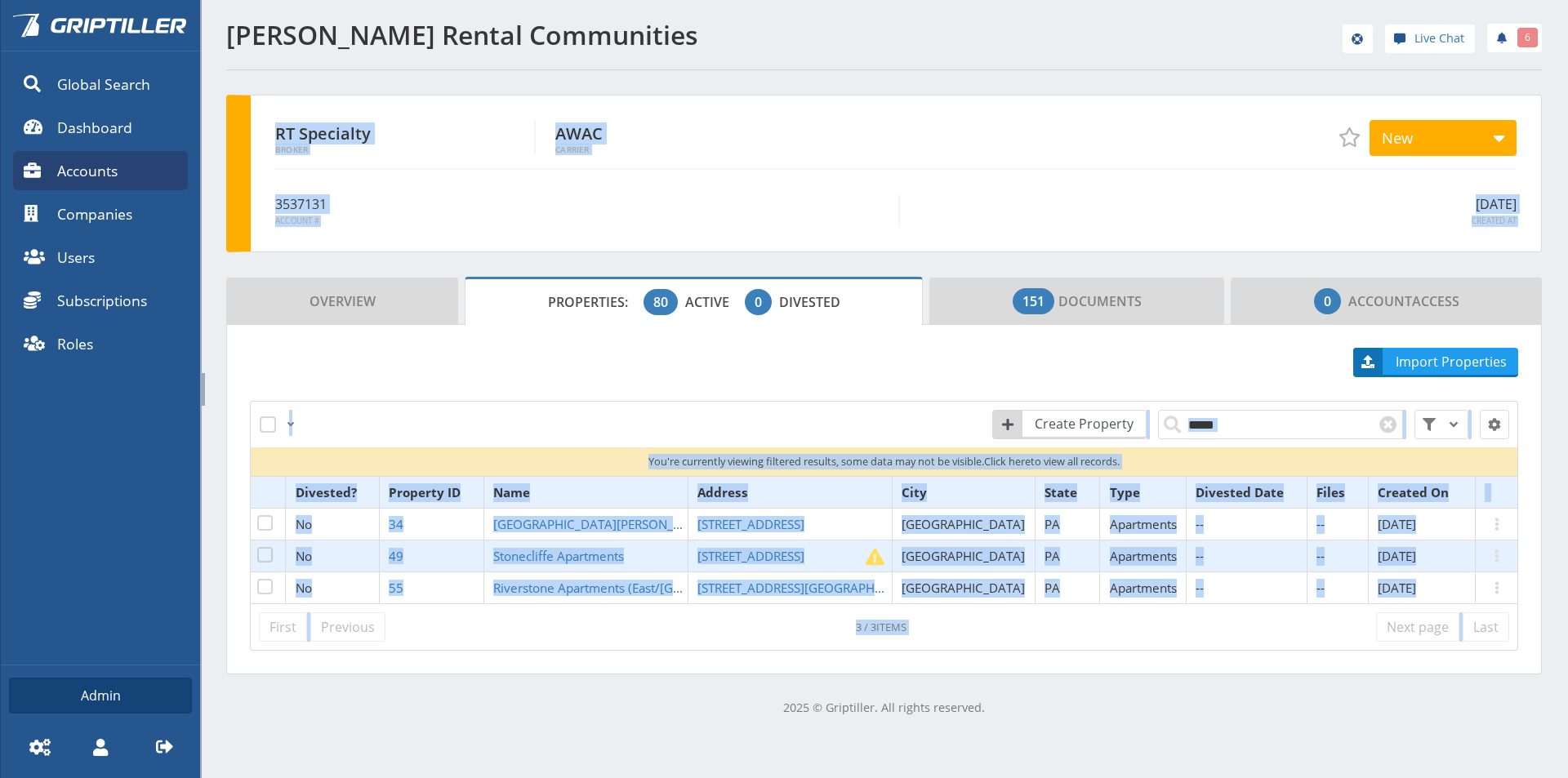
click at [528, 554] on span "Stonecliffe Apartments" at bounding box center [558, 556] width 131 height 16
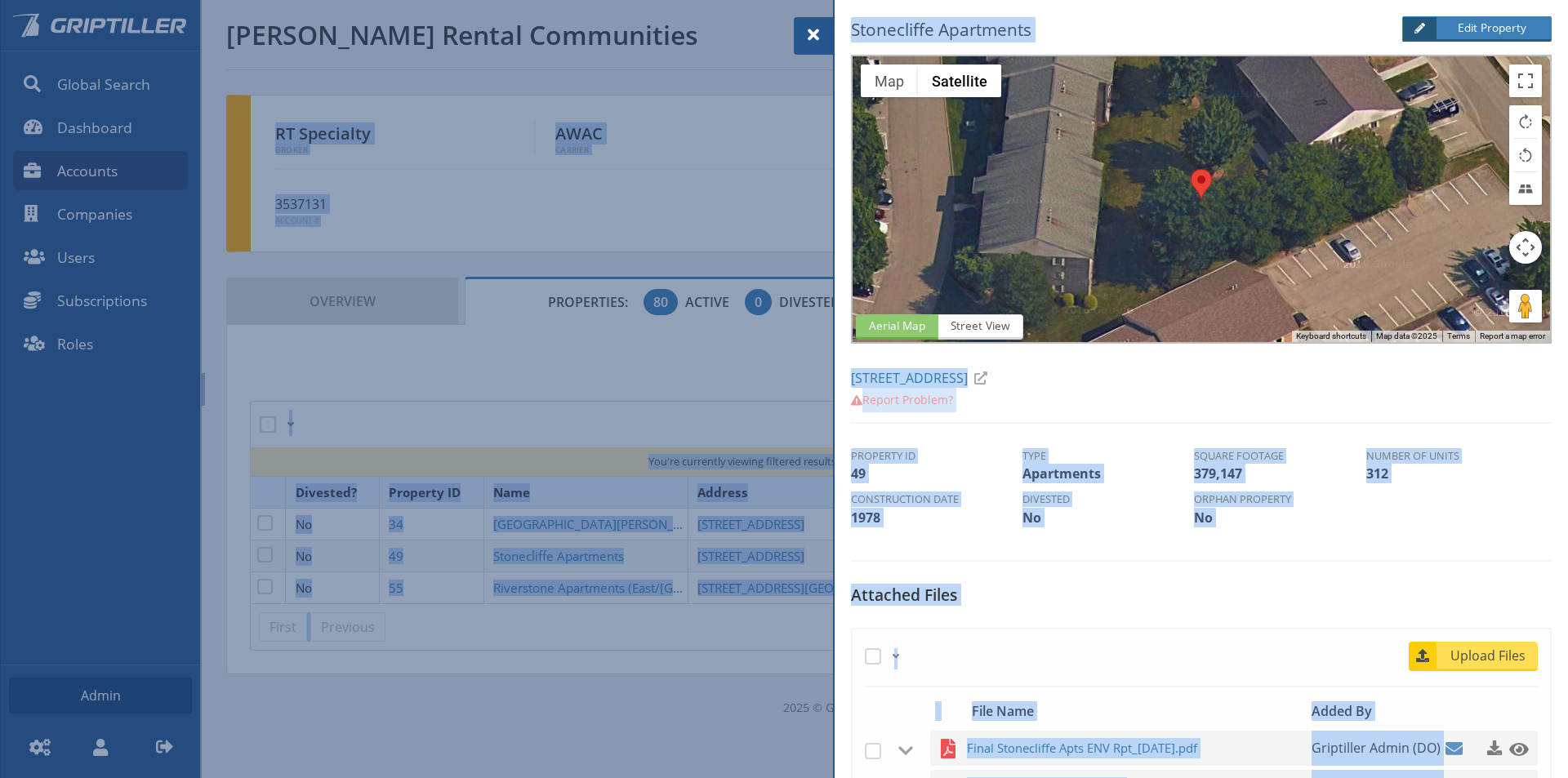
click at [813, 32] on span at bounding box center [814, 35] width 20 height 20
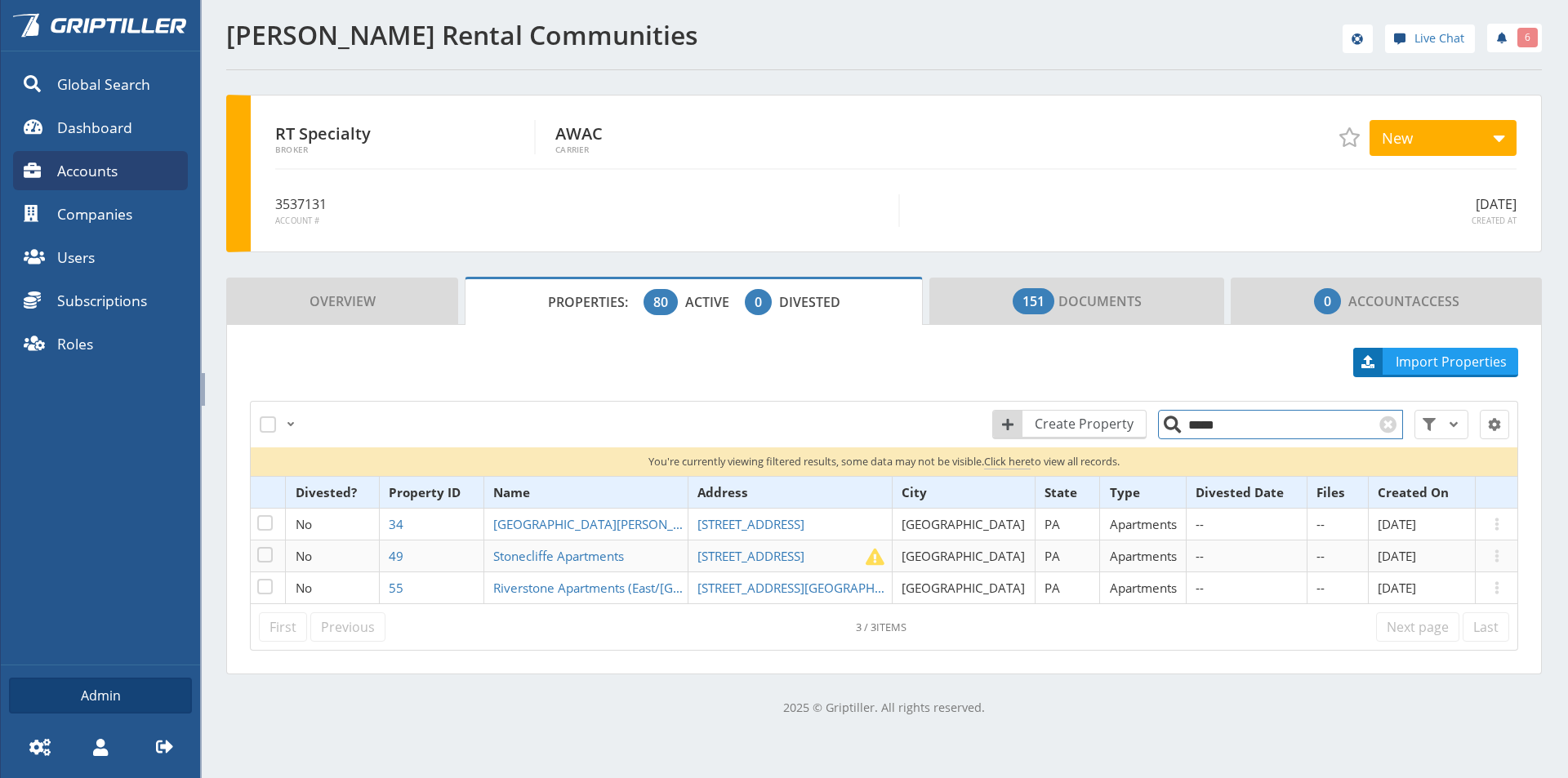
drag, startPoint x: 1213, startPoint y: 427, endPoint x: 1180, endPoint y: 428, distance: 33.0
click at [1180, 428] on input "*****" at bounding box center [1280, 424] width 245 height 29
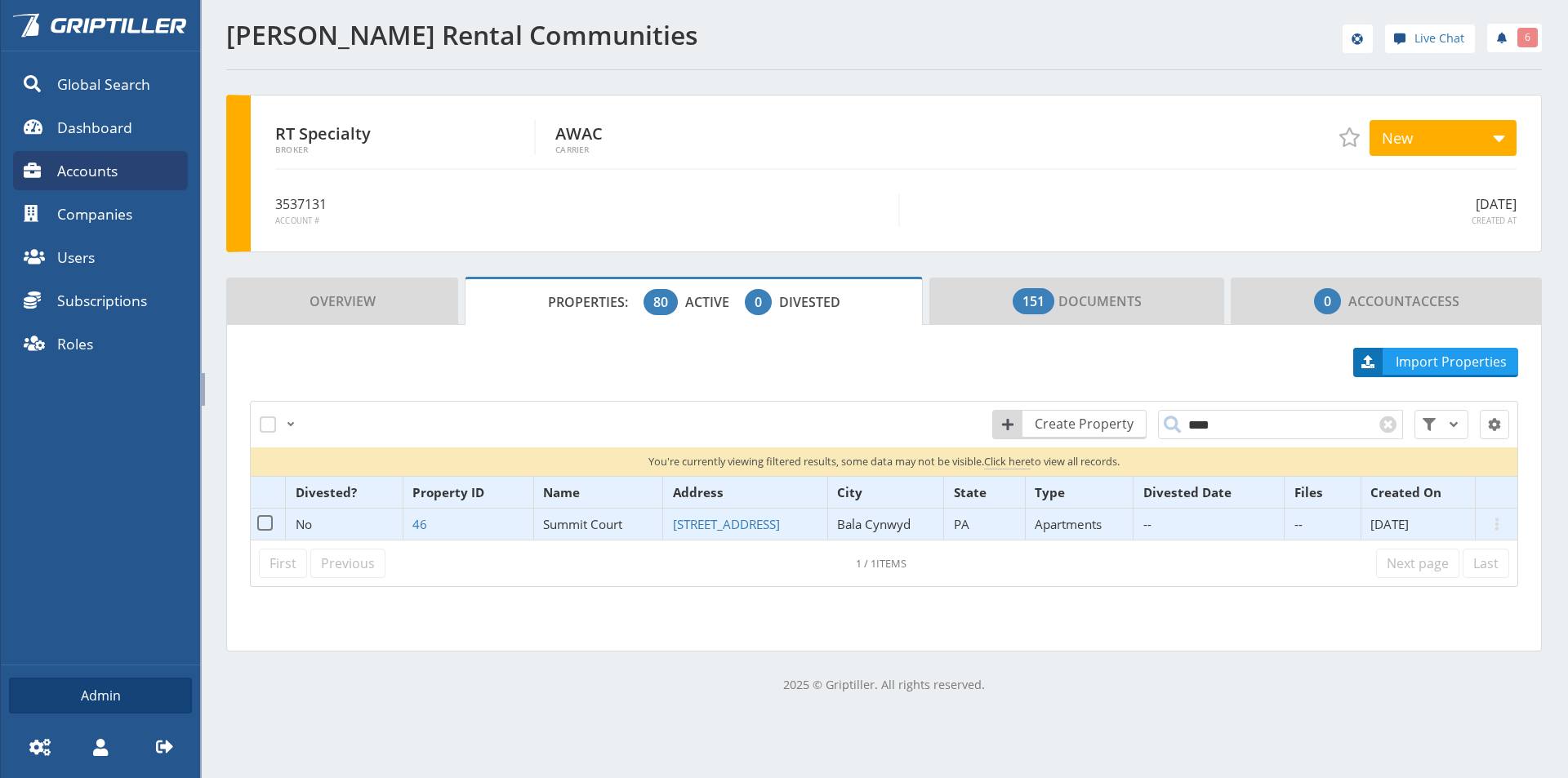
click at [586, 521] on span "Summit Court" at bounding box center [582, 524] width 79 height 16
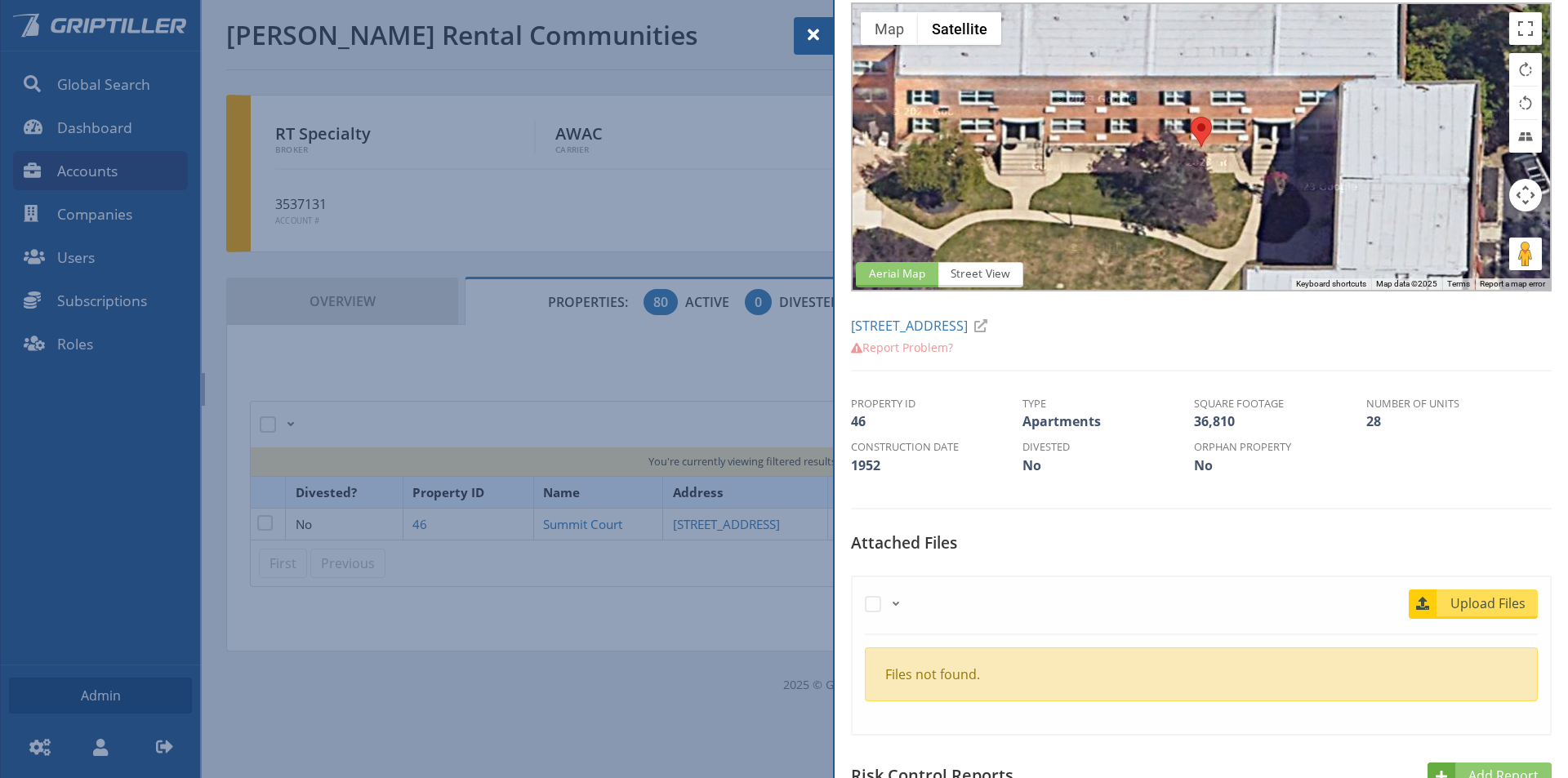
scroll to position [82, 0]
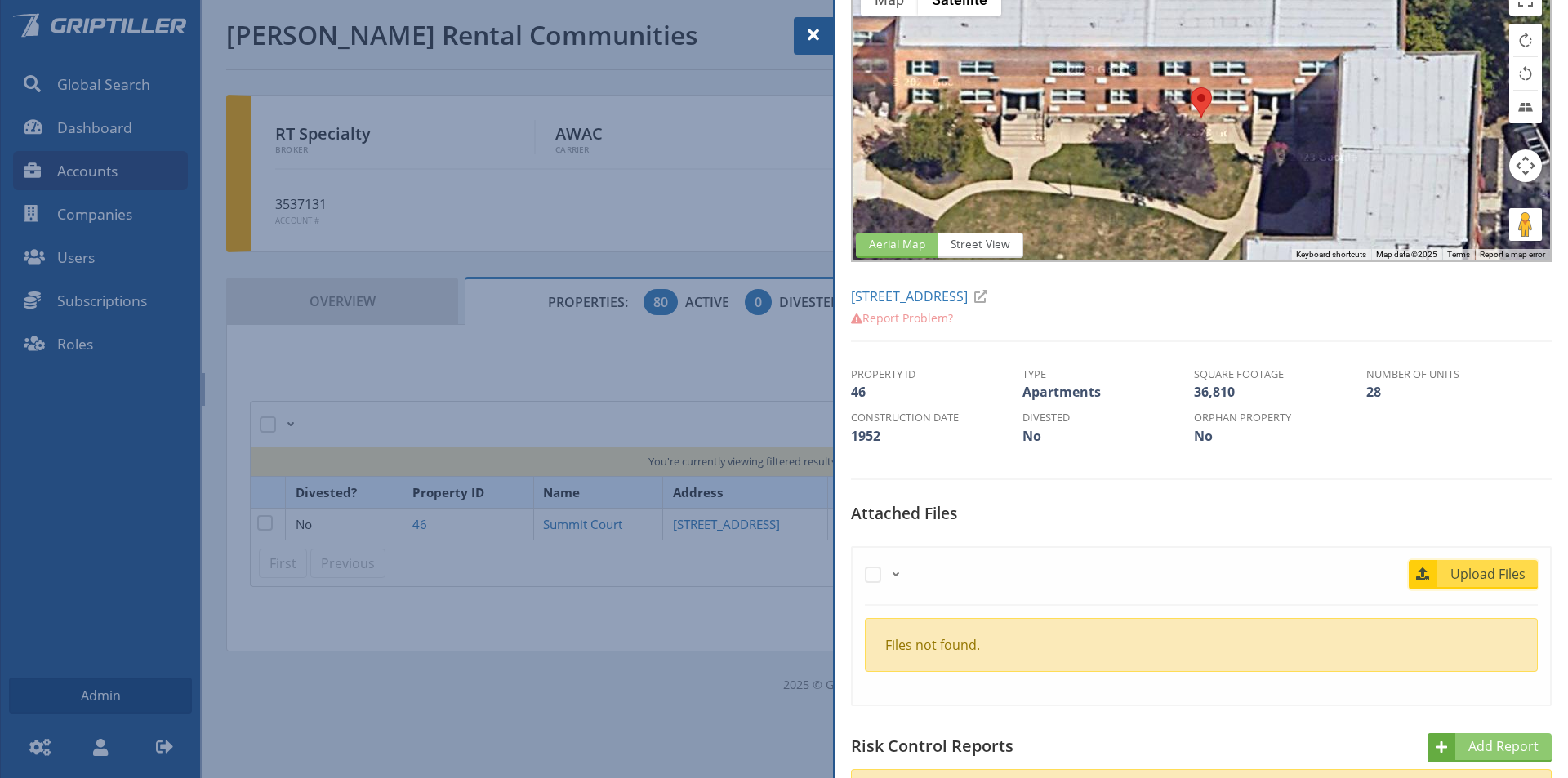
click at [1454, 568] on span "Upload Files" at bounding box center [1488, 574] width 99 height 20
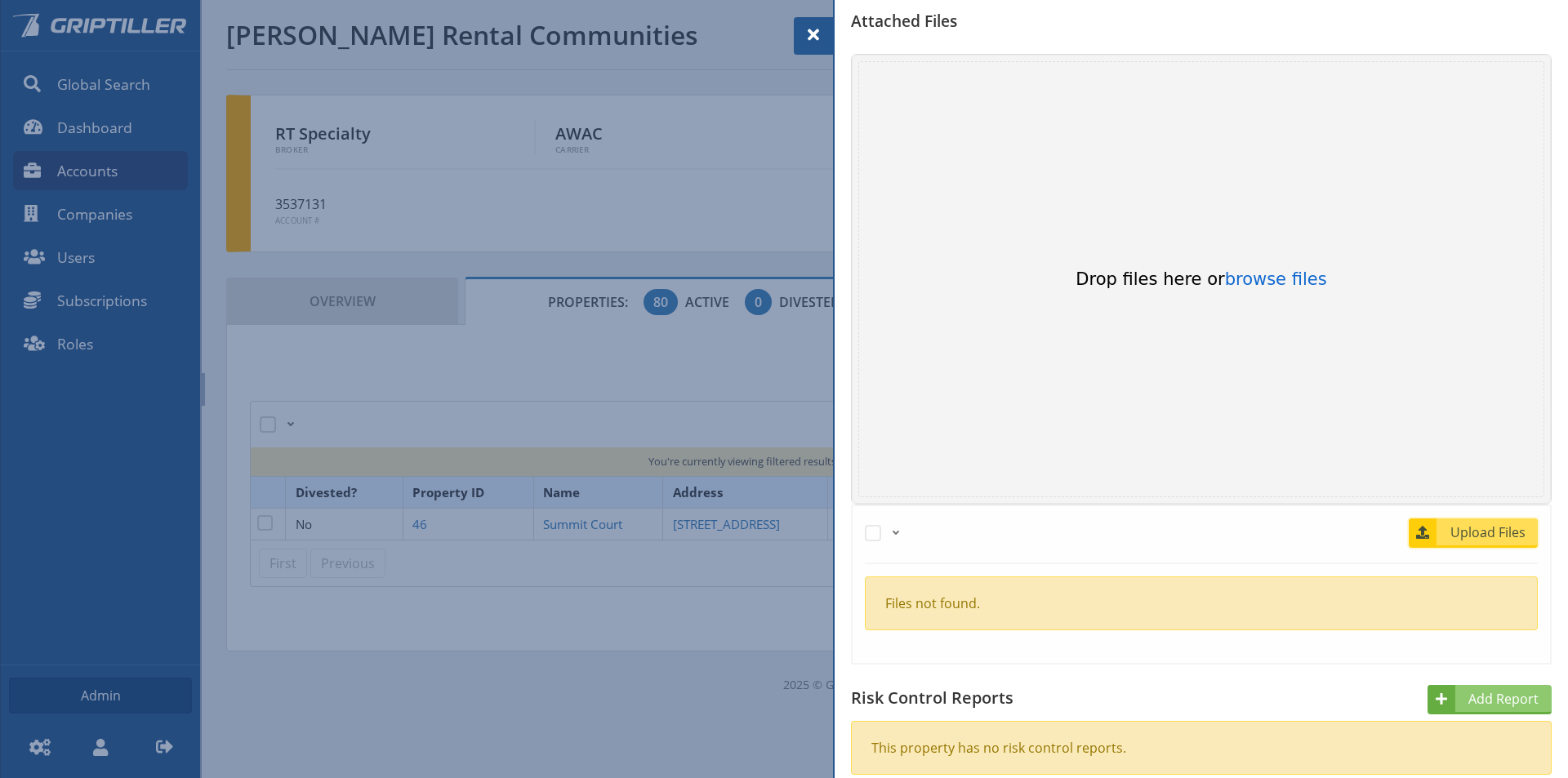
scroll to position [653, 0]
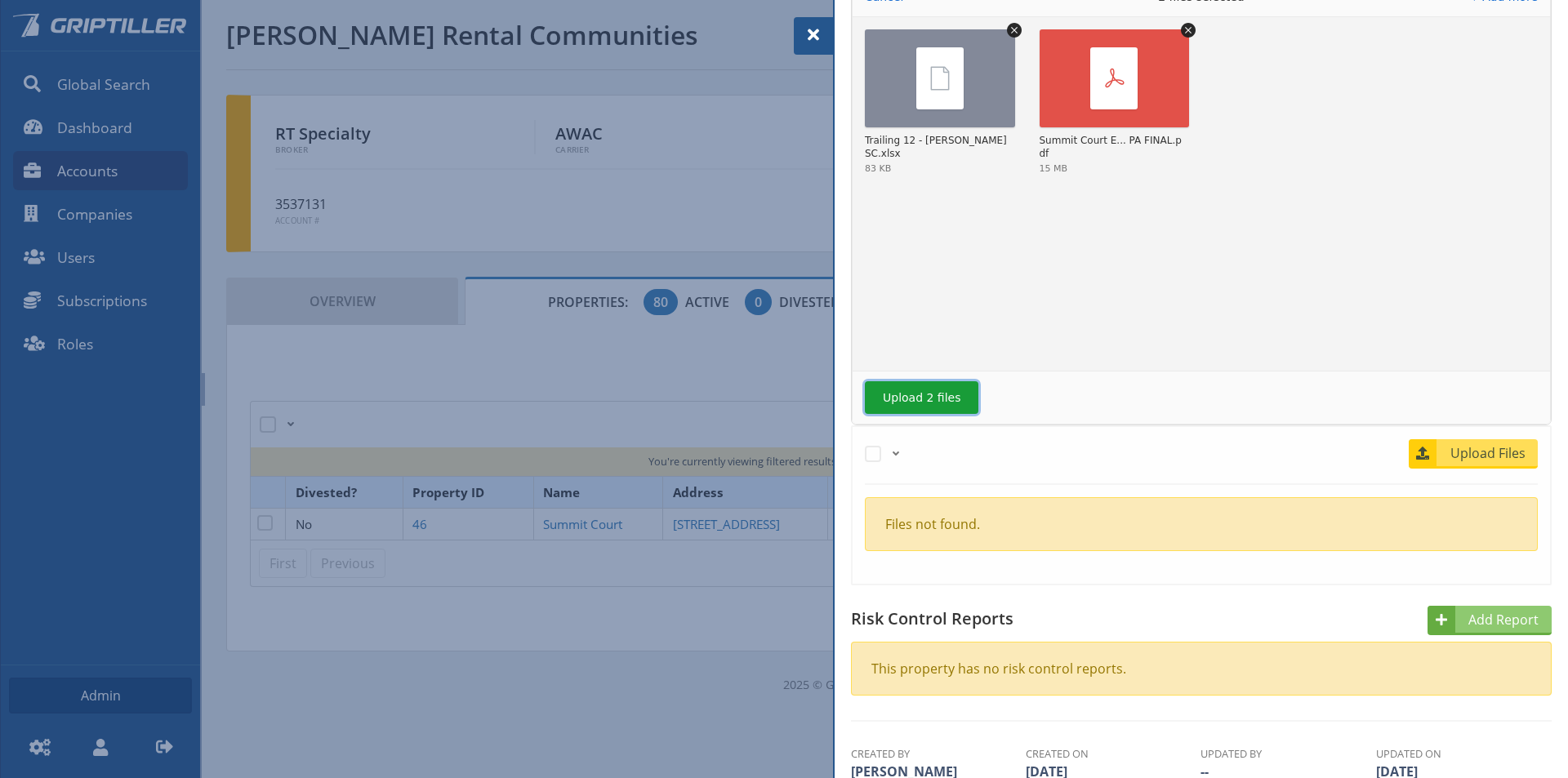
click at [915, 402] on button "Upload 2 files" at bounding box center [921, 397] width 114 height 33
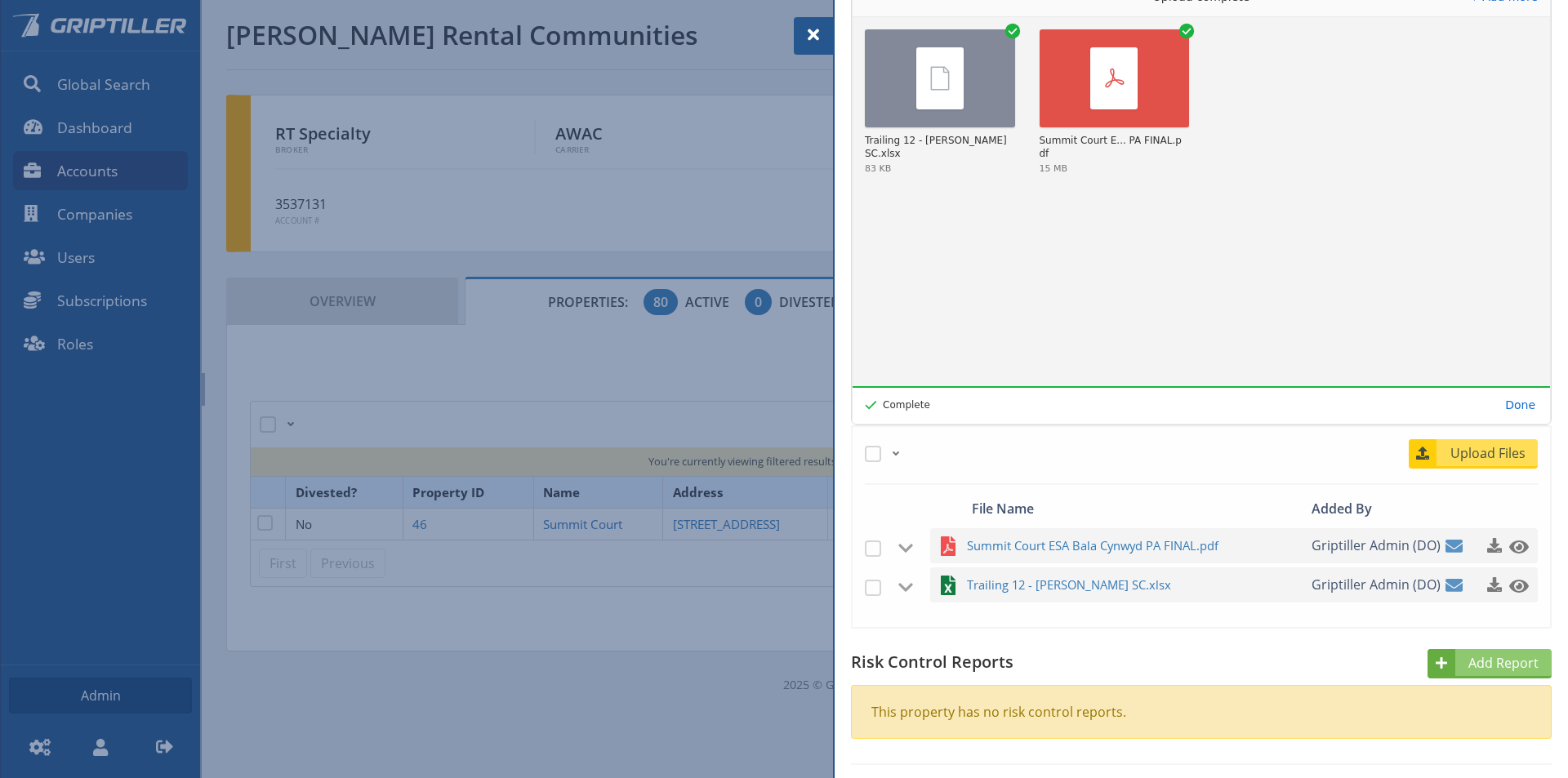
drag, startPoint x: 809, startPoint y: 31, endPoint x: 953, endPoint y: 97, distance: 158.4
click at [809, 31] on span at bounding box center [814, 35] width 20 height 20
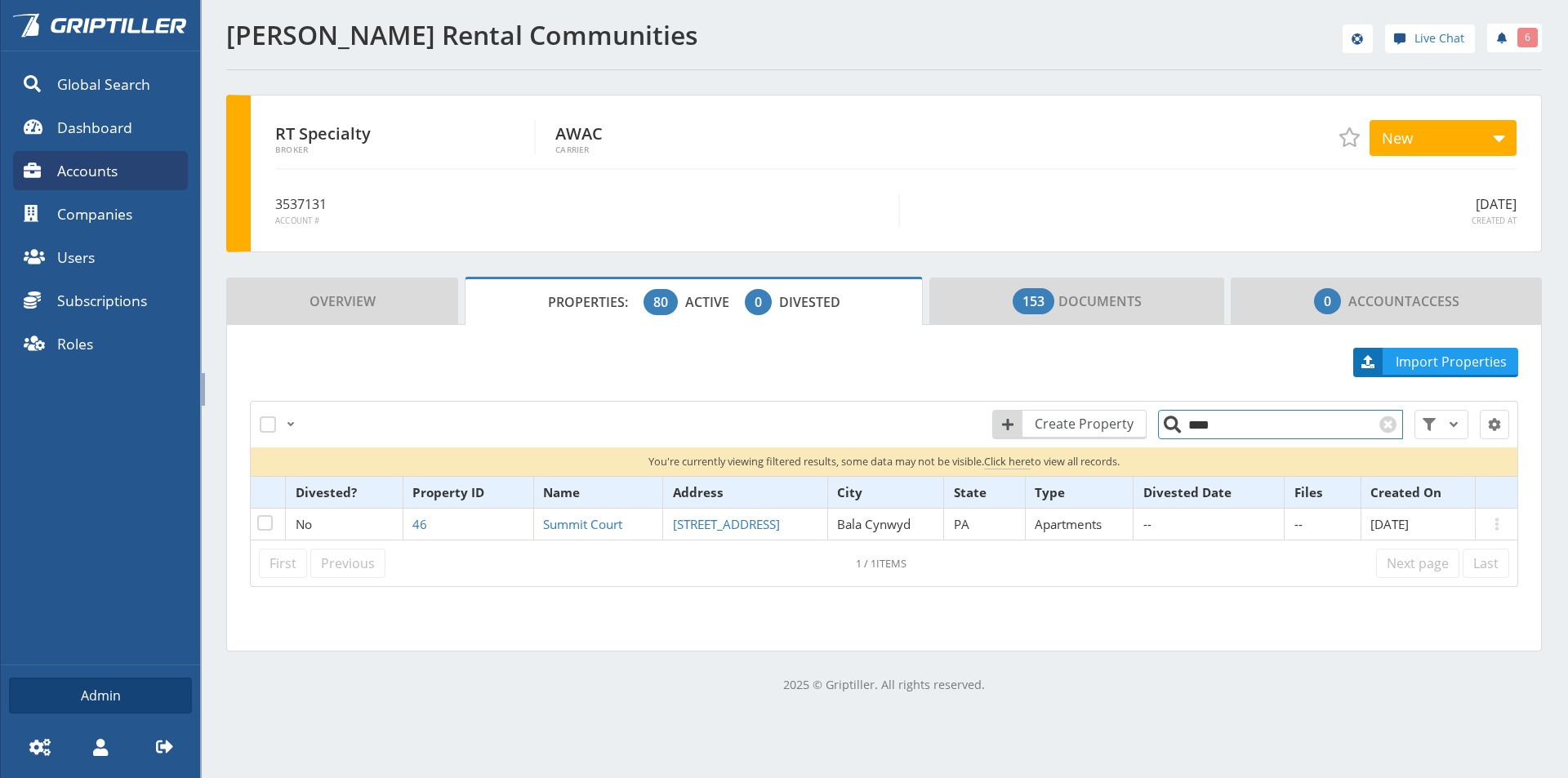
drag, startPoint x: 1220, startPoint y: 420, endPoint x: 1175, endPoint y: 426, distance: 45.4
click at [1175, 426] on input "****" at bounding box center [1280, 424] width 245 height 29
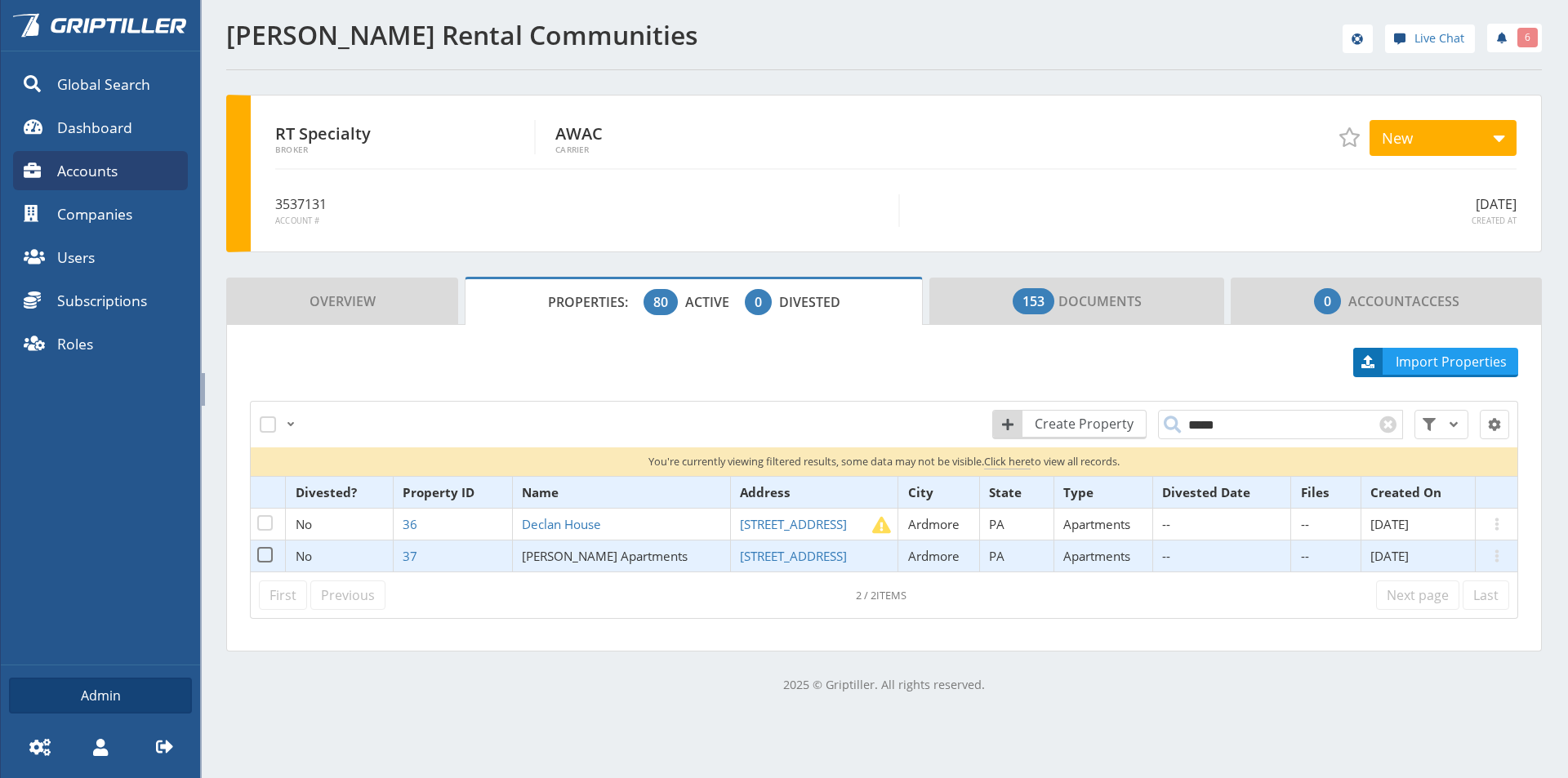
click at [569, 561] on span "[PERSON_NAME] Apartments" at bounding box center [604, 556] width 166 height 16
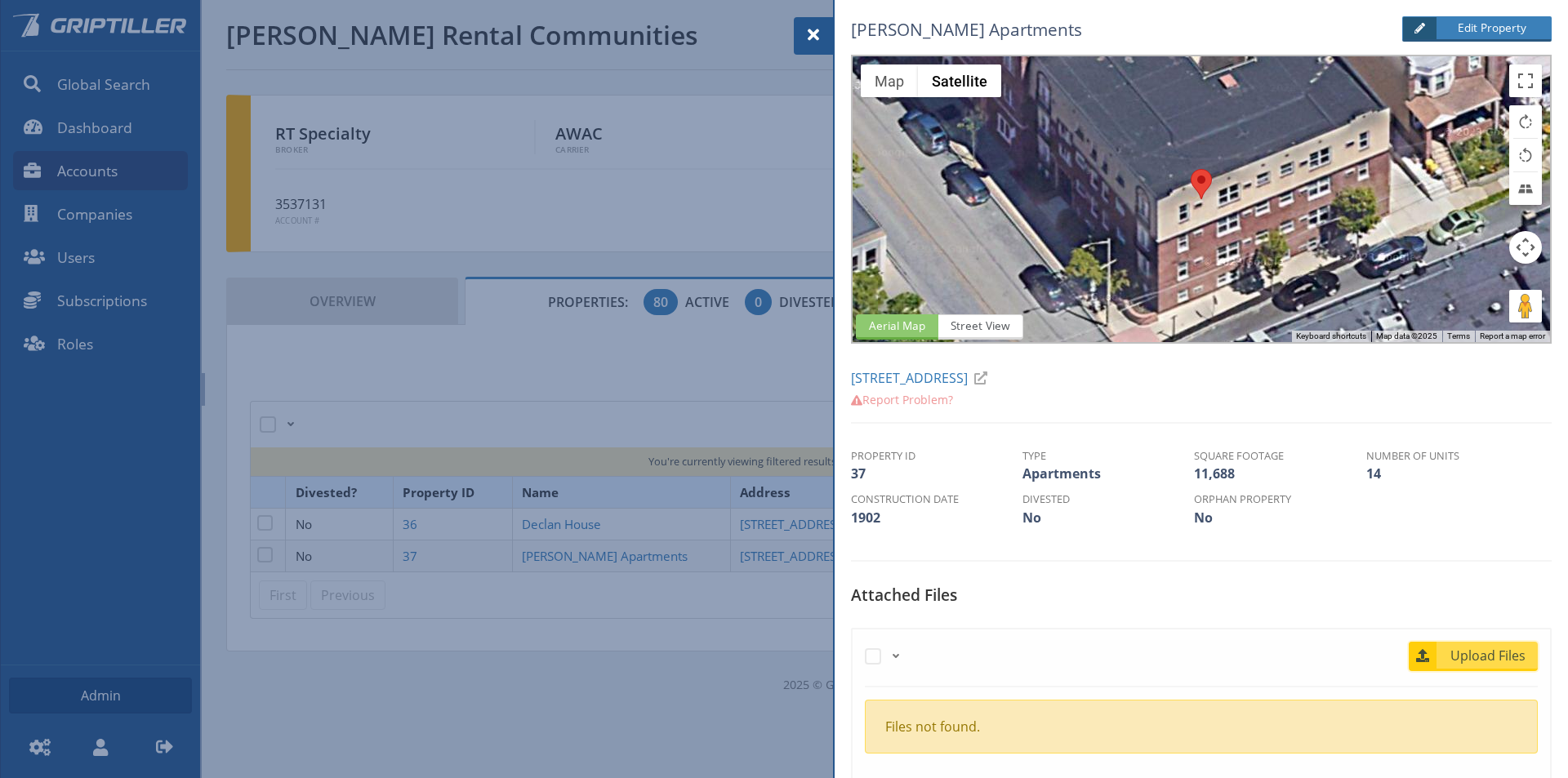
click at [1463, 655] on span "Upload Files" at bounding box center [1488, 655] width 99 height 20
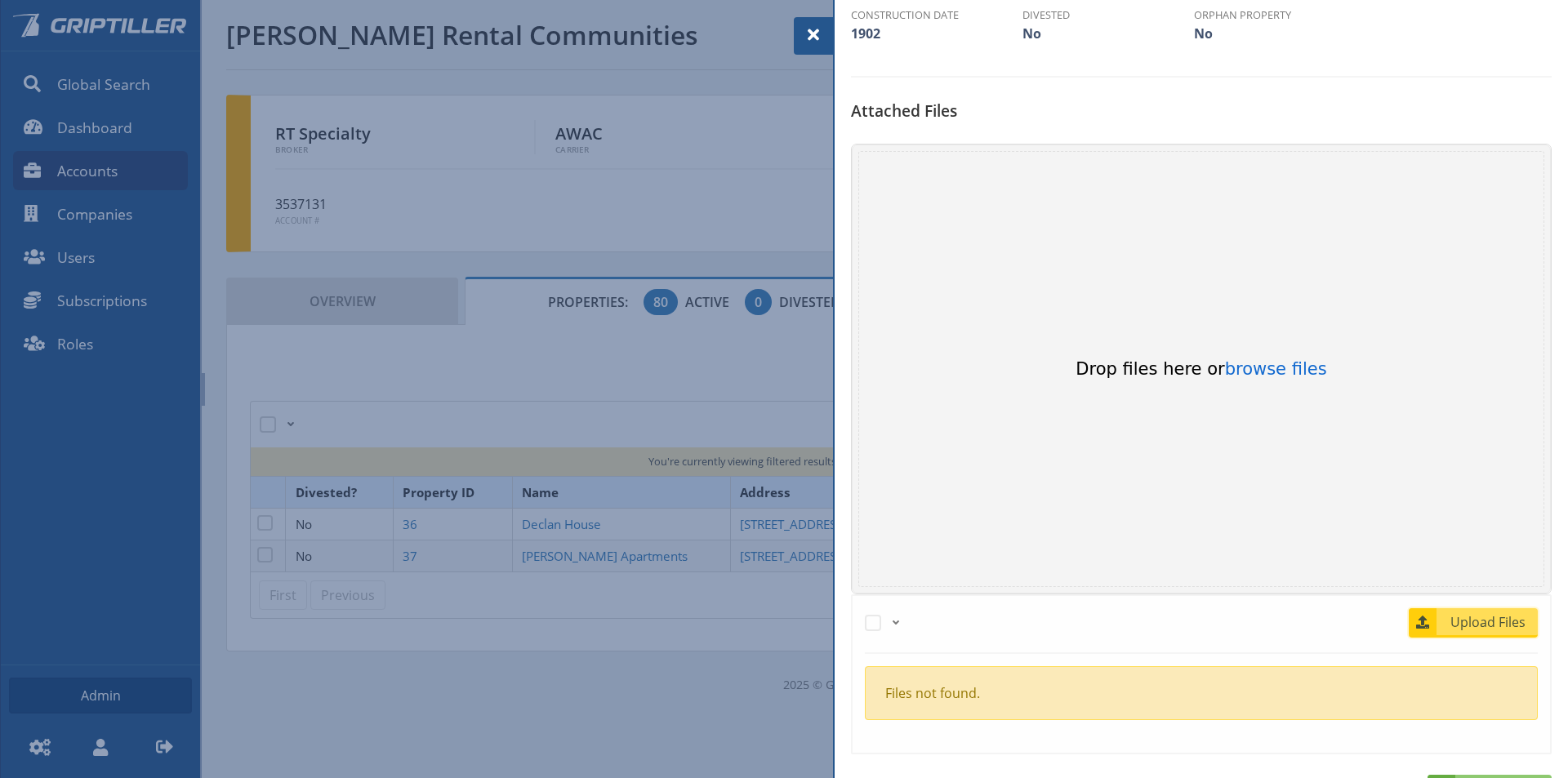
scroll to position [490, 0]
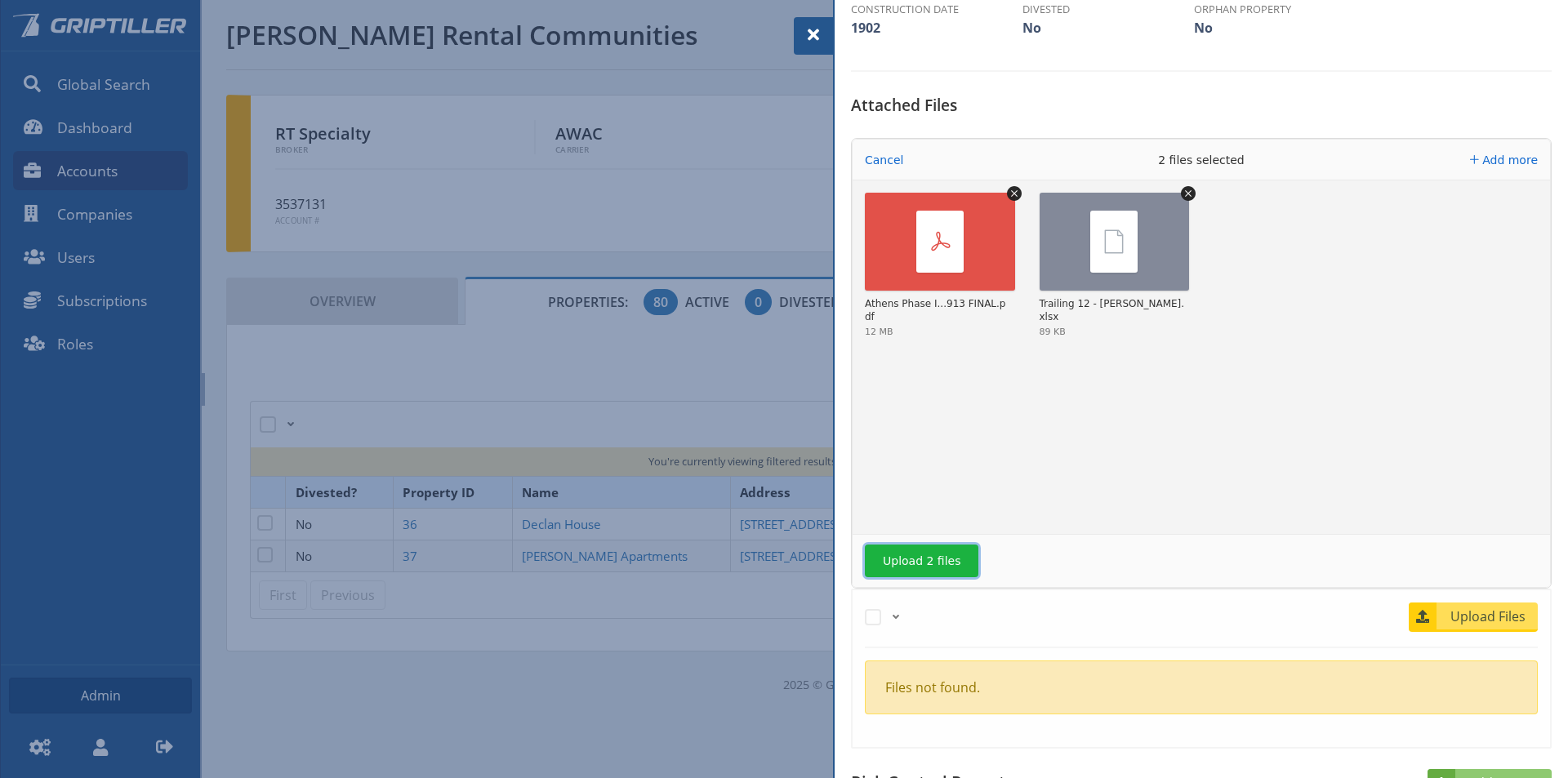
click at [945, 560] on button "Upload 2 files" at bounding box center [921, 560] width 114 height 33
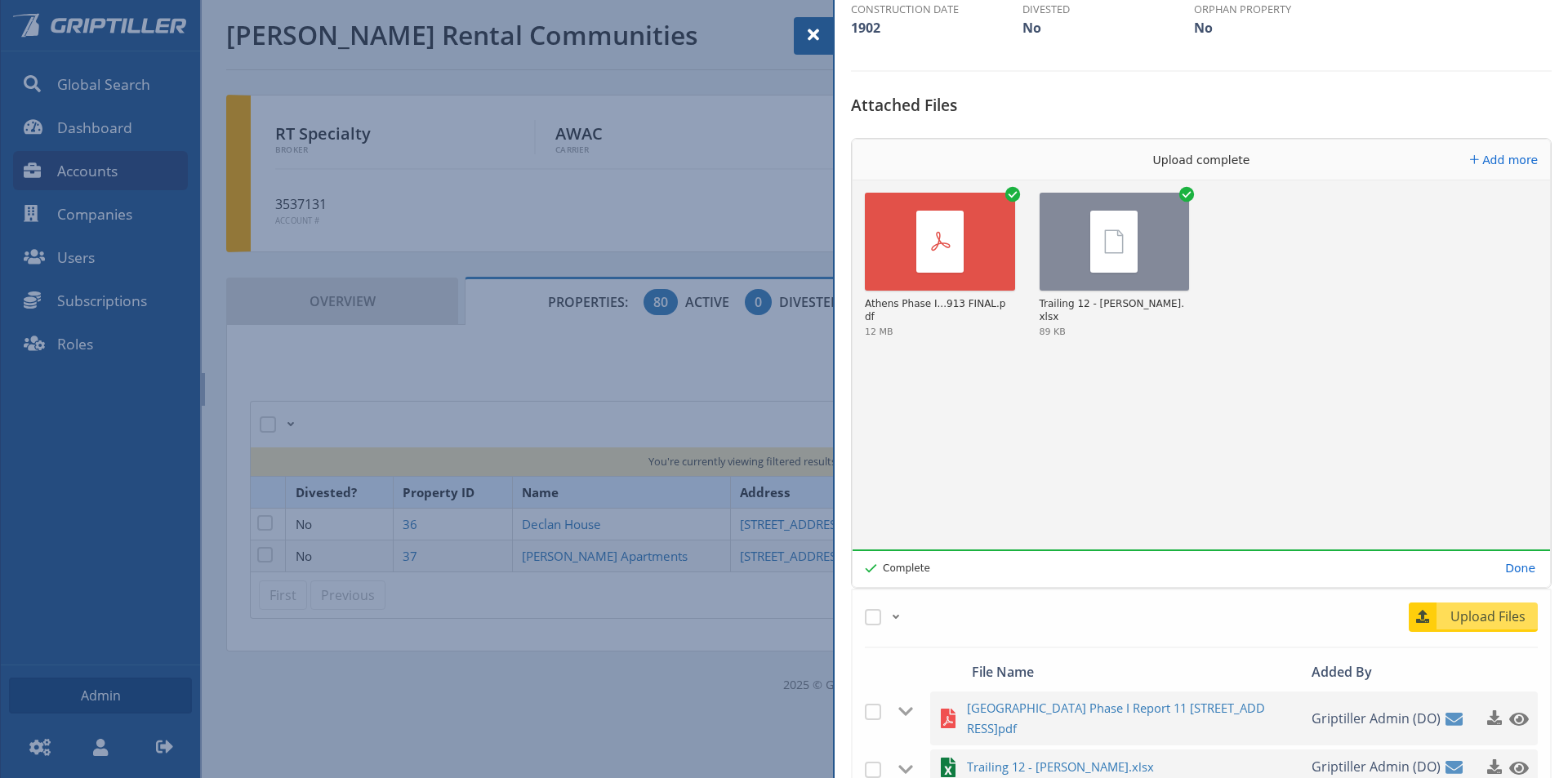
click at [805, 44] on span at bounding box center [814, 35] width 20 height 20
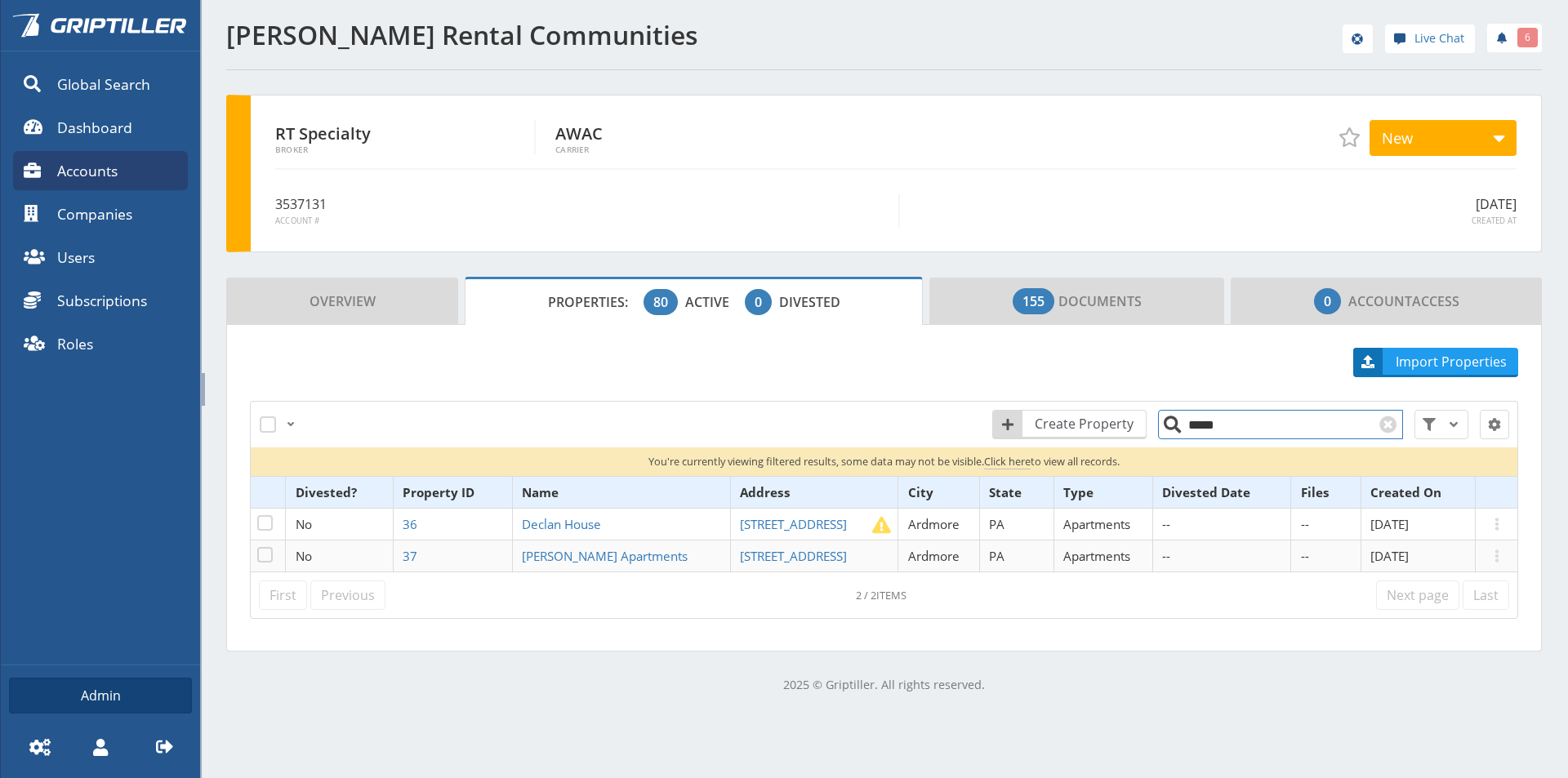
drag, startPoint x: 1215, startPoint y: 428, endPoint x: 1169, endPoint y: 433, distance: 46.3
click at [1169, 433] on input "*****" at bounding box center [1280, 424] width 245 height 29
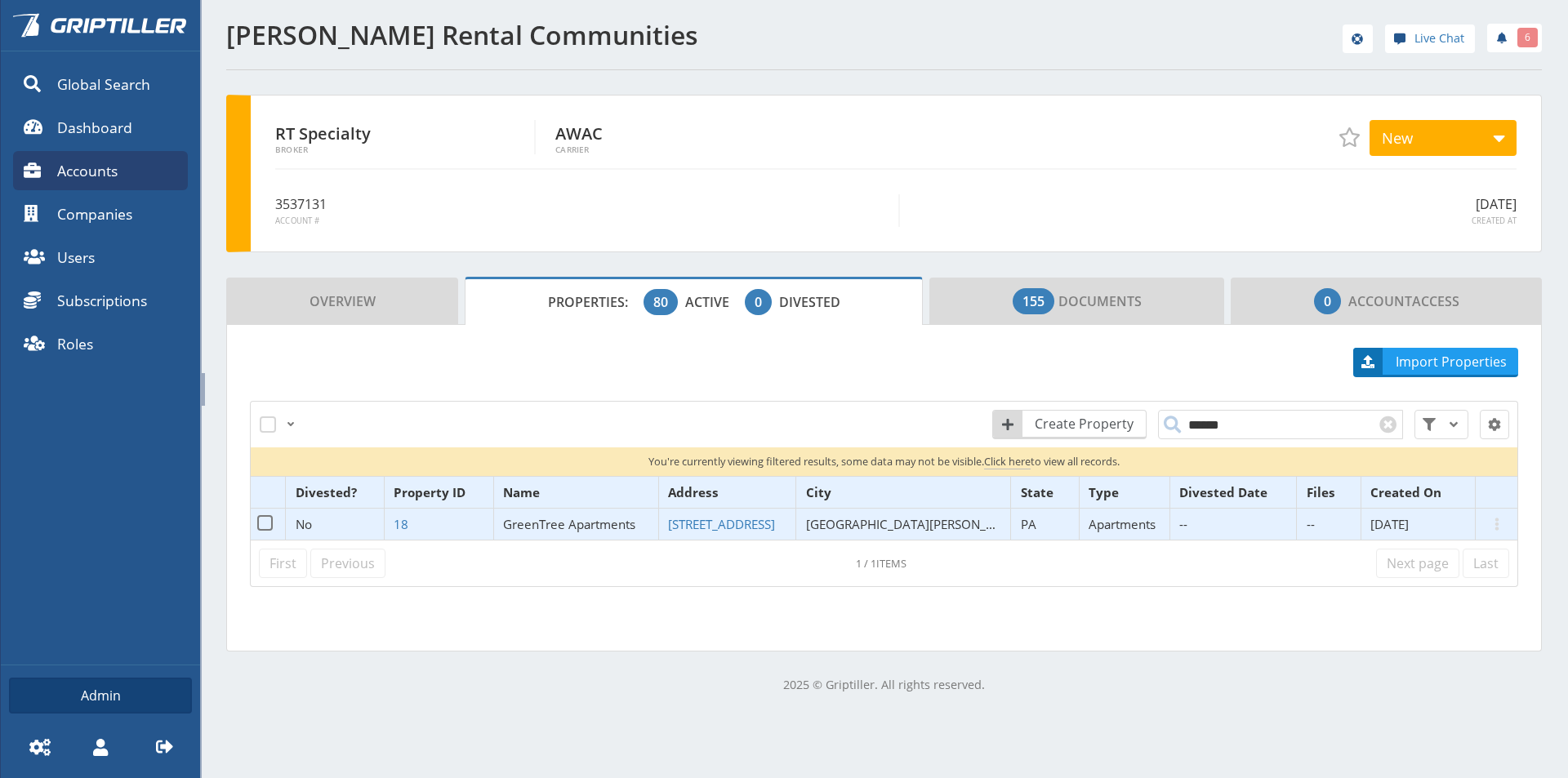
click at [596, 518] on span "GreenTree Apartments" at bounding box center [569, 524] width 132 height 16
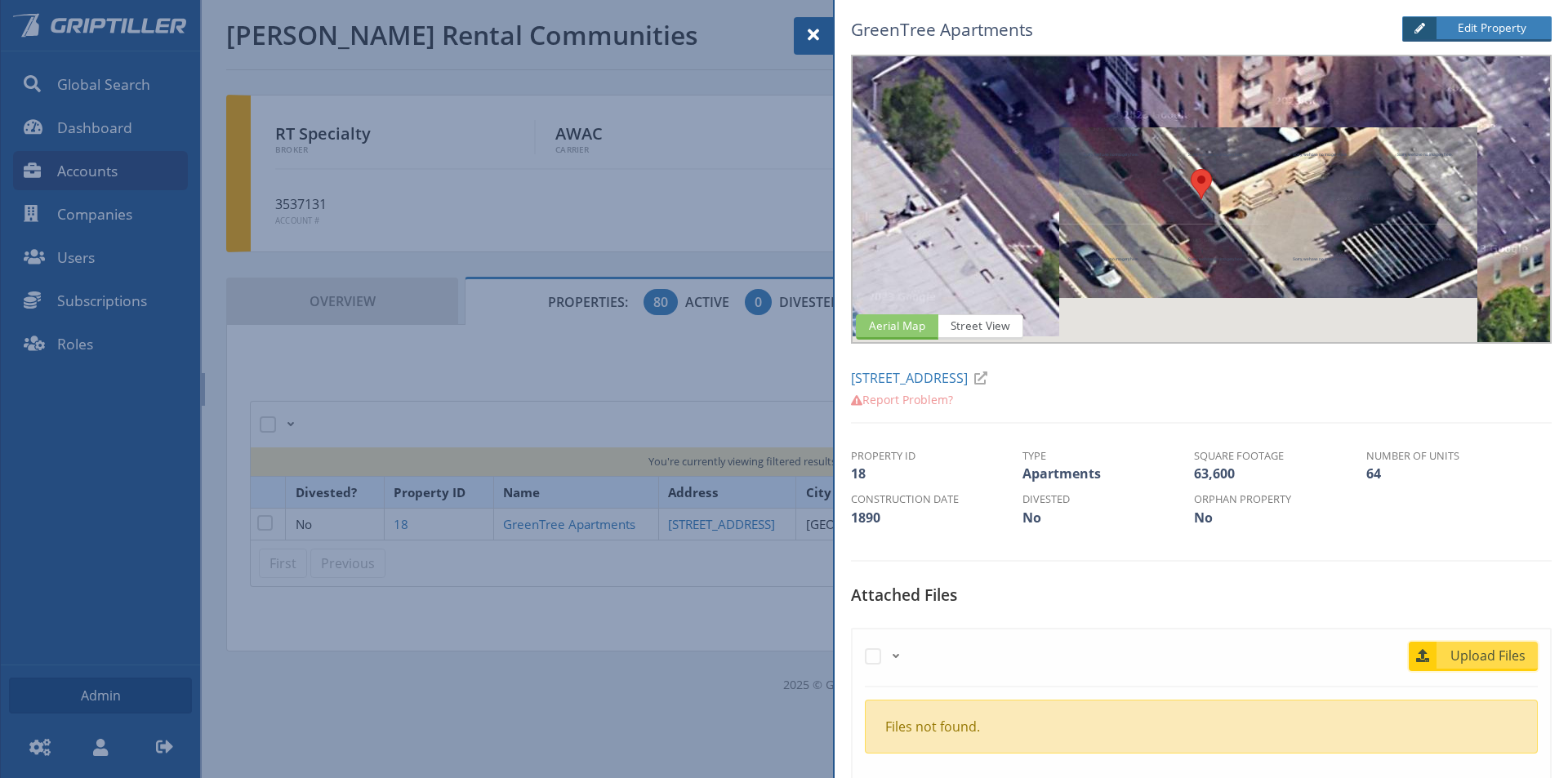
click at [1483, 660] on span "Upload Files" at bounding box center [1488, 655] width 99 height 20
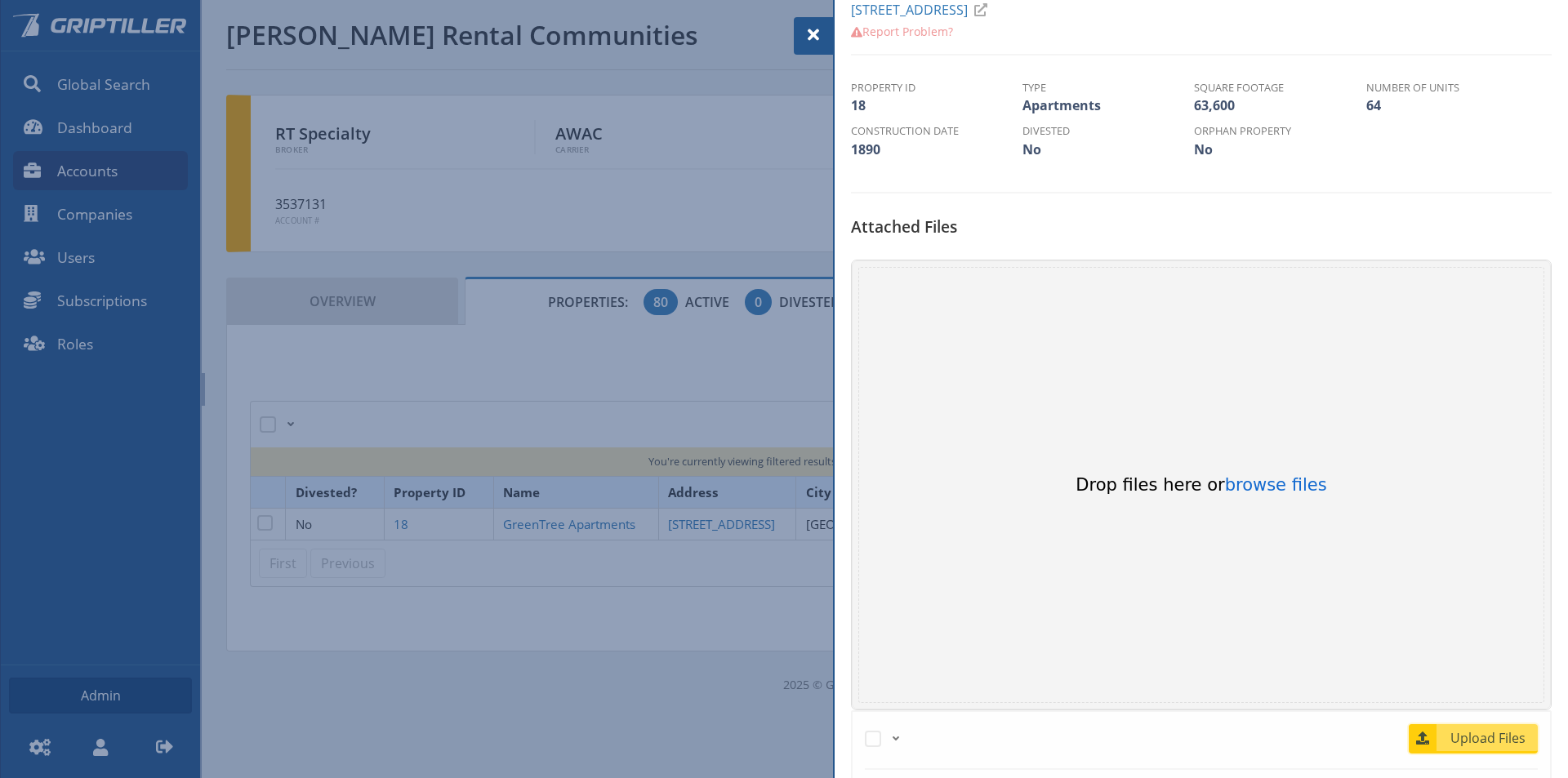
scroll to position [409, 0]
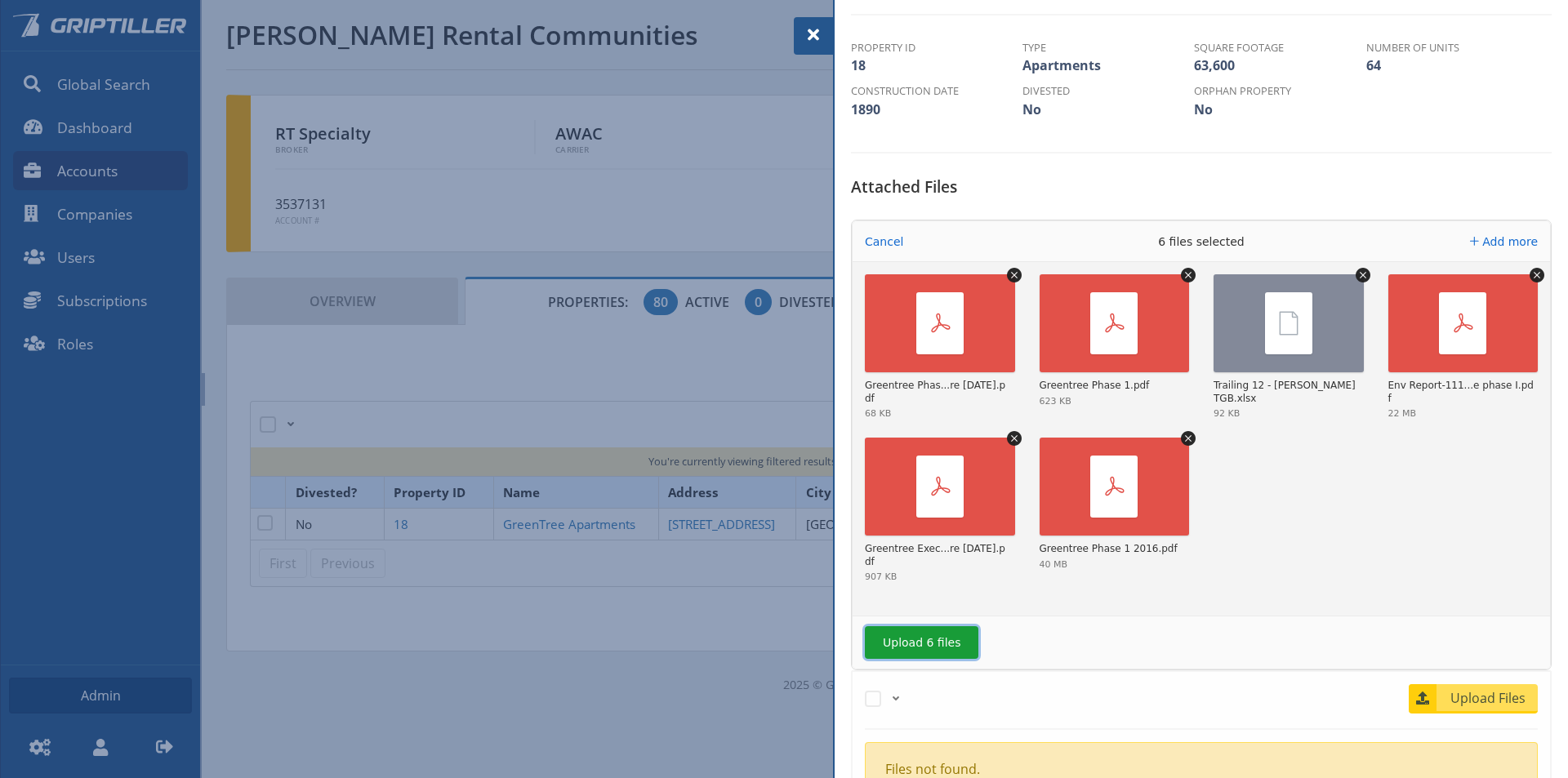
click at [901, 642] on button "Upload 6 files" at bounding box center [921, 642] width 114 height 33
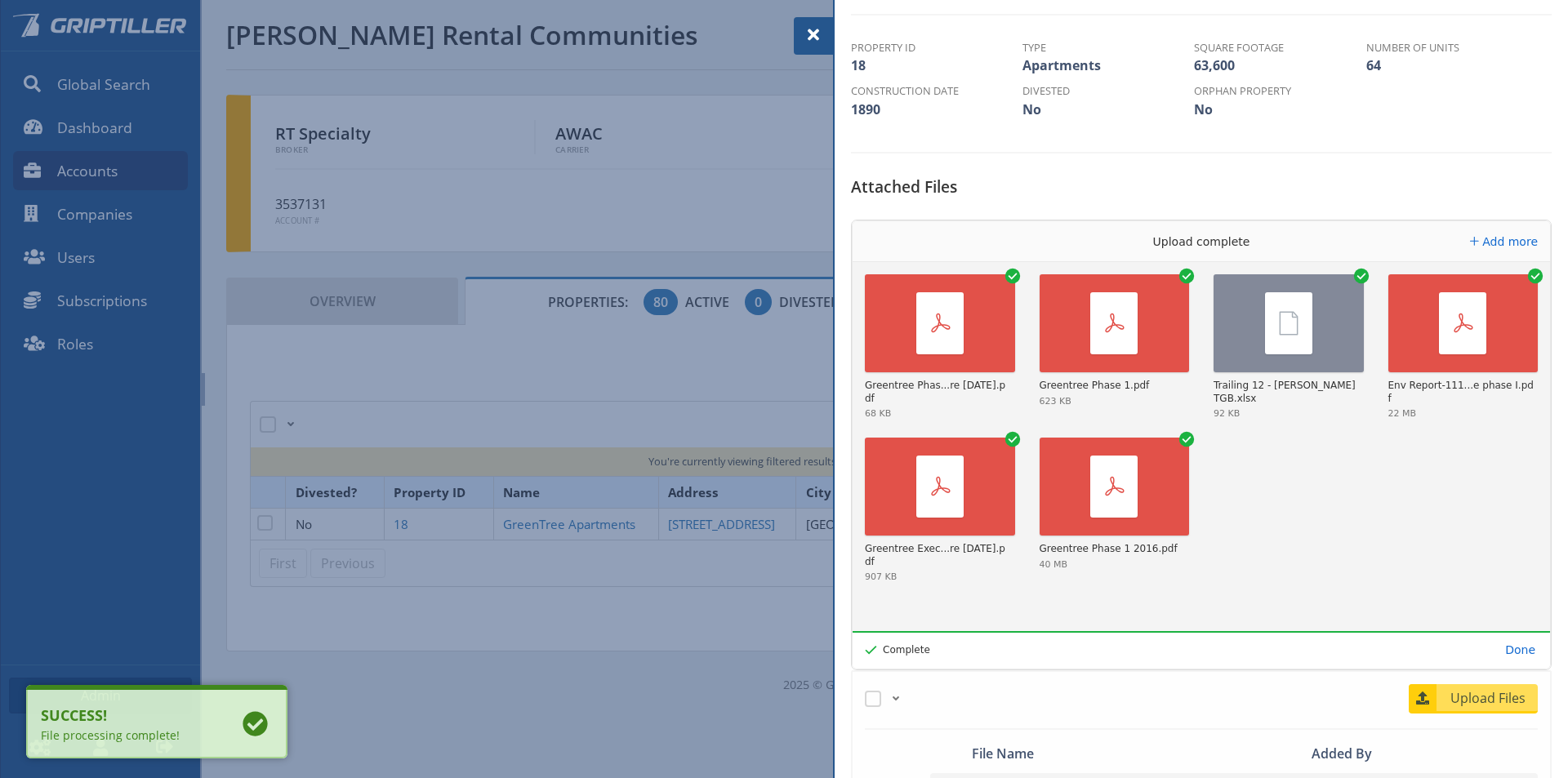
click at [815, 28] on span at bounding box center [814, 35] width 20 height 20
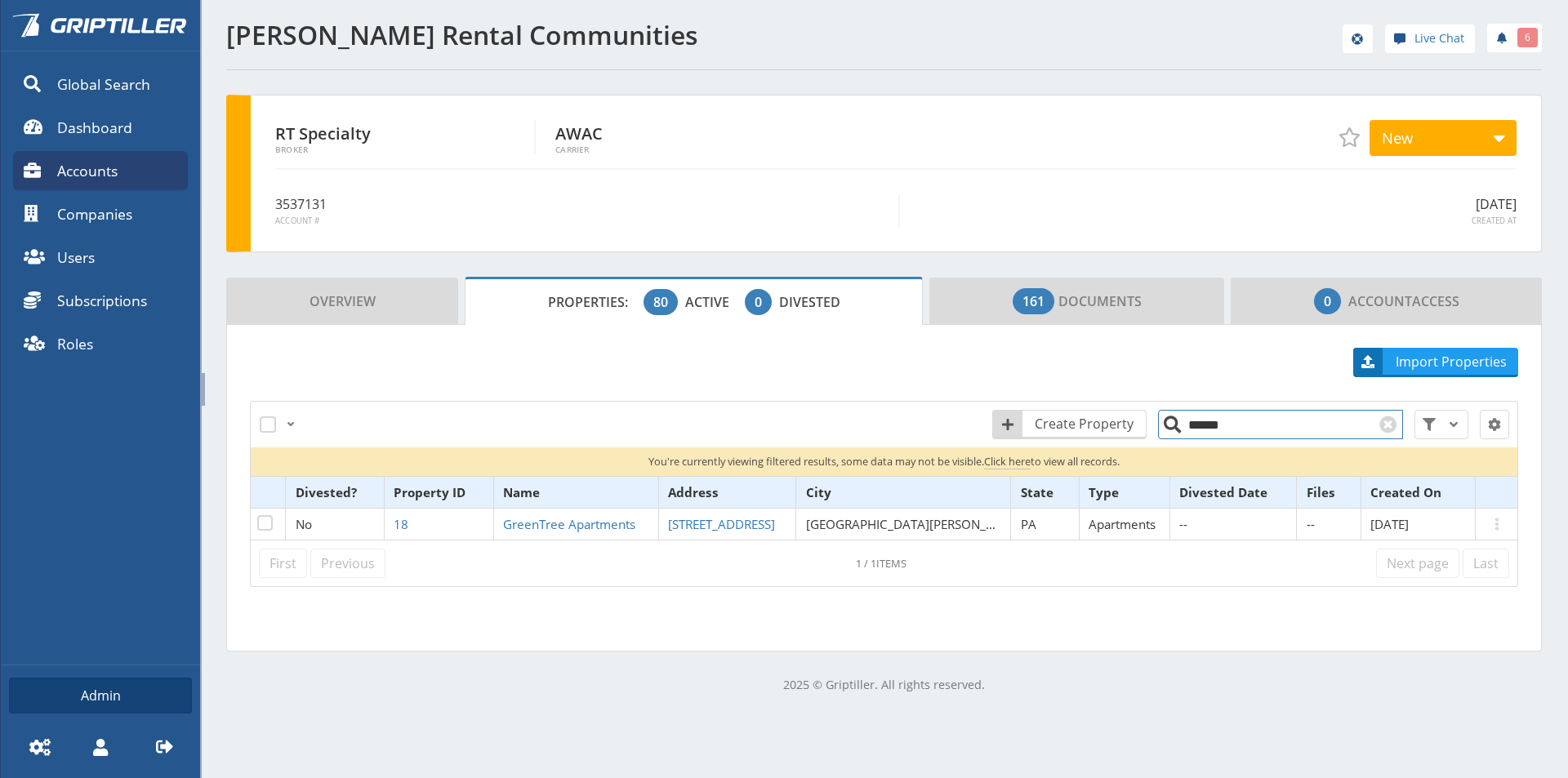
drag, startPoint x: 1231, startPoint y: 426, endPoint x: 1169, endPoint y: 433, distance: 62.4
click at [1169, 433] on input "******" at bounding box center [1280, 424] width 245 height 29
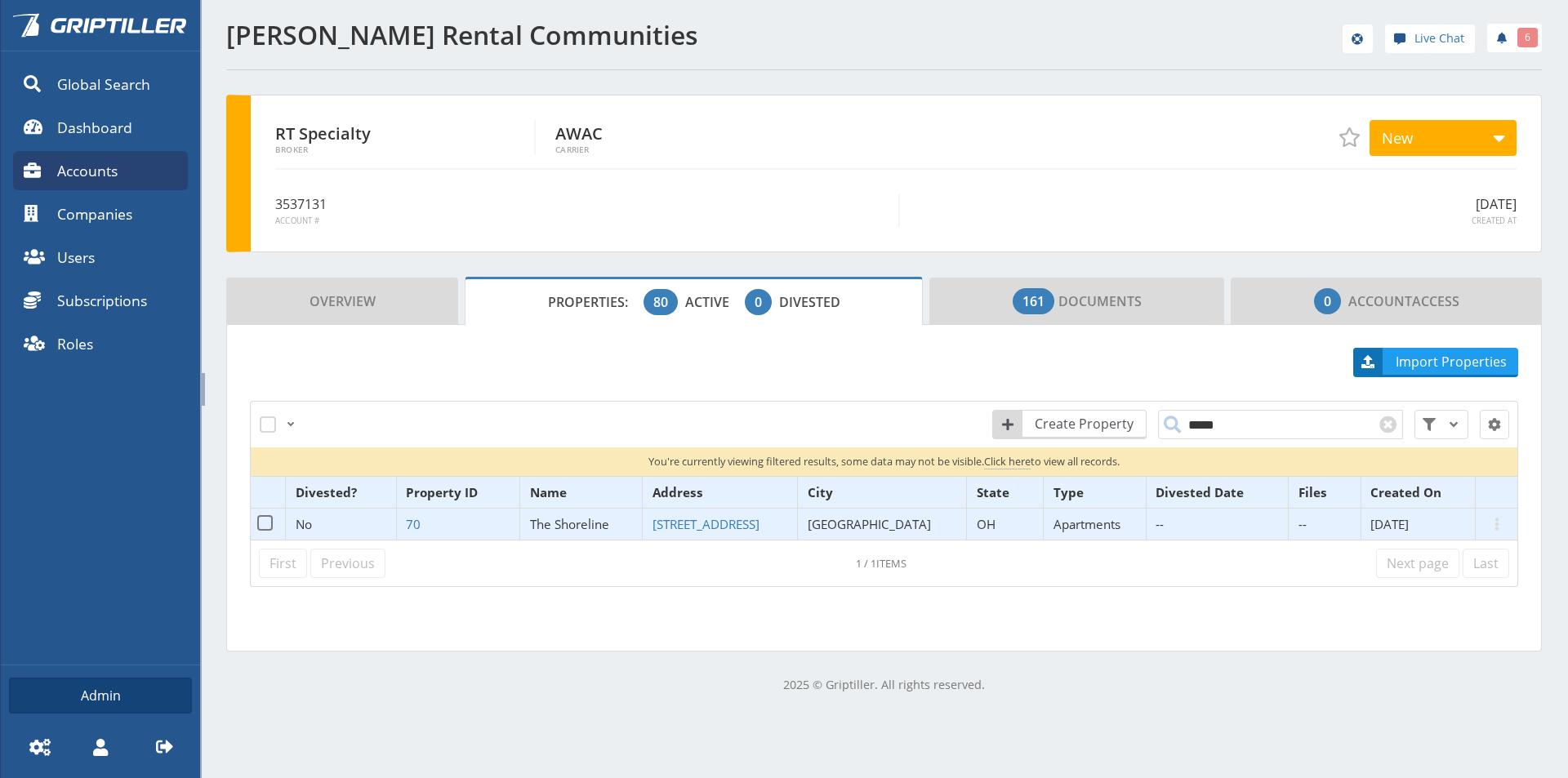
click at [593, 520] on span "The Shoreline" at bounding box center [569, 524] width 79 height 16
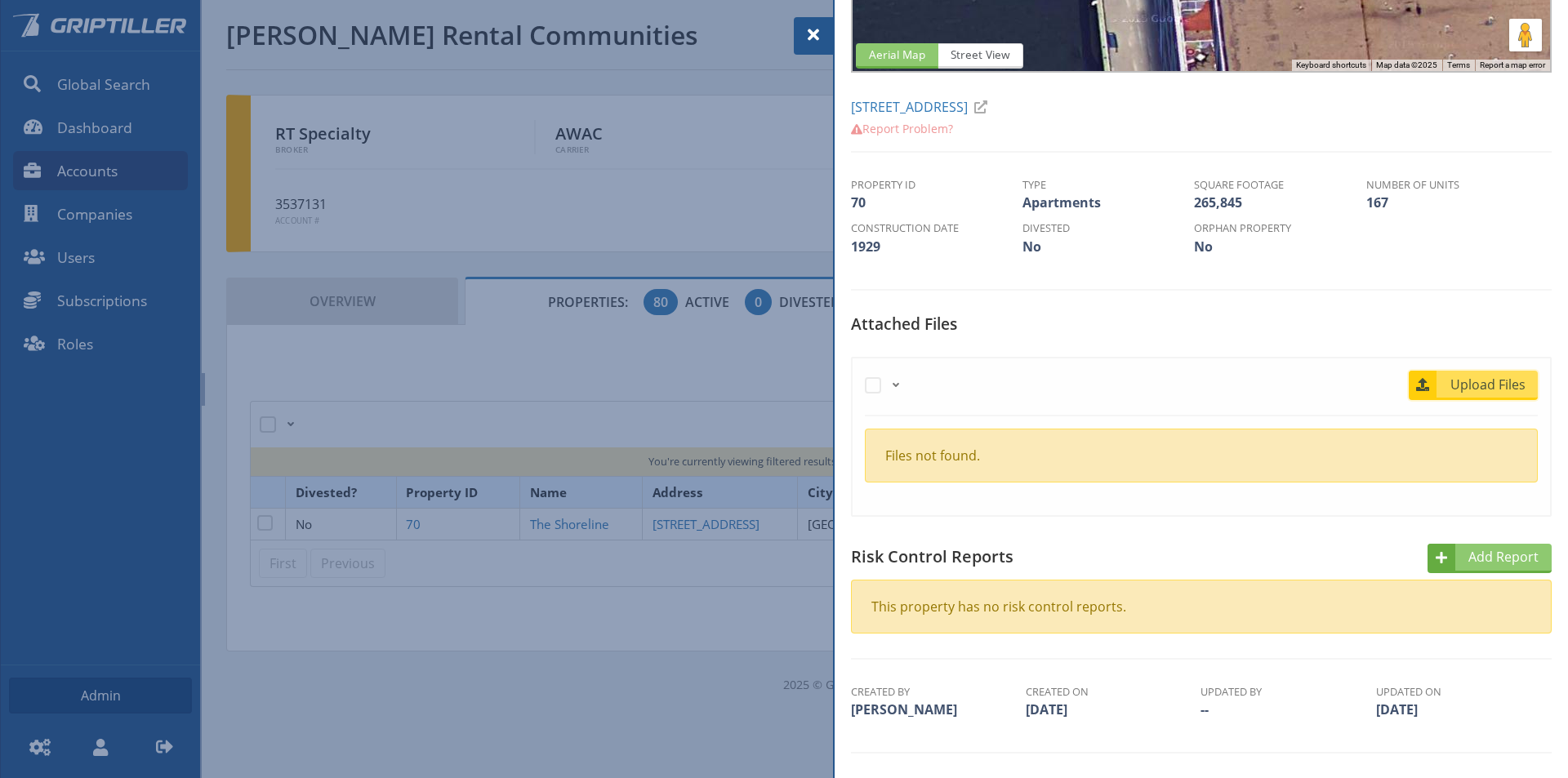
scroll to position [317, 0]
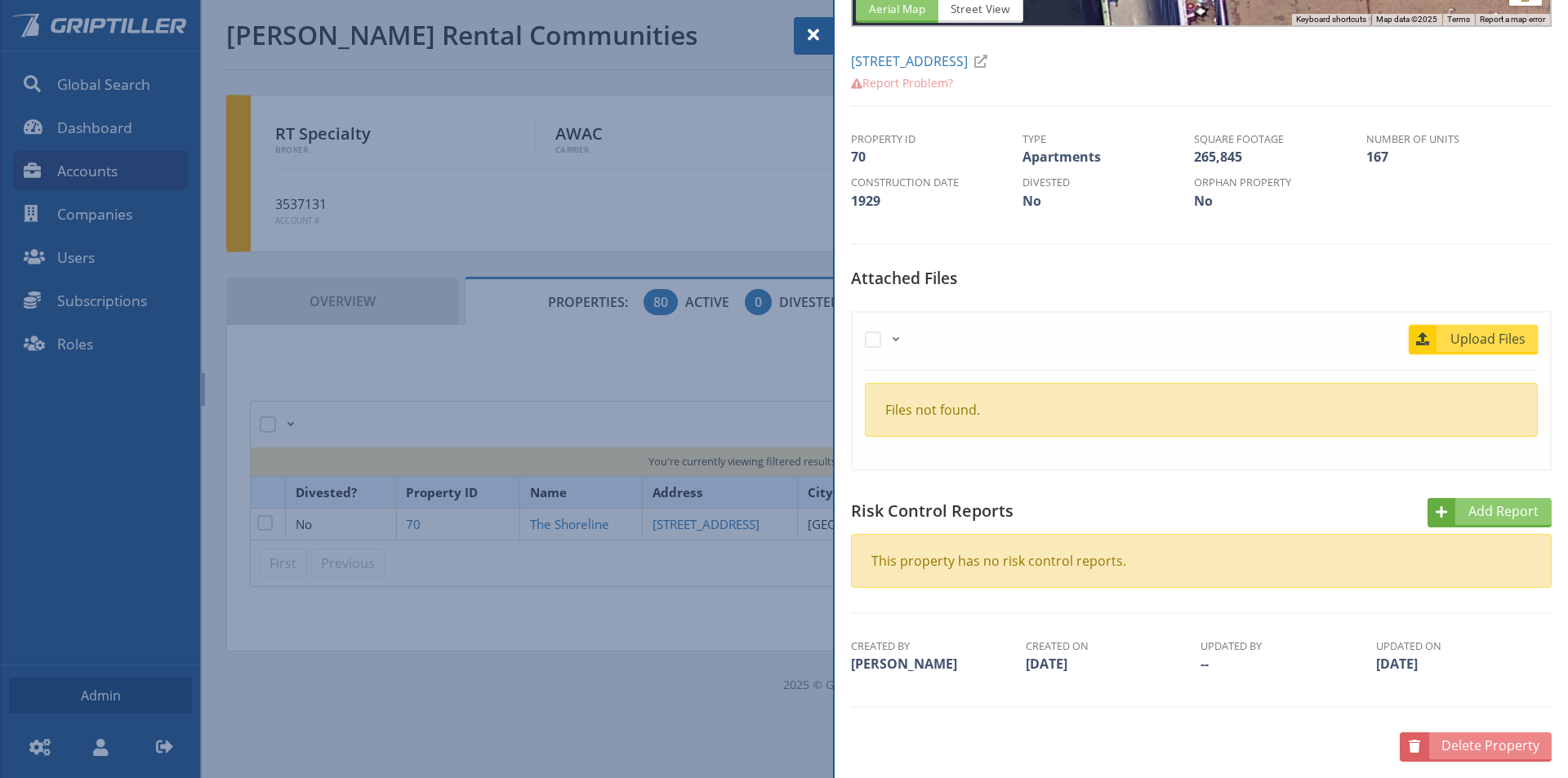
click at [1493, 330] on span "Upload Files" at bounding box center [1488, 338] width 99 height 20
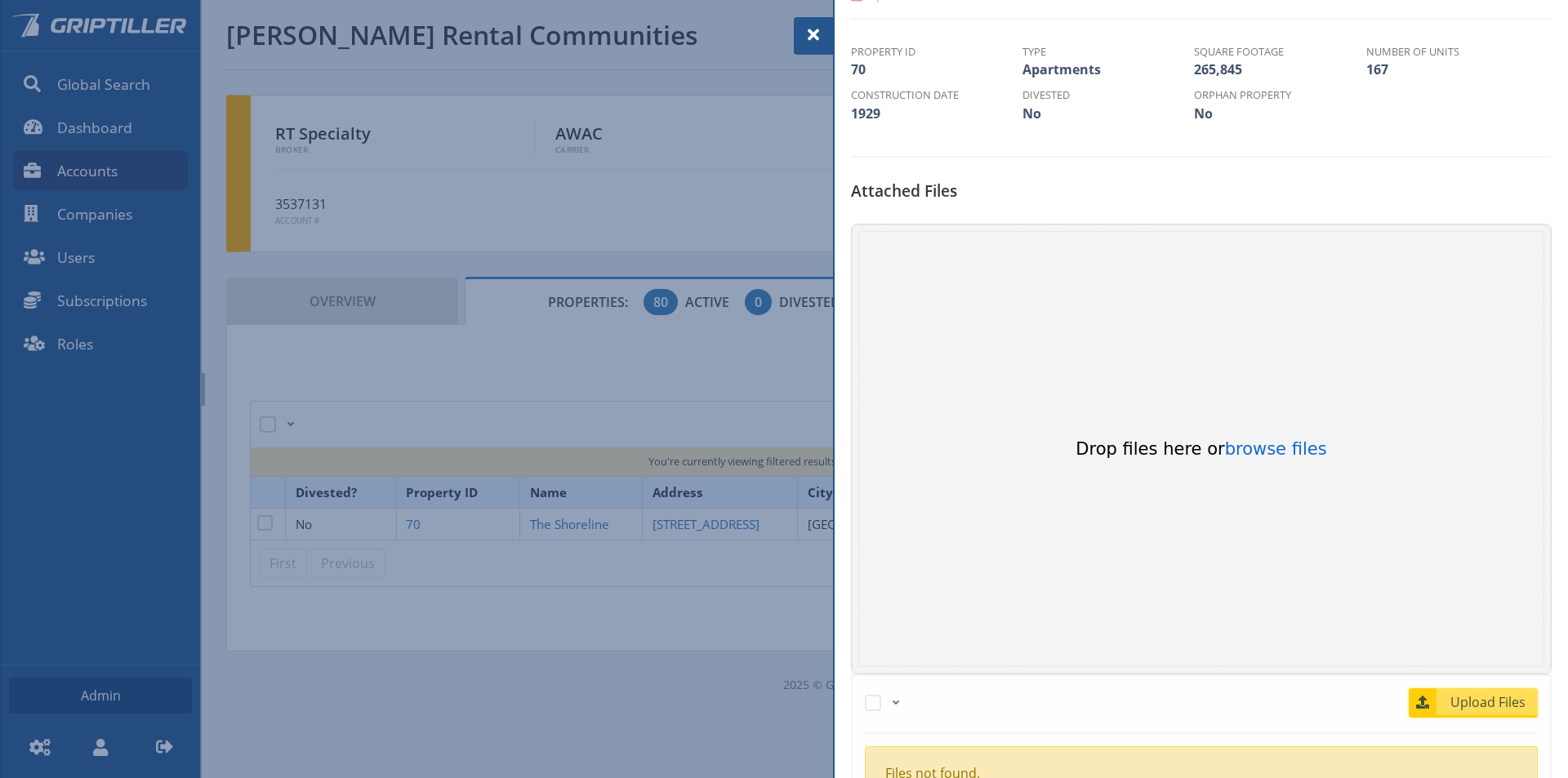
scroll to position [643, 0]
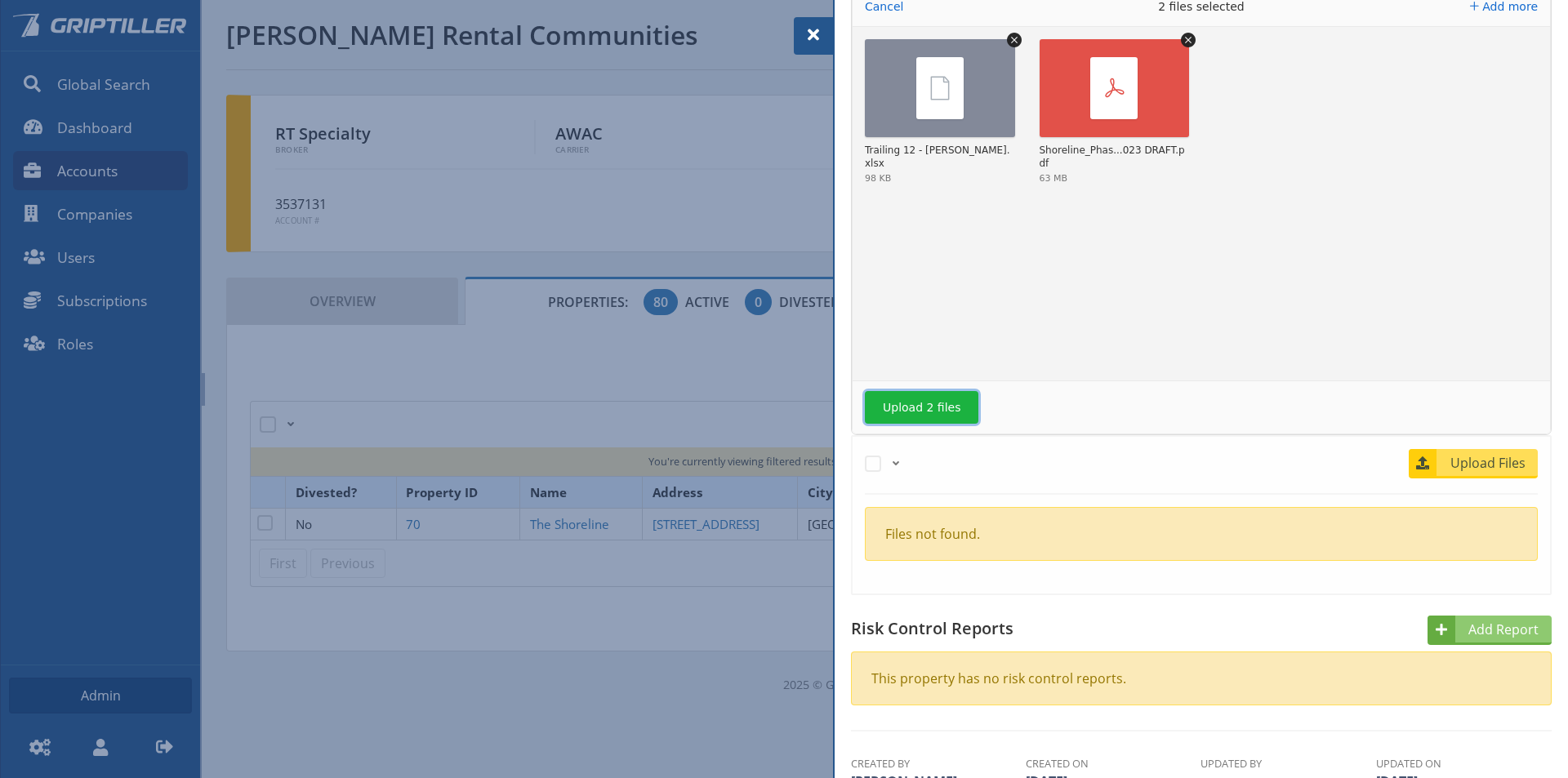
drag, startPoint x: 935, startPoint y: 413, endPoint x: 991, endPoint y: 410, distance: 56.1
click at [929, 413] on button "Upload 2 files" at bounding box center [921, 407] width 114 height 33
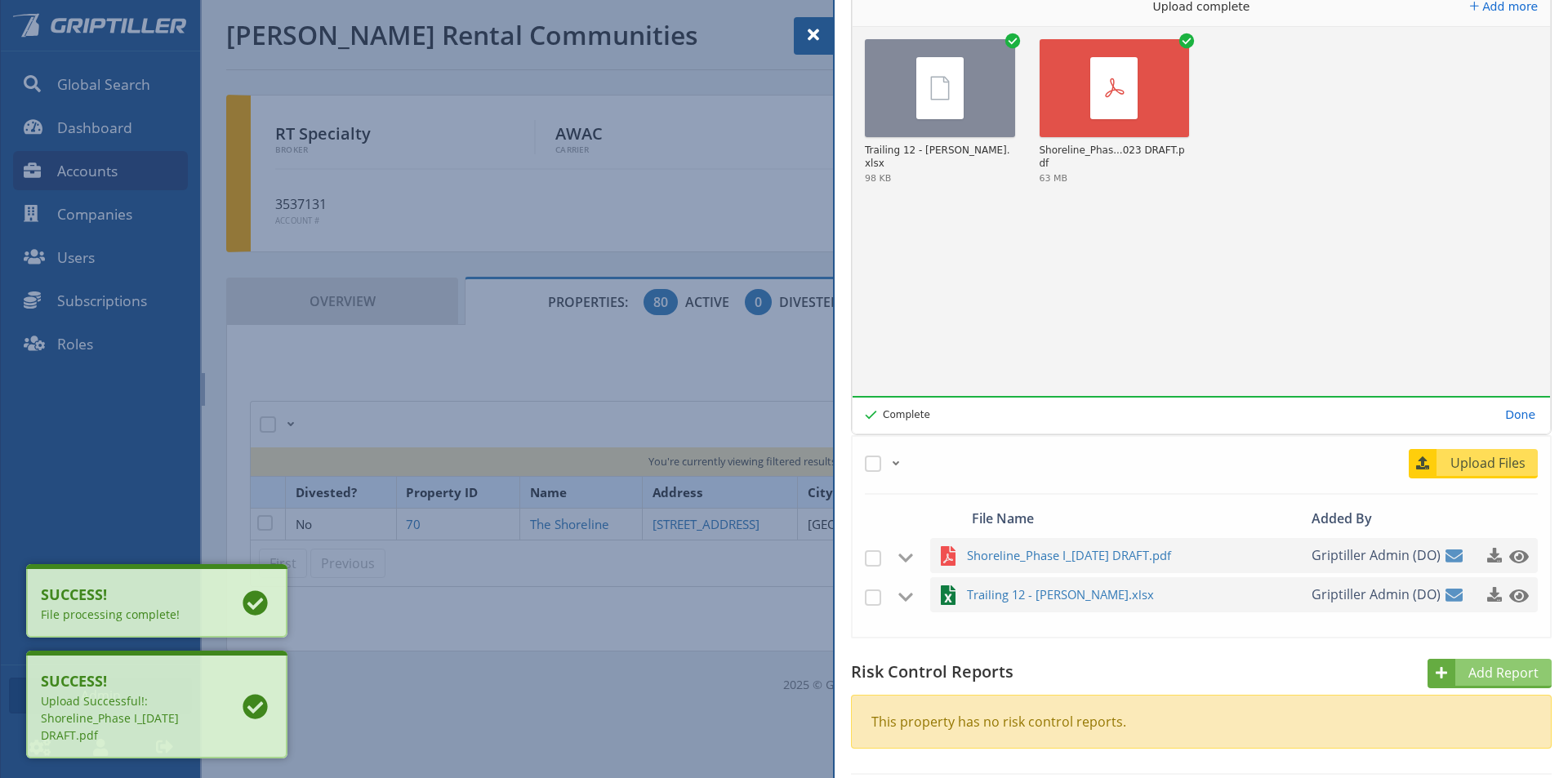
click at [809, 34] on span at bounding box center [814, 35] width 20 height 20
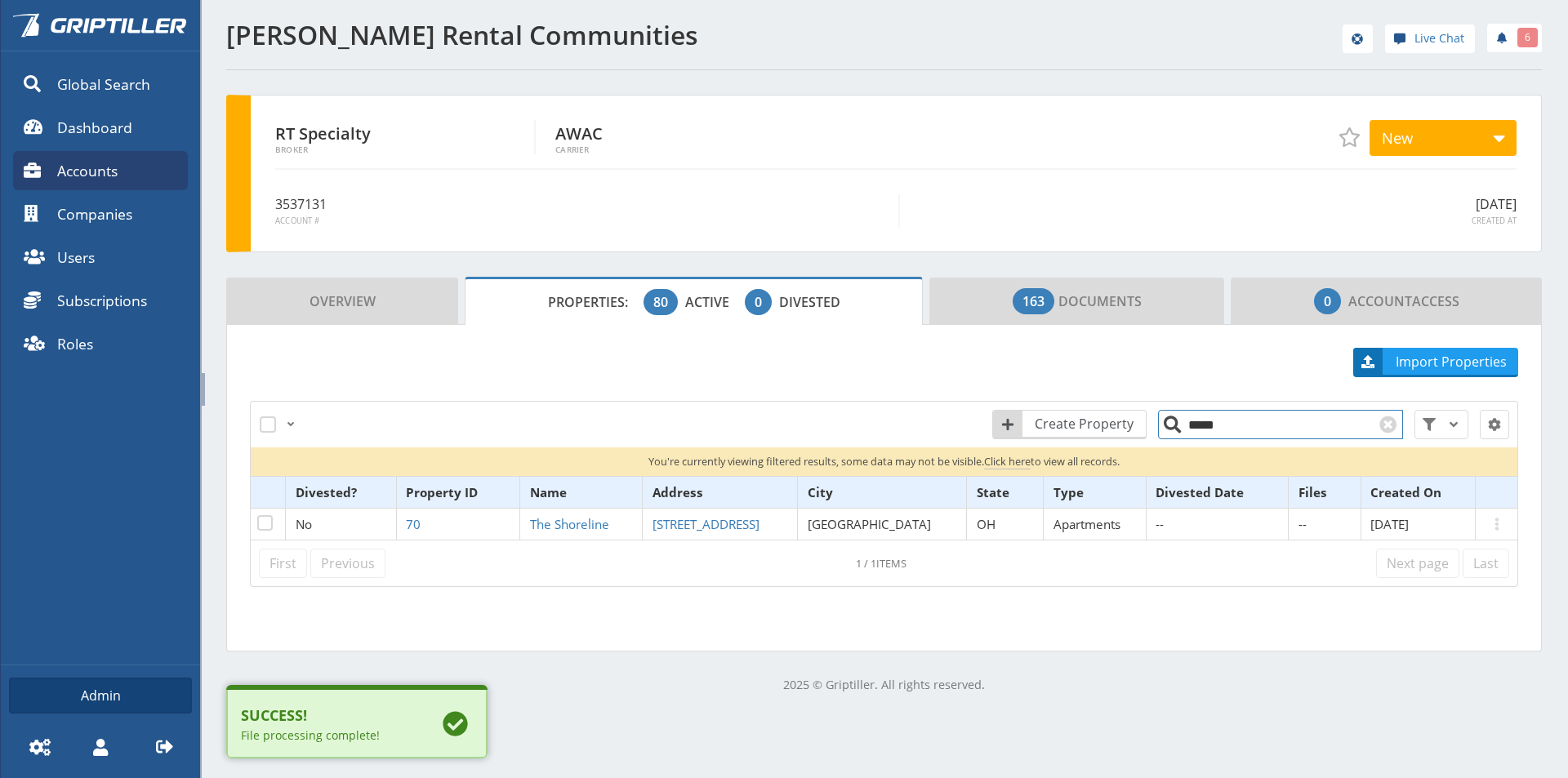
drag, startPoint x: 1226, startPoint y: 420, endPoint x: 1175, endPoint y: 432, distance: 52.4
click at [1175, 432] on input "*****" at bounding box center [1280, 424] width 245 height 29
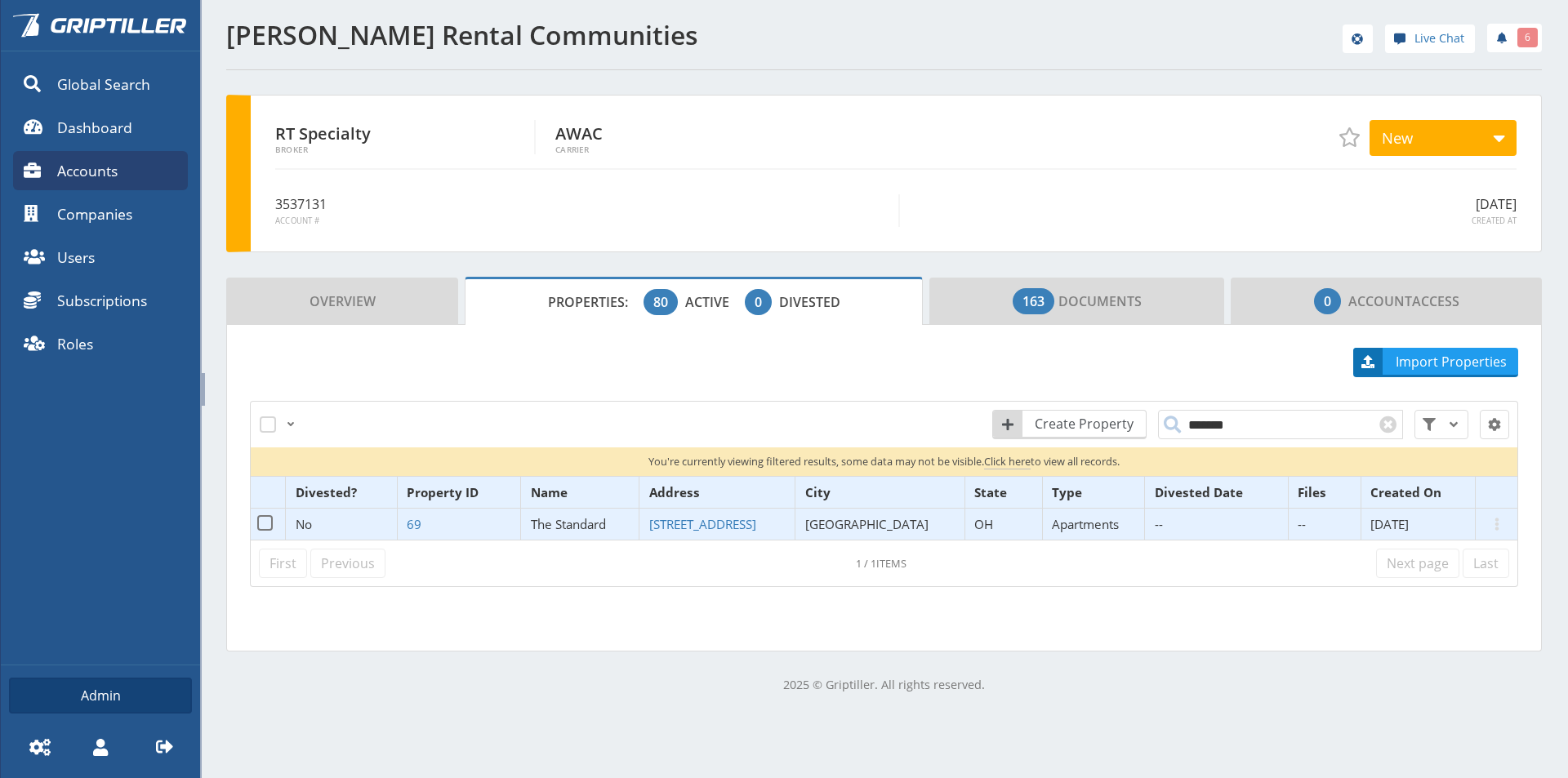
click at [597, 520] on span "The Standard" at bounding box center [569, 524] width 76 height 16
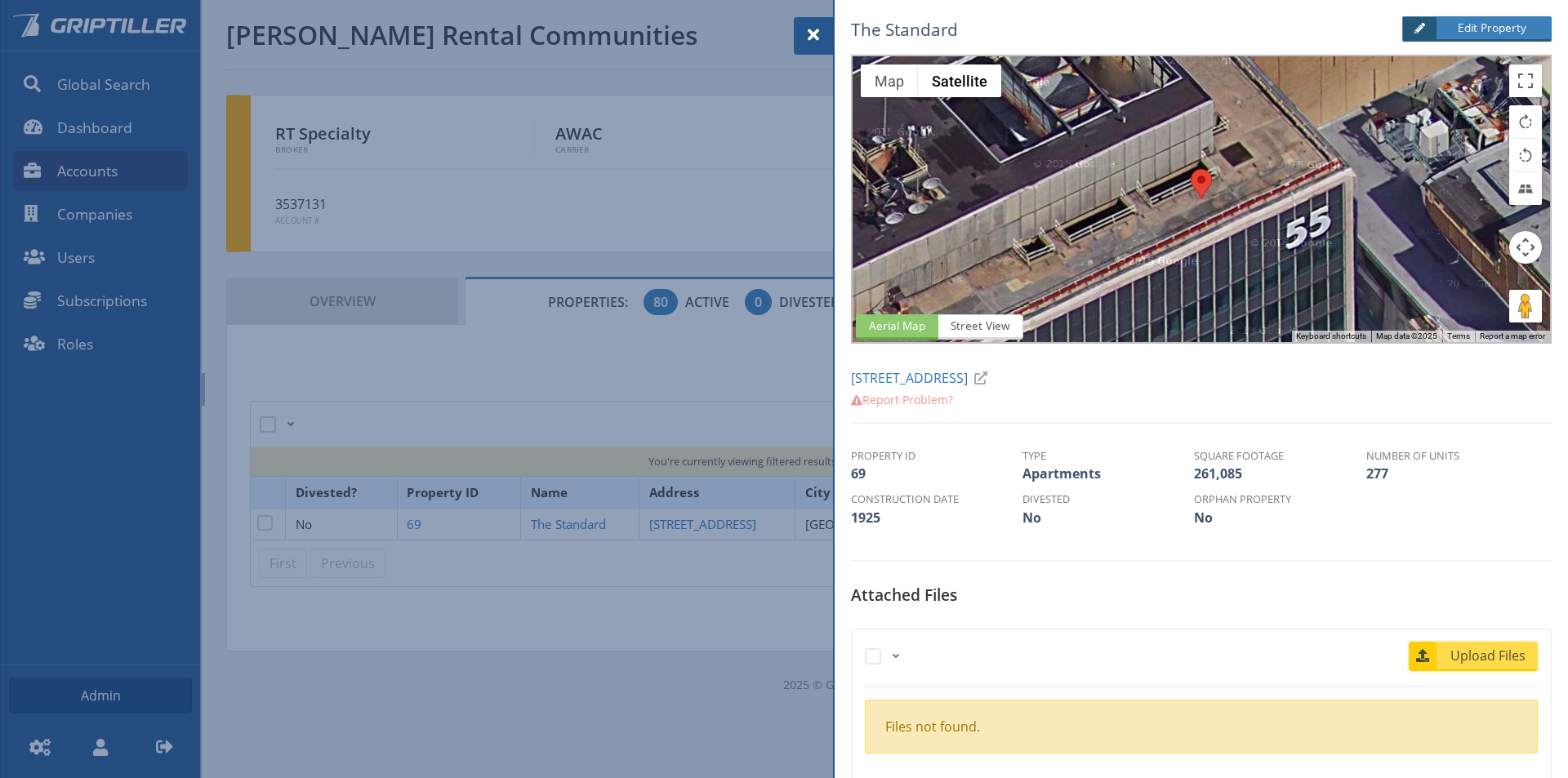
click at [1463, 647] on span "Upload Files" at bounding box center [1488, 655] width 99 height 20
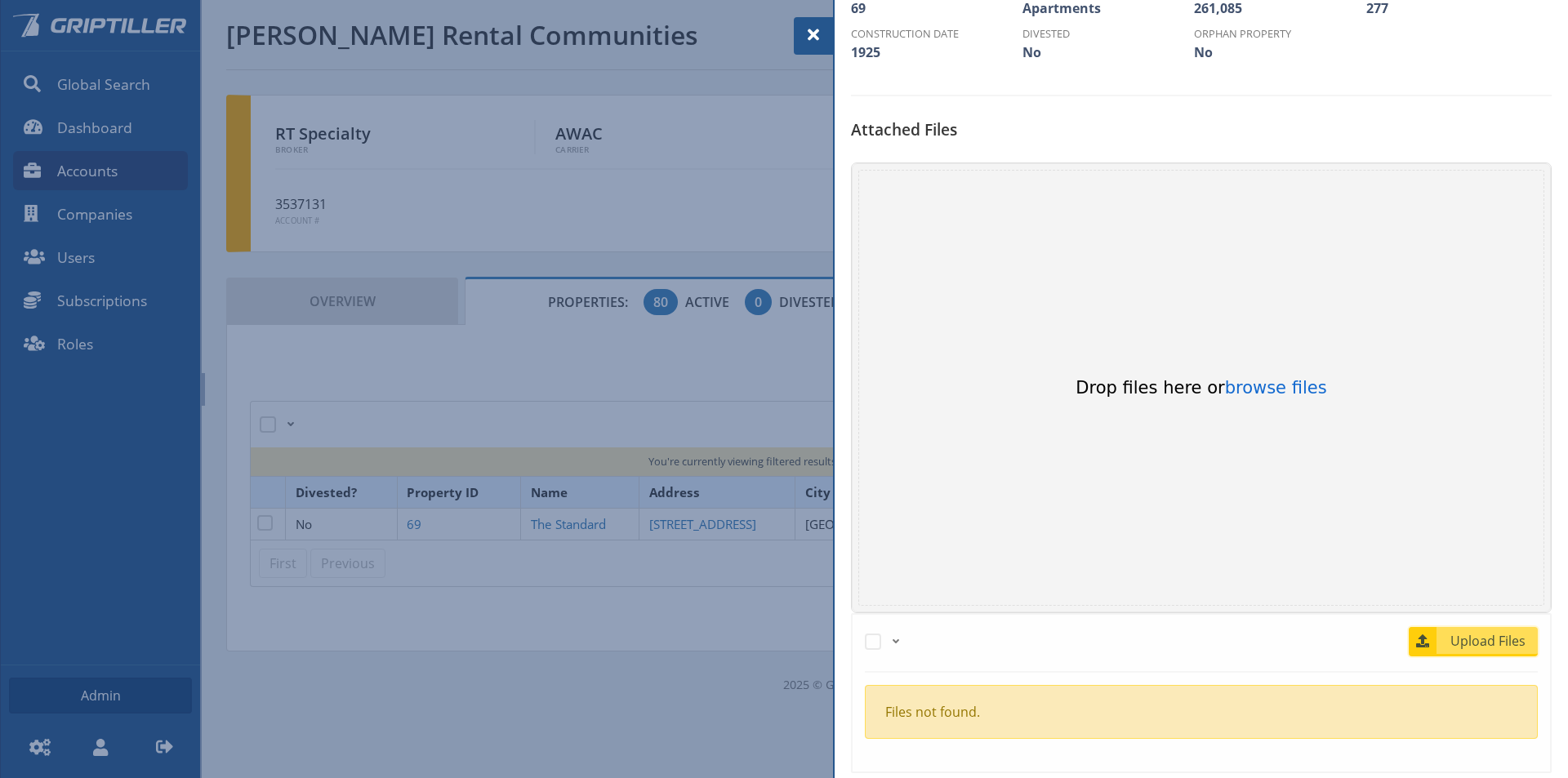
scroll to position [571, 0]
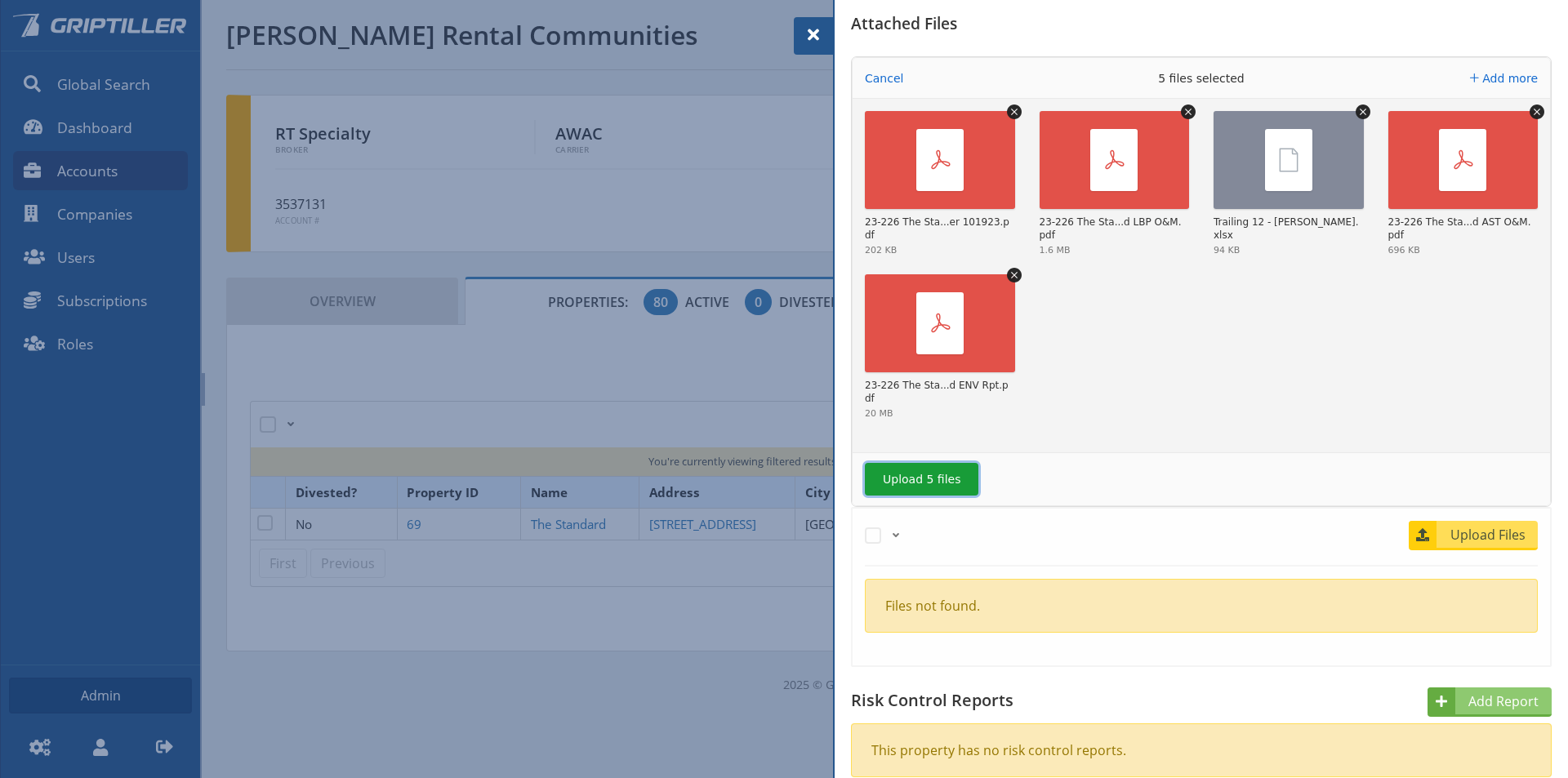
click at [931, 484] on button "Upload 5 files" at bounding box center [921, 479] width 114 height 33
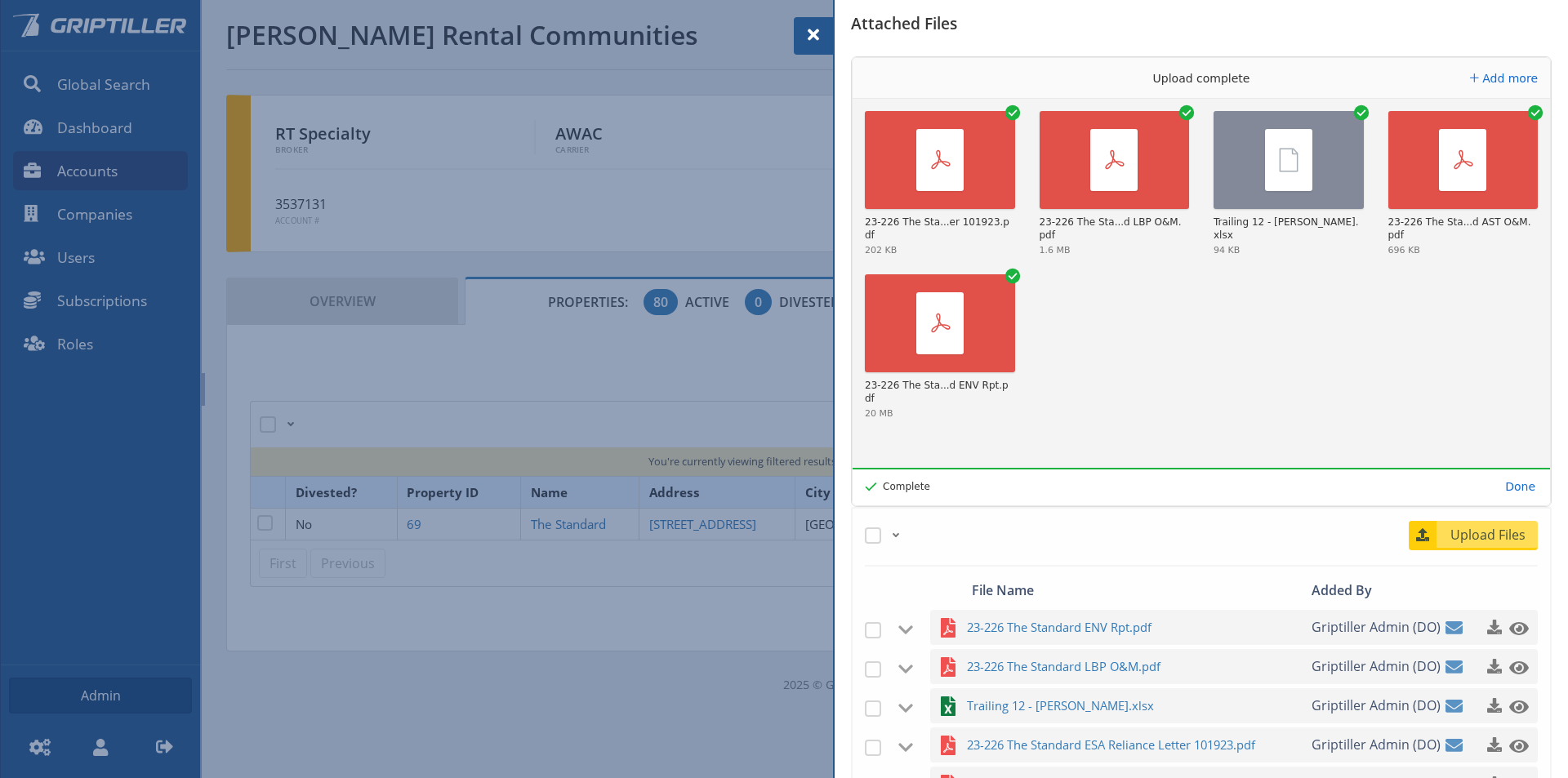
drag, startPoint x: 812, startPoint y: 32, endPoint x: 850, endPoint y: 42, distance: 39.3
click at [812, 32] on span at bounding box center [814, 35] width 20 height 20
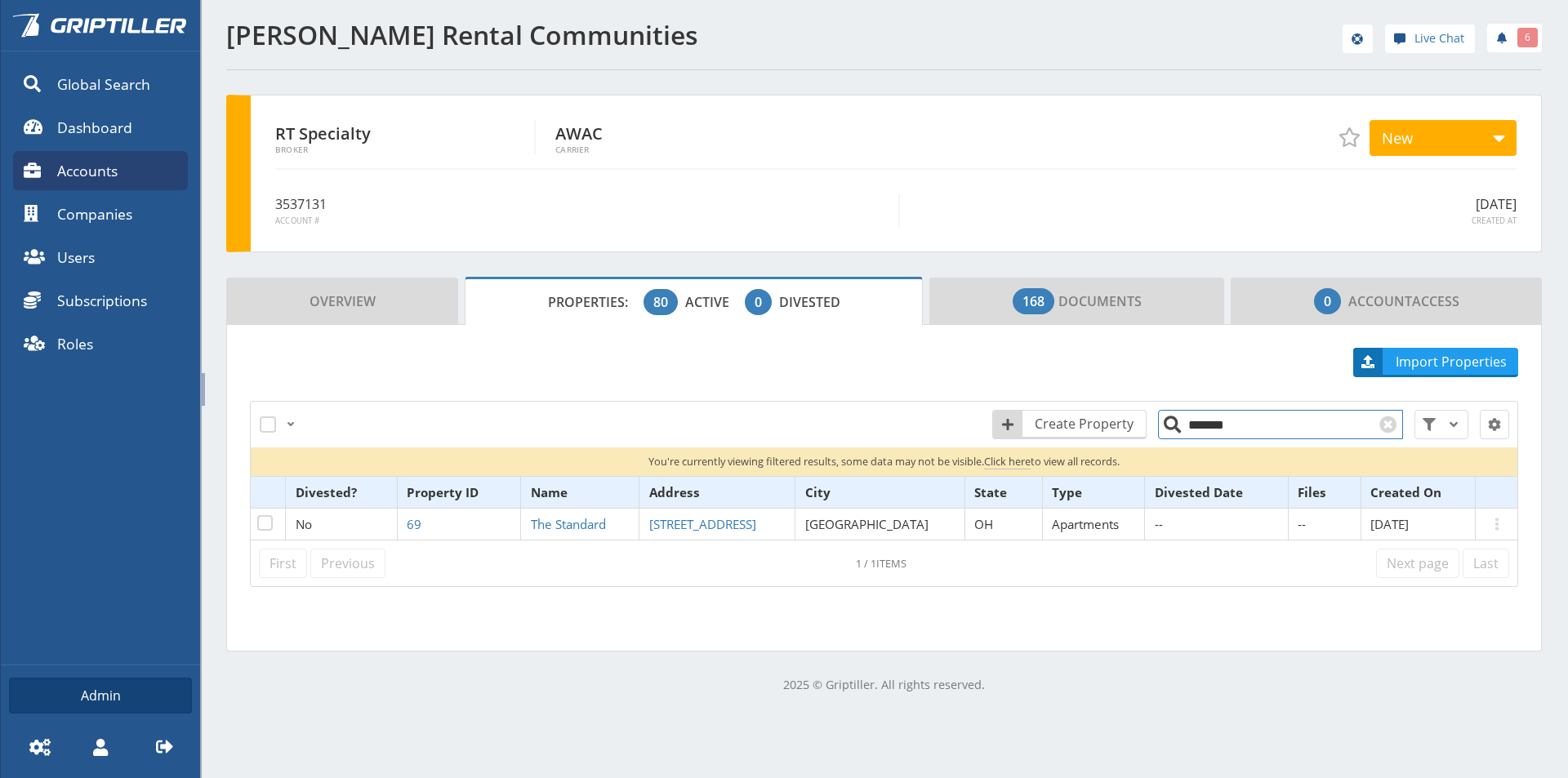
drag, startPoint x: 1229, startPoint y: 432, endPoint x: 1158, endPoint y: 441, distance: 71.6
click at [1159, 444] on div "Create Property ******* Reset All Filters" at bounding box center [1149, 424] width 741 height 49
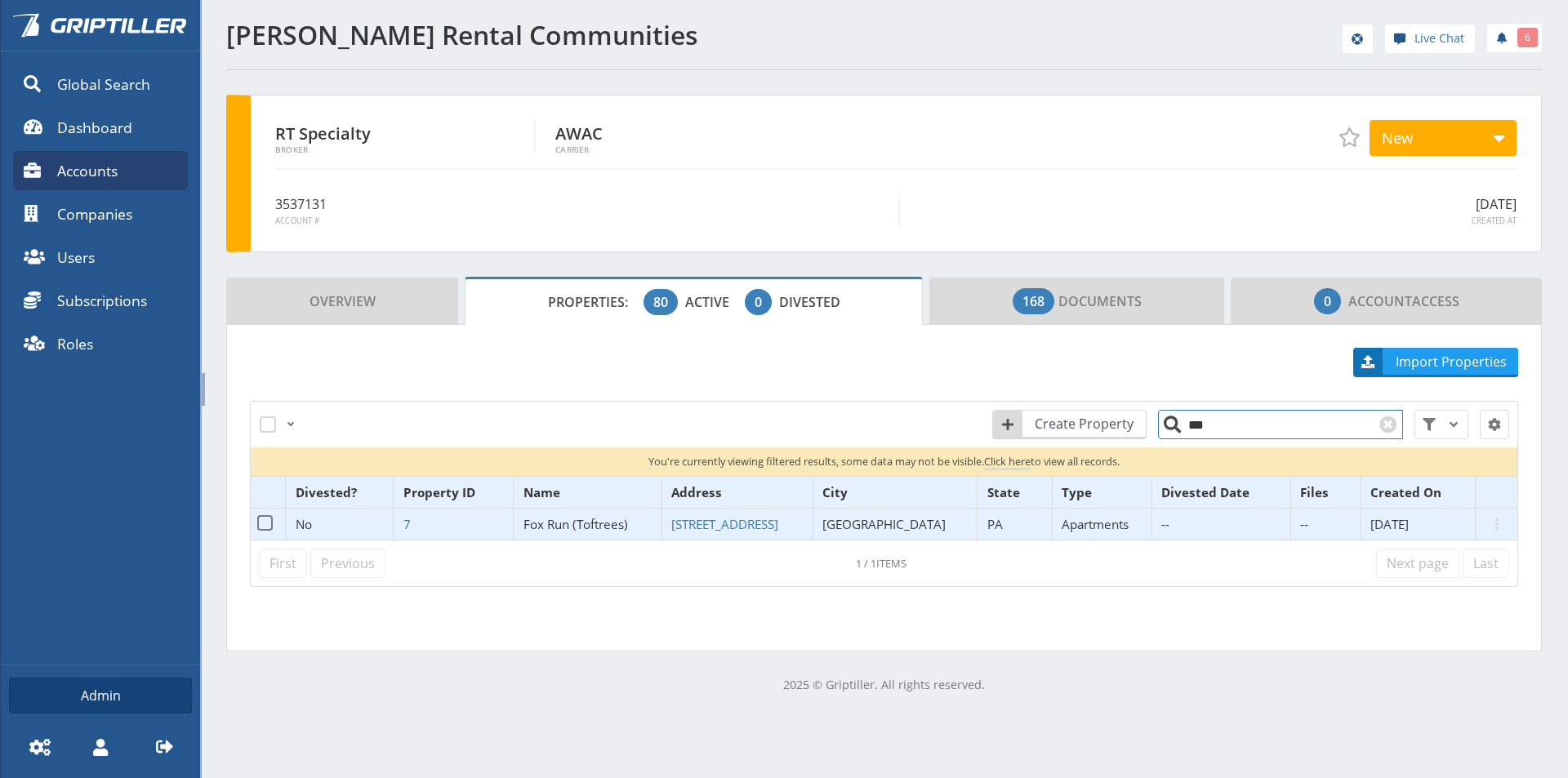
type input "***"
click at [565, 527] on span "Fox Run (Toftrees)" at bounding box center [576, 524] width 105 height 16
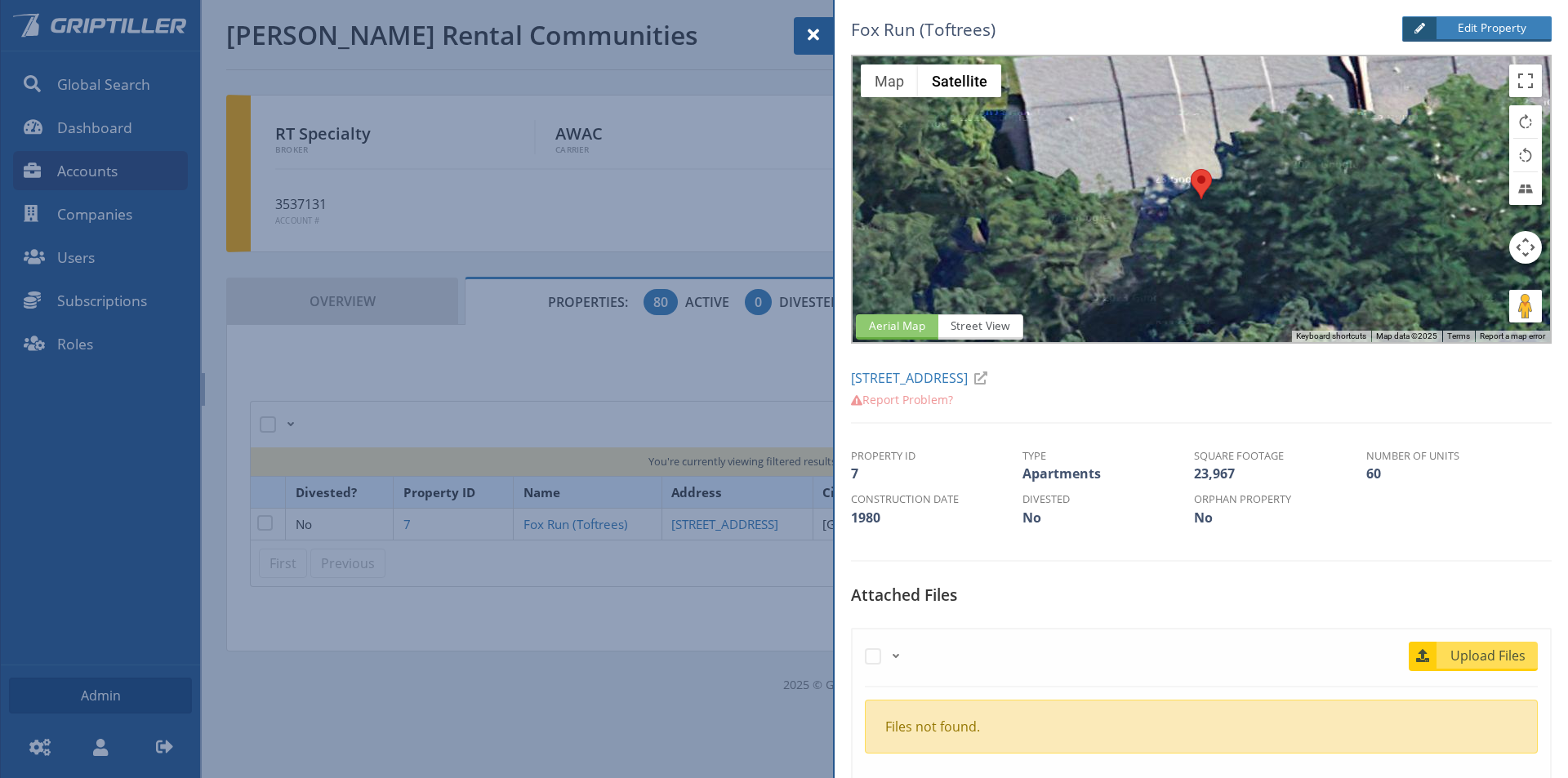
click at [1486, 677] on div "Upload Files" at bounding box center [1432, 660] width 211 height 36
click at [1459, 662] on span "Upload Files" at bounding box center [1488, 655] width 99 height 20
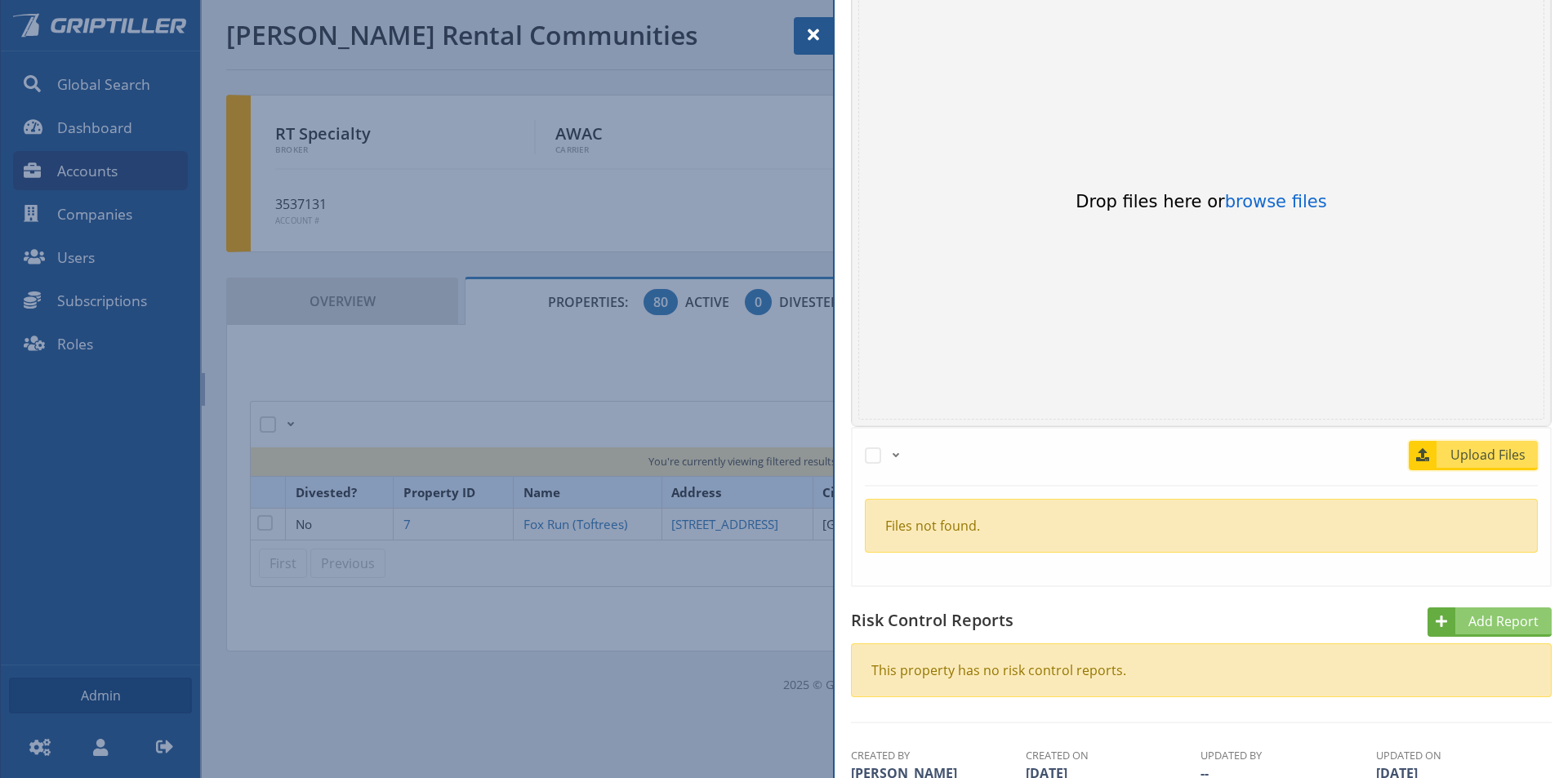
scroll to position [653, 0]
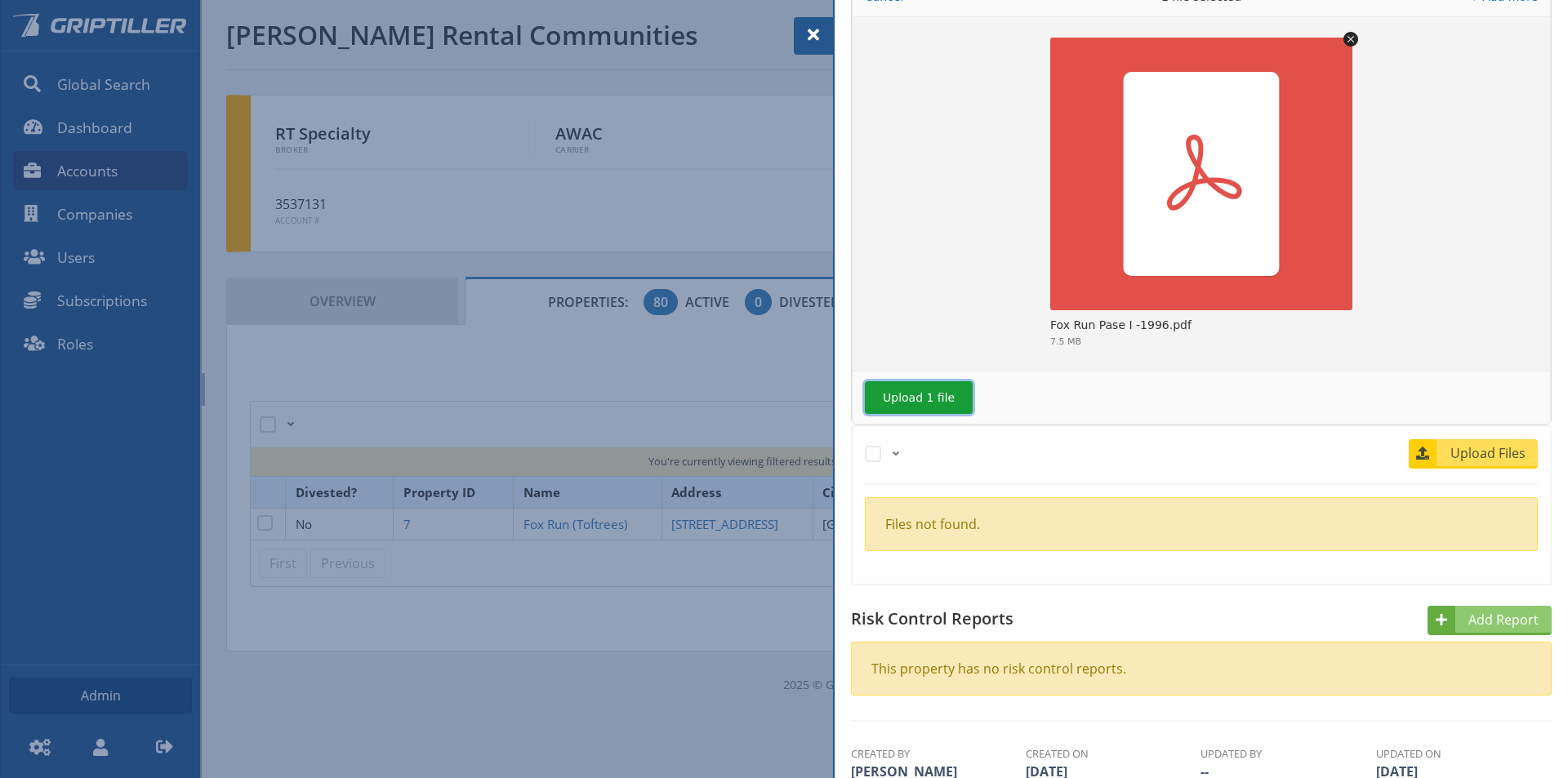
click at [919, 397] on button "Upload 1 file" at bounding box center [918, 397] width 107 height 33
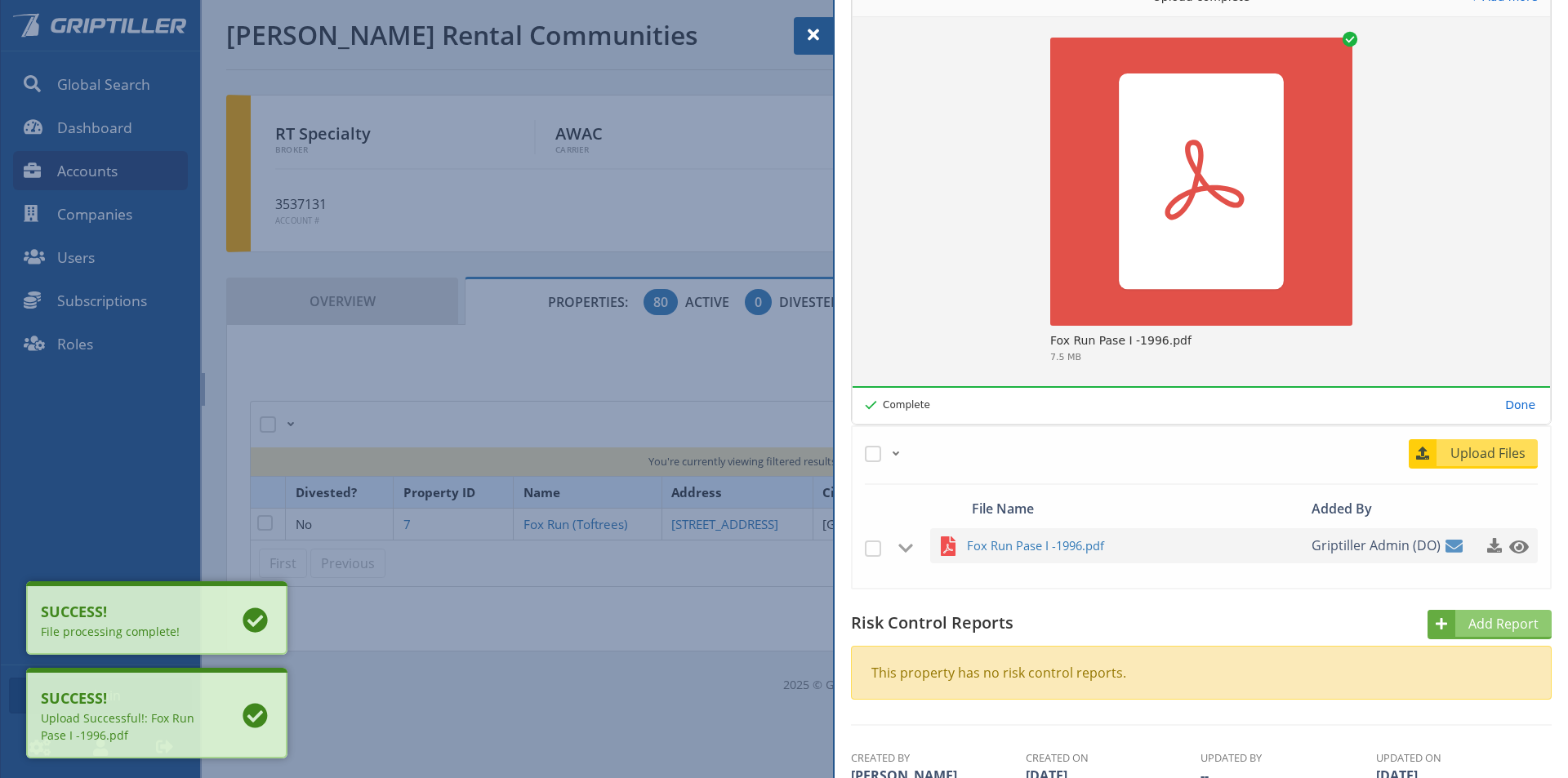
click at [806, 29] on span at bounding box center [814, 35] width 20 height 20
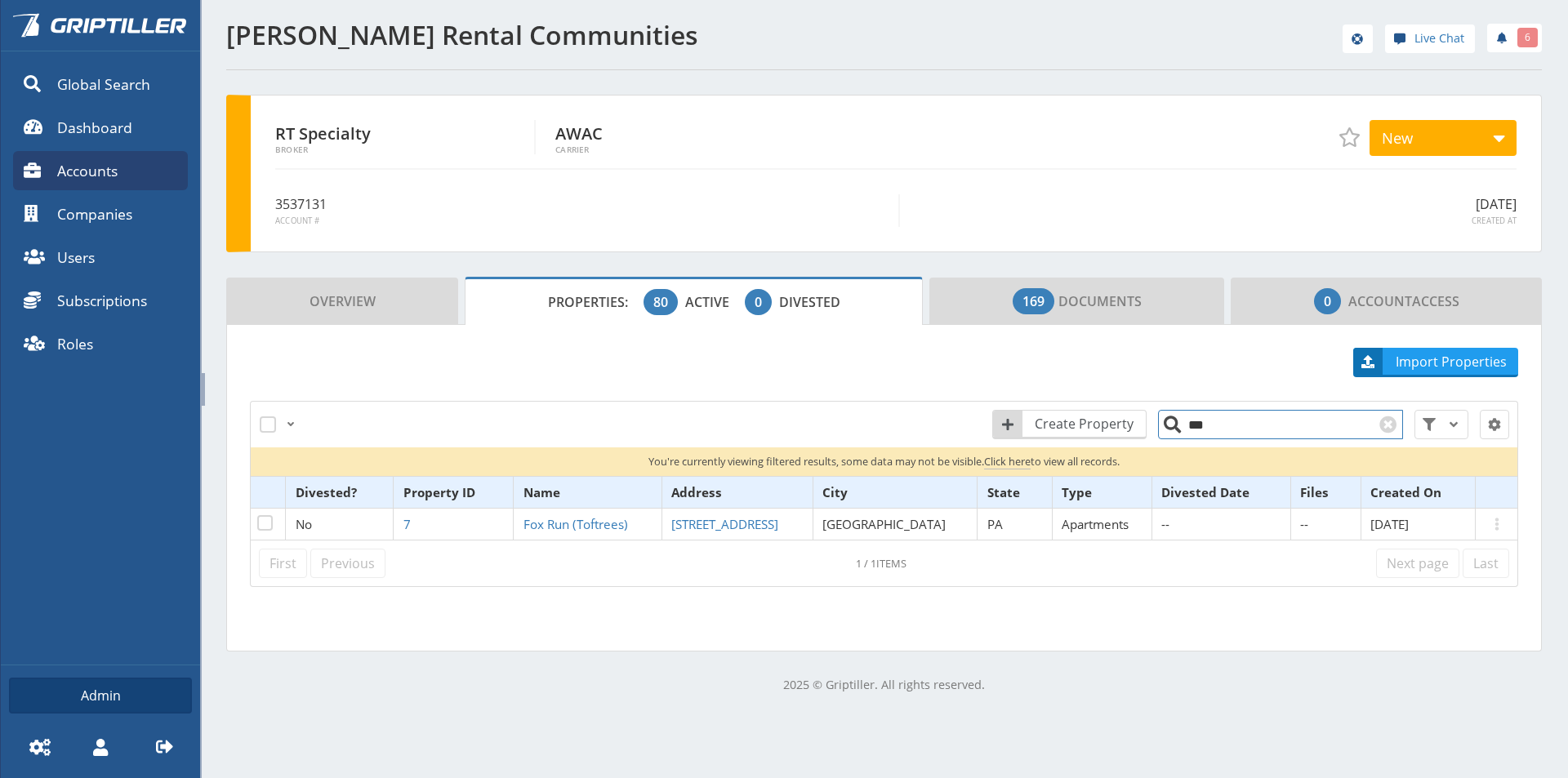
drag, startPoint x: 1206, startPoint y: 425, endPoint x: 1176, endPoint y: 433, distance: 31.0
click at [1176, 433] on input "***" at bounding box center [1280, 424] width 245 height 29
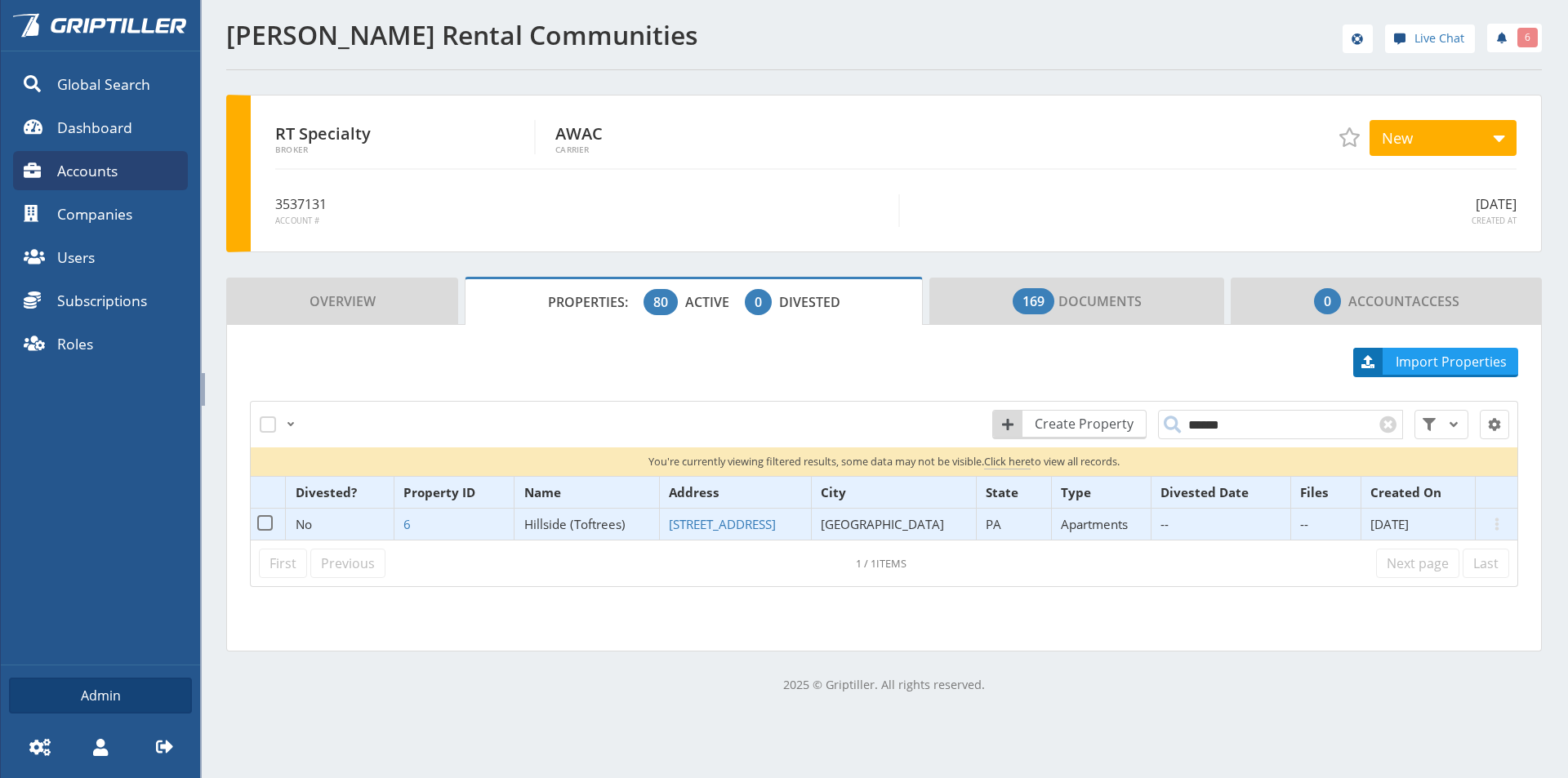
click at [584, 520] on span "Hillside (Toftrees)" at bounding box center [575, 524] width 101 height 16
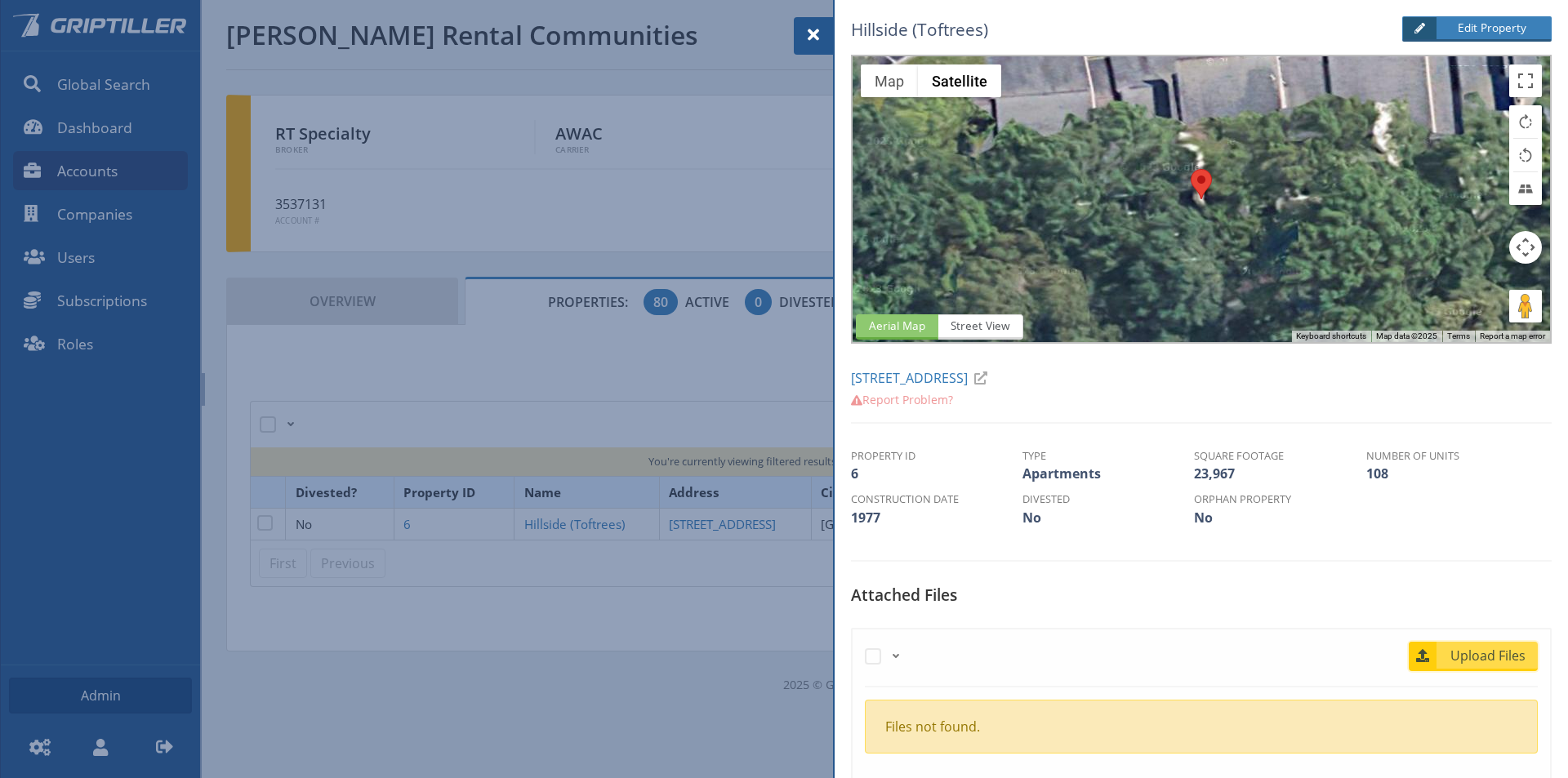
click at [1474, 653] on span "Upload Files" at bounding box center [1488, 655] width 99 height 20
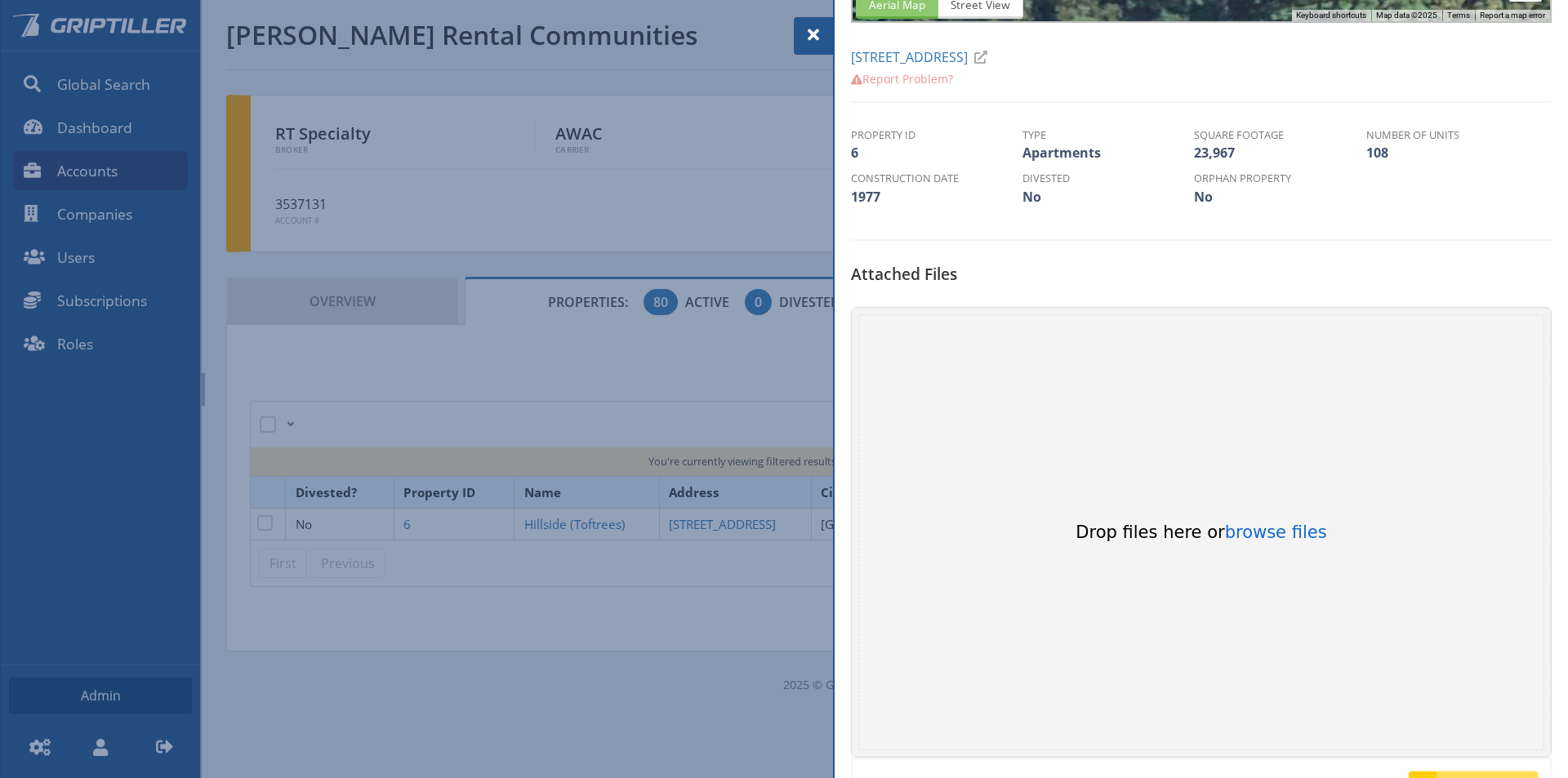
scroll to position [327, 0]
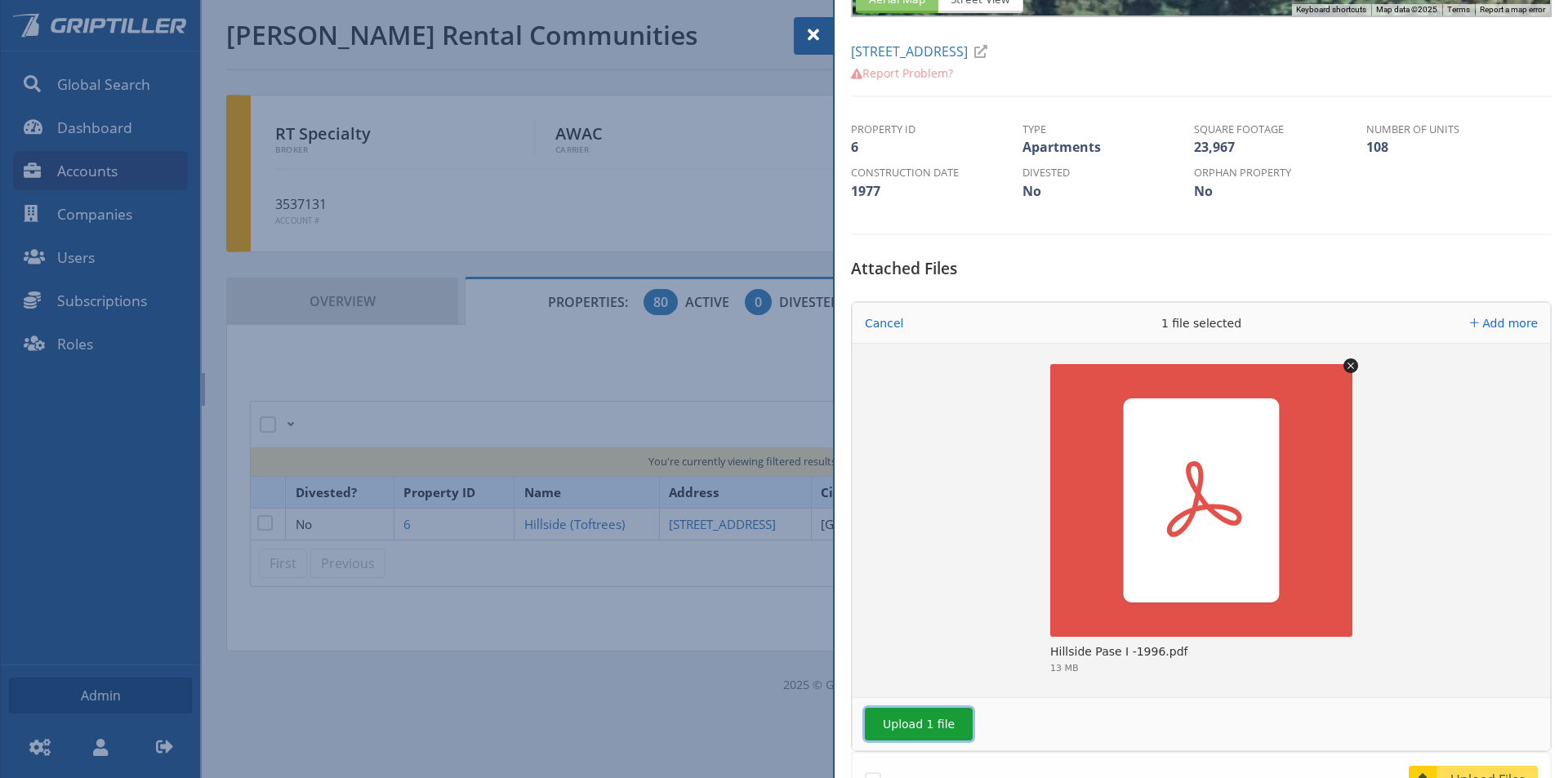
click at [895, 722] on button "Upload 1 file" at bounding box center [918, 724] width 107 height 33
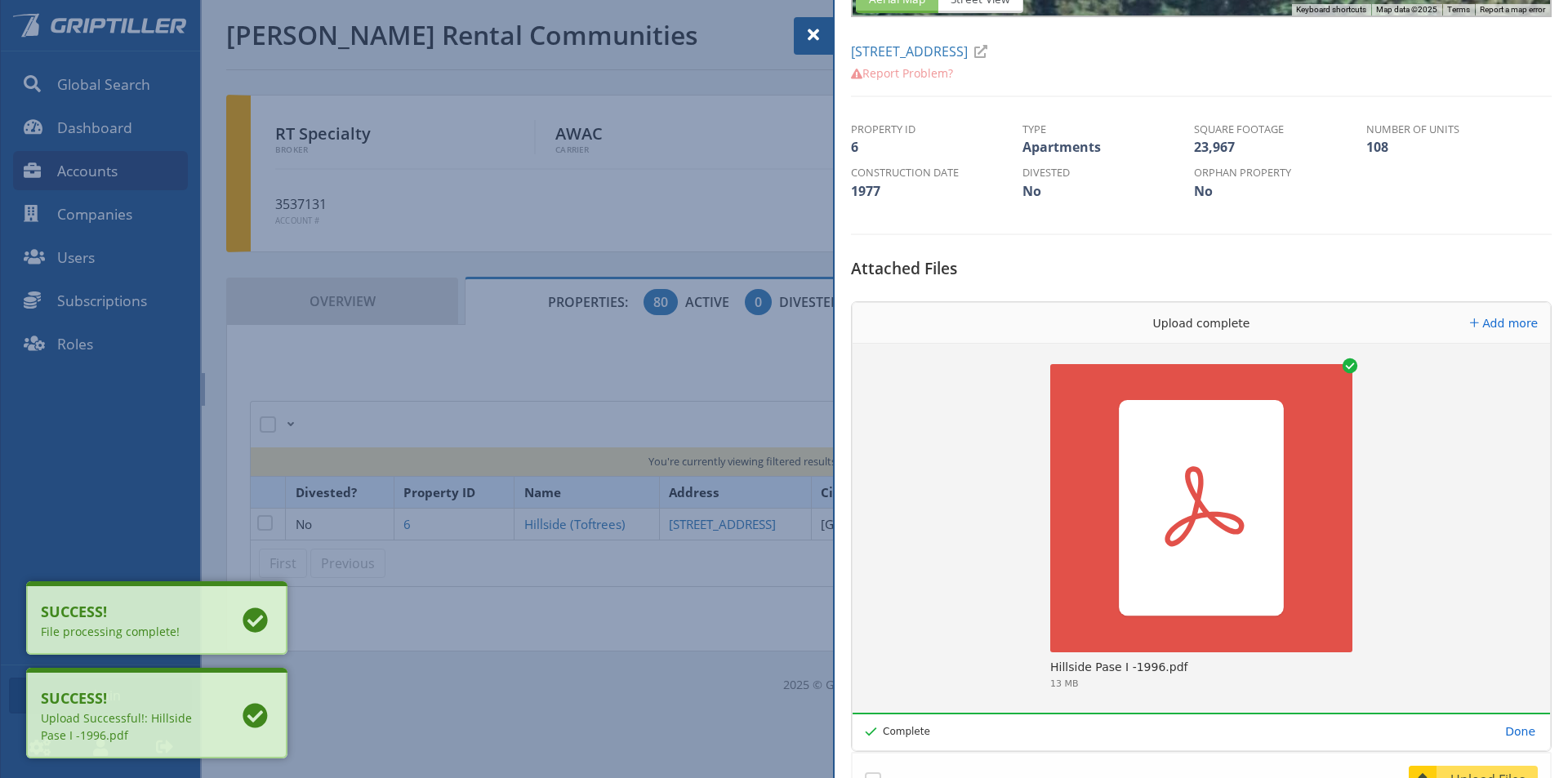
click at [811, 29] on span at bounding box center [814, 35] width 20 height 20
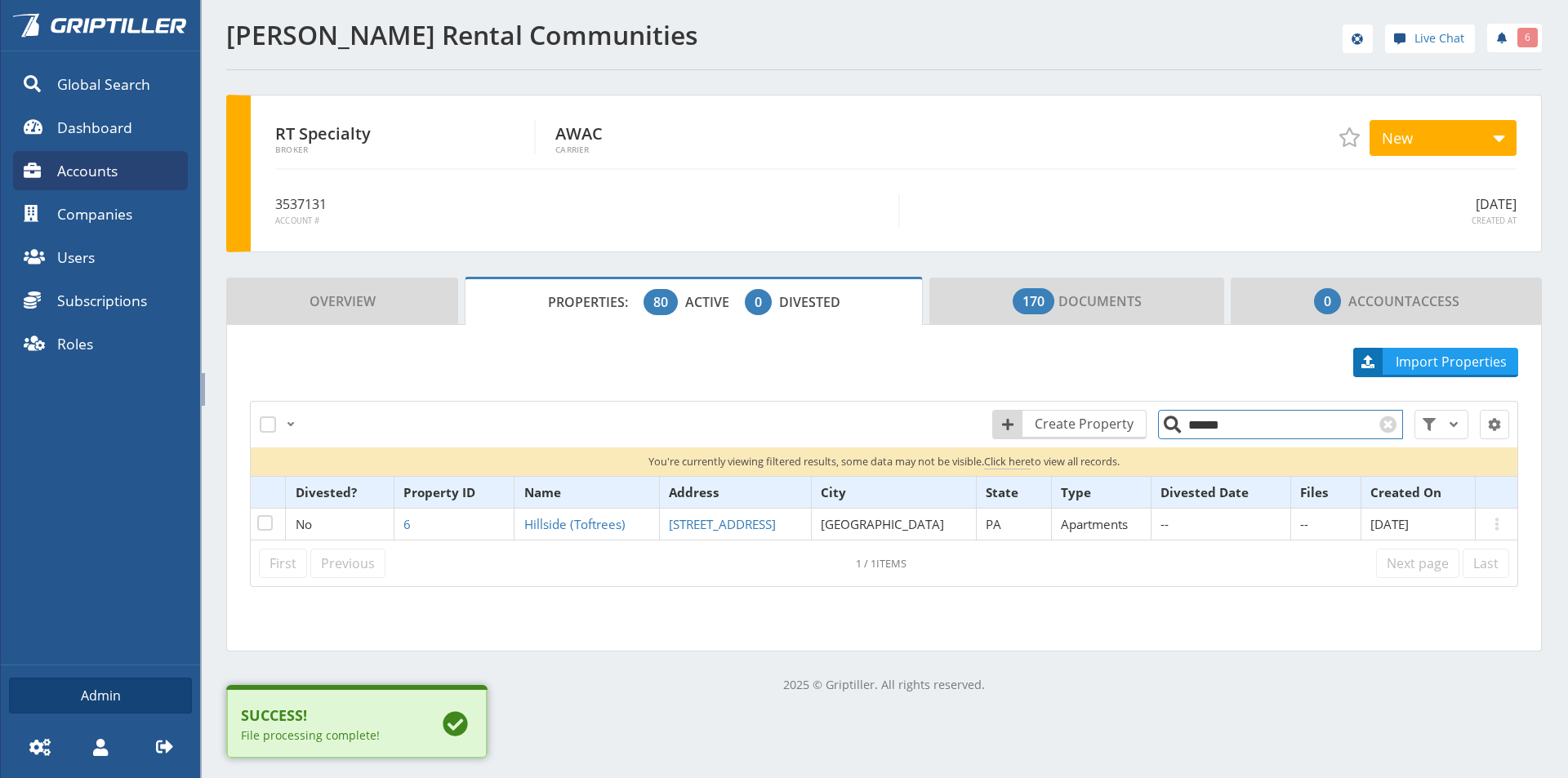
drag, startPoint x: 1207, startPoint y: 425, endPoint x: 1163, endPoint y: 427, distance: 44.0
click at [1163, 427] on input "******" at bounding box center [1280, 424] width 245 height 29
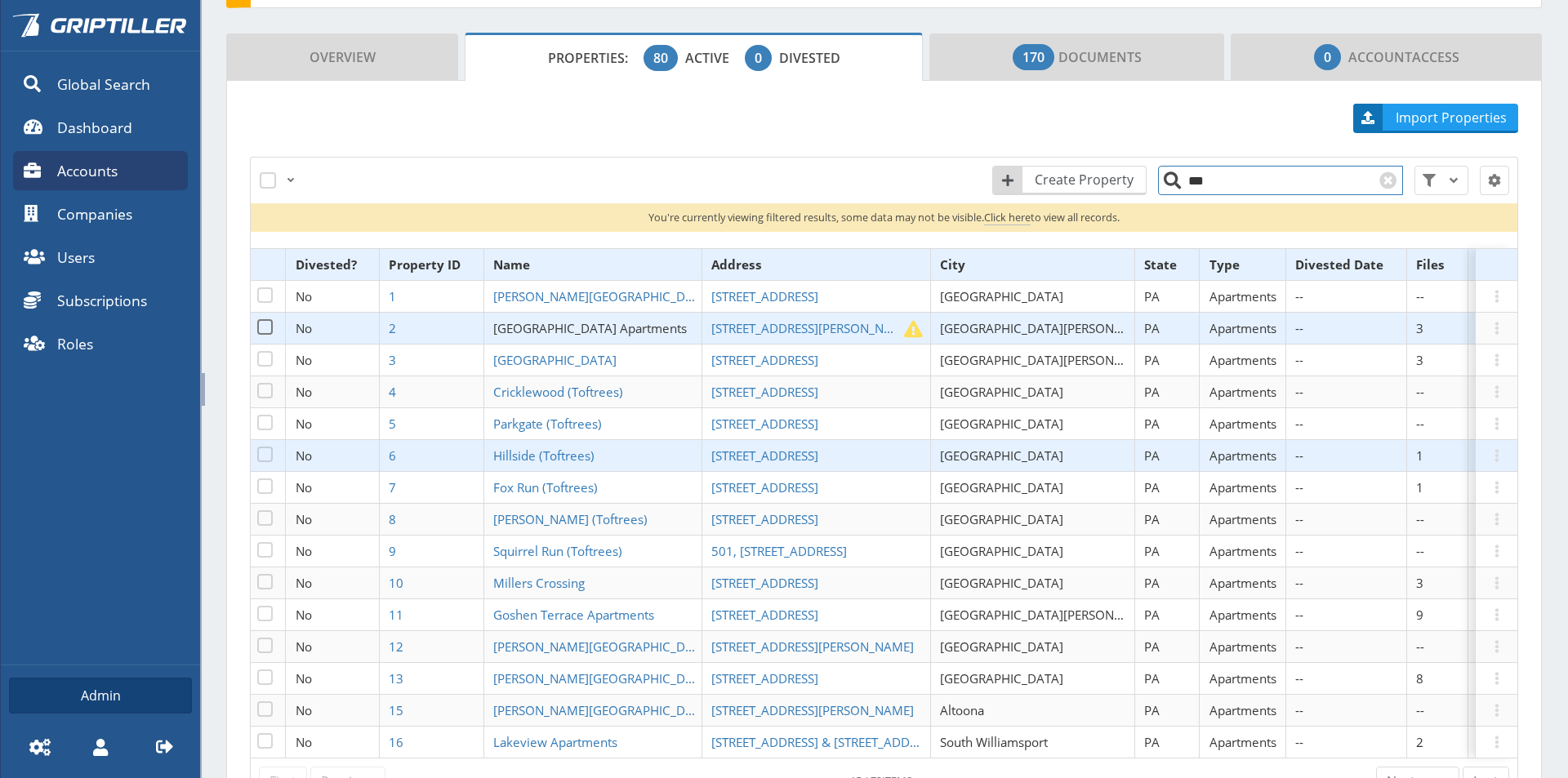
scroll to position [245, 0]
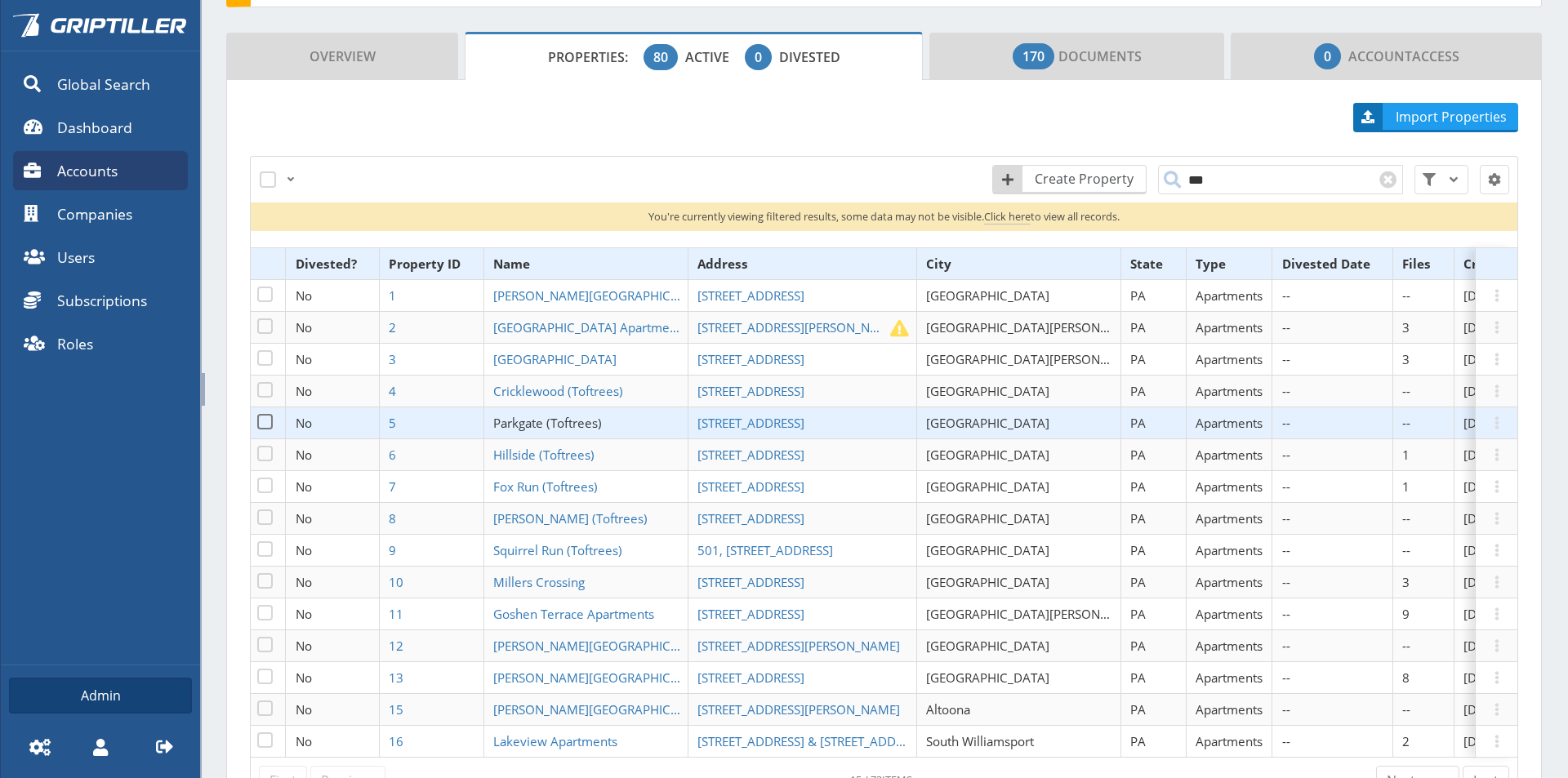
click at [535, 428] on span "Parkgate (Toftrees)" at bounding box center [547, 423] width 108 height 16
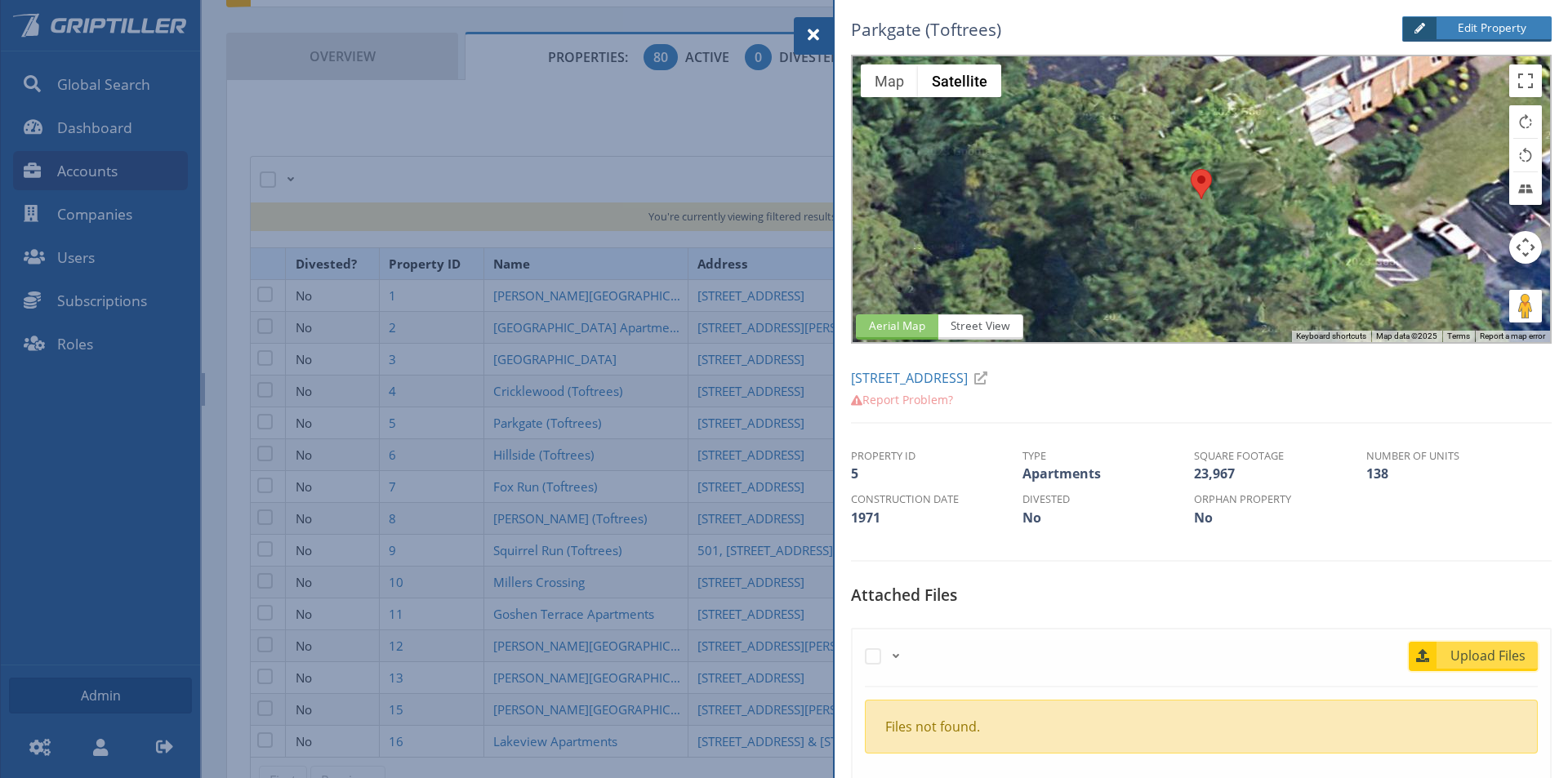
click at [1456, 660] on span "Upload Files" at bounding box center [1488, 655] width 99 height 20
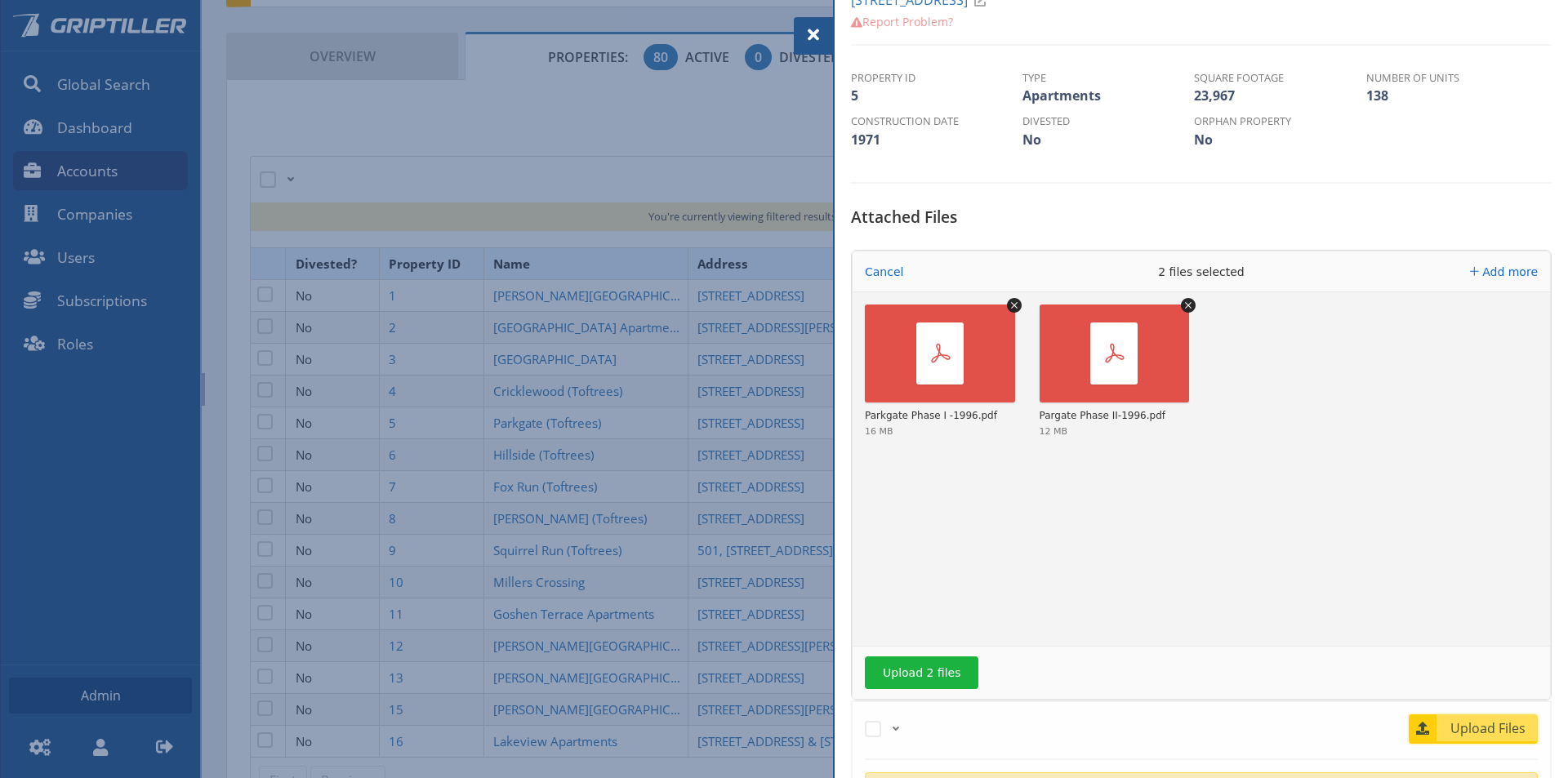
scroll to position [653, 0]
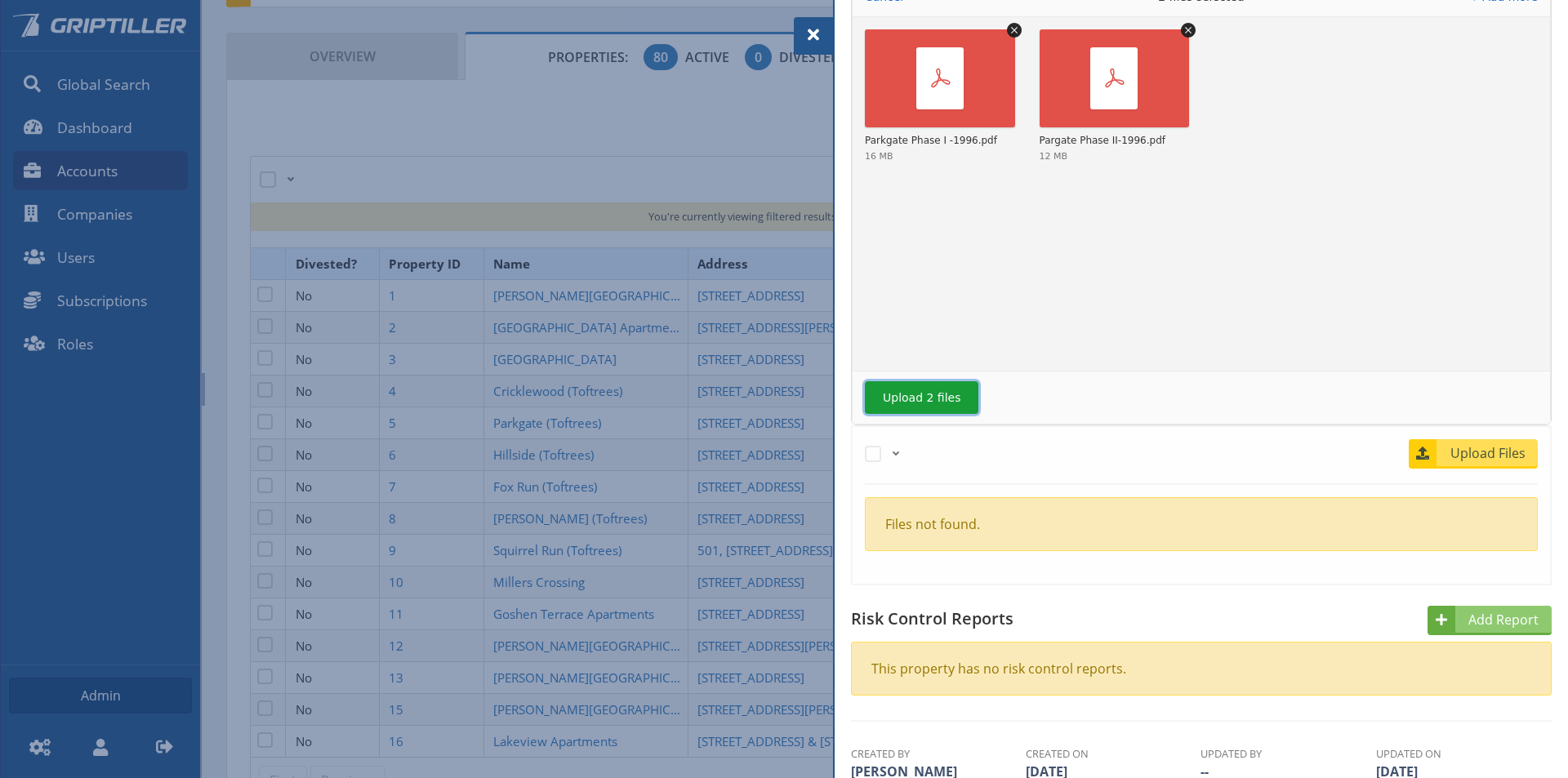
click at [894, 402] on button "Upload 2 files" at bounding box center [921, 397] width 114 height 33
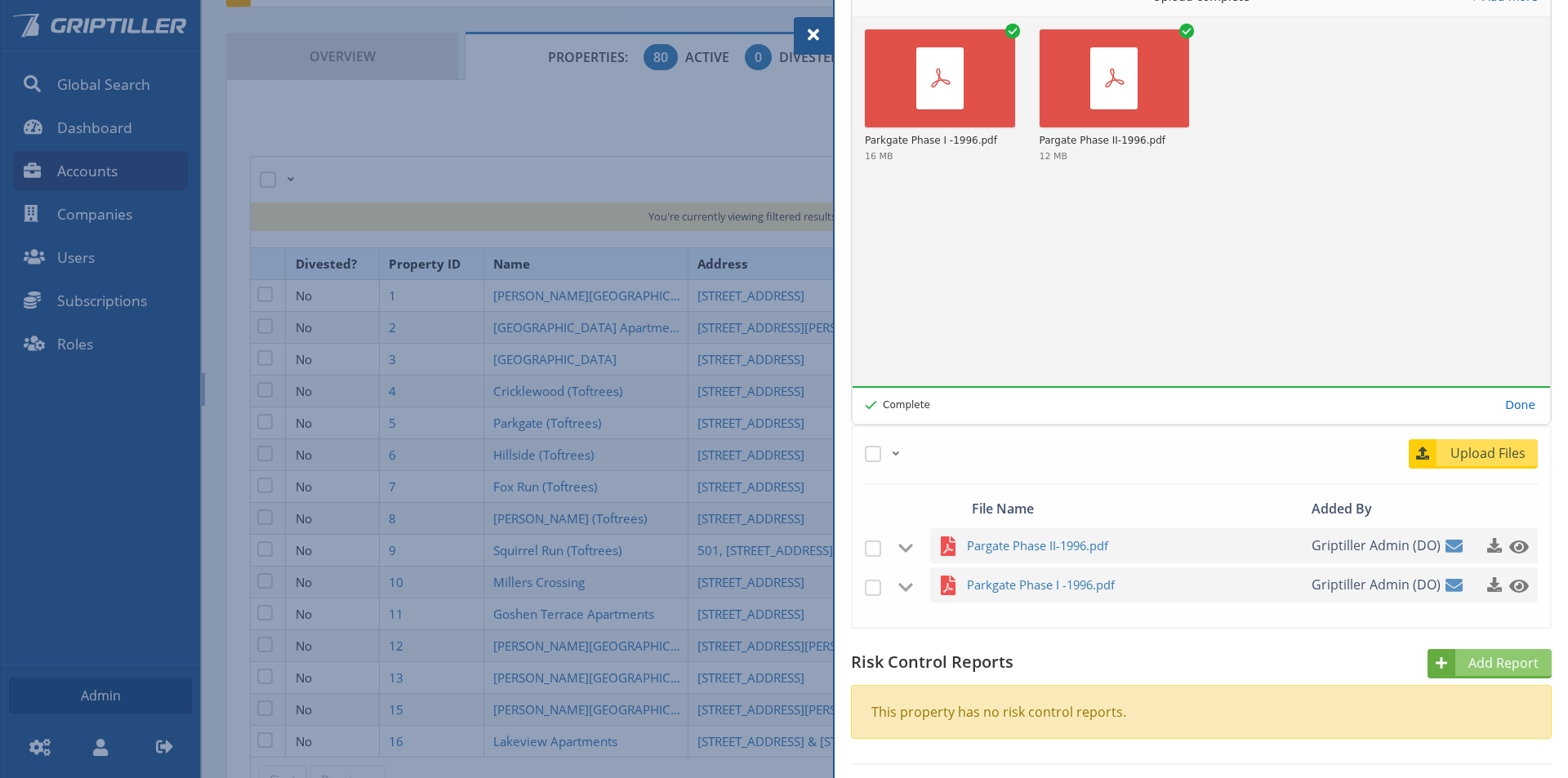
click at [816, 29] on span at bounding box center [814, 35] width 20 height 20
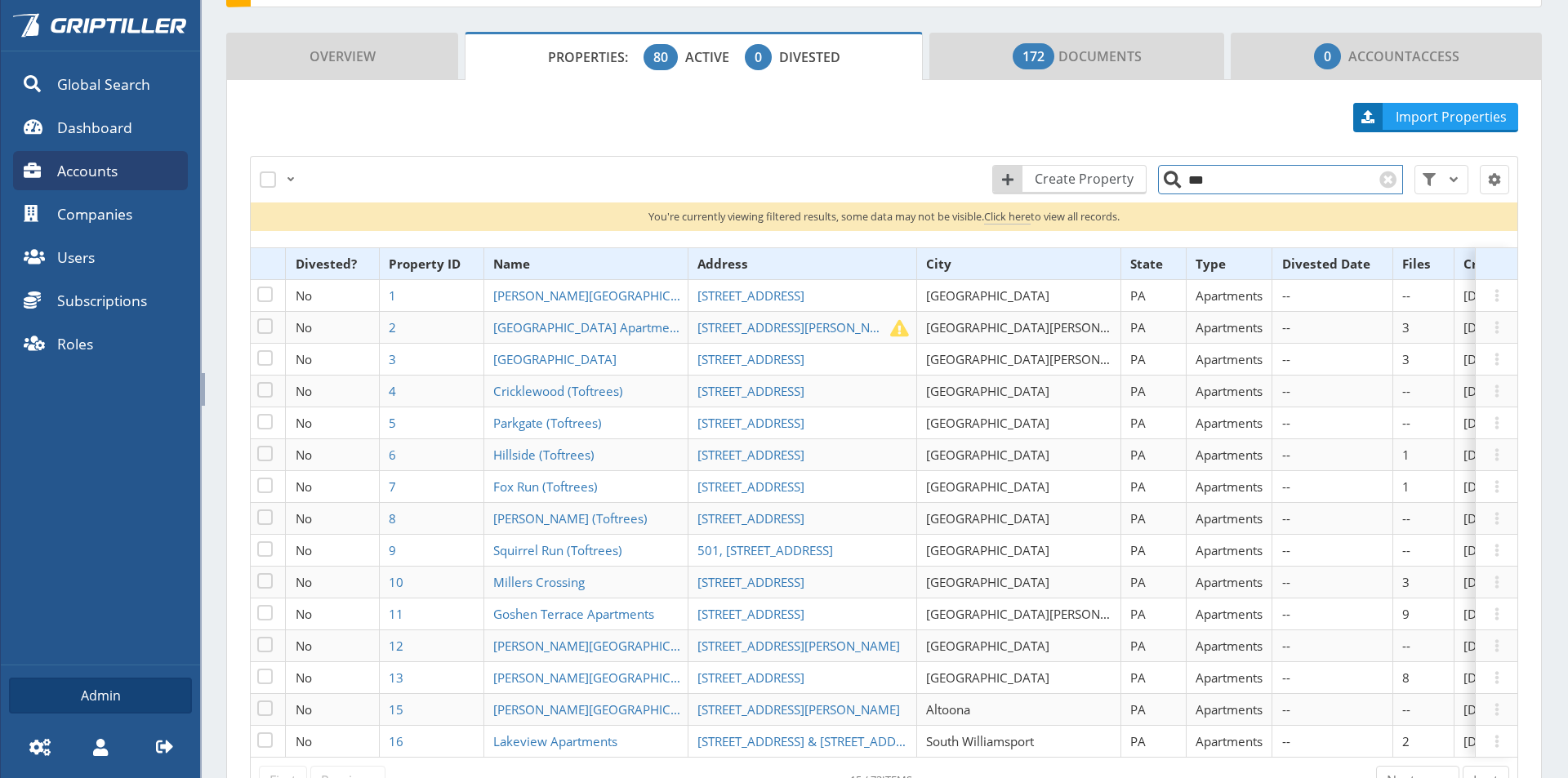
drag, startPoint x: 1204, startPoint y: 187, endPoint x: 1177, endPoint y: 187, distance: 27.0
click at [1177, 187] on input "***" at bounding box center [1280, 179] width 245 height 29
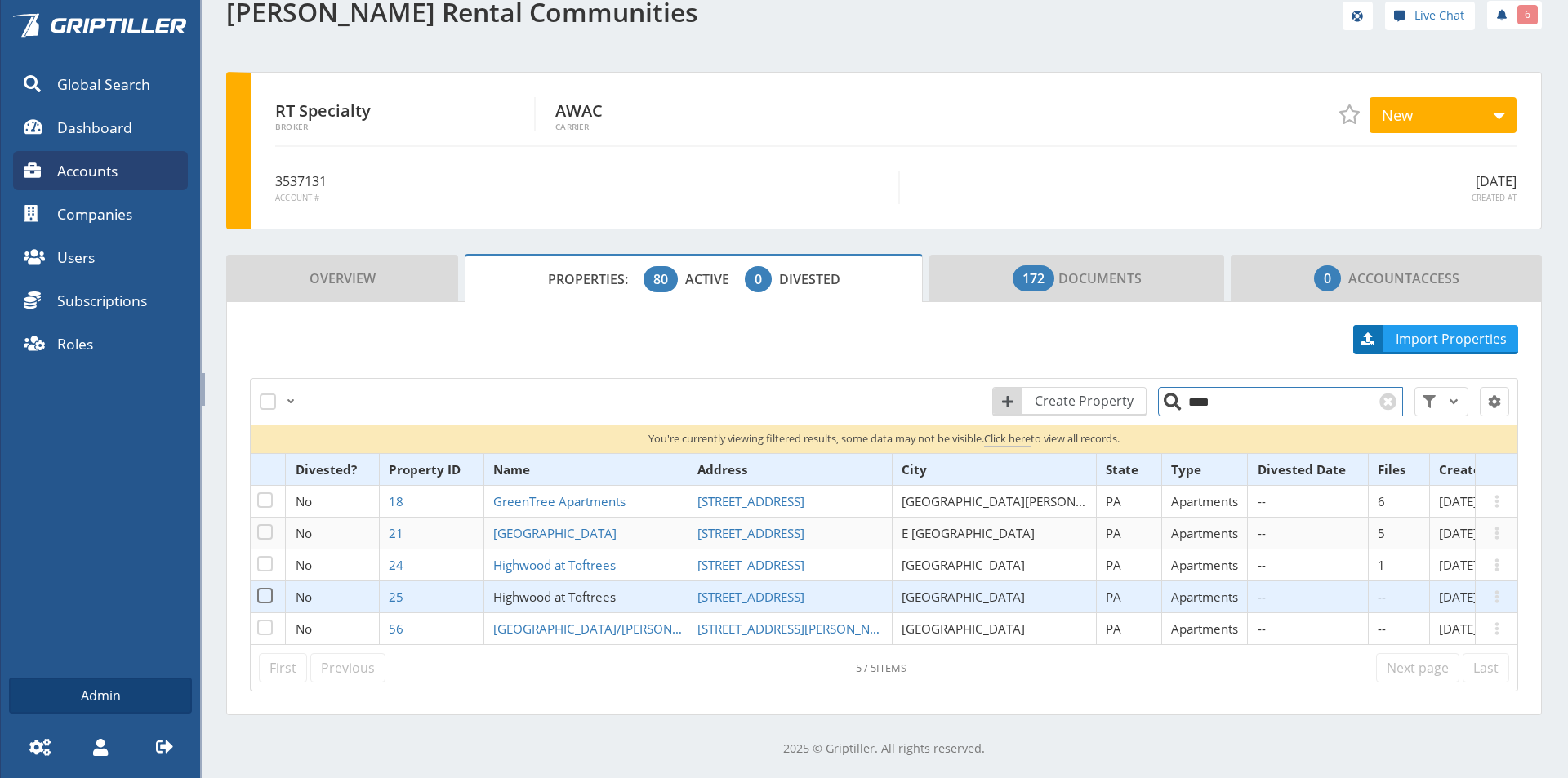
scroll to position [23, 0]
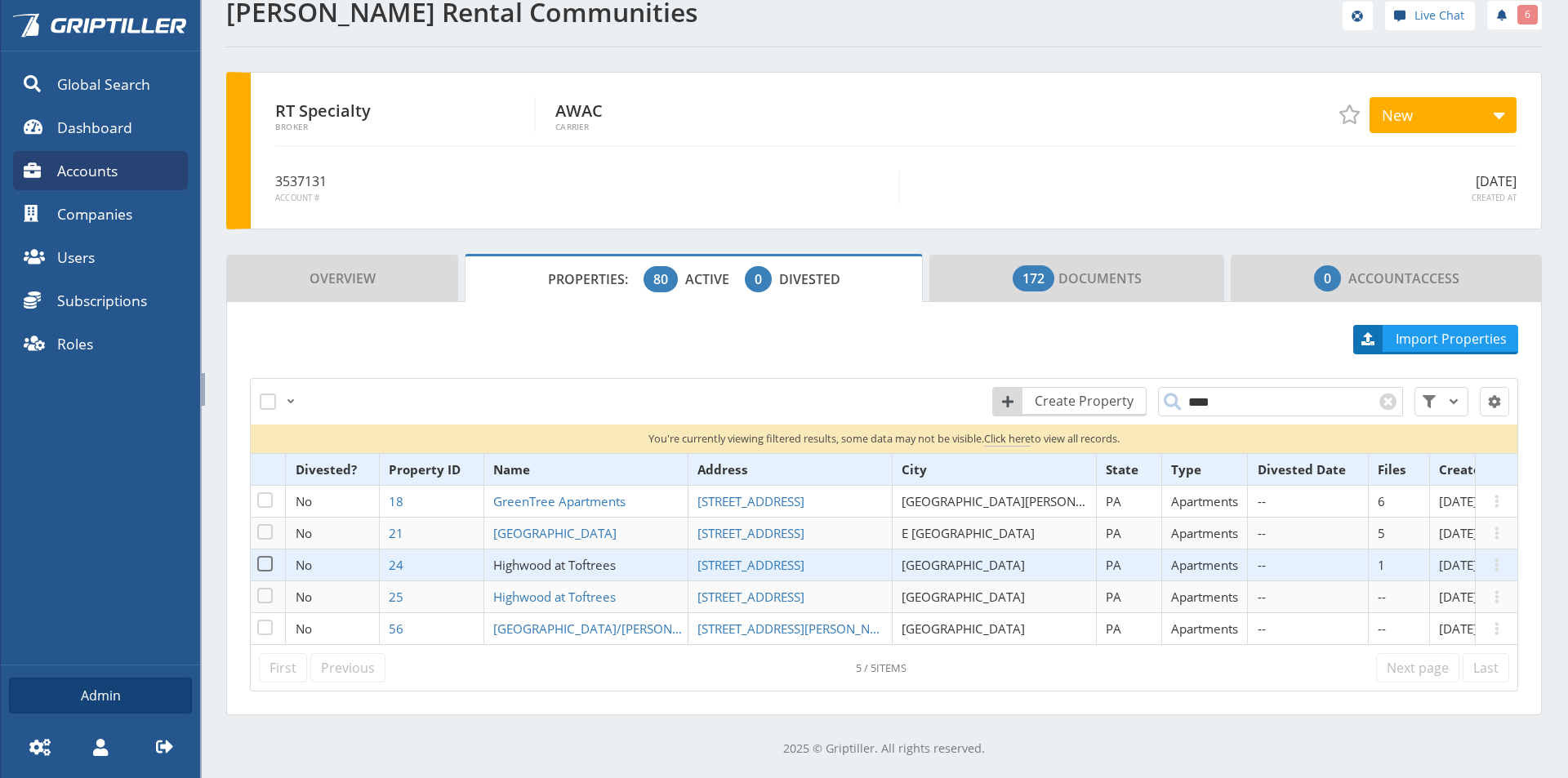
click at [565, 570] on span "Highwood at Toftrees" at bounding box center [554, 565] width 123 height 16
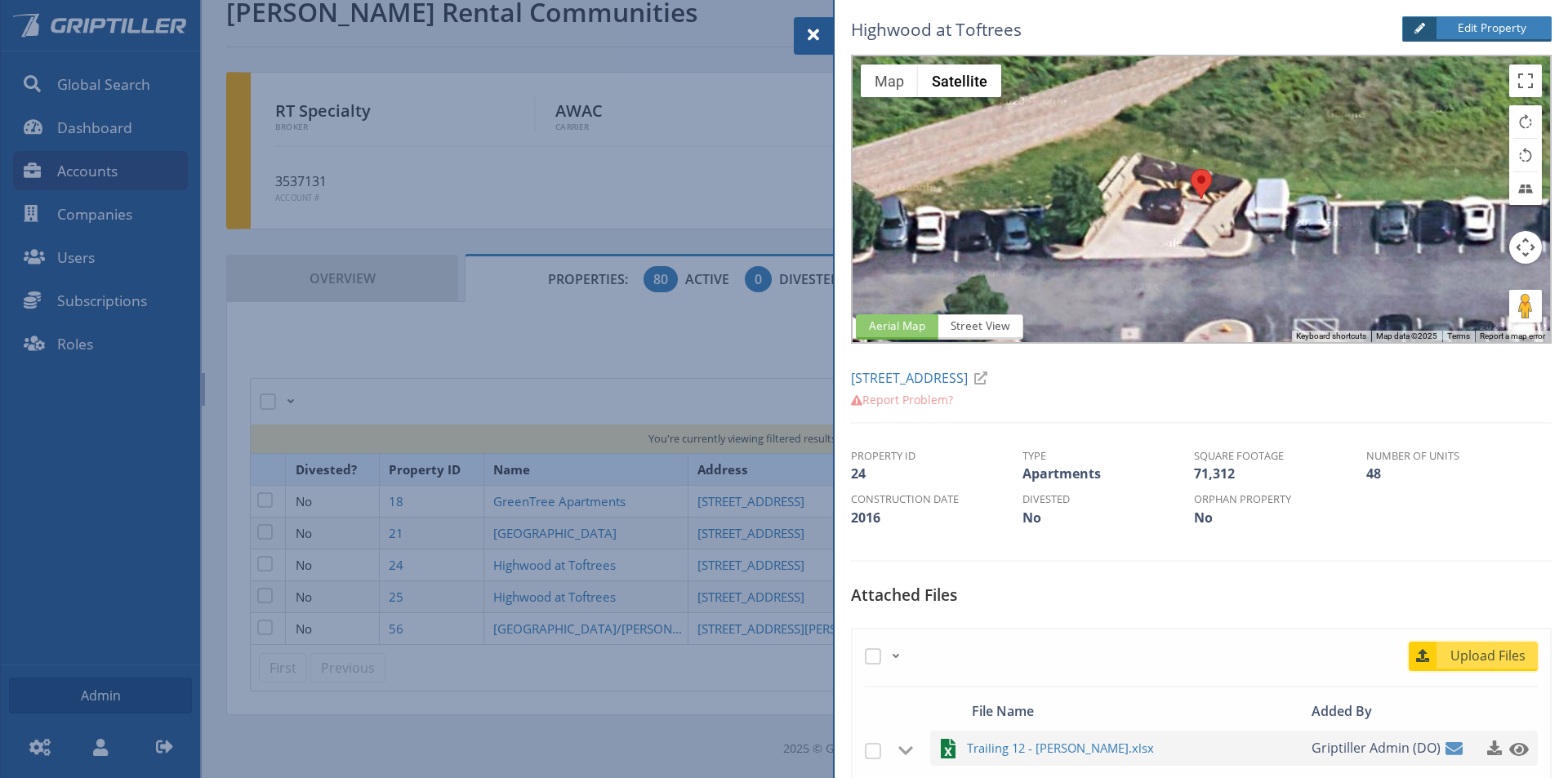
click at [1476, 659] on span "Upload Files" at bounding box center [1488, 655] width 99 height 20
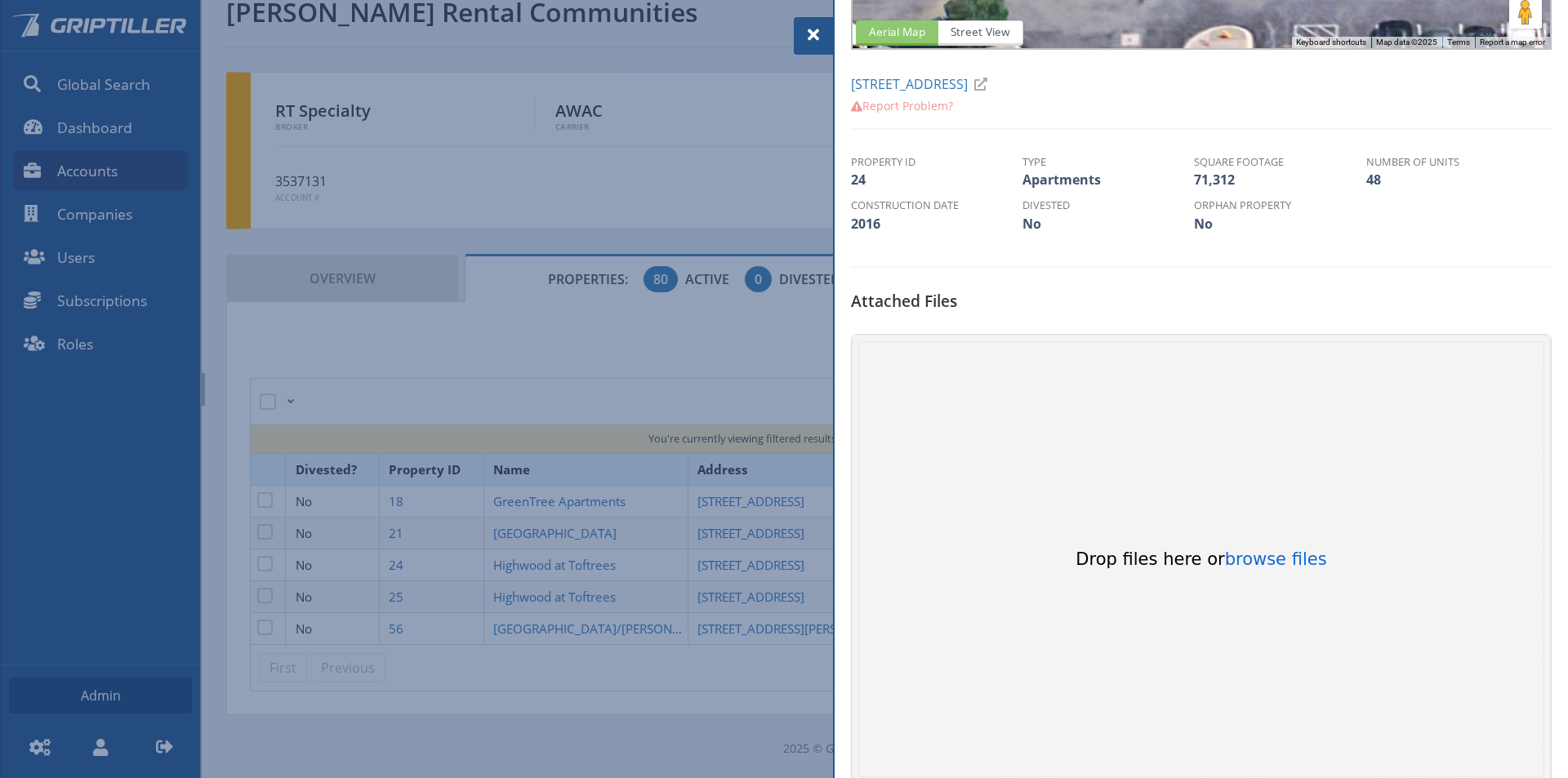
scroll to position [327, 0]
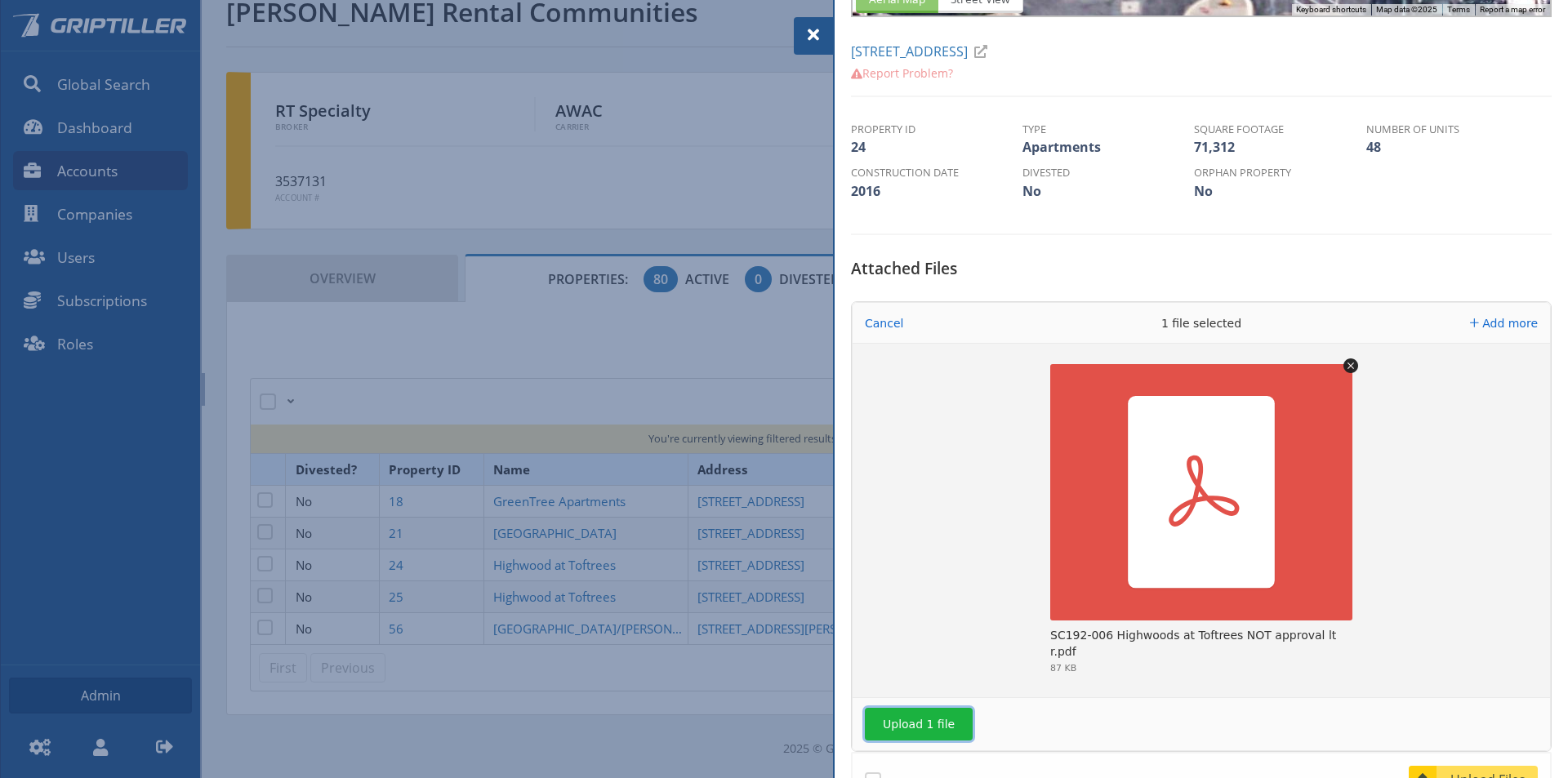
drag, startPoint x: 925, startPoint y: 728, endPoint x: 958, endPoint y: 720, distance: 34.0
click at [929, 728] on button "Upload 1 file" at bounding box center [918, 724] width 107 height 33
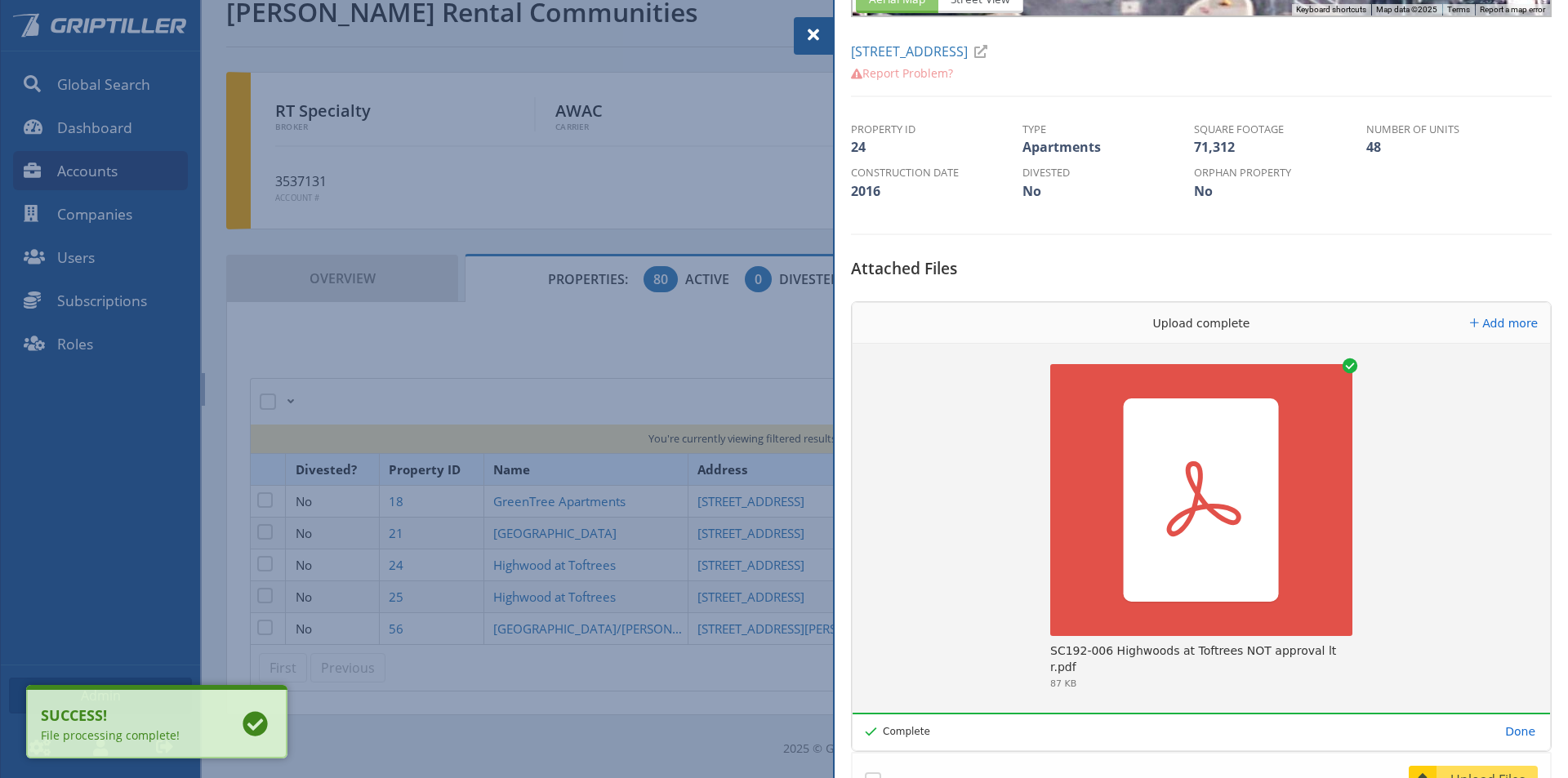
click at [814, 37] on span at bounding box center [814, 35] width 20 height 20
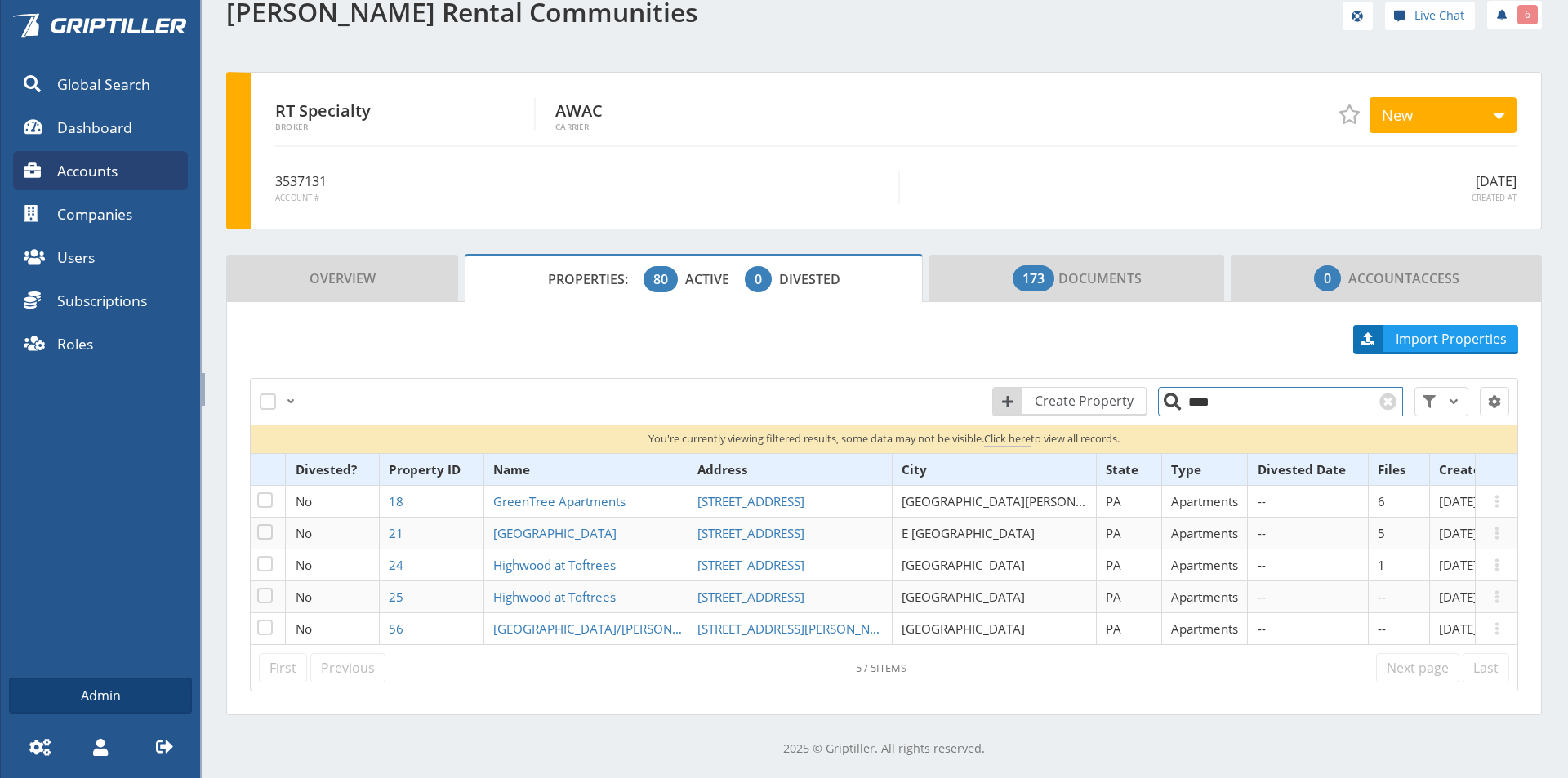
drag, startPoint x: 1202, startPoint y: 408, endPoint x: 1169, endPoint y: 409, distance: 33.0
click at [1169, 409] on input "****" at bounding box center [1280, 401] width 245 height 29
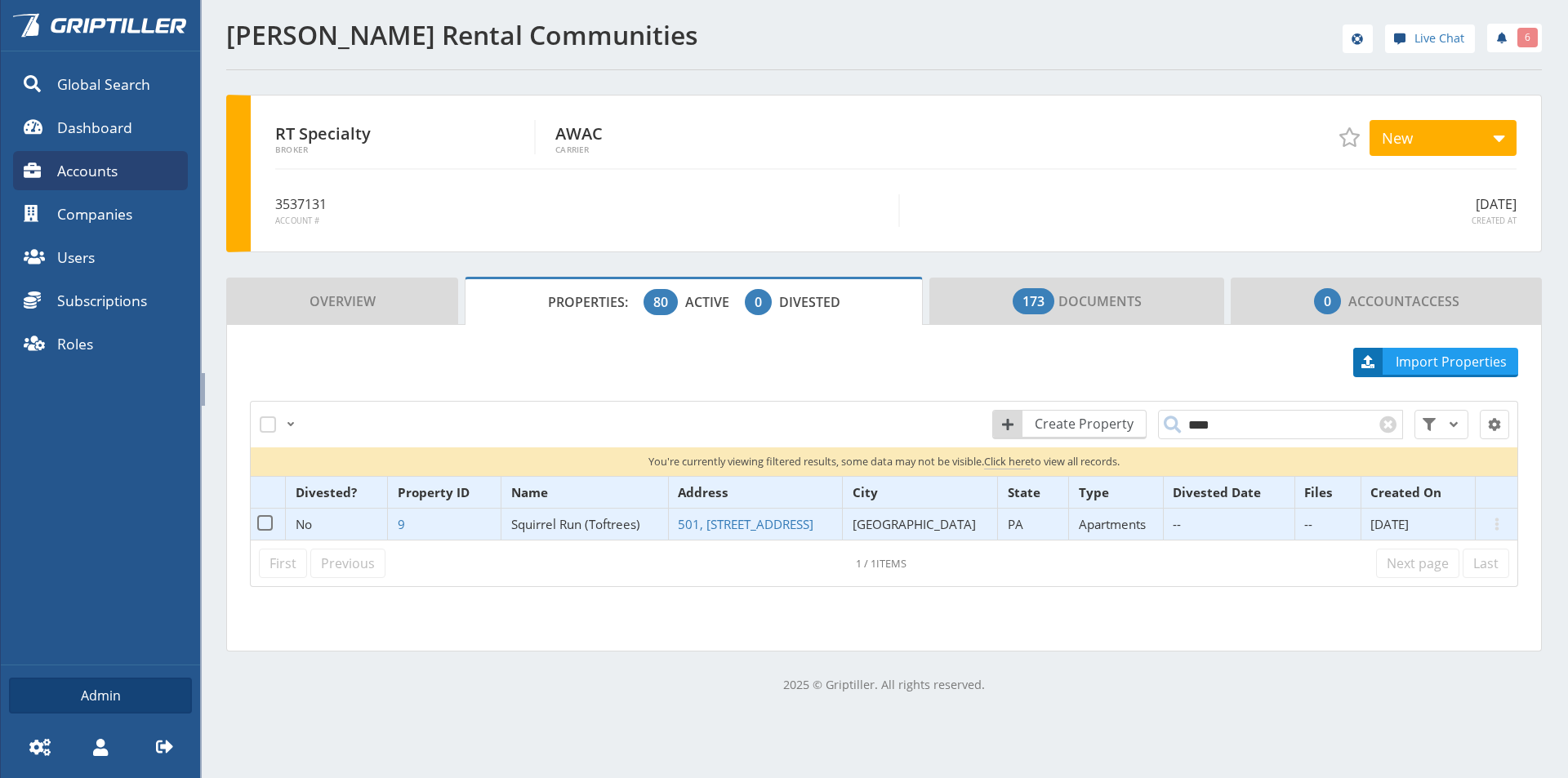
click at [574, 520] on span "Squirrel Run (Toftrees)" at bounding box center [575, 524] width 129 height 16
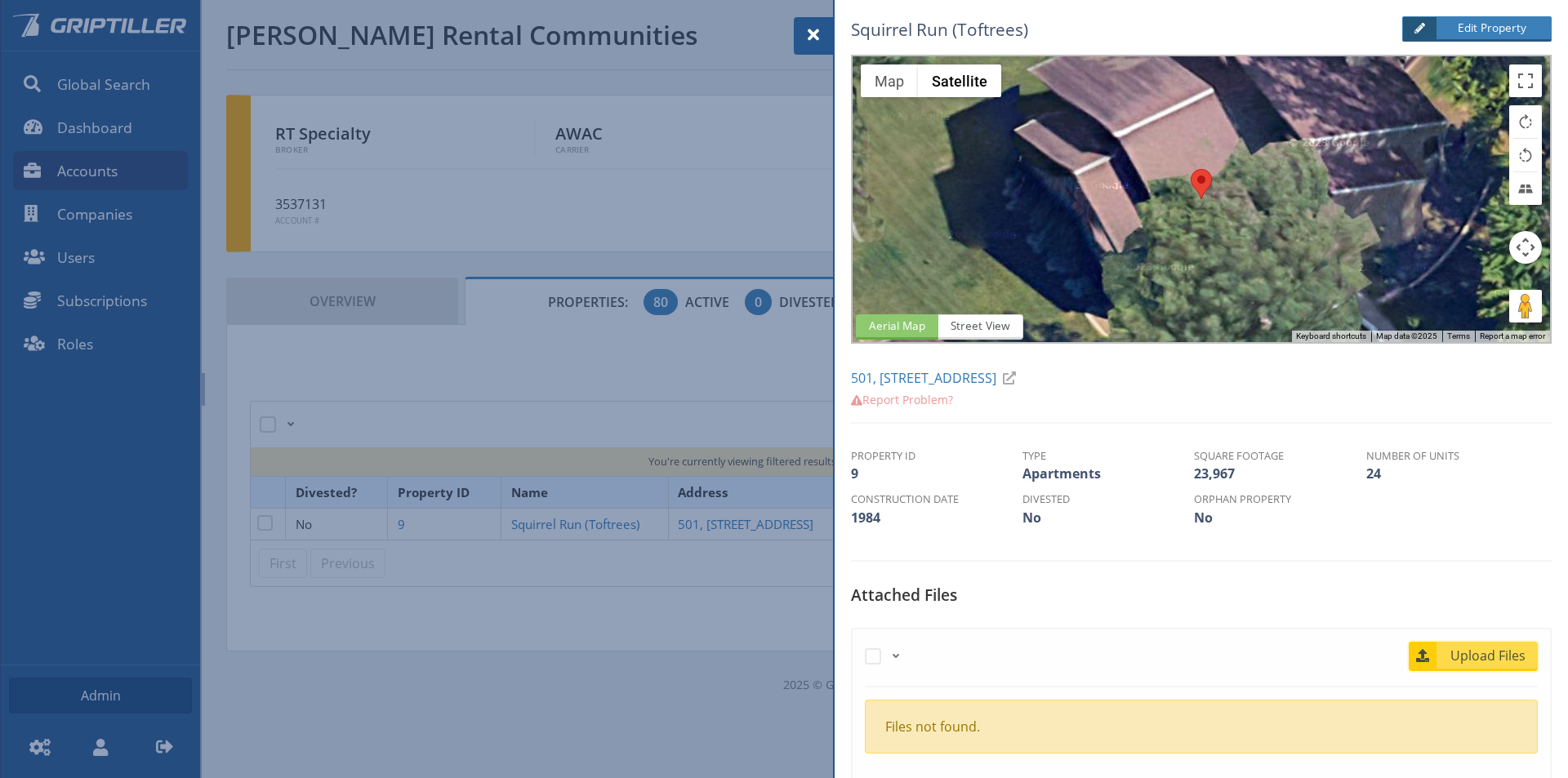
click at [1464, 659] on span "Upload Files" at bounding box center [1488, 655] width 99 height 20
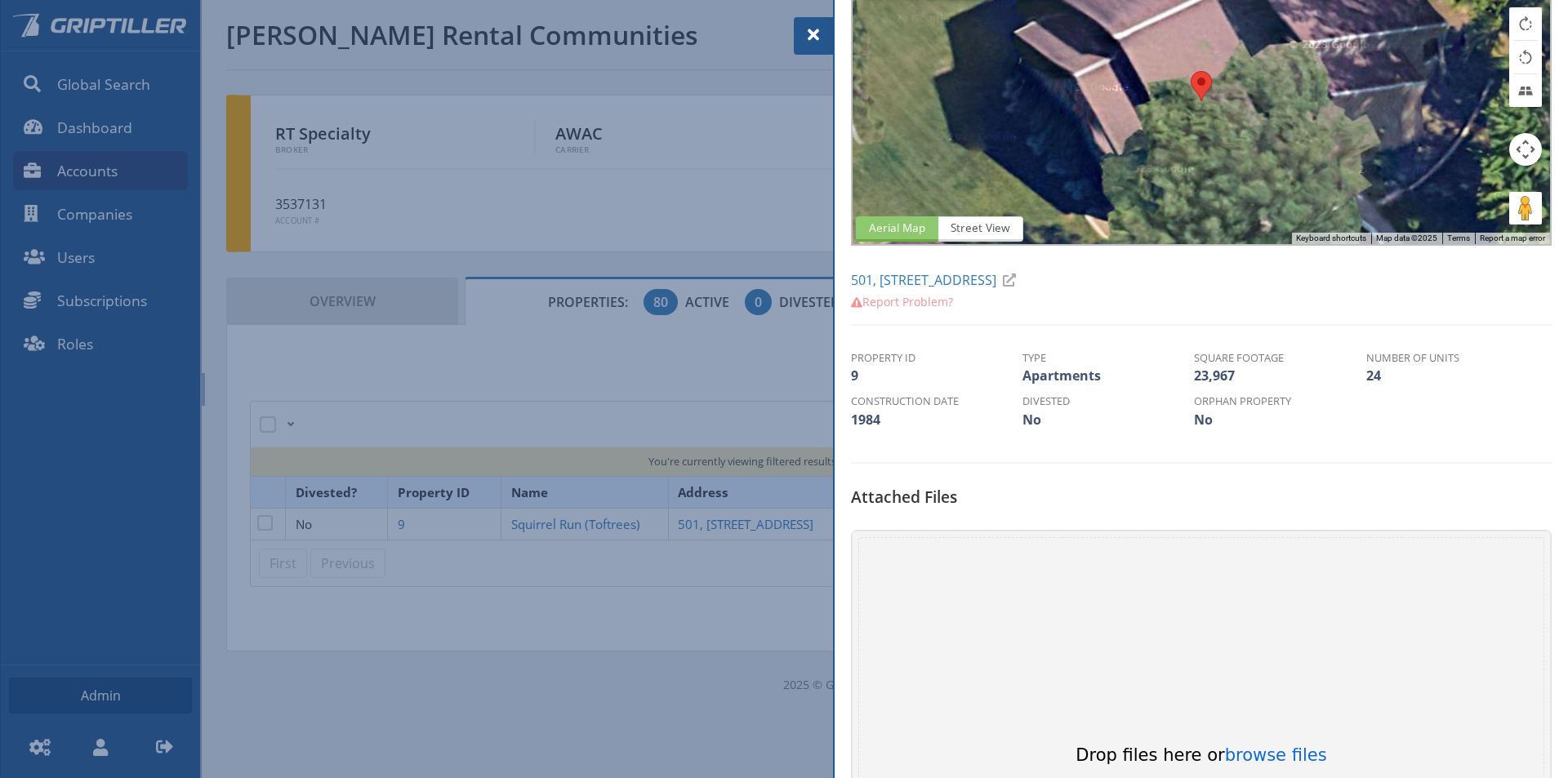
scroll to position [327, 0]
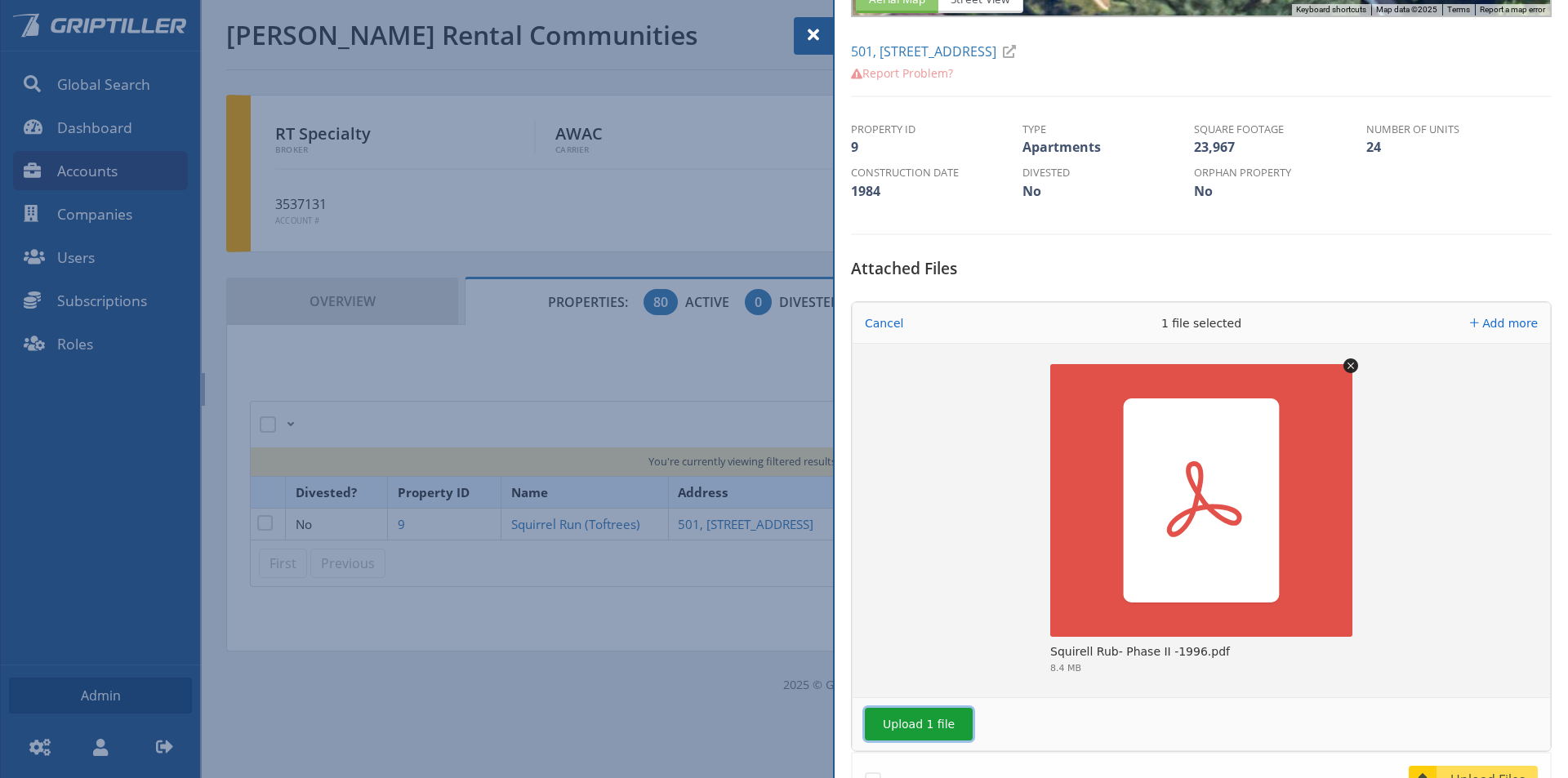
click at [895, 726] on button "Upload 1 file" at bounding box center [918, 724] width 107 height 33
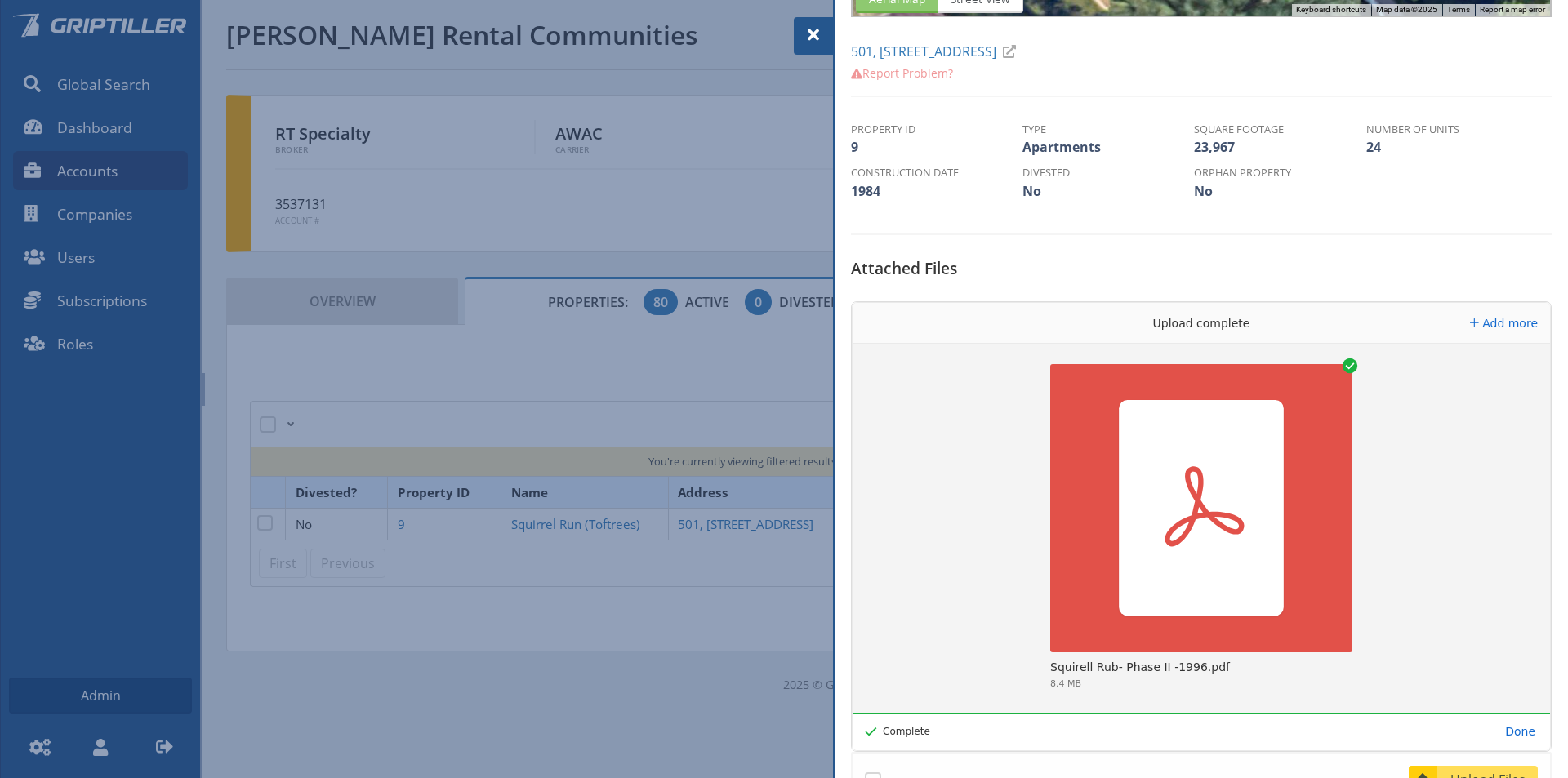
click at [808, 34] on span at bounding box center [814, 35] width 20 height 20
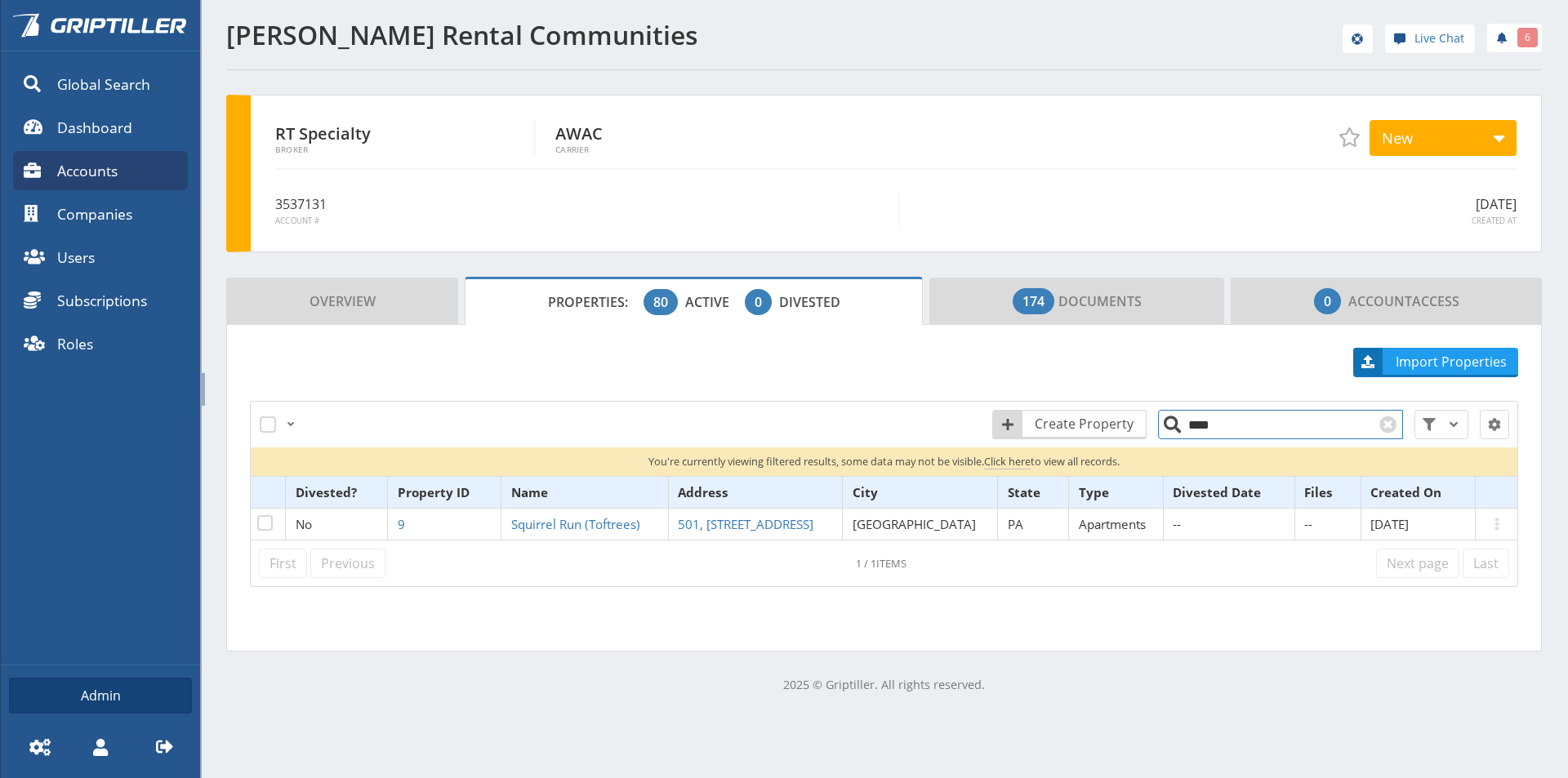
drag, startPoint x: 1206, startPoint y: 431, endPoint x: 1165, endPoint y: 440, distance: 42.0
click at [1165, 440] on div "Create Property **** Reset All Filters" at bounding box center [1149, 424] width 741 height 49
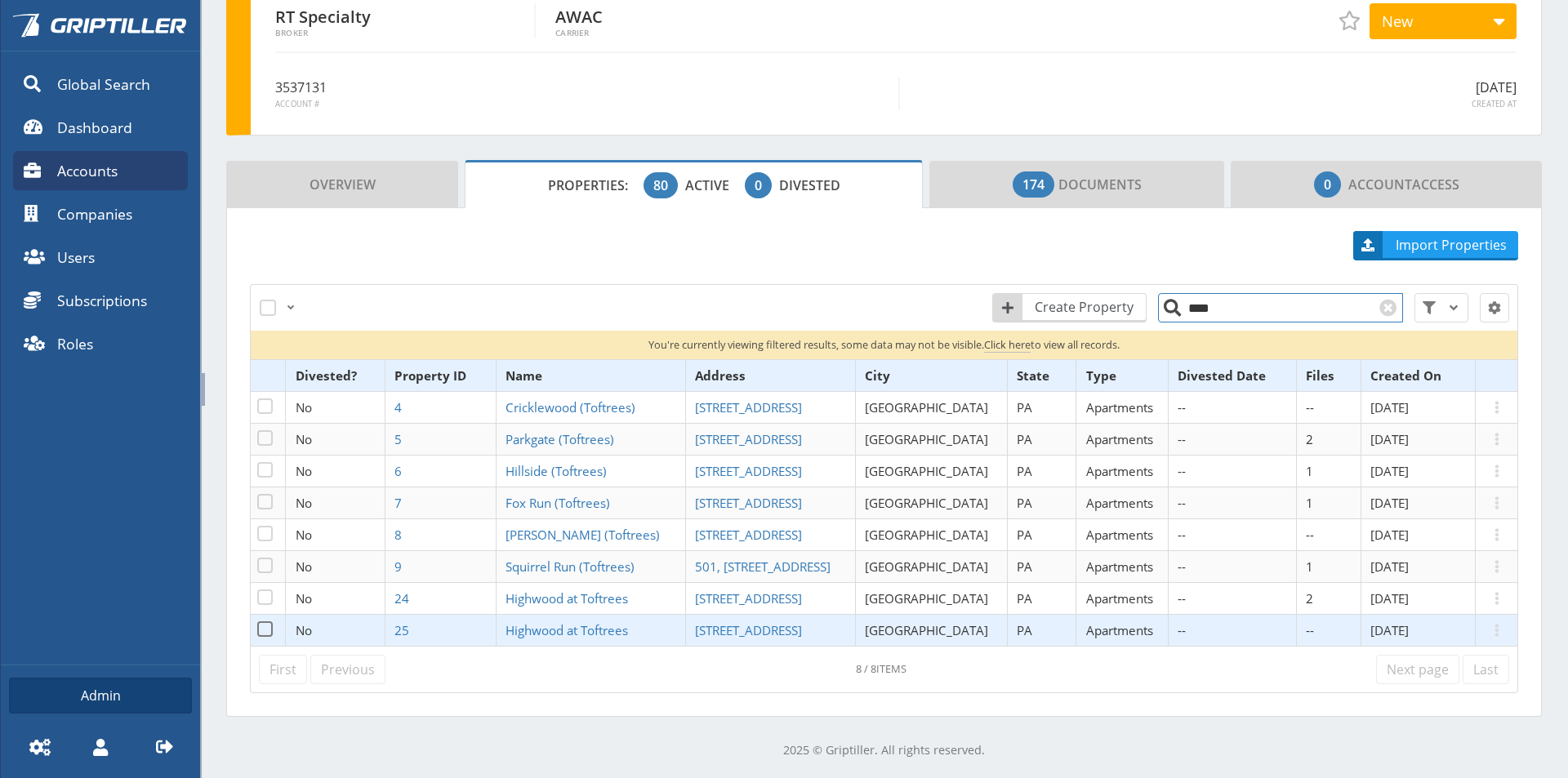
scroll to position [118, 0]
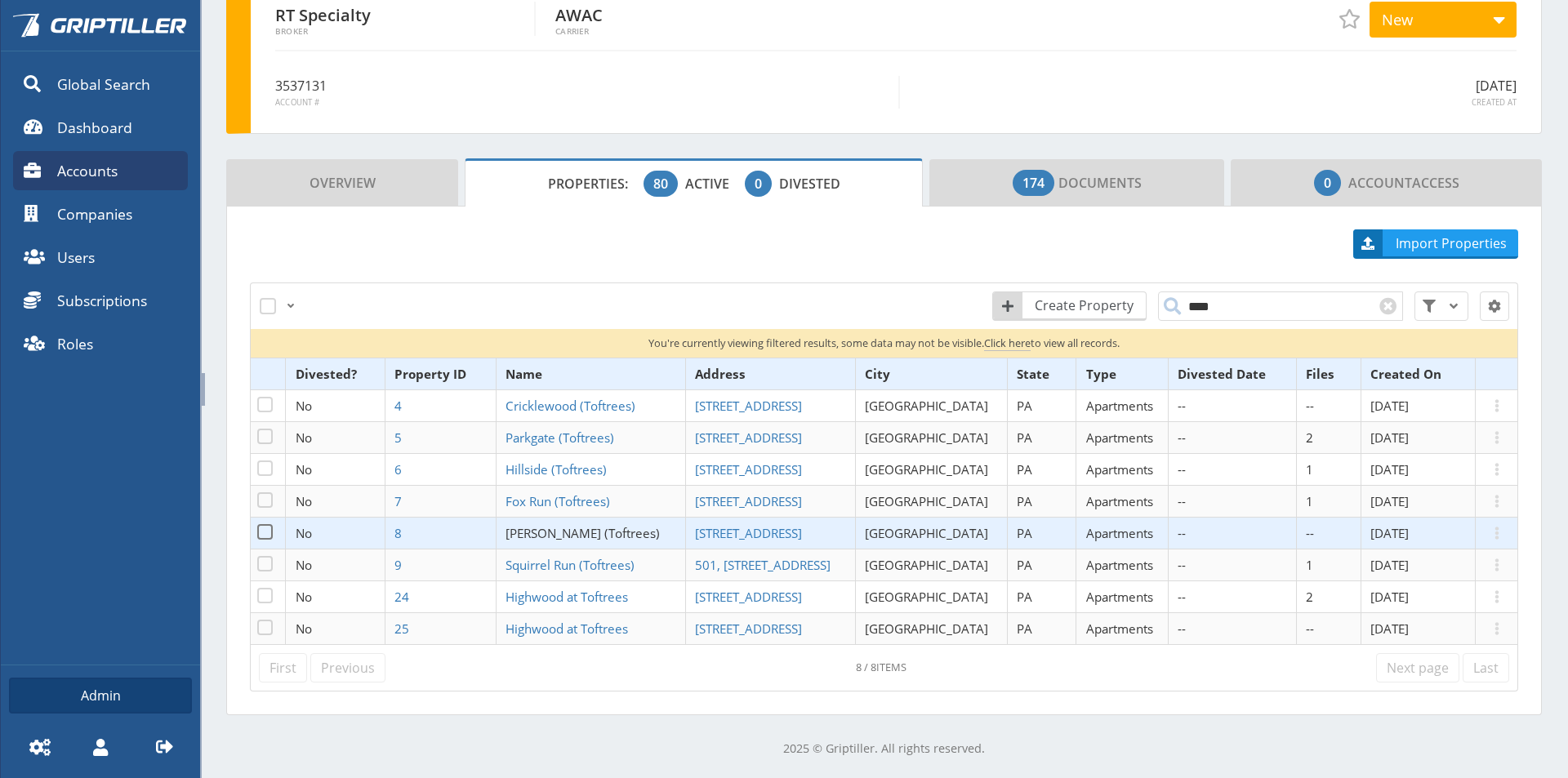
click at [549, 527] on span "[PERSON_NAME] (Toftrees)" at bounding box center [583, 533] width 155 height 16
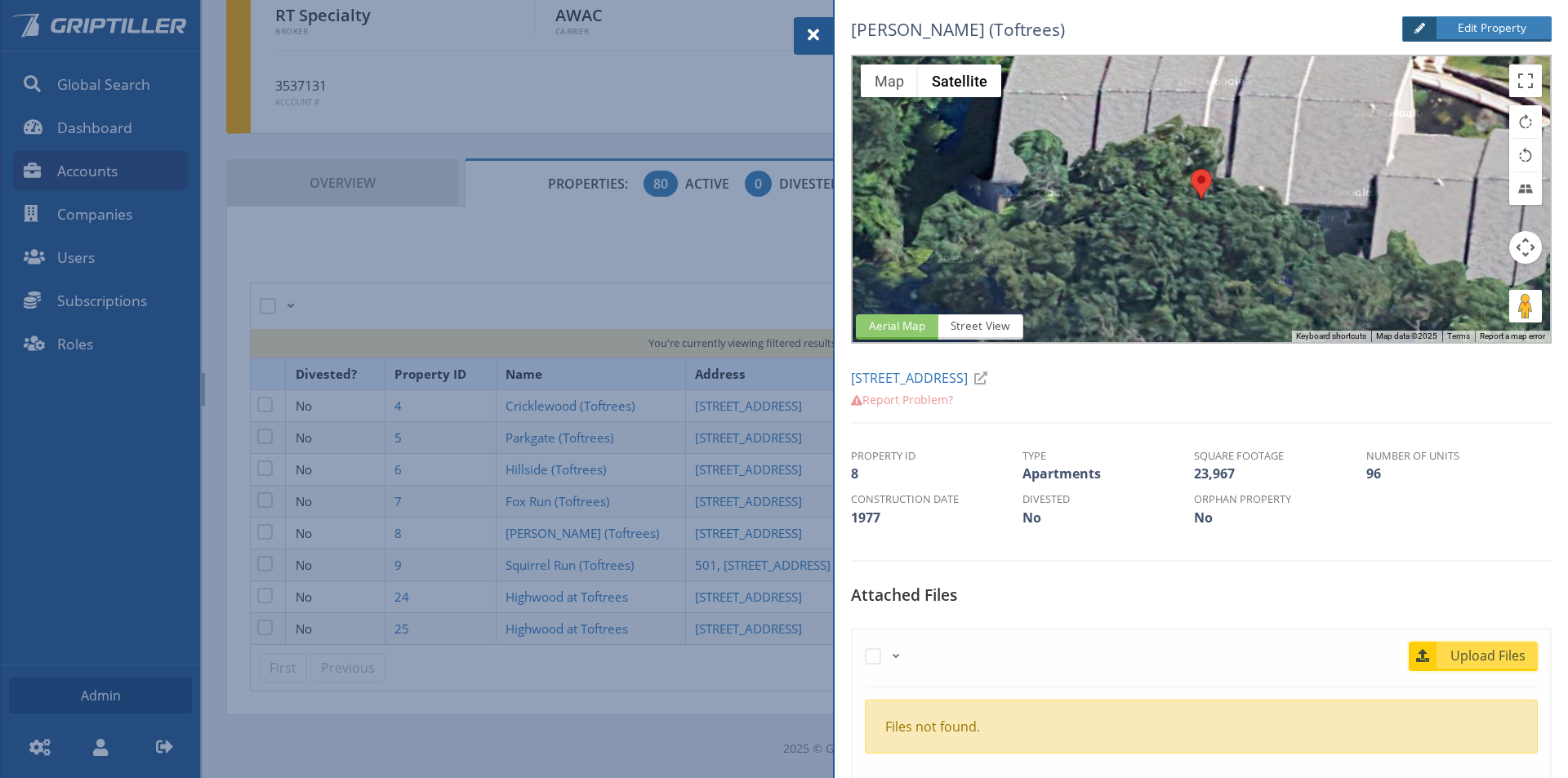
click at [1461, 659] on span "Upload Files" at bounding box center [1488, 655] width 99 height 20
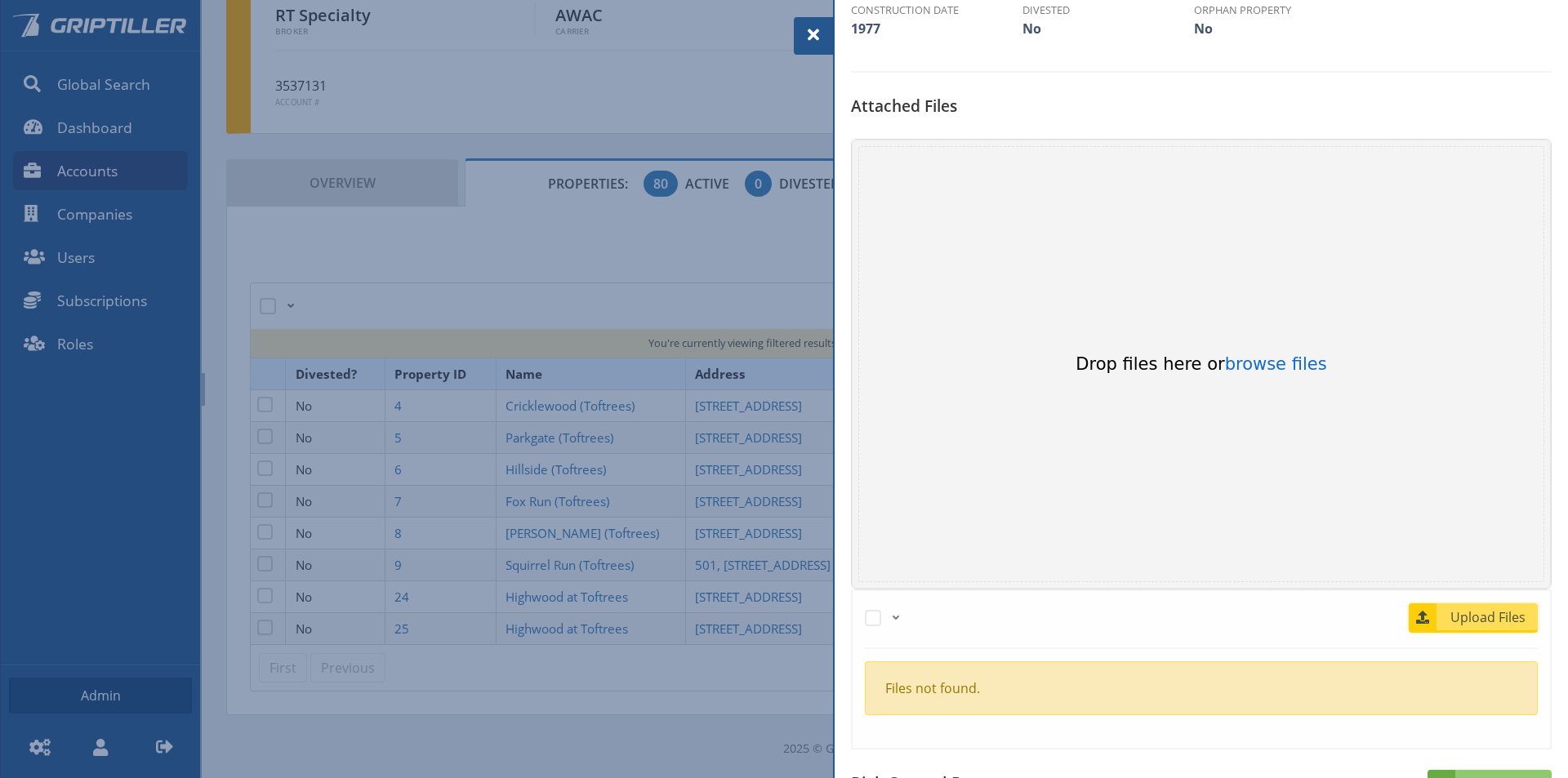
scroll to position [490, 0]
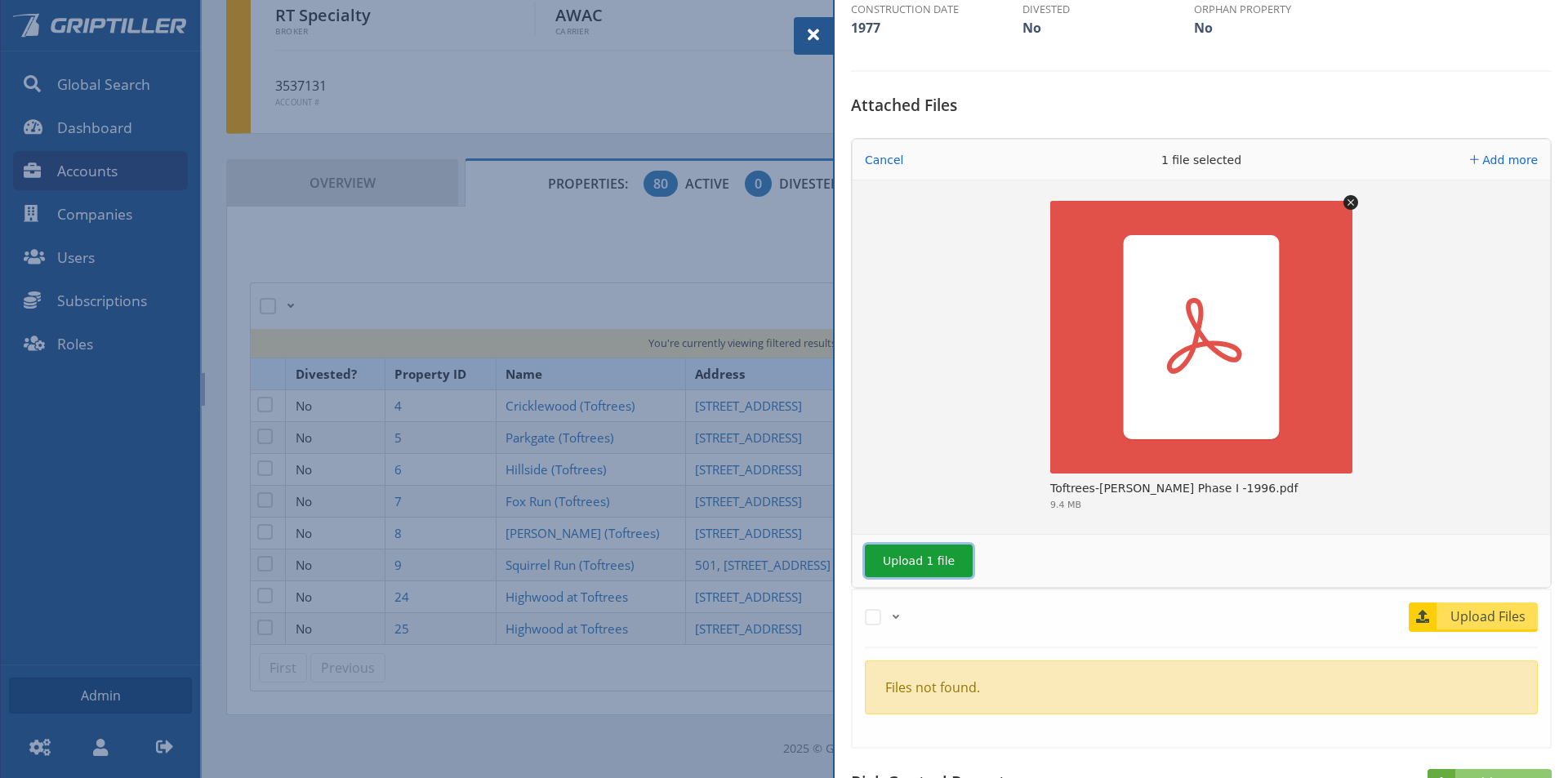
click at [911, 558] on button "Upload 1 file" at bounding box center [918, 560] width 107 height 33
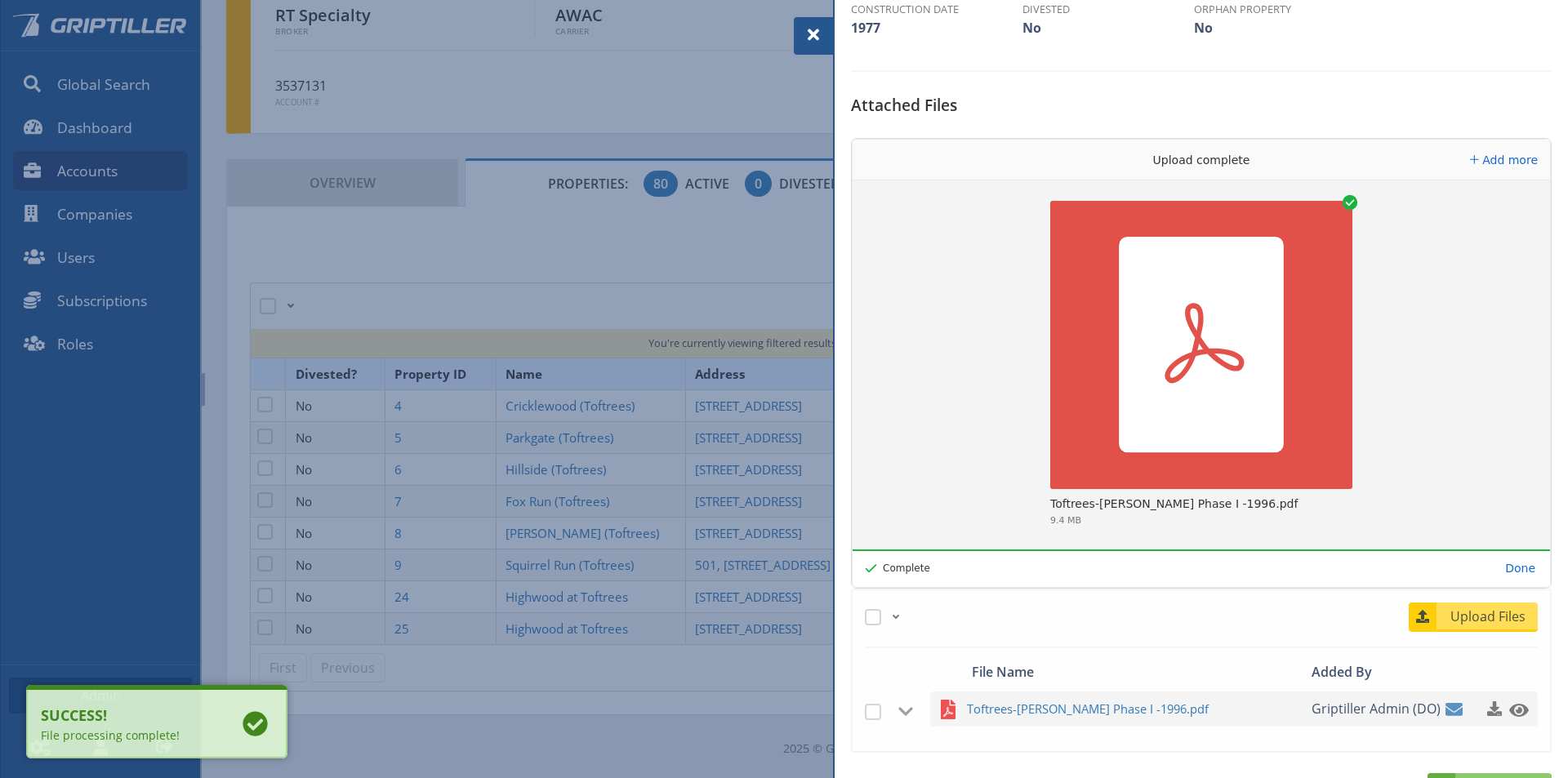
click at [817, 39] on span at bounding box center [814, 35] width 20 height 20
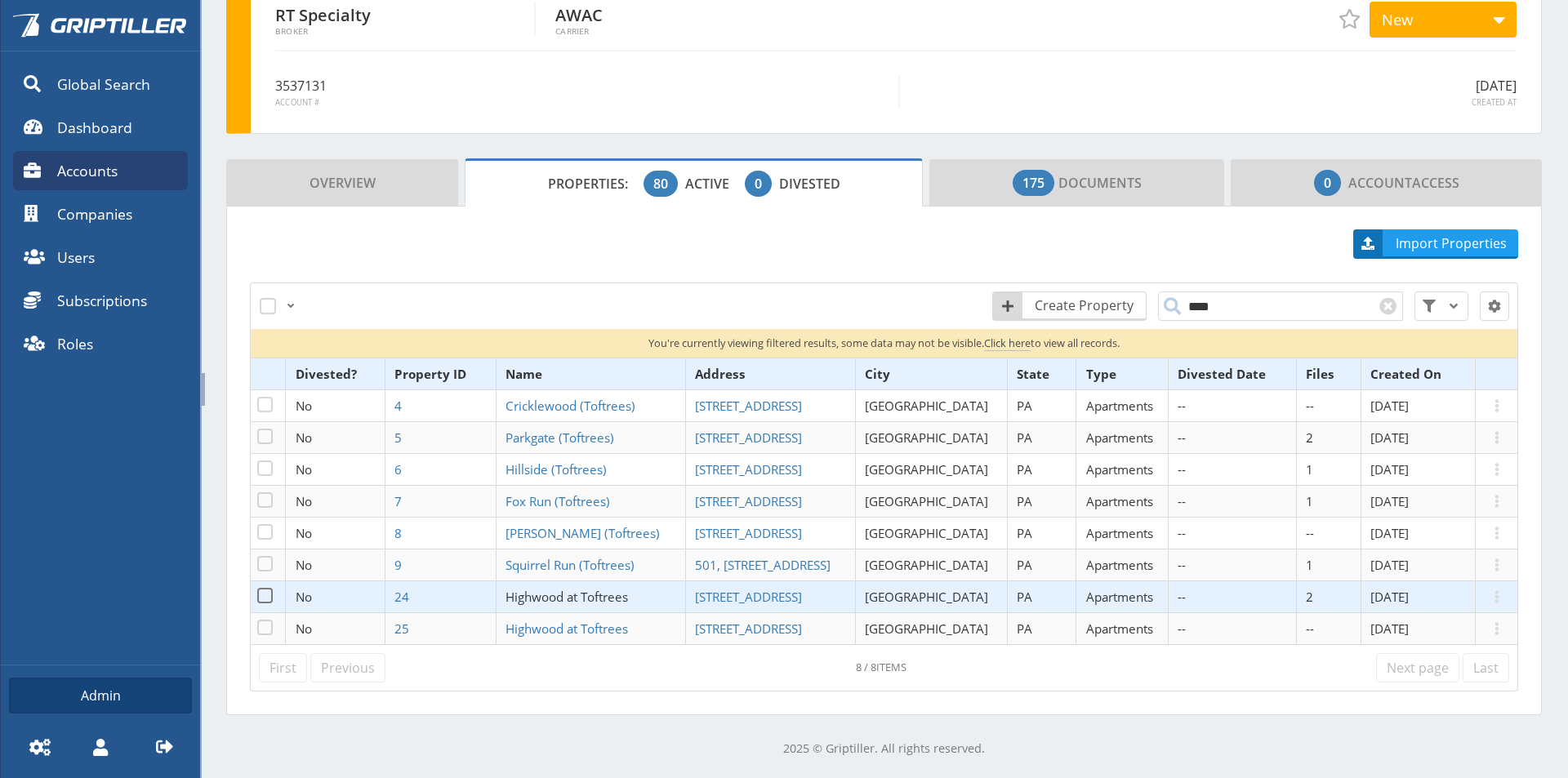
click at [612, 595] on span "Highwood at Toftrees" at bounding box center [567, 597] width 123 height 16
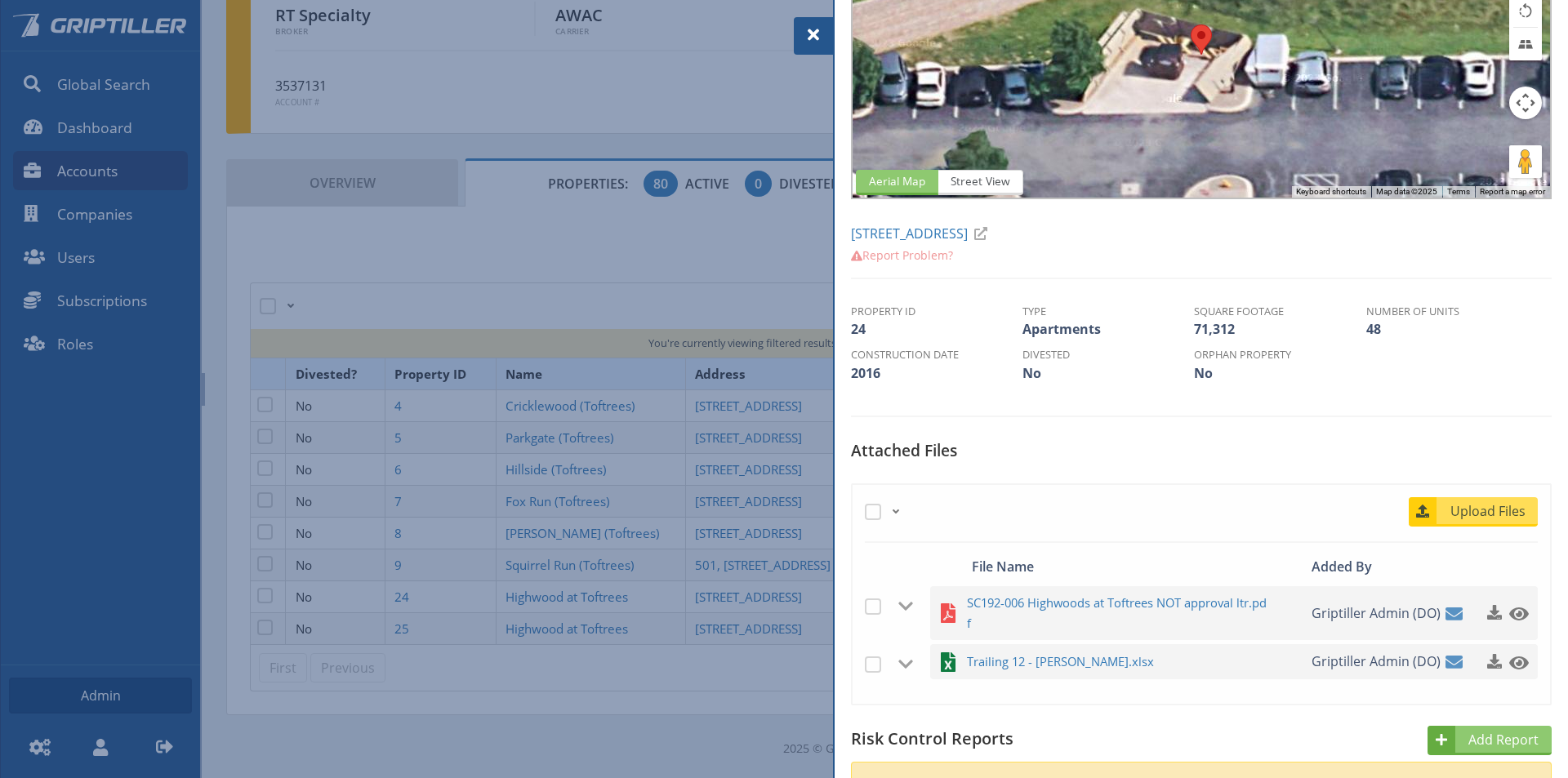
scroll to position [163, 0]
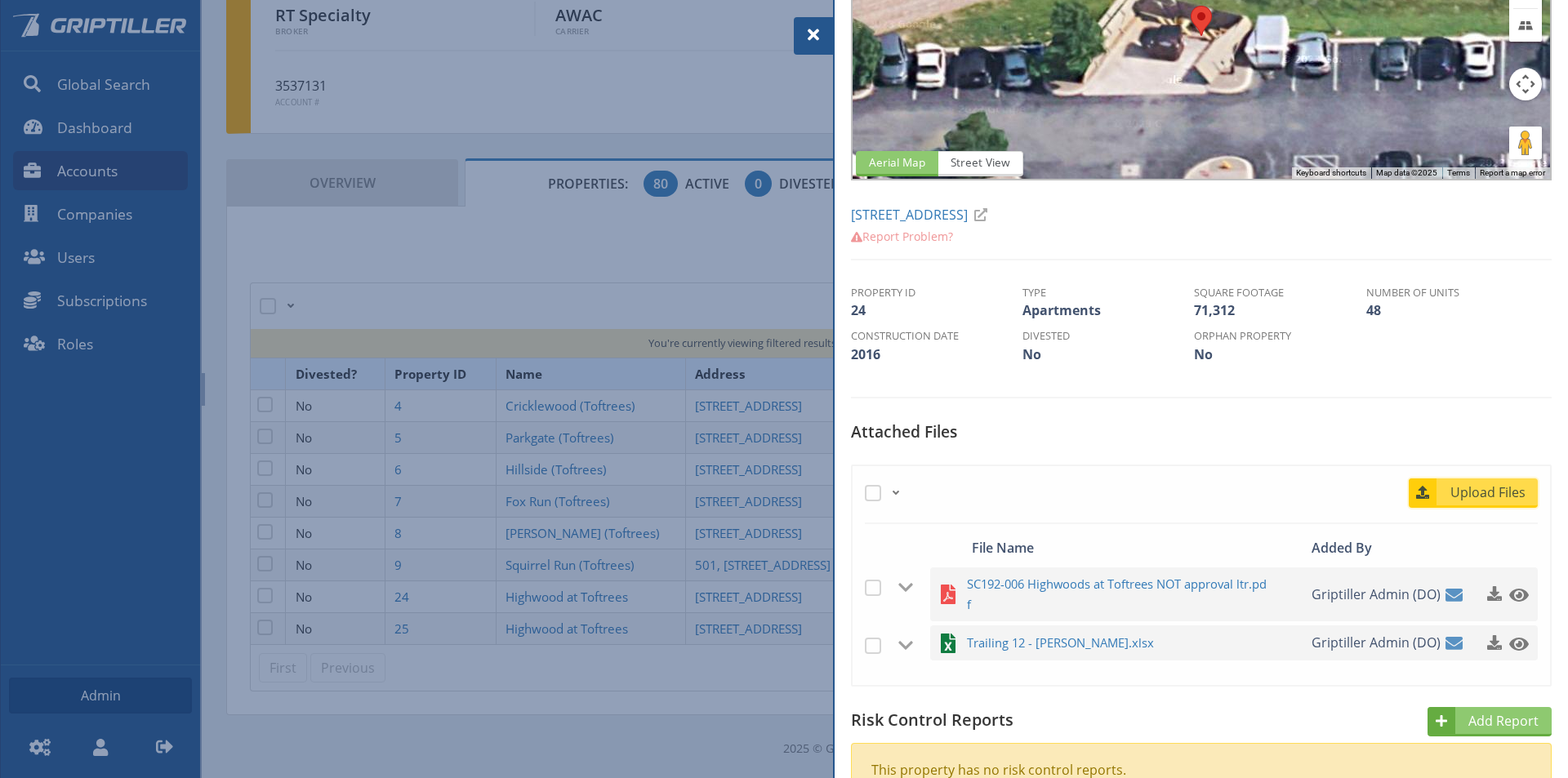
click at [1462, 494] on span "Upload Files" at bounding box center [1488, 492] width 99 height 20
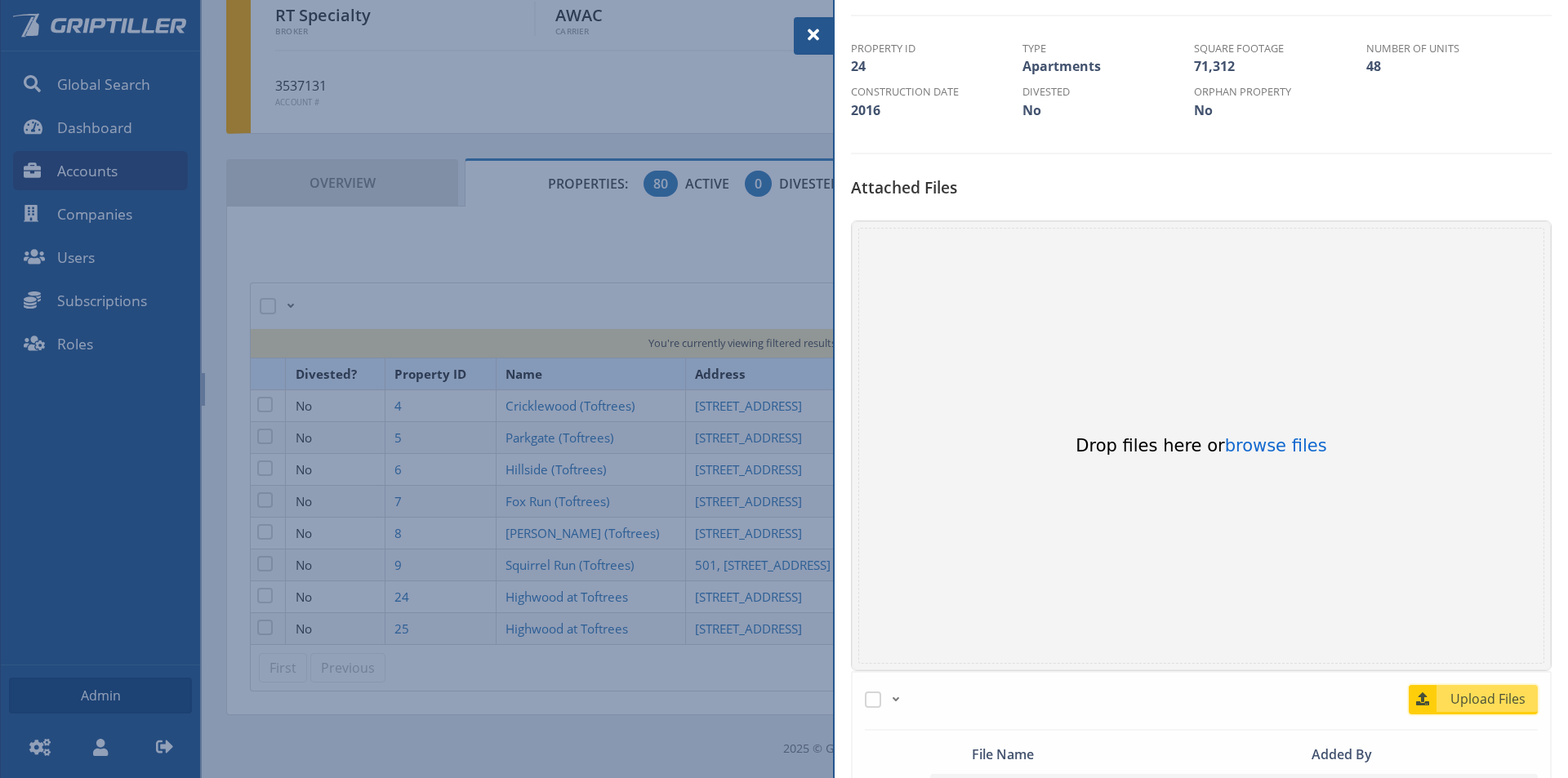
scroll to position [409, 0]
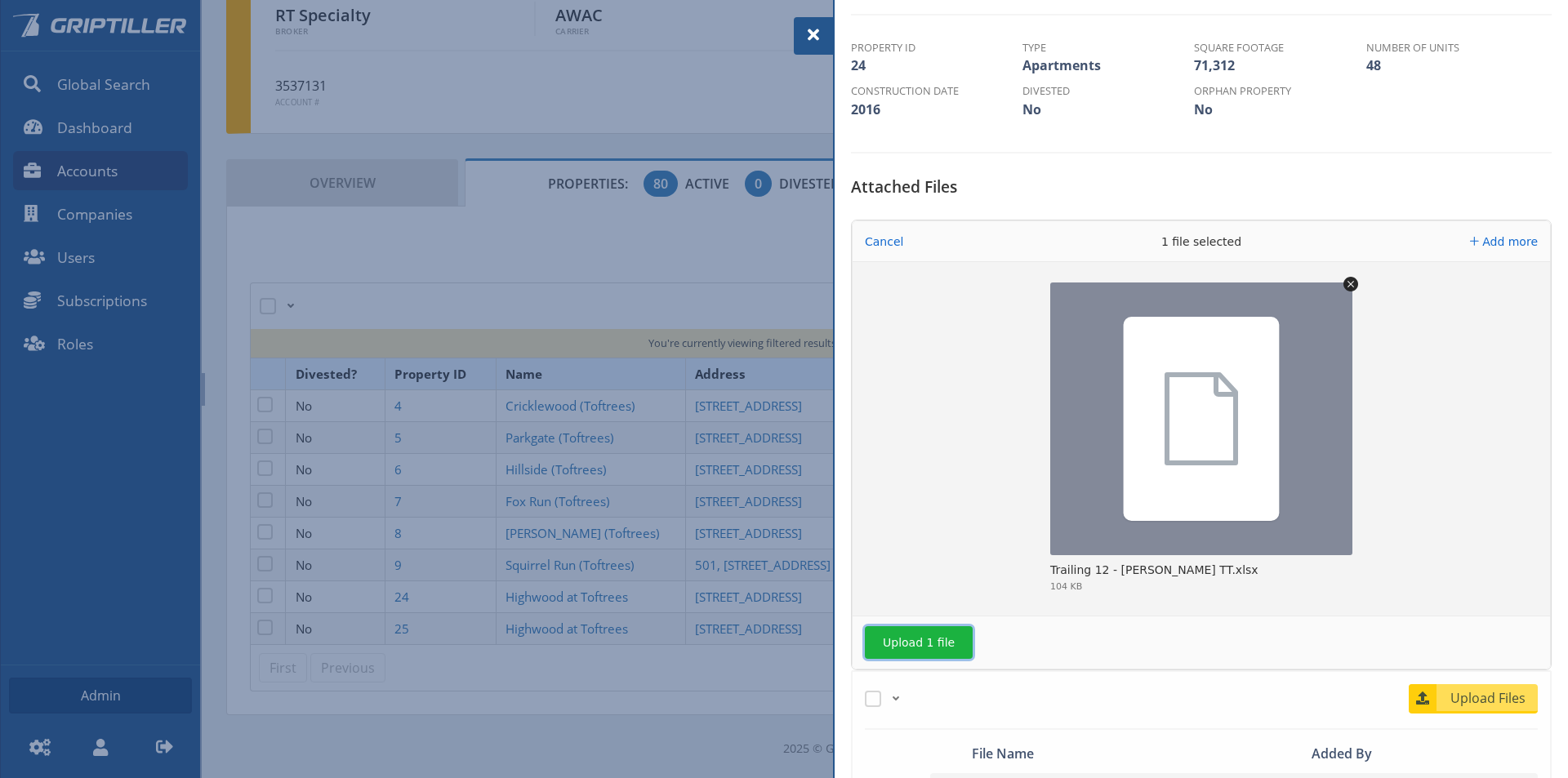
click at [912, 642] on button "Upload 1 file" at bounding box center [918, 642] width 107 height 33
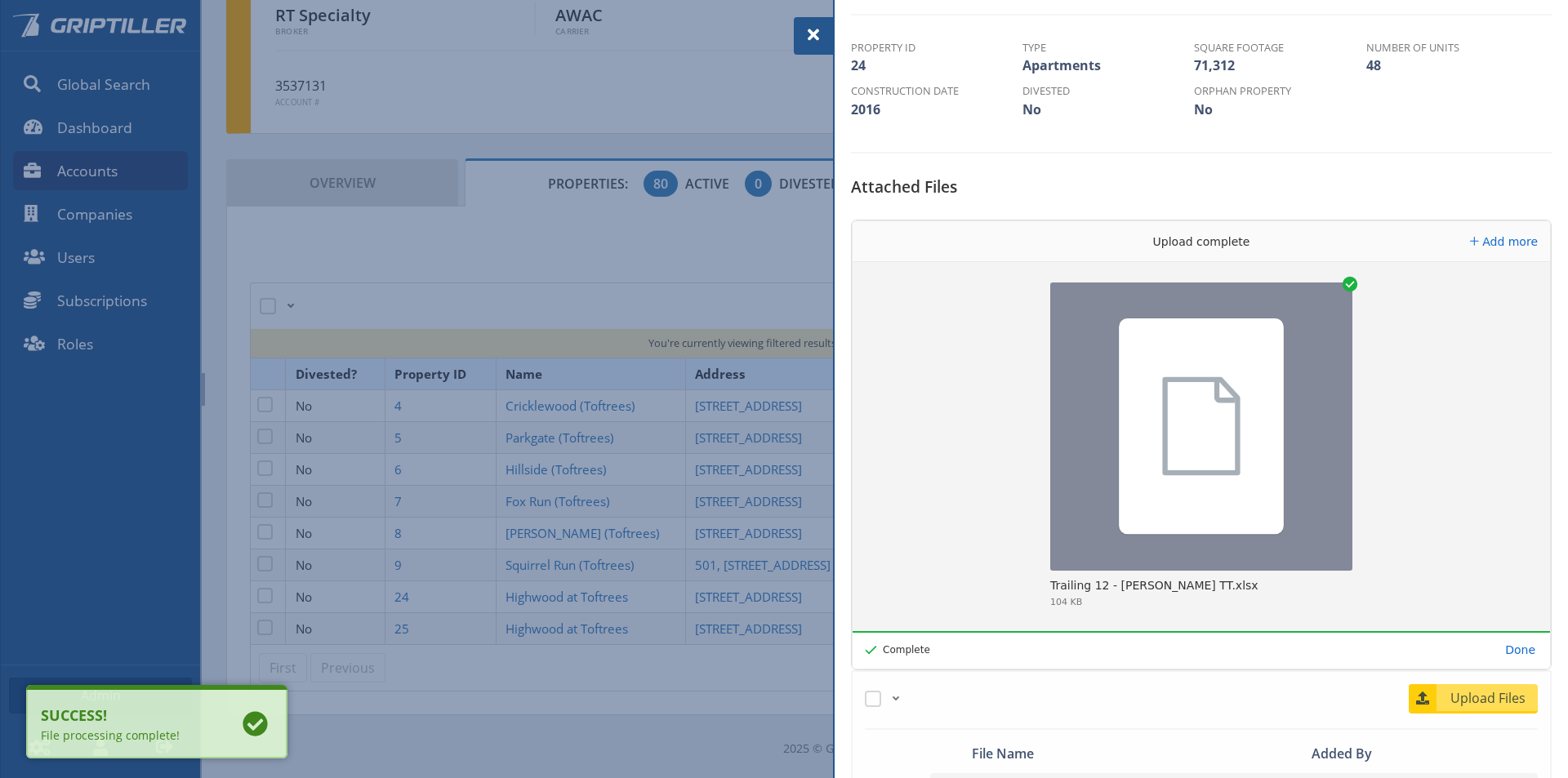
click at [808, 32] on span at bounding box center [814, 35] width 20 height 20
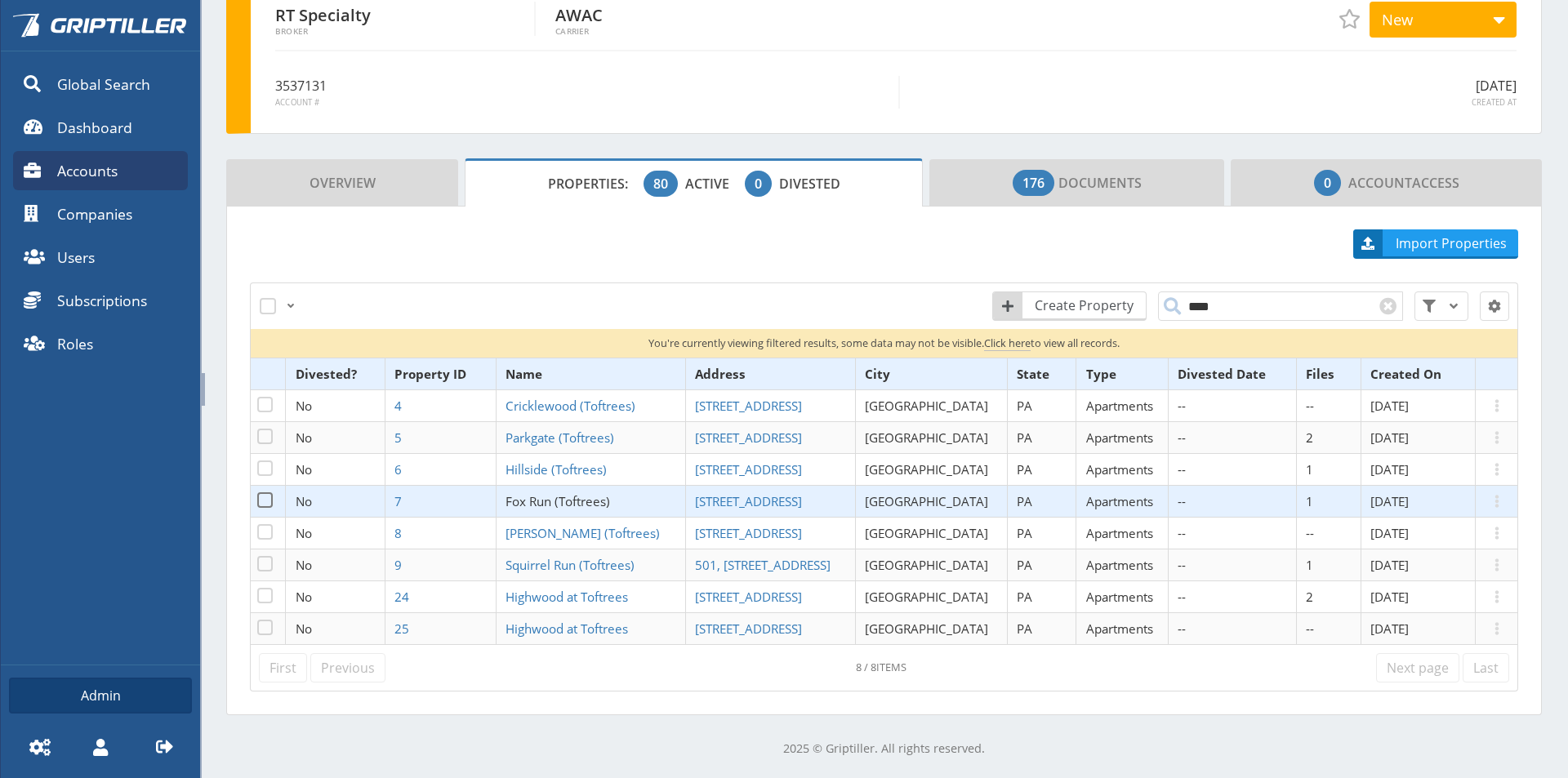
click at [575, 504] on span "Fox Run (Toftrees)" at bounding box center [558, 501] width 105 height 16
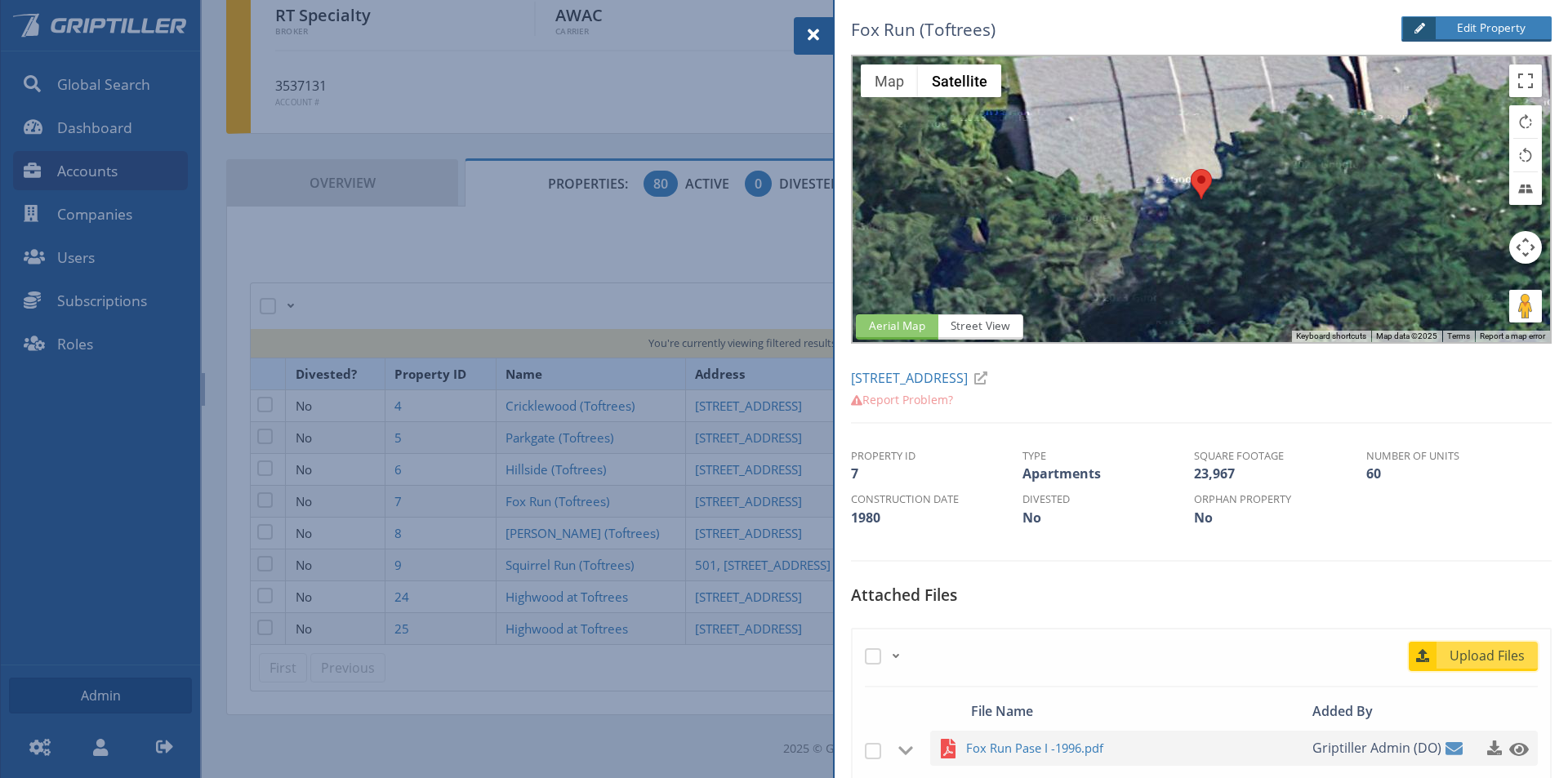
click at [1486, 654] on span "Upload Files" at bounding box center [1488, 655] width 99 height 20
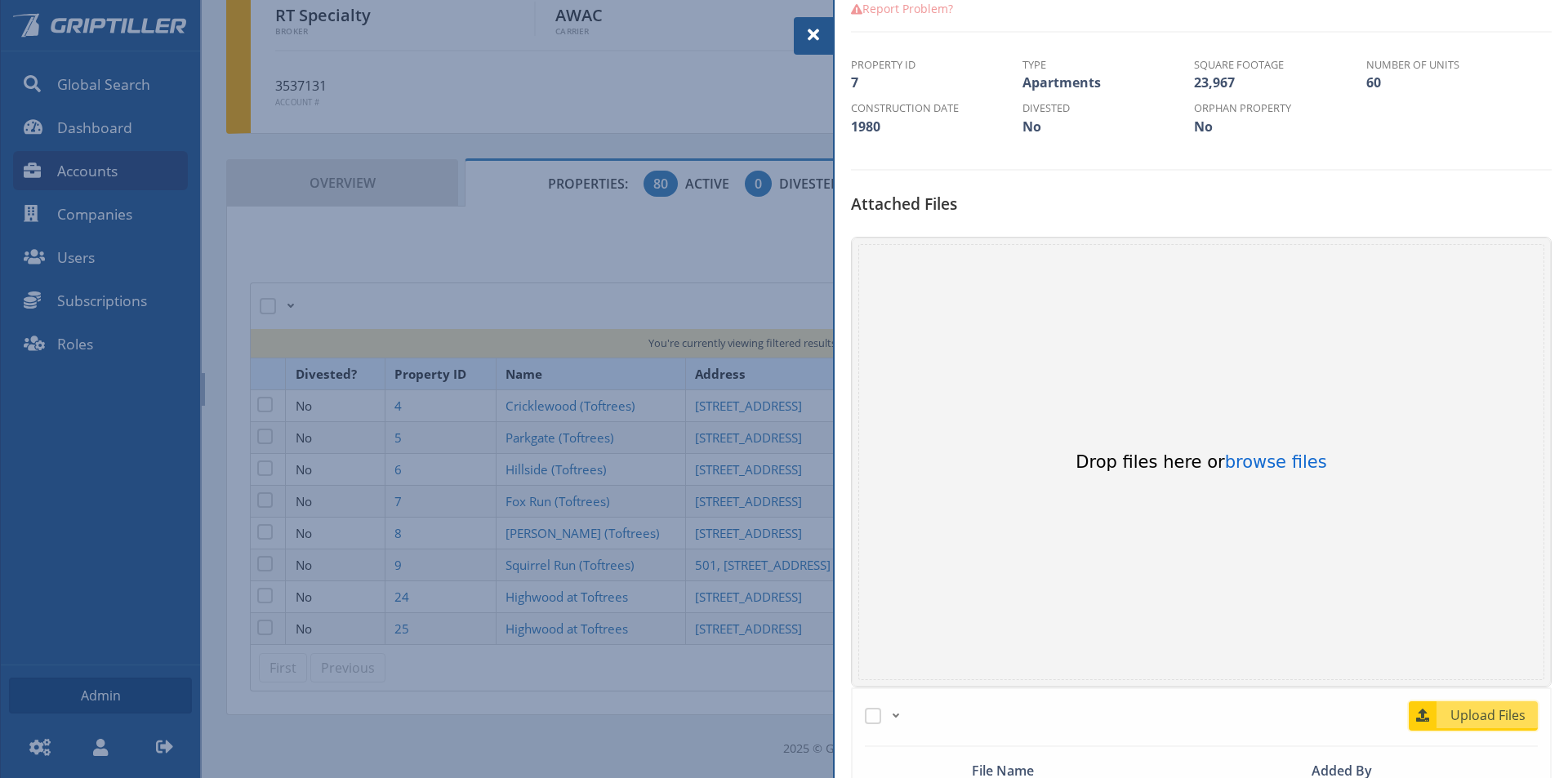
scroll to position [409, 0]
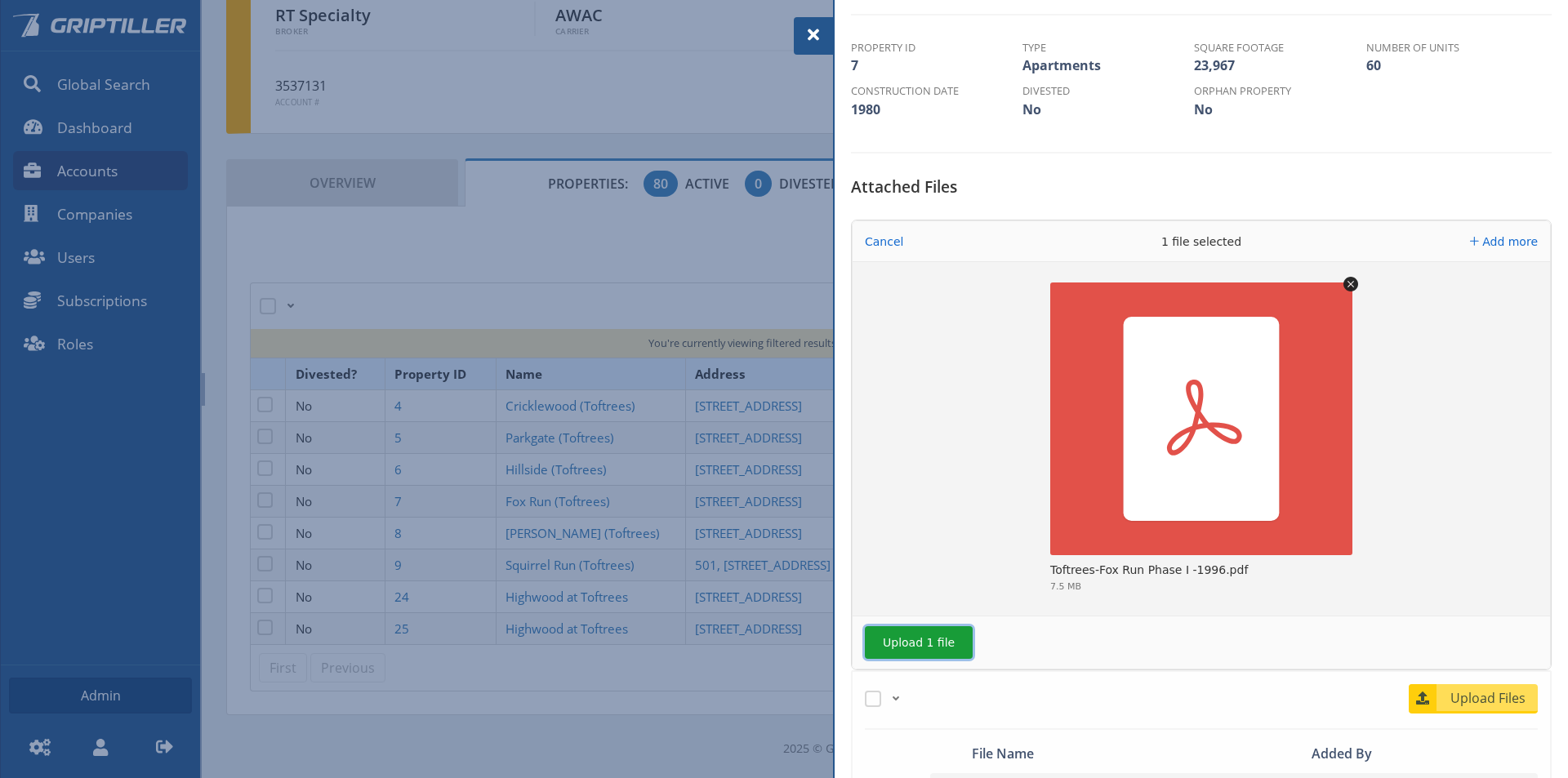
click at [919, 641] on button "Upload 1 file" at bounding box center [918, 642] width 107 height 33
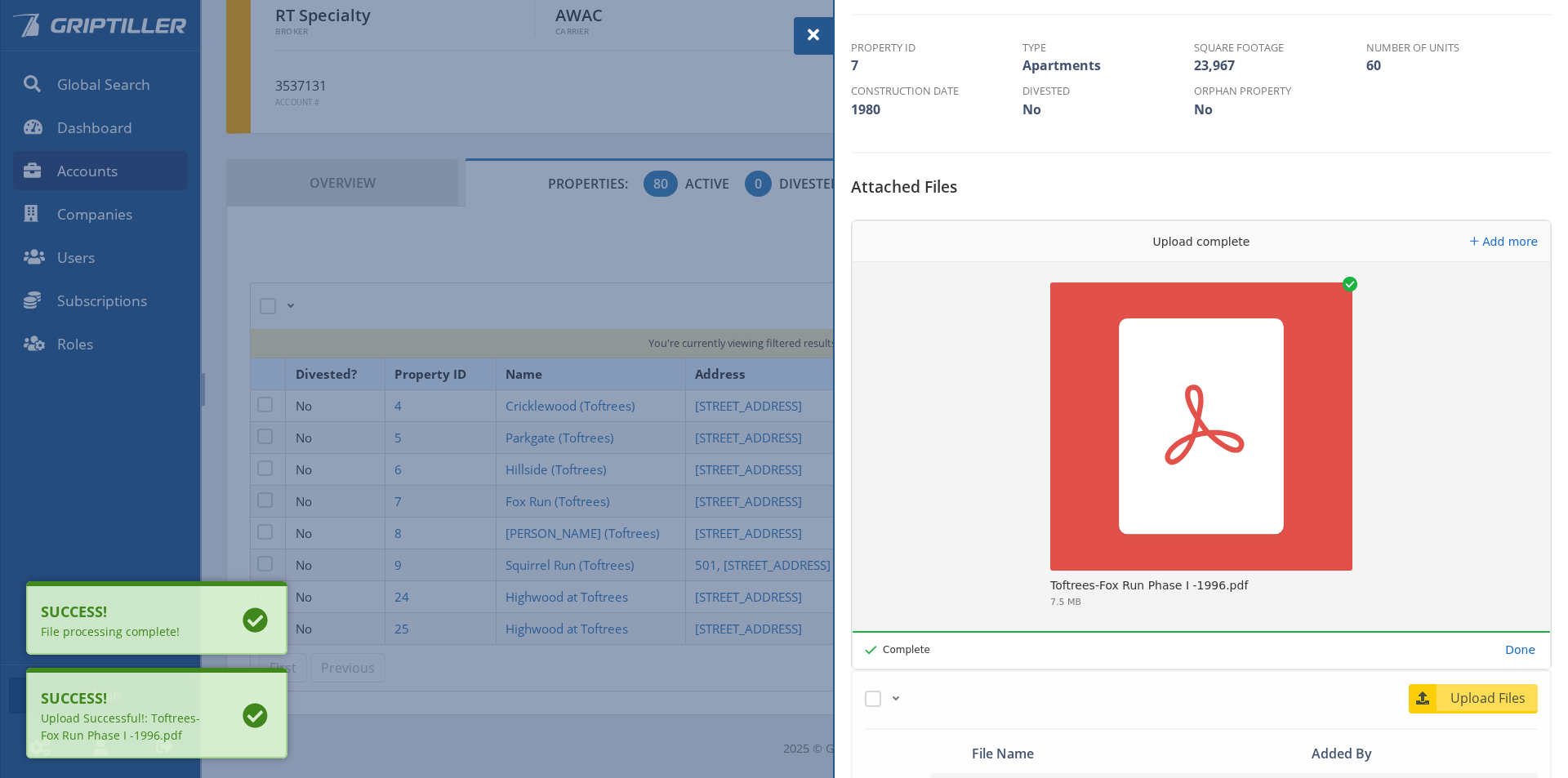
click at [814, 36] on span at bounding box center [814, 35] width 20 height 20
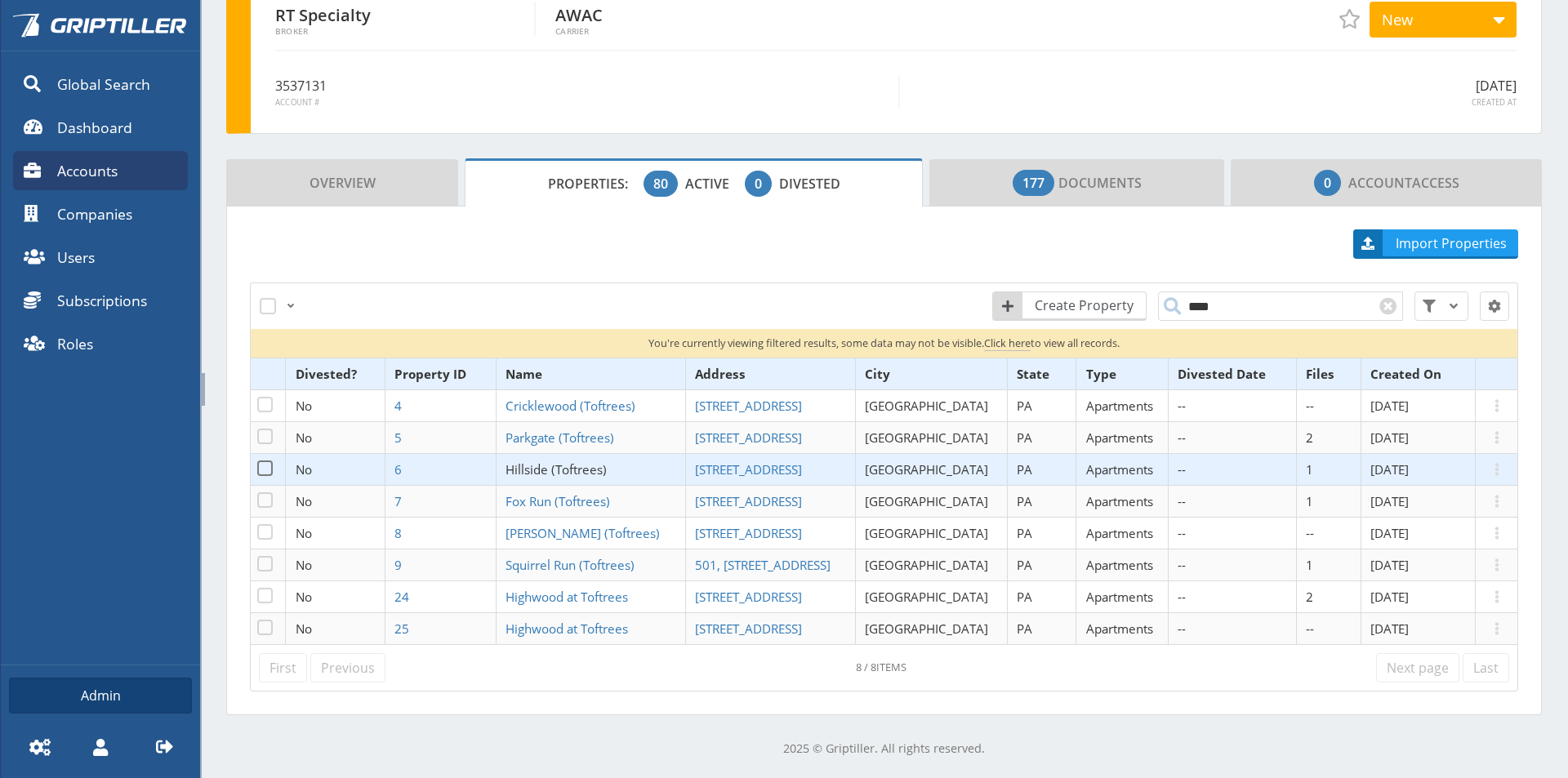
click at [567, 467] on span "Hillside (Toftrees)" at bounding box center [556, 469] width 101 height 16
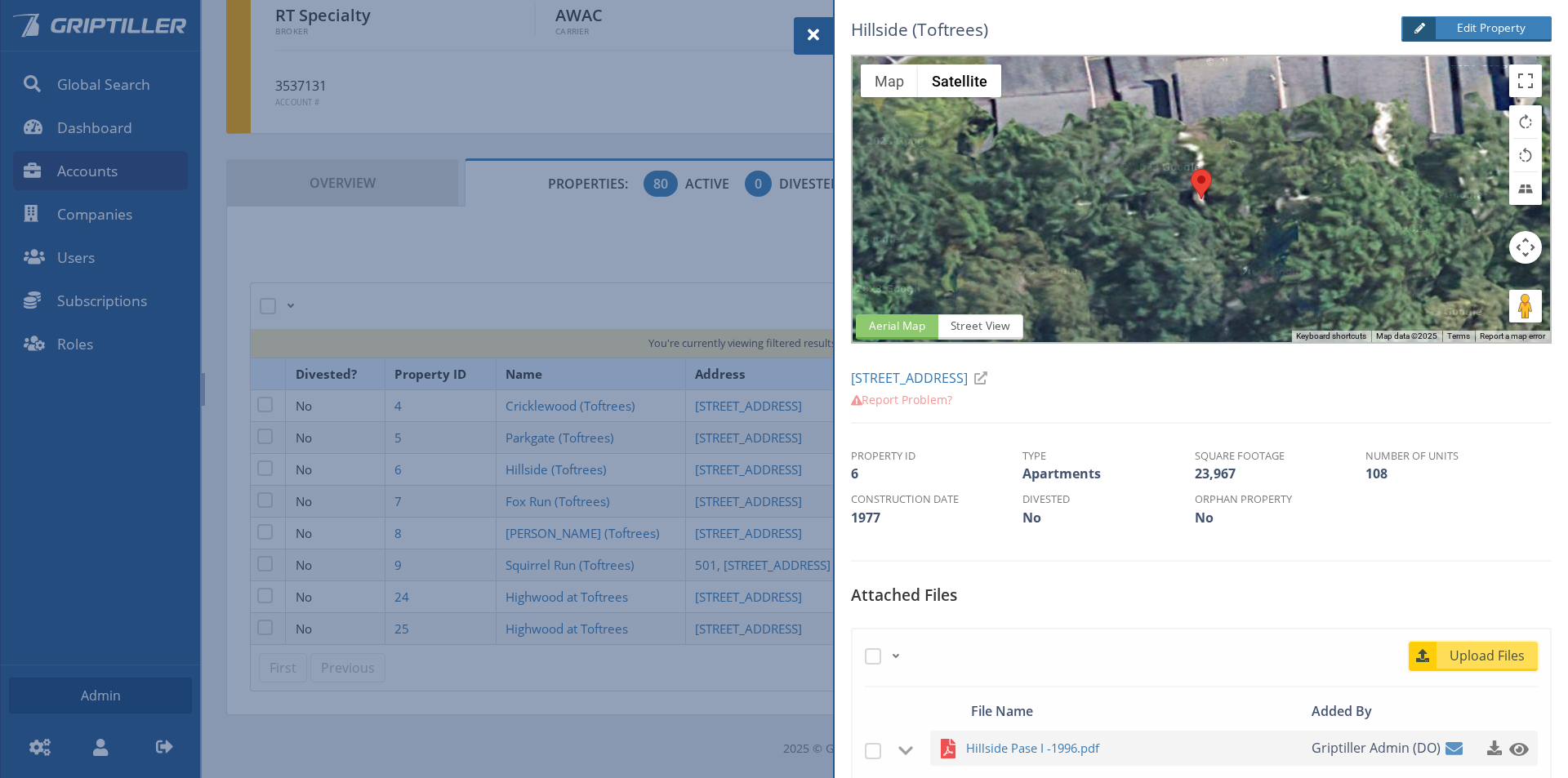
drag, startPoint x: 1484, startPoint y: 656, endPoint x: 1341, endPoint y: 610, distance: 150.2
click at [1484, 656] on span "Upload Files" at bounding box center [1488, 655] width 99 height 20
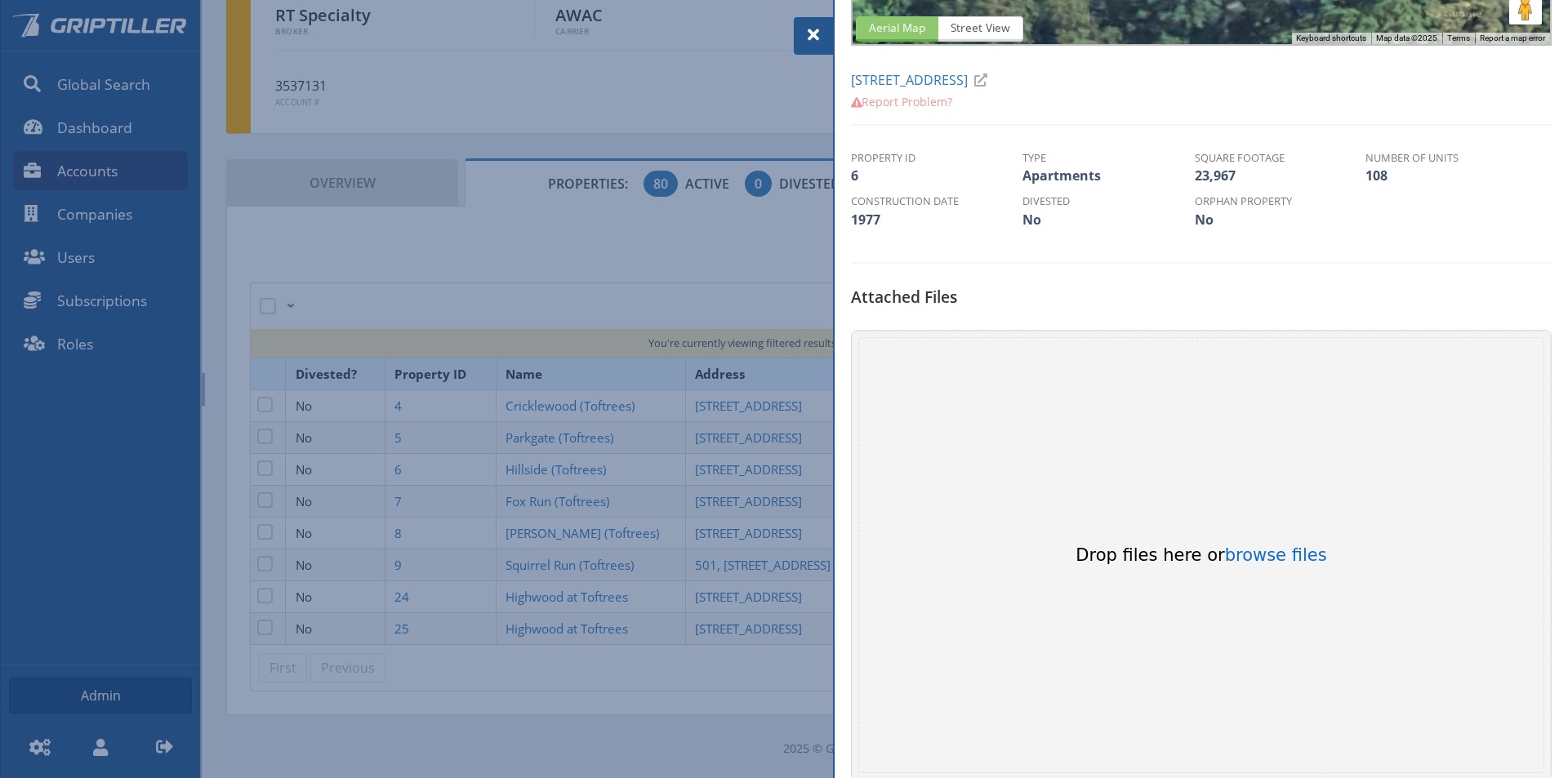
scroll to position [409, 0]
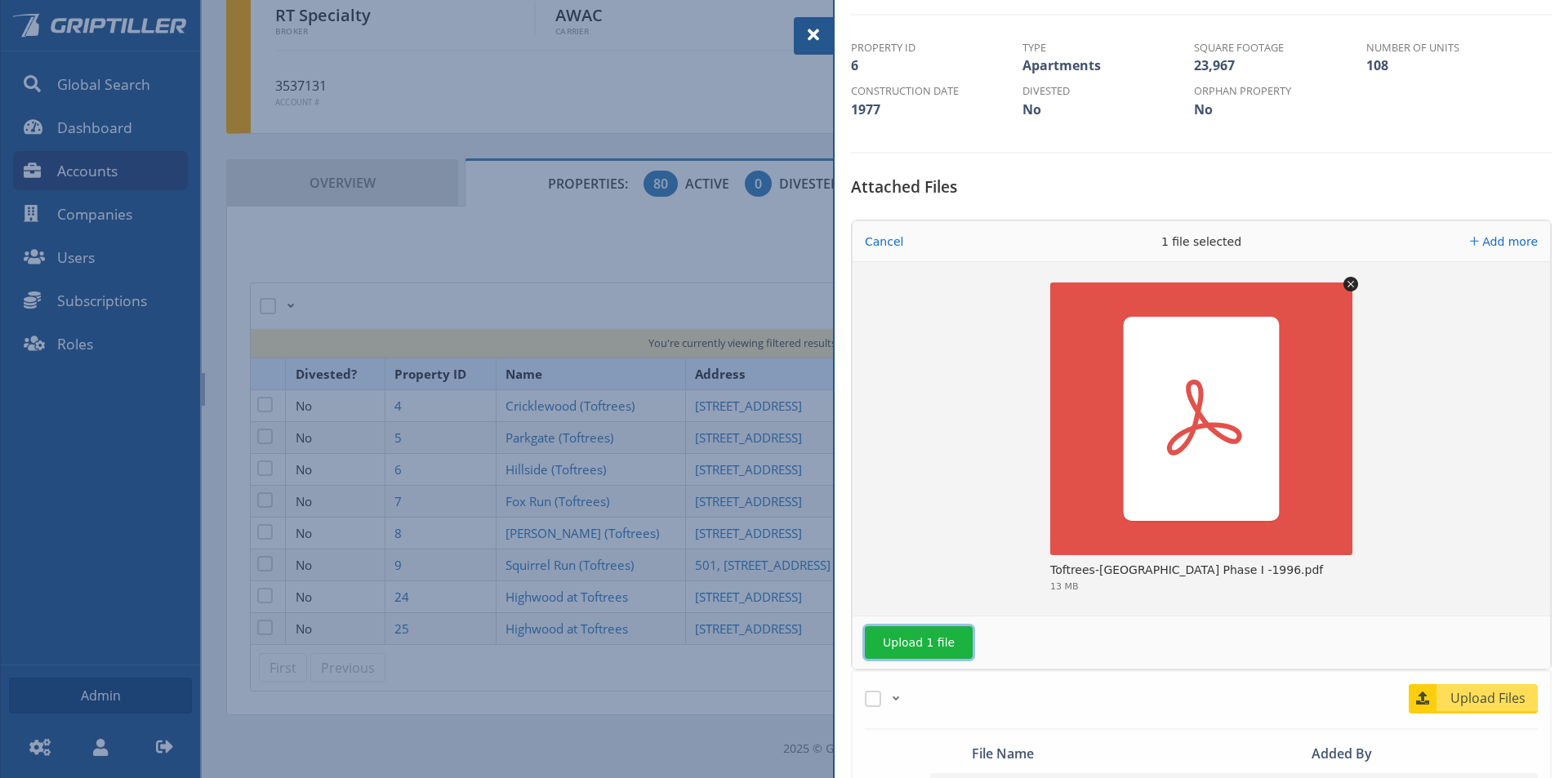
drag, startPoint x: 927, startPoint y: 647, endPoint x: 967, endPoint y: 647, distance: 40.0
click at [928, 647] on button "Upload 1 file" at bounding box center [918, 642] width 107 height 33
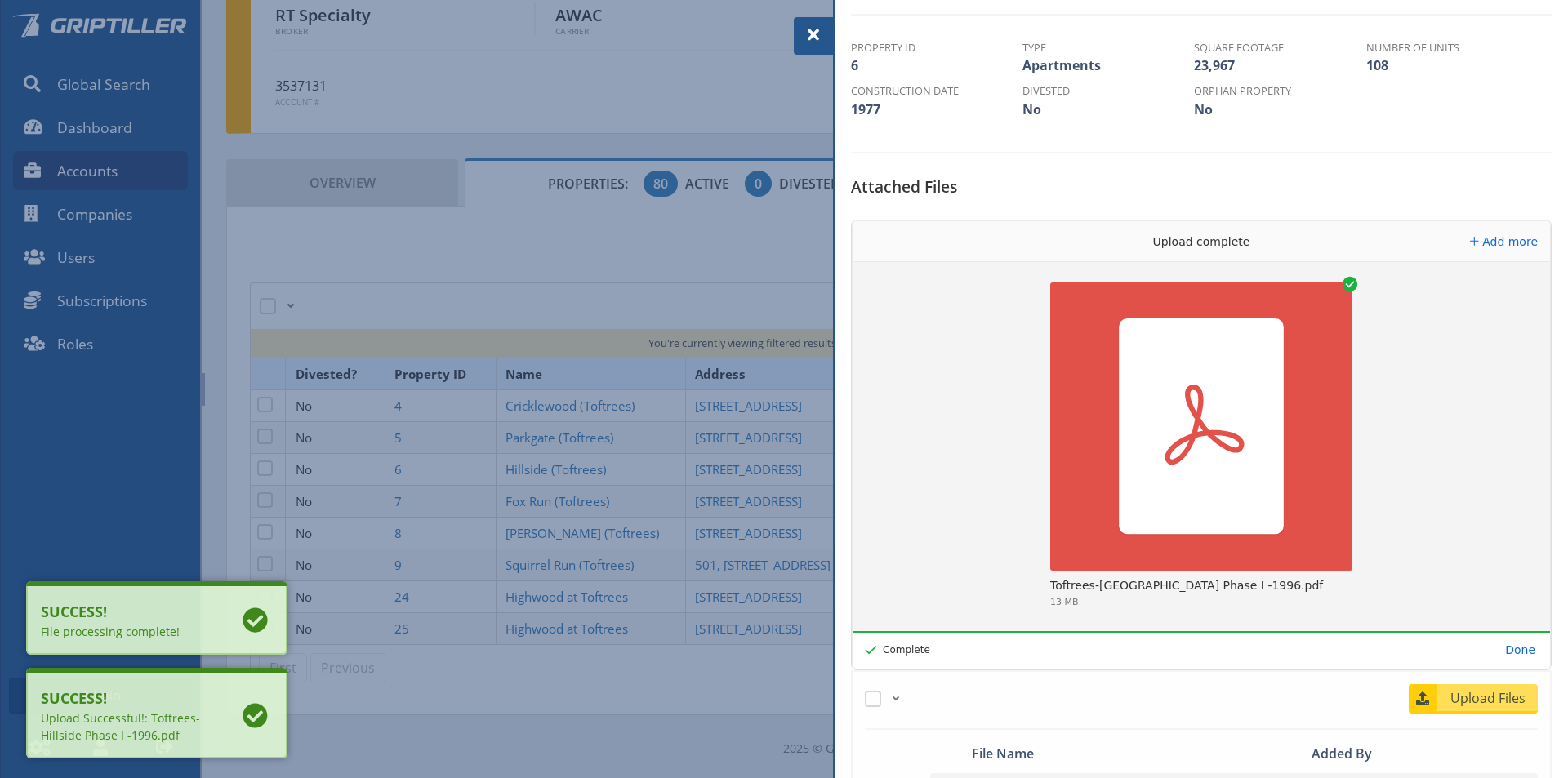
click at [812, 35] on span at bounding box center [814, 35] width 20 height 20
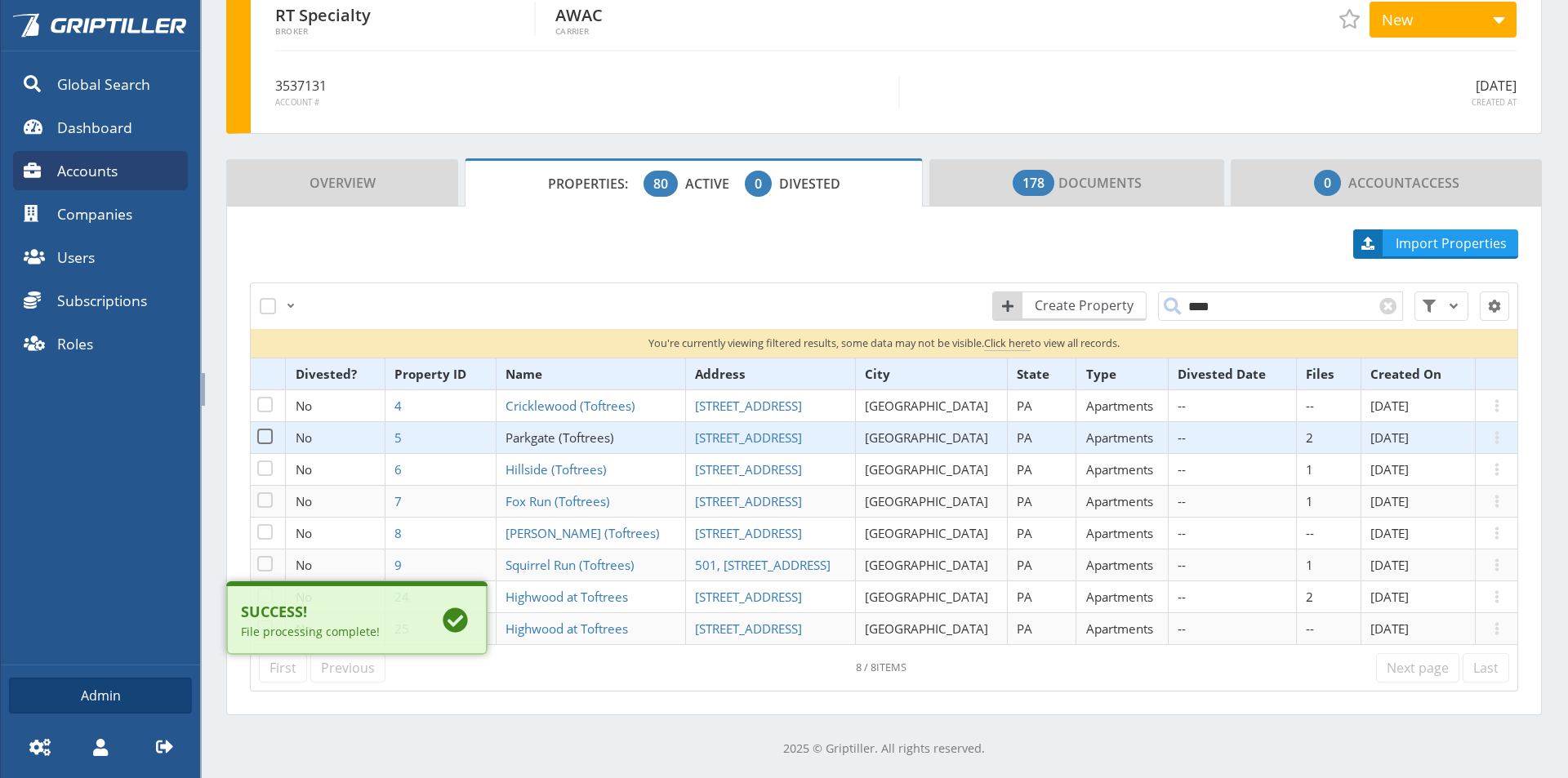
click at [569, 434] on span "Parkgate (Toftrees)" at bounding box center [560, 438] width 108 height 16
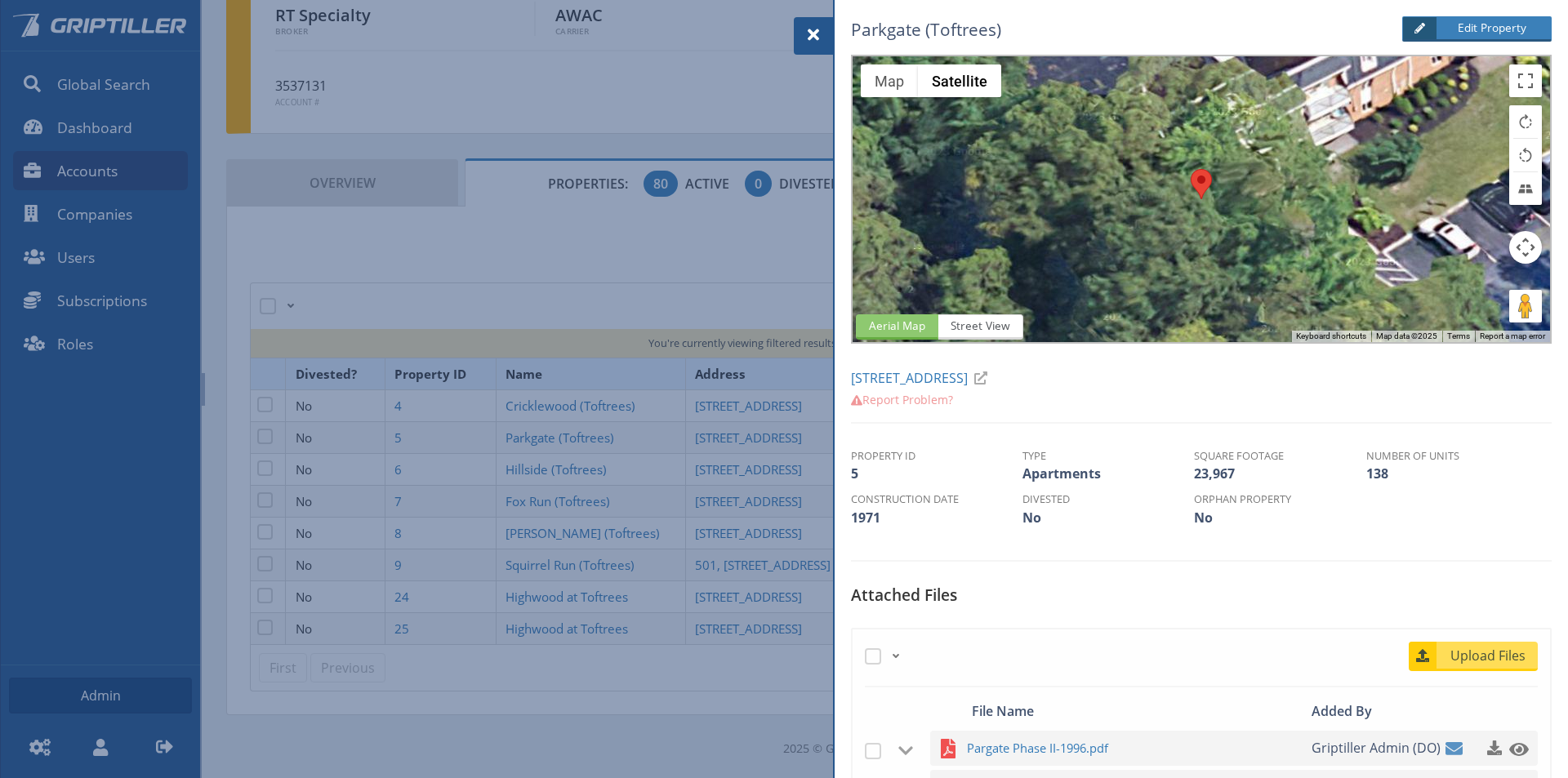
click at [1533, 577] on div "Parkgate (Toftrees) Edit Property Aerial Map Street View ← Move left → Move rig…" at bounding box center [1201, 560] width 701 height 1108
click at [1468, 663] on span "Upload Files" at bounding box center [1488, 655] width 99 height 20
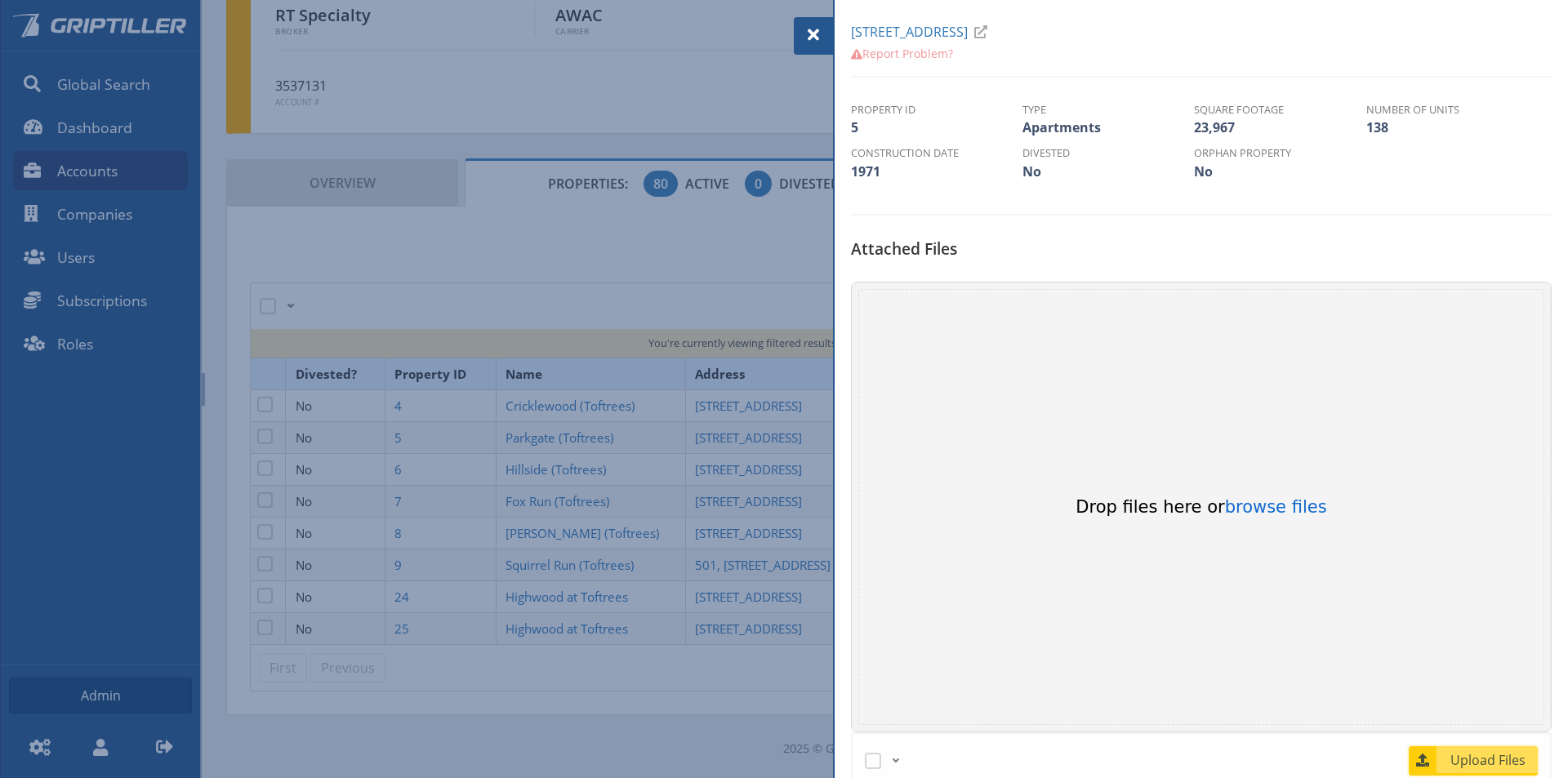
scroll to position [409, 0]
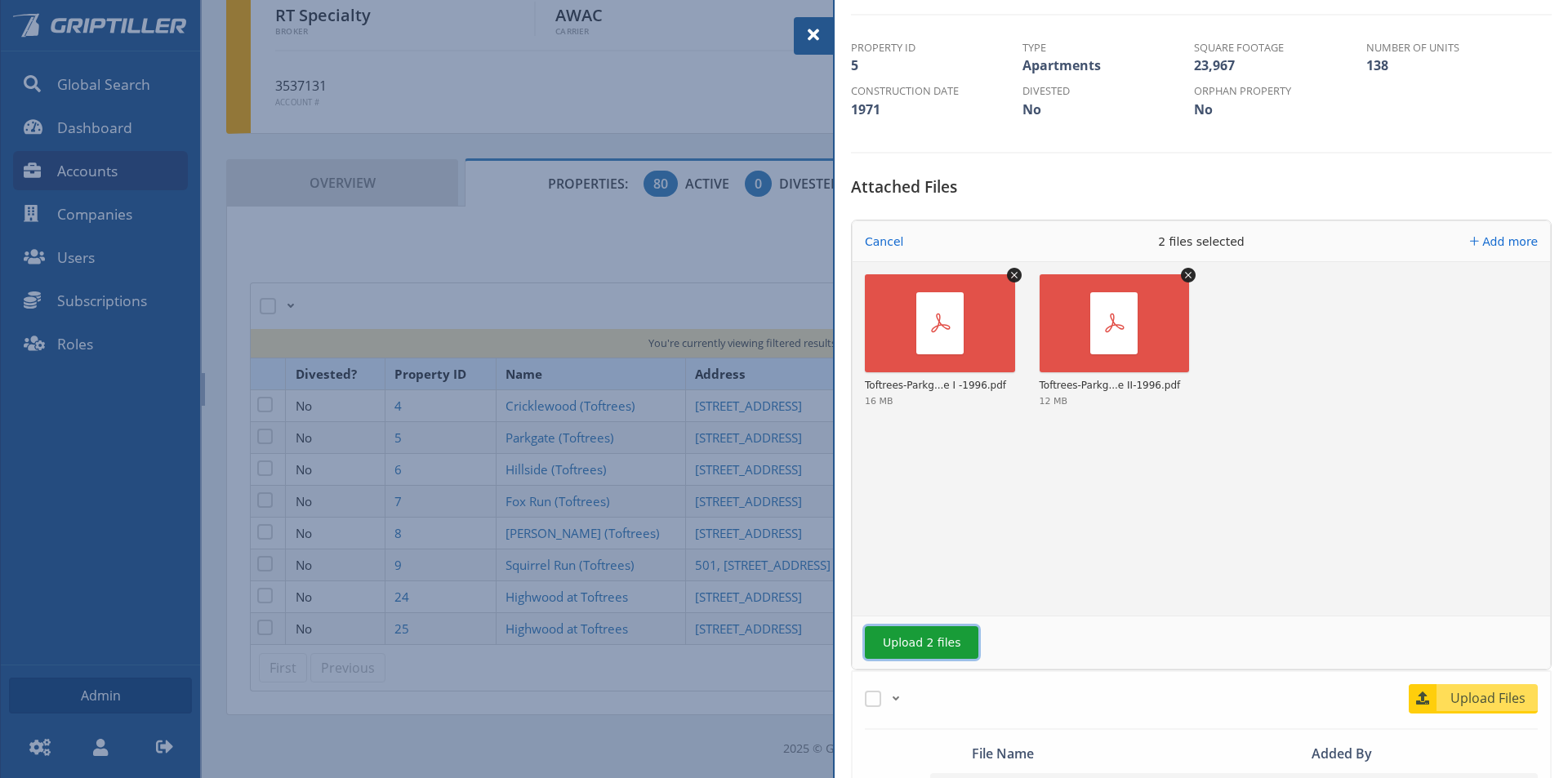
click at [915, 644] on button "Upload 2 files" at bounding box center [921, 642] width 114 height 33
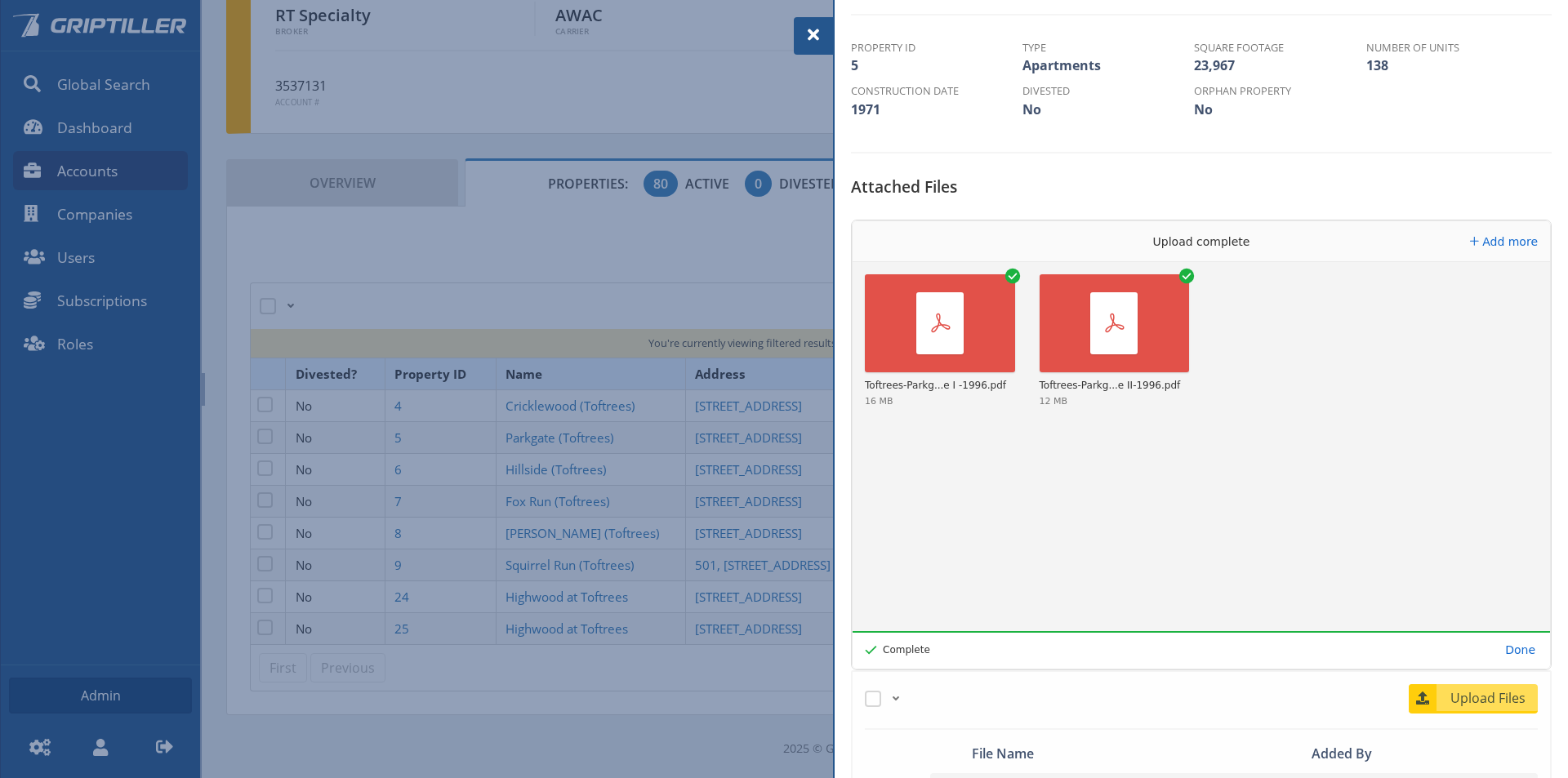
click at [813, 36] on span at bounding box center [814, 35] width 20 height 20
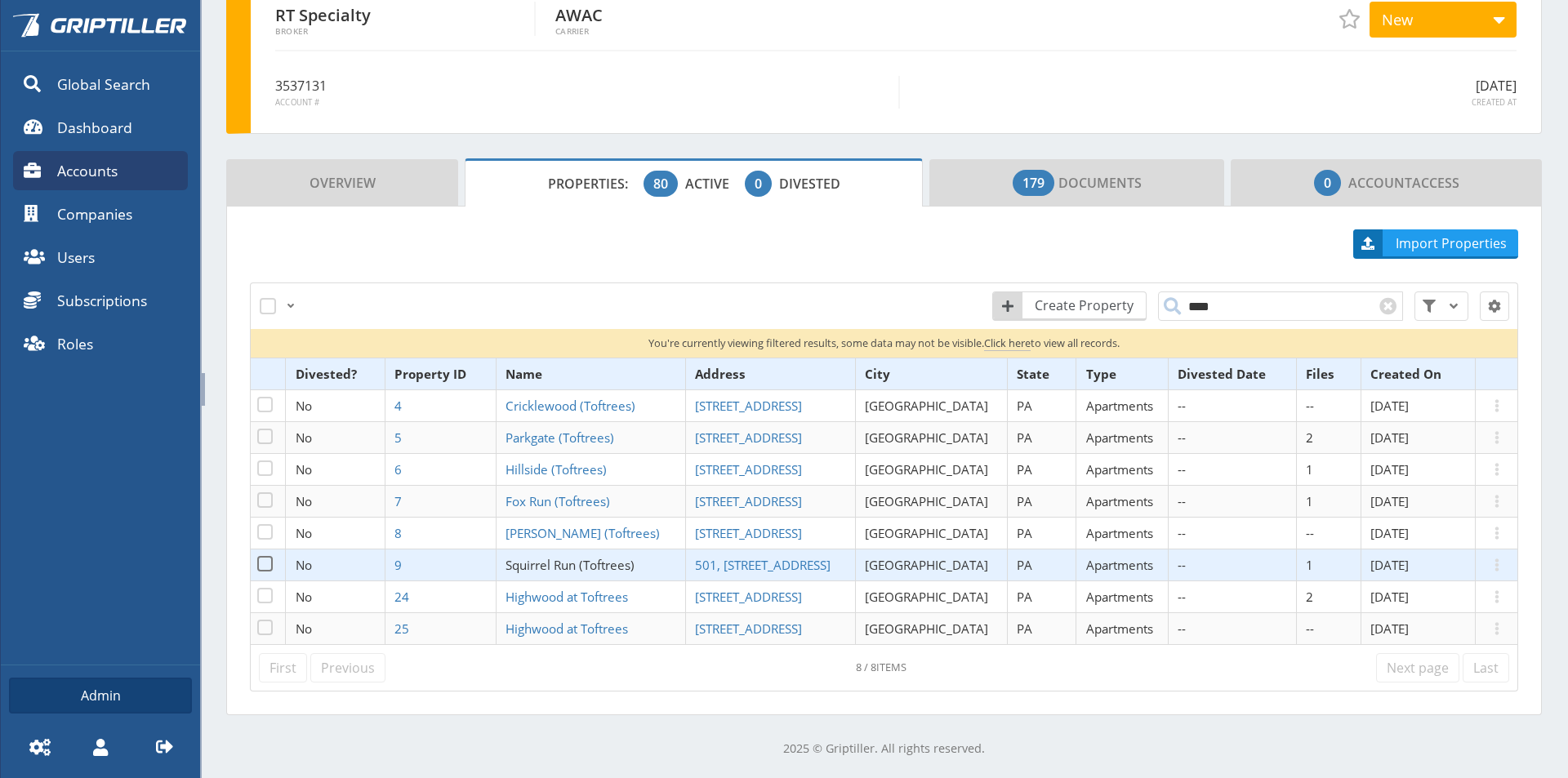
click at [568, 568] on span "Squirrel Run (Toftrees)" at bounding box center [569, 565] width 129 height 16
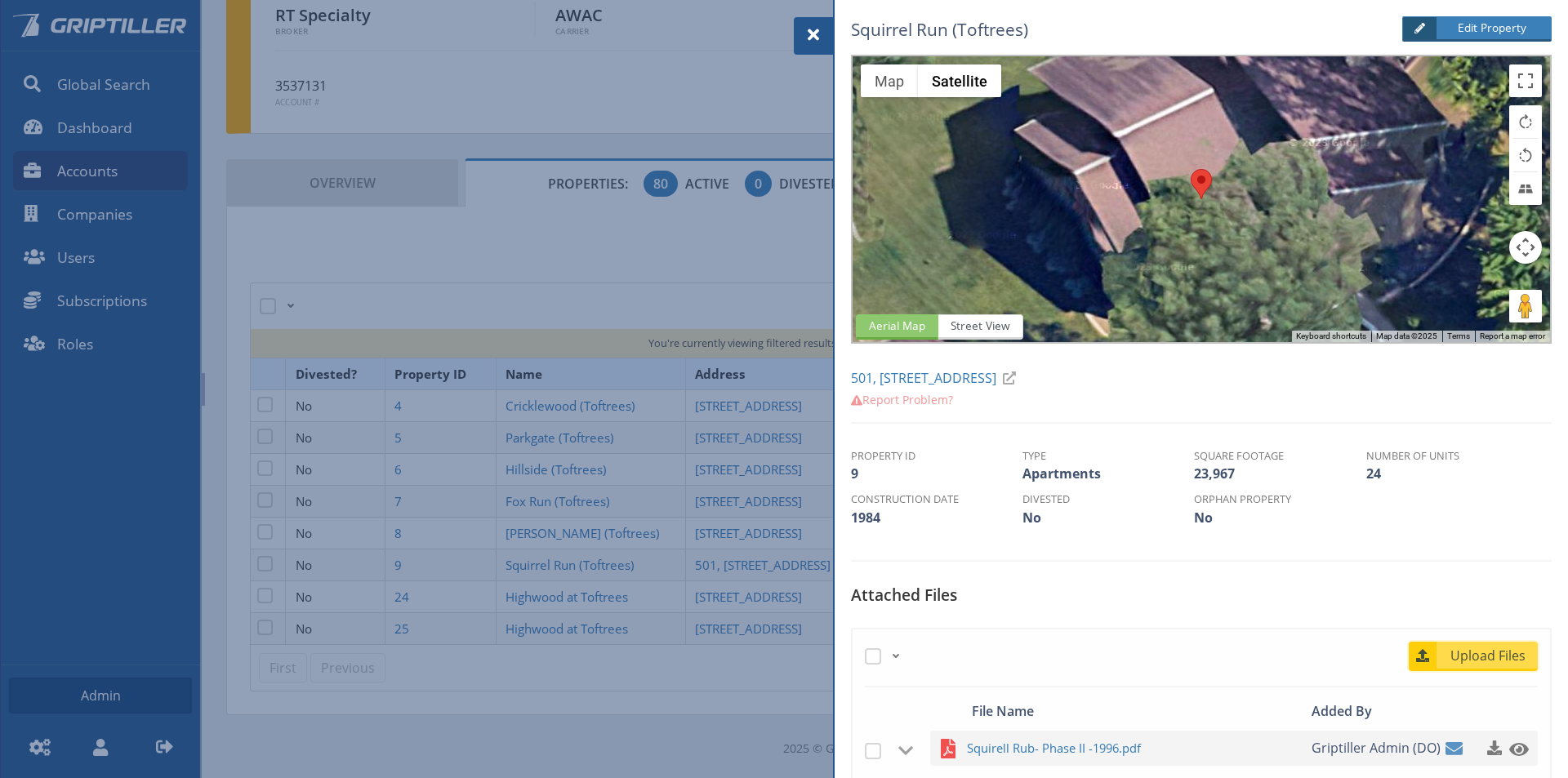
click at [1484, 656] on span "Upload Files" at bounding box center [1488, 655] width 99 height 20
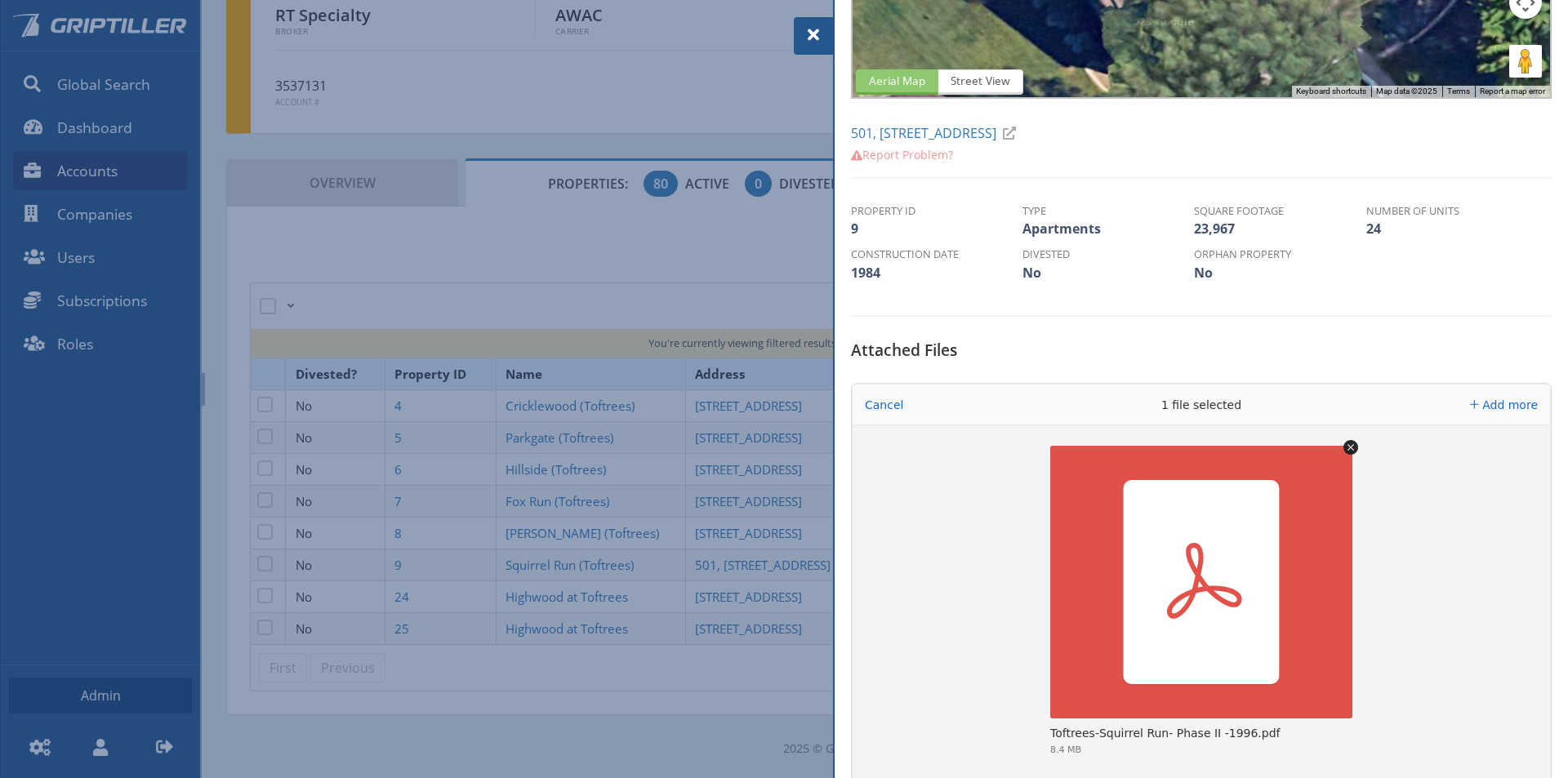
scroll to position [571, 0]
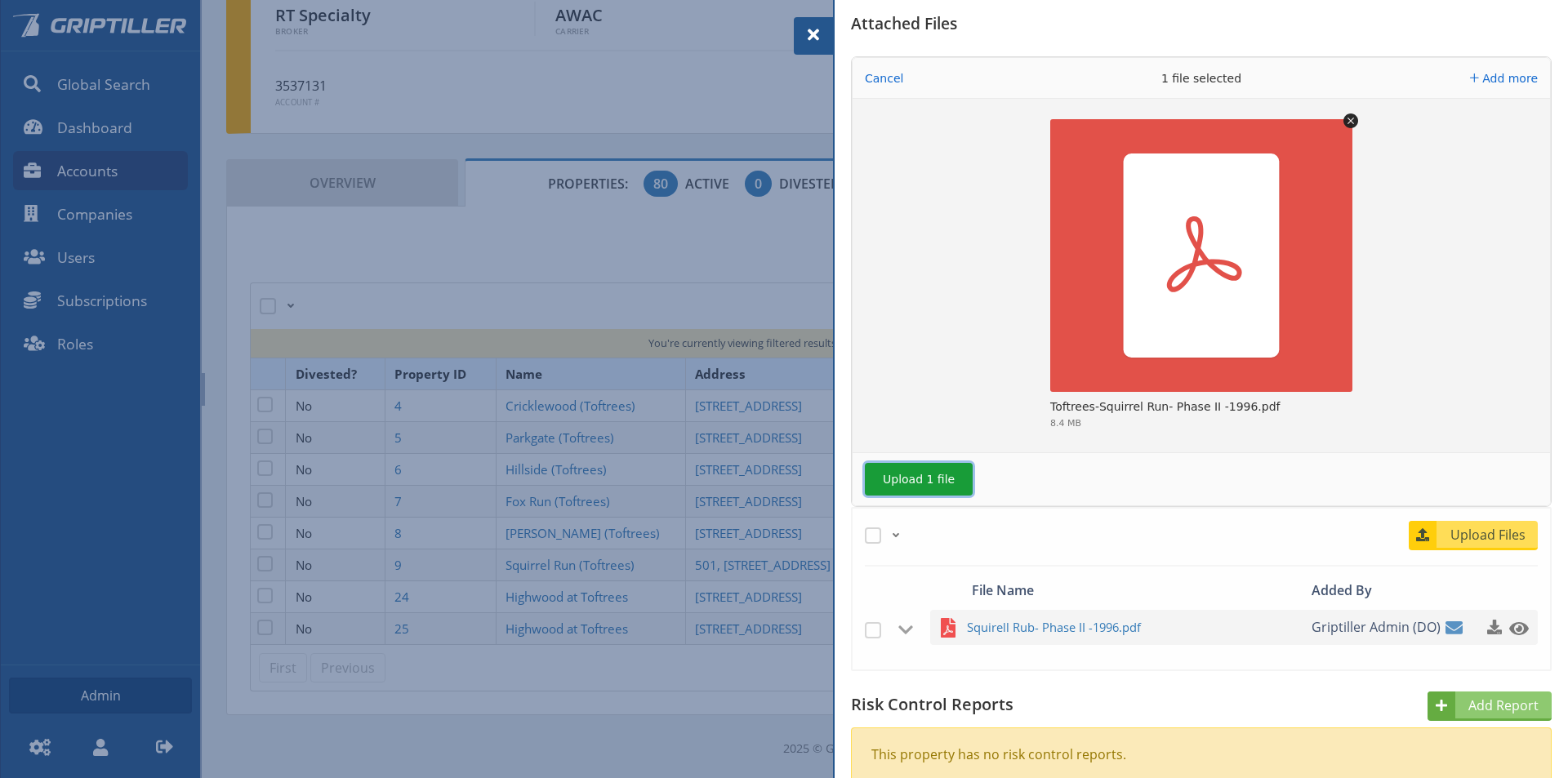
click at [912, 474] on button "Upload 1 file" at bounding box center [918, 479] width 107 height 33
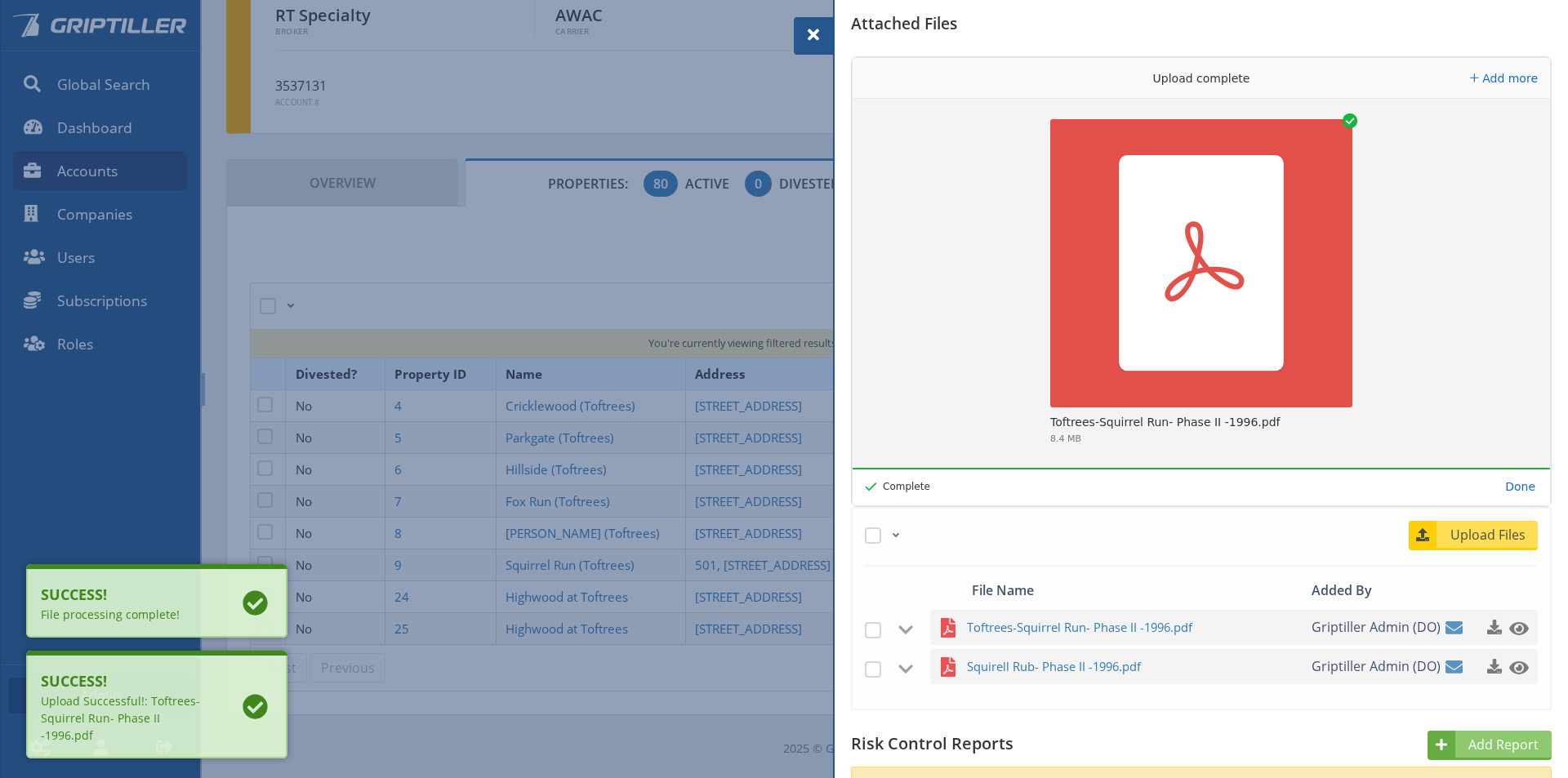
click at [807, 25] on span at bounding box center [814, 35] width 20 height 20
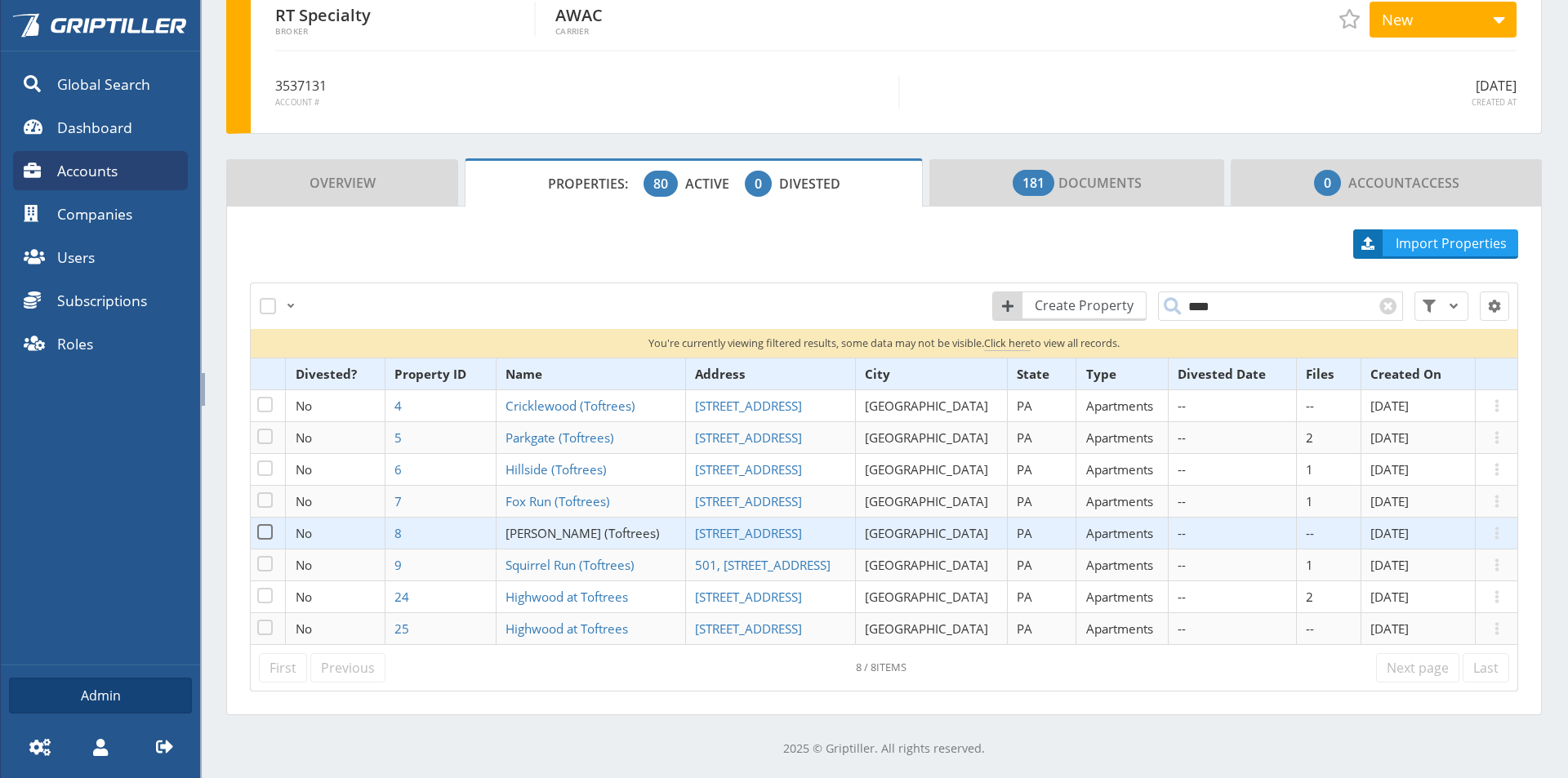
click at [574, 534] on span "[PERSON_NAME] (Toftrees)" at bounding box center [583, 533] width 155 height 16
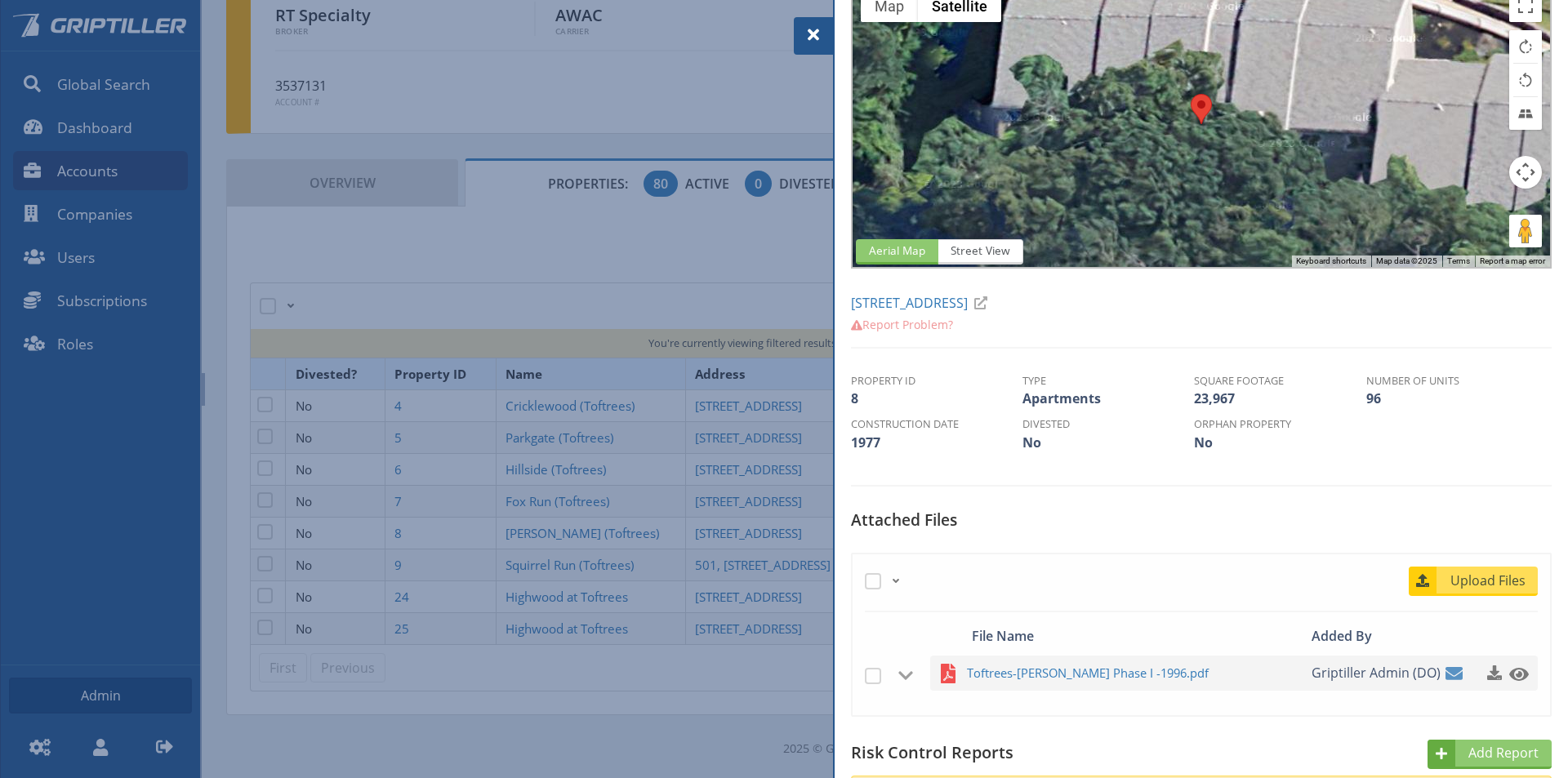
scroll to position [317, 0]
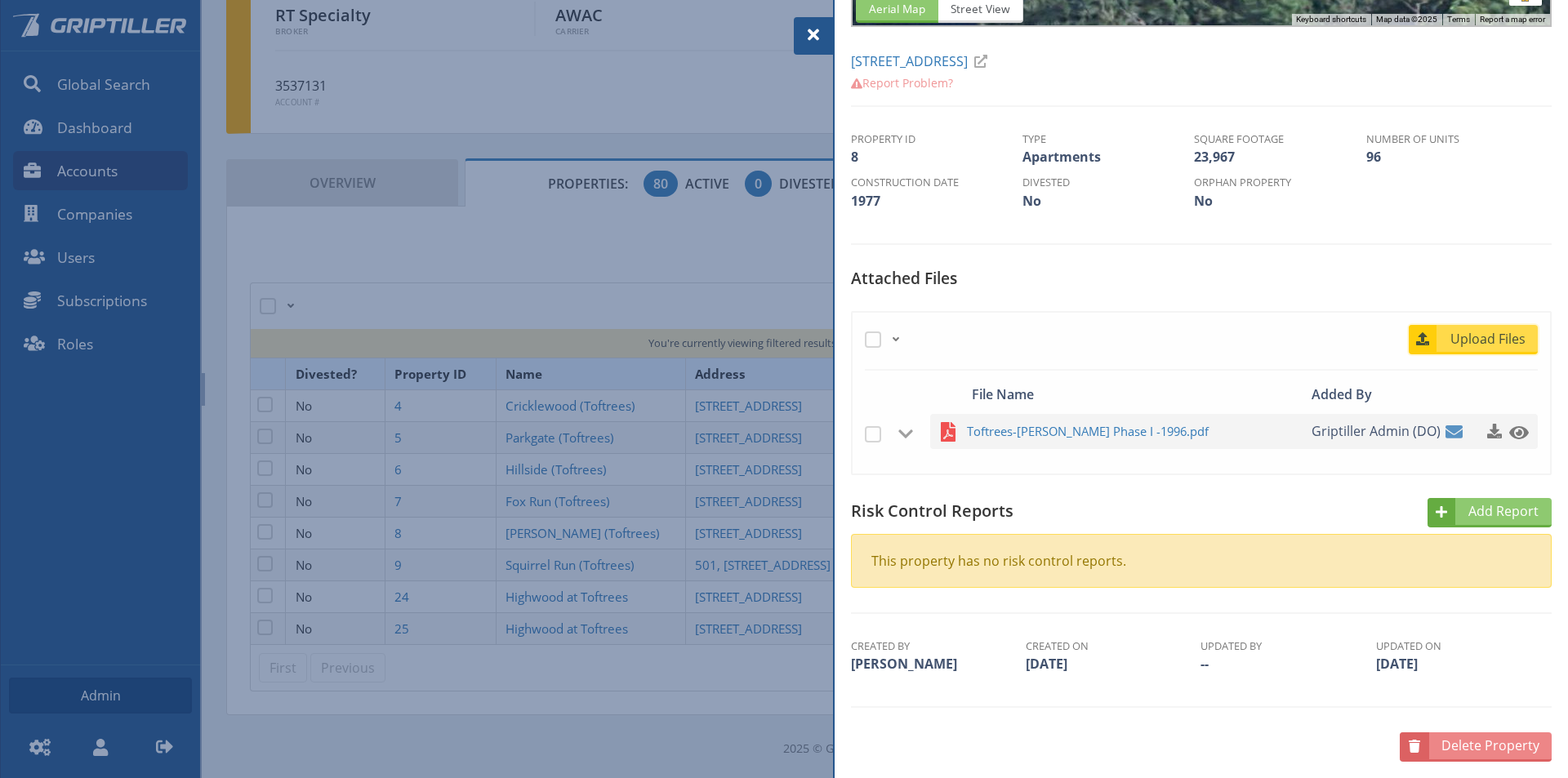
click at [1458, 345] on span "Upload Files" at bounding box center [1488, 338] width 99 height 20
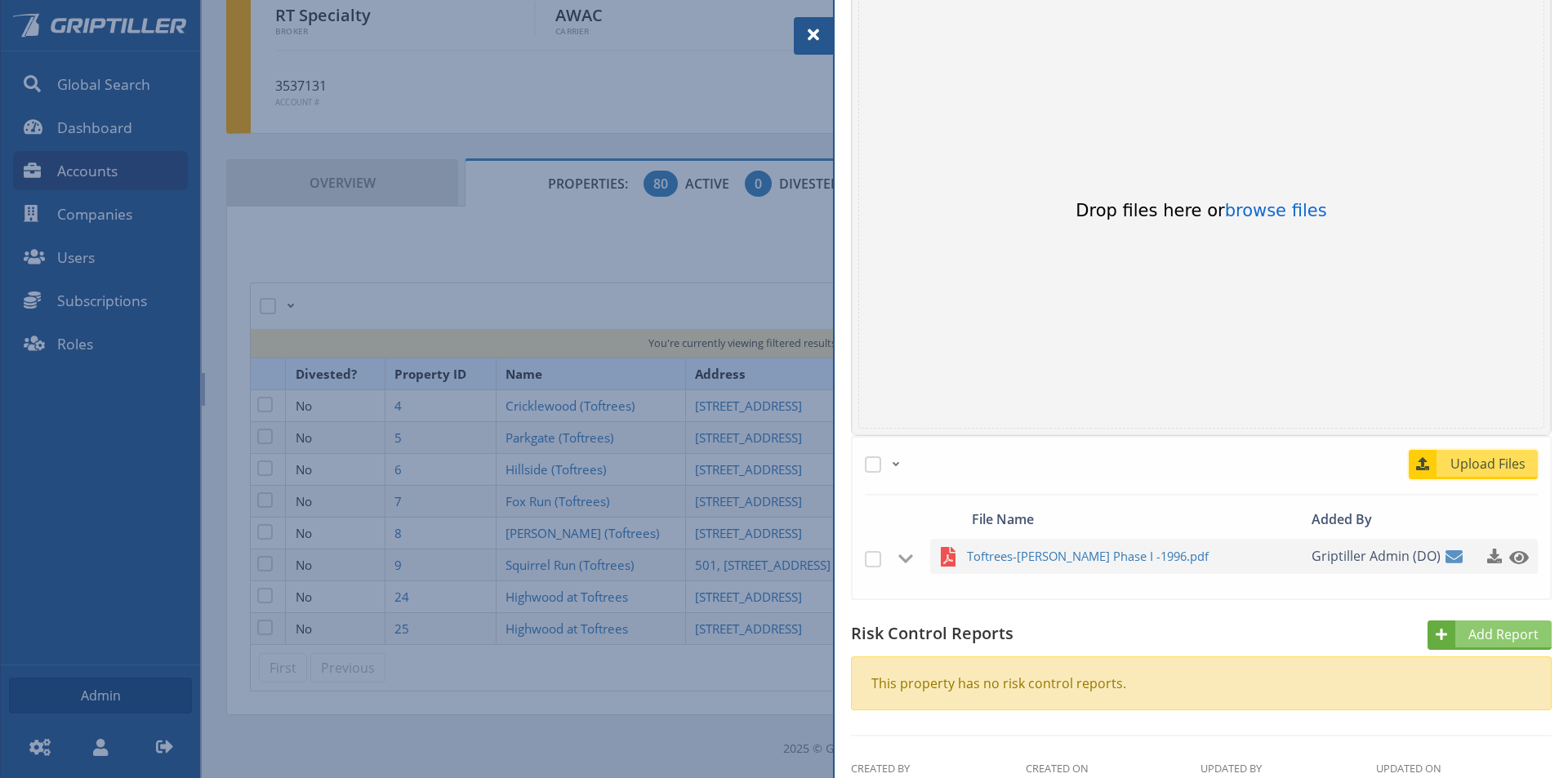
scroll to position [643, 0]
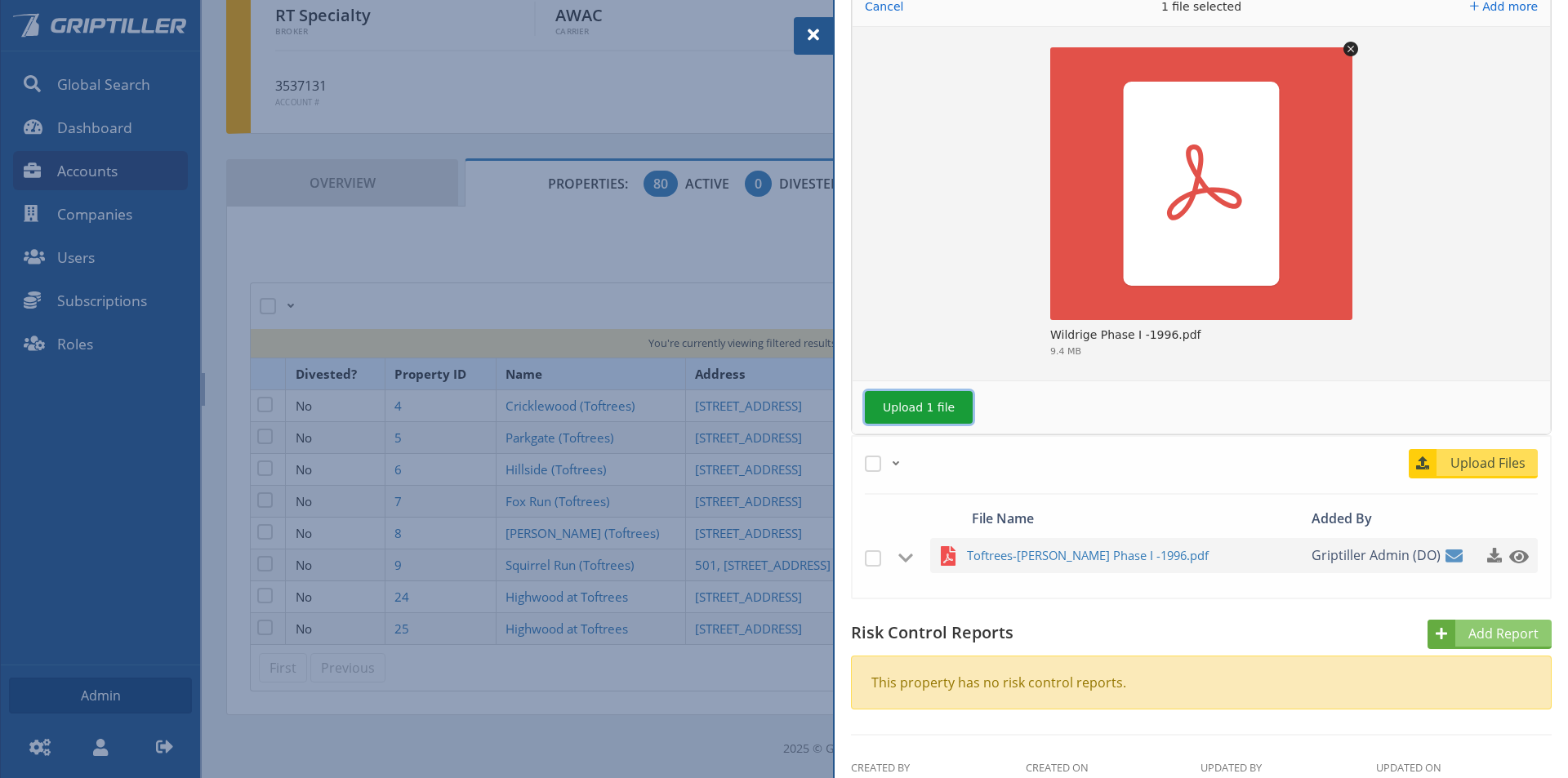
click at [926, 414] on button "Upload 1 file" at bounding box center [918, 407] width 107 height 33
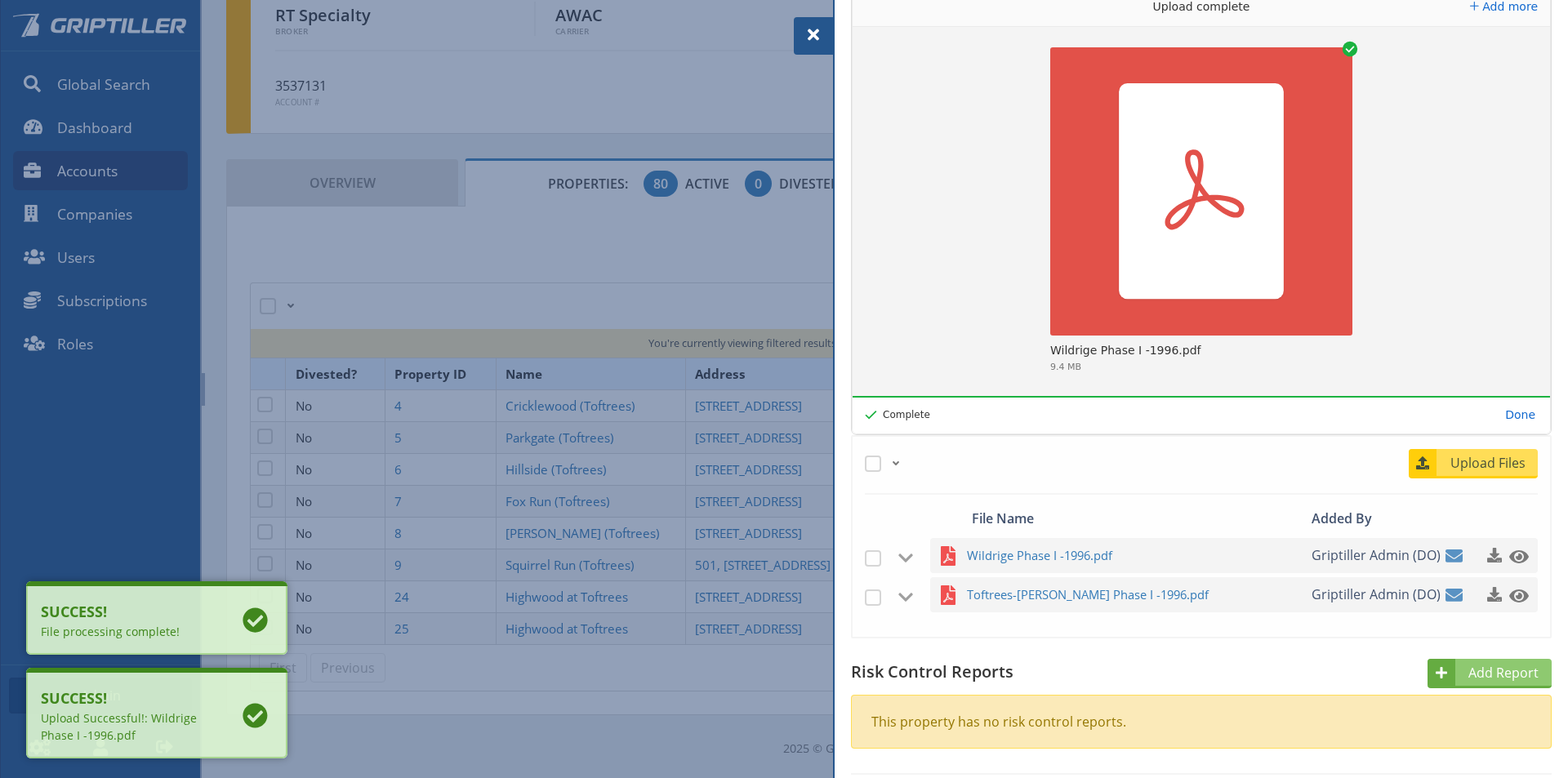
click at [814, 36] on span at bounding box center [814, 35] width 20 height 20
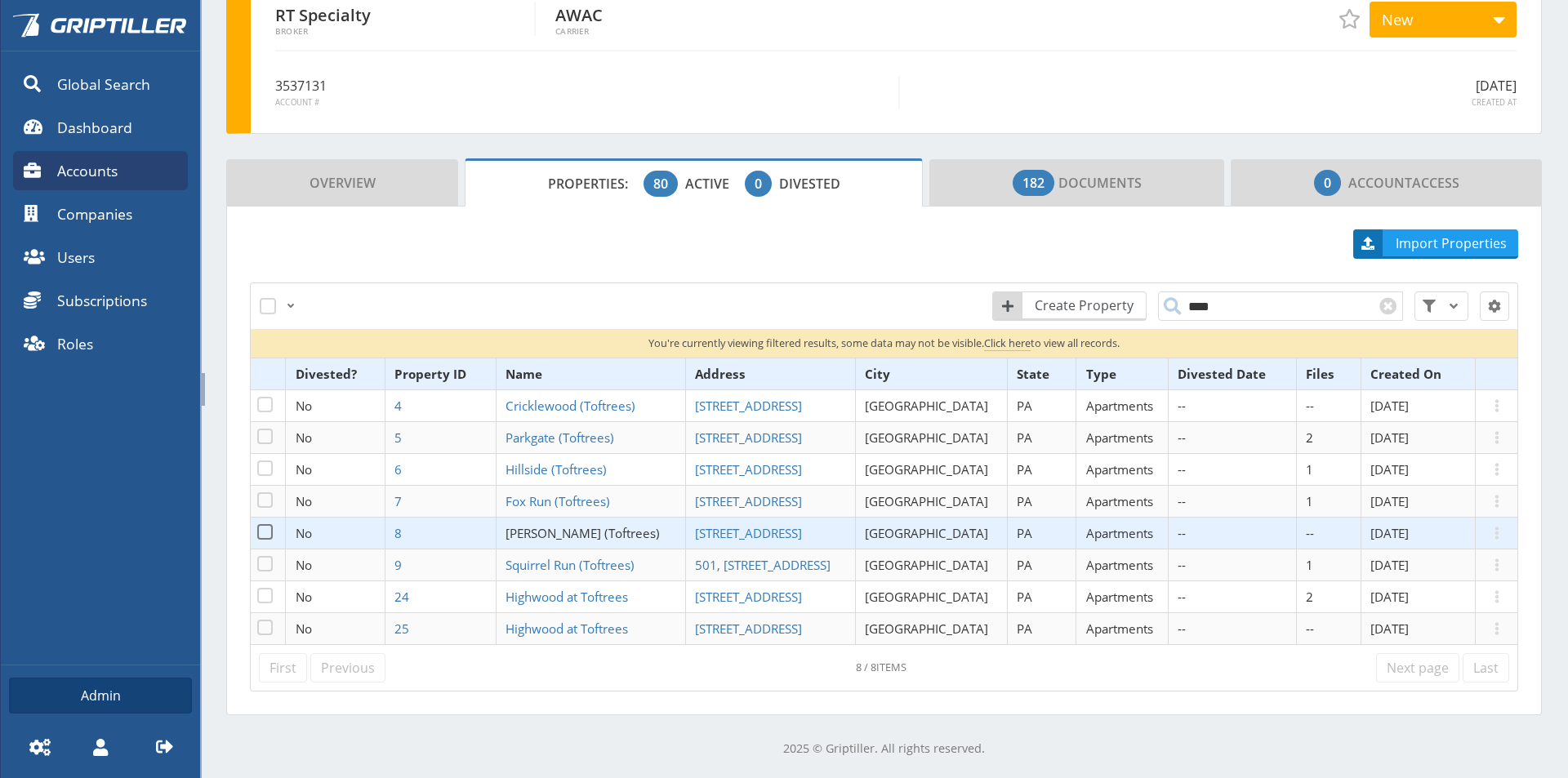
click at [583, 530] on span "[PERSON_NAME] (Toftrees)" at bounding box center [583, 533] width 155 height 16
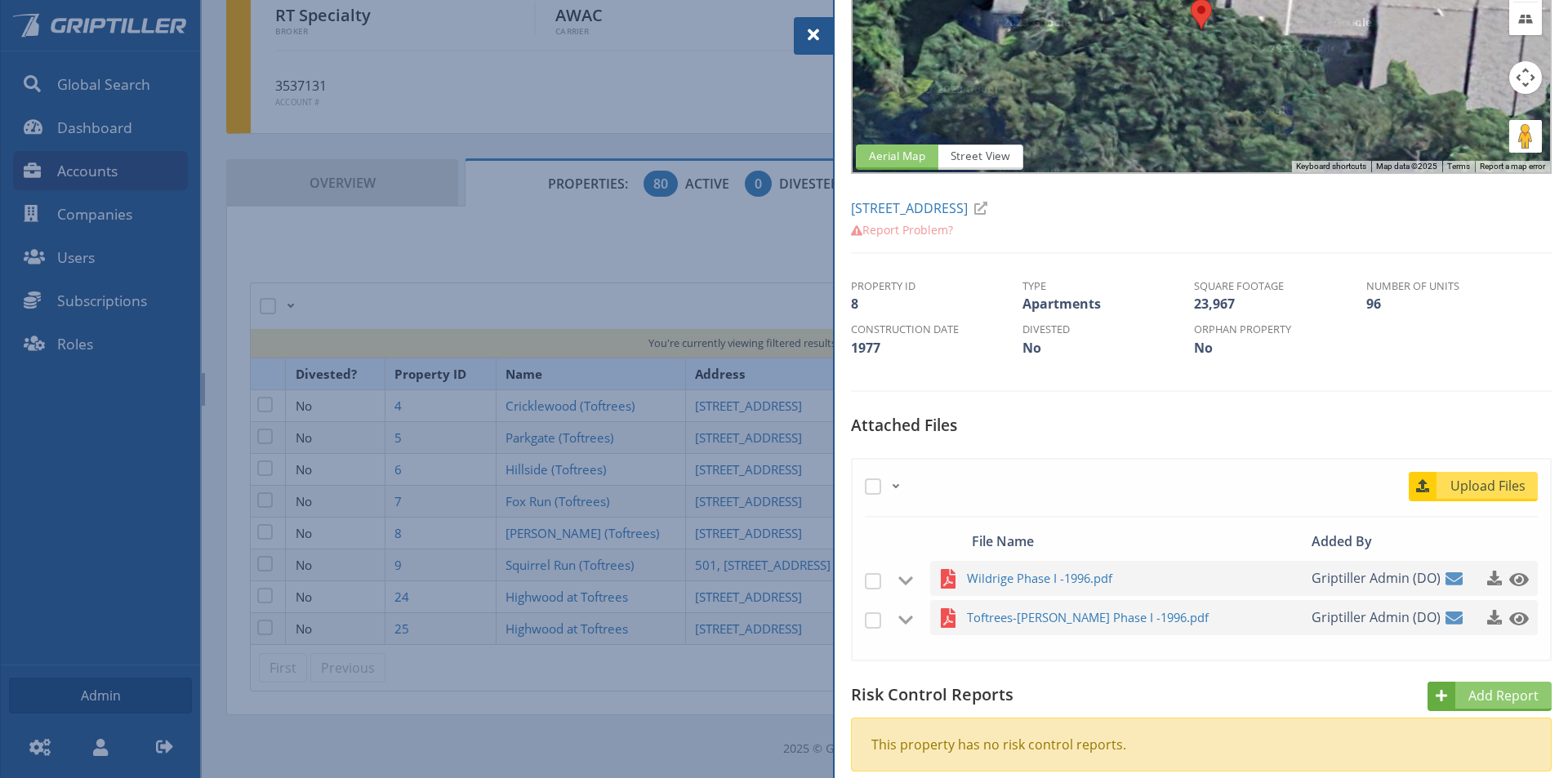
scroll to position [245, 0]
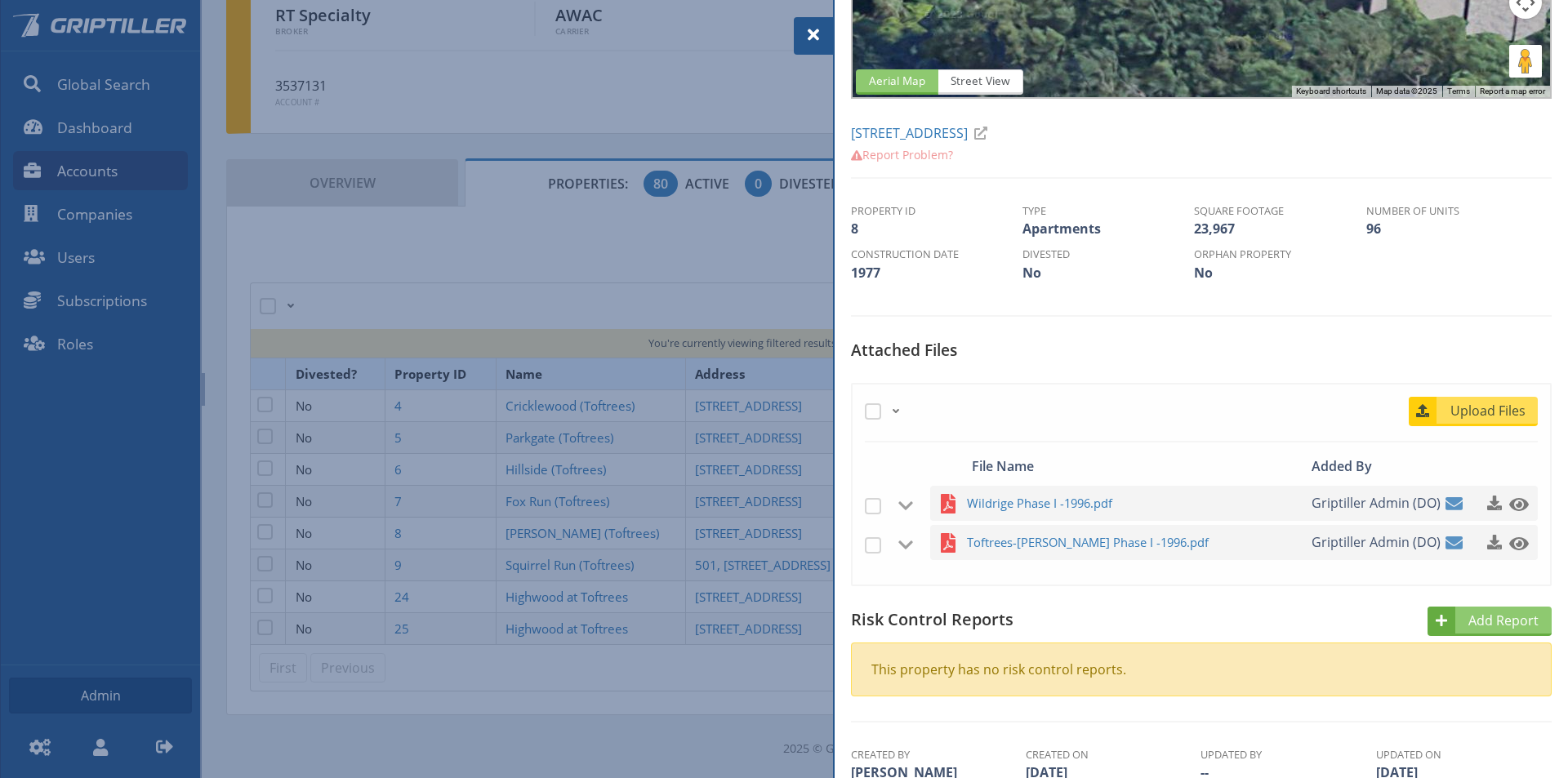
click at [806, 26] on span at bounding box center [814, 35] width 20 height 20
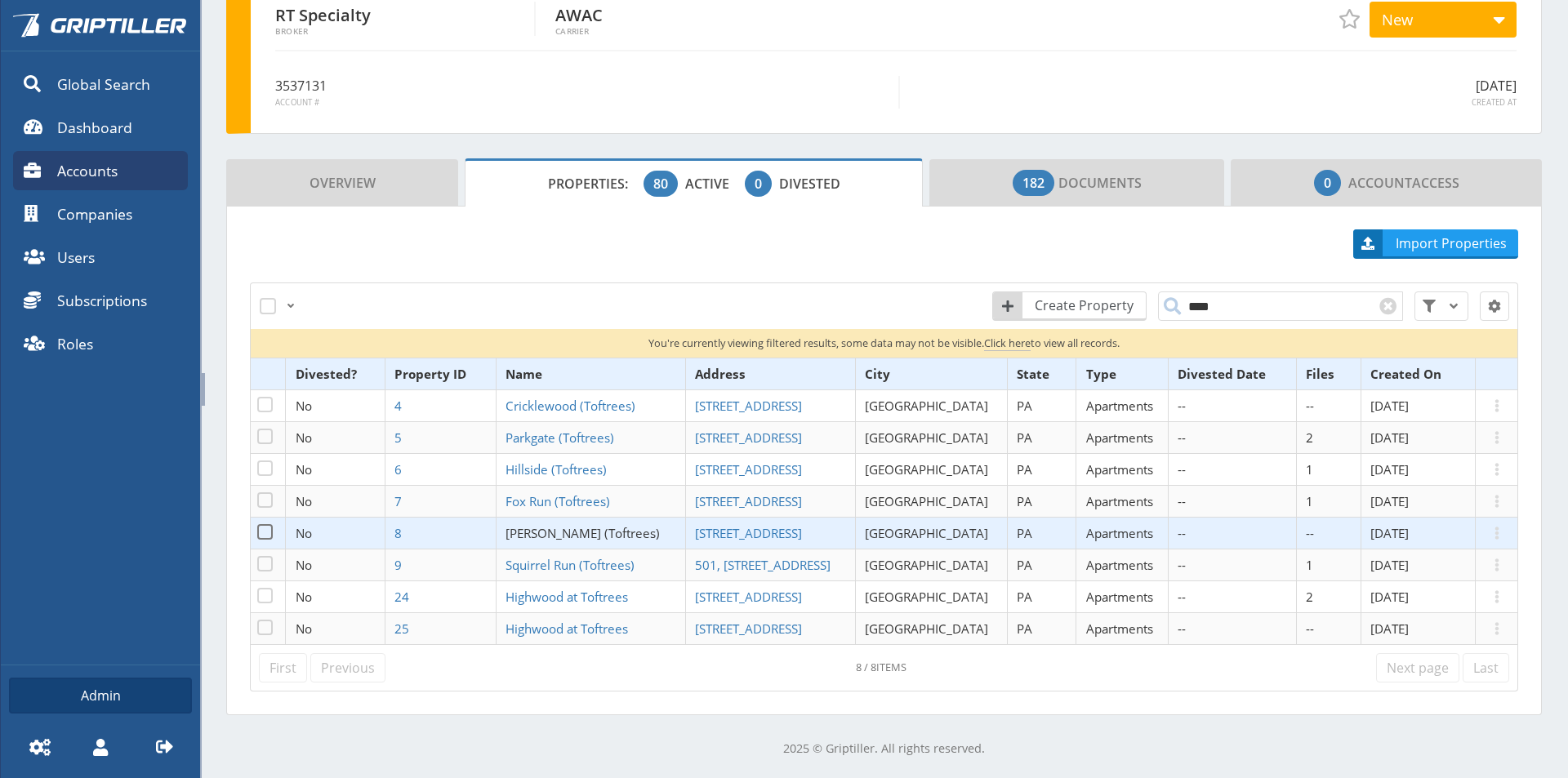
click at [559, 534] on span "[PERSON_NAME] (Toftrees)" at bounding box center [583, 533] width 155 height 16
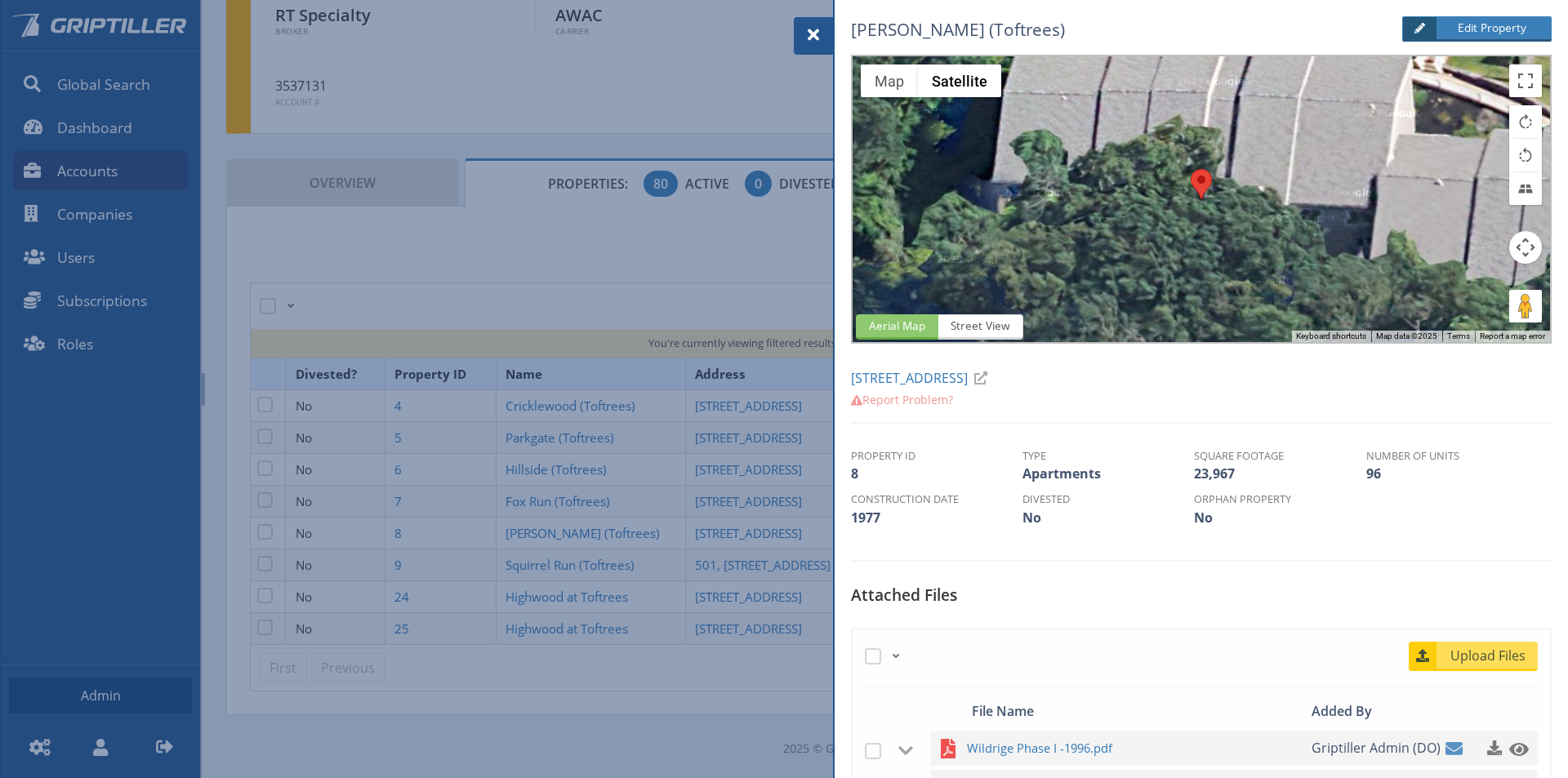
click at [817, 38] on span at bounding box center [814, 35] width 20 height 20
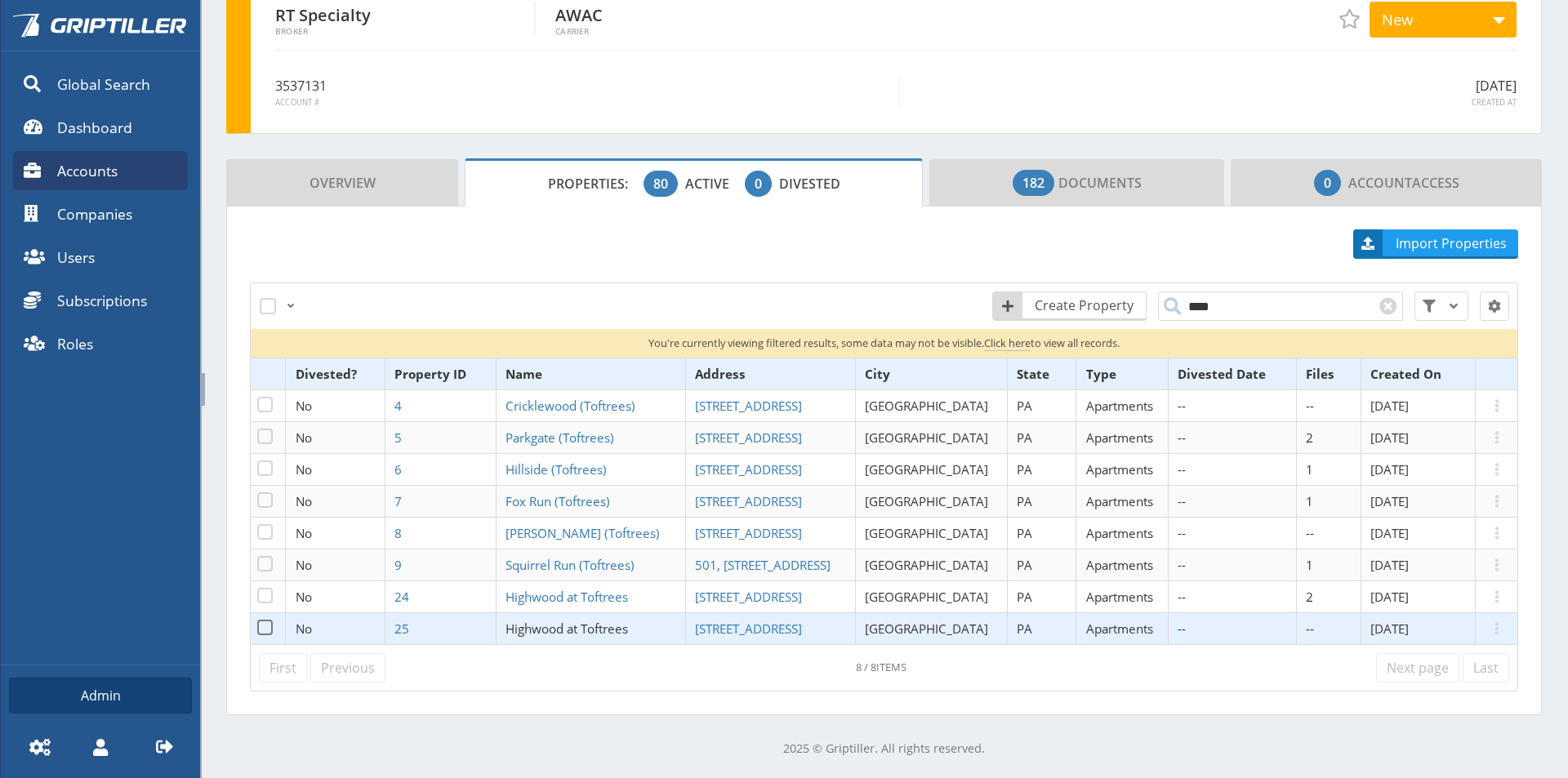
click at [572, 631] on span "Highwood at Toftrees" at bounding box center [567, 629] width 123 height 16
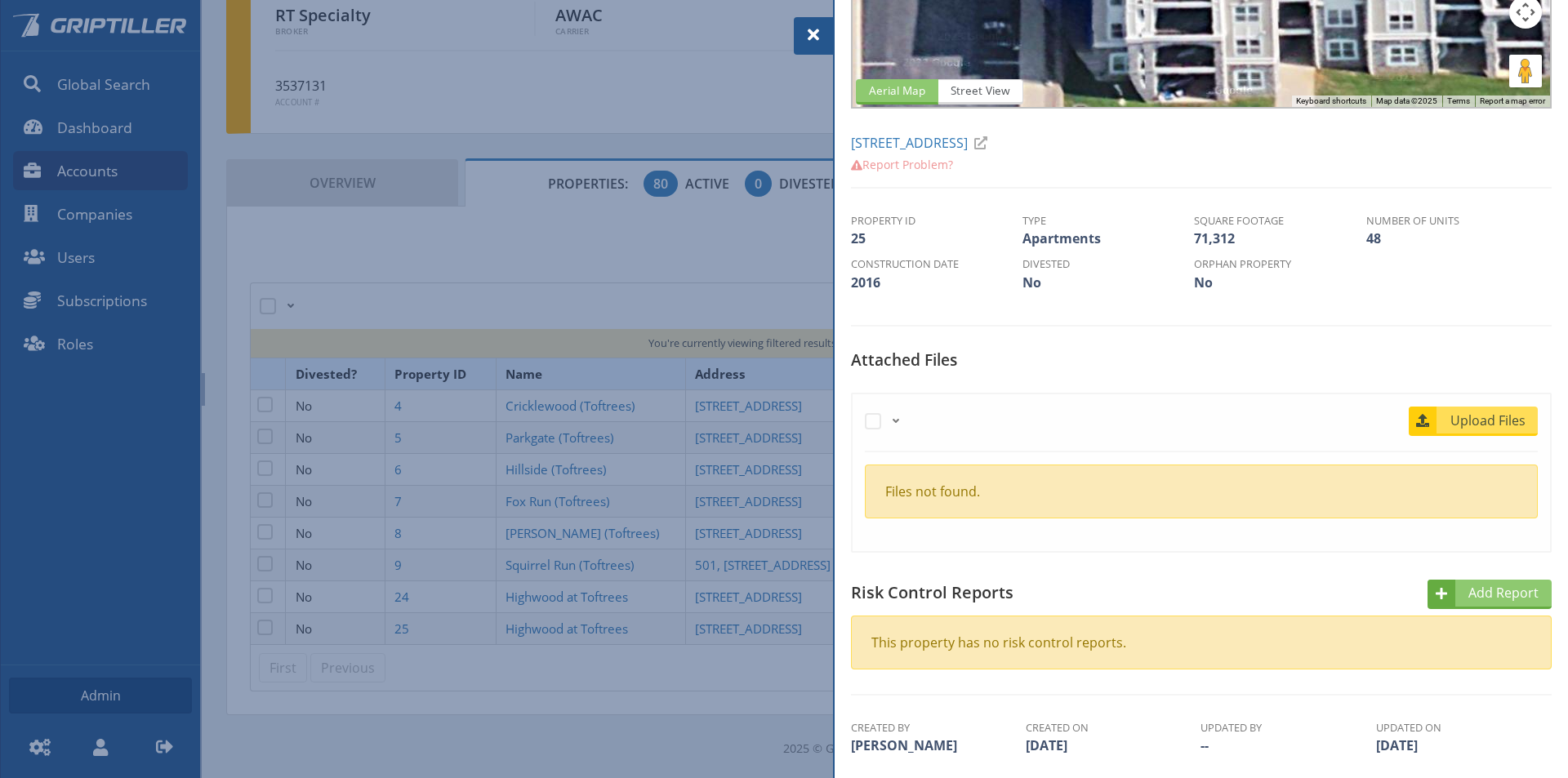
scroll to position [245, 0]
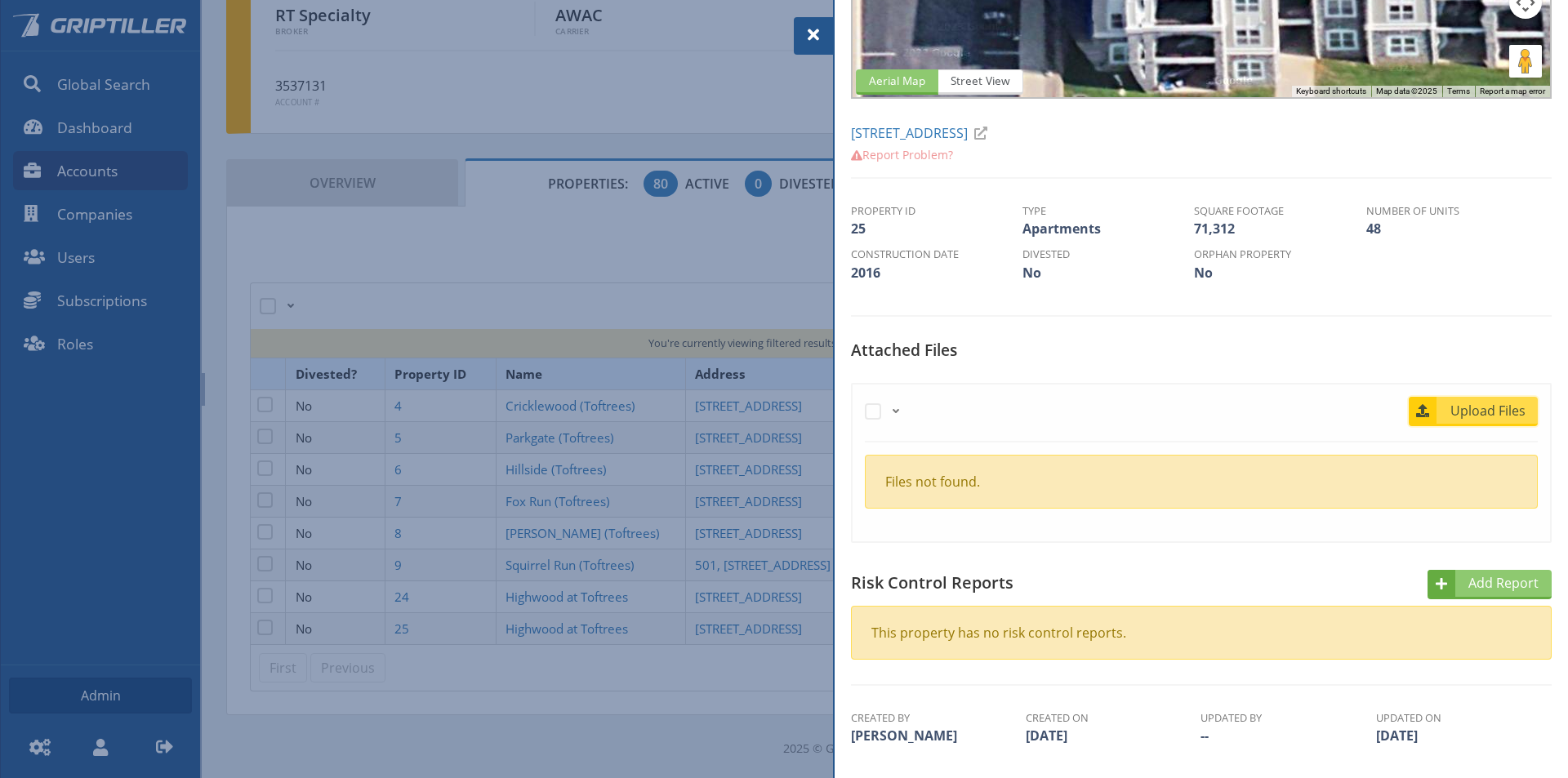
click at [1478, 407] on span "Upload Files" at bounding box center [1488, 410] width 99 height 20
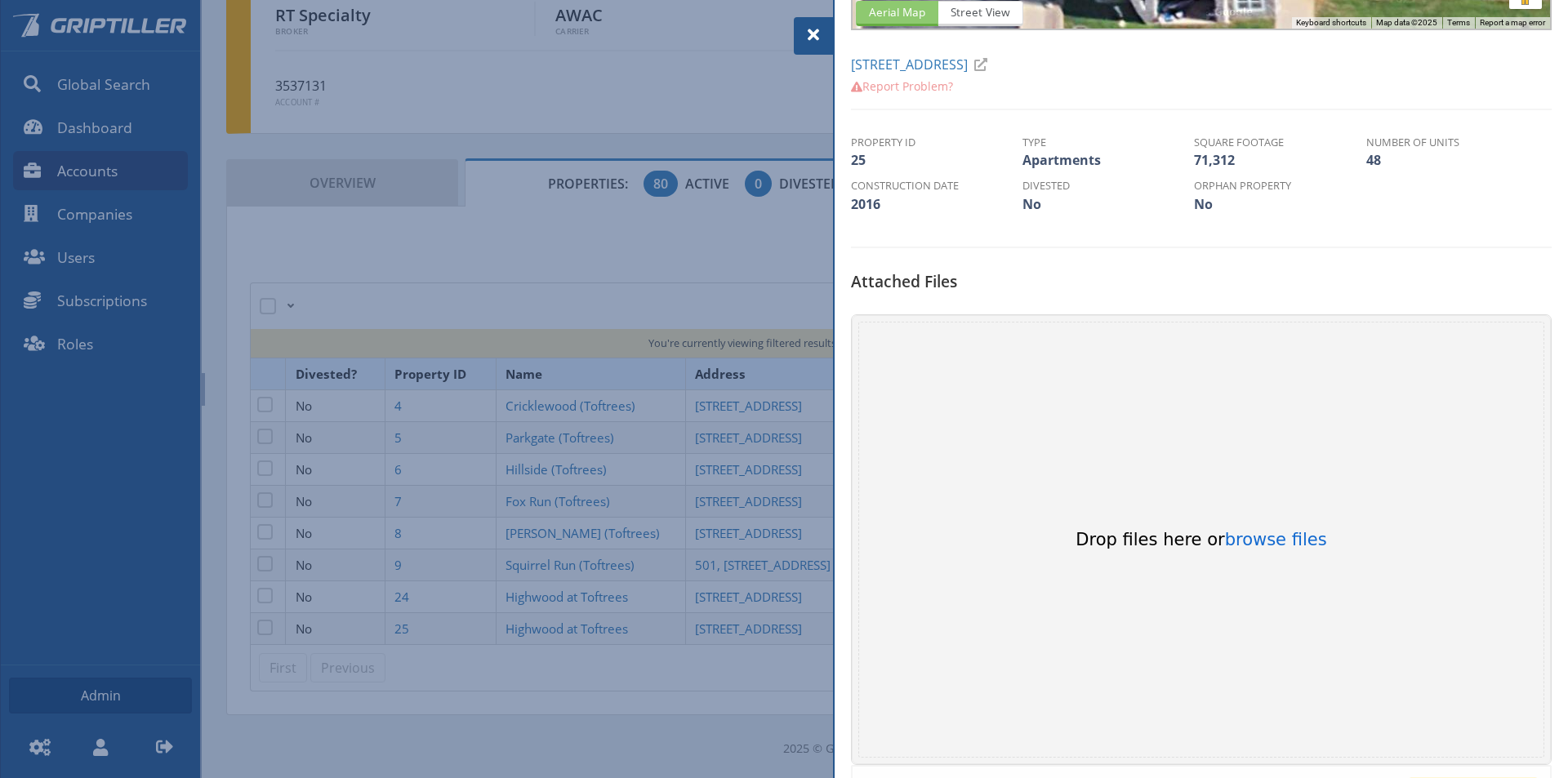
scroll to position [409, 0]
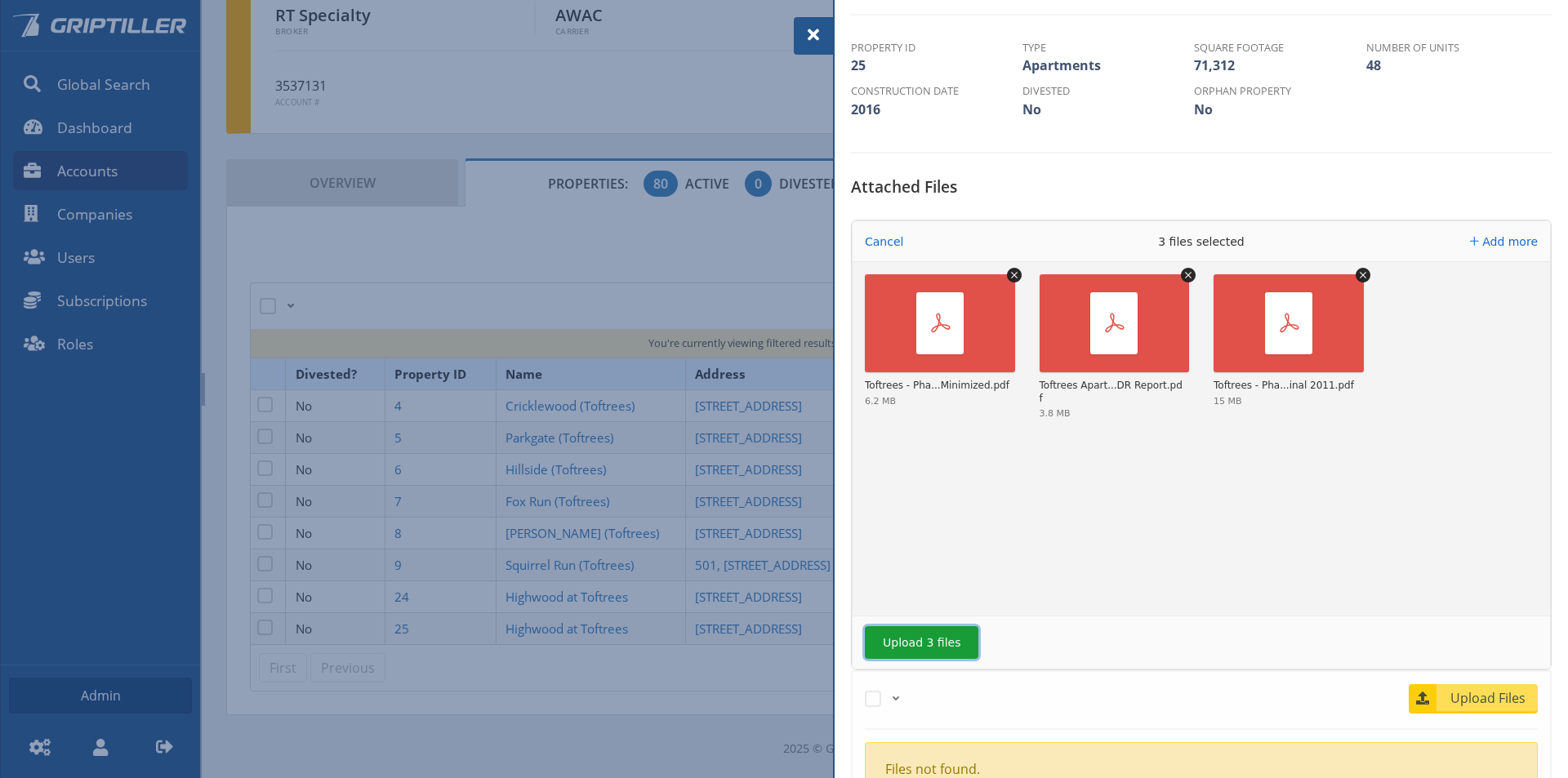
click at [914, 644] on button "Upload 3 files" at bounding box center [921, 642] width 114 height 33
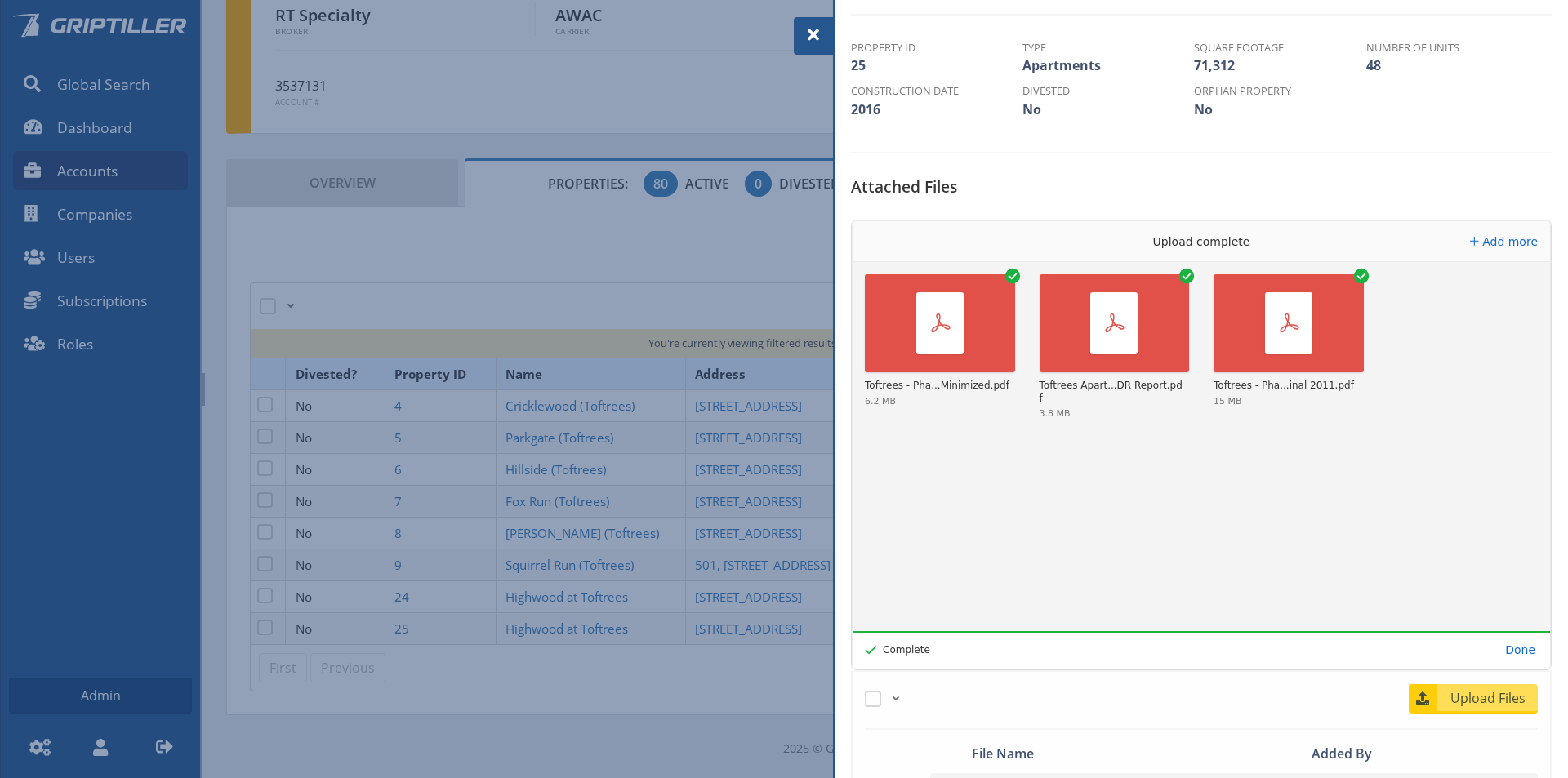
drag, startPoint x: 819, startPoint y: 36, endPoint x: 841, endPoint y: 46, distance: 24.2
click at [819, 36] on span at bounding box center [814, 35] width 20 height 20
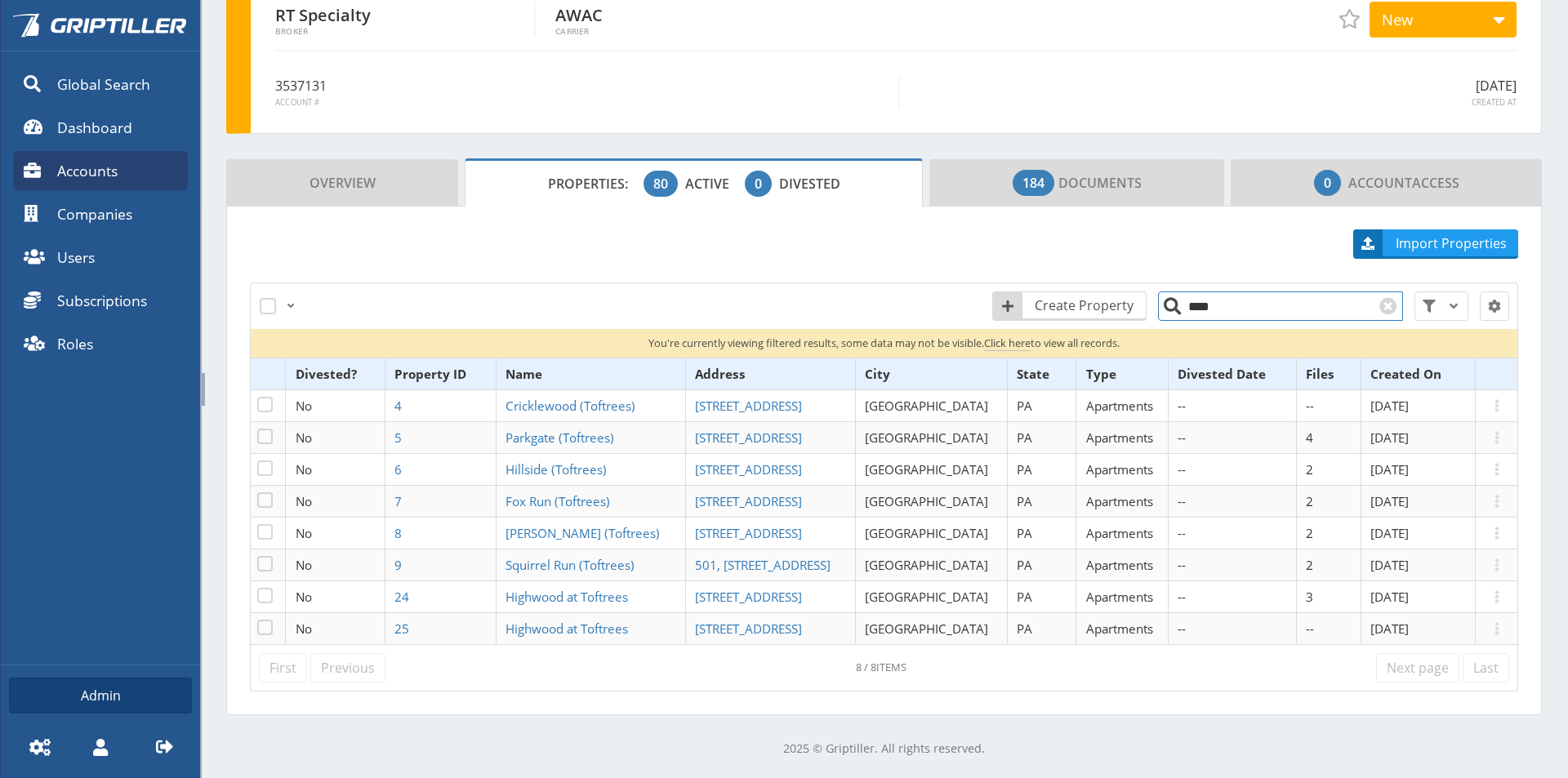
drag, startPoint x: 1210, startPoint y: 307, endPoint x: 1163, endPoint y: 312, distance: 47.3
click at [1163, 312] on input "****" at bounding box center [1280, 306] width 245 height 29
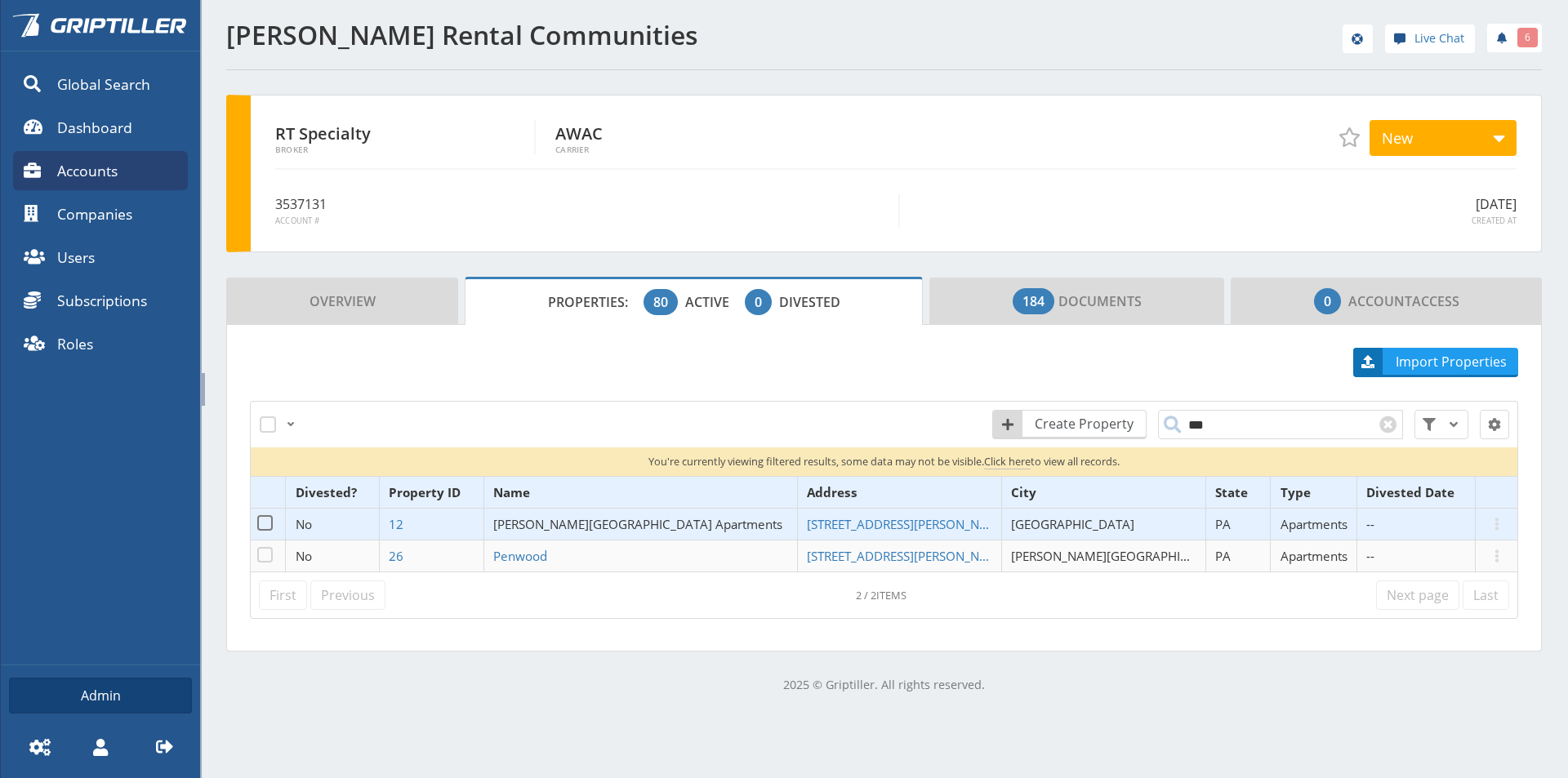
click at [582, 519] on span "[PERSON_NAME][GEOGRAPHIC_DATA] Apartments" at bounding box center [637, 524] width 289 height 16
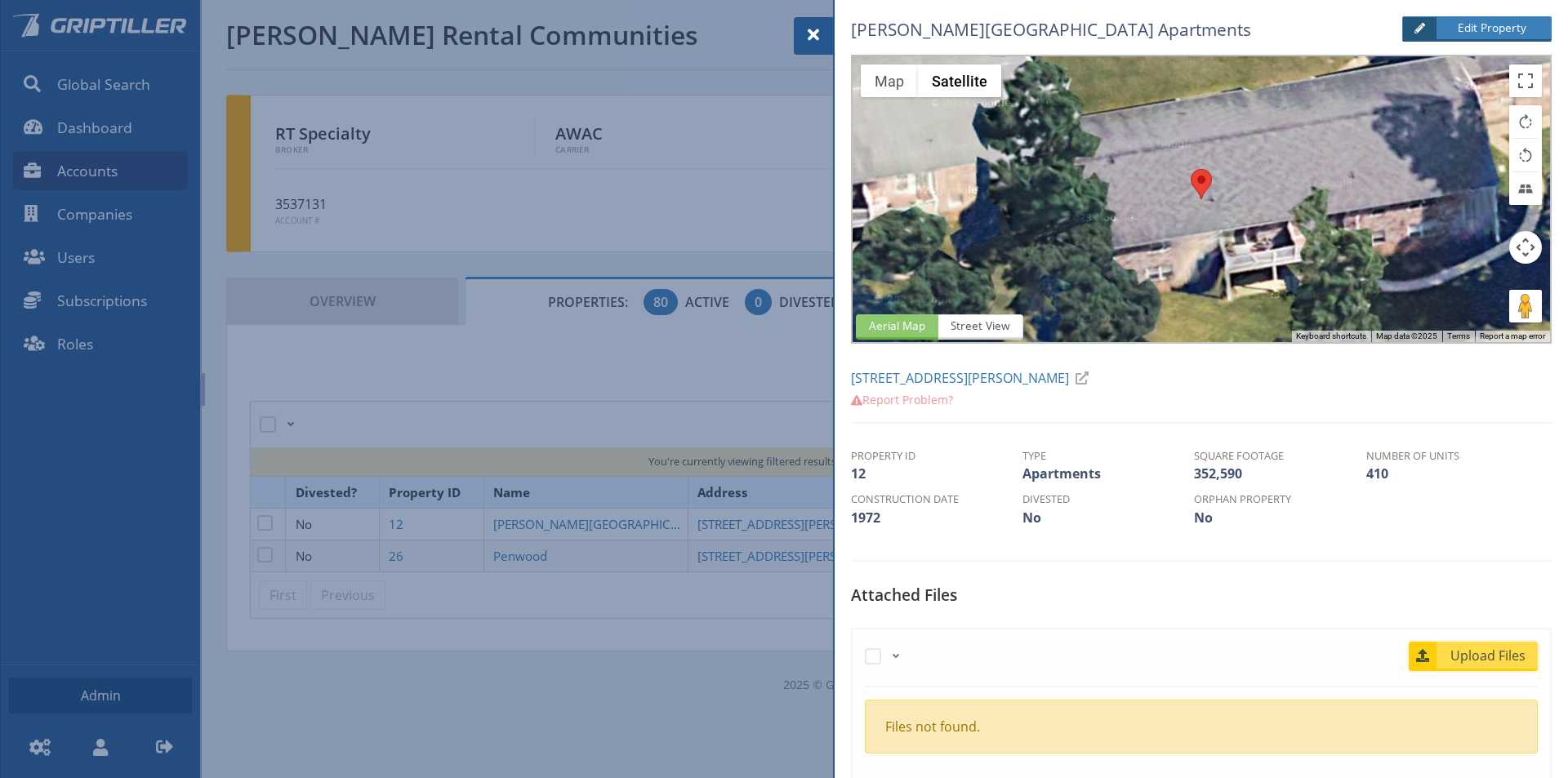
click at [1471, 651] on span "Upload Files" at bounding box center [1488, 655] width 99 height 20
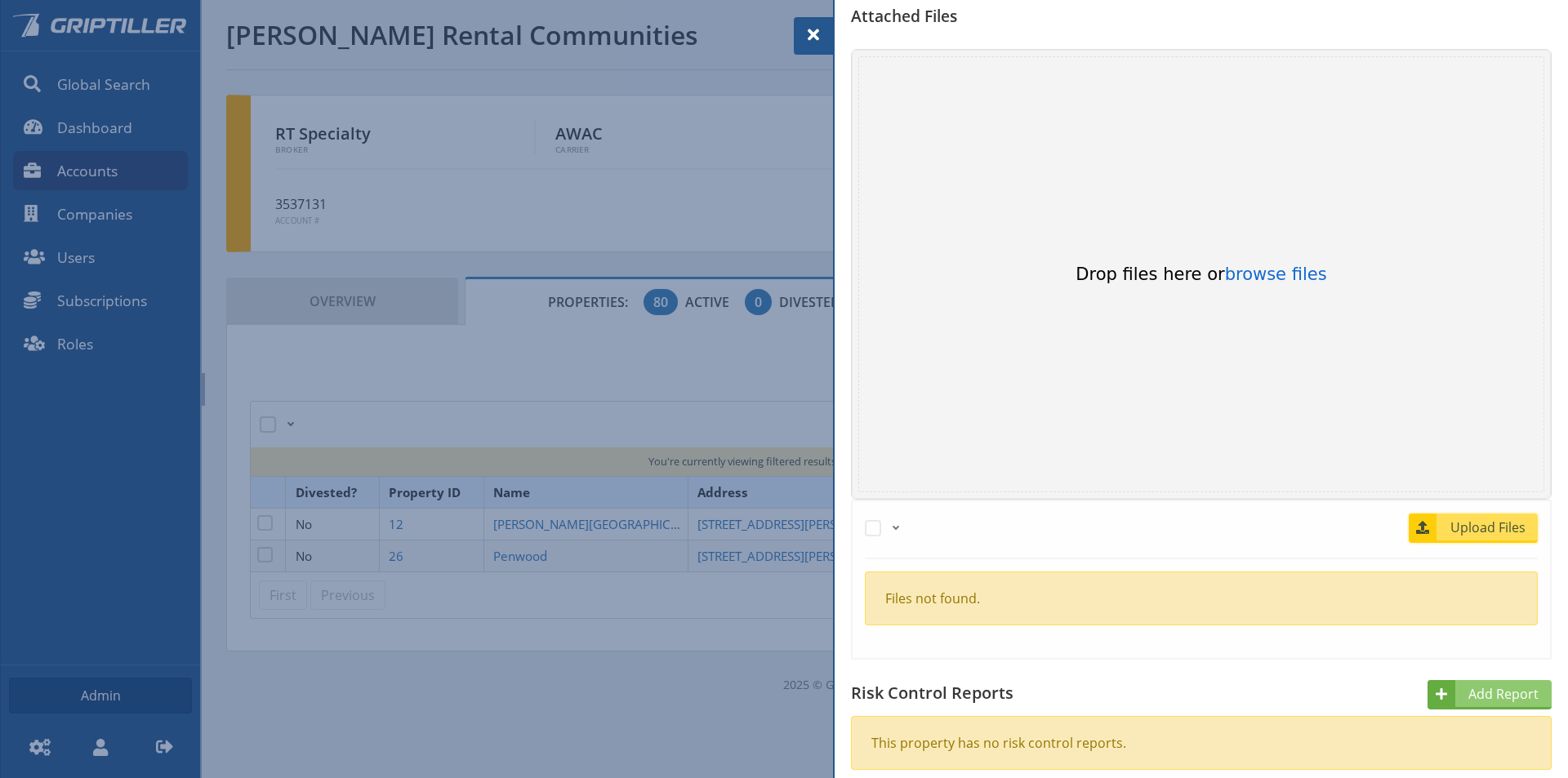
scroll to position [653, 0]
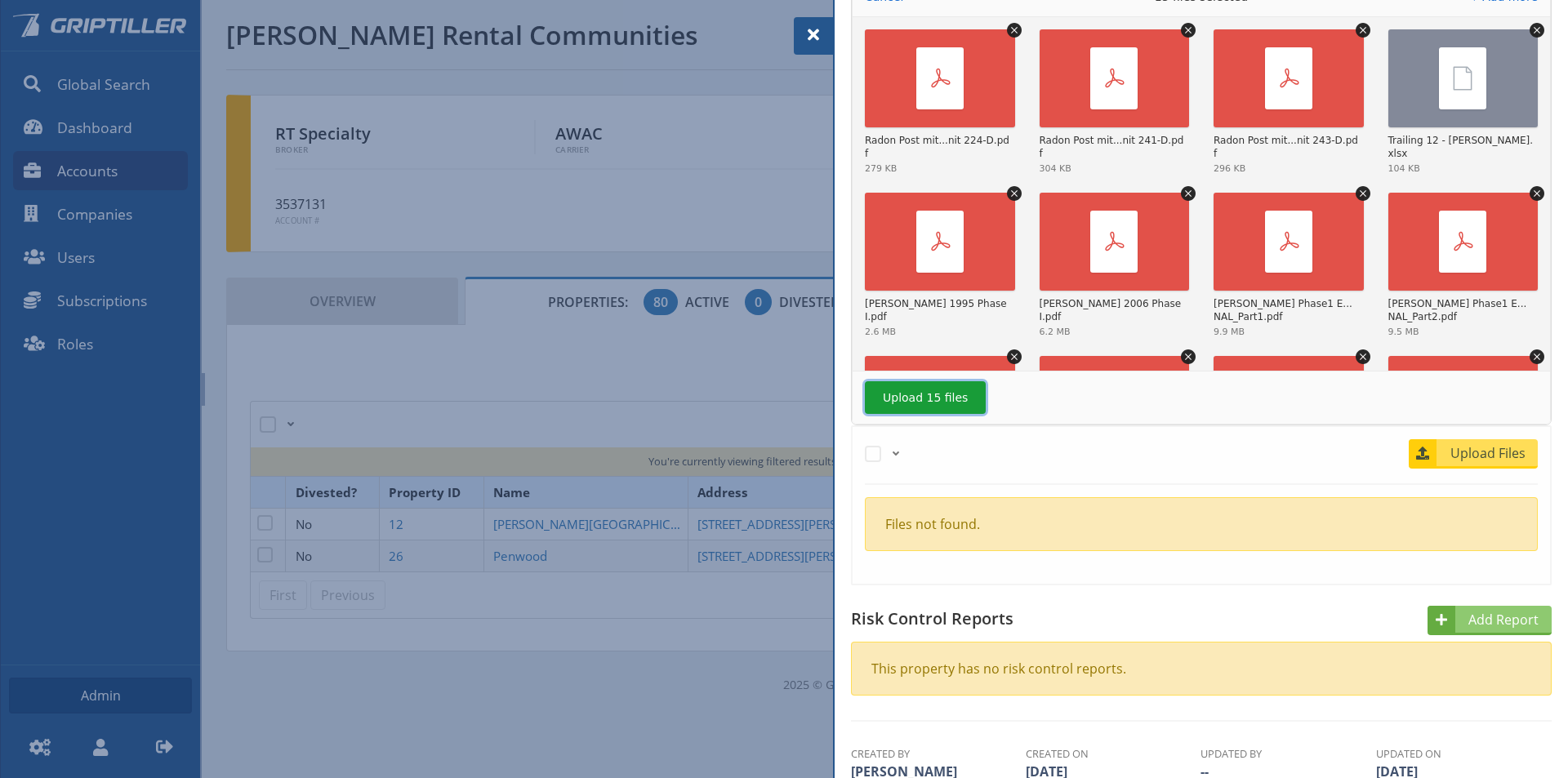
click at [939, 391] on button "Upload 15 files" at bounding box center [925, 397] width 121 height 33
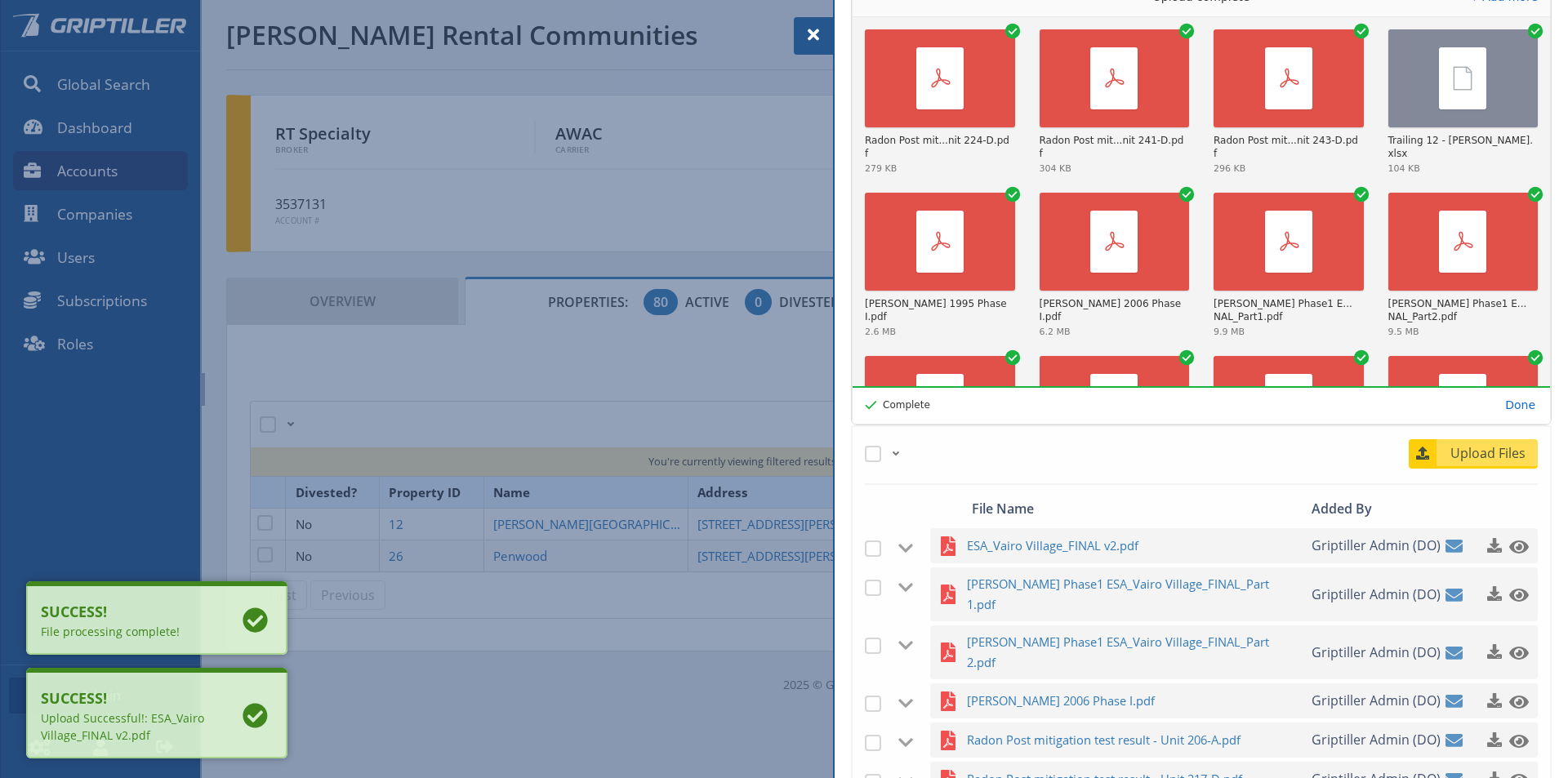
click at [811, 32] on span at bounding box center [814, 35] width 20 height 20
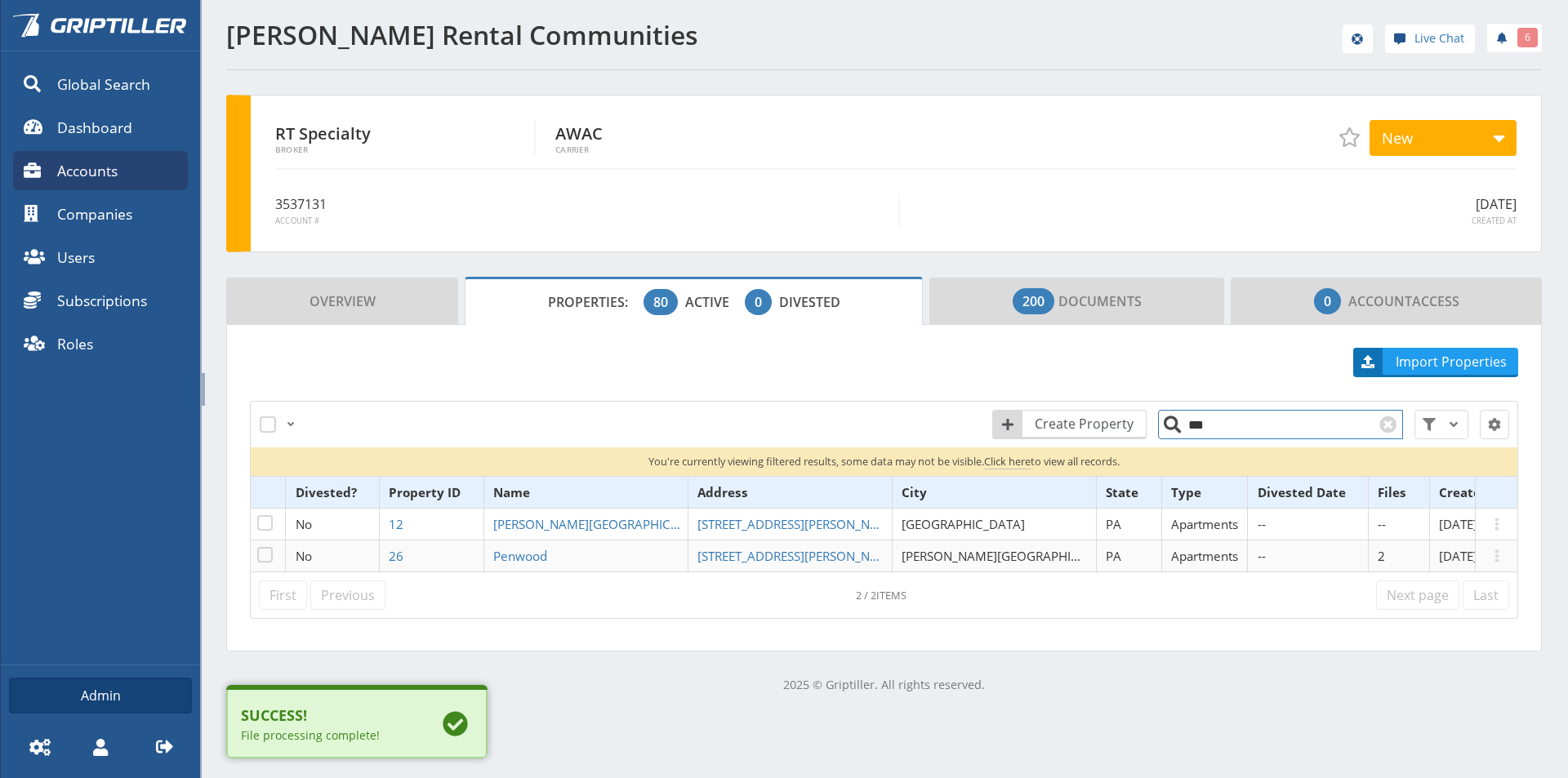
drag, startPoint x: 1180, startPoint y: 430, endPoint x: 1168, endPoint y: 430, distance: 12.0
click at [1168, 430] on input "***" at bounding box center [1280, 424] width 245 height 29
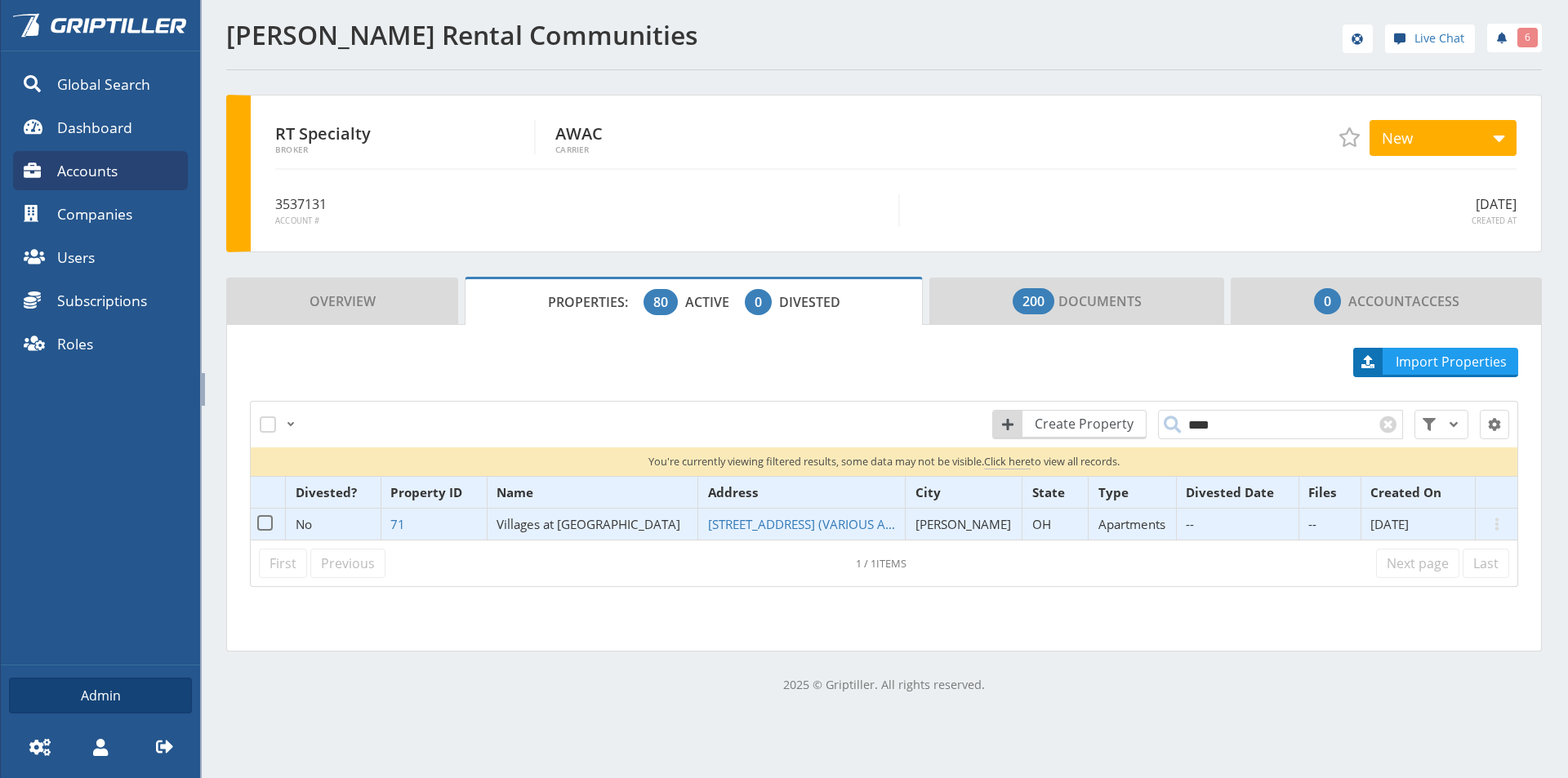
click at [595, 520] on span "Villages at [GEOGRAPHIC_DATA]" at bounding box center [588, 524] width 184 height 16
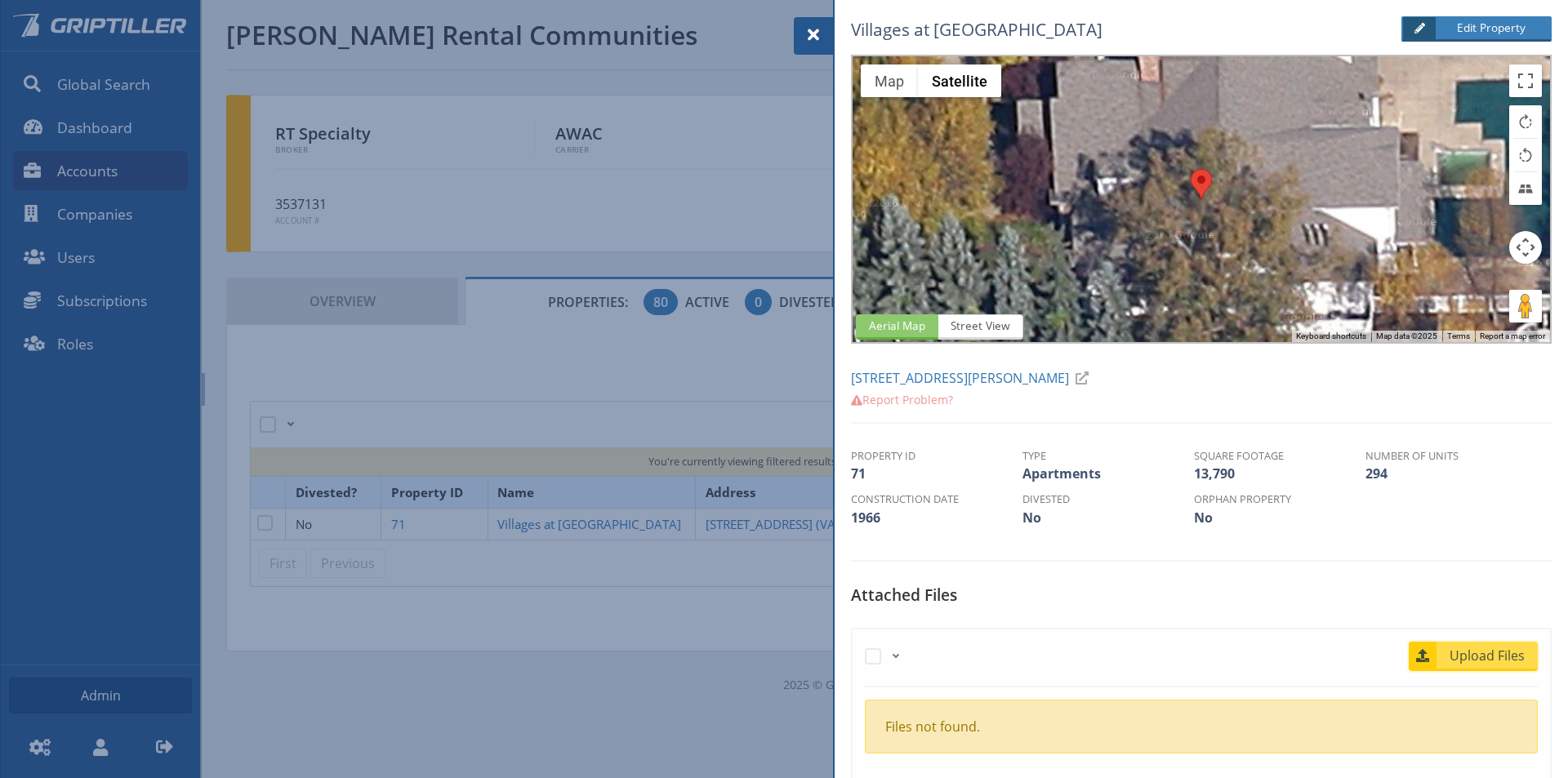
click at [1468, 655] on span "Upload Files" at bounding box center [1488, 655] width 99 height 20
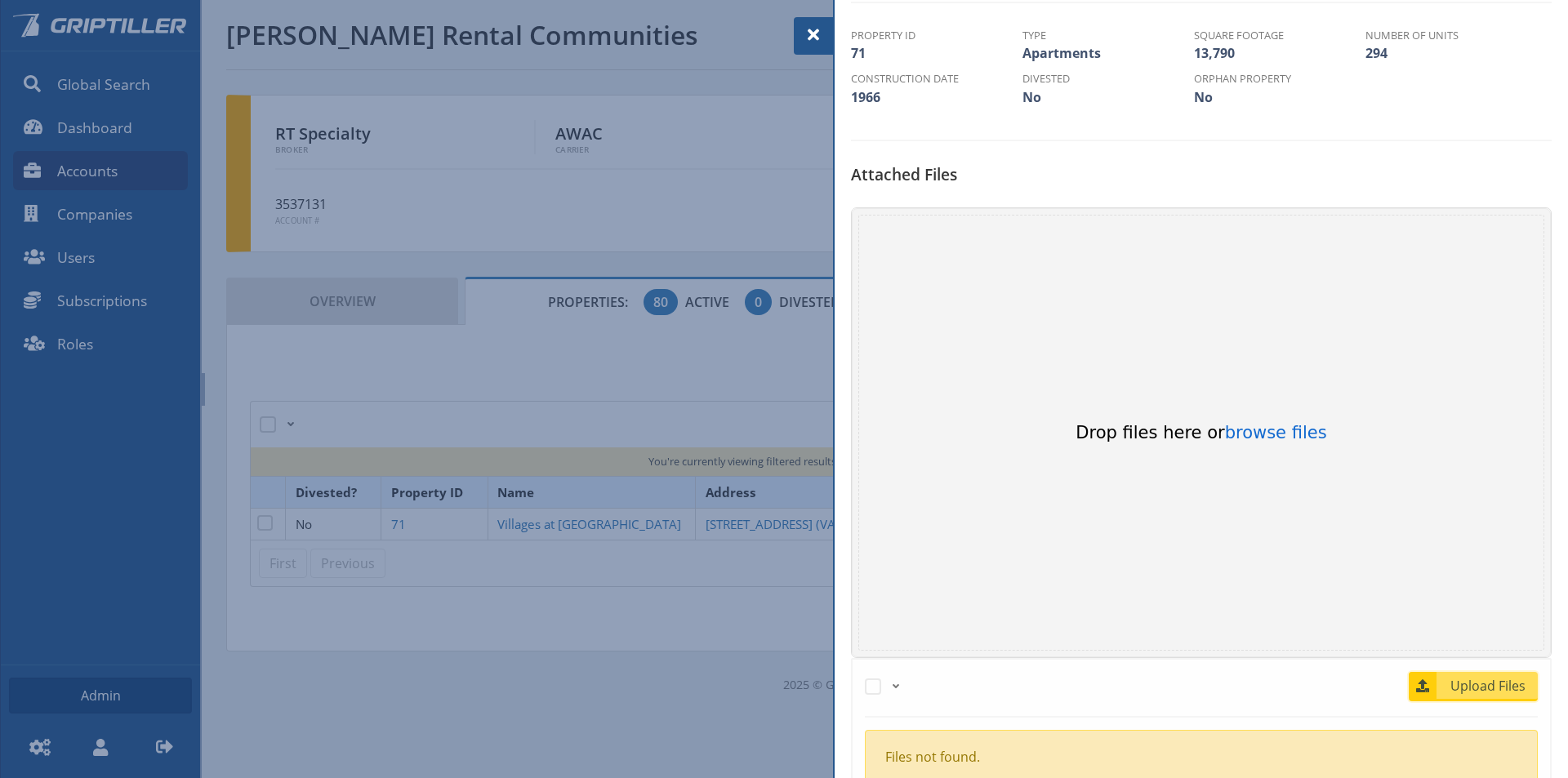
scroll to position [490, 0]
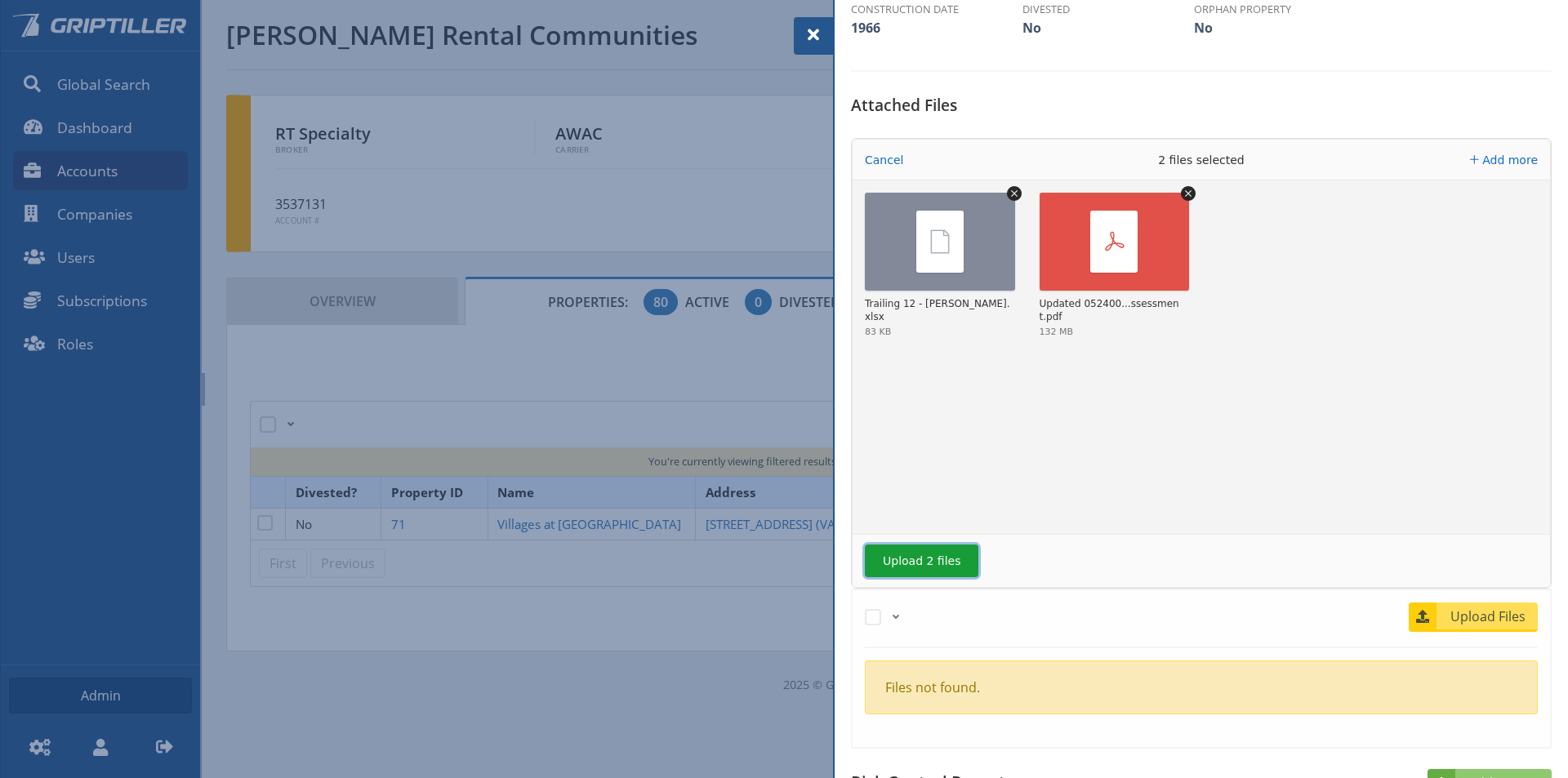
click at [935, 571] on button "Upload 2 files" at bounding box center [921, 560] width 114 height 33
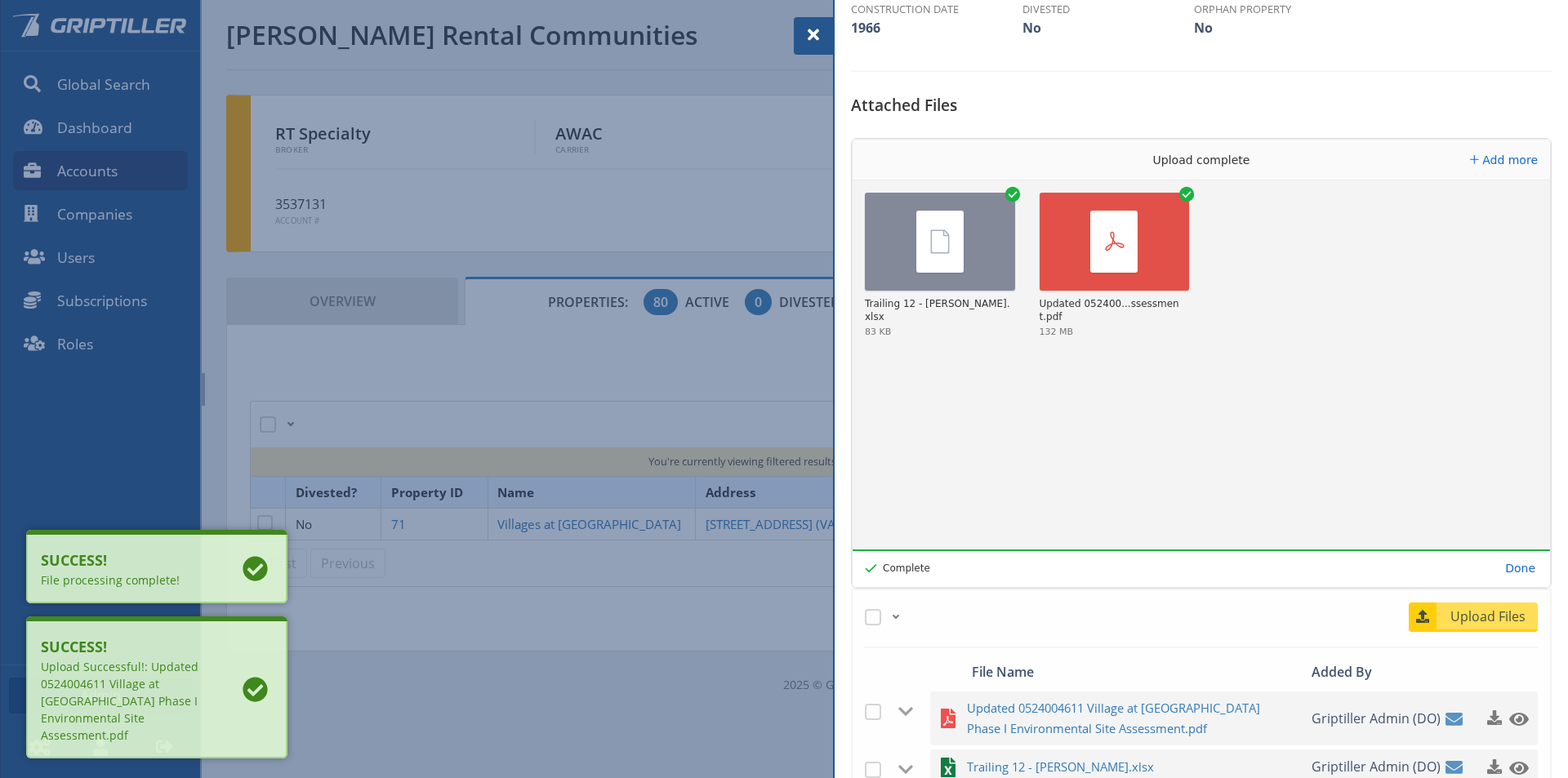
click at [811, 32] on span at bounding box center [814, 35] width 20 height 20
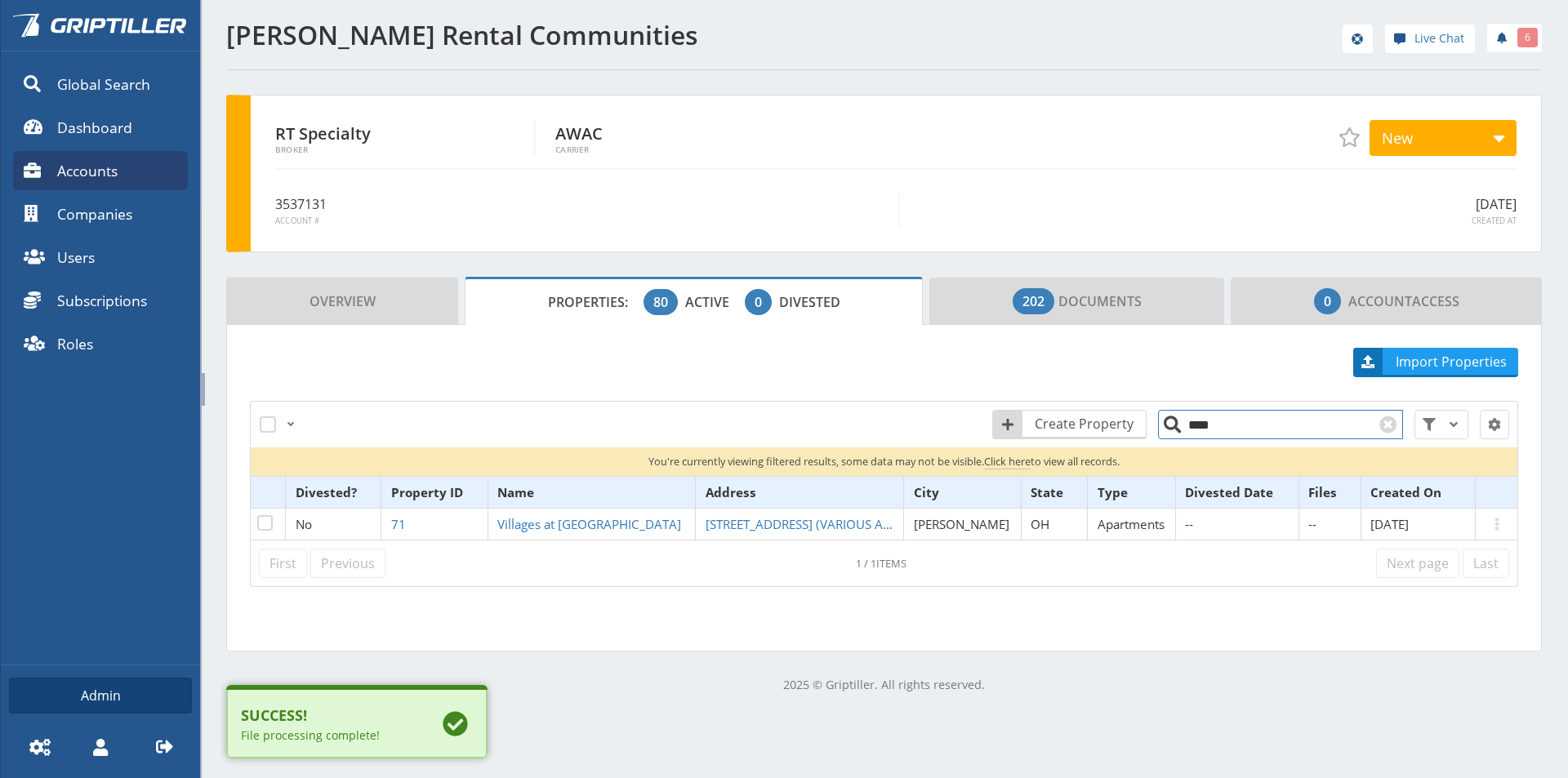
drag, startPoint x: 1228, startPoint y: 432, endPoint x: 1166, endPoint y: 435, distance: 62.1
click at [1168, 435] on input "****" at bounding box center [1280, 424] width 245 height 29
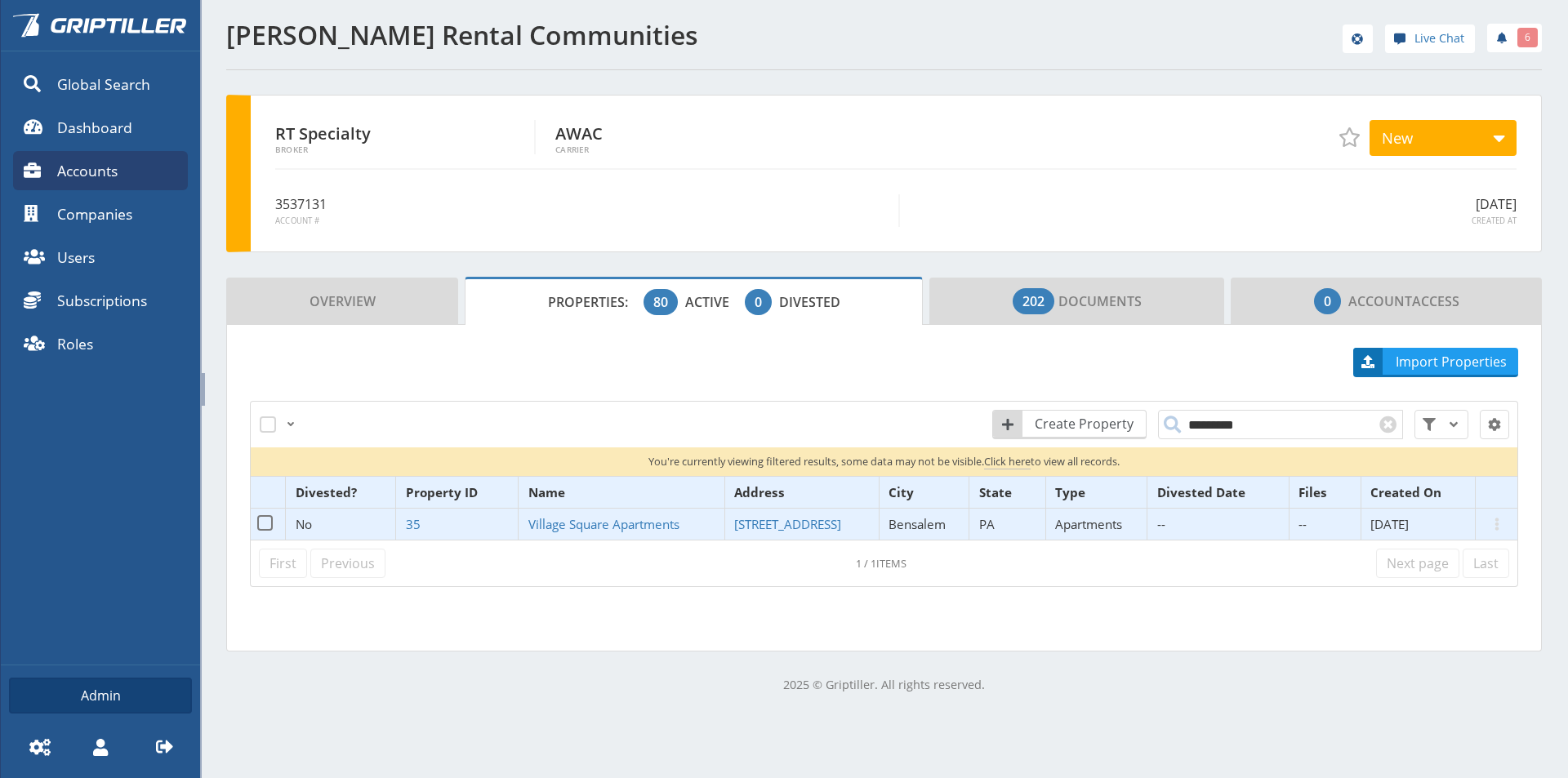
click at [577, 532] on td "Village Square Apartments" at bounding box center [622, 525] width 207 height 32
click at [604, 518] on span "Village Square Apartments" at bounding box center [604, 524] width 151 height 16
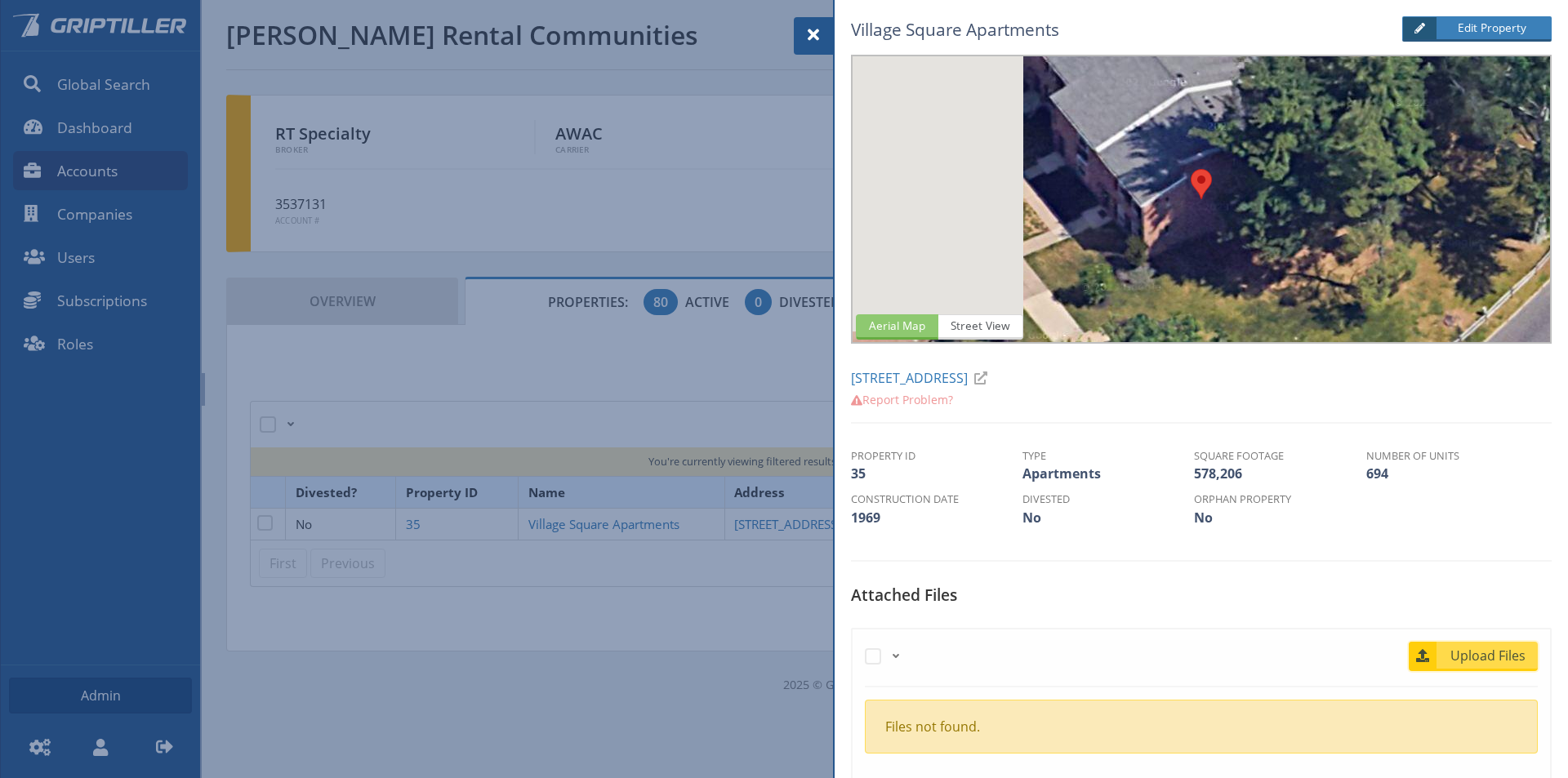
click at [1472, 655] on span "Upload Files" at bounding box center [1488, 655] width 99 height 20
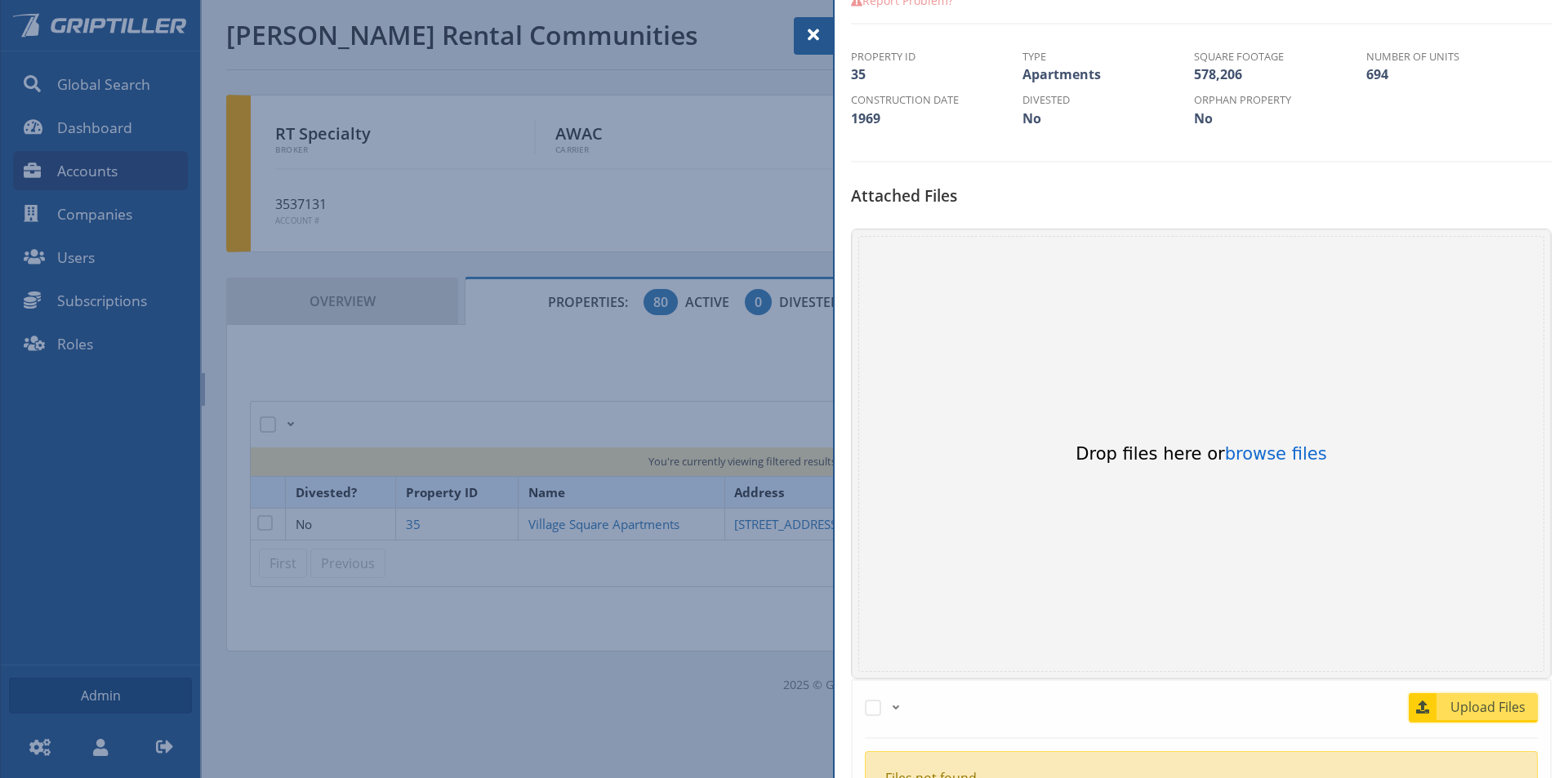
scroll to position [409, 0]
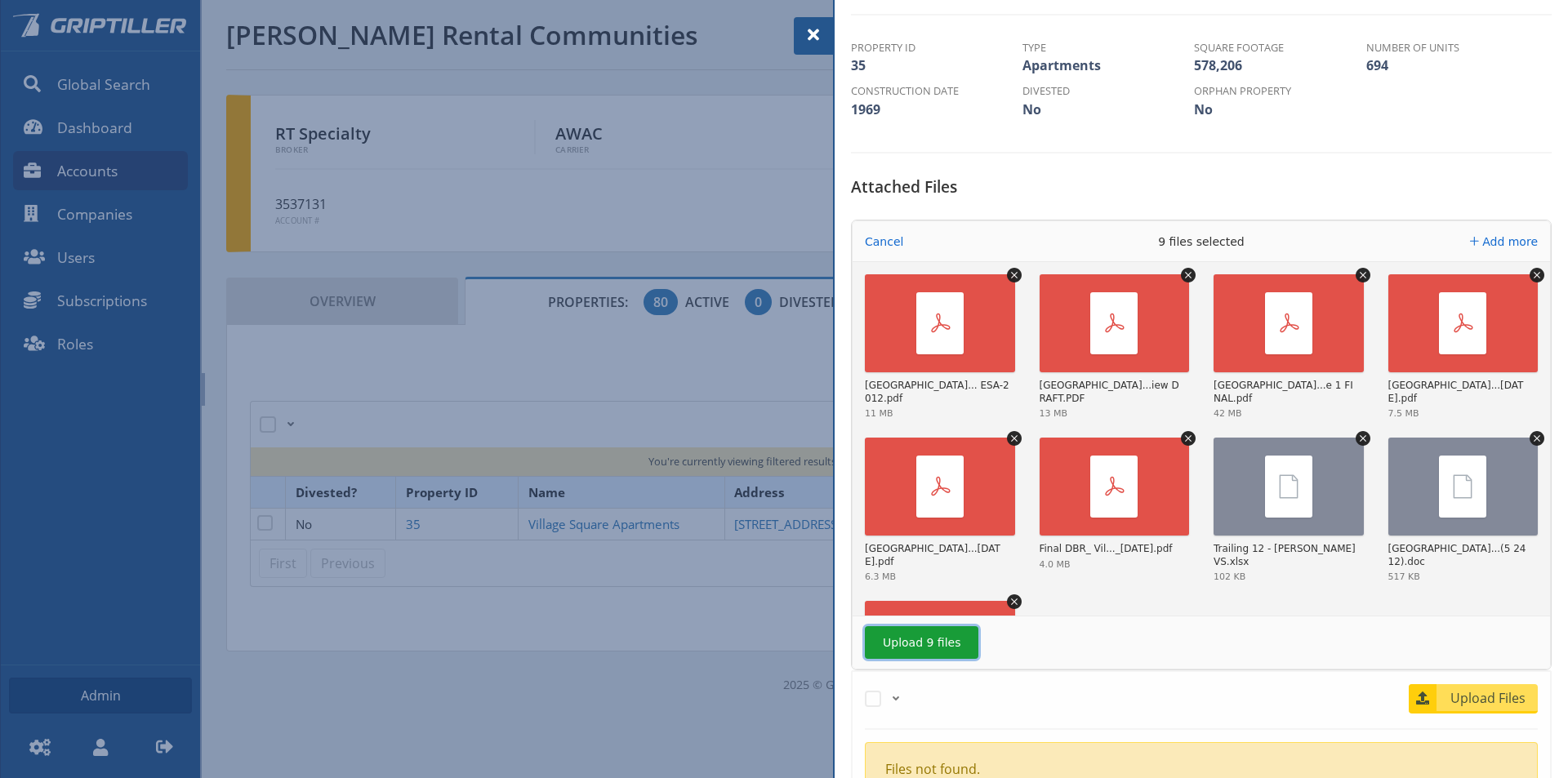
click at [919, 648] on button "Upload 9 files" at bounding box center [921, 642] width 114 height 33
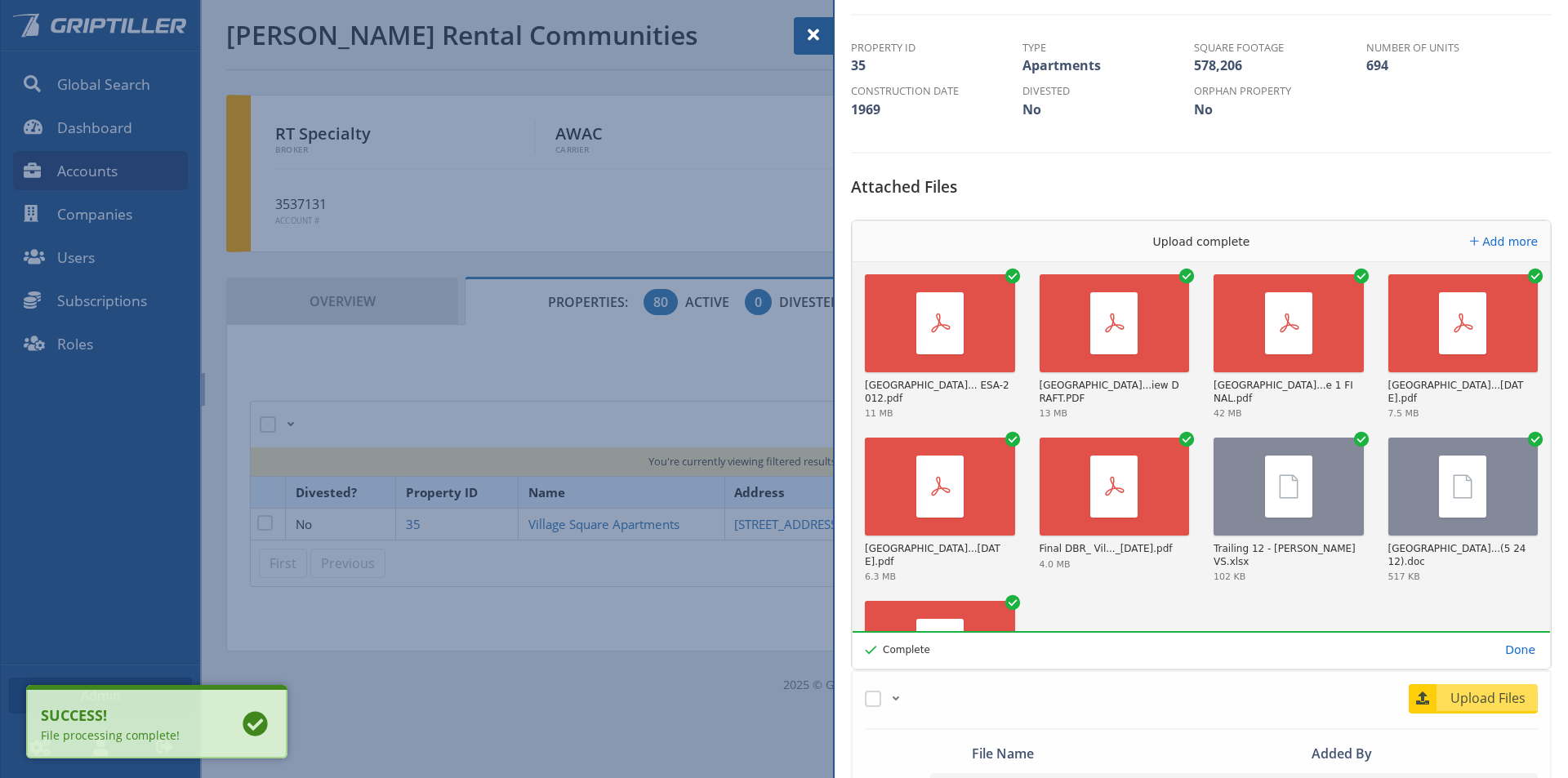
click at [815, 33] on span at bounding box center [814, 35] width 20 height 20
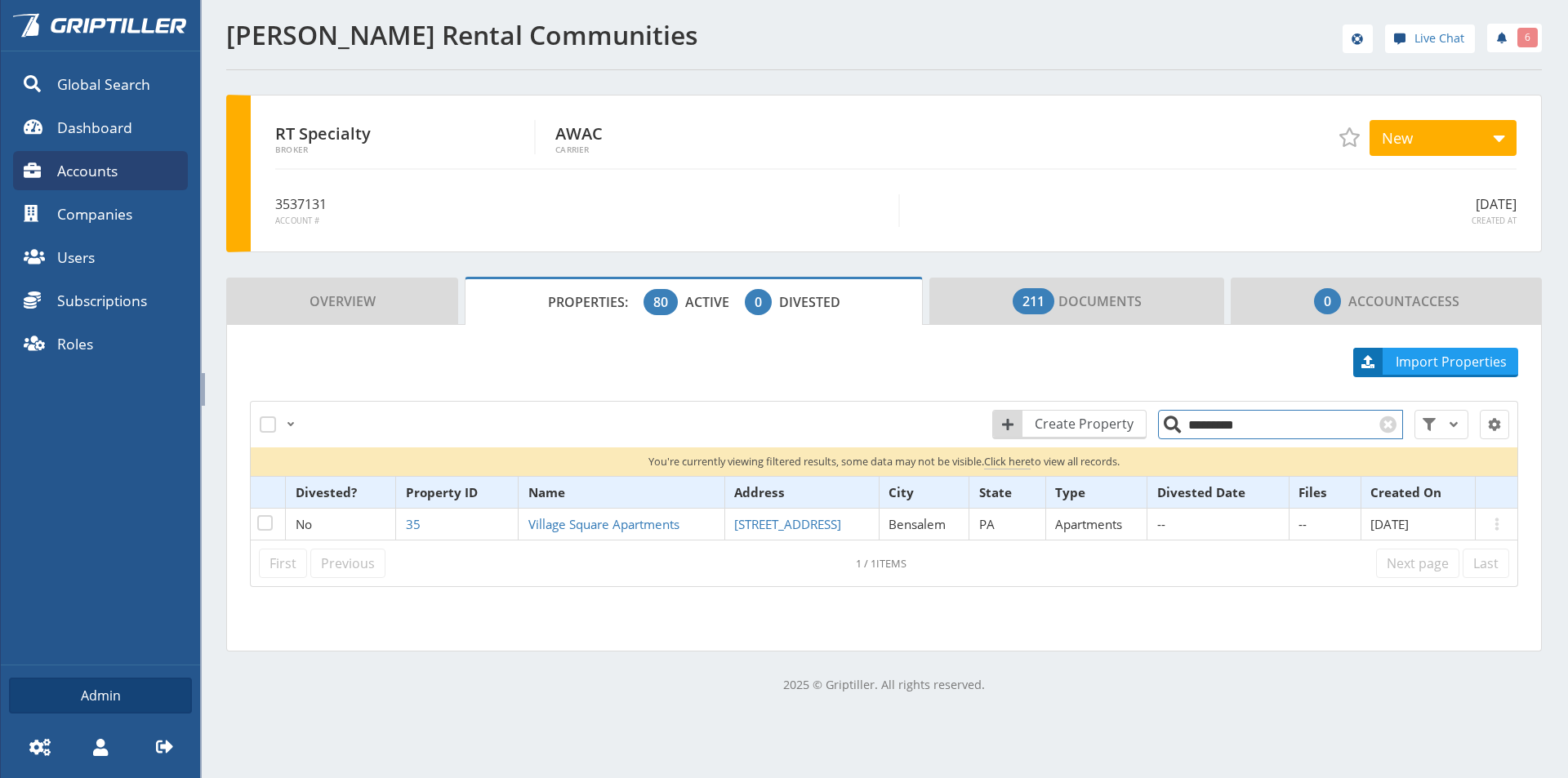
drag, startPoint x: 1221, startPoint y: 426, endPoint x: 1169, endPoint y: 428, distance: 52.0
click at [1169, 428] on input "*********" at bounding box center [1280, 424] width 245 height 29
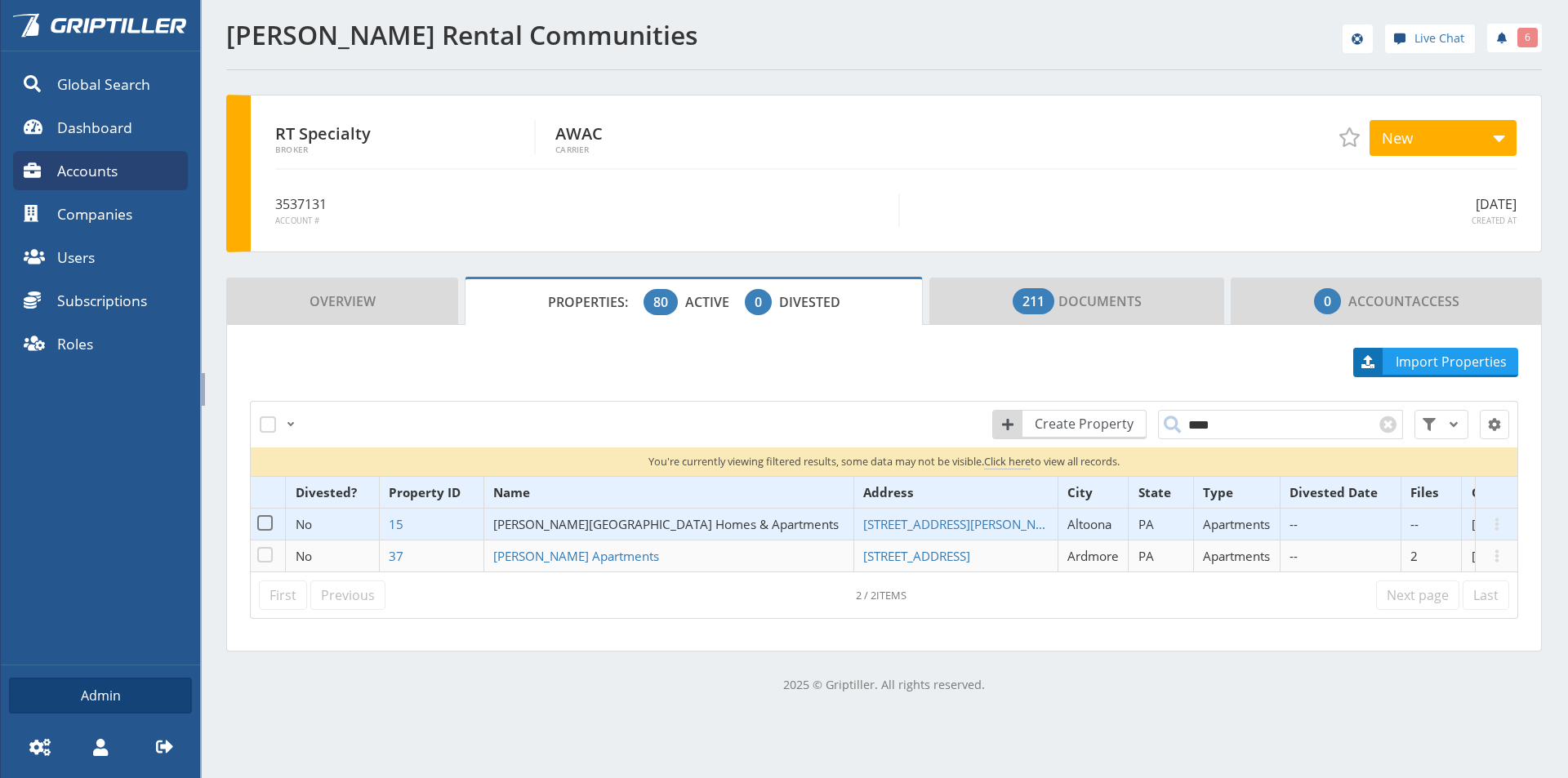
click at [556, 531] on span "[PERSON_NAME][GEOGRAPHIC_DATA] Homes & Apartments" at bounding box center [665, 524] width 346 height 16
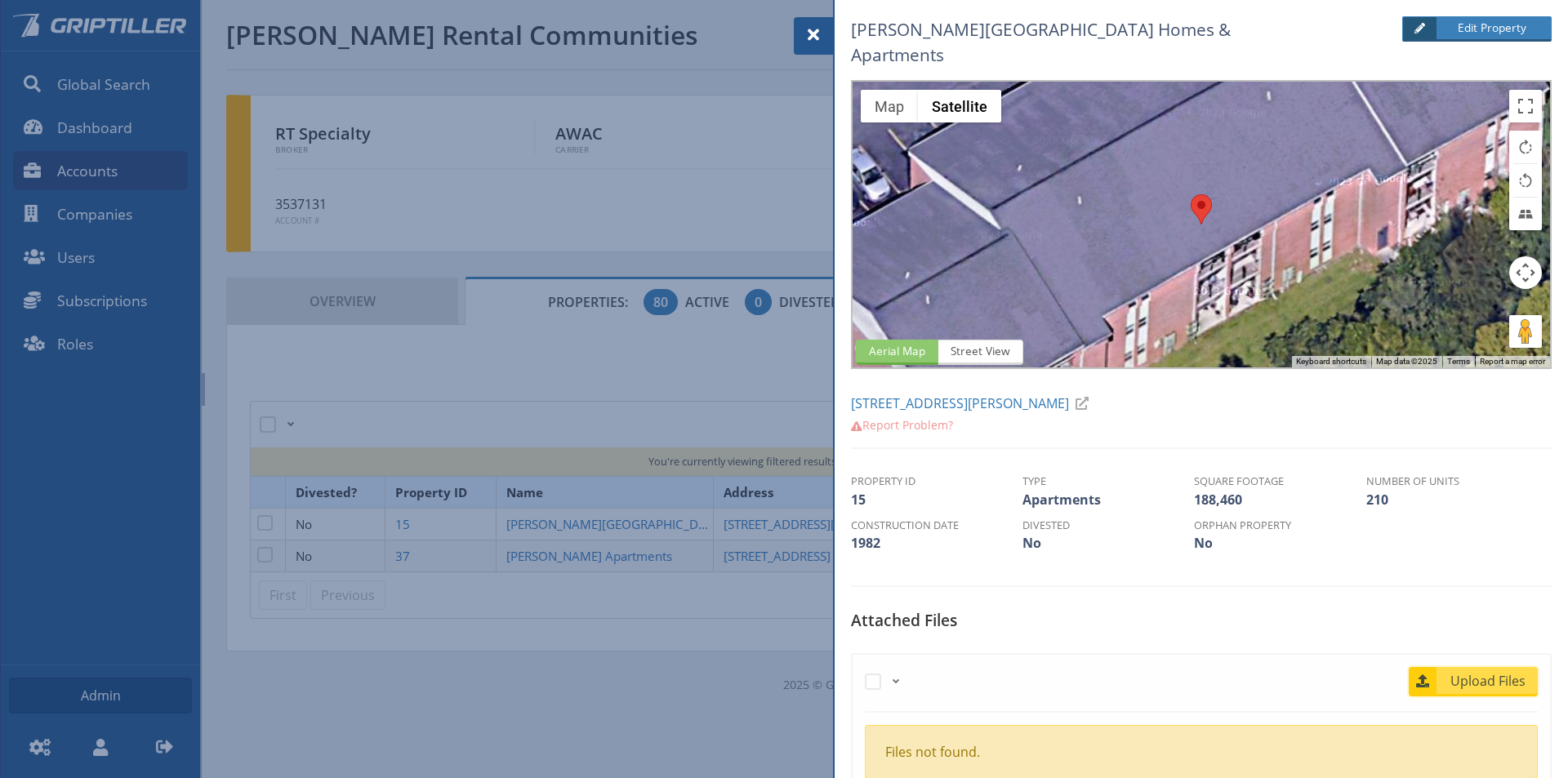
click at [1471, 671] on span "Upload Files" at bounding box center [1488, 681] width 99 height 20
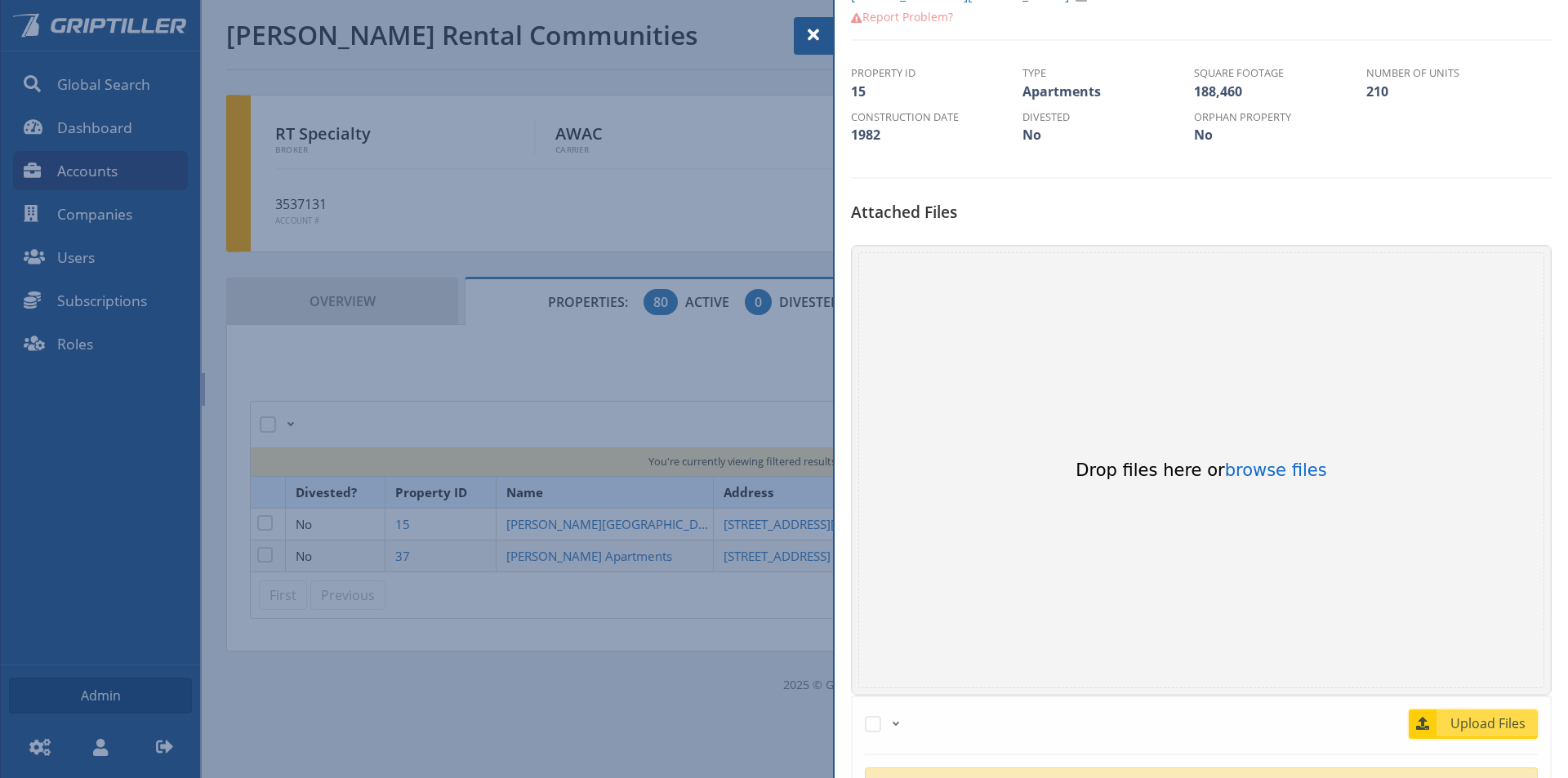
scroll to position [490, 0]
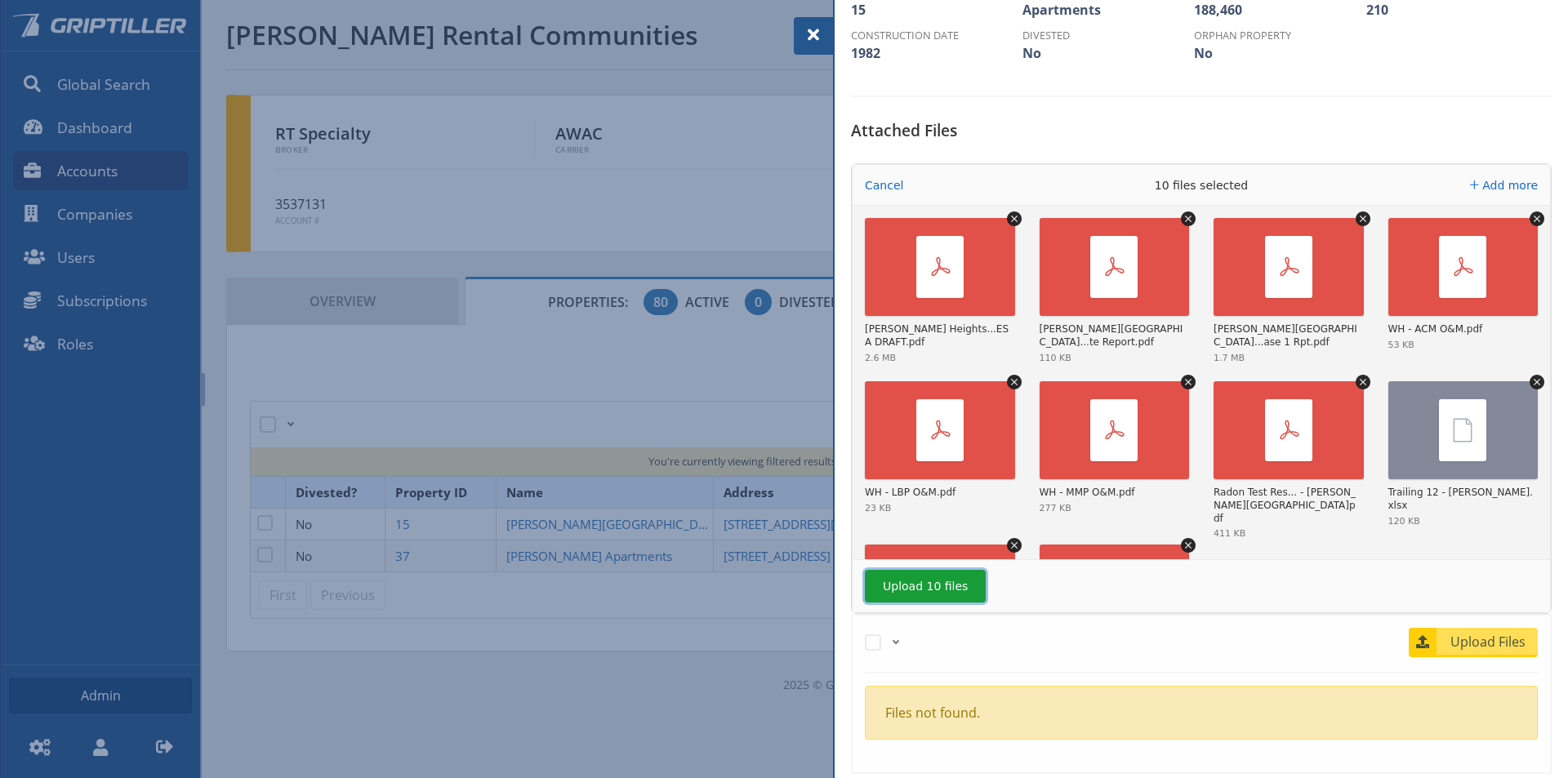
click at [916, 570] on button "Upload 10 files" at bounding box center [925, 586] width 121 height 33
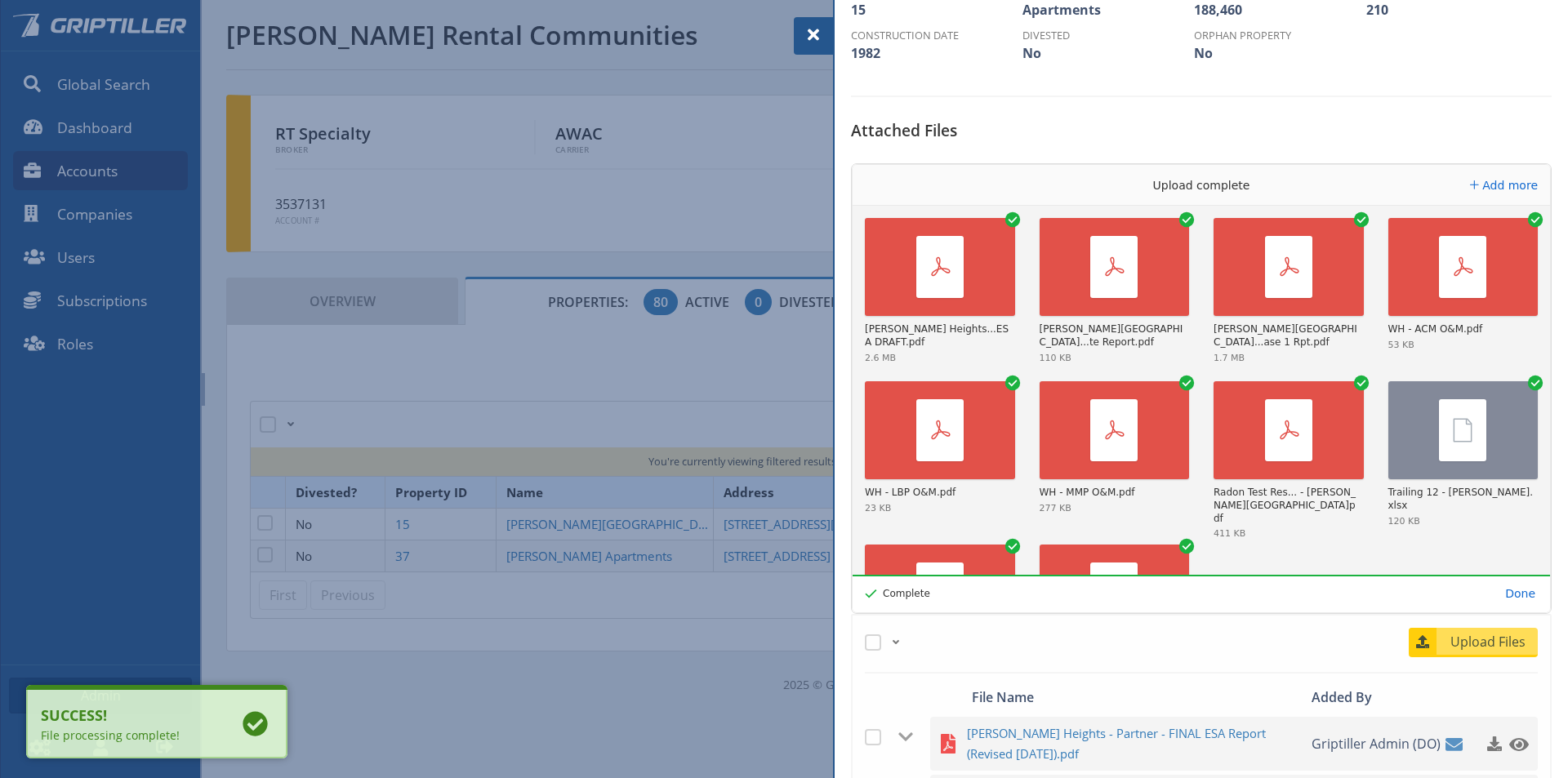
click at [818, 28] on span at bounding box center [814, 35] width 20 height 20
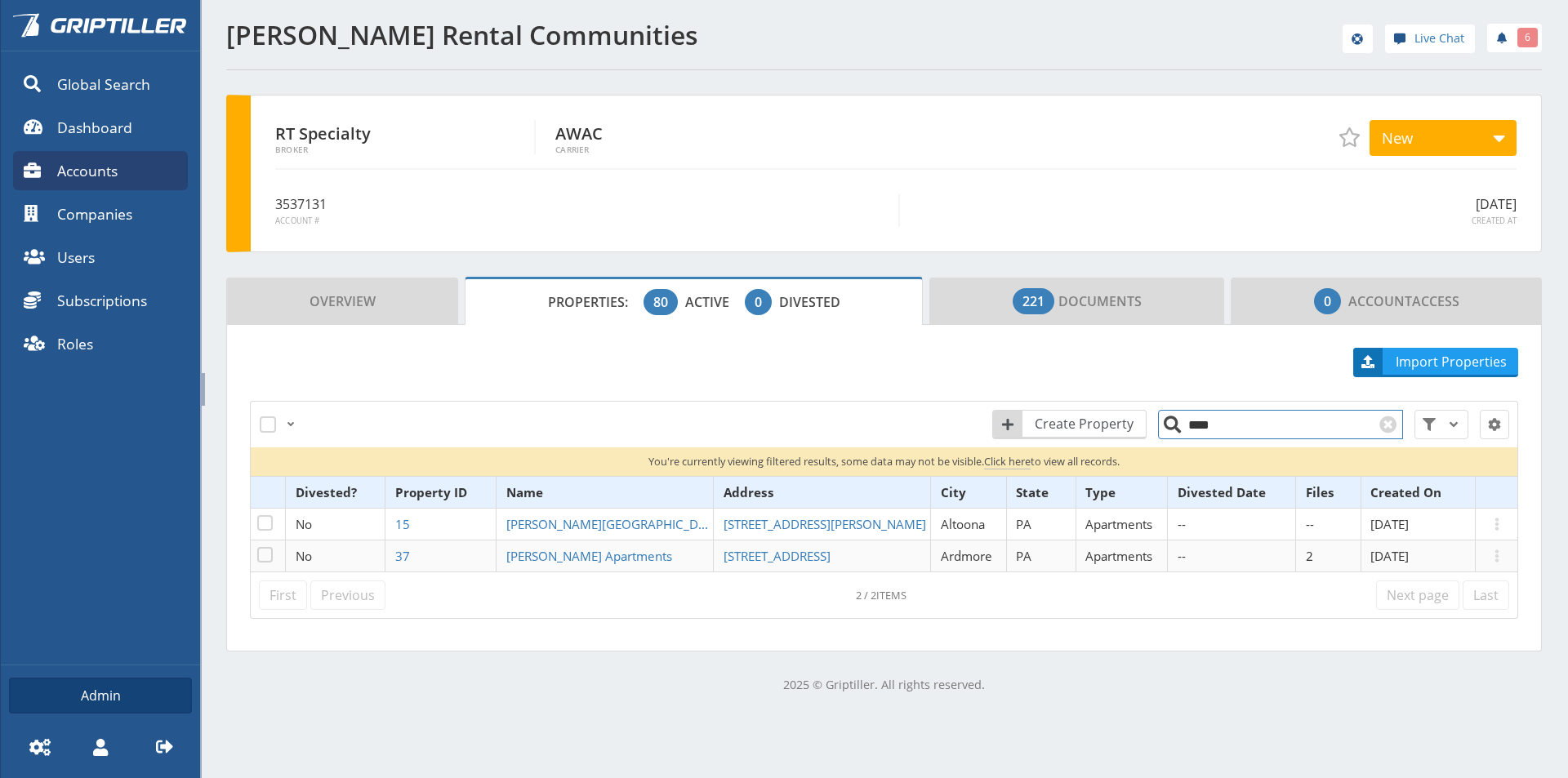
drag, startPoint x: 1201, startPoint y: 434, endPoint x: 1161, endPoint y: 435, distance: 40.0
click at [1161, 435] on input "****" at bounding box center [1280, 424] width 245 height 29
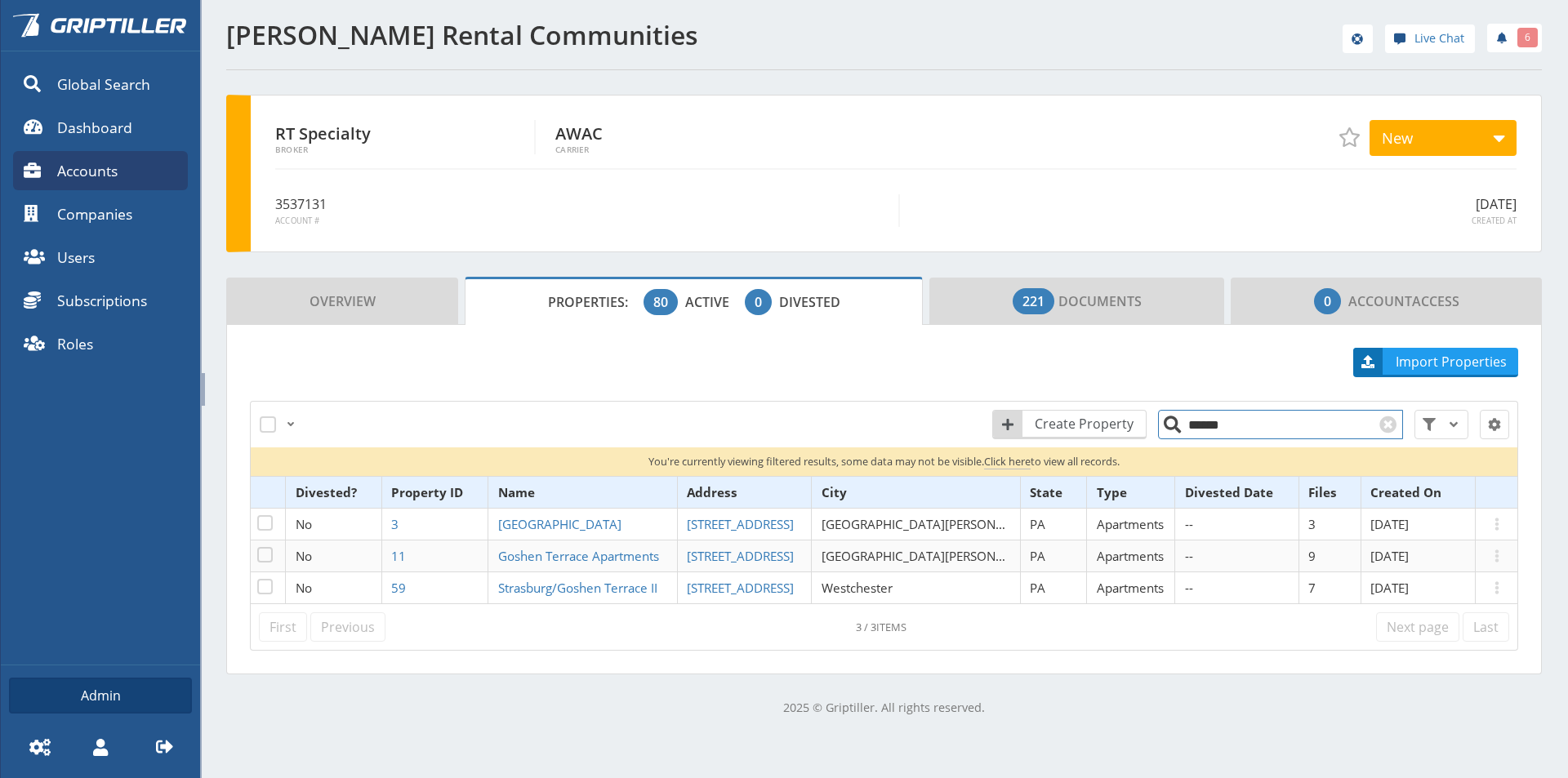
click at [1201, 419] on input "******" at bounding box center [1280, 424] width 245 height 29
drag, startPoint x: 1248, startPoint y: 422, endPoint x: 1148, endPoint y: 430, distance: 100.3
click at [1158, 430] on input "******" at bounding box center [1280, 424] width 245 height 29
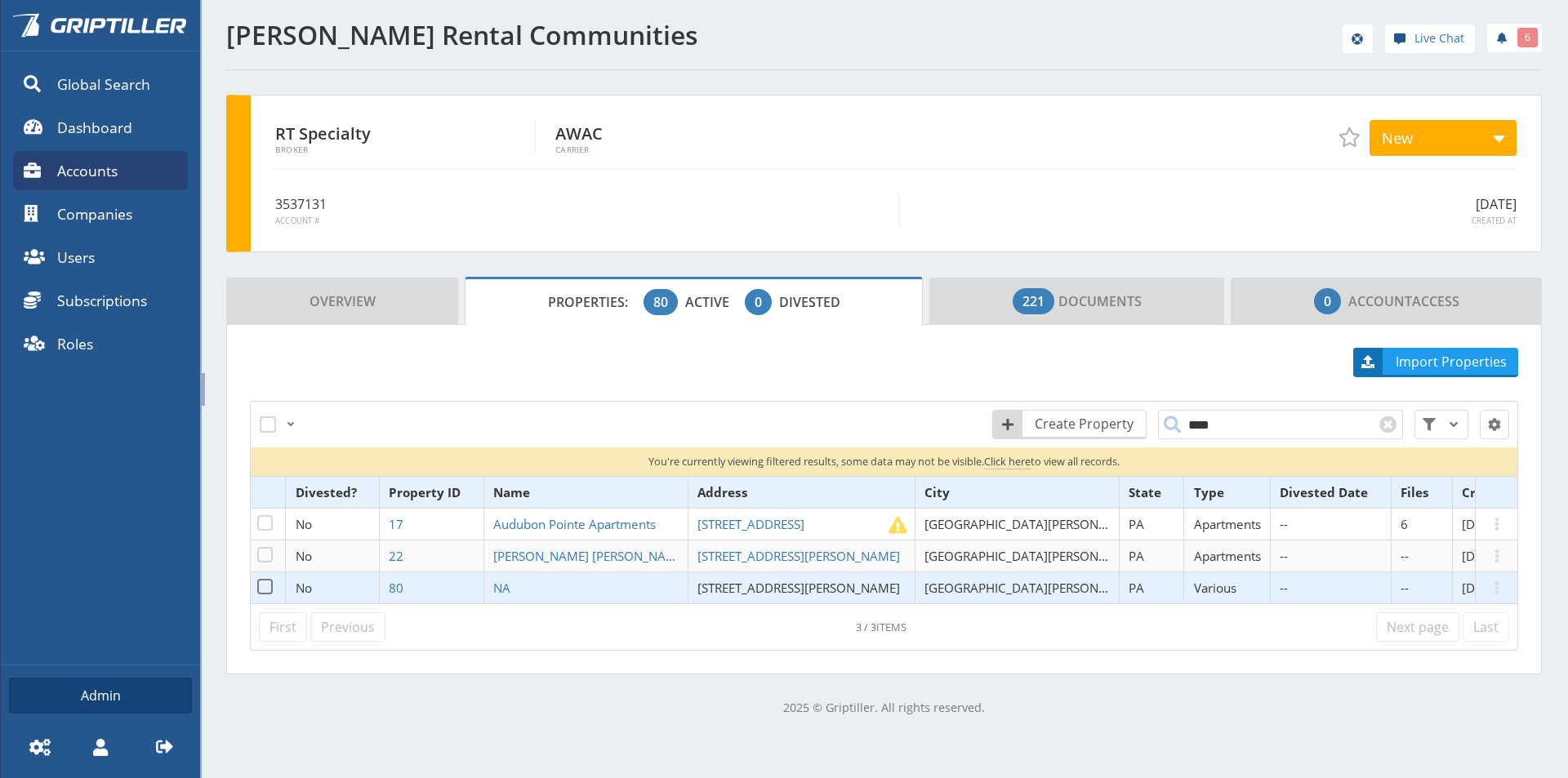
click at [738, 591] on span "[STREET_ADDRESS][PERSON_NAME]" at bounding box center [799, 588] width 203 height 16
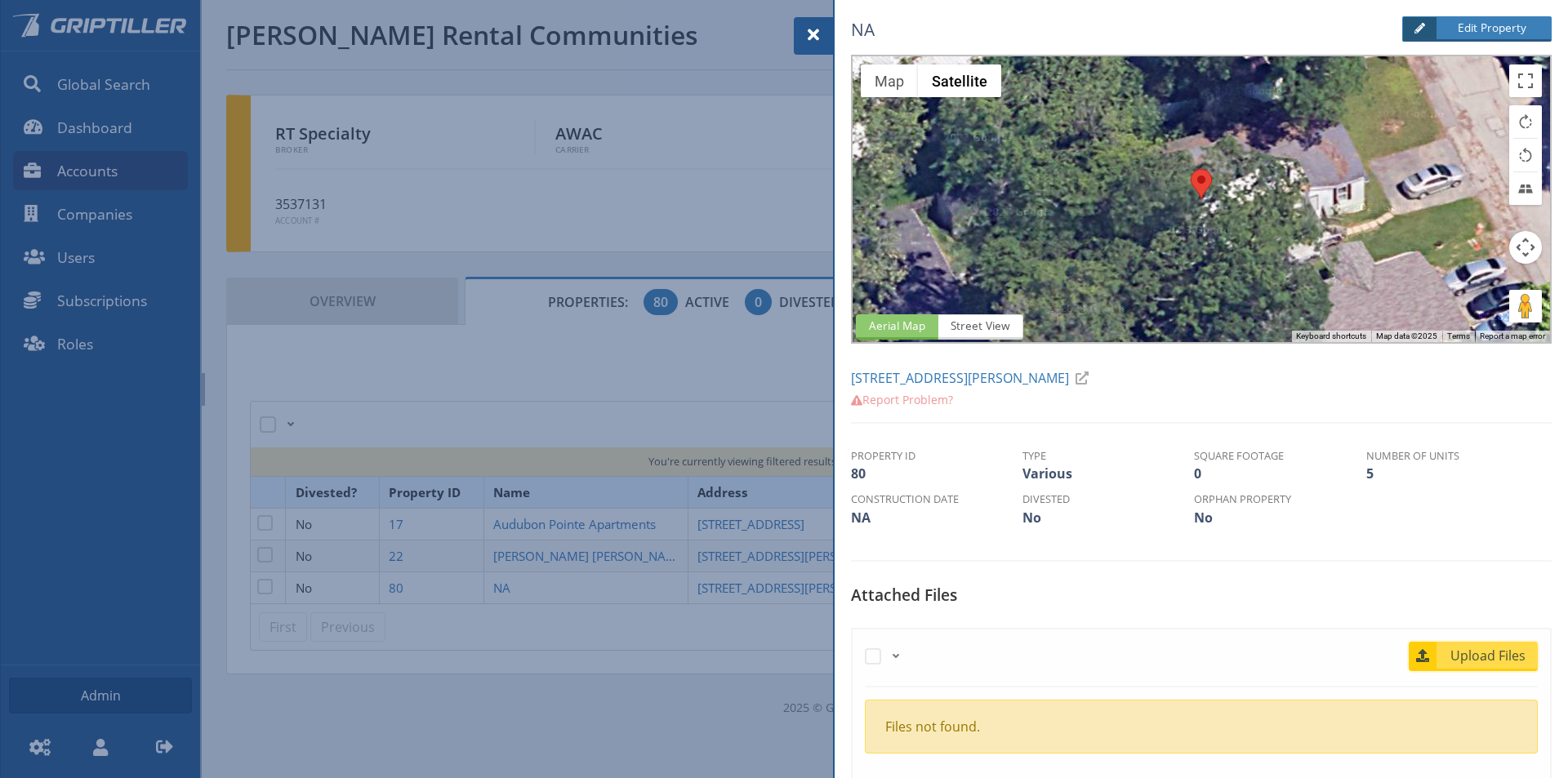
click at [1466, 655] on span "Upload Files" at bounding box center [1488, 655] width 99 height 20
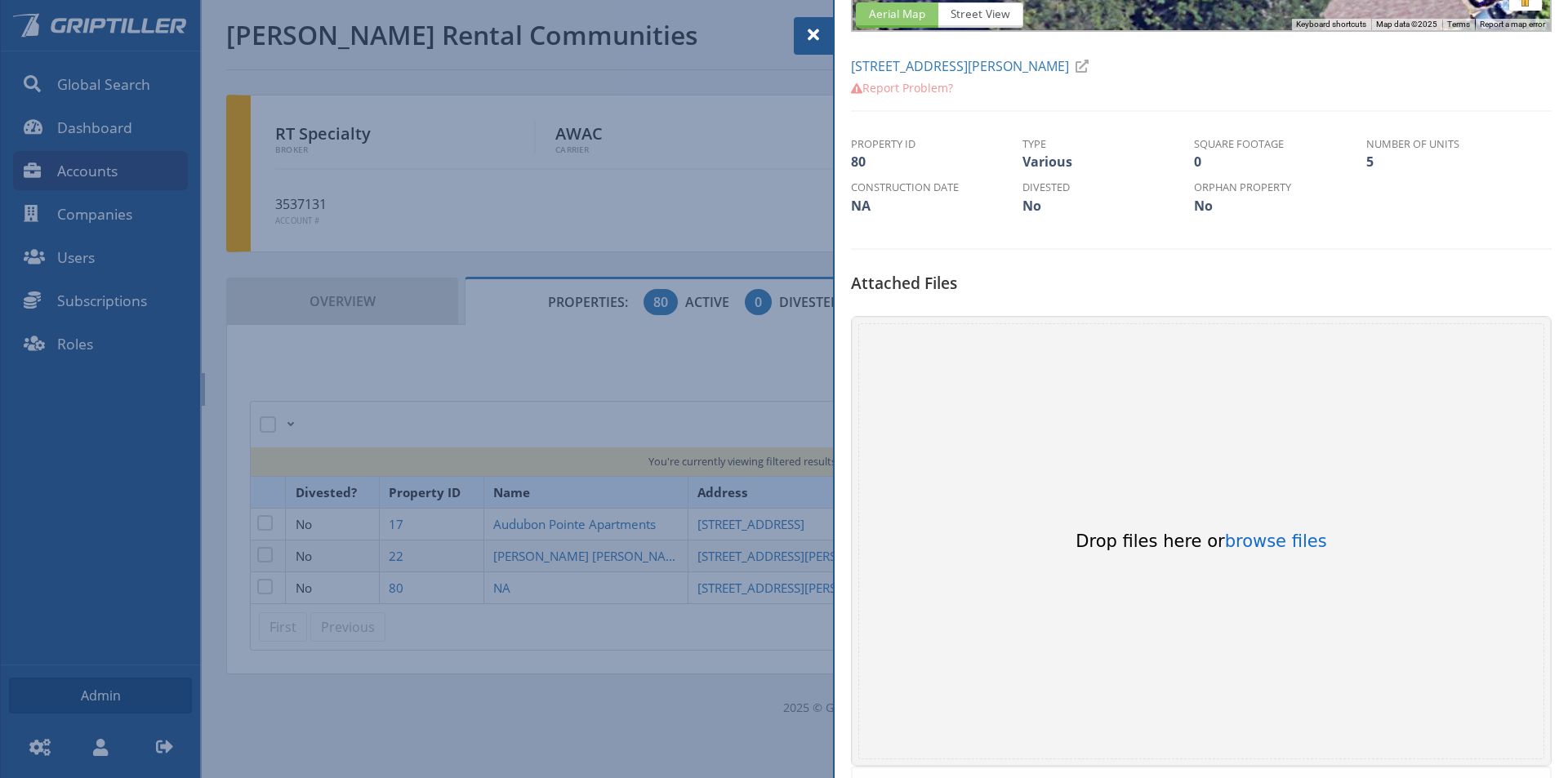
scroll to position [327, 0]
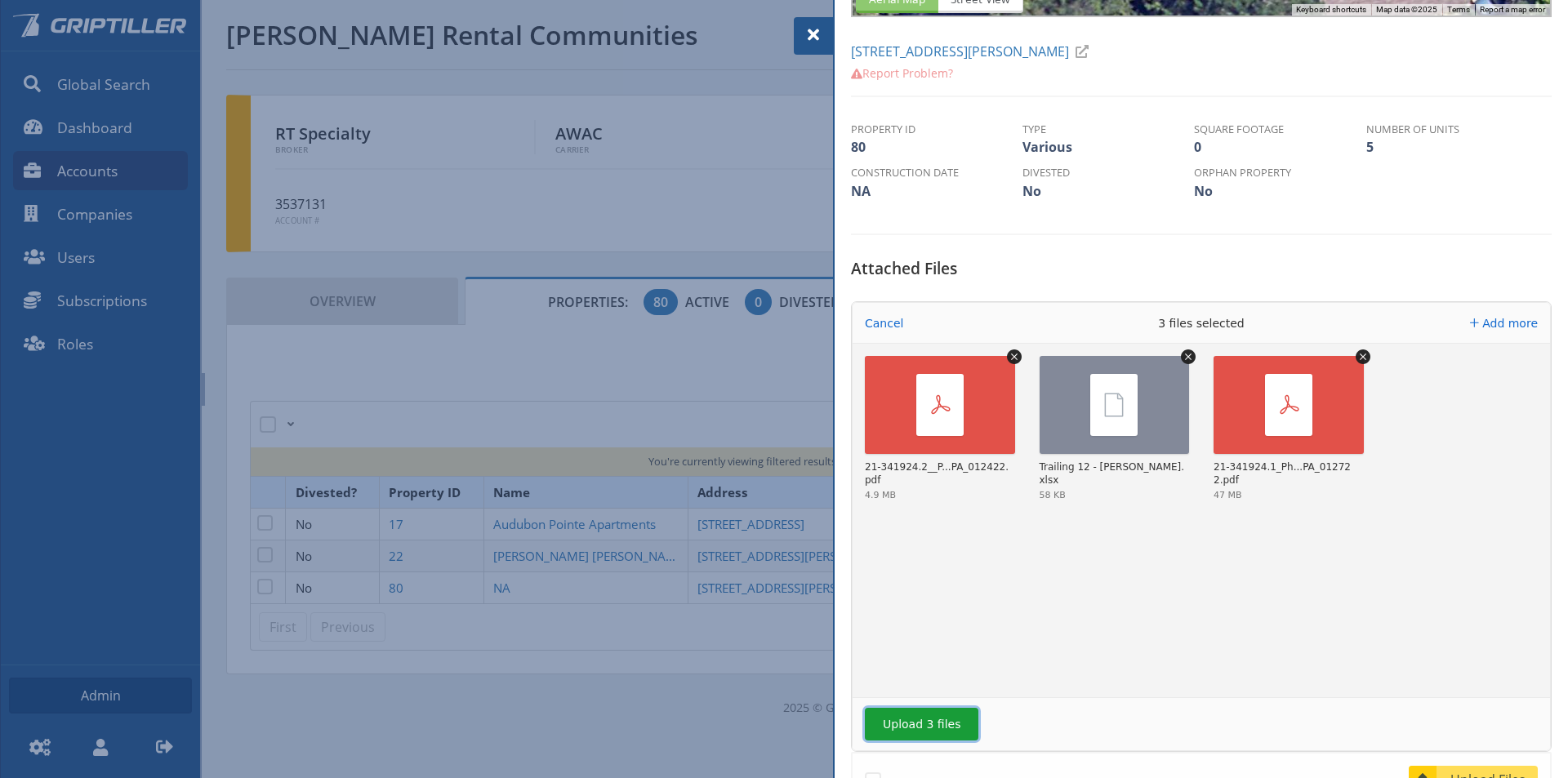
click at [915, 724] on button "Upload 3 files" at bounding box center [921, 724] width 114 height 33
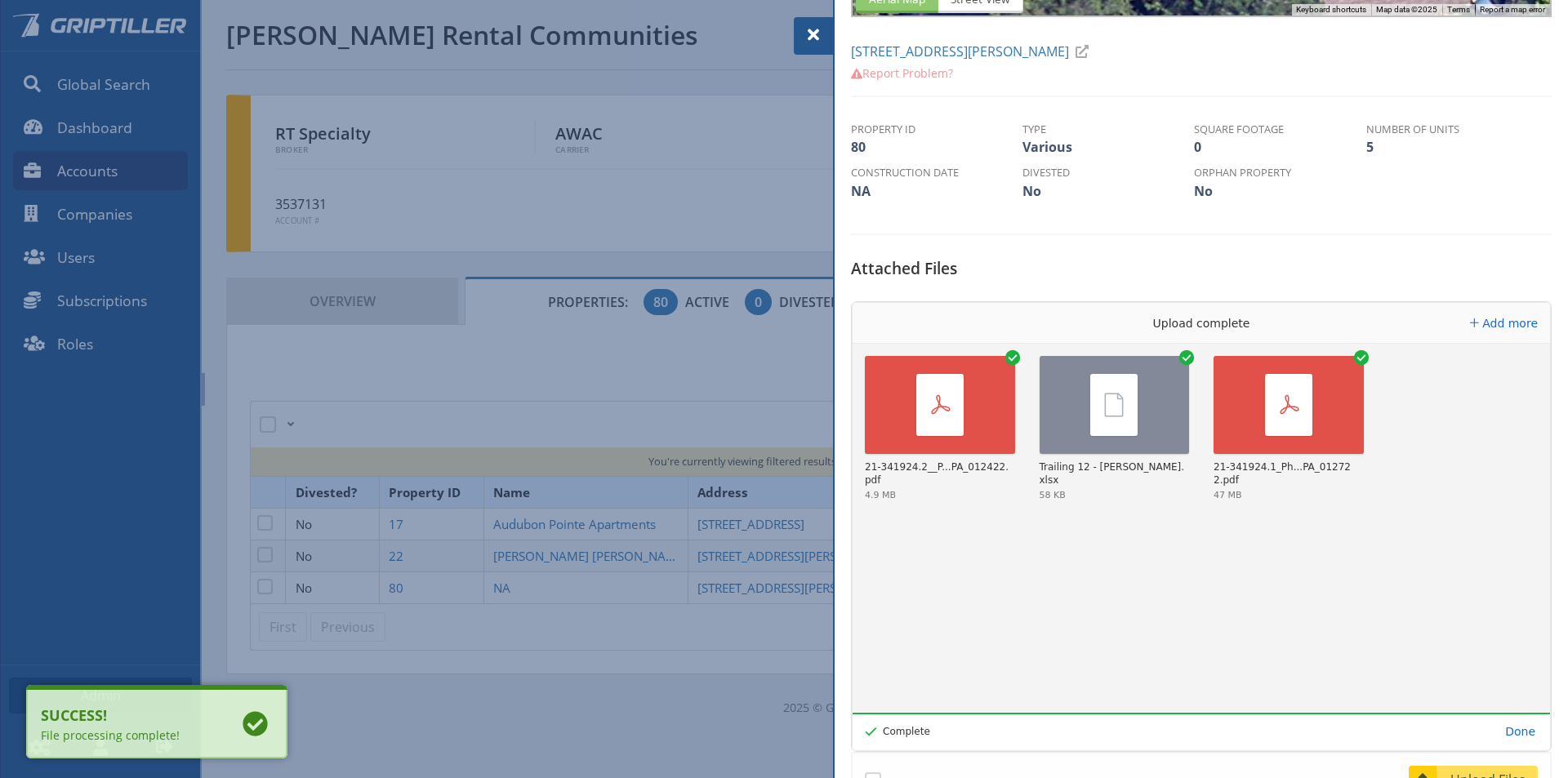
click at [813, 30] on span at bounding box center [814, 35] width 20 height 20
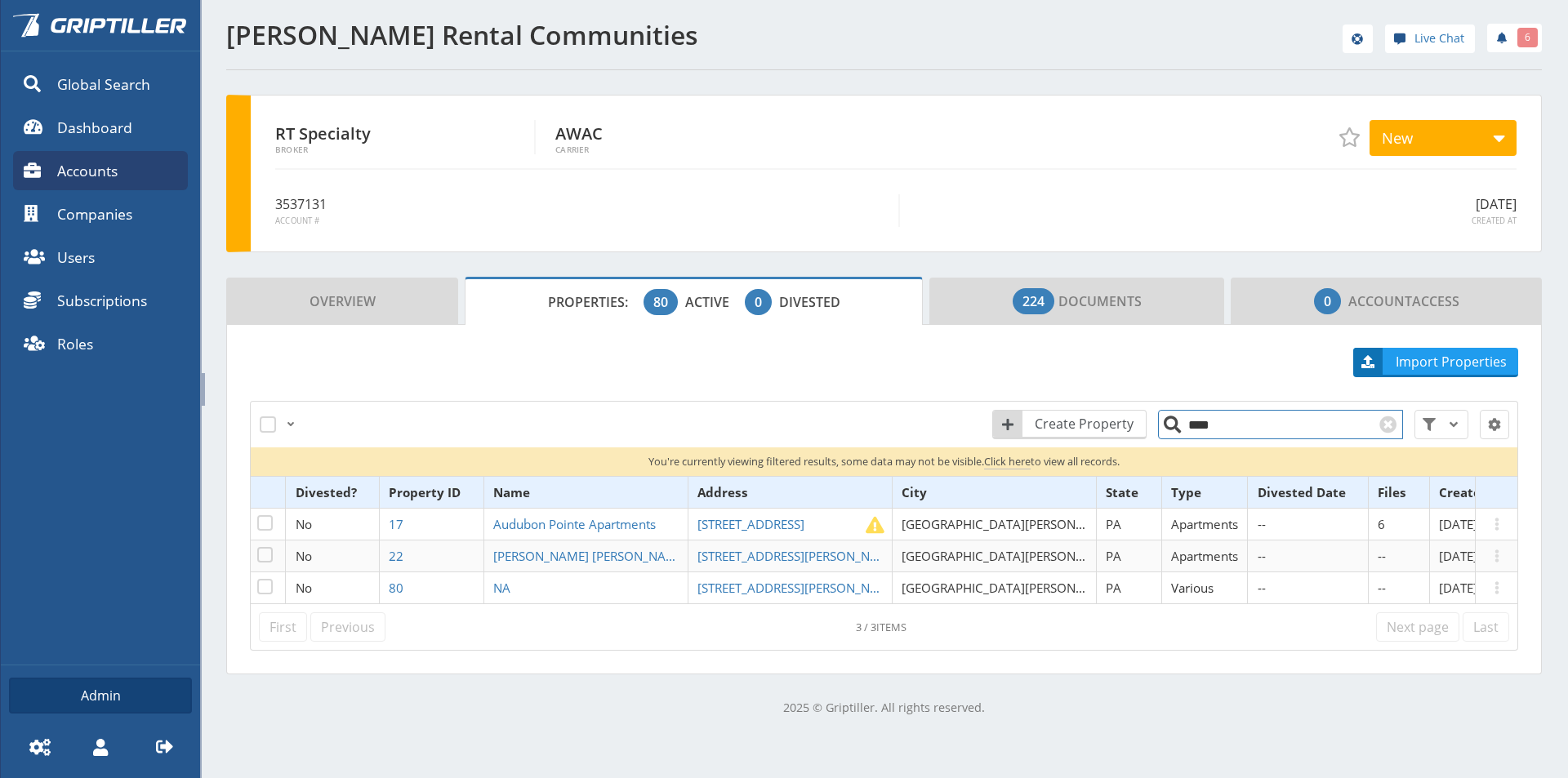
drag, startPoint x: 1219, startPoint y: 426, endPoint x: 1166, endPoint y: 435, distance: 53.8
click at [1168, 434] on input "****" at bounding box center [1280, 424] width 245 height 29
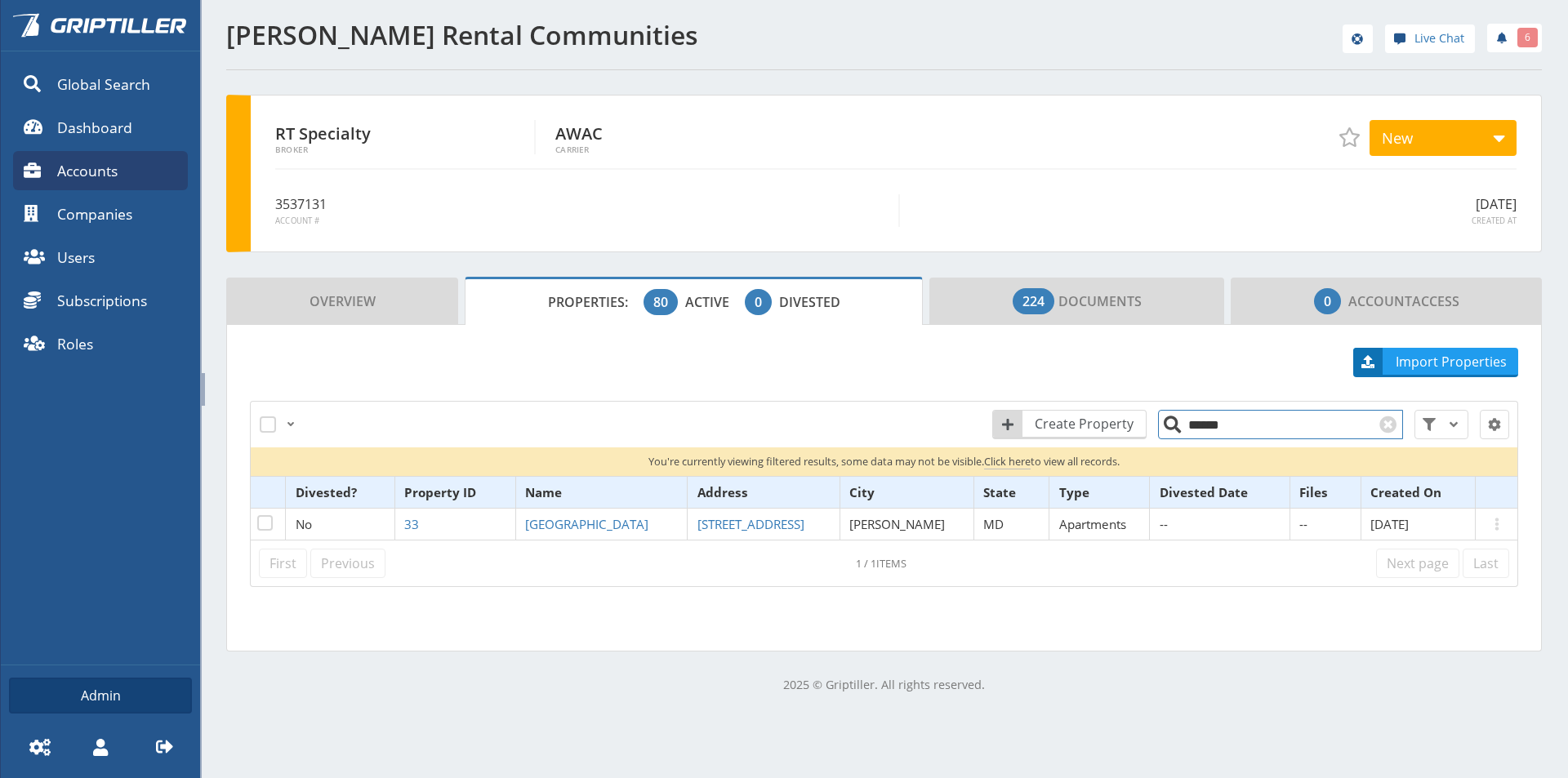
drag, startPoint x: 1168, startPoint y: 436, endPoint x: 1123, endPoint y: 441, distance: 45.3
click at [1123, 441] on div "Create Property ****** Reset All Filters" at bounding box center [1149, 424] width 741 height 49
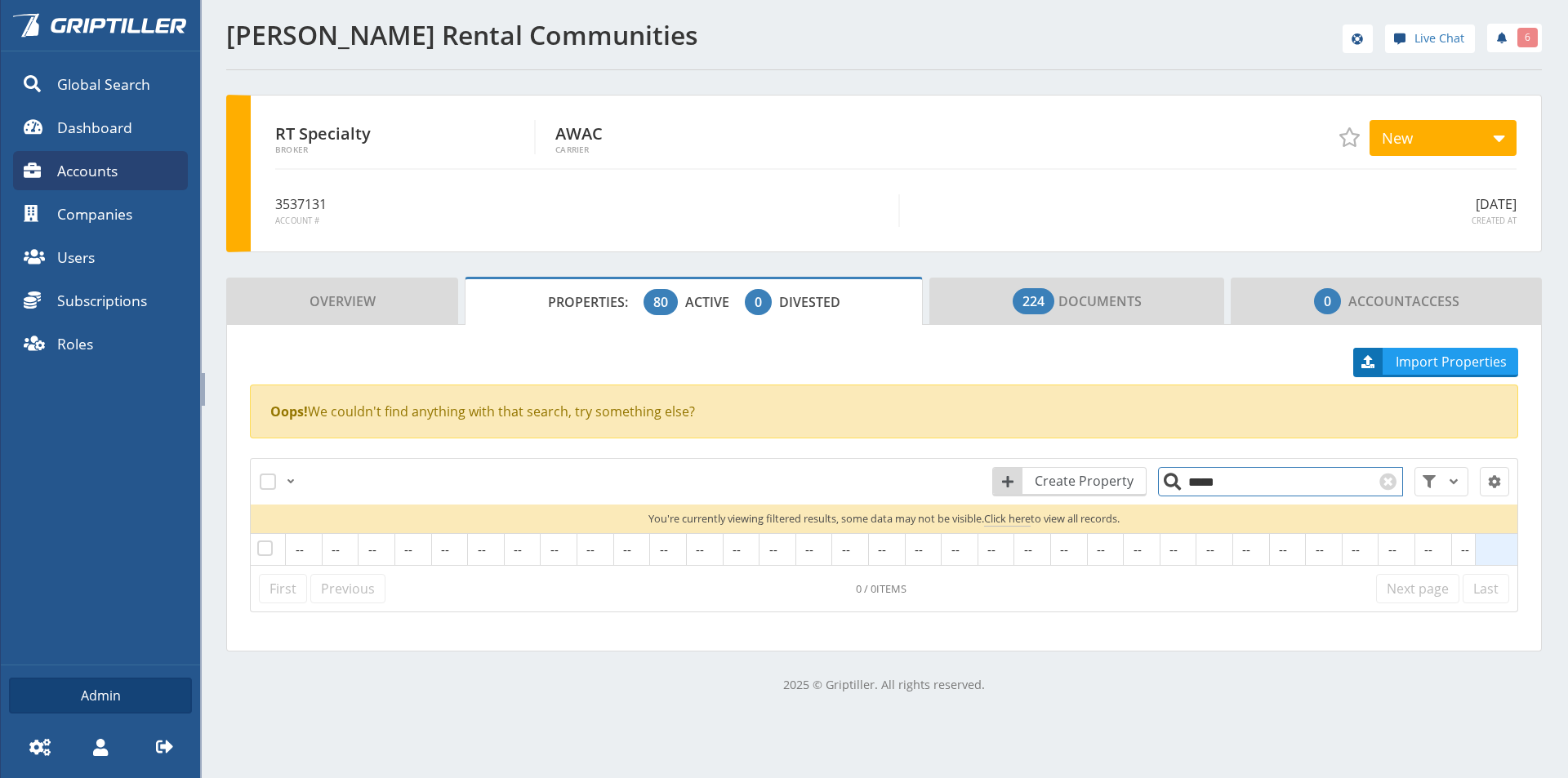
drag, startPoint x: 1238, startPoint y: 480, endPoint x: 1154, endPoint y: 501, distance: 86.6
click at [1156, 500] on div "Create Property ***** Reset All Filters" at bounding box center [1149, 481] width 741 height 49
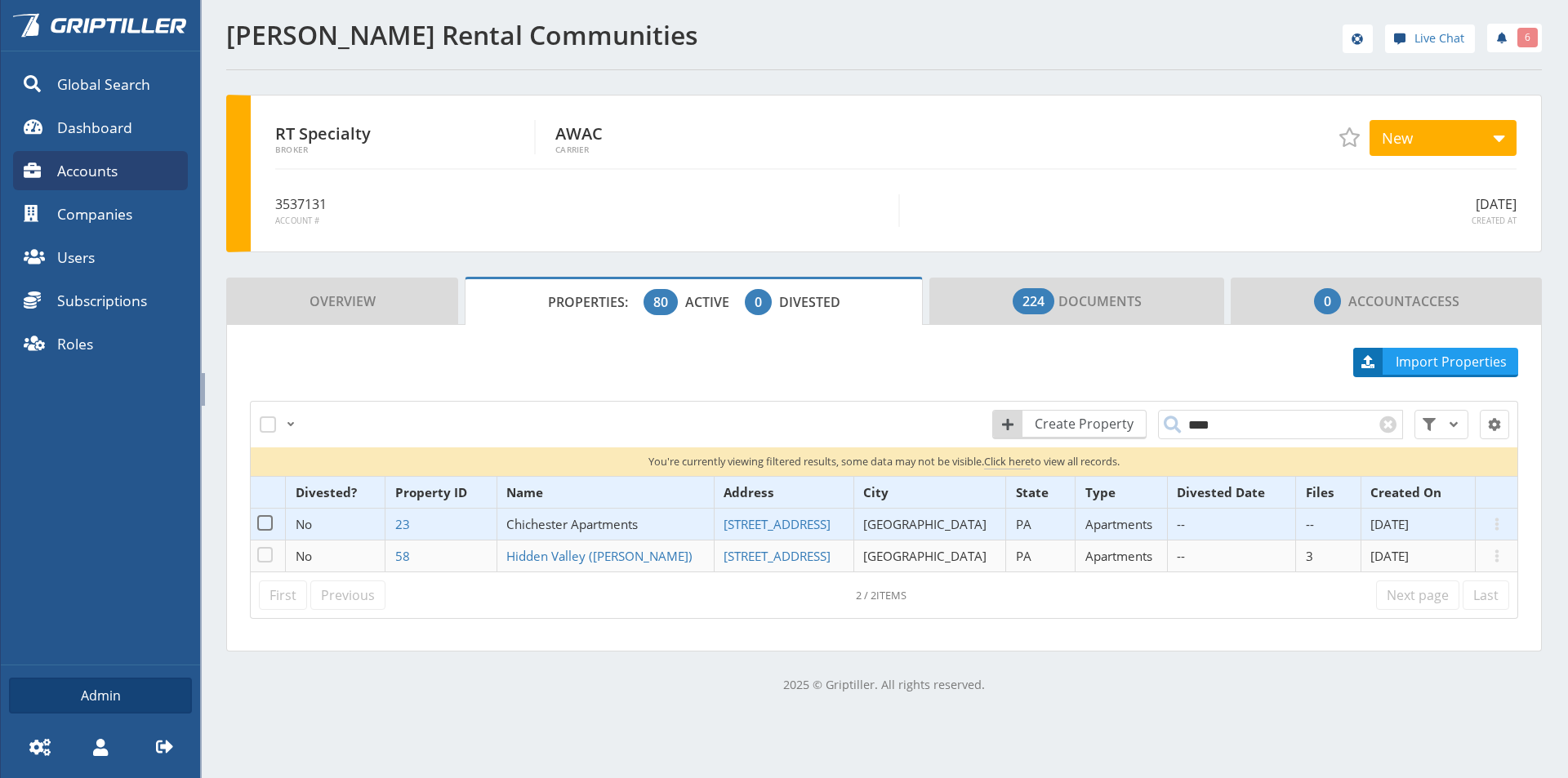
click at [574, 526] on span "Chichester Apartments" at bounding box center [572, 524] width 131 height 16
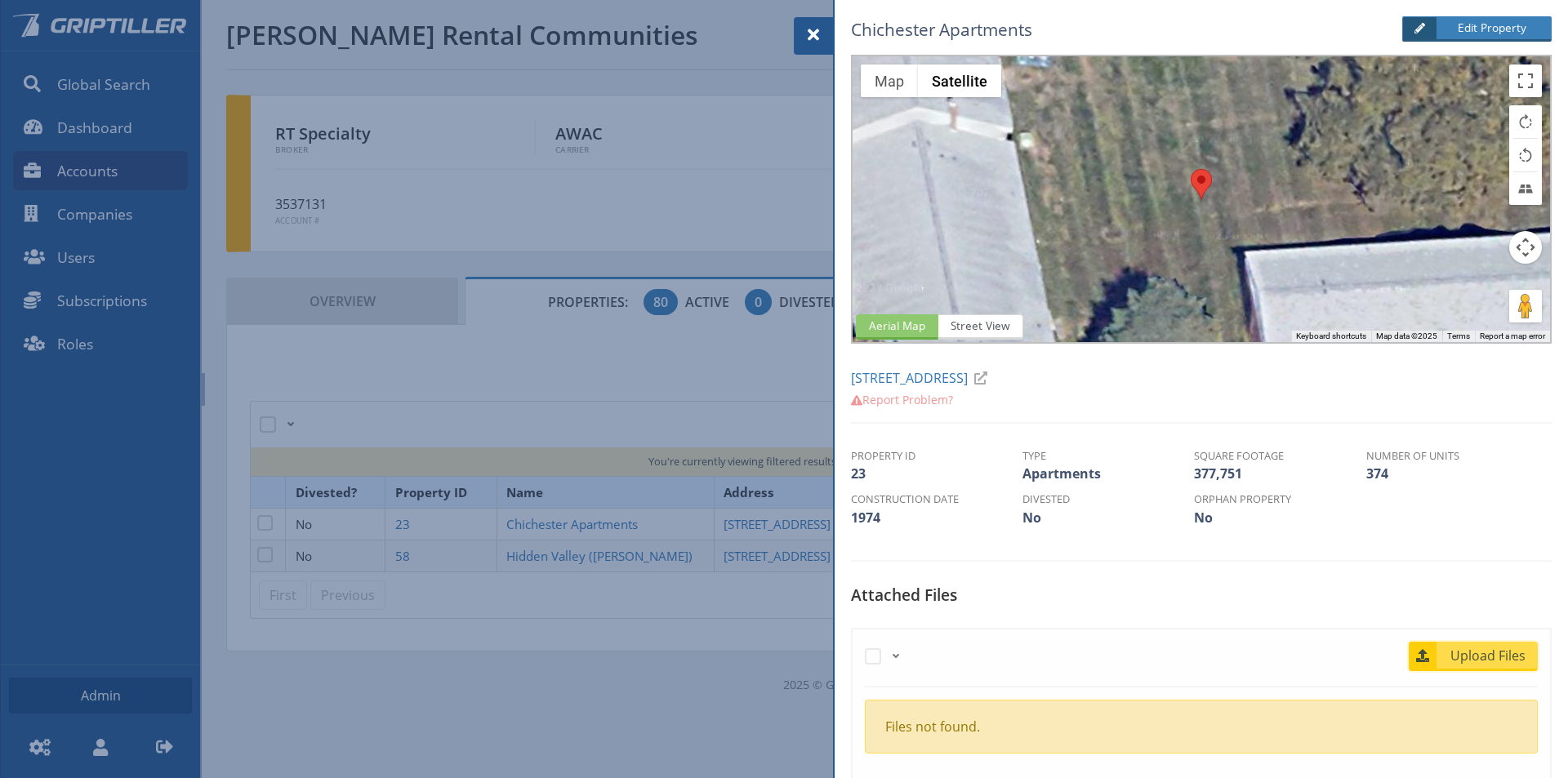
click at [1463, 655] on span "Upload Files" at bounding box center [1488, 655] width 99 height 20
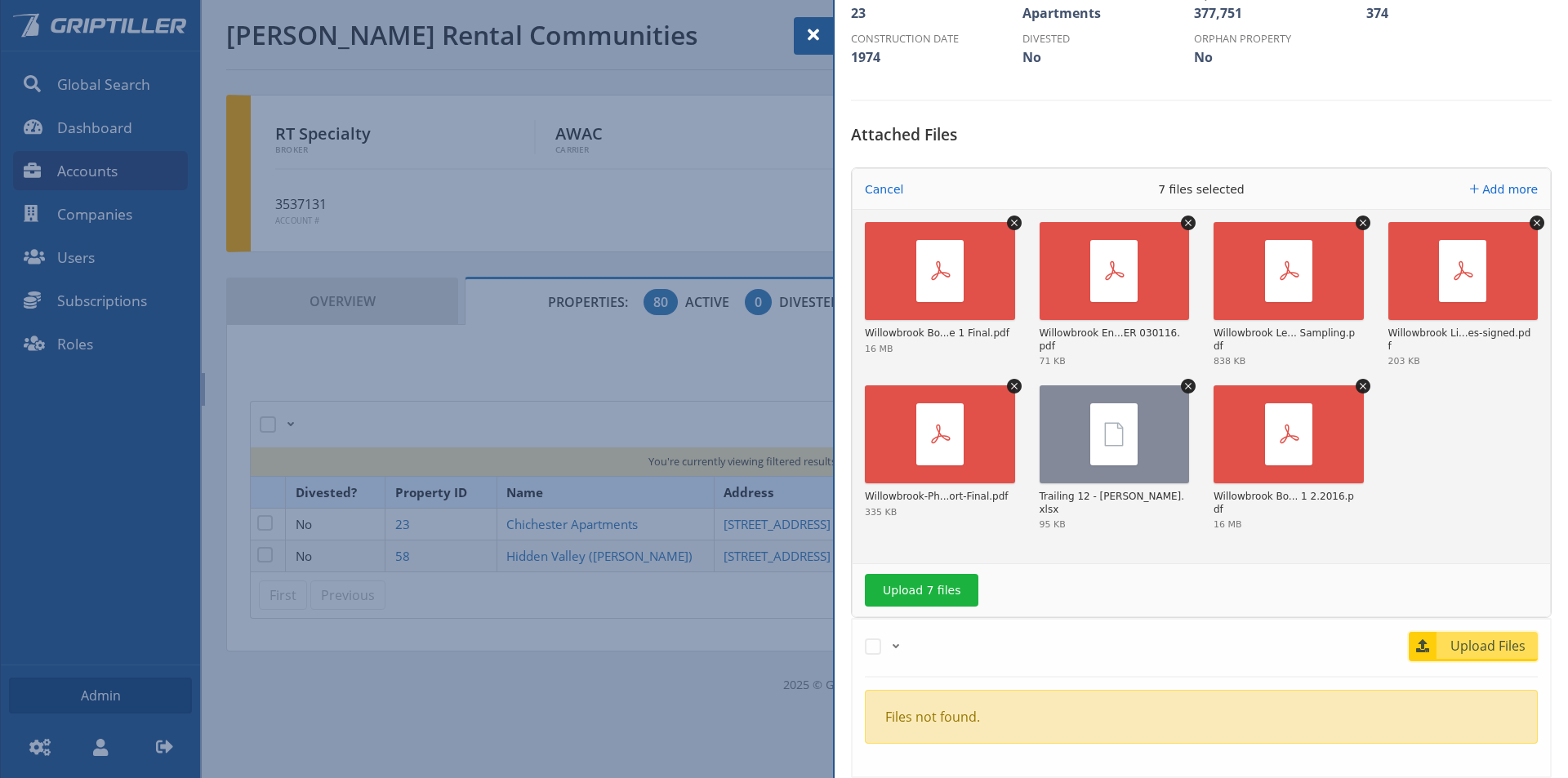
scroll to position [490, 0]
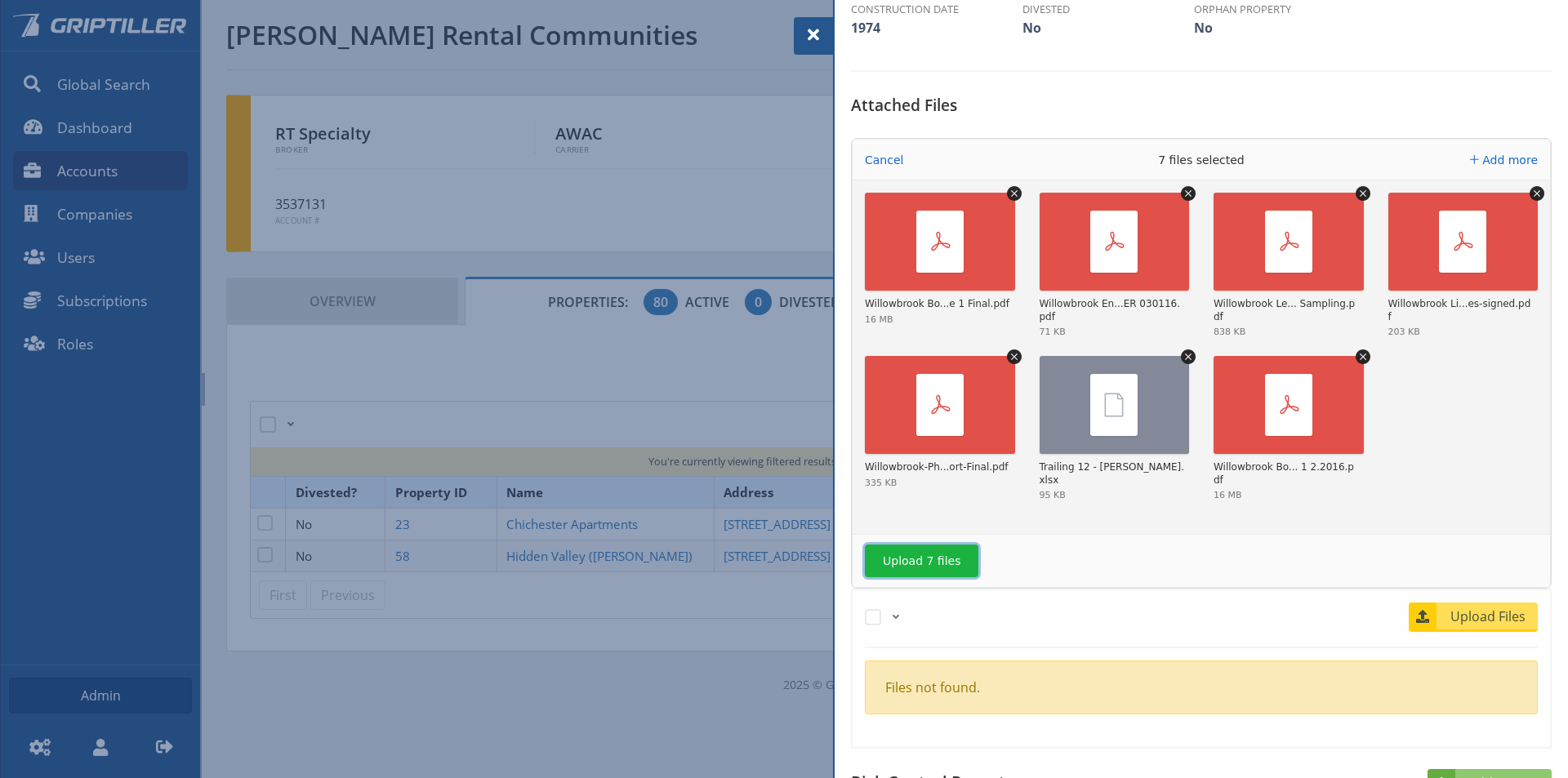
click at [936, 570] on button "Upload 7 files" at bounding box center [921, 560] width 114 height 33
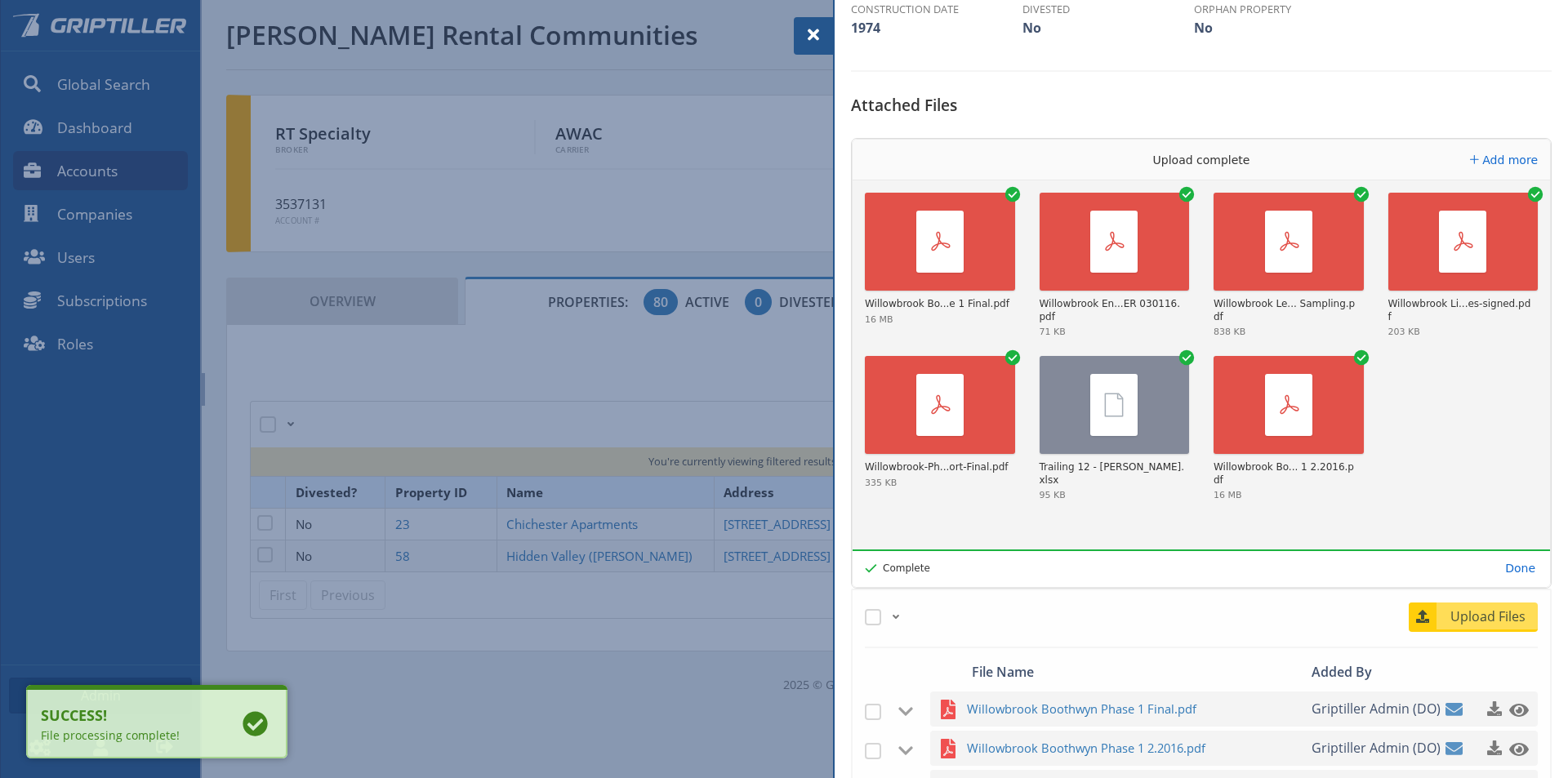
click at [808, 39] on span at bounding box center [814, 35] width 20 height 20
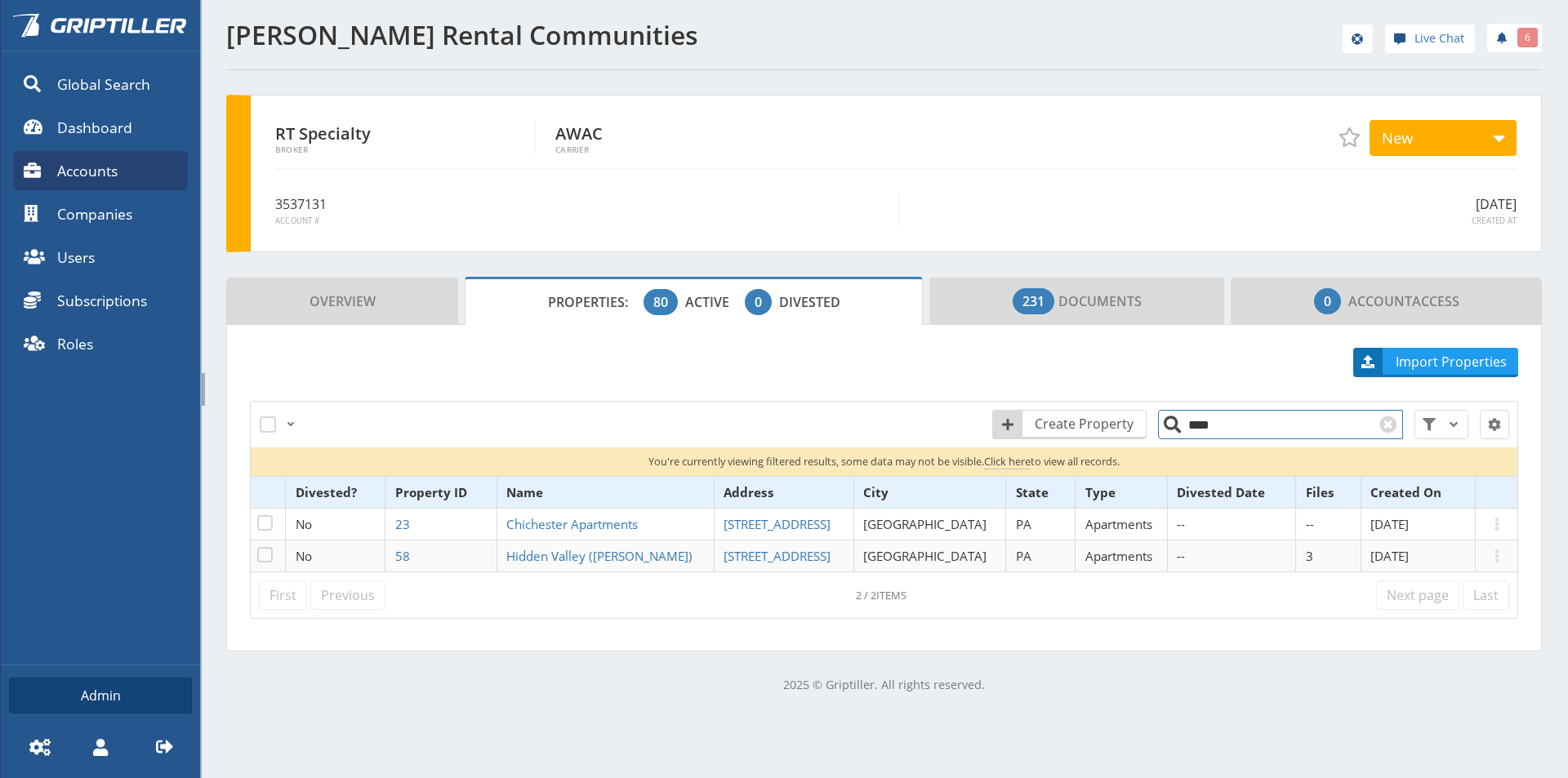
drag, startPoint x: 1206, startPoint y: 425, endPoint x: 1167, endPoint y: 426, distance: 39.0
click at [1168, 426] on input "****" at bounding box center [1280, 424] width 245 height 29
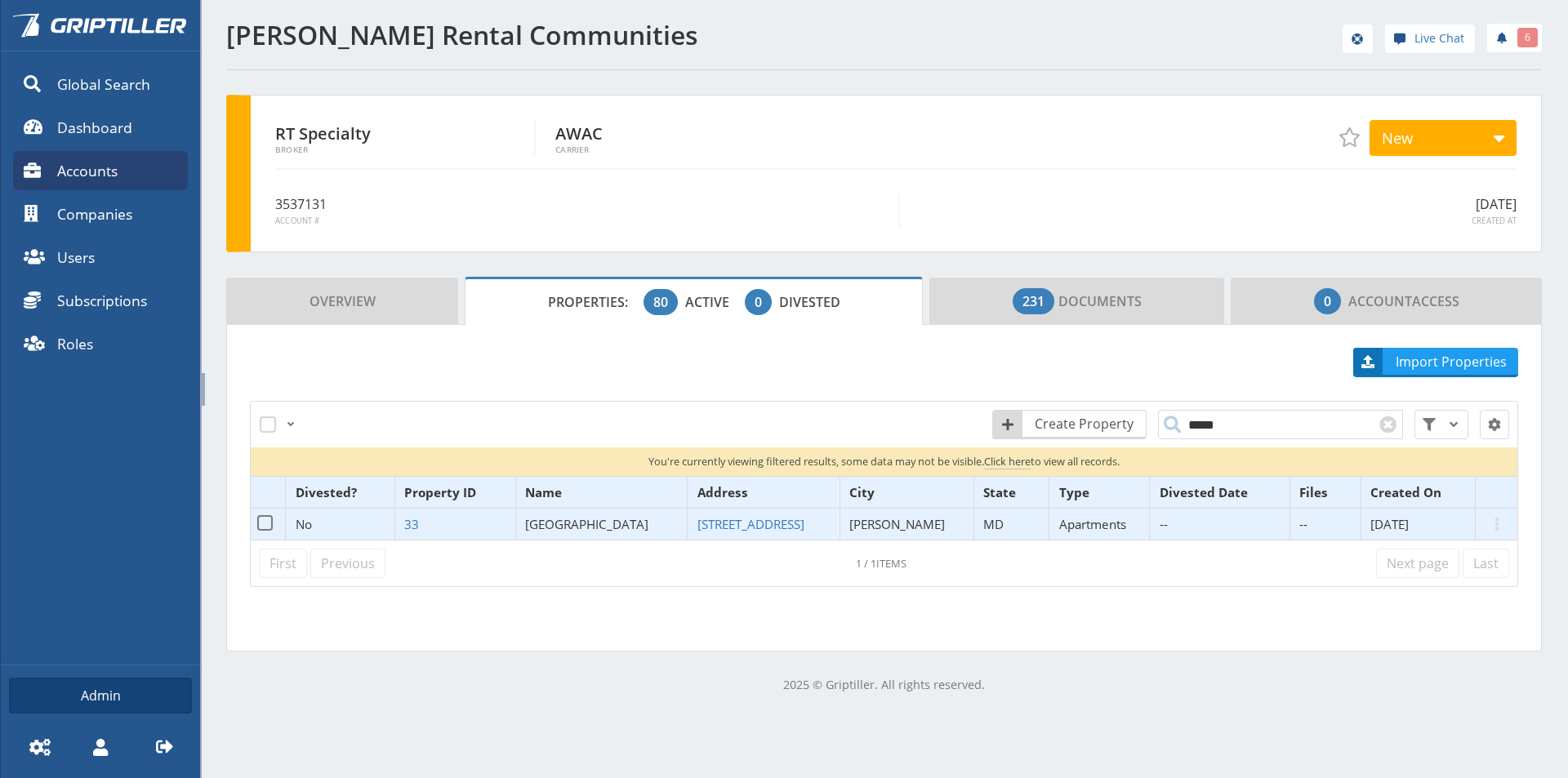
click at [571, 521] on span "[GEOGRAPHIC_DATA]" at bounding box center [586, 524] width 123 height 16
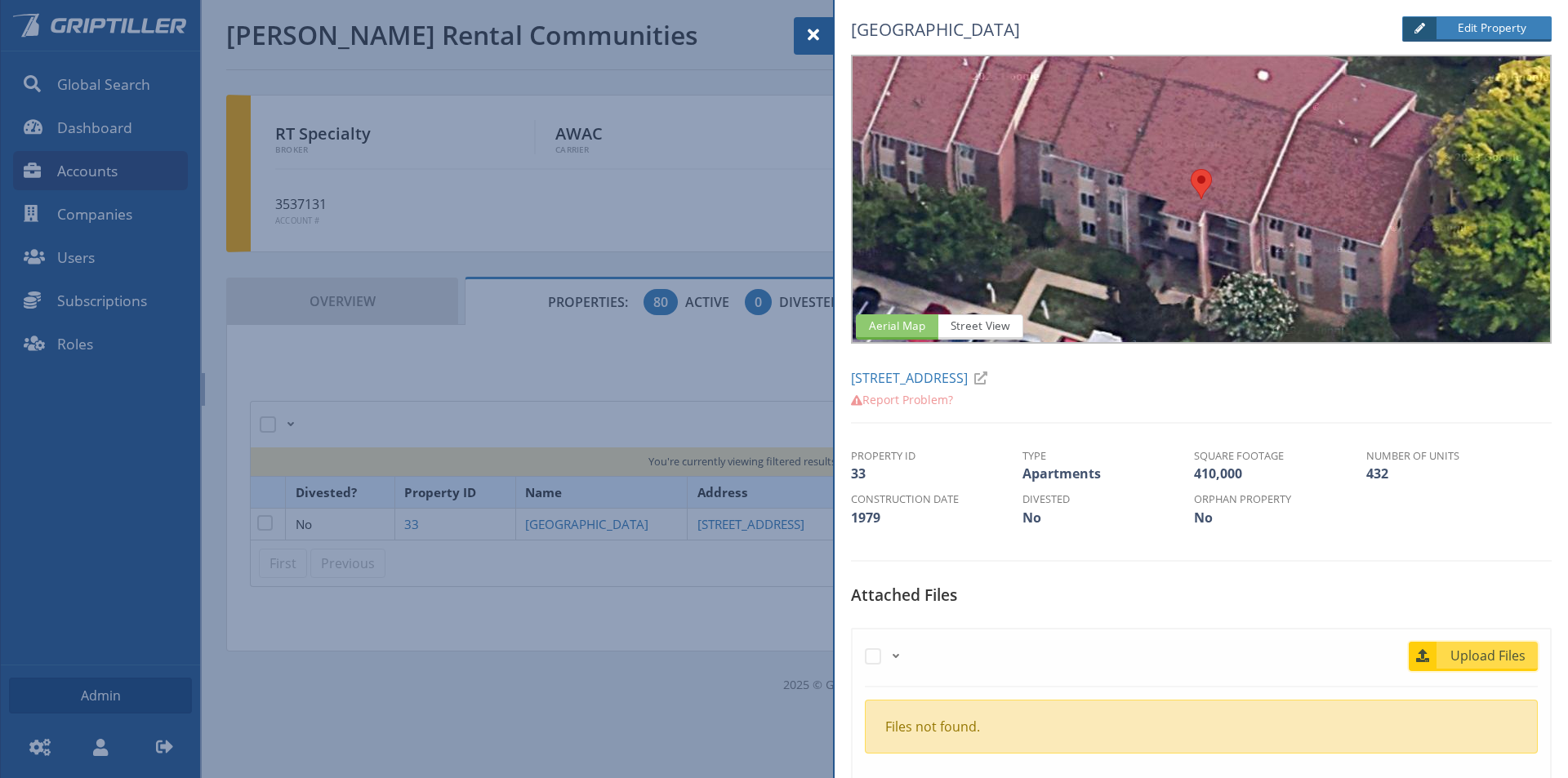
click at [1469, 650] on span "Upload Files" at bounding box center [1488, 655] width 99 height 20
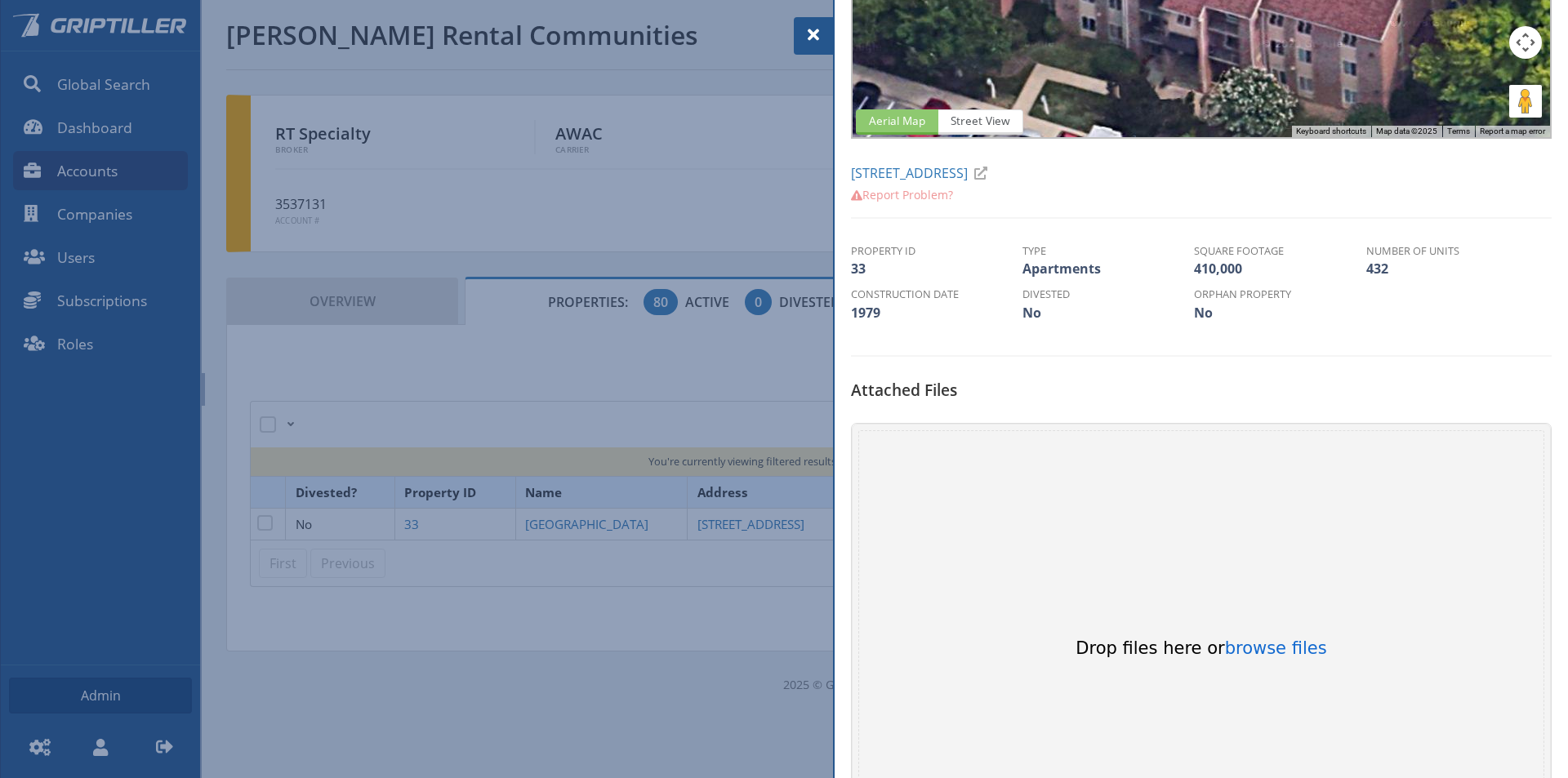
scroll to position [490, 0]
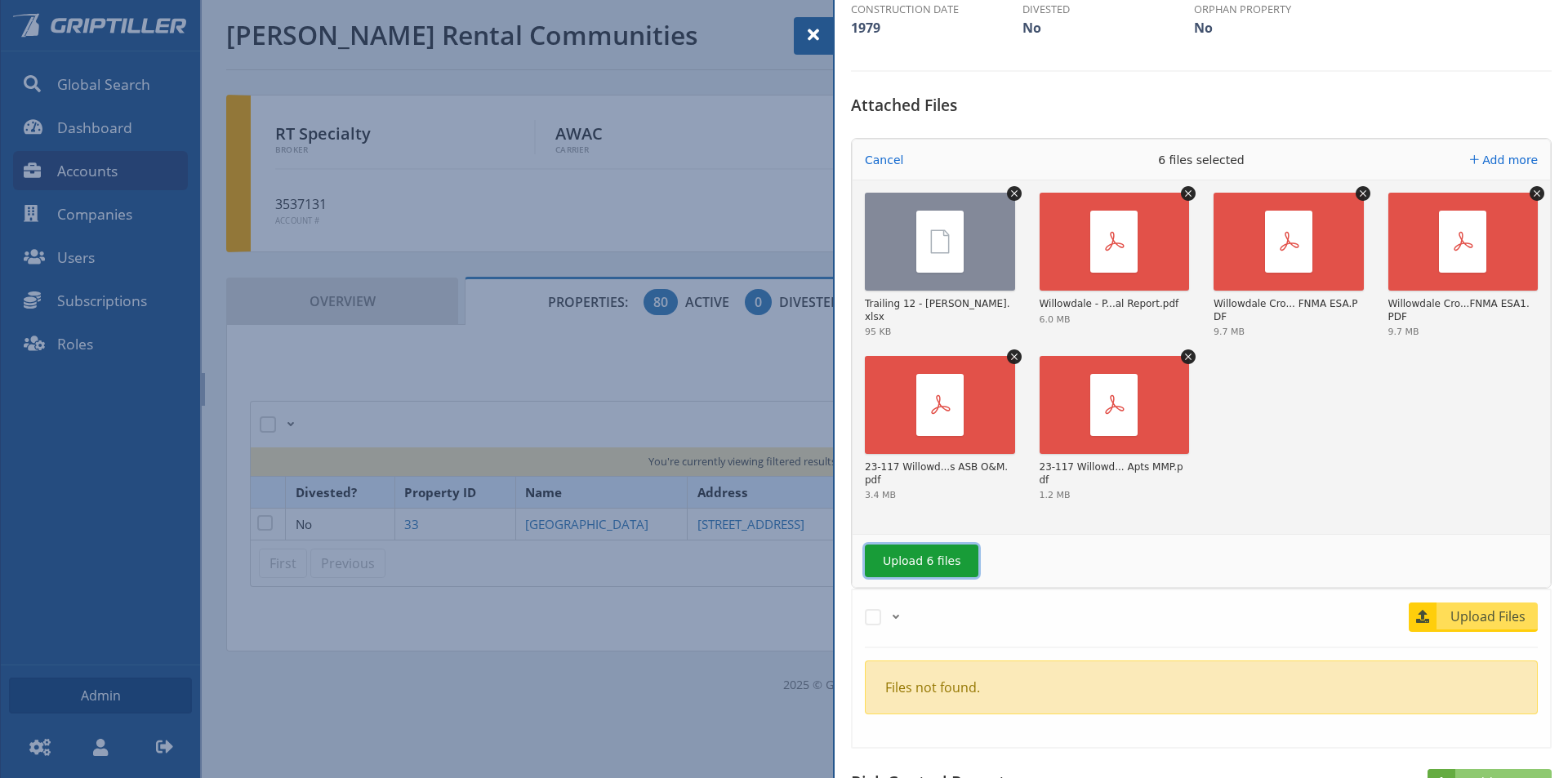
click at [914, 552] on button "Upload 6 files" at bounding box center [921, 560] width 114 height 33
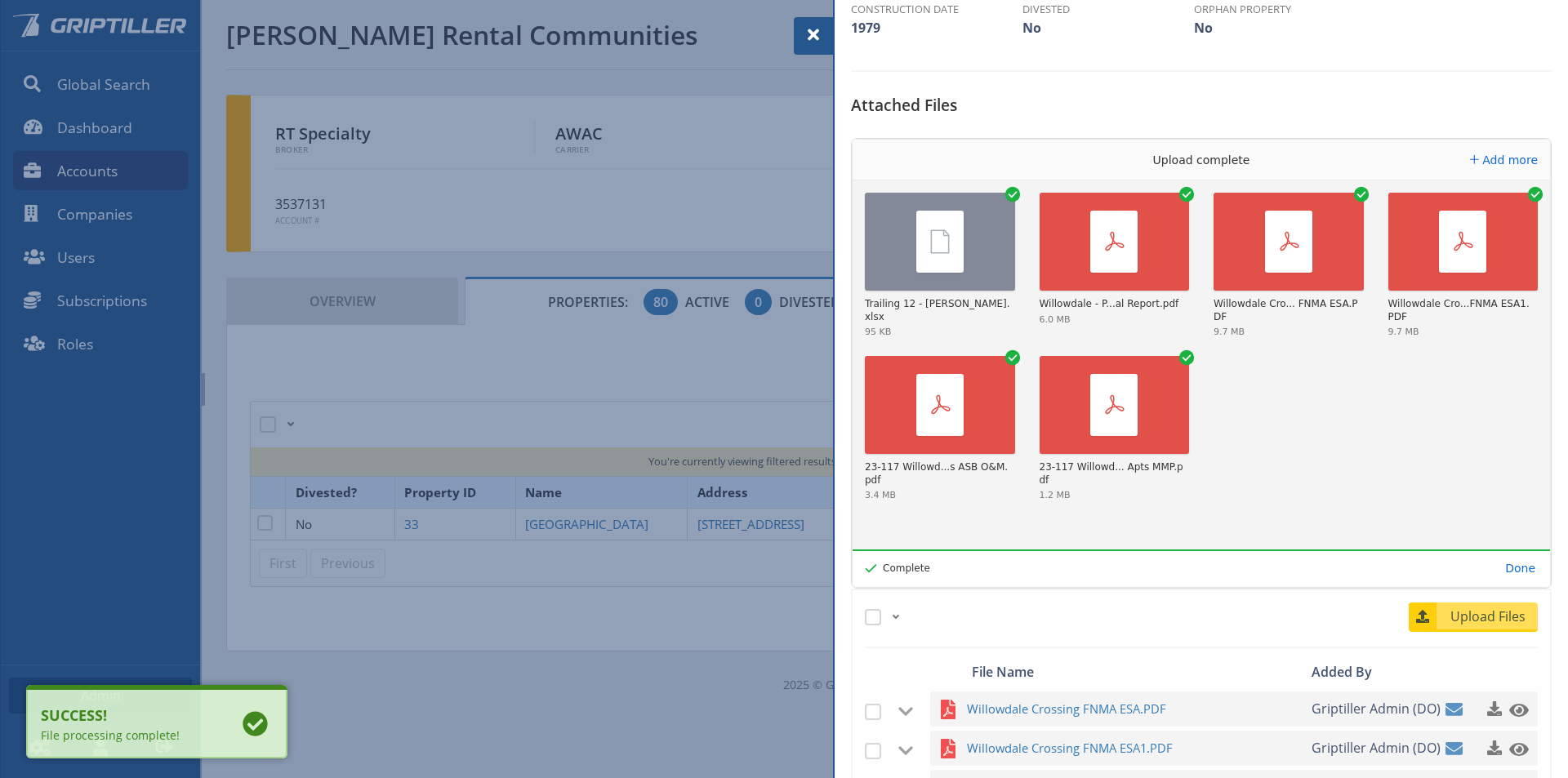
drag, startPoint x: 818, startPoint y: 28, endPoint x: 900, endPoint y: 72, distance: 93.1
click at [816, 28] on span at bounding box center [814, 35] width 20 height 20
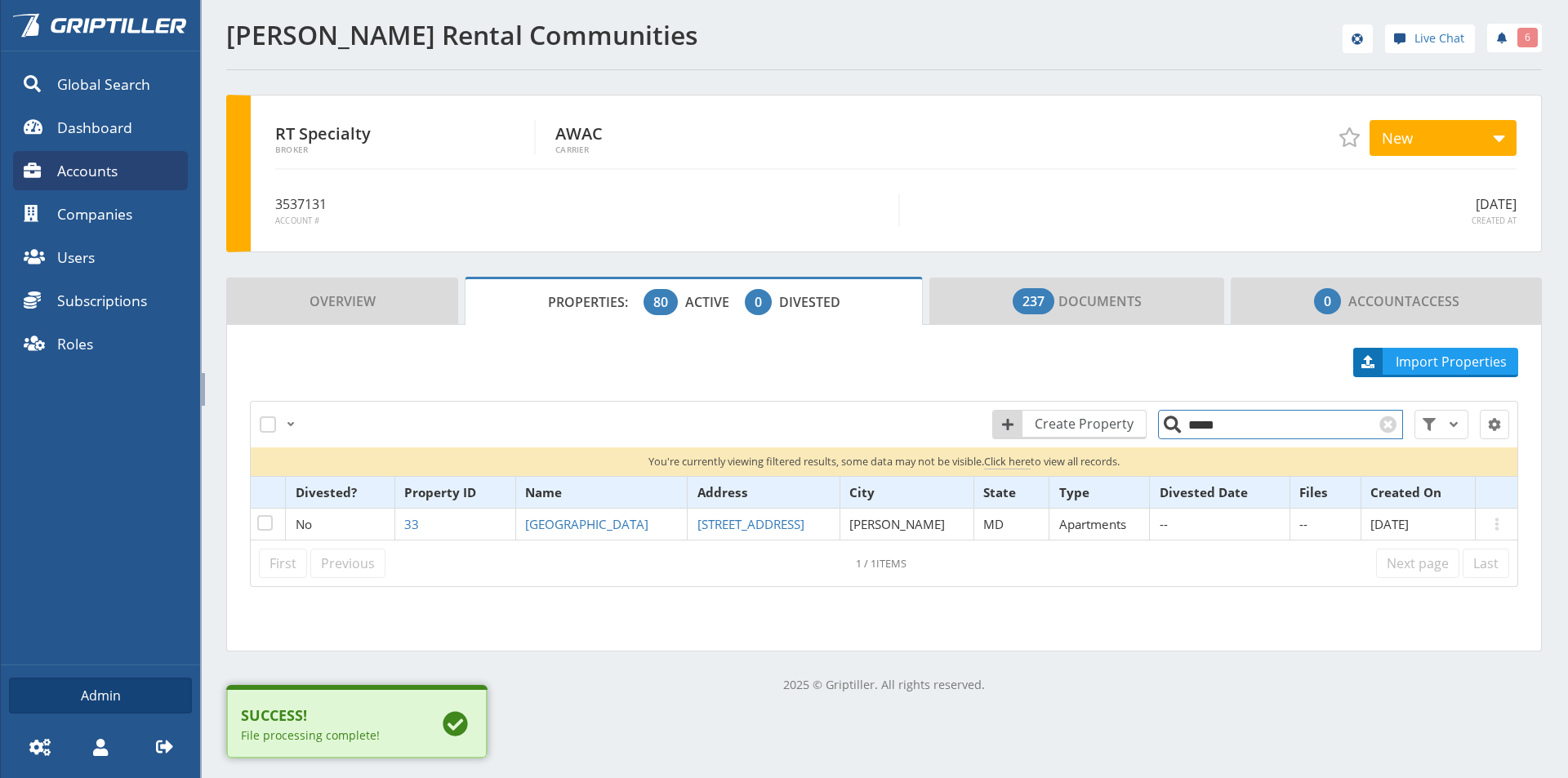
drag, startPoint x: 1198, startPoint y: 429, endPoint x: 1184, endPoint y: 431, distance: 14.1
click at [1184, 431] on input "*****" at bounding box center [1280, 424] width 245 height 29
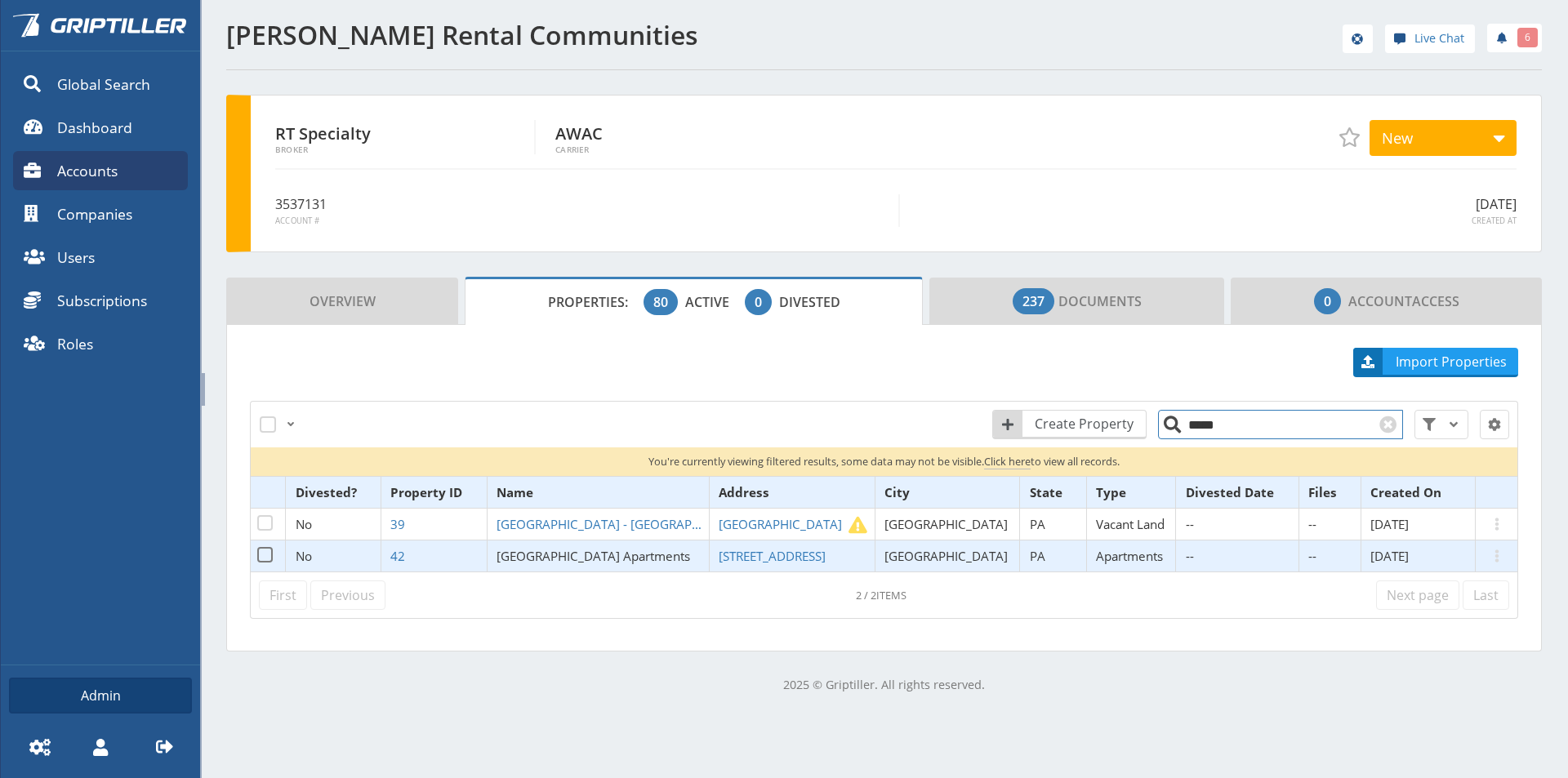
type input "*****"
click at [568, 555] on span "[GEOGRAPHIC_DATA] Apartments" at bounding box center [593, 556] width 194 height 16
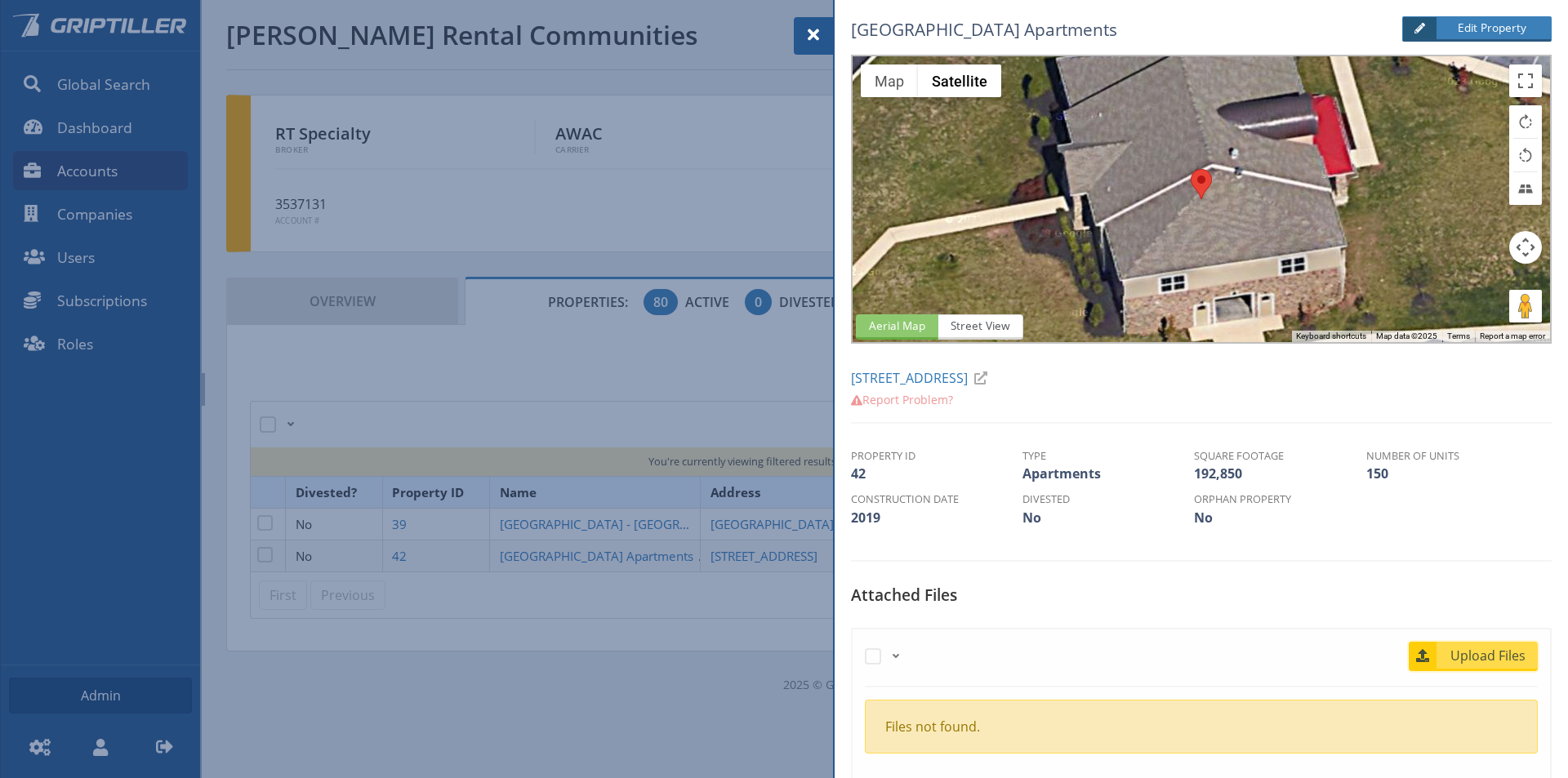
click at [1474, 658] on span "Upload Files" at bounding box center [1488, 655] width 99 height 20
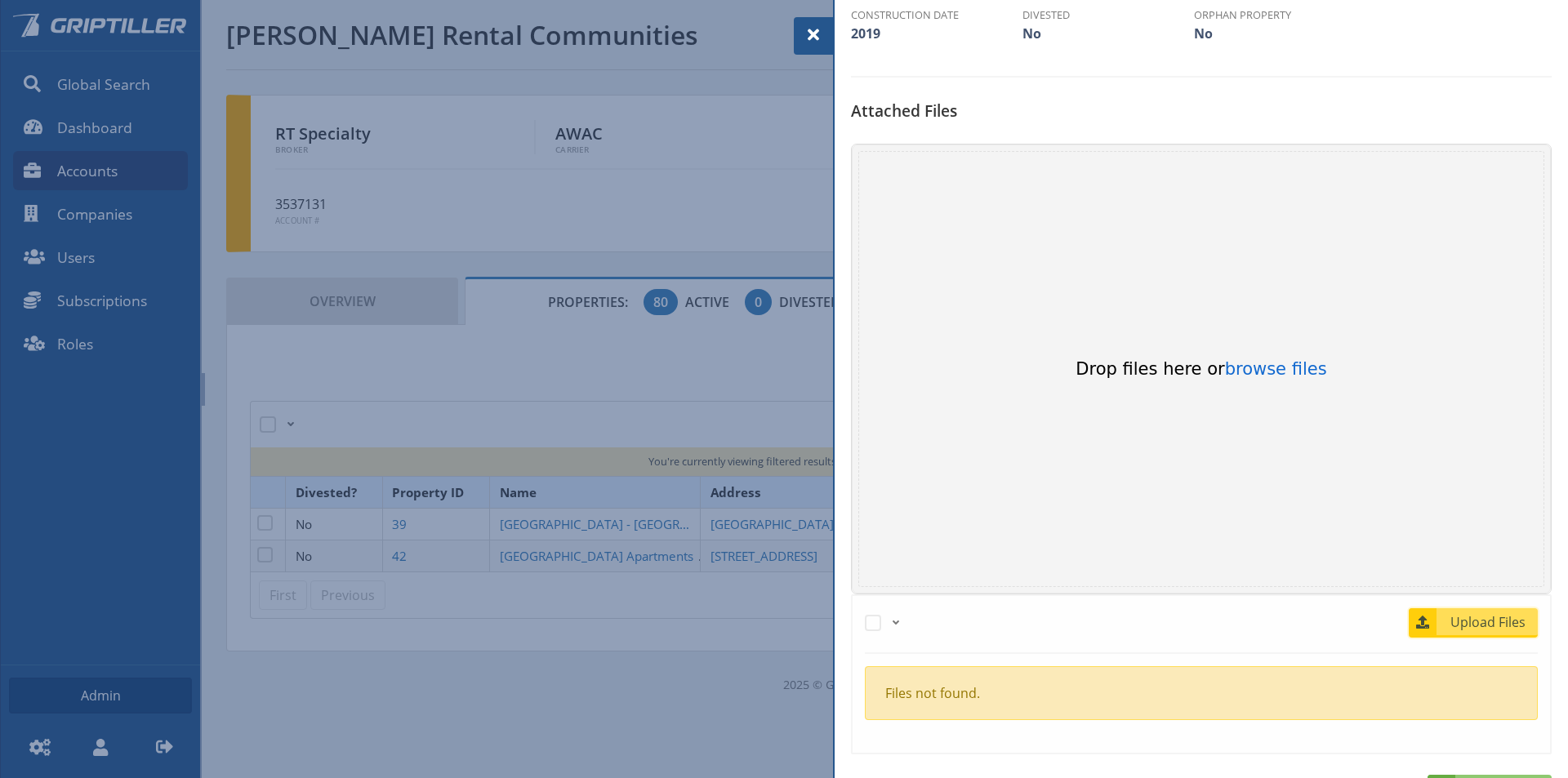
scroll to position [490, 0]
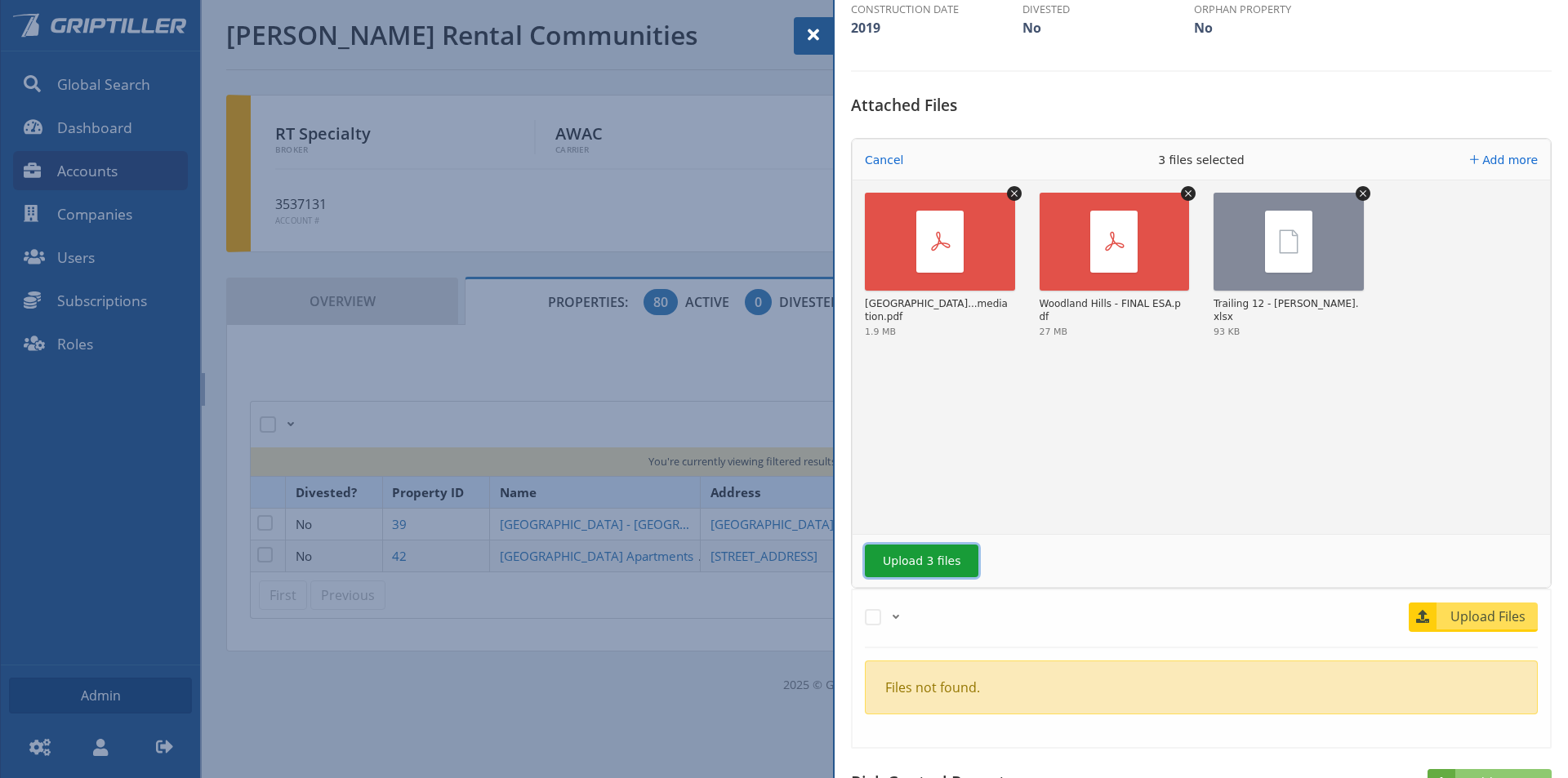
click at [927, 559] on button "Upload 3 files" at bounding box center [921, 560] width 114 height 33
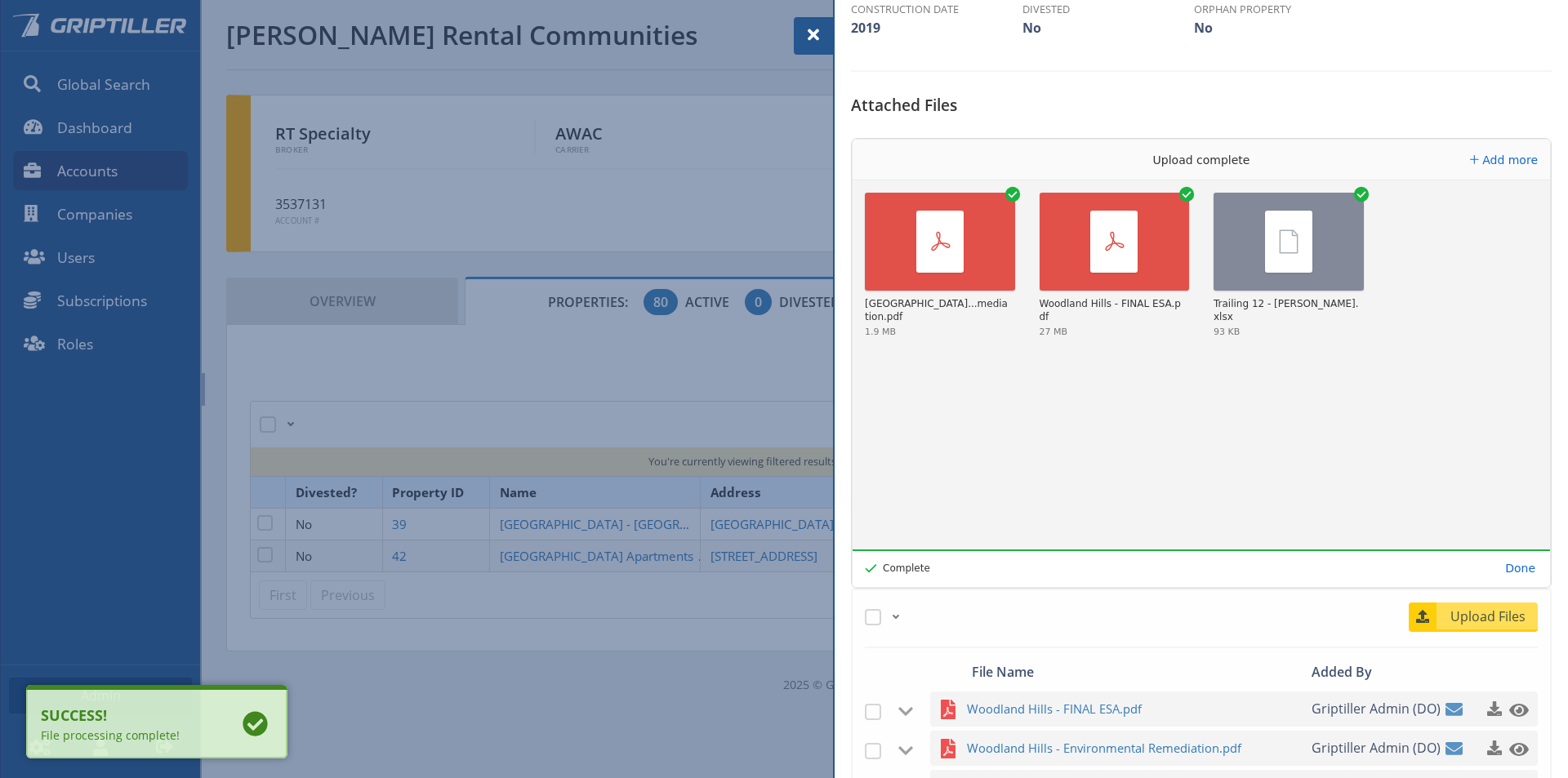
click at [815, 33] on span at bounding box center [814, 35] width 20 height 20
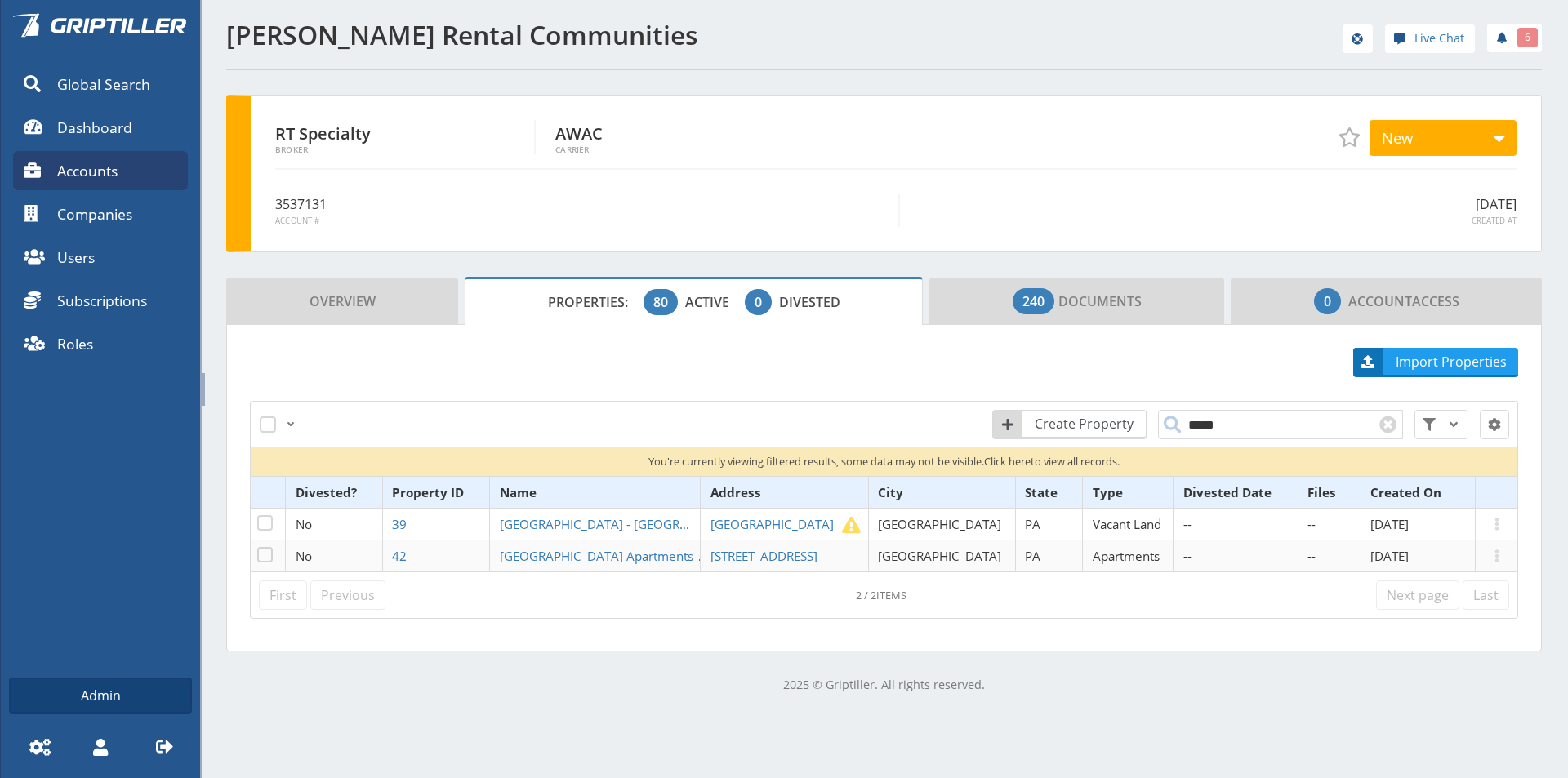
click at [1003, 460] on span "Click here" at bounding box center [1007, 461] width 46 height 15
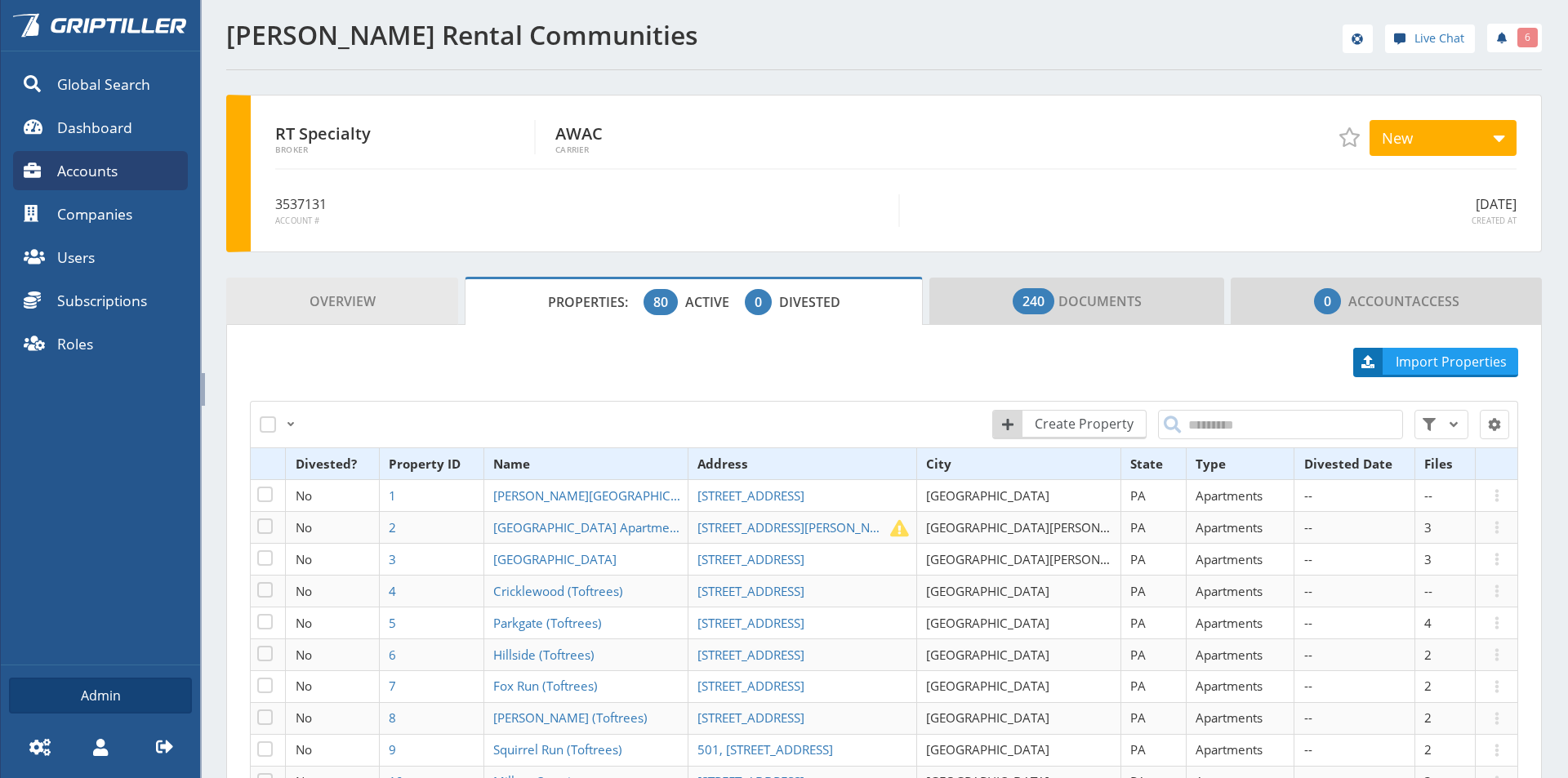
click at [350, 303] on span "Overview" at bounding box center [342, 301] width 66 height 33
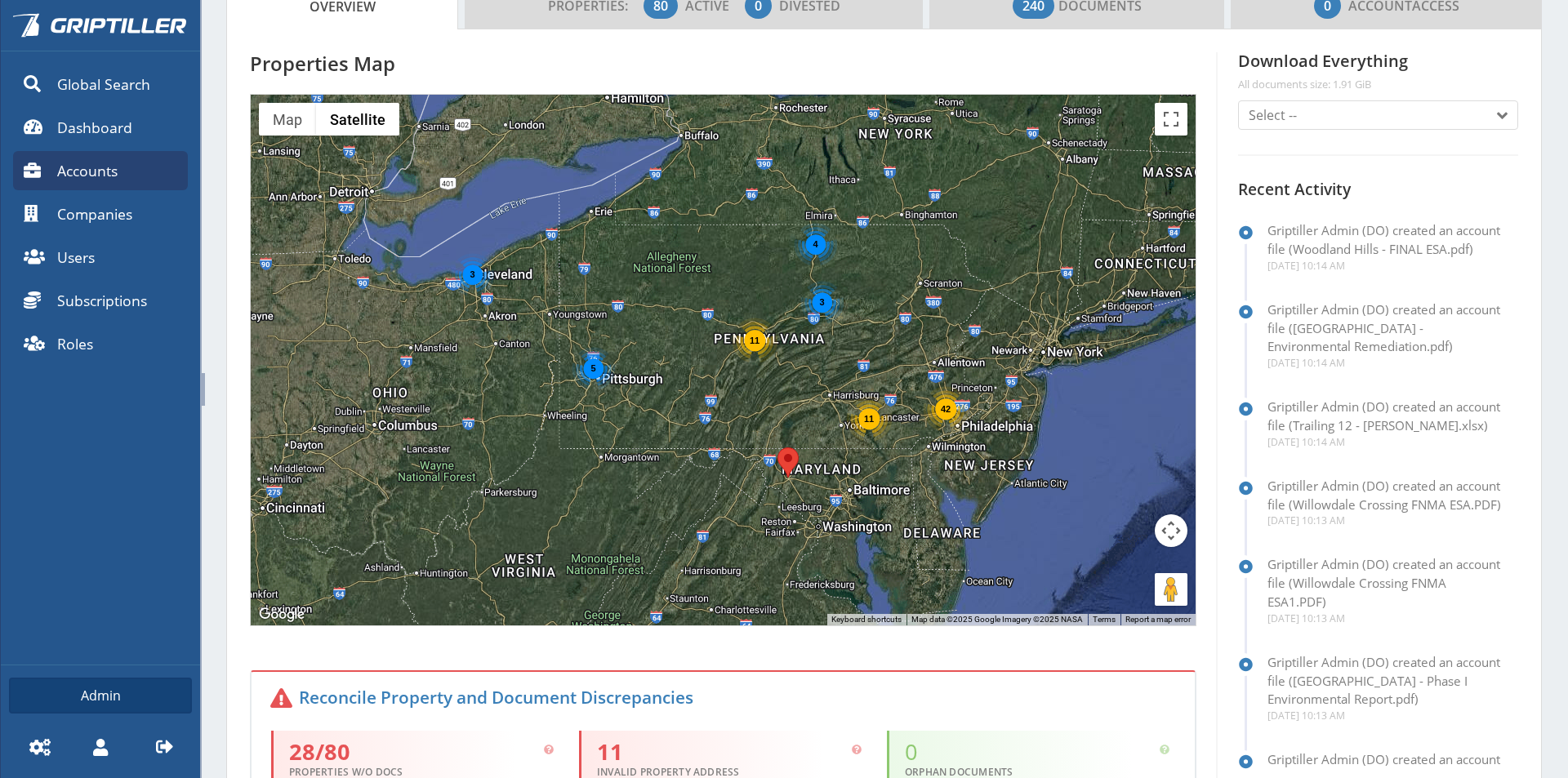
scroll to position [653, 0]
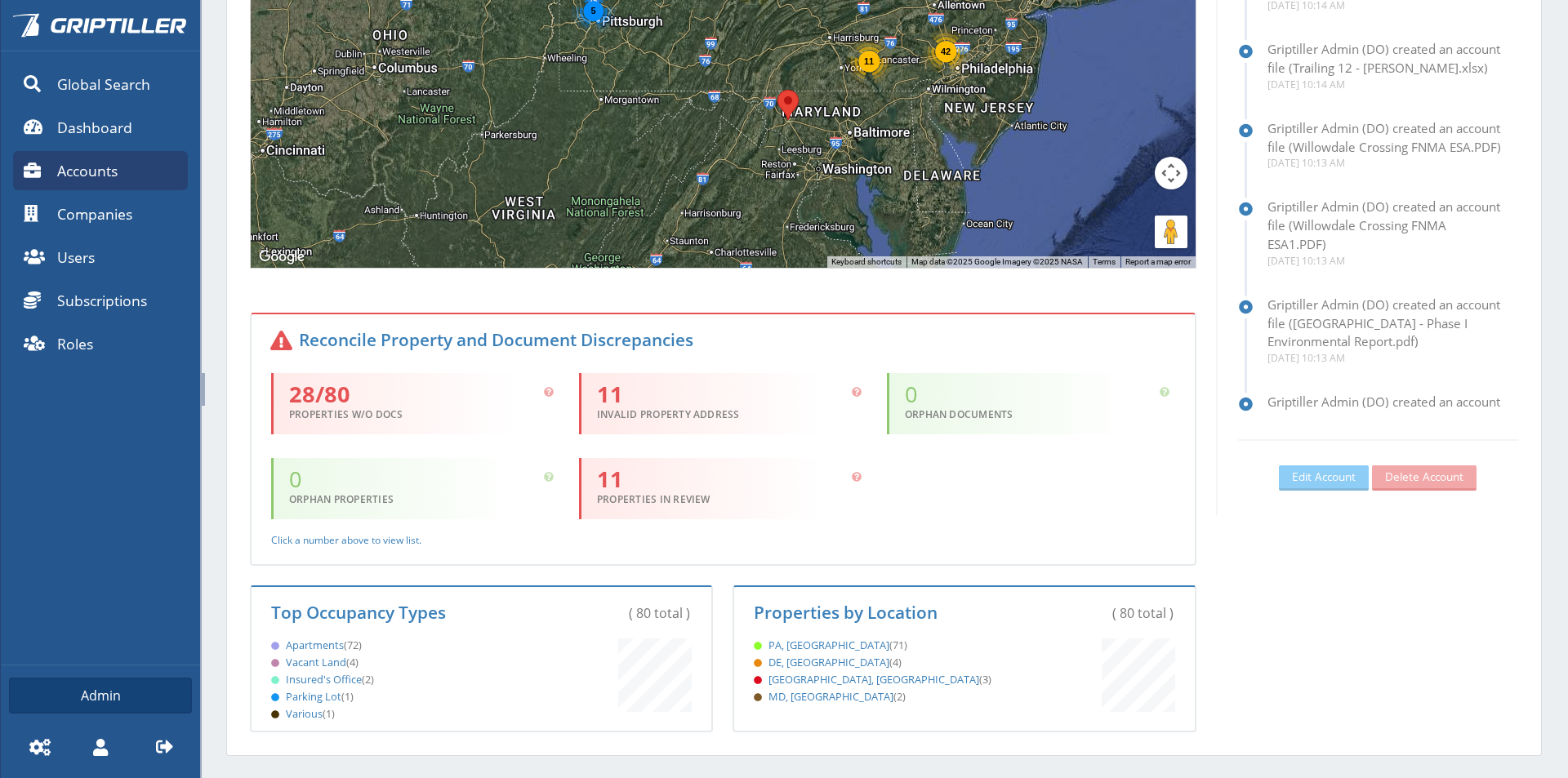
click at [237, 404] on section "Properties Map ← Move left → Move right ↑ Move up ↓ Move down + Zoom in - Zoom …" at bounding box center [884, 213] width 1316 height 1084
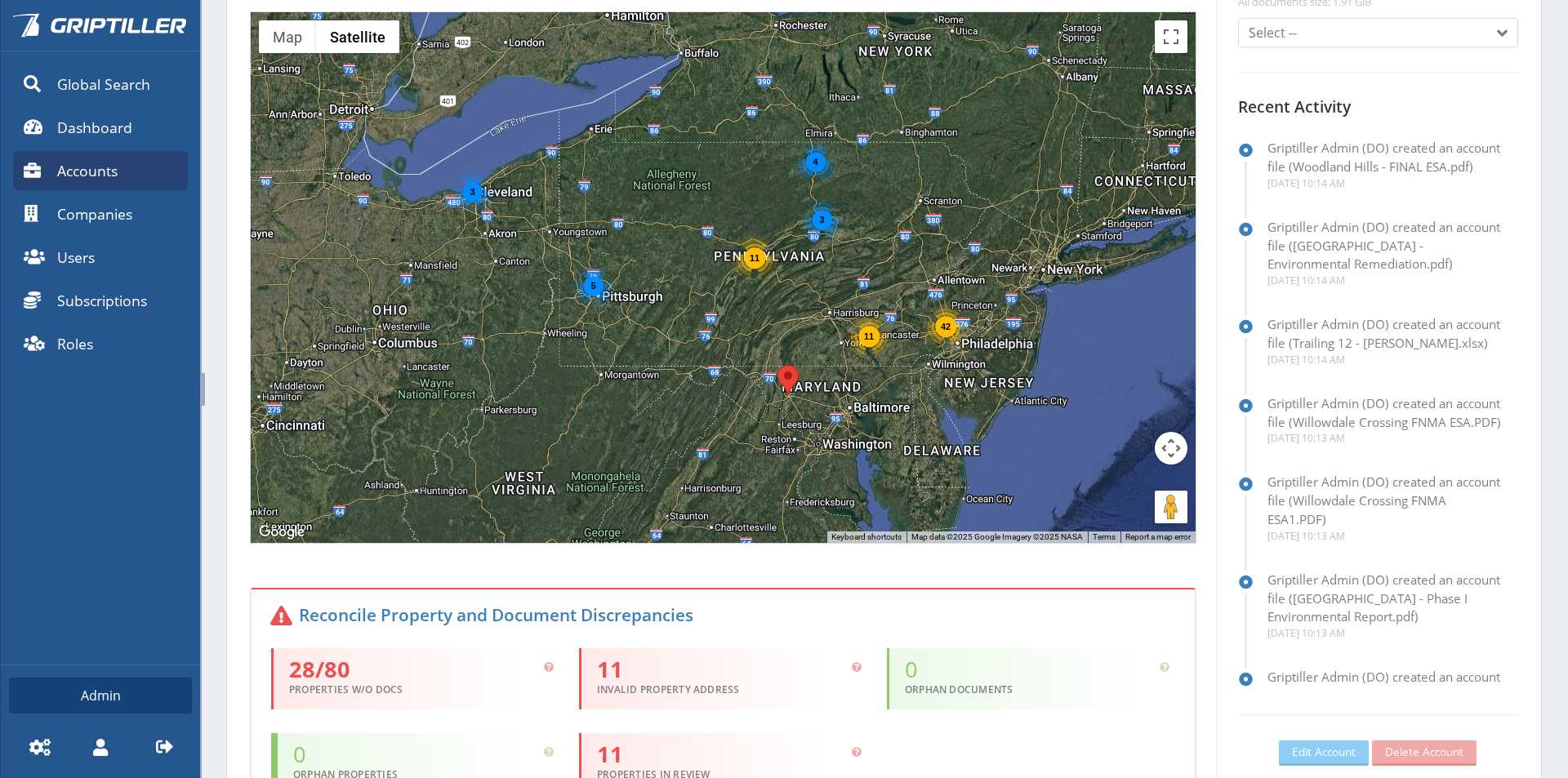
scroll to position [245, 0]
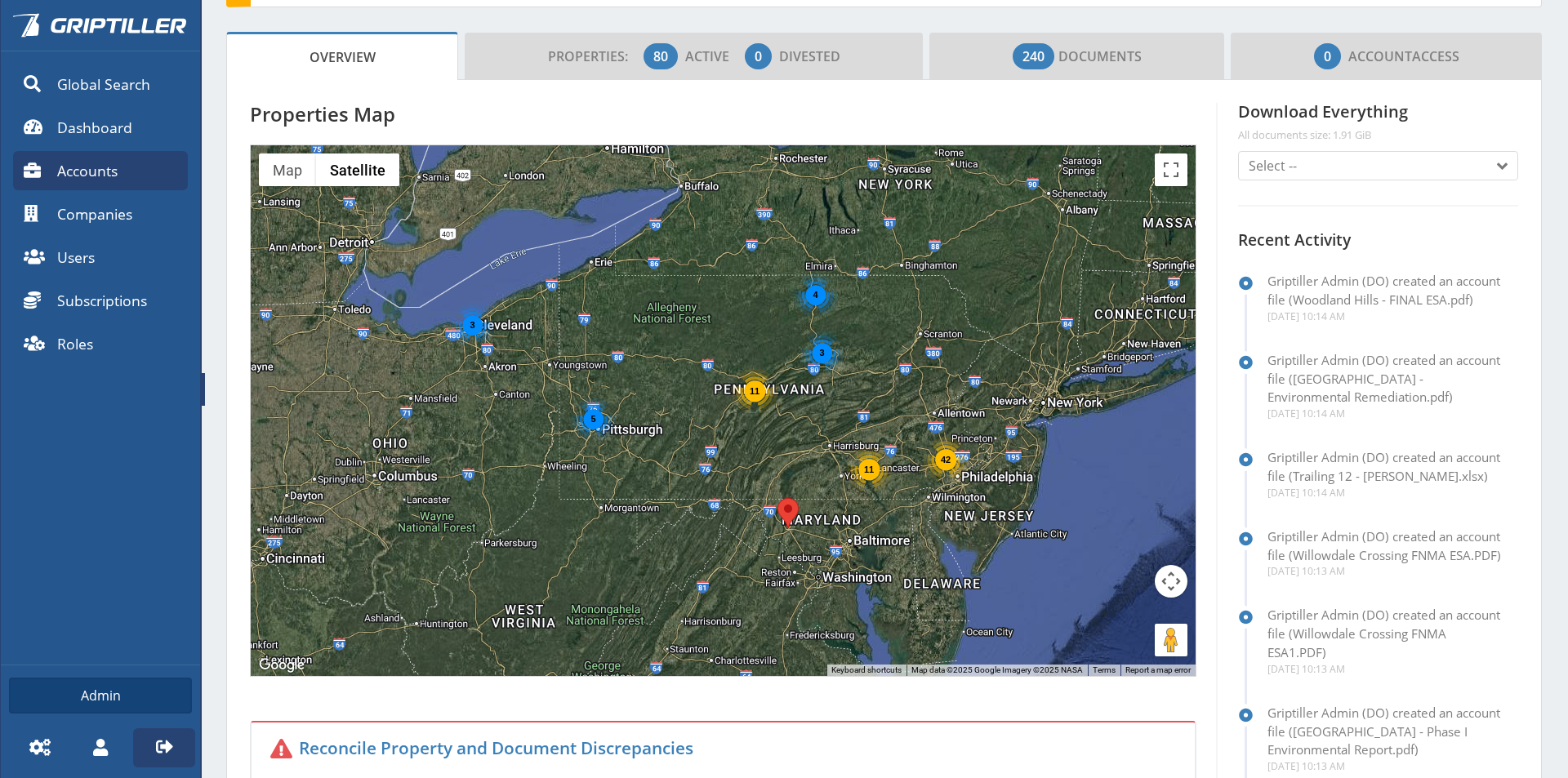
click at [159, 748] on icon at bounding box center [164, 746] width 17 height 17
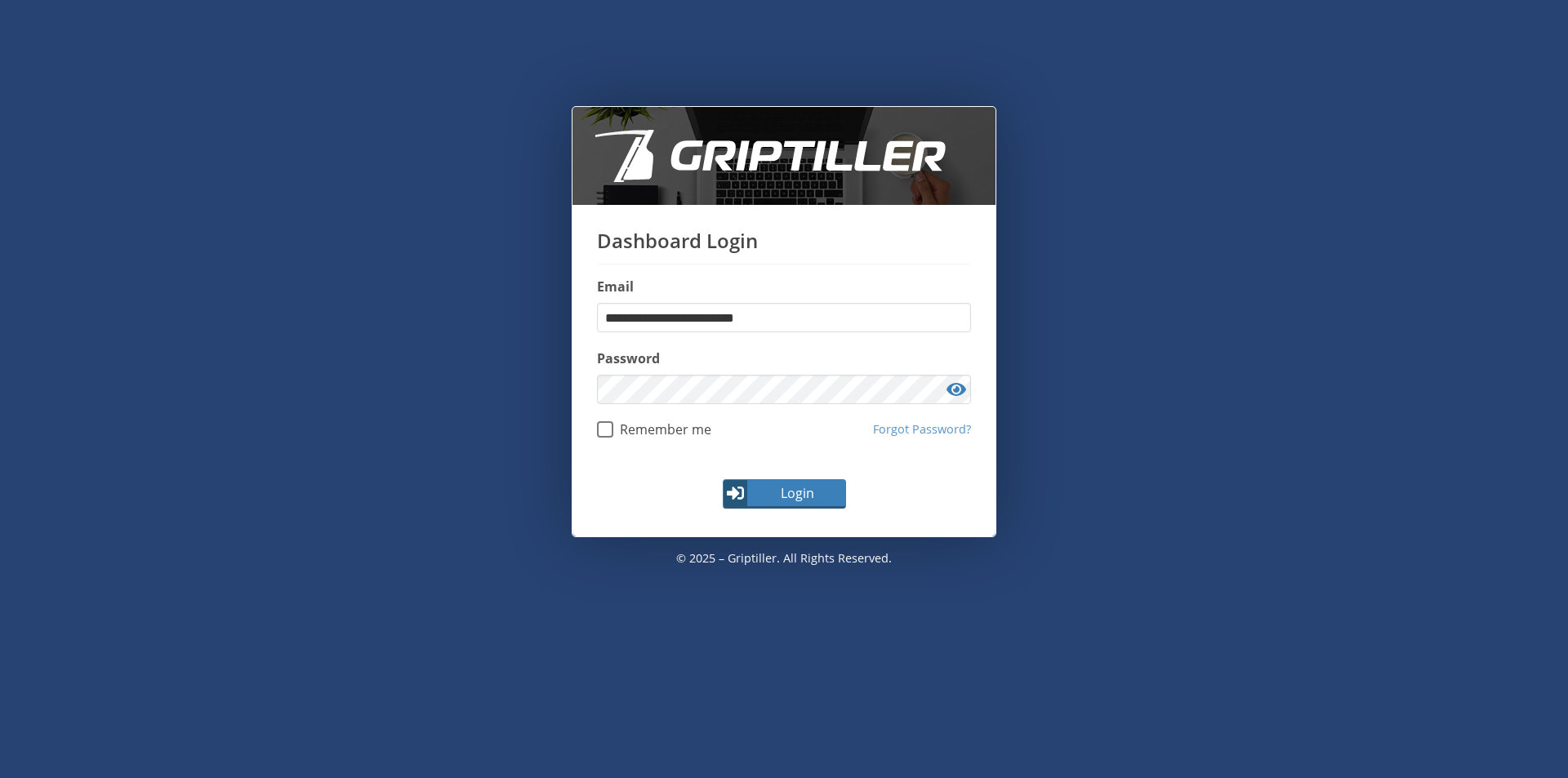
click at [237, 295] on div "**********" at bounding box center [784, 417] width 1516 height 622
